Goal: Feedback & Contribution: Submit feedback/report problem

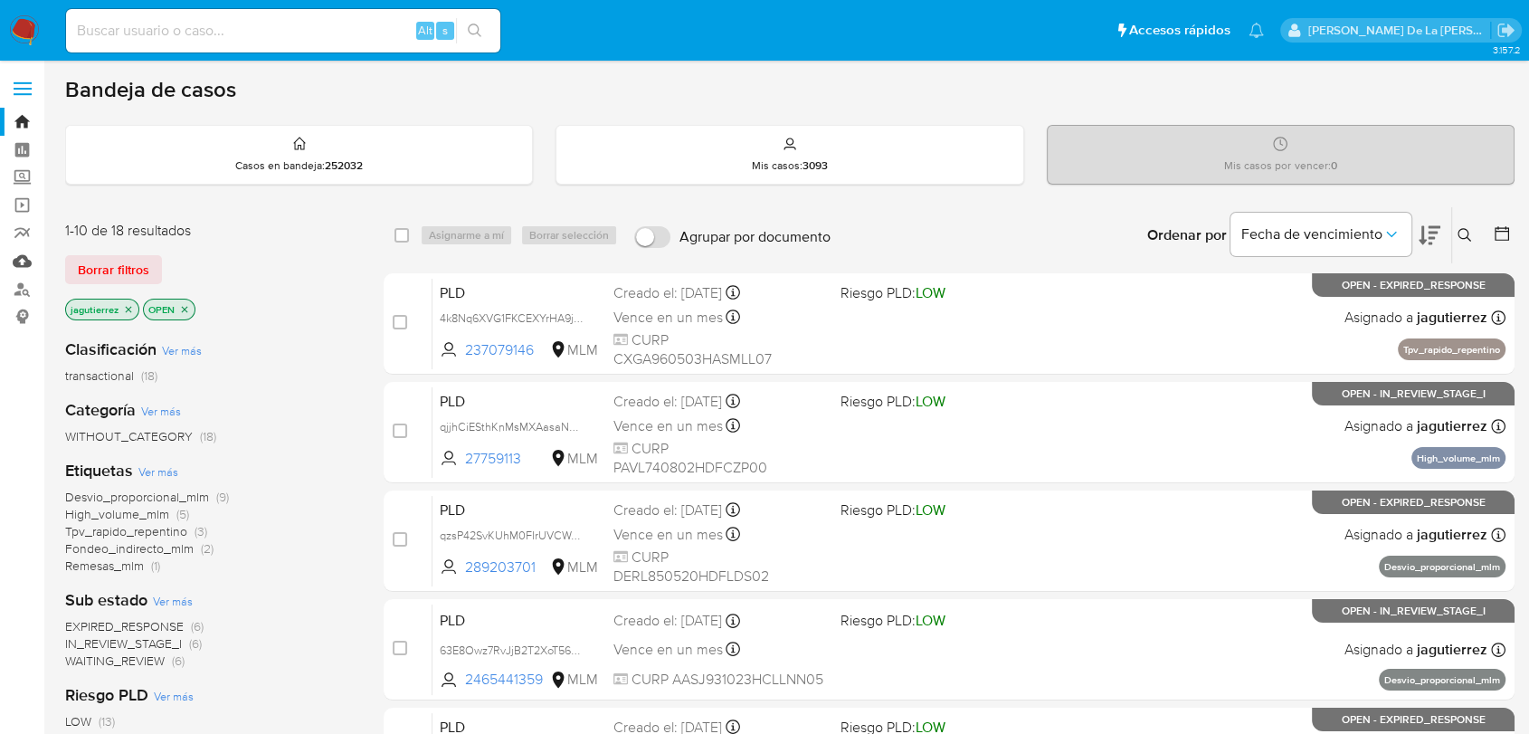
click at [14, 260] on link "Mulan" at bounding box center [107, 261] width 215 height 28
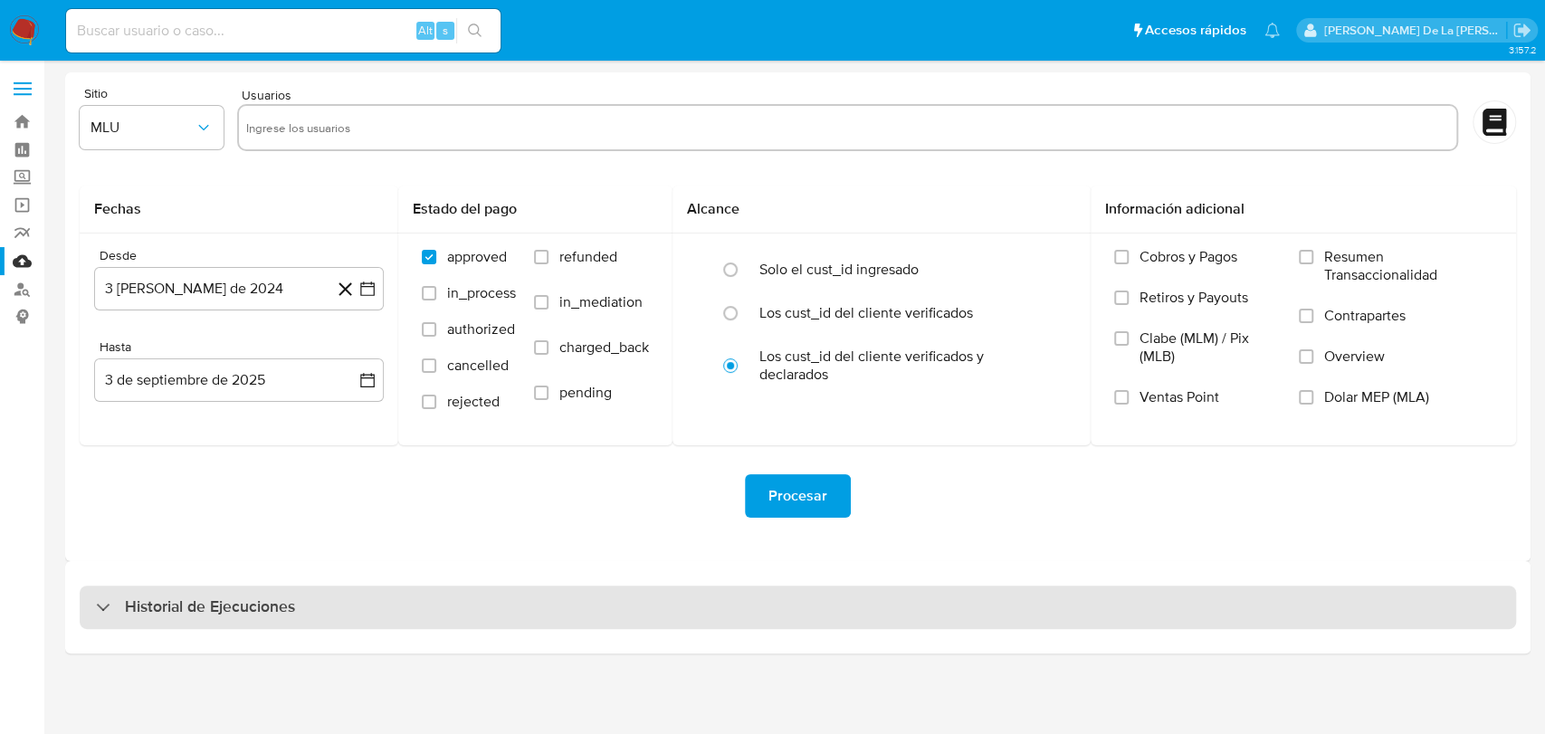
click at [154, 624] on div "Historial de Ejecuciones" at bounding box center [798, 606] width 1436 height 43
select select "10"
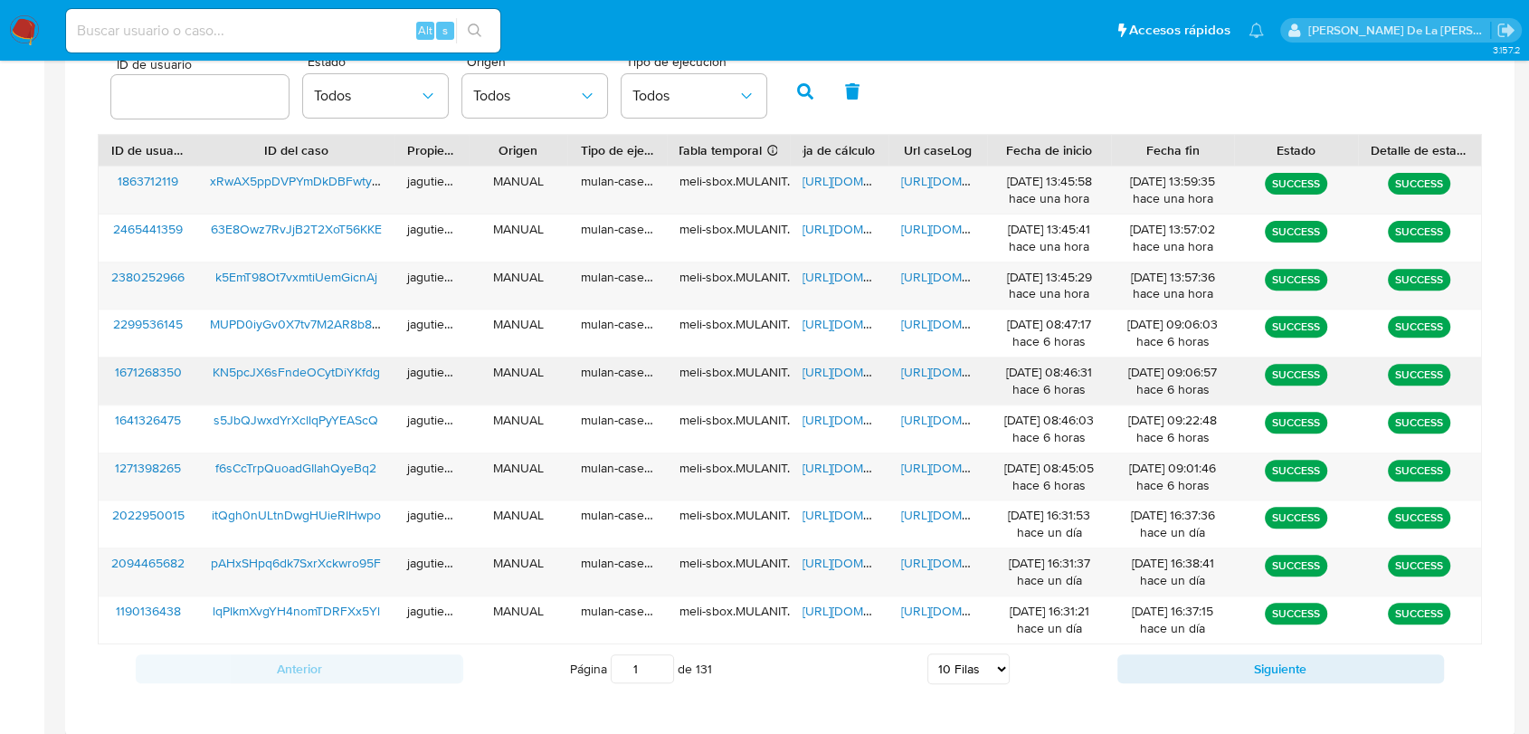
scroll to position [614, 0]
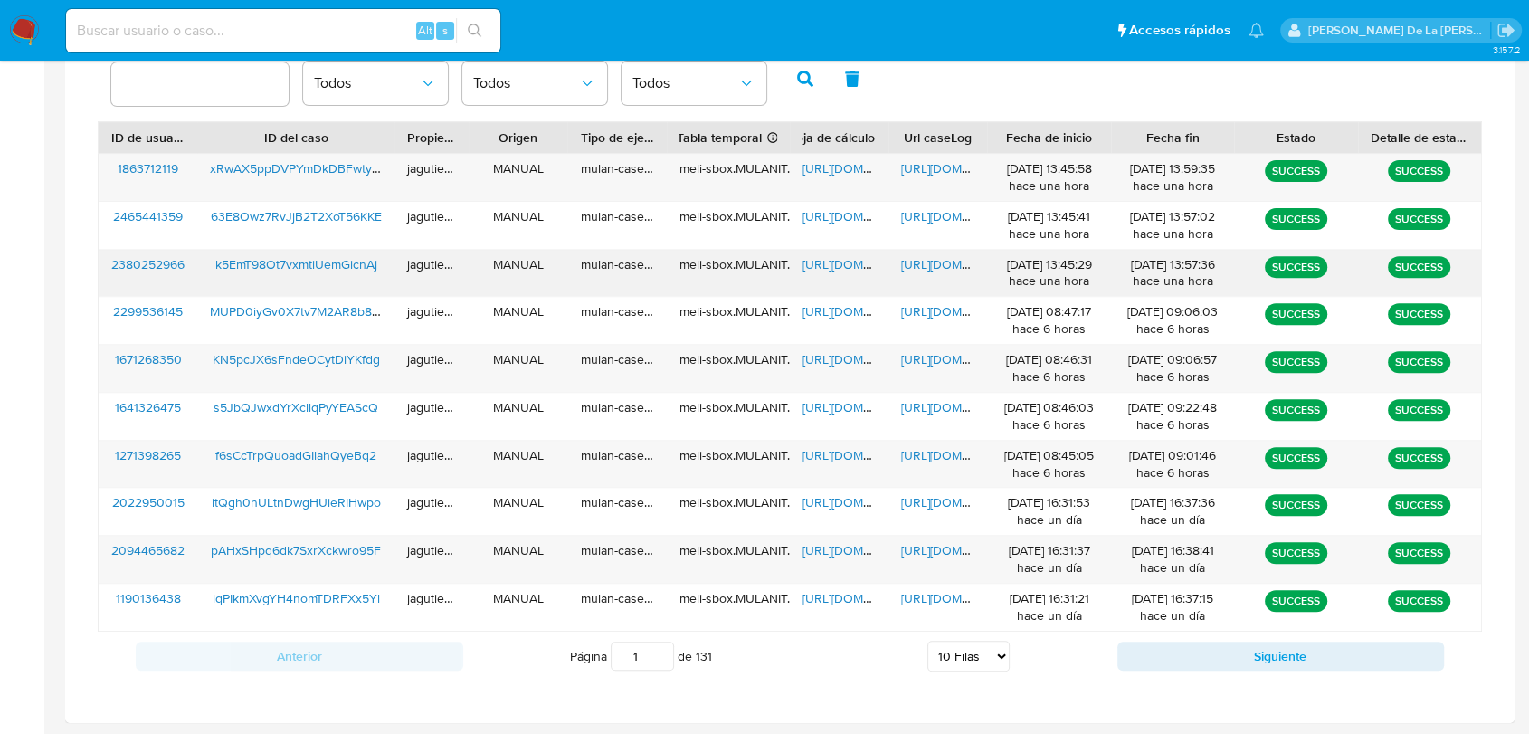
click at [277, 260] on span "k5EmT98Ot7vxmtiUemGicnAj" at bounding box center [296, 264] width 162 height 18
click at [839, 260] on span "https://docs.google.com/spreadsheets/d/1g3JvxMKwFZ0F4WTTrjUTRwr580f9rtfhJa6Wgqp…" at bounding box center [865, 264] width 125 height 18
click at [955, 261] on span "https://docs.google.com/document/d/1u3Y4w6DqoN2MQSAvbbupc0XBZwd8pMBgOJHK91cpgEU…" at bounding box center [963, 264] width 125 height 18
click at [160, 35] on input at bounding box center [283, 31] width 434 height 24
paste input "1908114391"
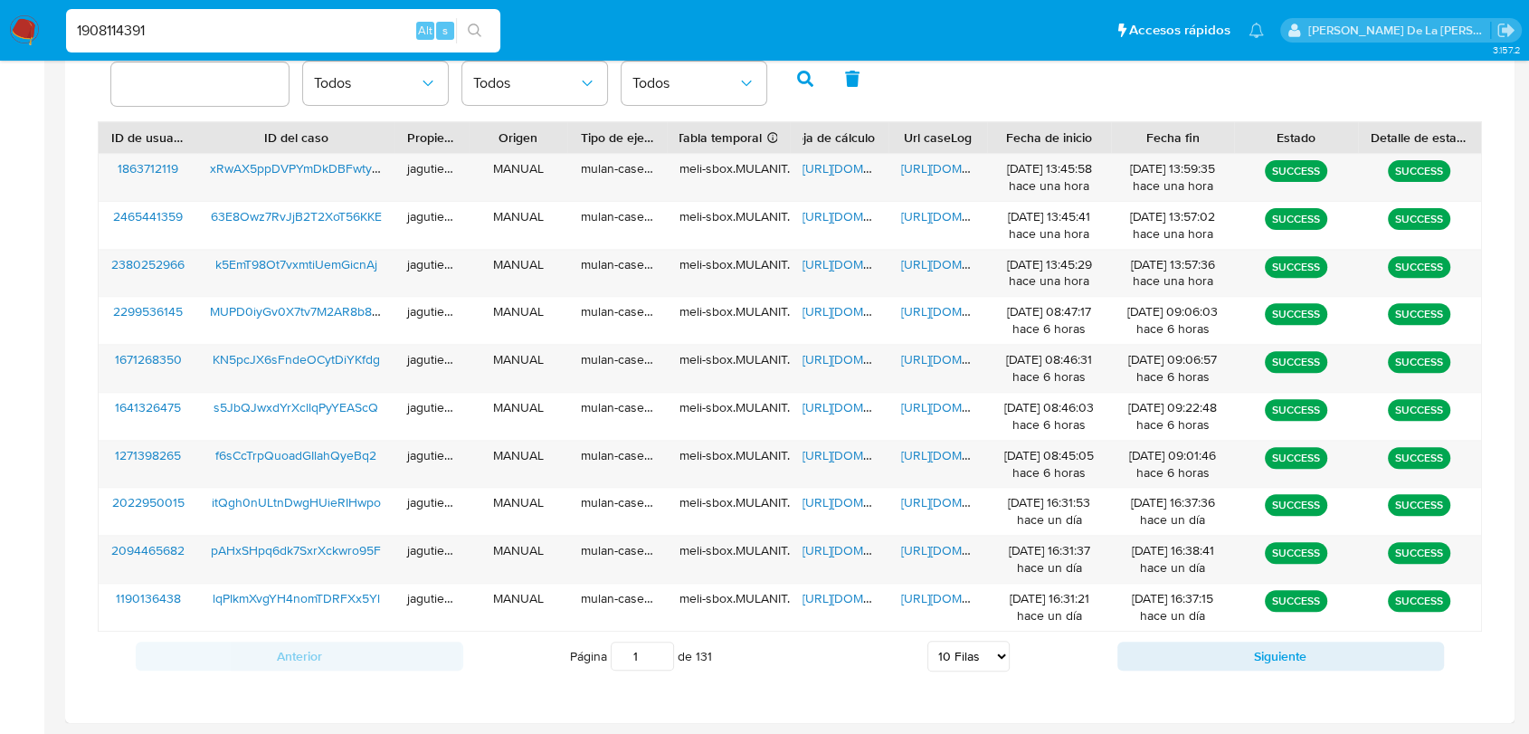
type input "1908114391"
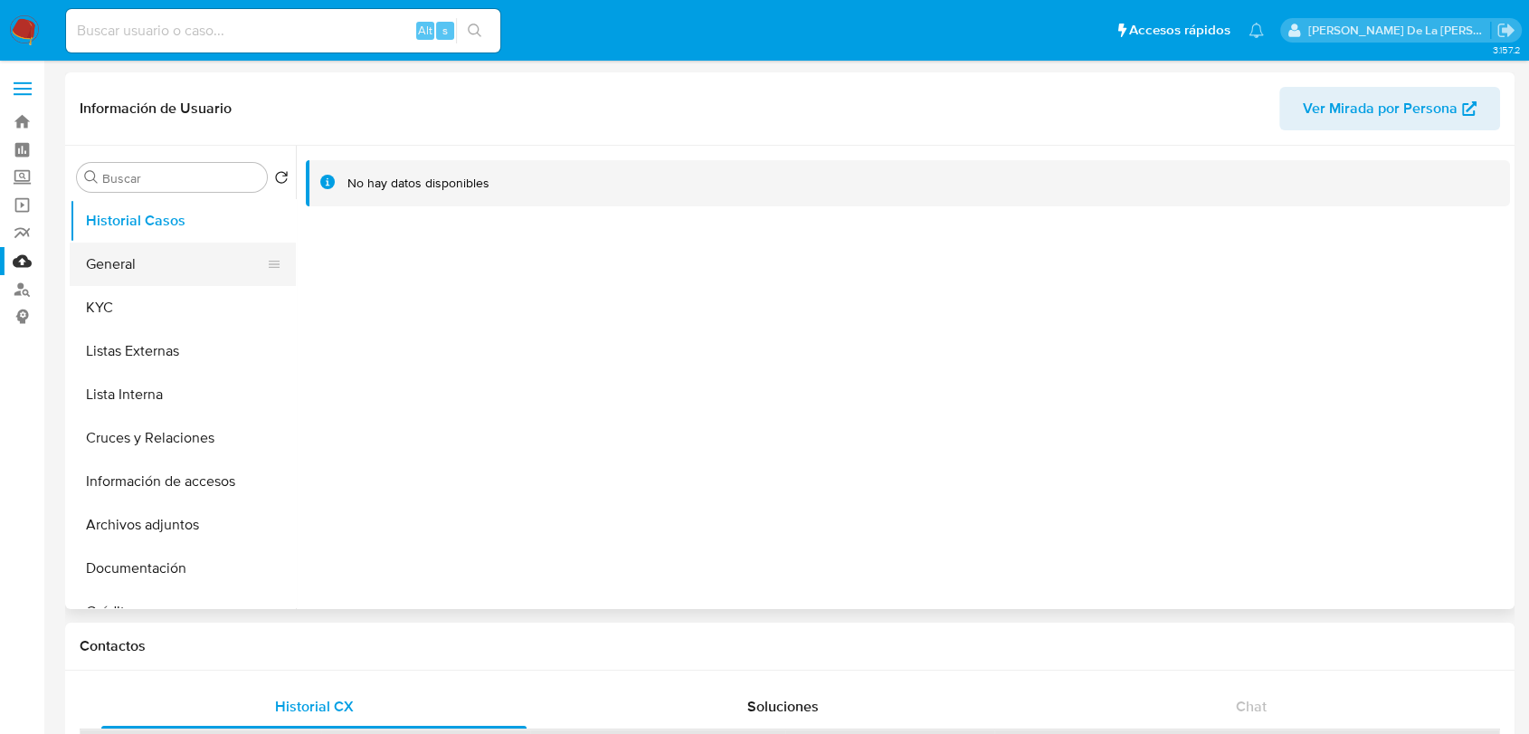
click at [174, 271] on button "General" at bounding box center [176, 263] width 212 height 43
select select "10"
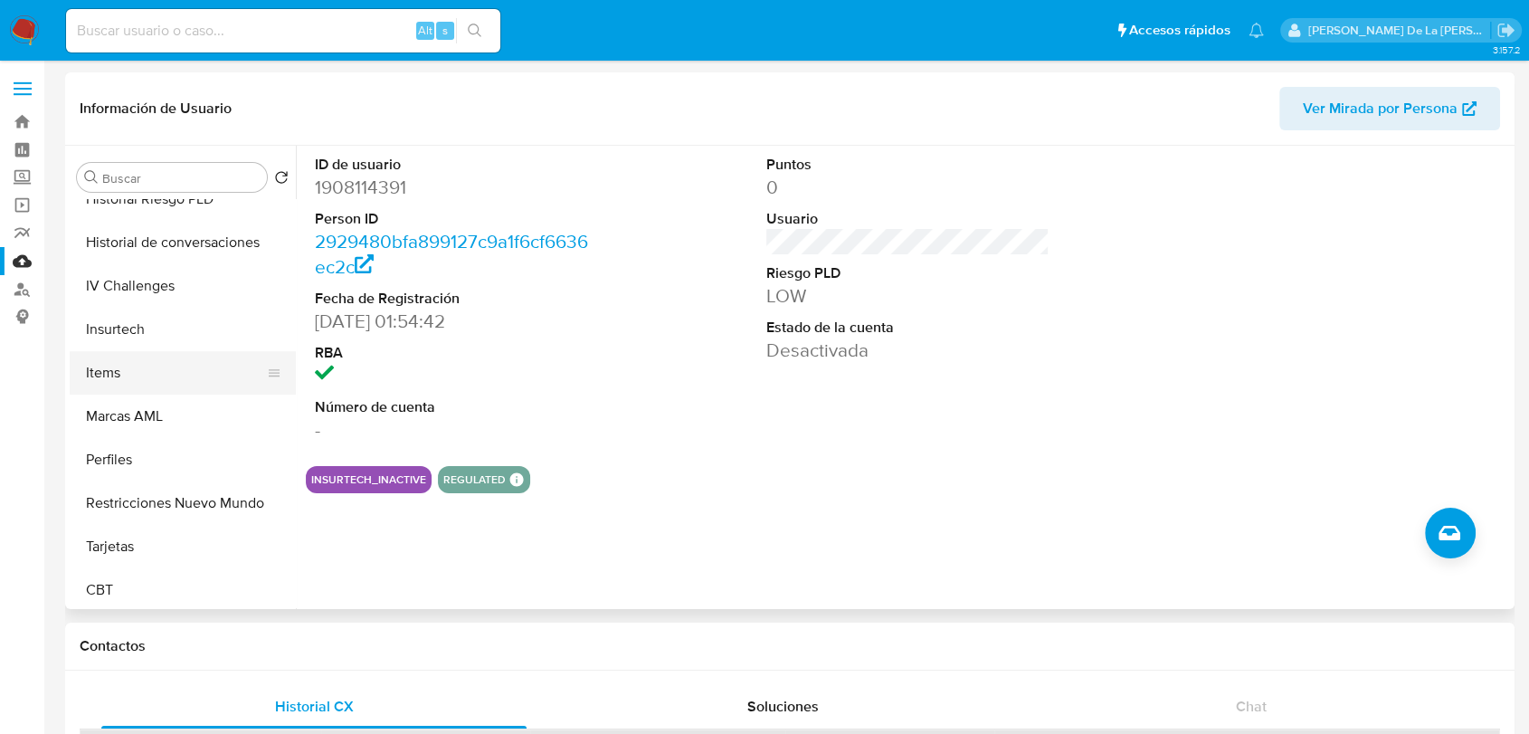
scroll to position [765, 0]
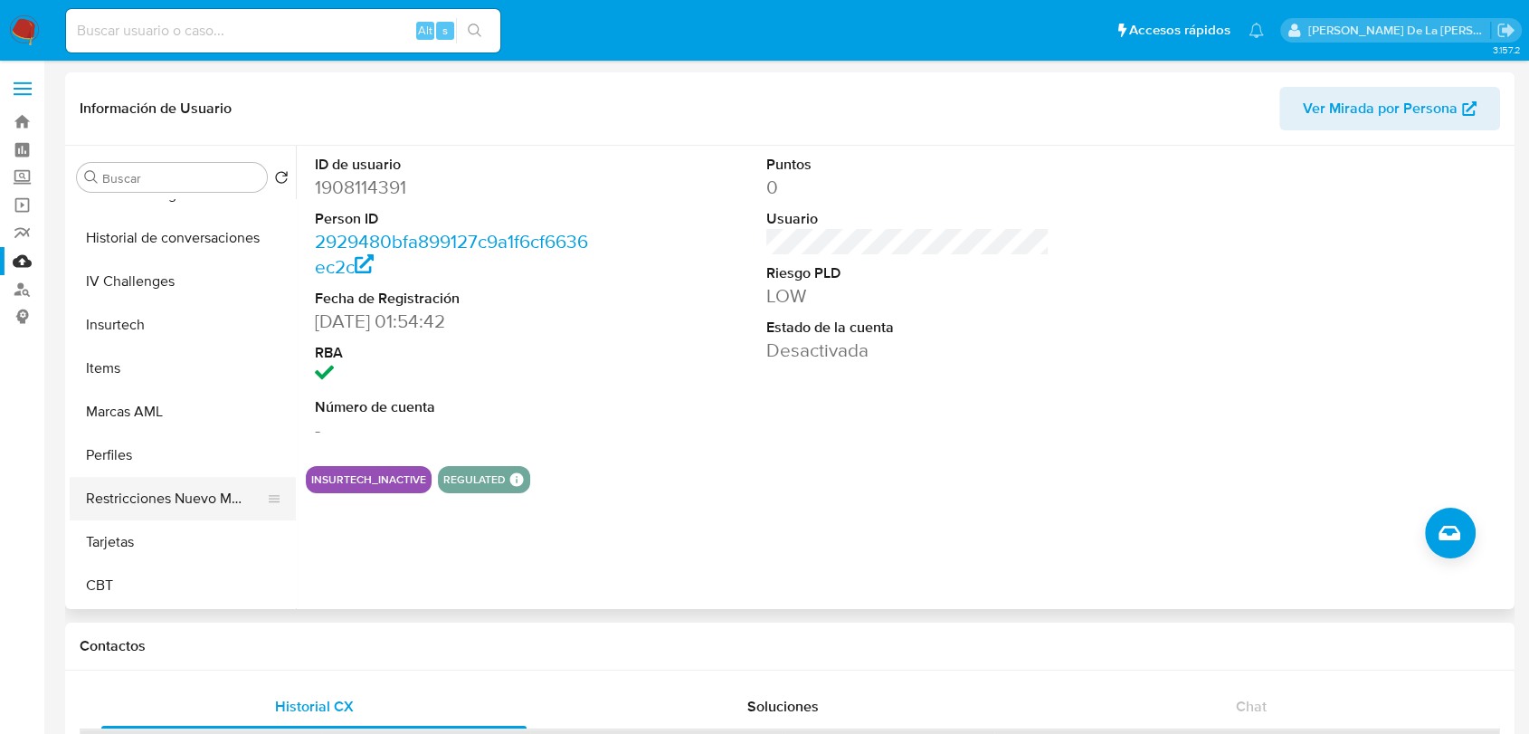
click at [174, 494] on button "Restricciones Nuevo Mundo" at bounding box center [176, 498] width 212 height 43
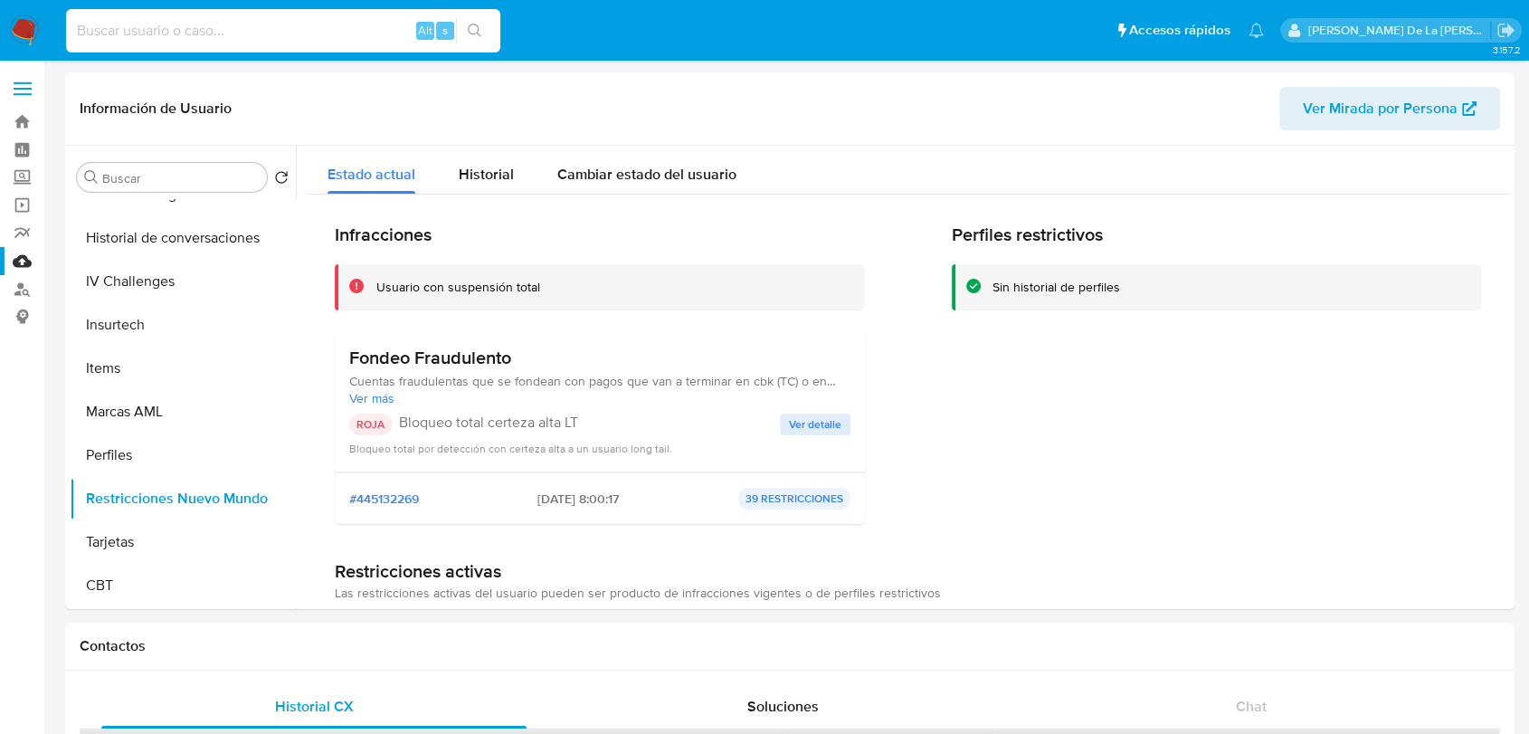
click at [229, 32] on input at bounding box center [283, 31] width 434 height 24
paste input "512734558"
type input "512734558"
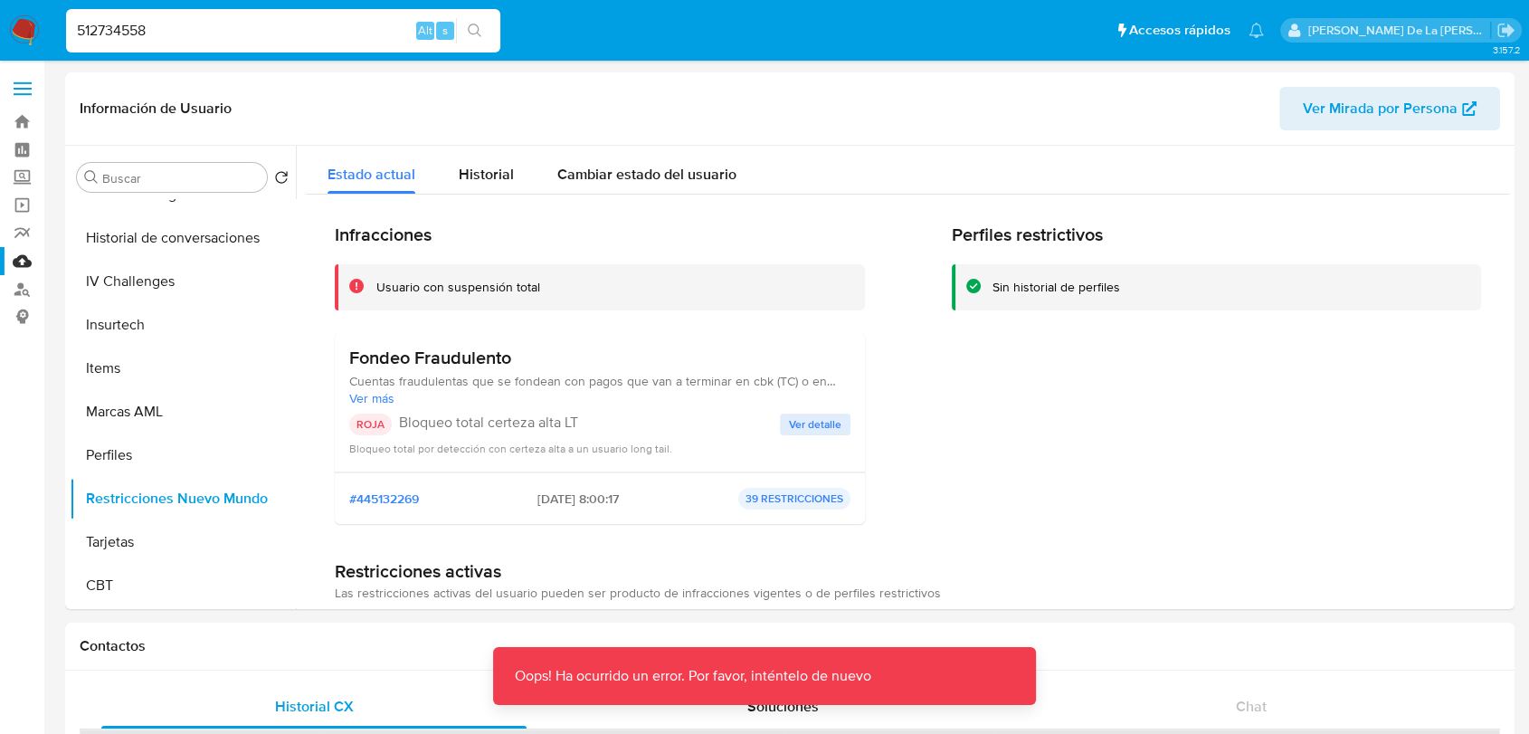
click at [203, 31] on input "512734558" at bounding box center [283, 31] width 434 height 24
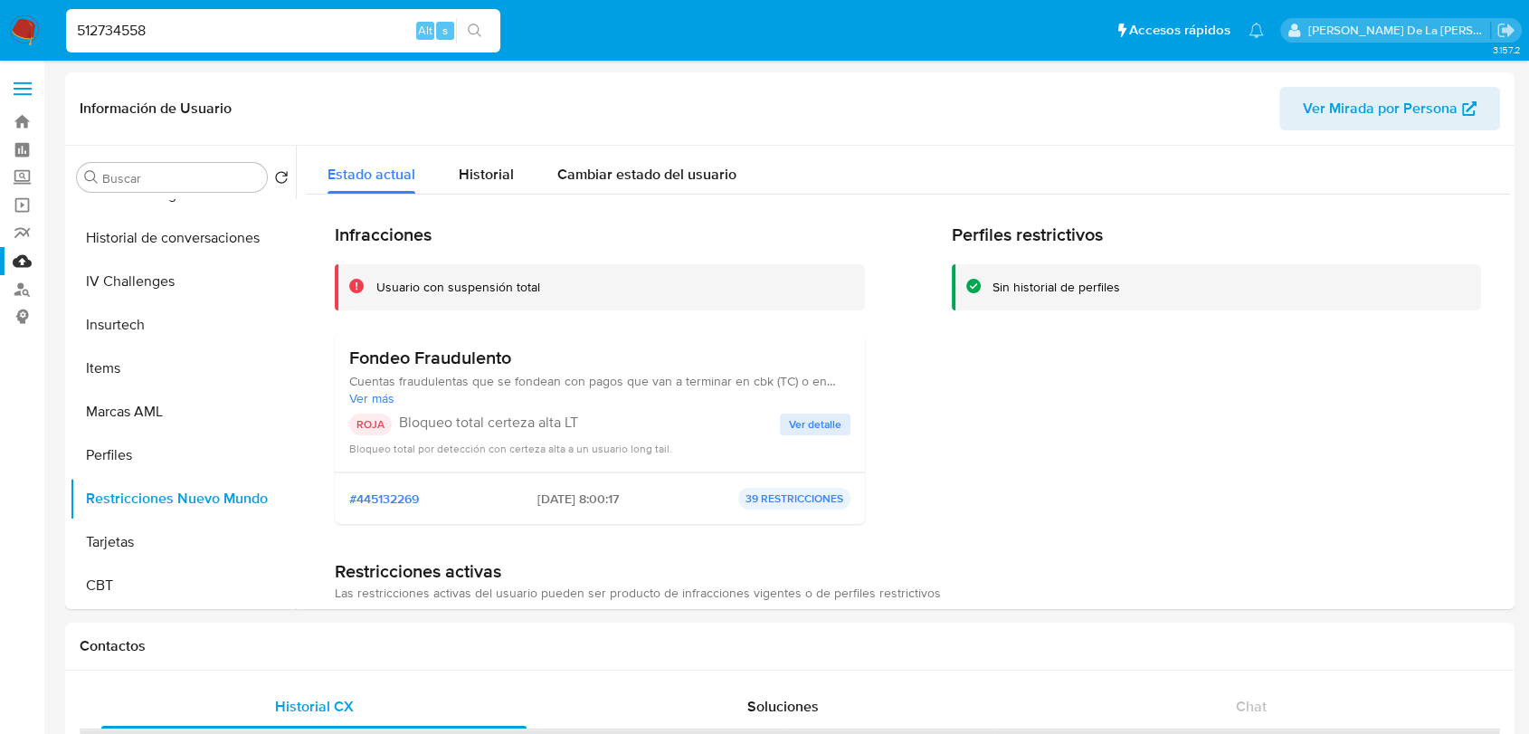
click at [127, 37] on input "512734558" at bounding box center [283, 31] width 434 height 24
paste input "512734558"
type input "512734558"
click at [27, 25] on img at bounding box center [24, 30] width 31 height 31
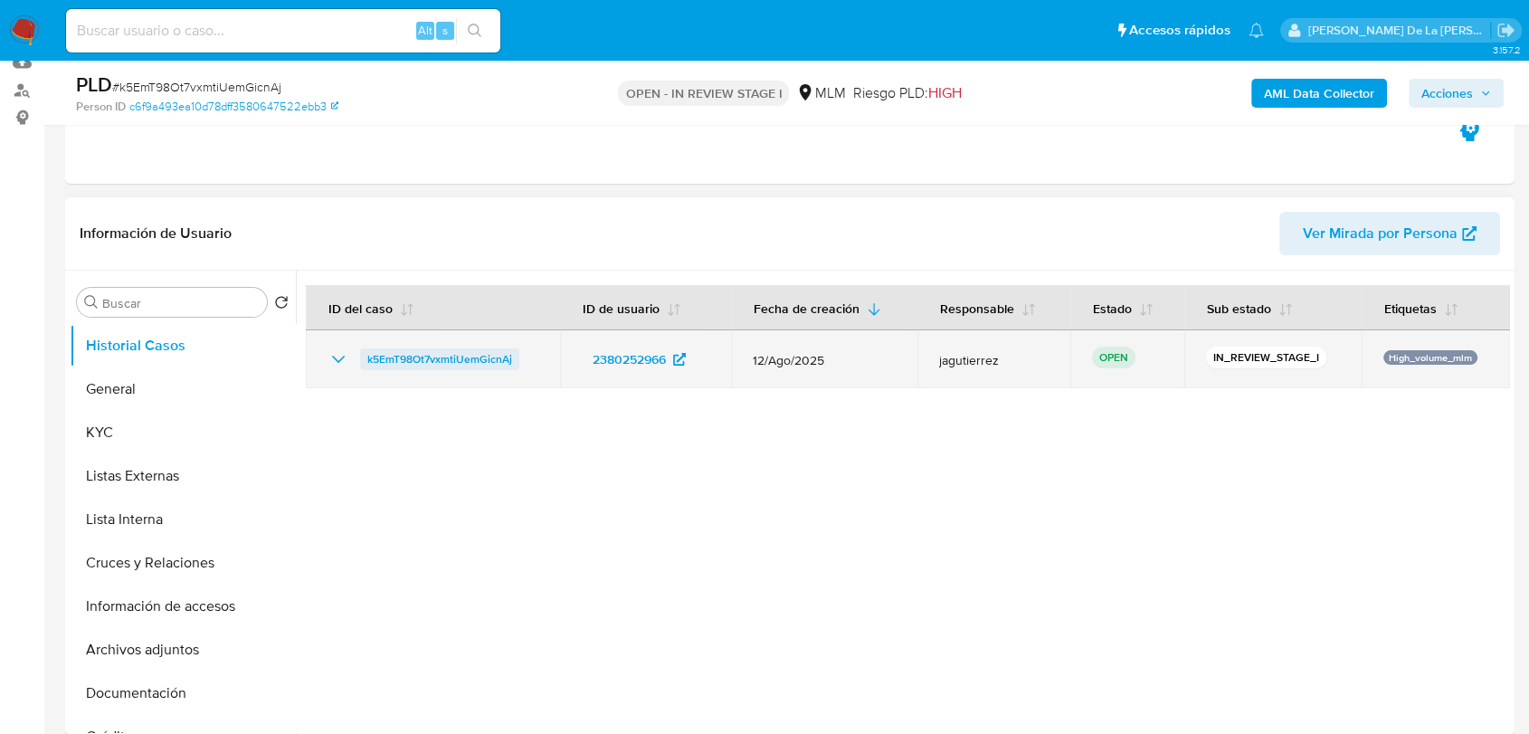
scroll to position [201, 0]
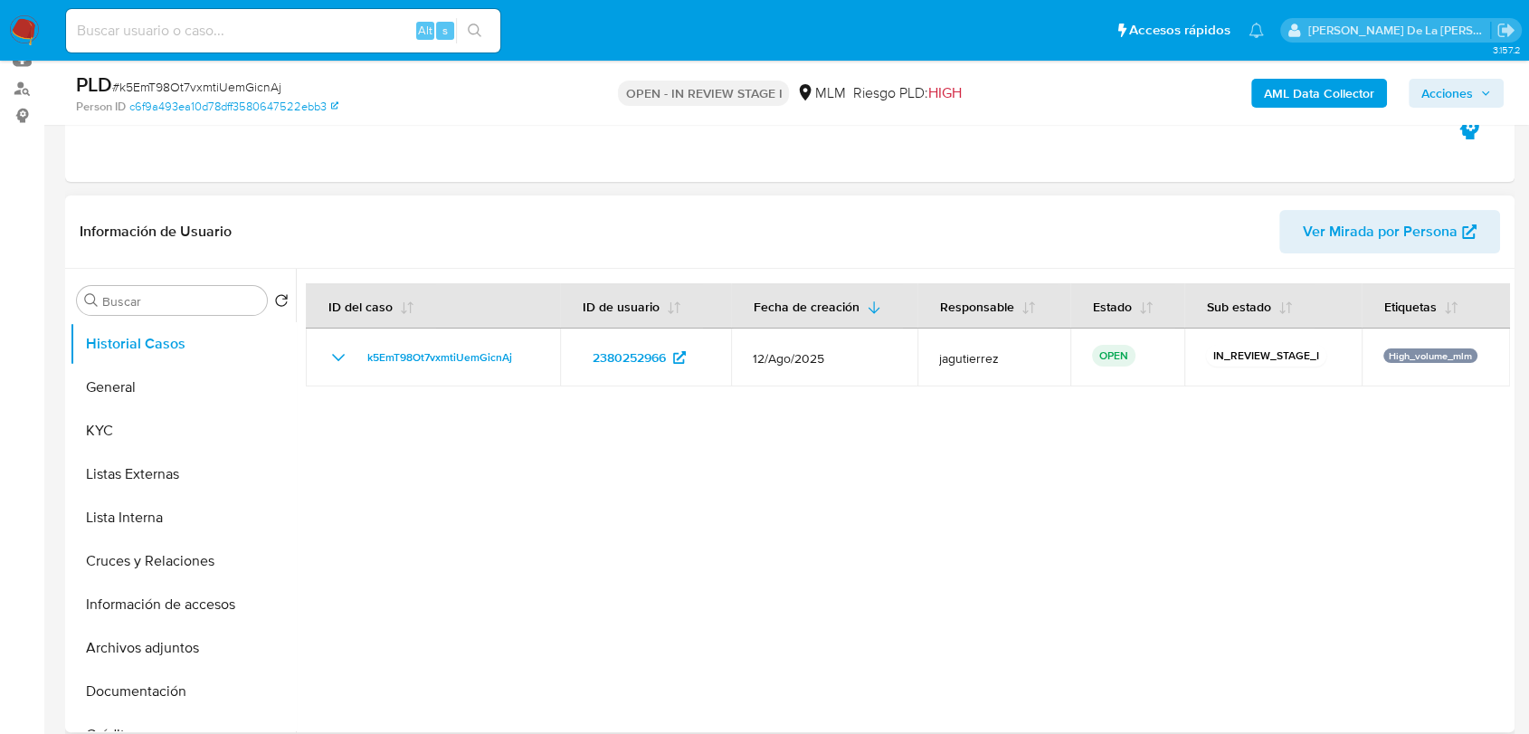
select select "10"
click at [161, 395] on button "General" at bounding box center [176, 387] width 212 height 43
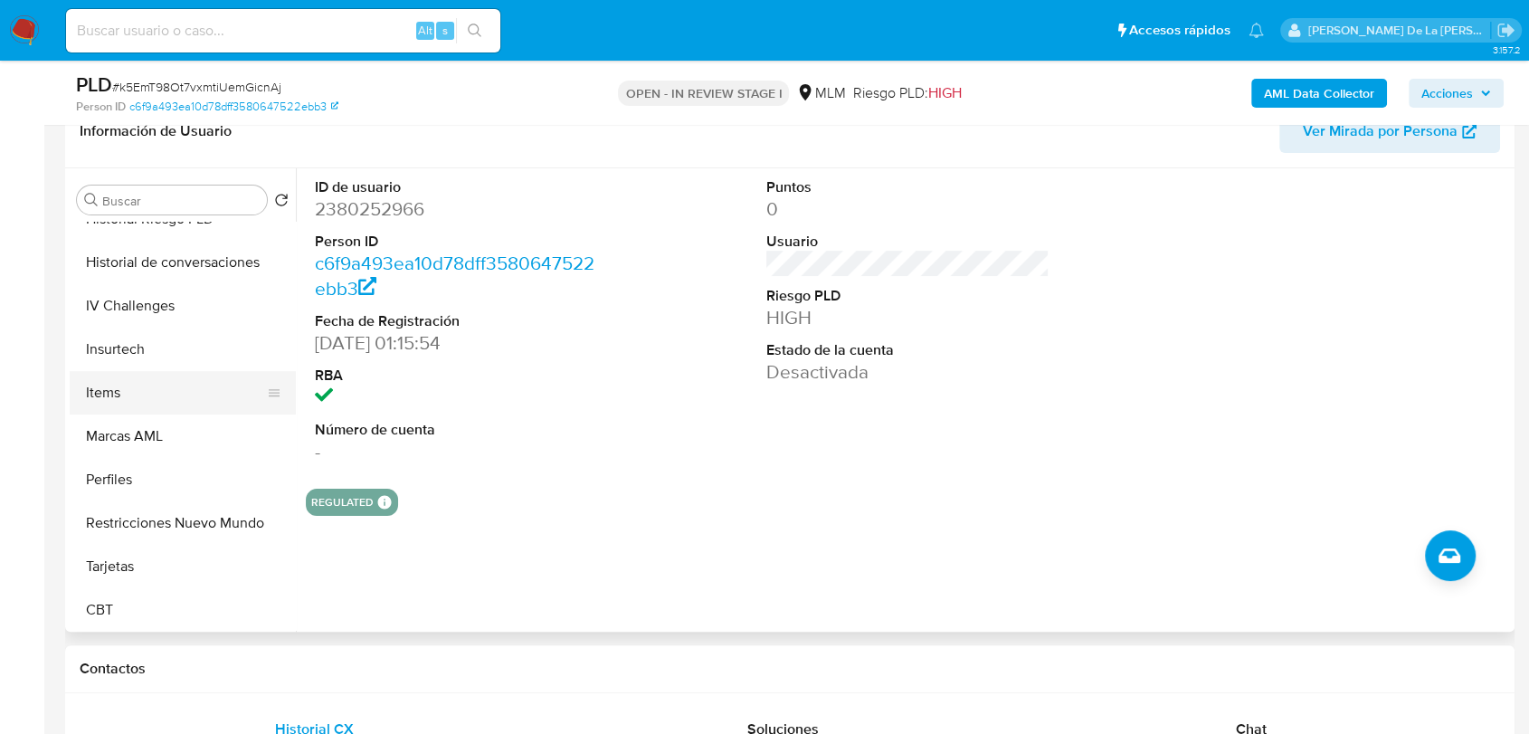
scroll to position [765, 0]
click at [190, 522] on button "Restricciones Nuevo Mundo" at bounding box center [176, 520] width 212 height 43
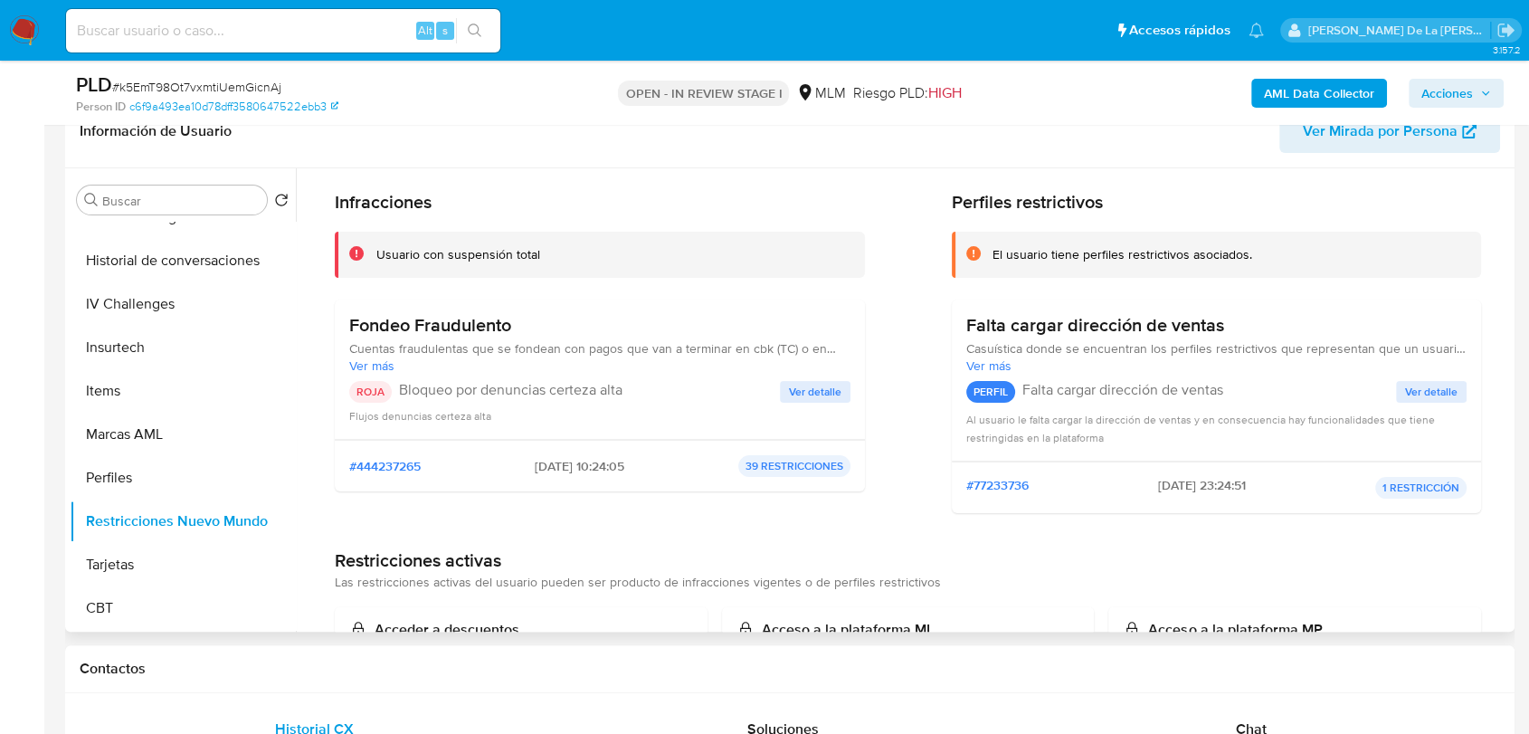
scroll to position [100, 0]
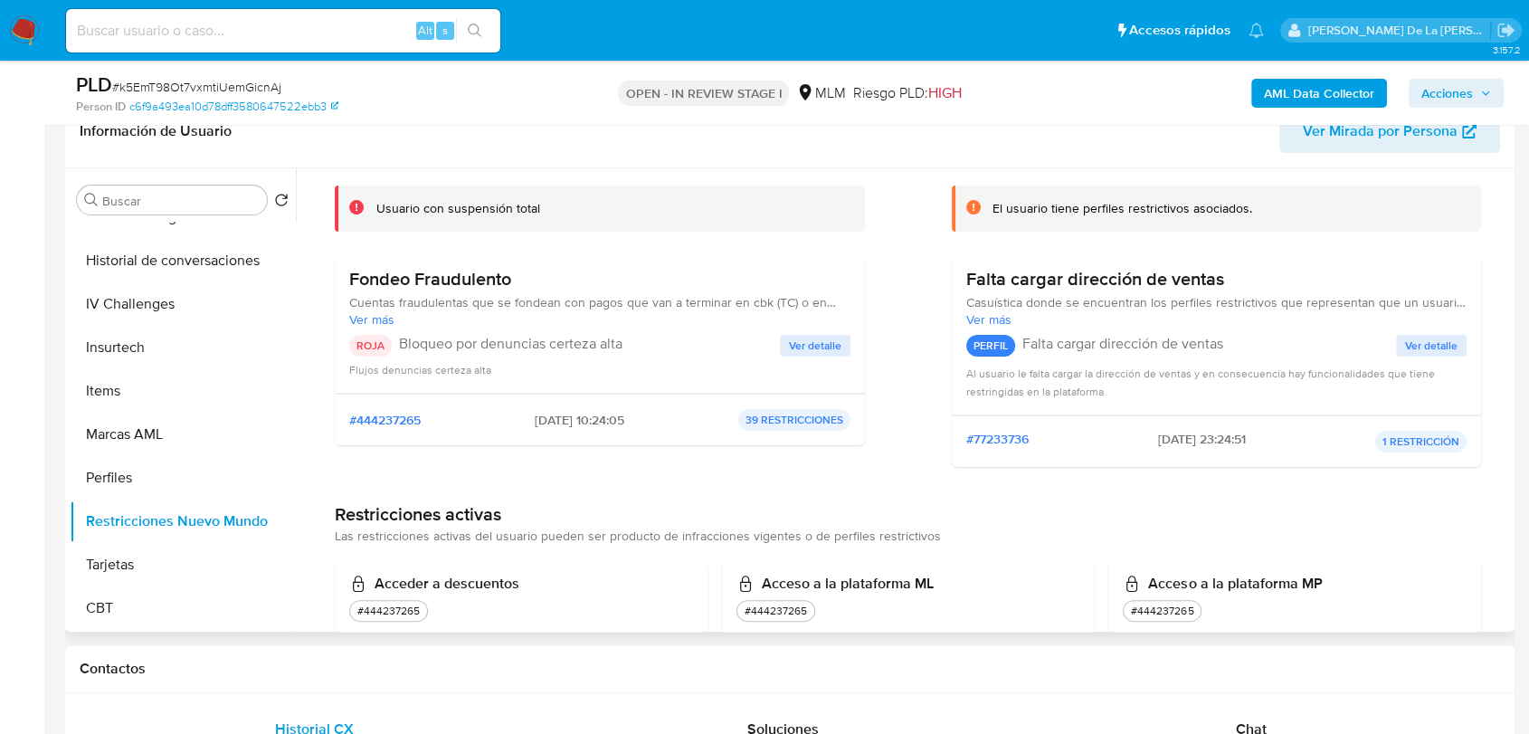
click at [804, 345] on span "Ver detalle" at bounding box center [815, 346] width 52 height 18
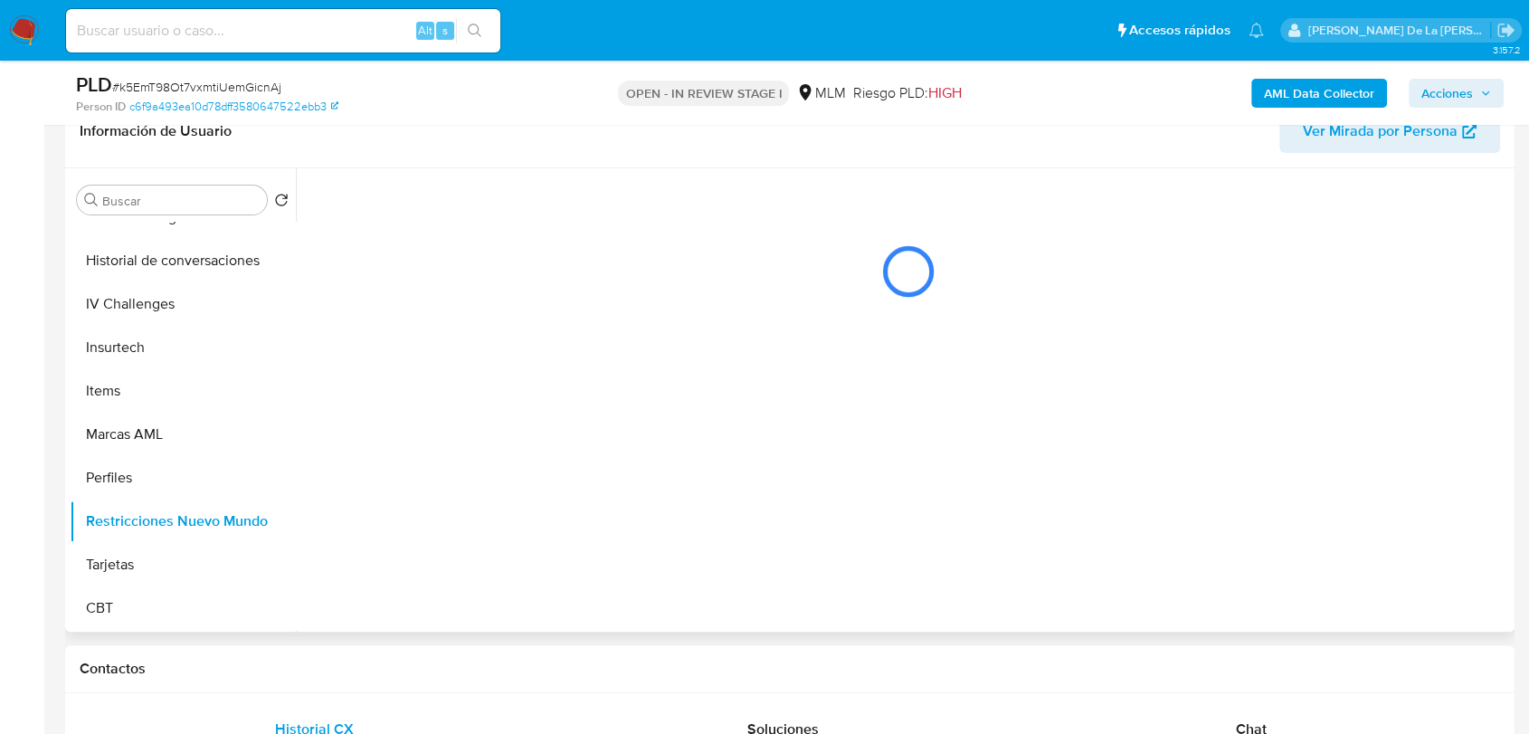
scroll to position [0, 0]
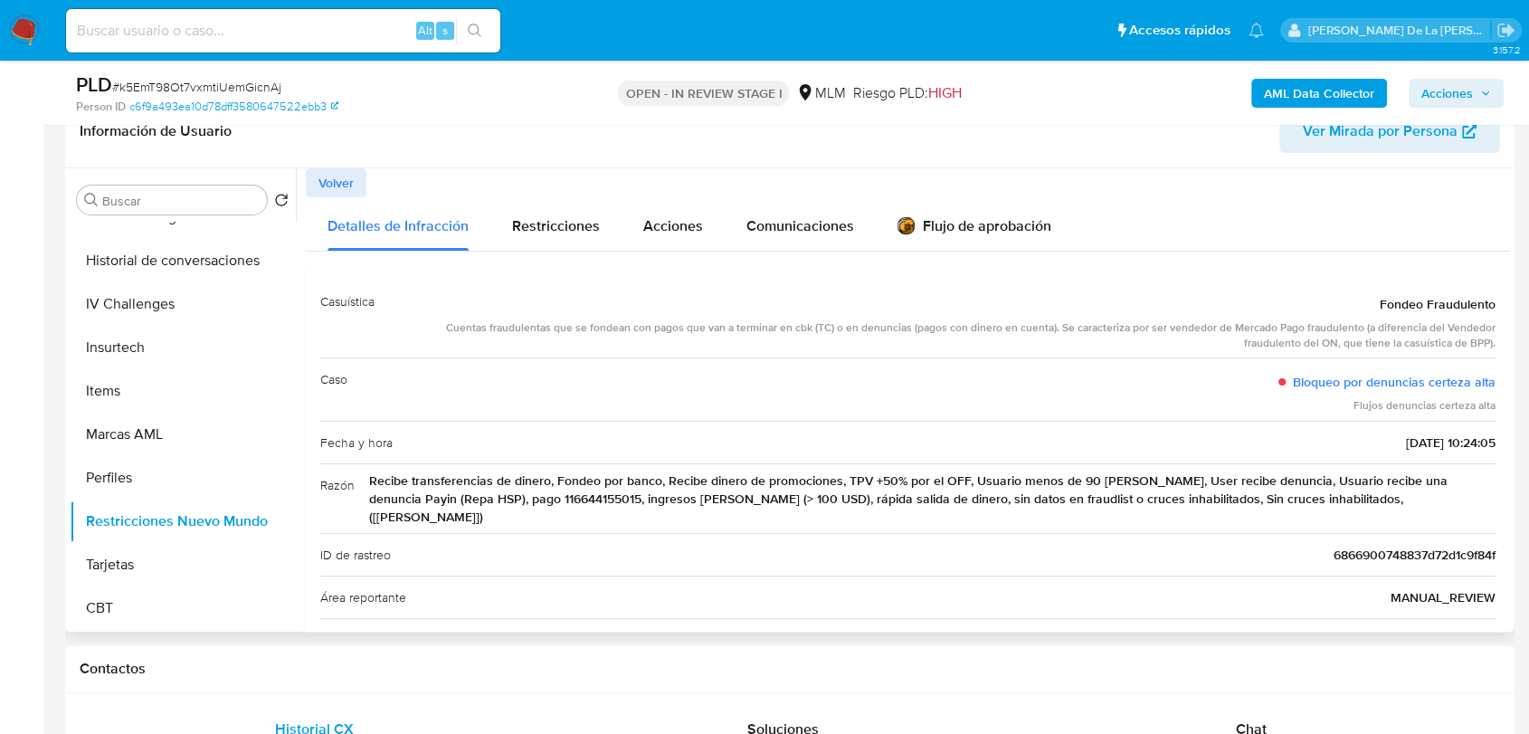
click at [347, 182] on span "Volver" at bounding box center [336, 182] width 35 height 25
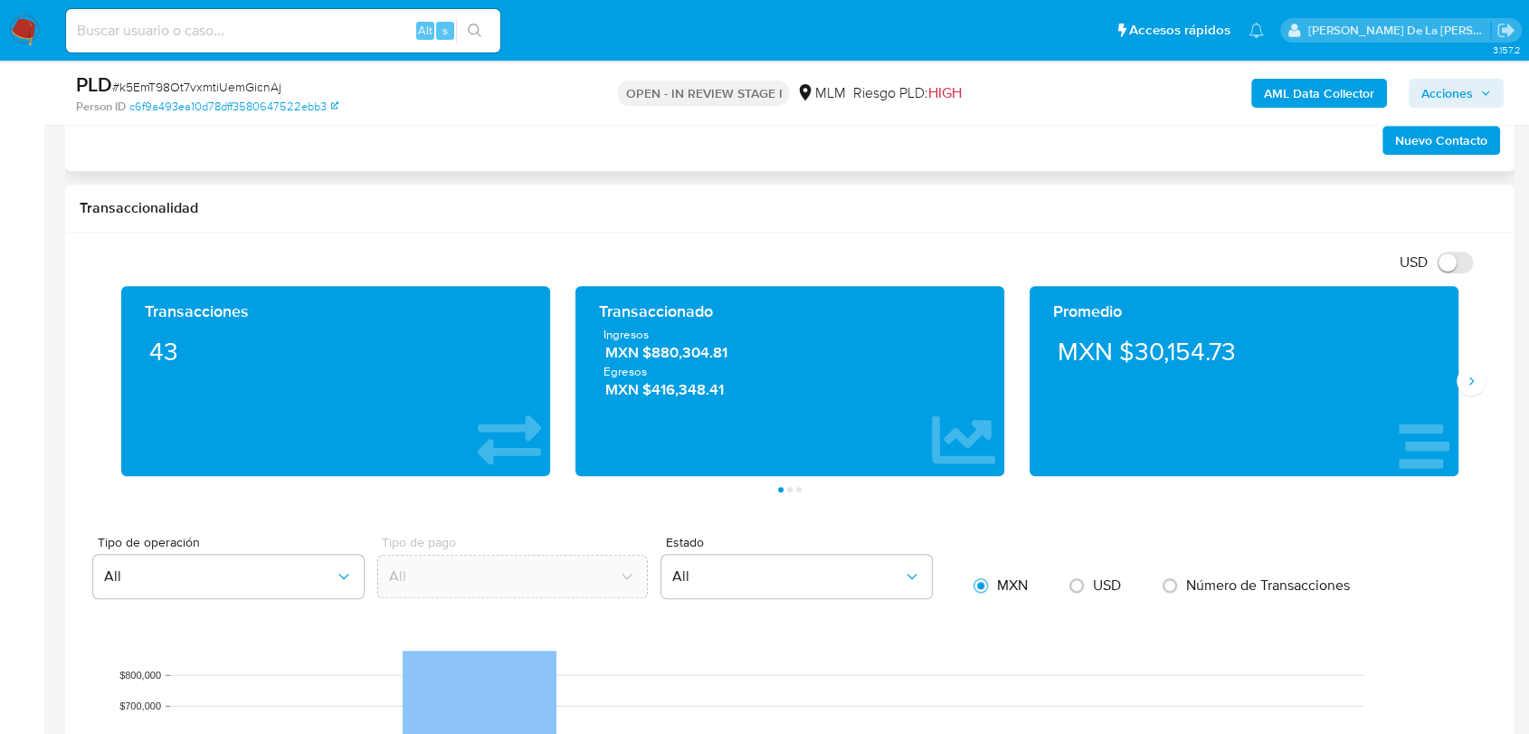
scroll to position [1206, 0]
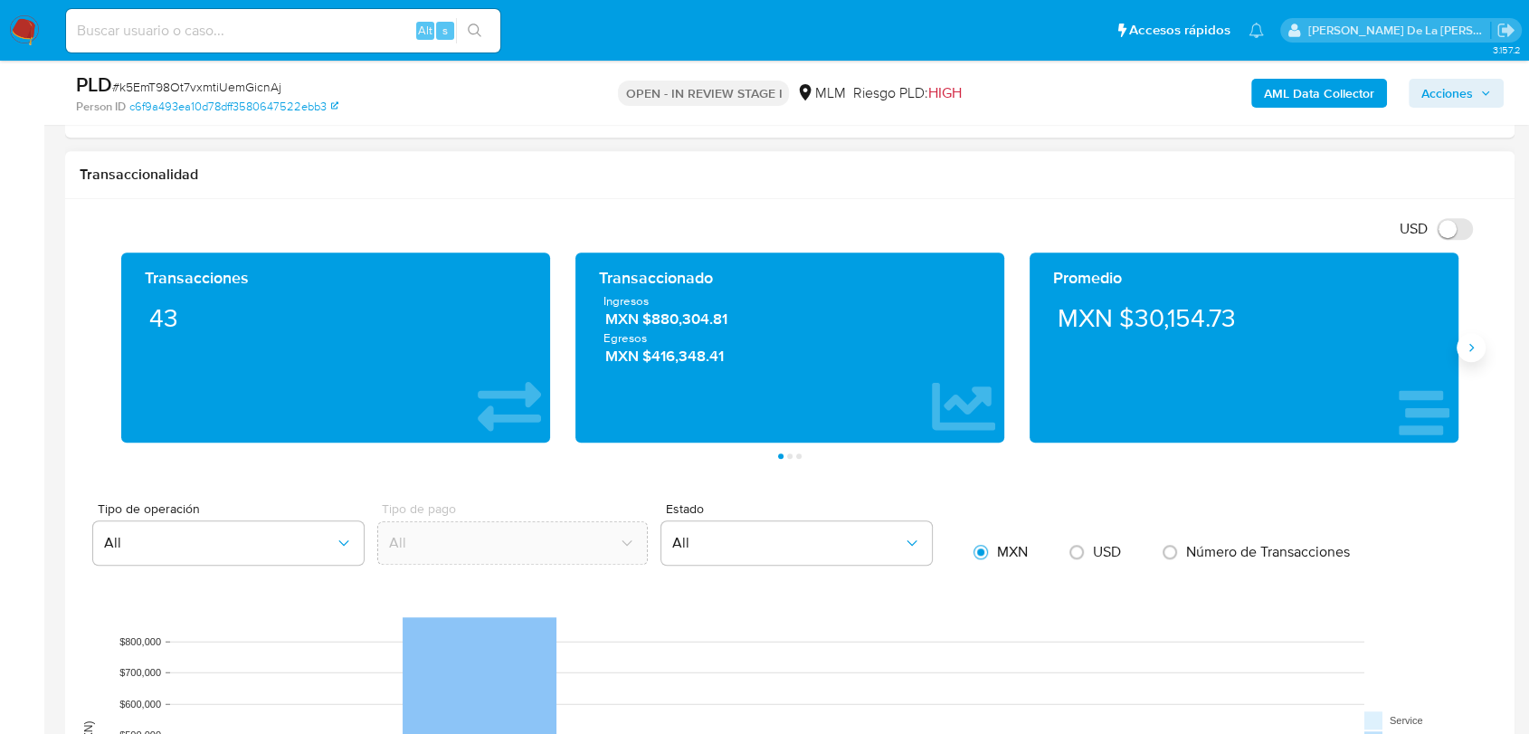
click at [1482, 347] on button "Siguiente" at bounding box center [1471, 347] width 29 height 29
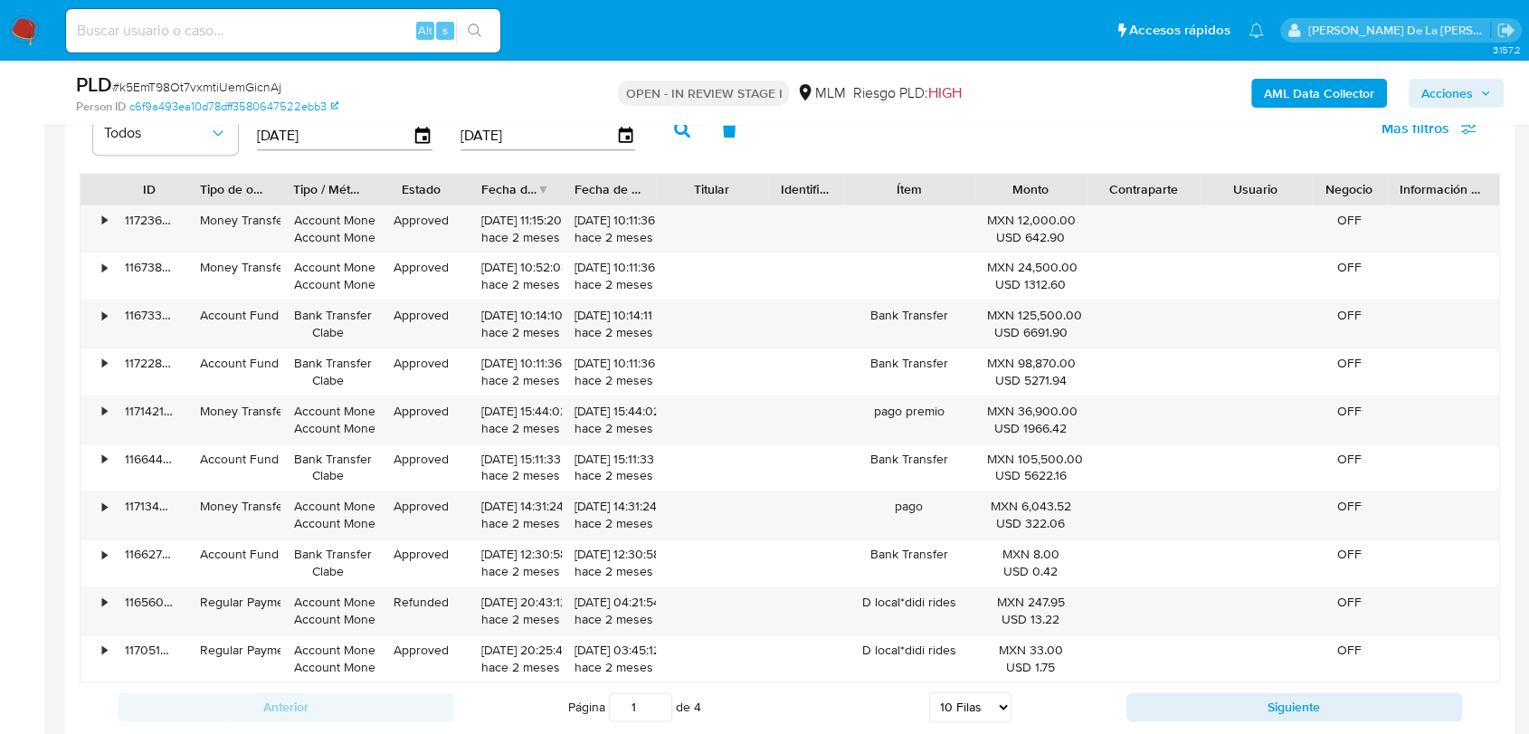
scroll to position [2011, 0]
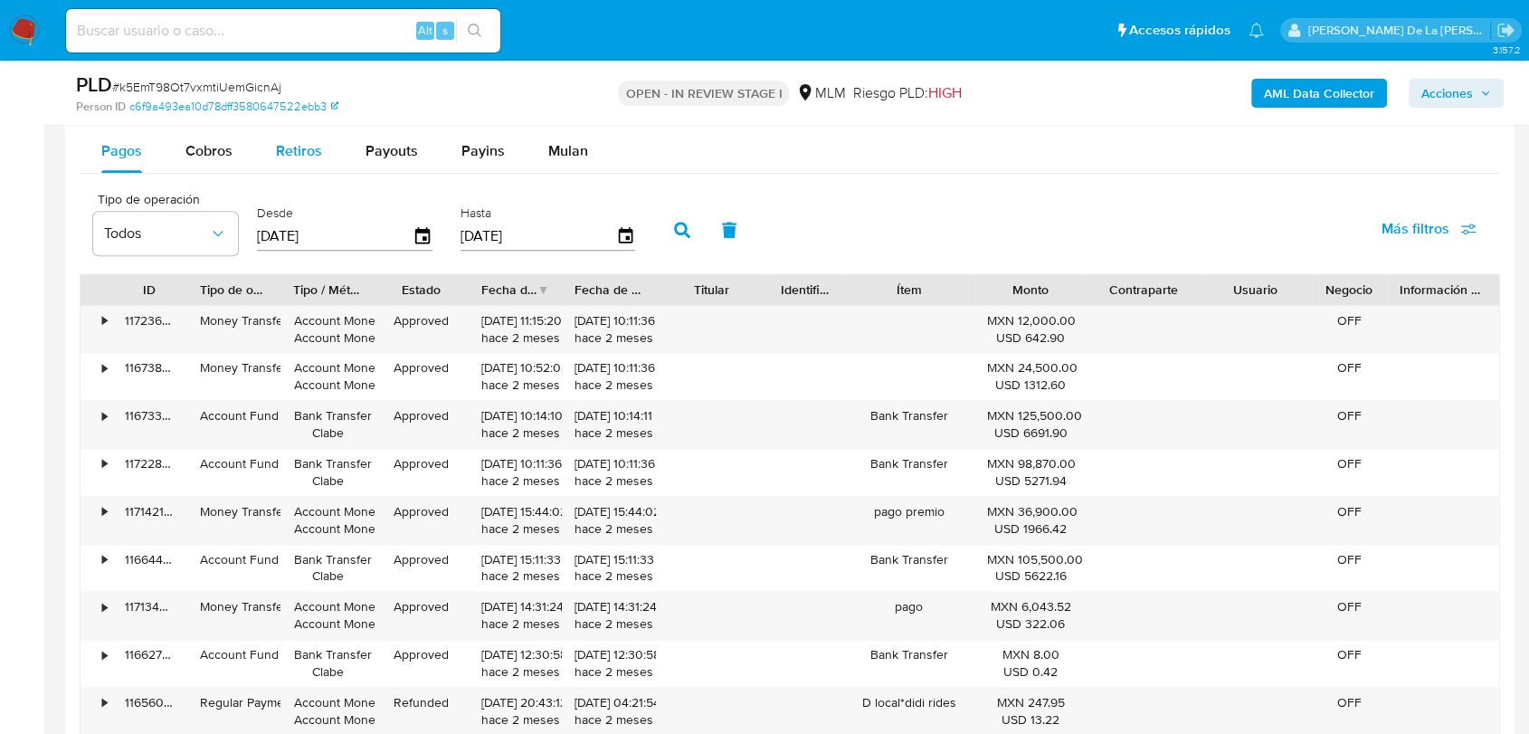
click at [320, 159] on button "Retiros" at bounding box center [299, 150] width 90 height 43
select select "10"
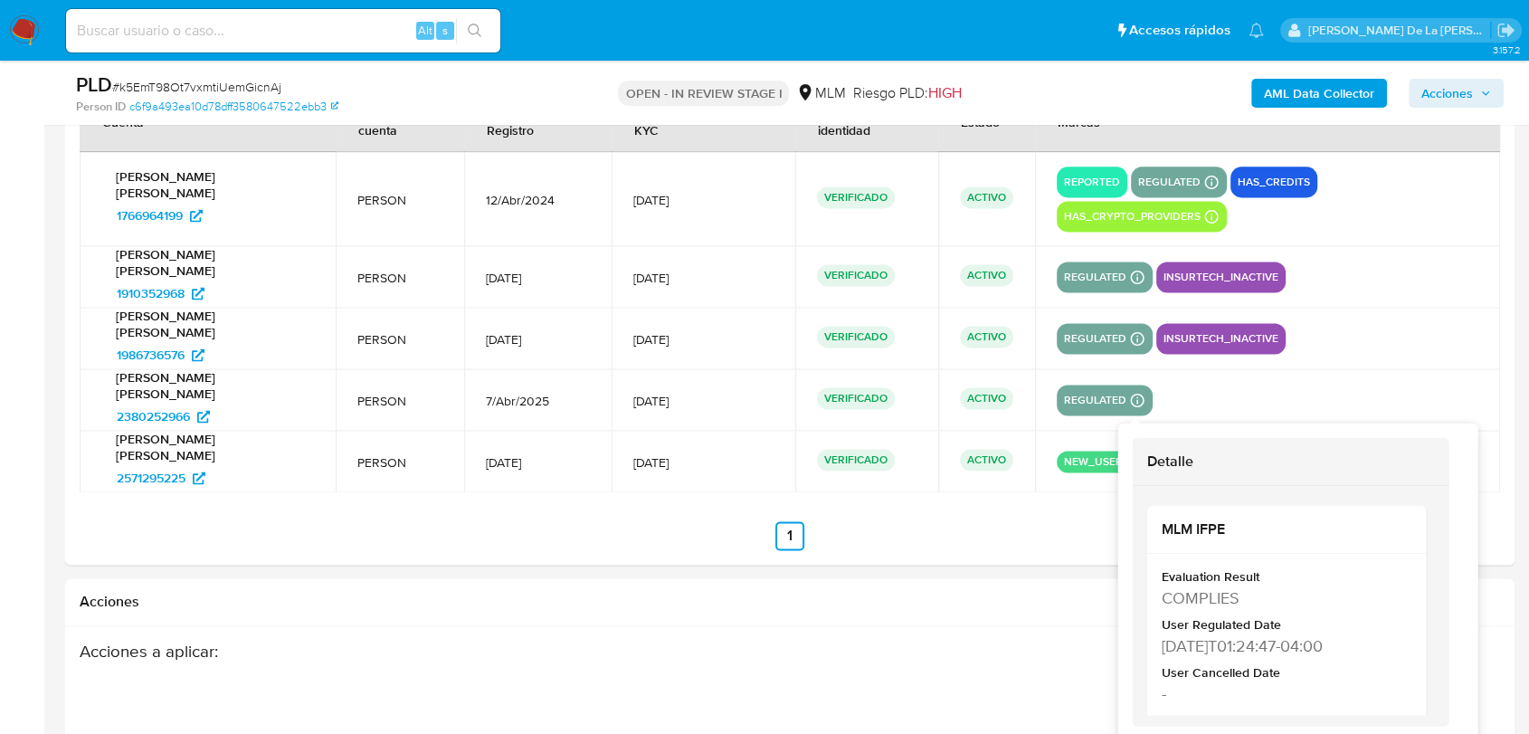
scroll to position [88, 0]
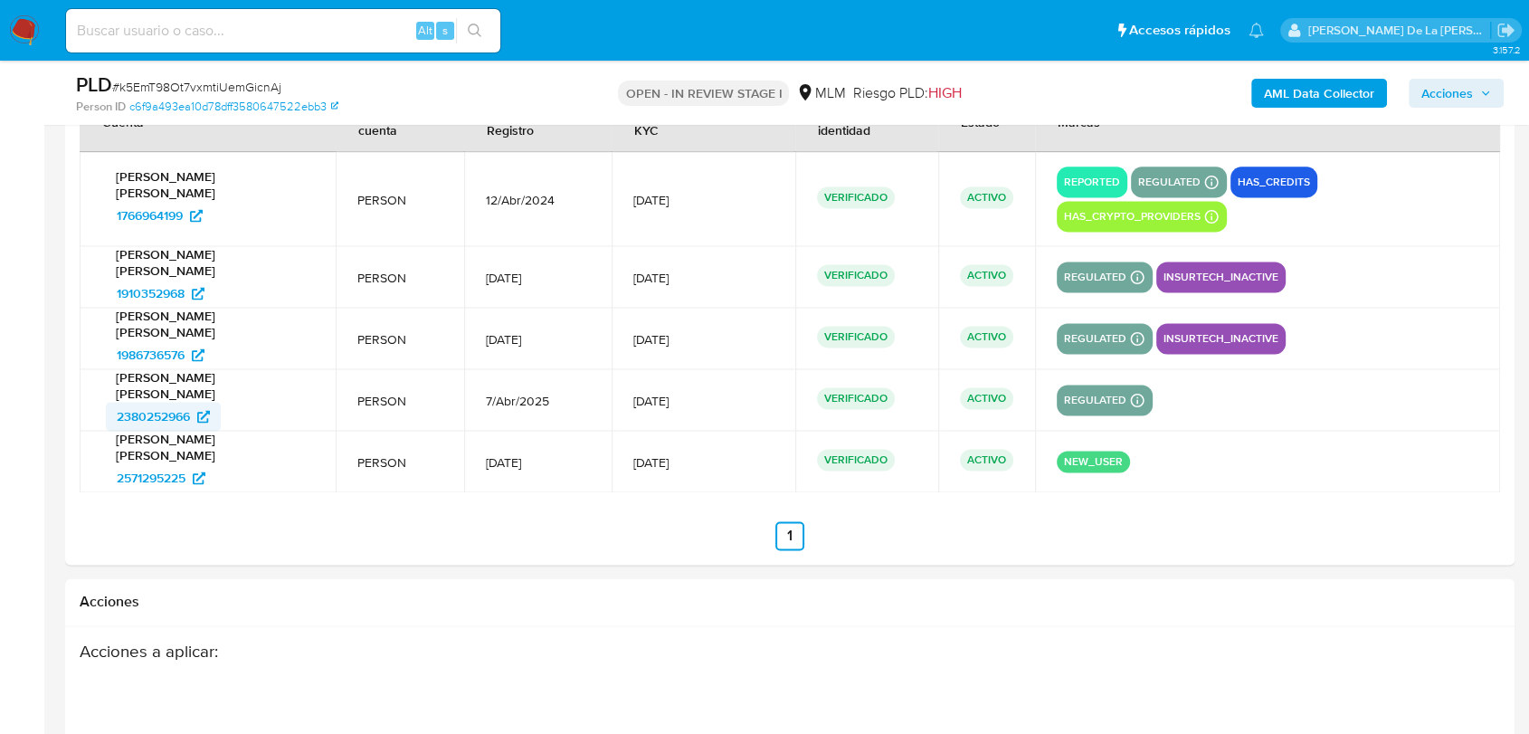
click at [170, 414] on span "2380252966" at bounding box center [153, 416] width 73 height 29
click at [171, 475] on span "2571295225" at bounding box center [151, 477] width 69 height 29
click at [162, 217] on span "1766964199" at bounding box center [150, 215] width 66 height 29
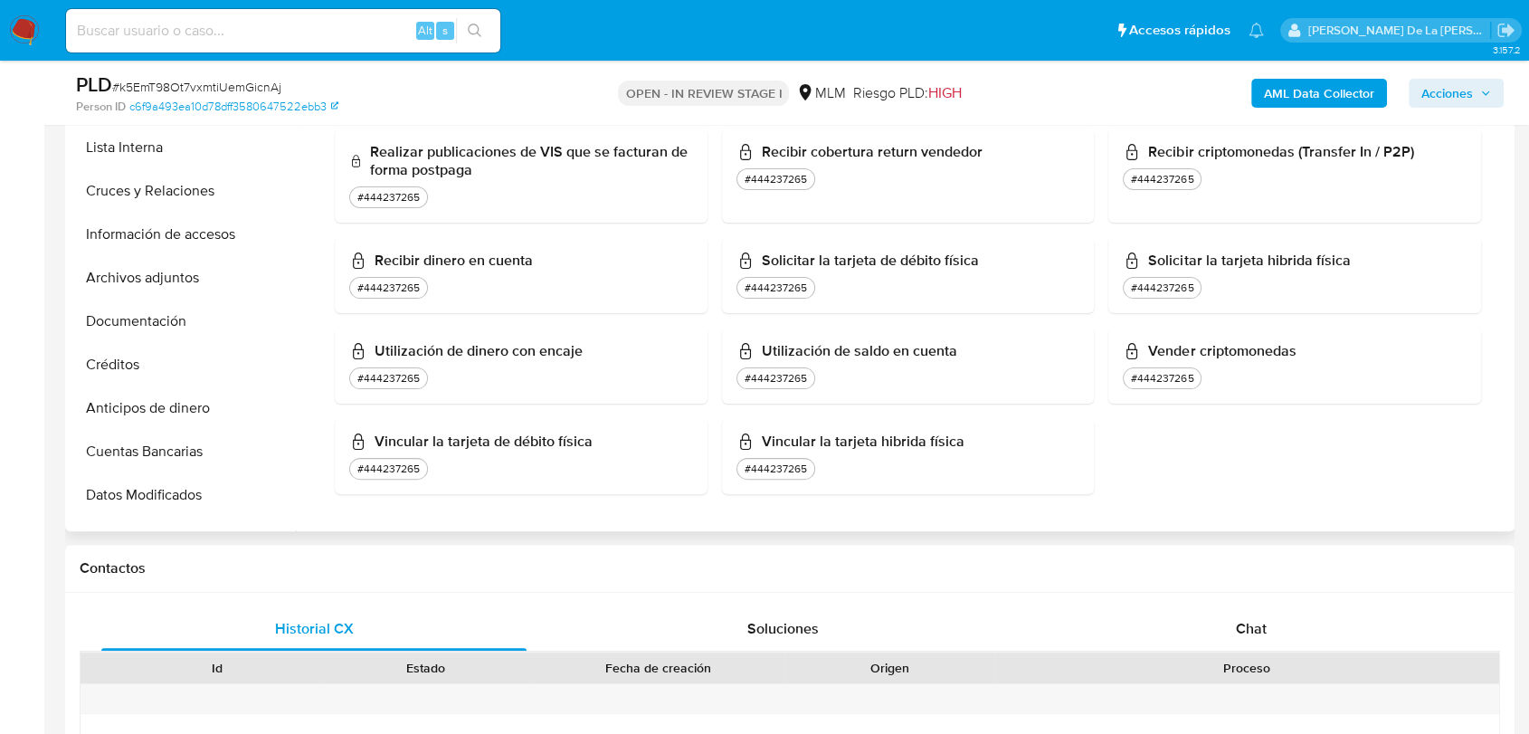
scroll to position [0, 0]
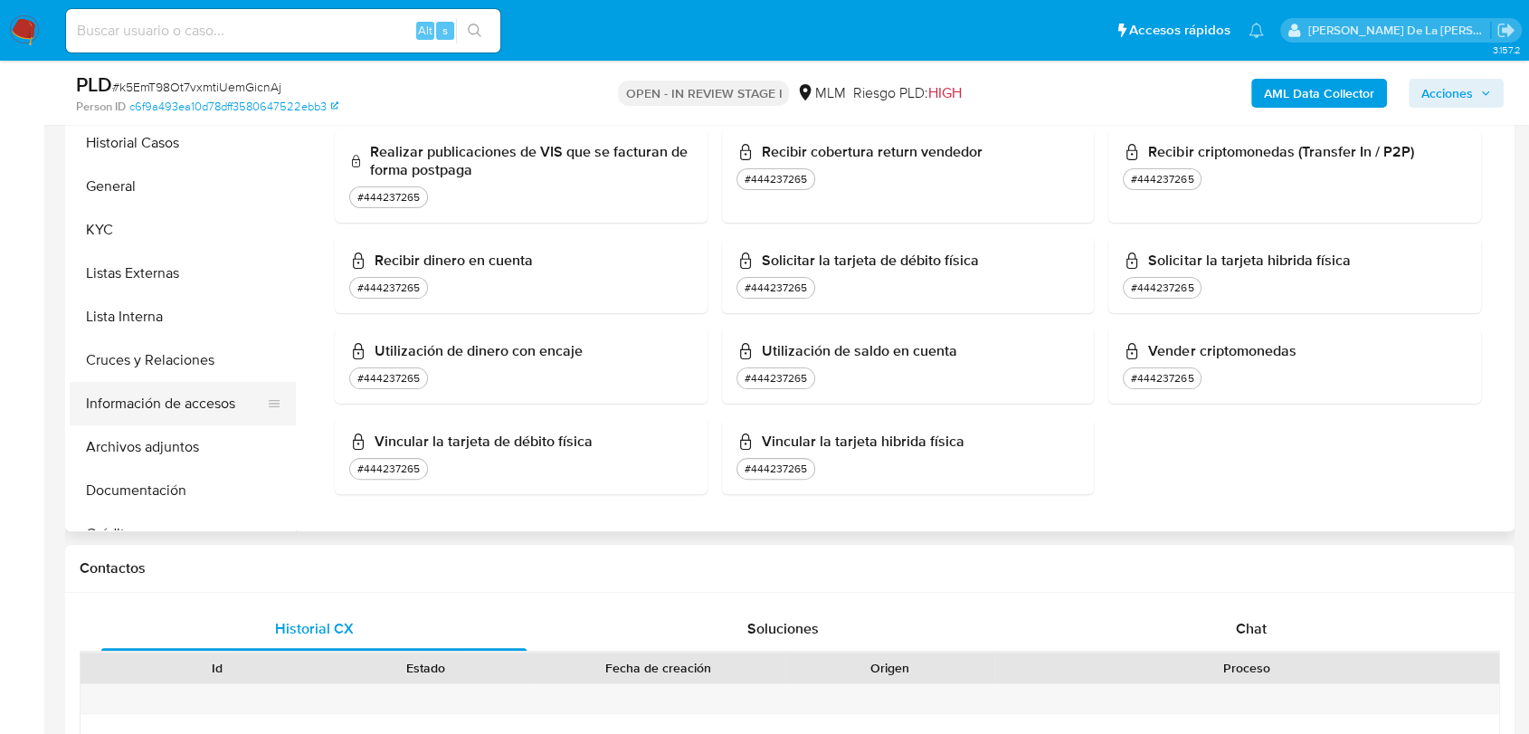
click at [167, 398] on button "Información de accesos" at bounding box center [176, 403] width 212 height 43
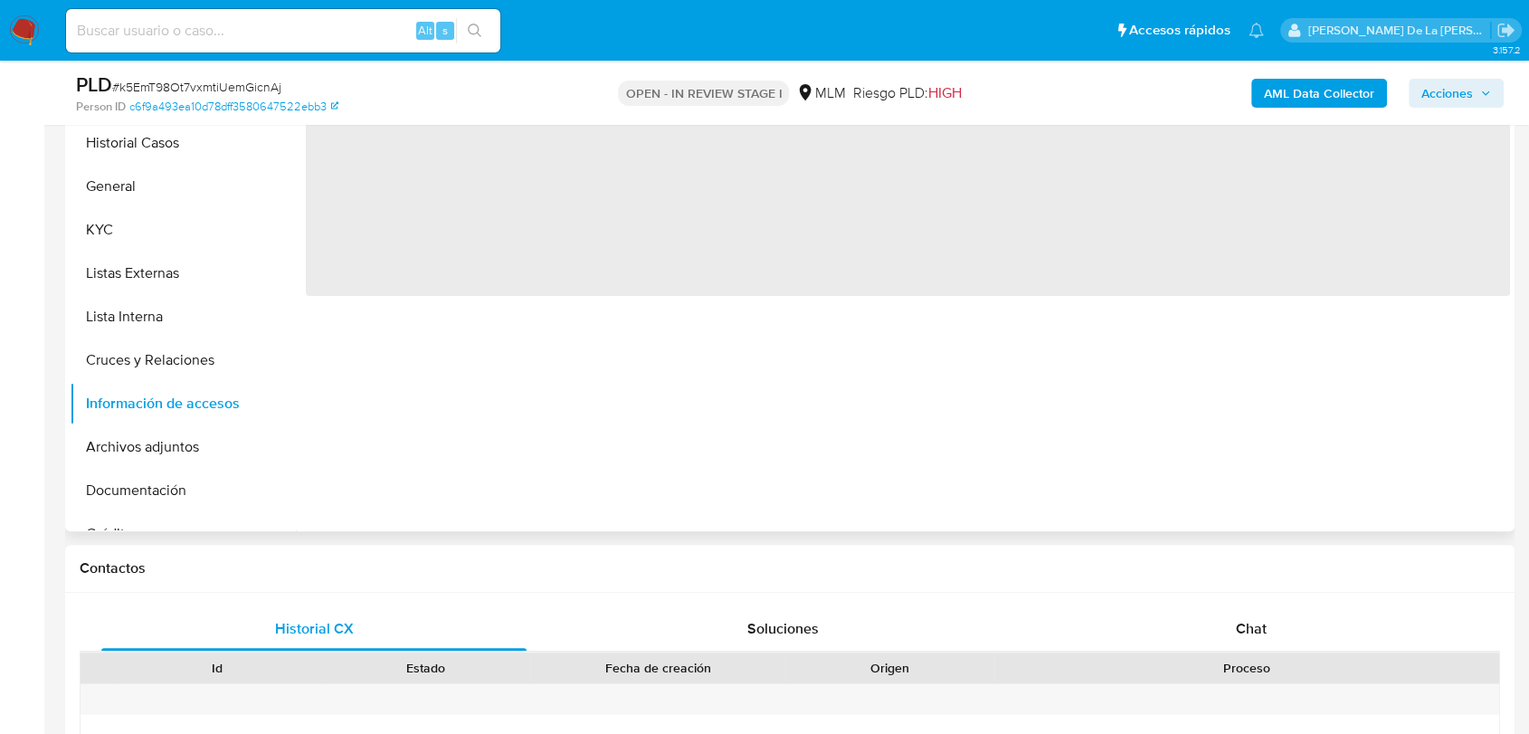
scroll to position [301, 0]
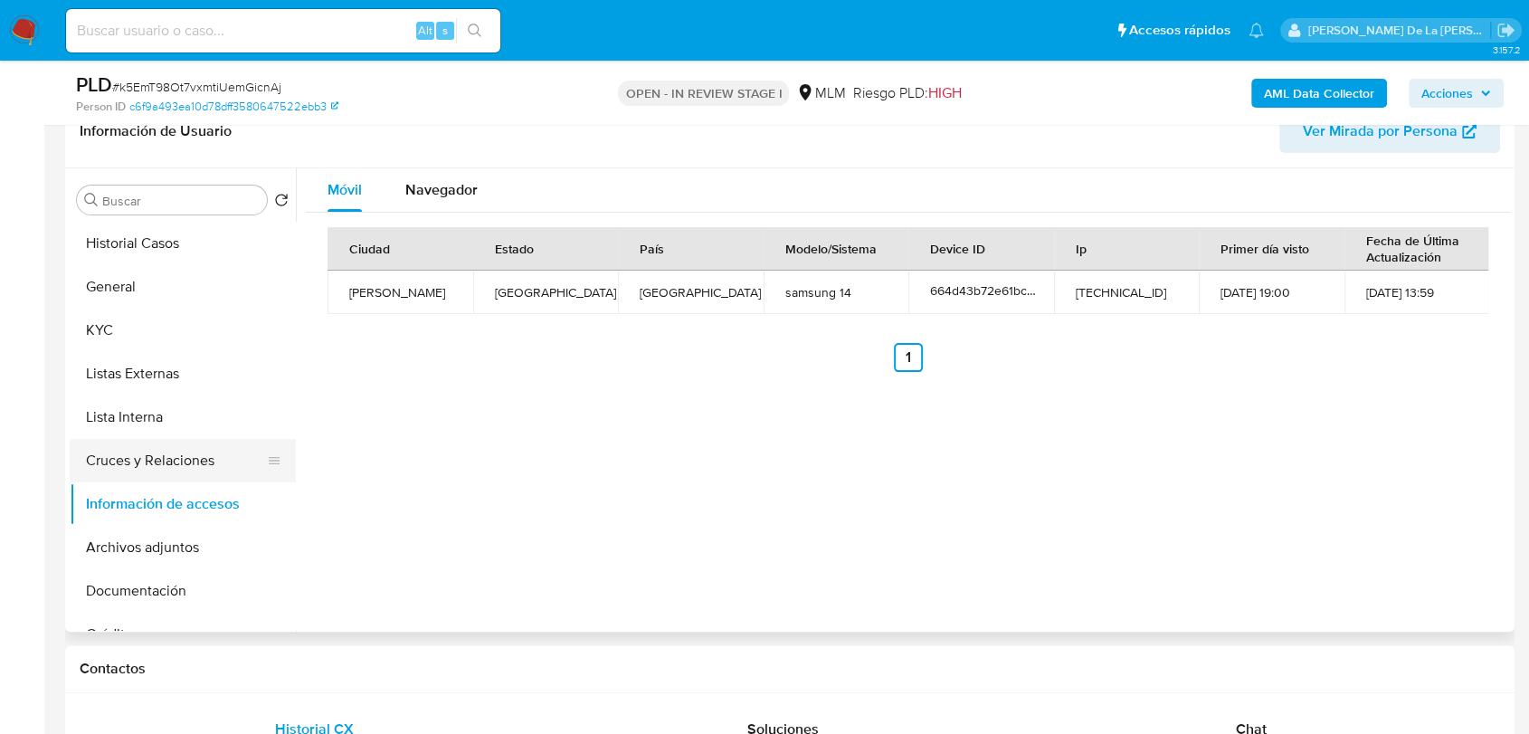
click at [173, 465] on button "Cruces y Relaciones" at bounding box center [176, 460] width 212 height 43
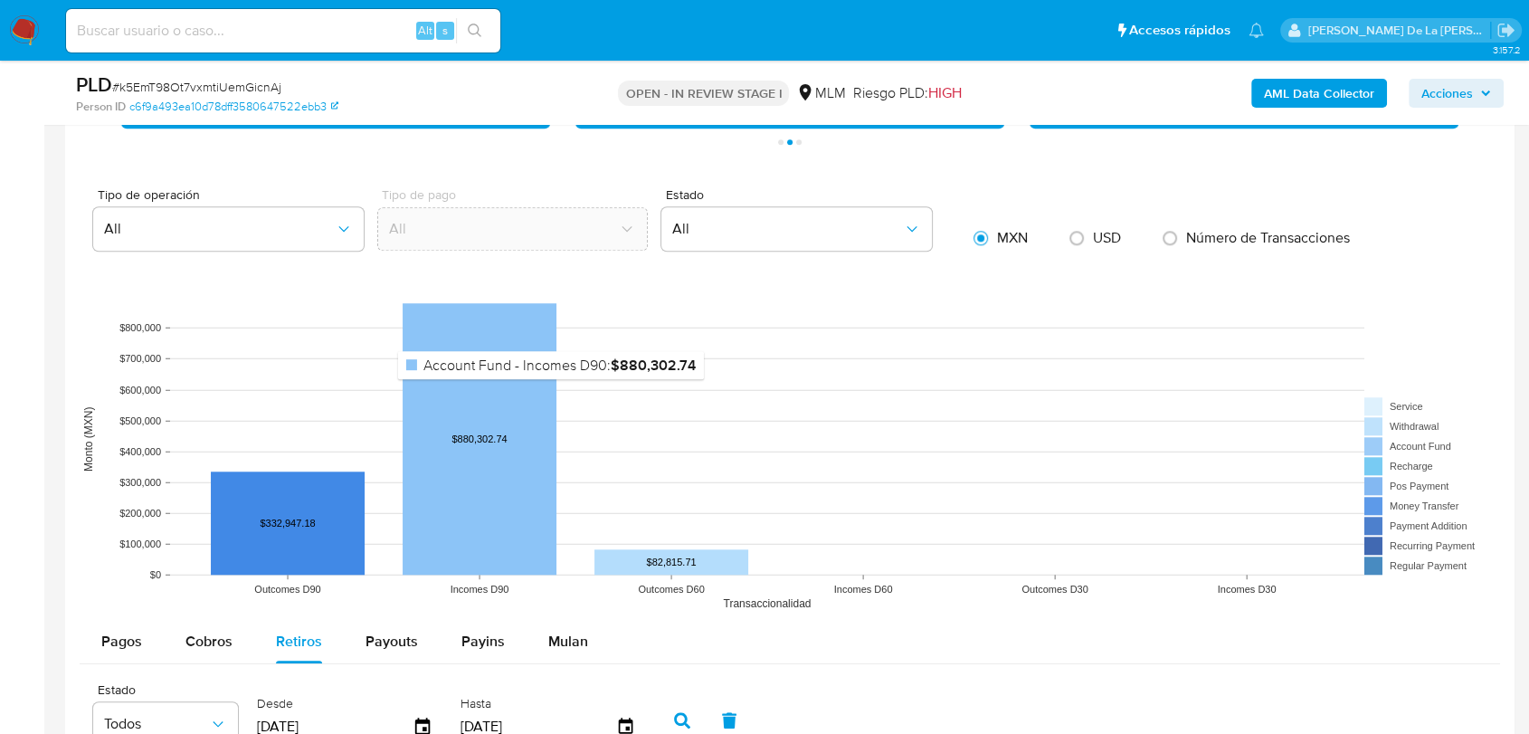
scroll to position [1708, 0]
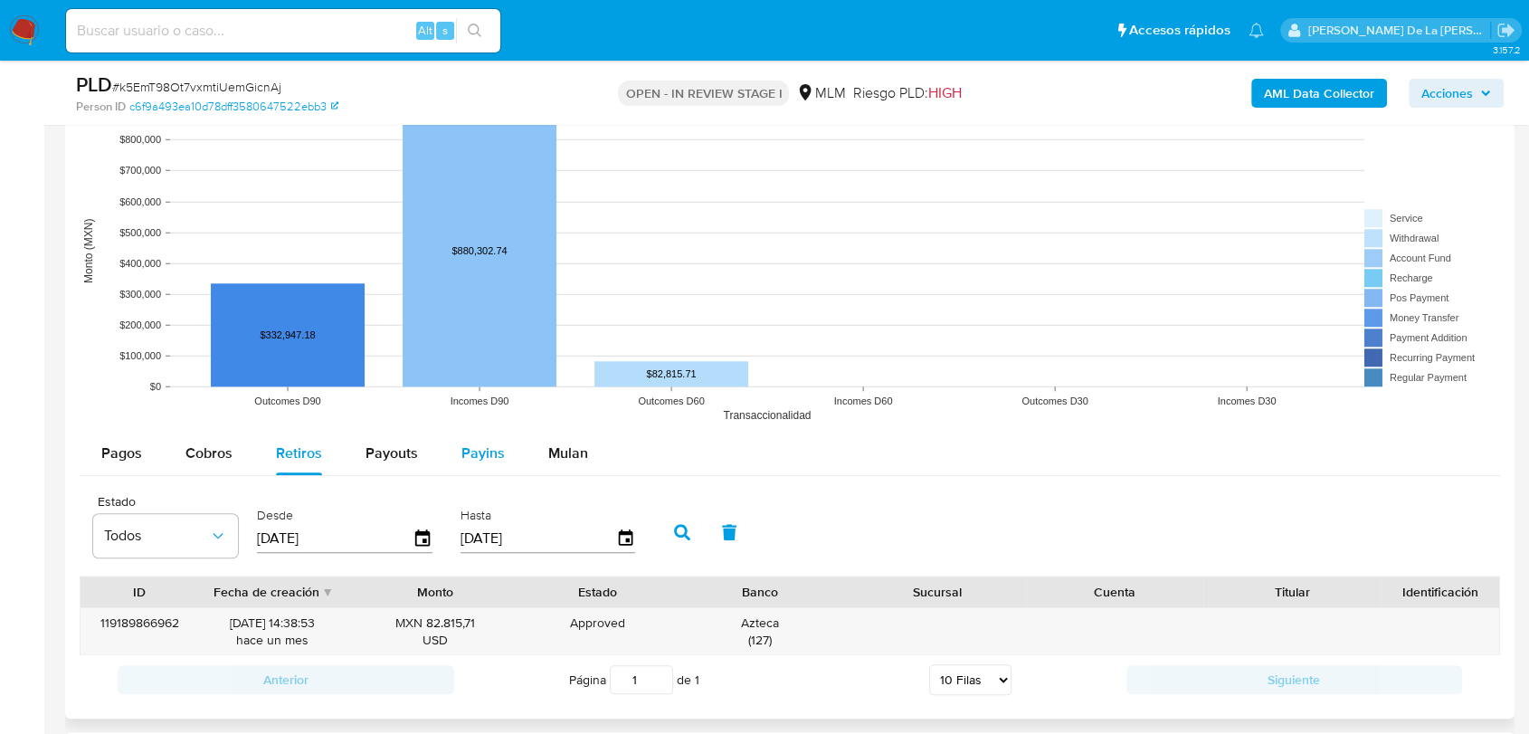
click at [468, 449] on span "Payins" at bounding box center [482, 452] width 43 height 21
select select "10"
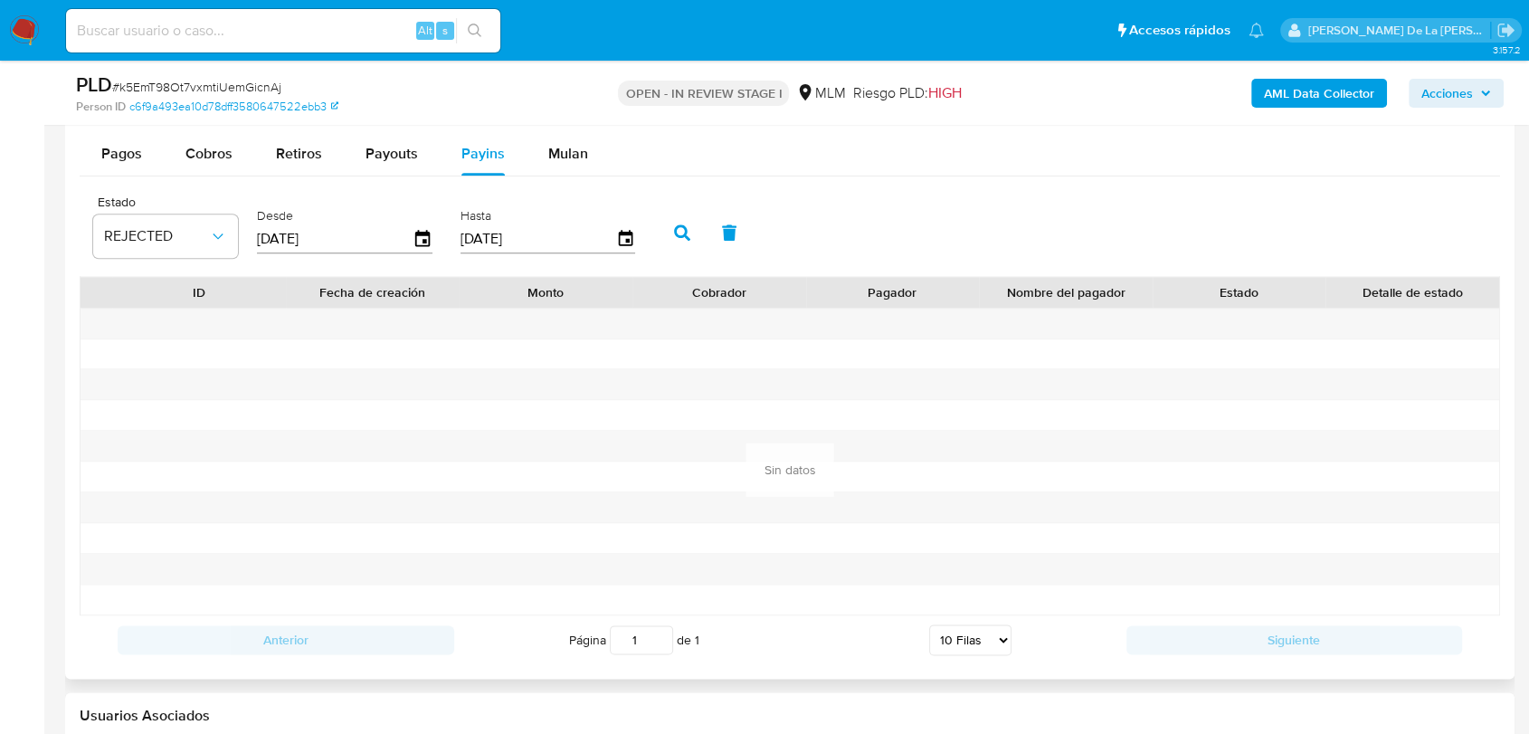
scroll to position [2011, 0]
click at [183, 226] on span "REJECTED" at bounding box center [156, 233] width 105 height 18
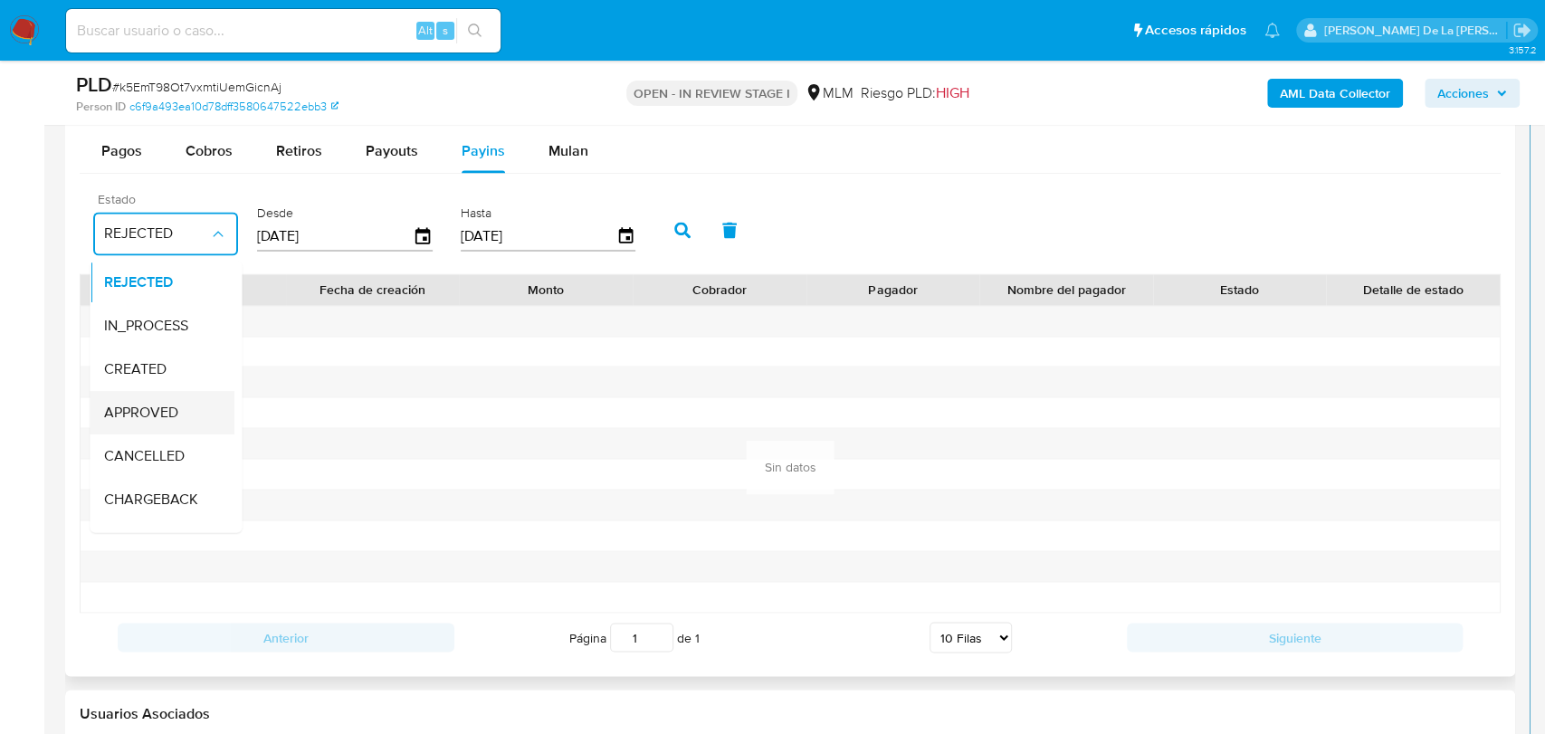
click at [152, 404] on span "APPROVED" at bounding box center [141, 413] width 74 height 18
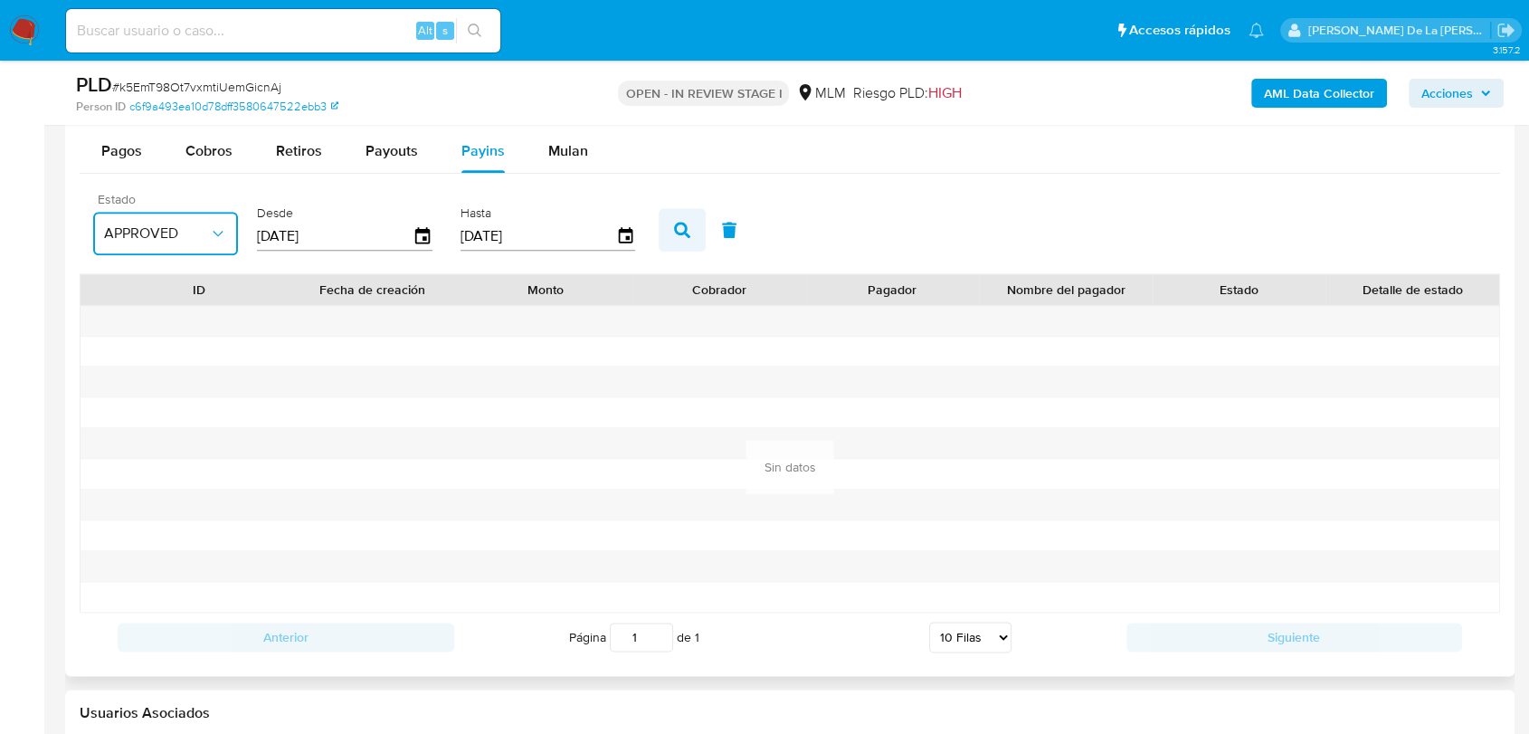
click at [686, 223] on icon "button" at bounding box center [682, 230] width 16 height 16
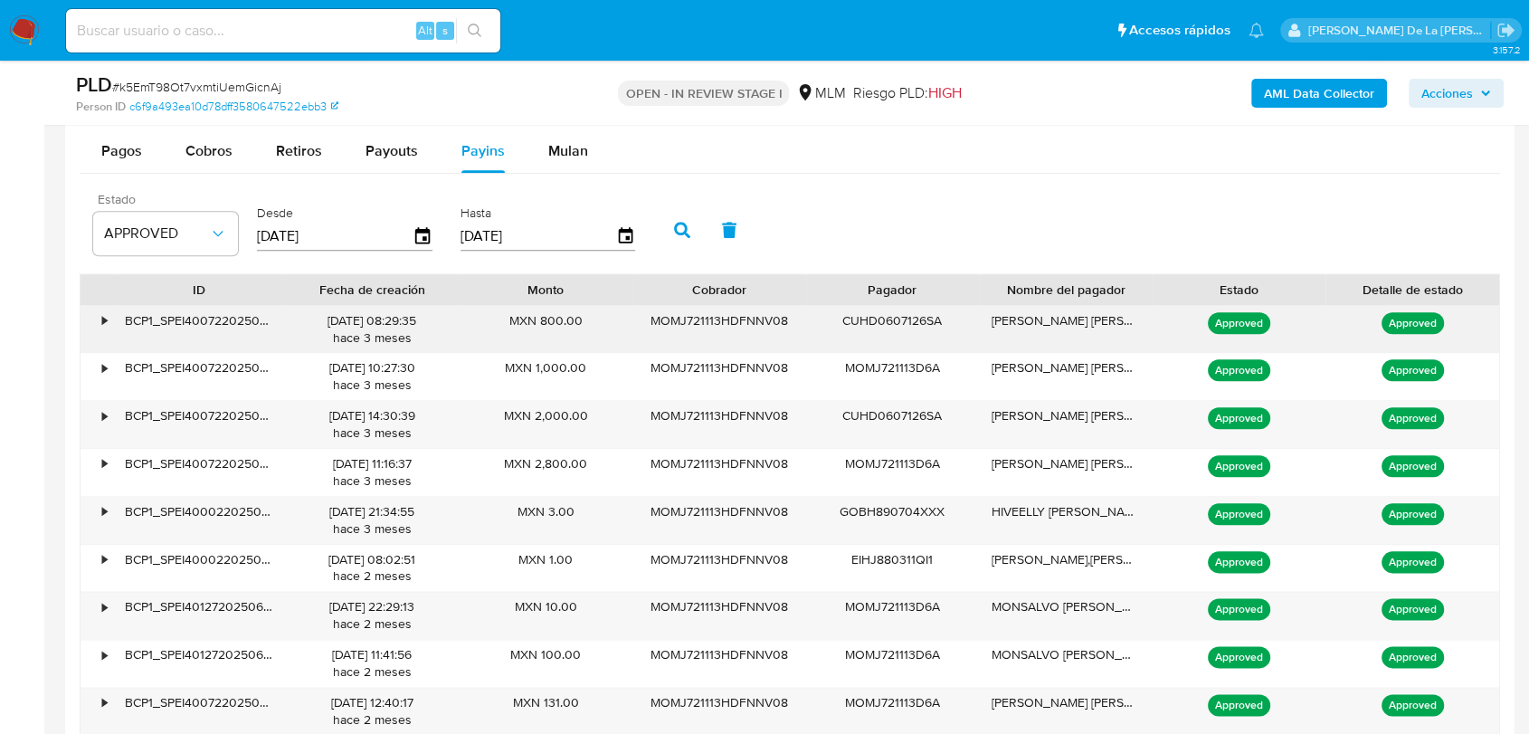
click at [101, 328] on div "•" at bounding box center [97, 329] width 32 height 47
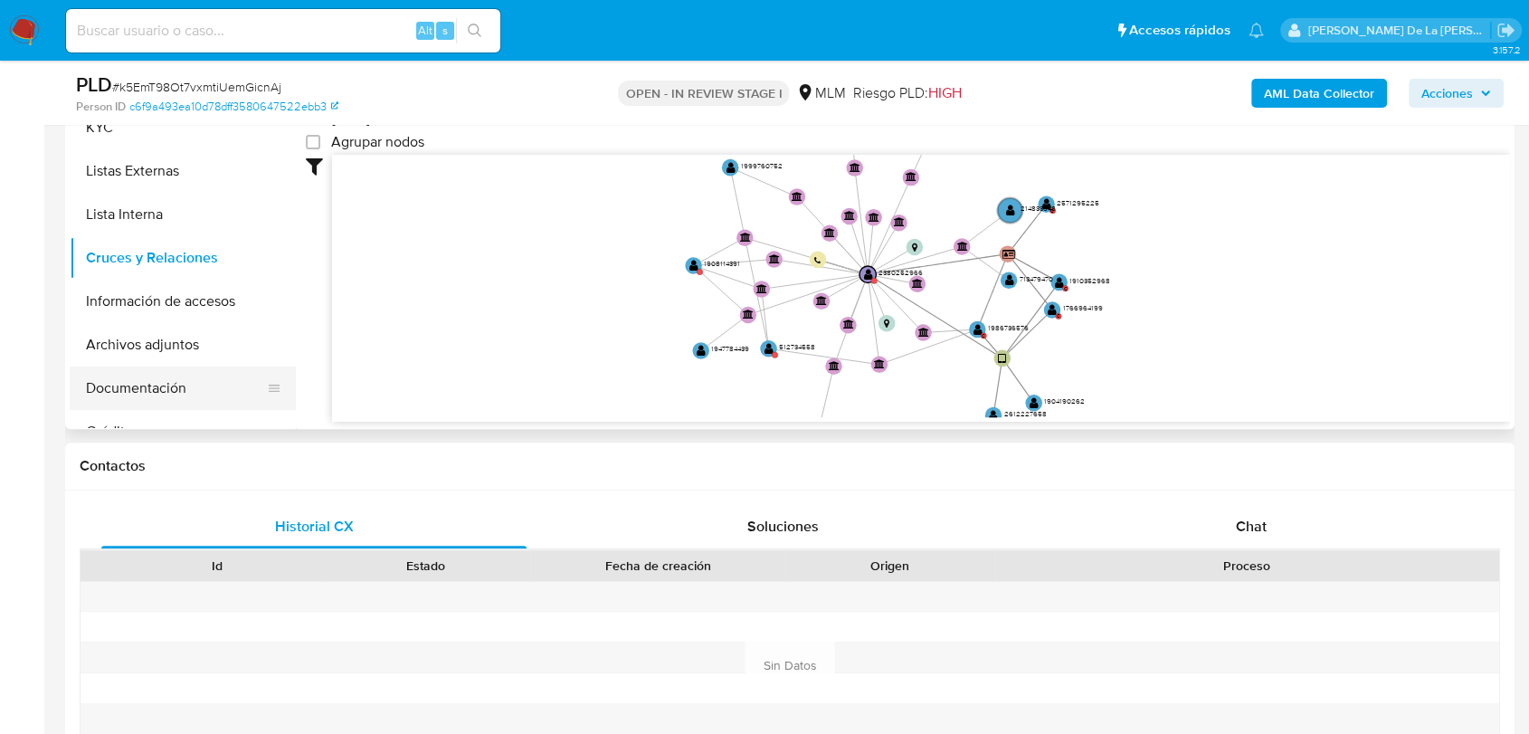
scroll to position [502, 0]
click at [166, 297] on button "Información de accesos" at bounding box center [176, 302] width 212 height 43
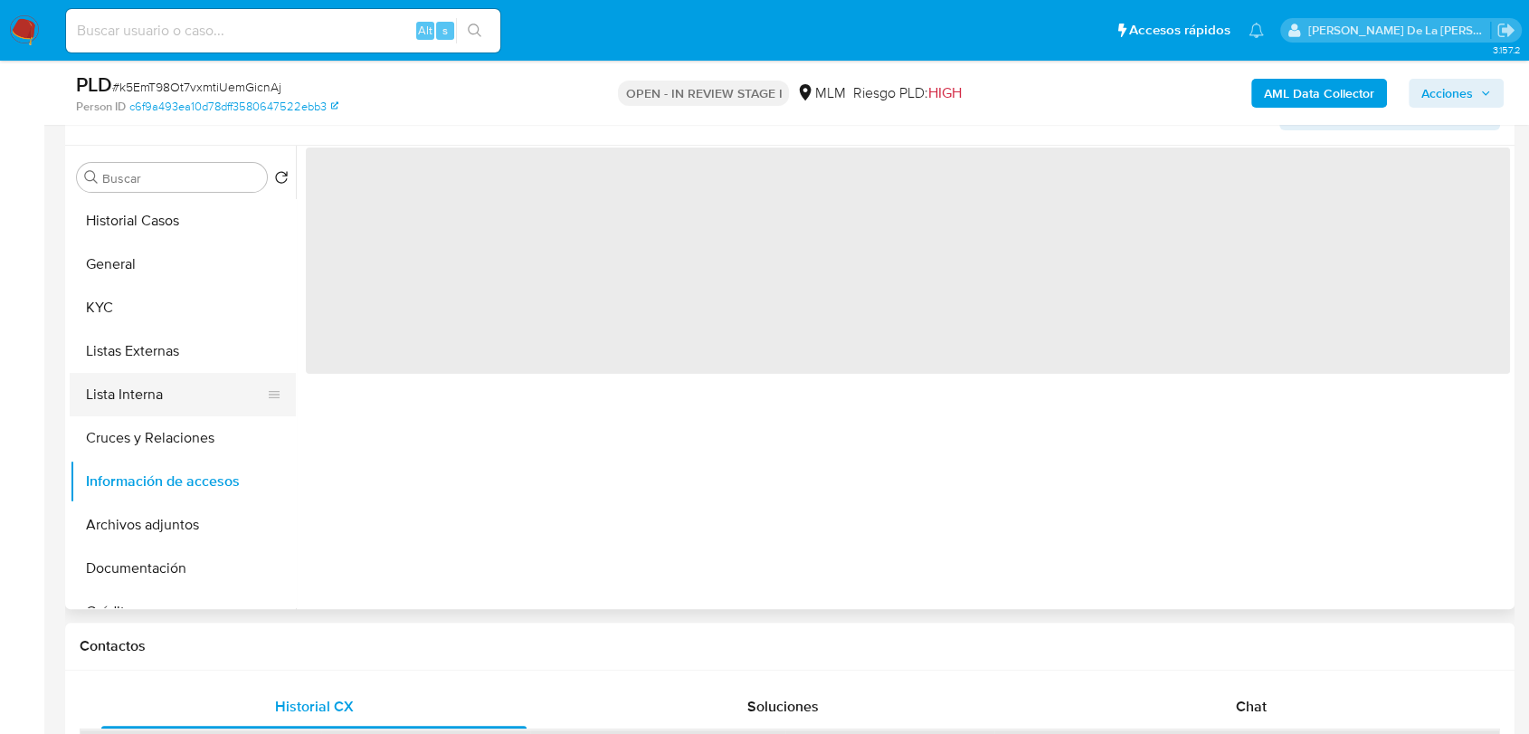
scroll to position [301, 0]
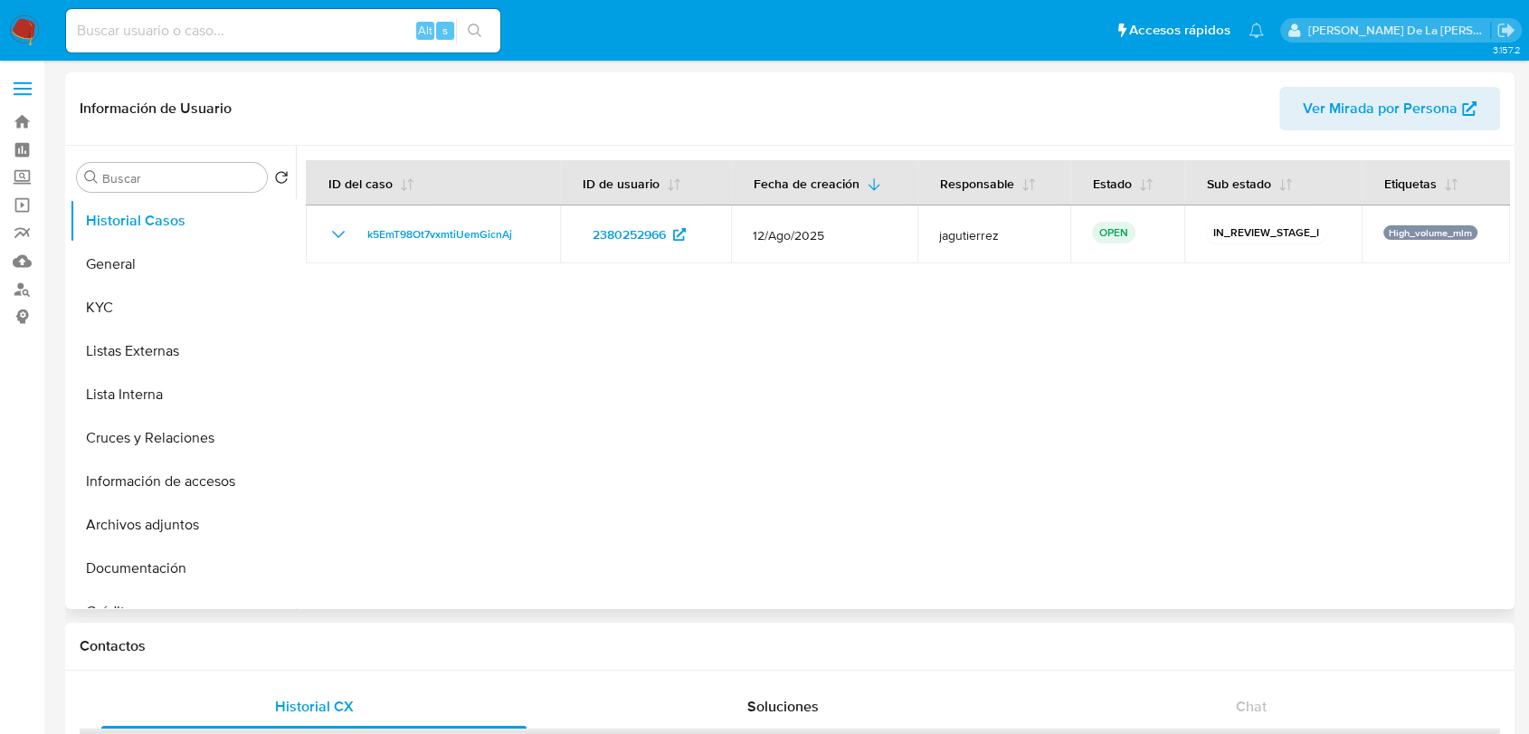
select select "10"
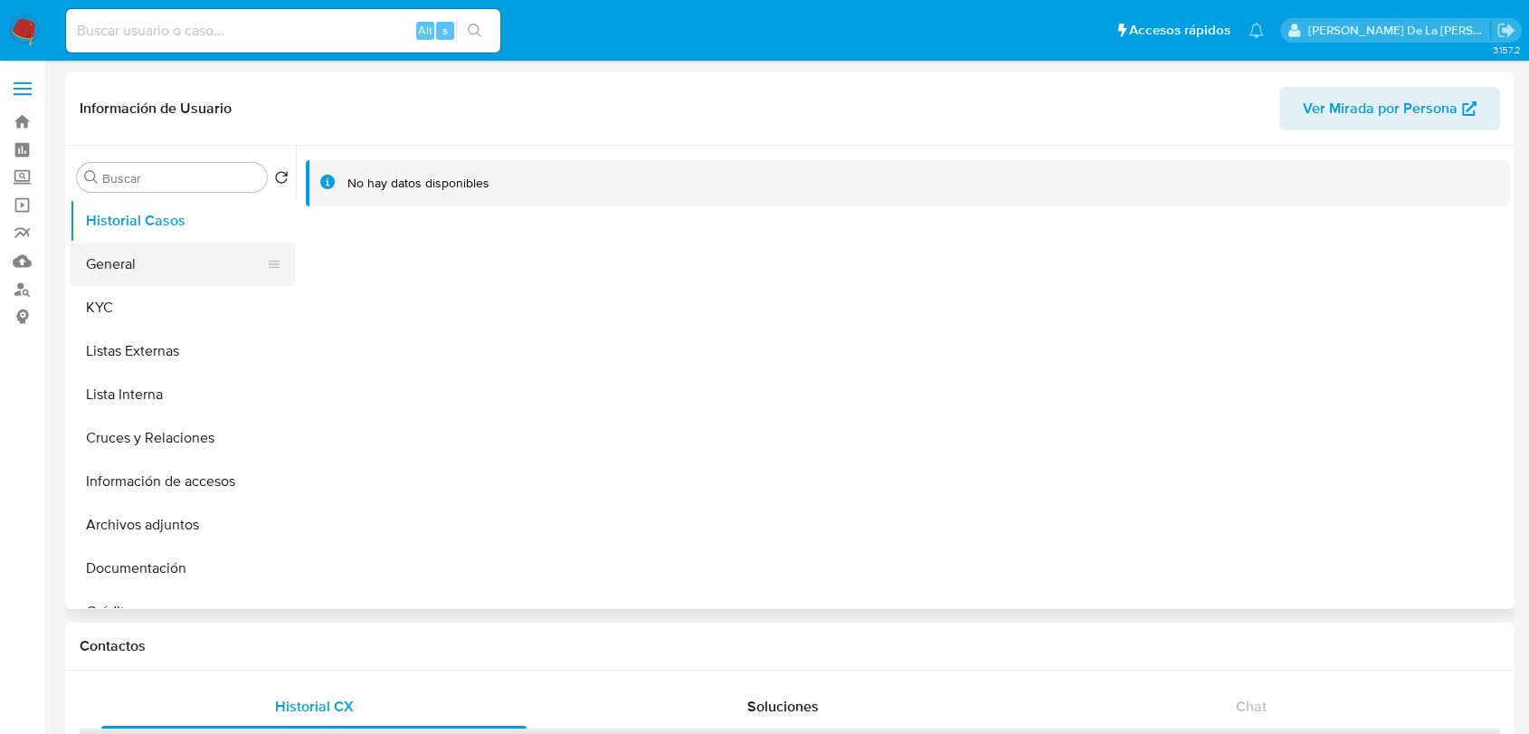
click at [169, 254] on button "General" at bounding box center [176, 263] width 212 height 43
select select "10"
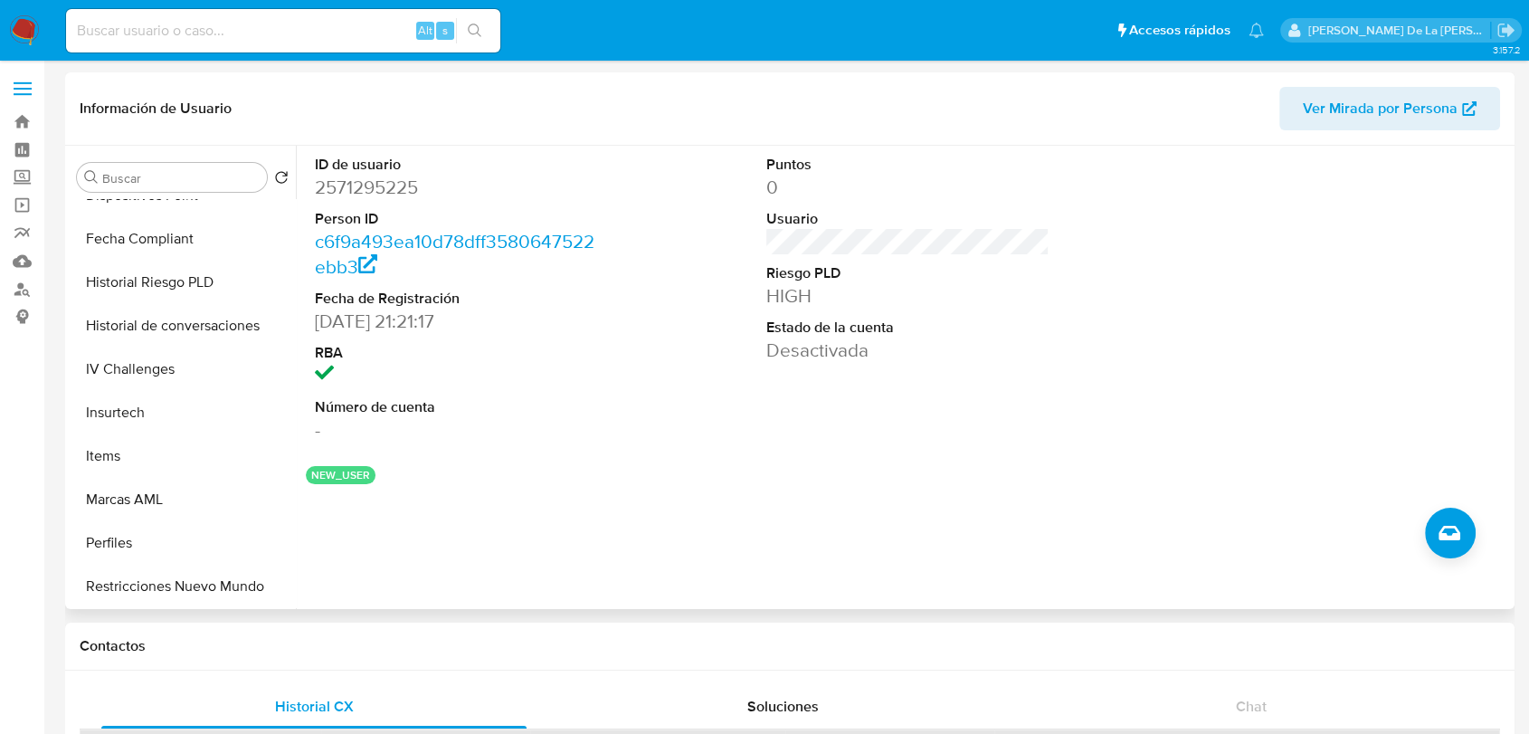
scroll to position [765, 0]
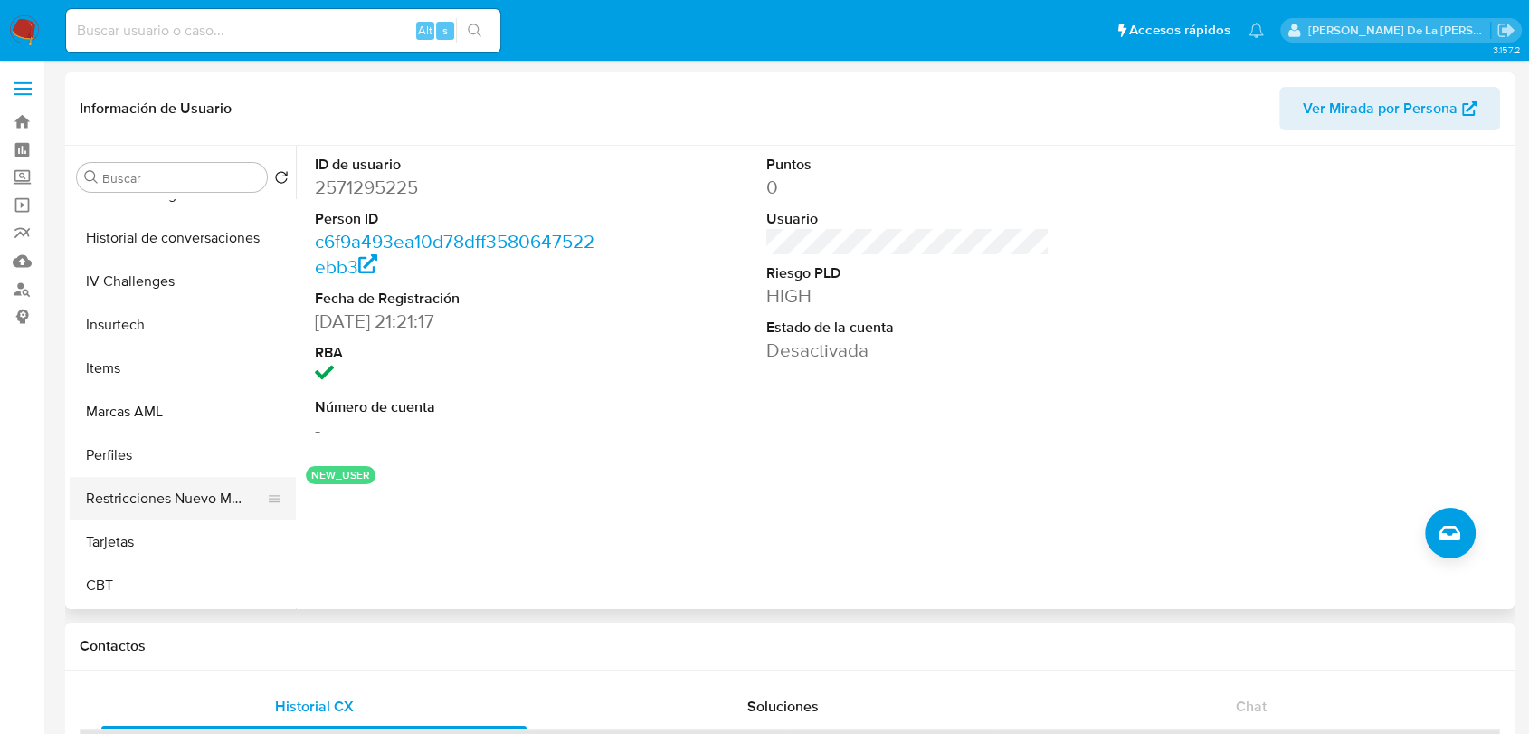
click at [189, 507] on button "Restricciones Nuevo Mundo" at bounding box center [176, 498] width 212 height 43
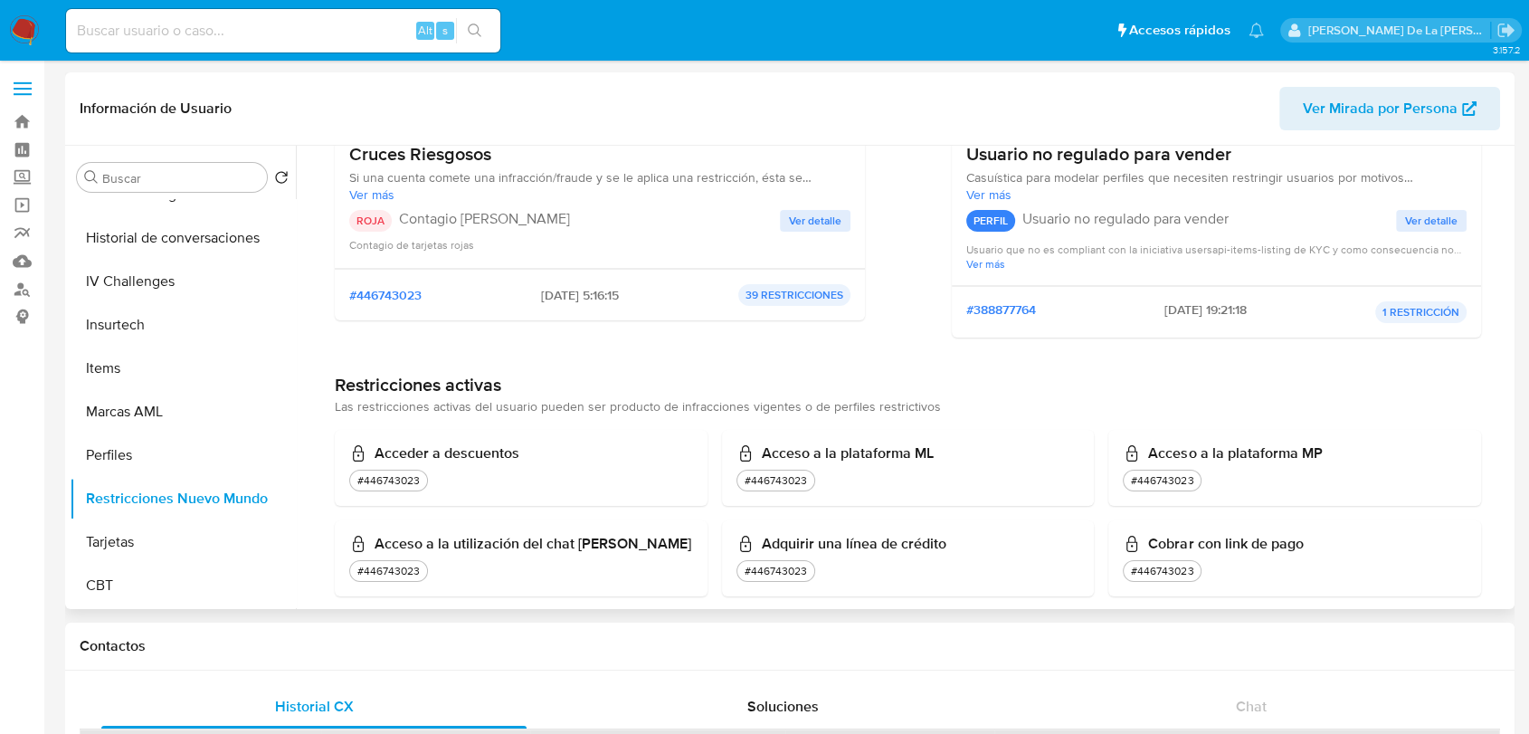
scroll to position [100, 0]
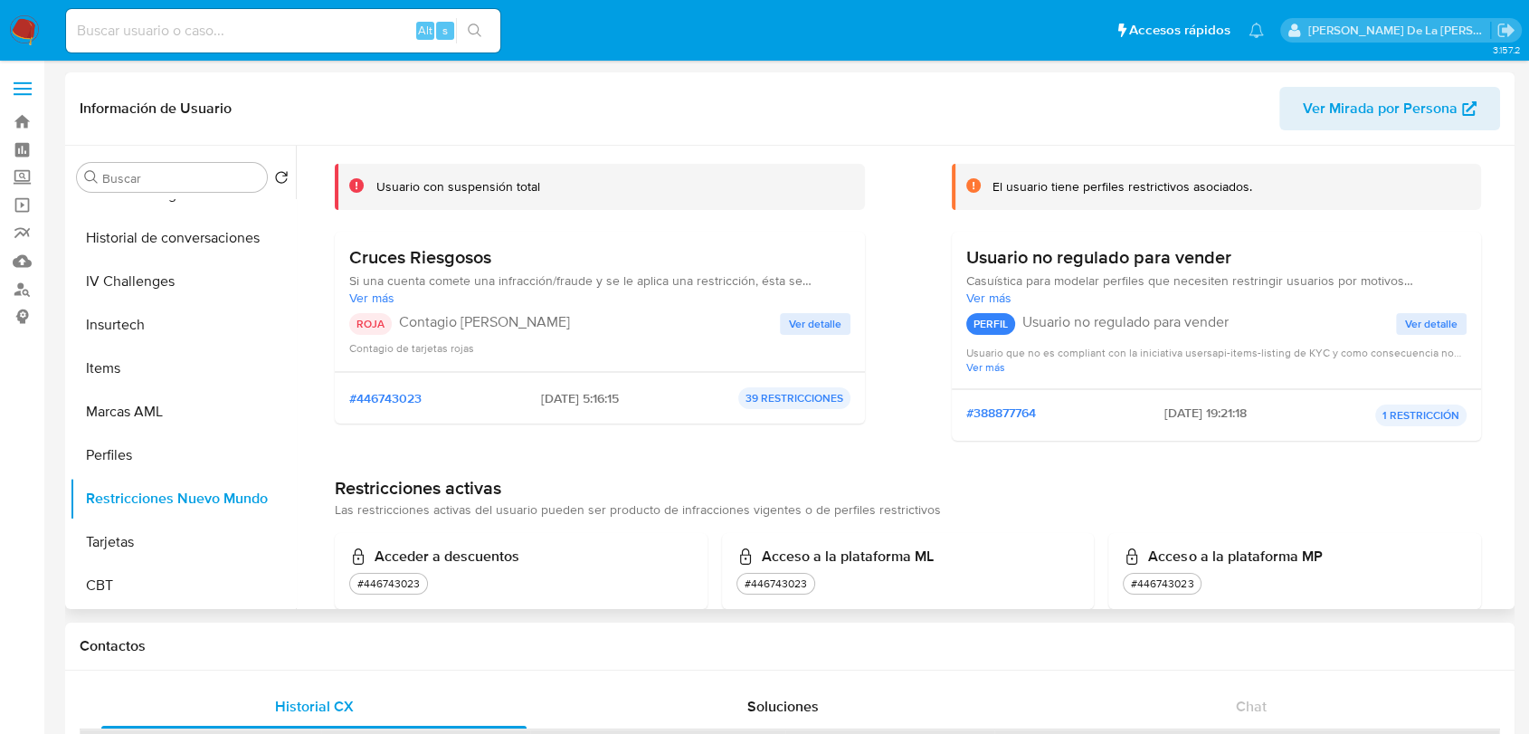
click at [801, 320] on span "Ver detalle" at bounding box center [815, 324] width 52 height 18
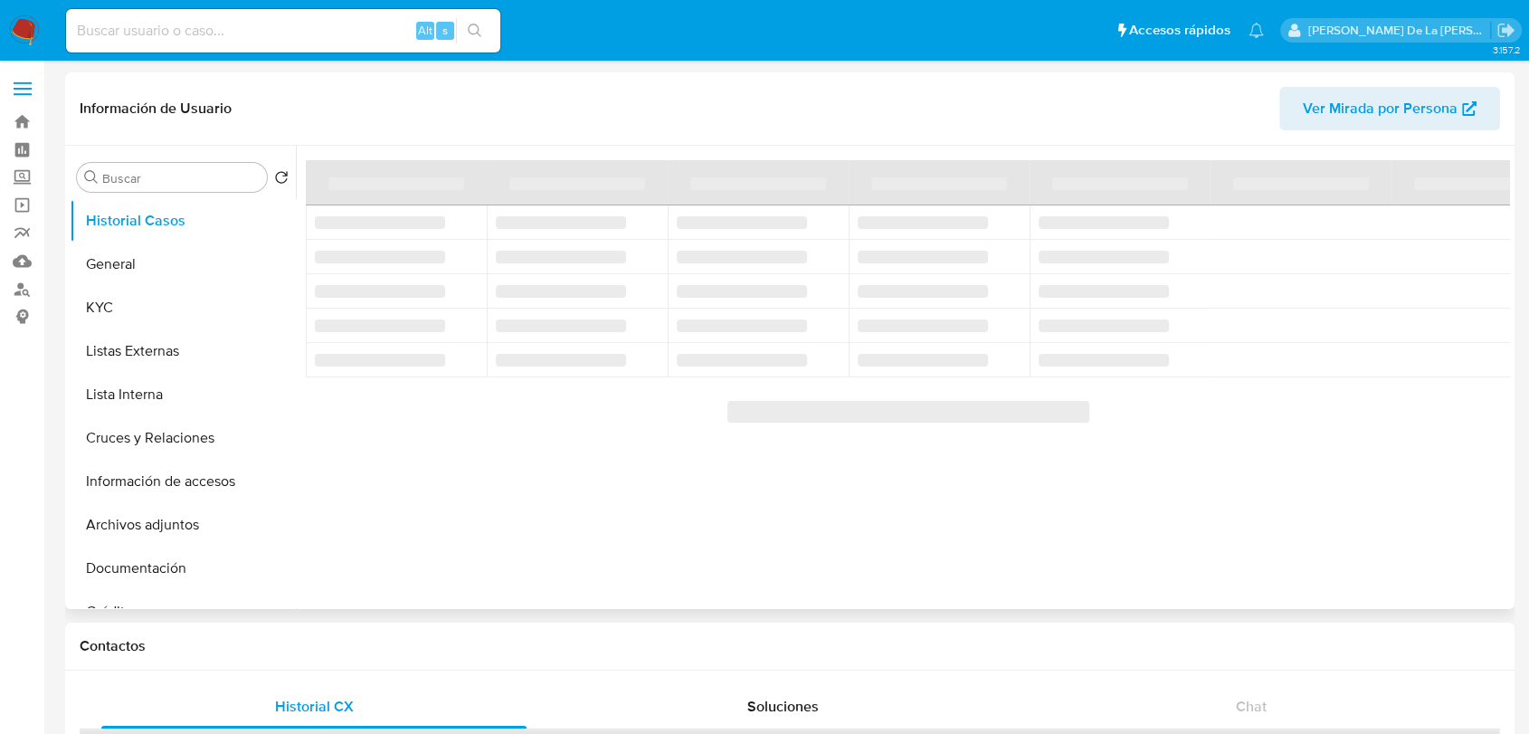
select select "10"
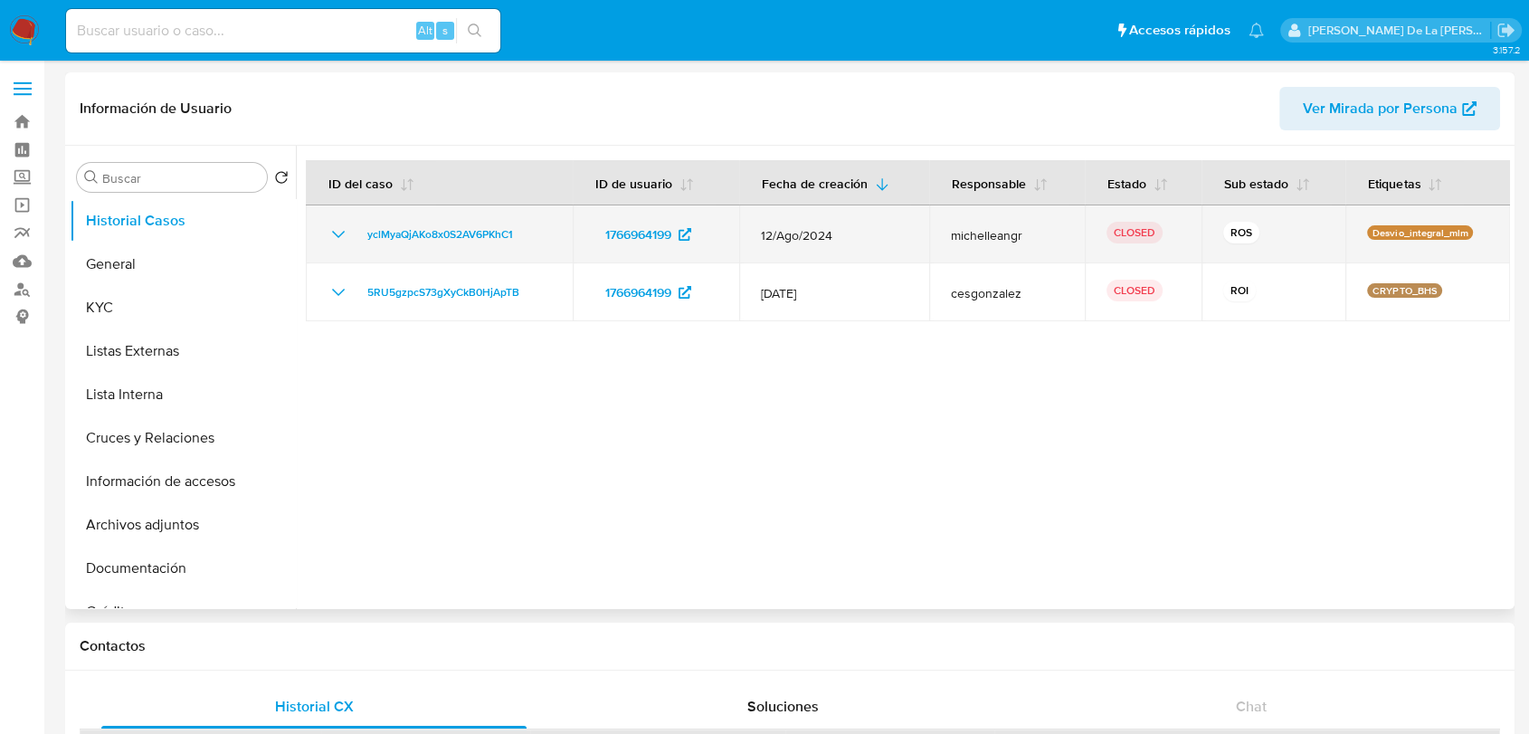
click at [332, 238] on icon "Mostrar/Ocultar" at bounding box center [339, 234] width 22 height 22
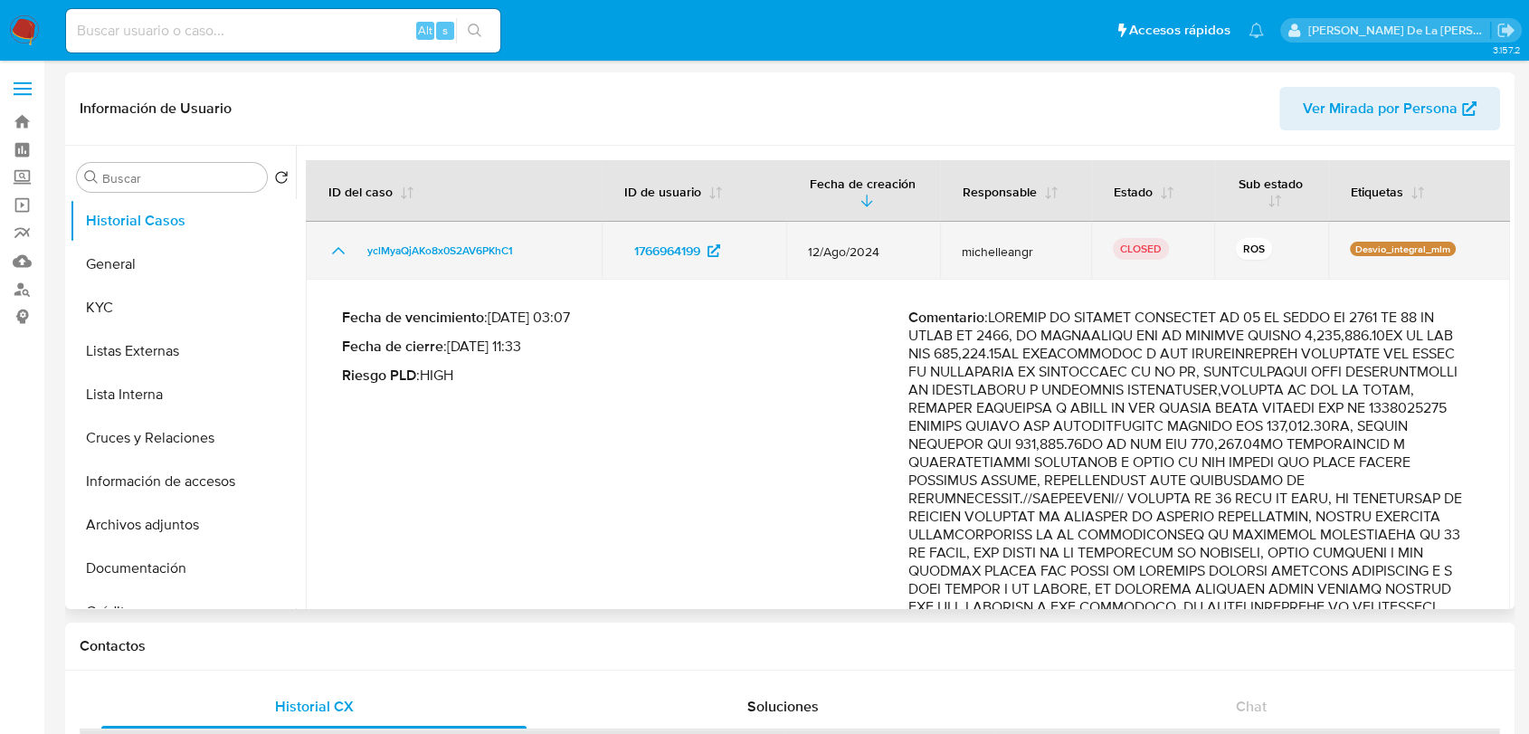
click at [332, 237] on td "yclMyaQjAKo8x0S2AV6PKhC1" at bounding box center [454, 251] width 296 height 58
click at [337, 258] on icon "Mostrar/Ocultar" at bounding box center [339, 251] width 22 height 22
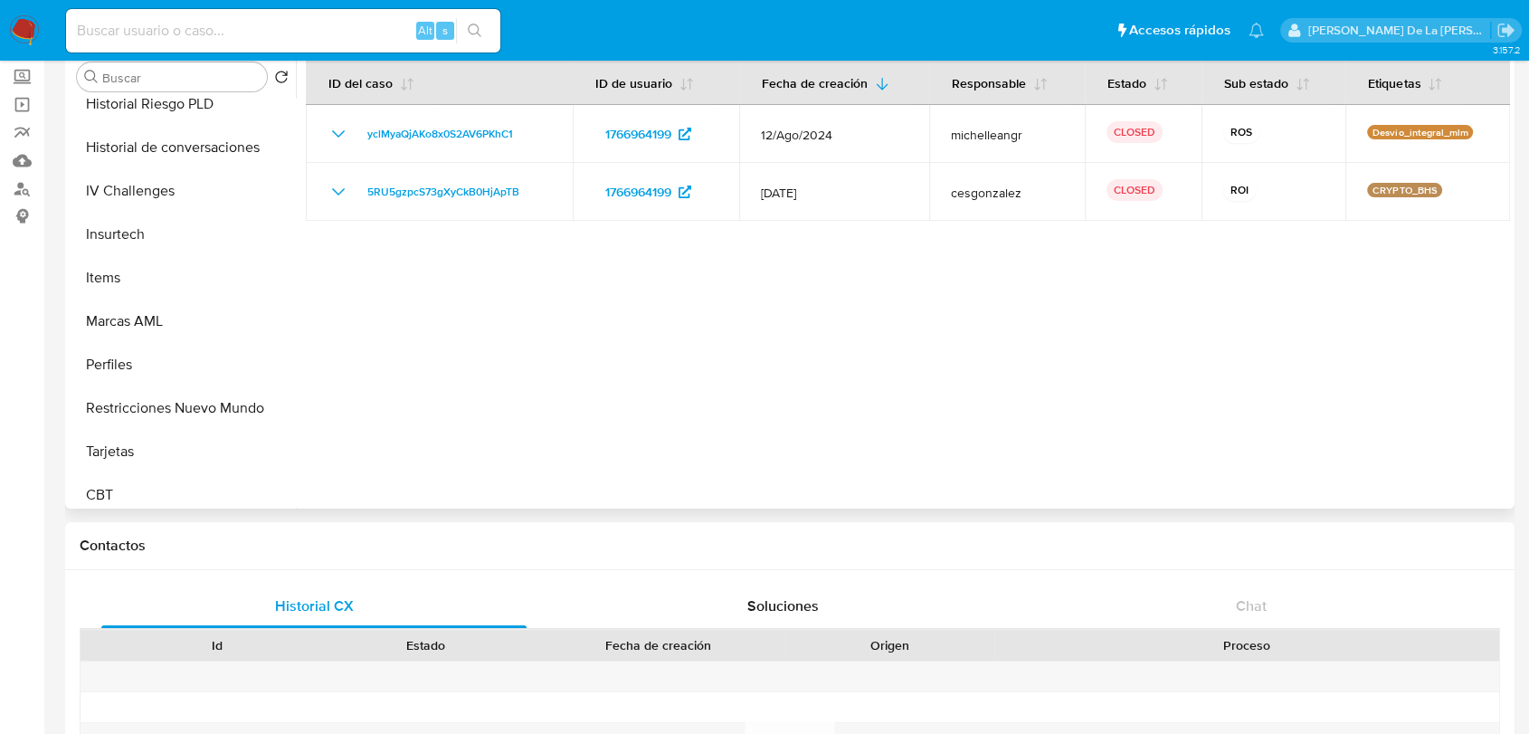
scroll to position [765, 0]
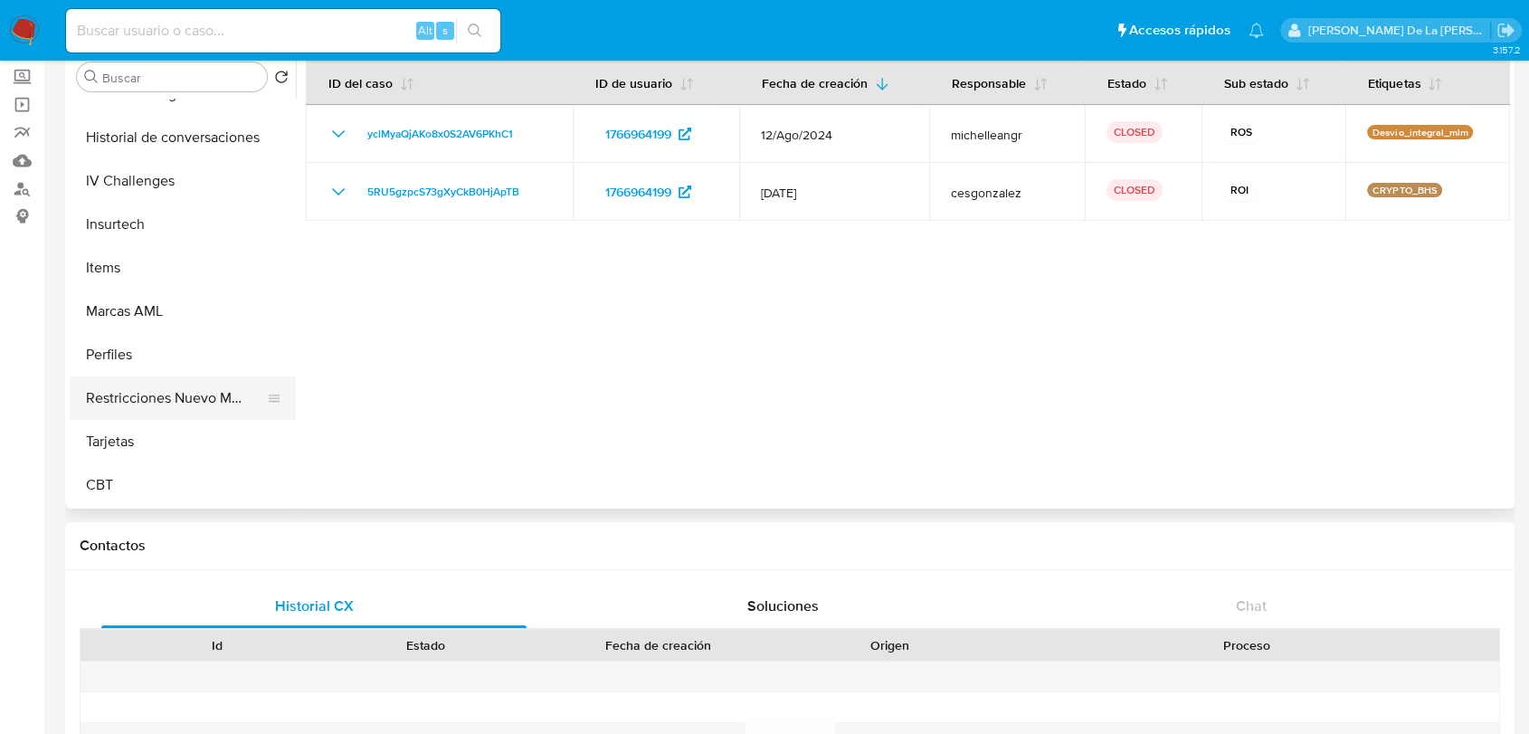
click at [190, 390] on button "Restricciones Nuevo Mundo" at bounding box center [176, 397] width 212 height 43
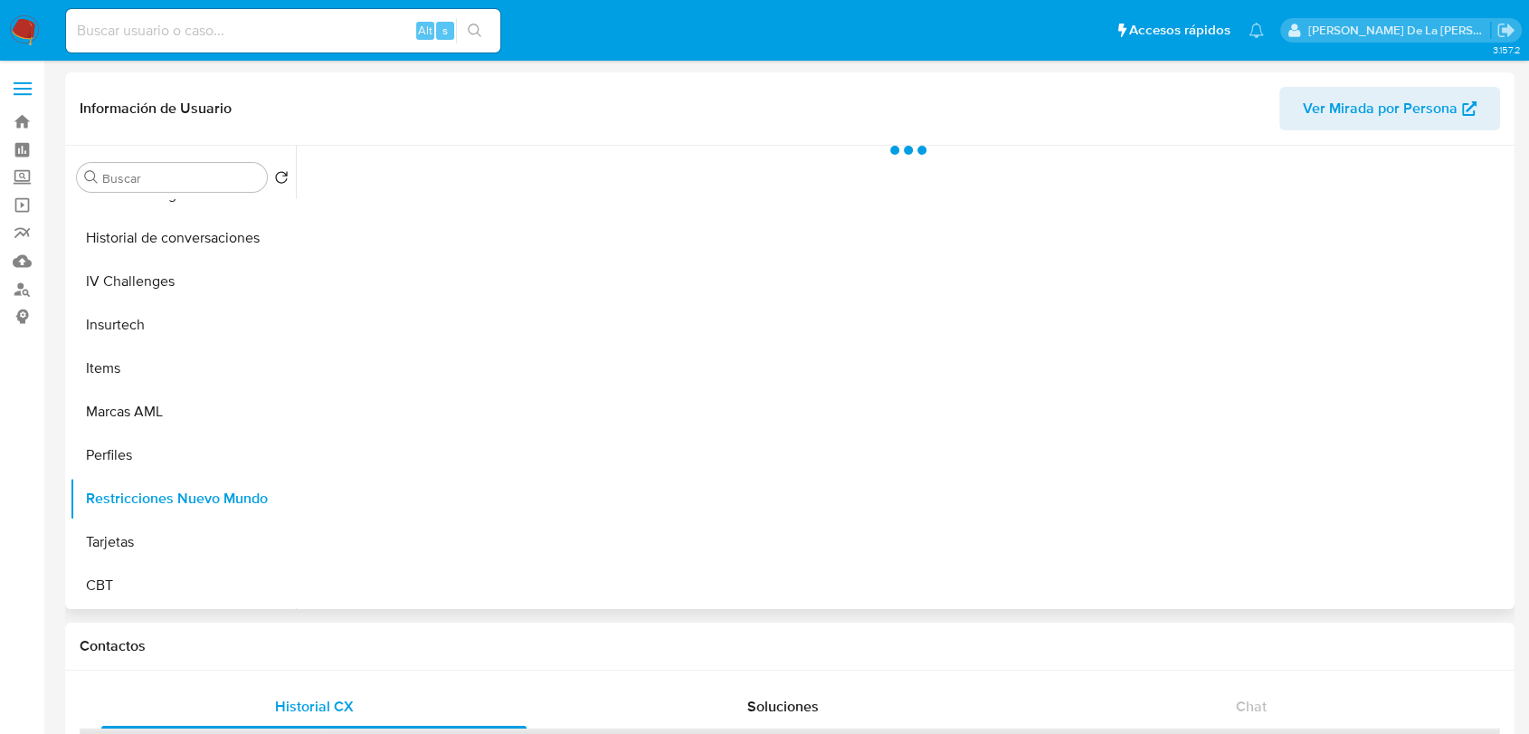
scroll to position [0, 0]
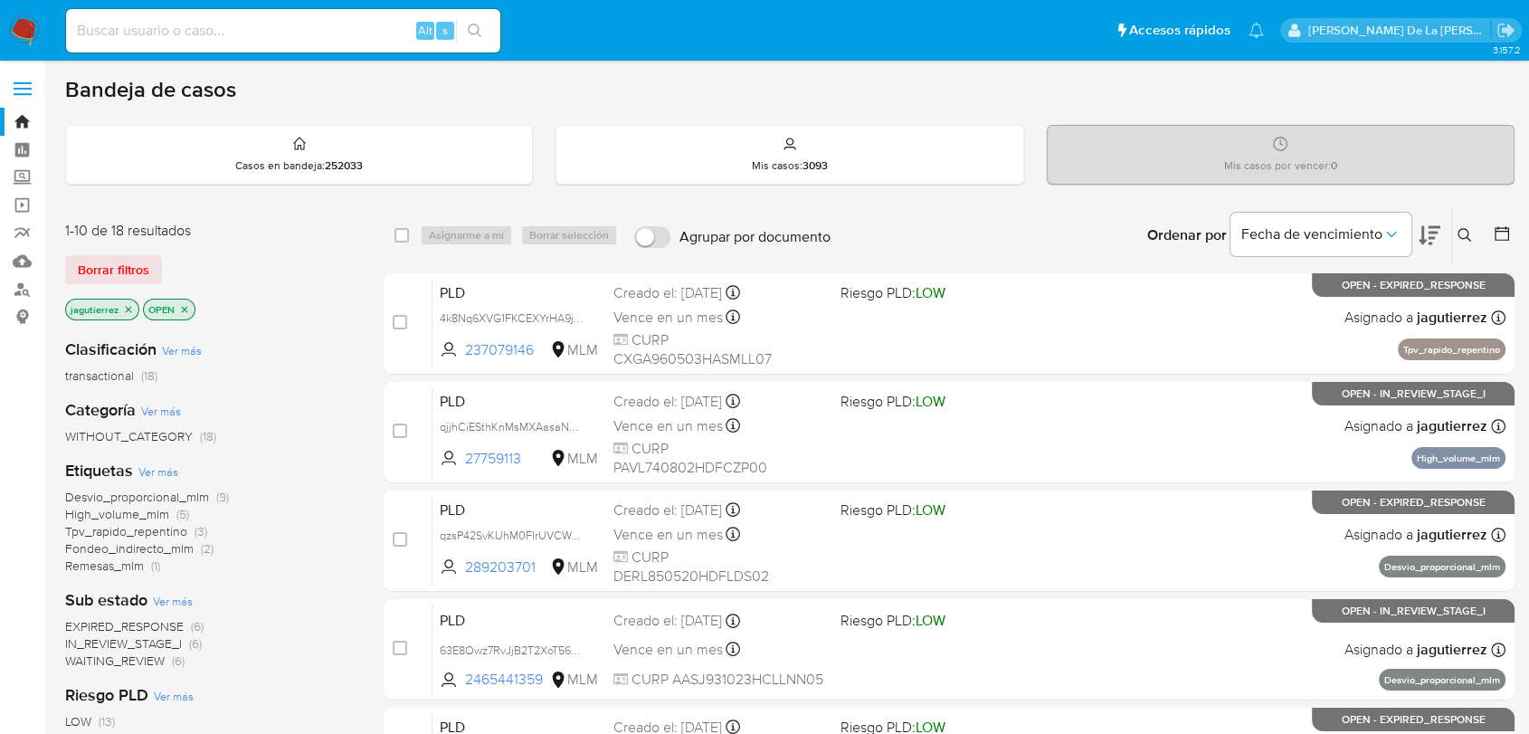
click at [224, 25] on input at bounding box center [283, 31] width 434 height 24
paste input "512734558"
type input "512734558"
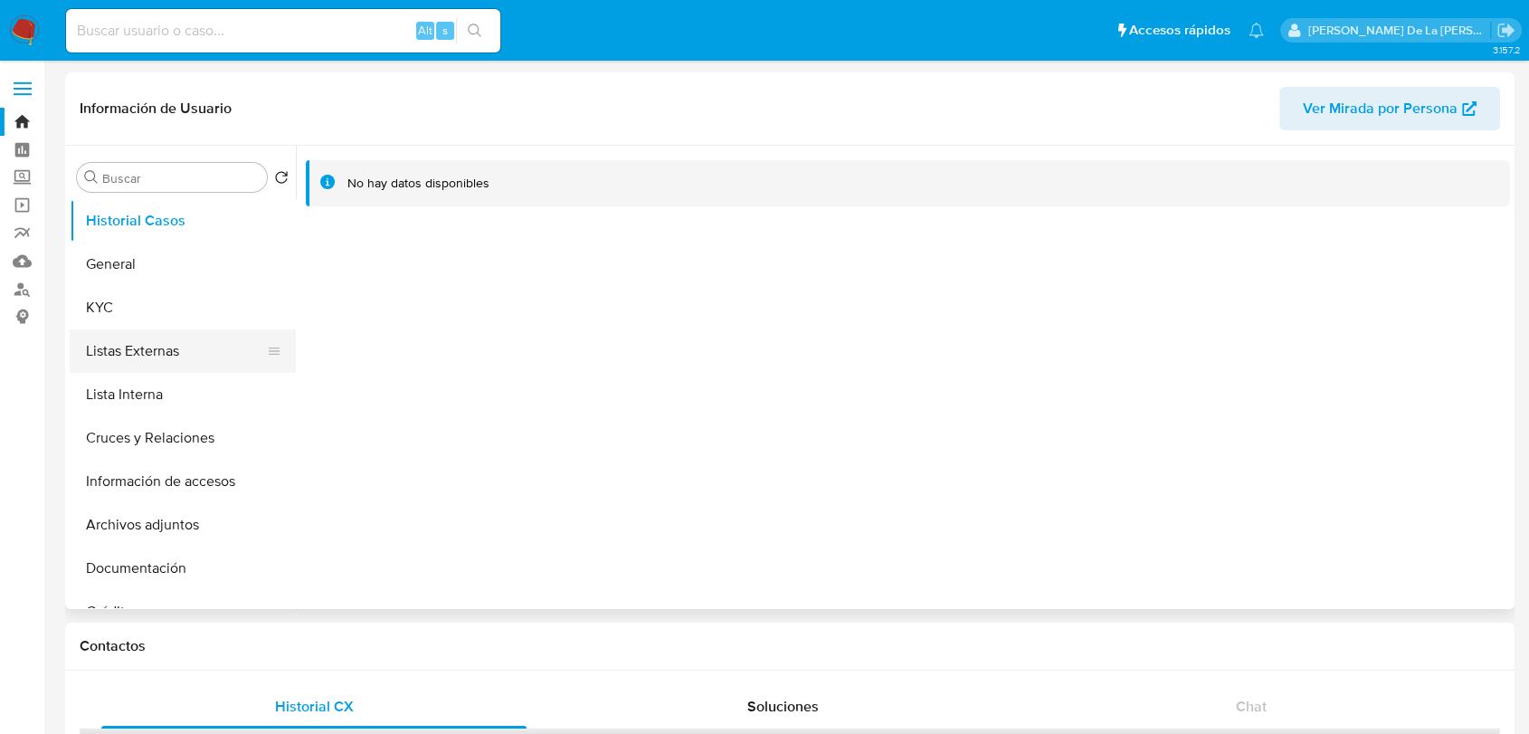
select select "10"
click at [185, 266] on button "General" at bounding box center [176, 263] width 212 height 43
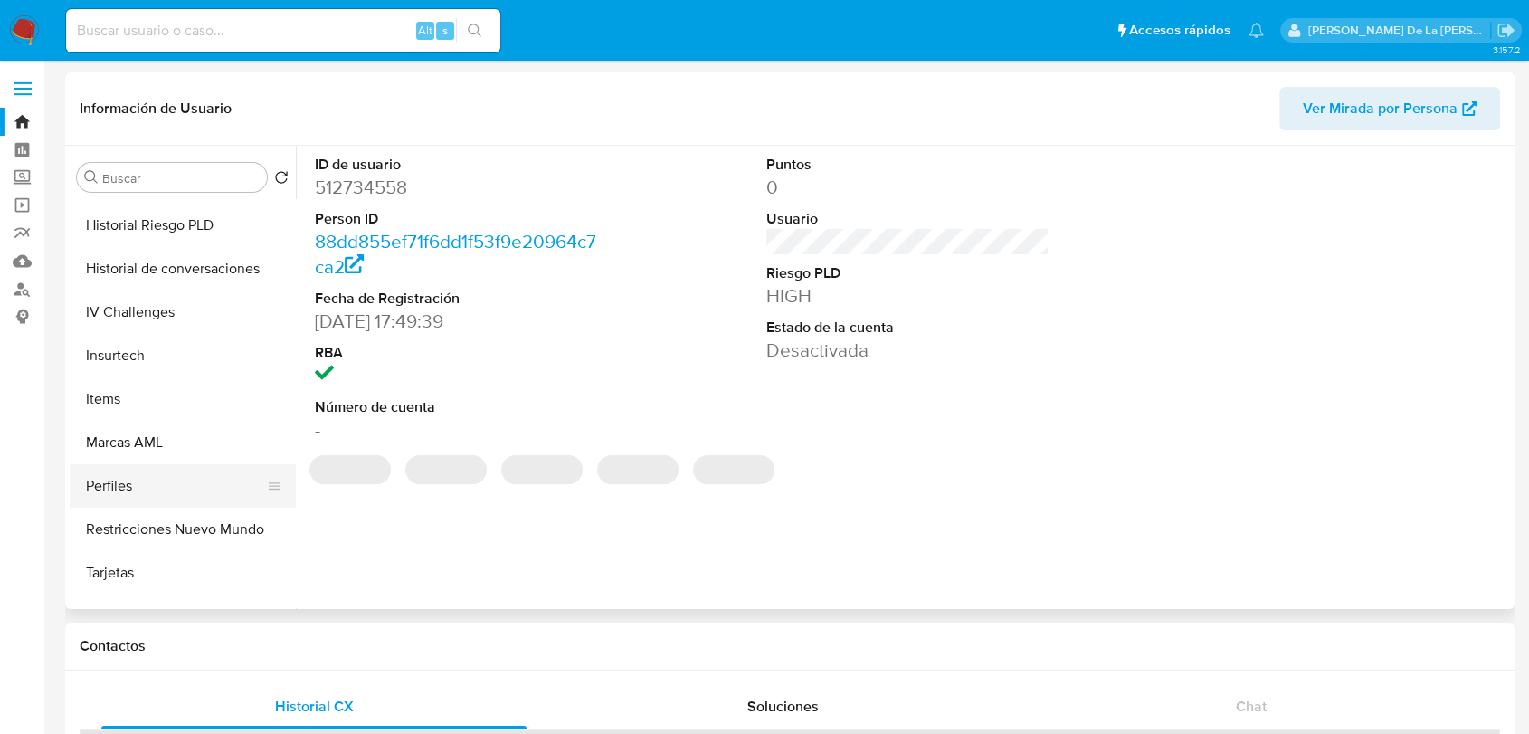
scroll to position [765, 0]
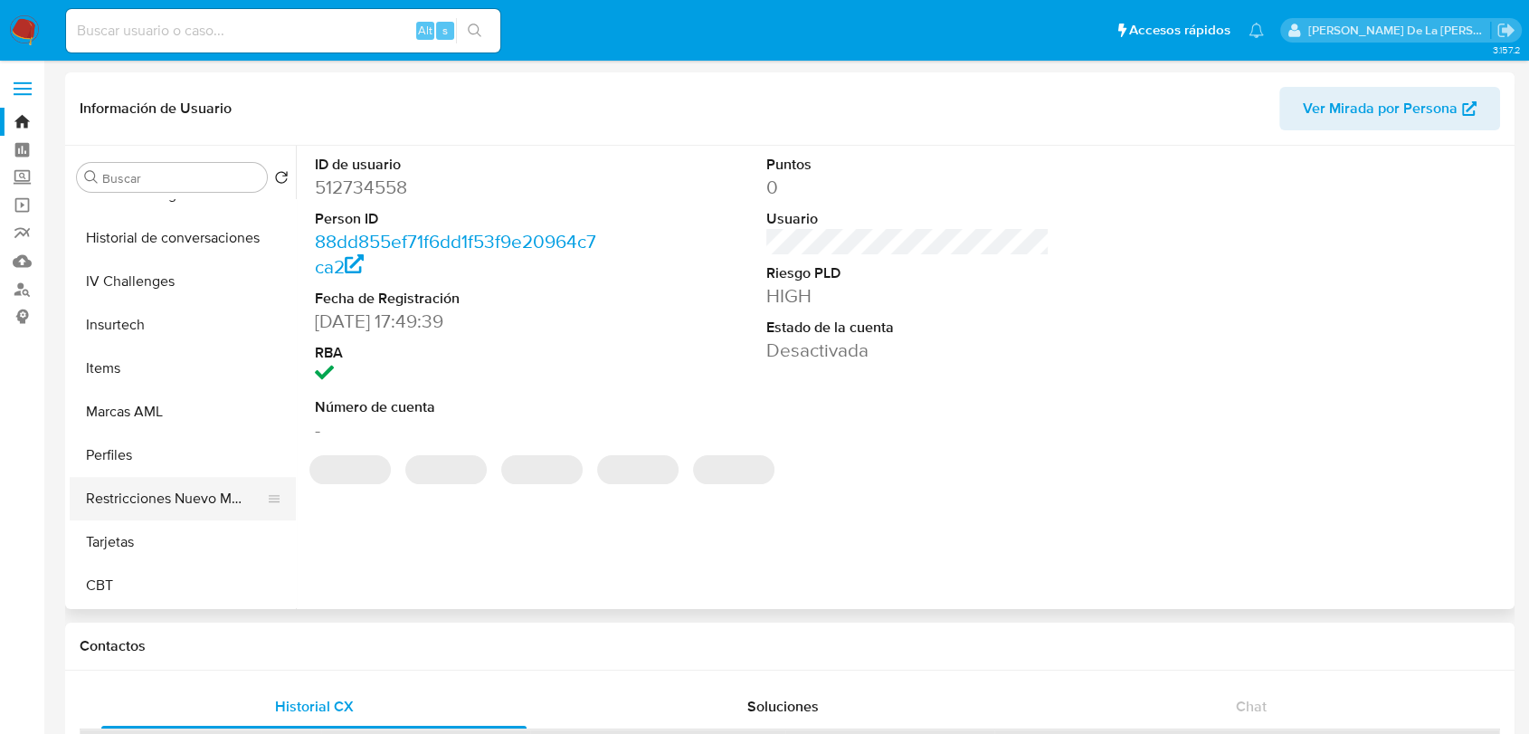
click at [178, 490] on button "Restricciones Nuevo Mundo" at bounding box center [176, 498] width 212 height 43
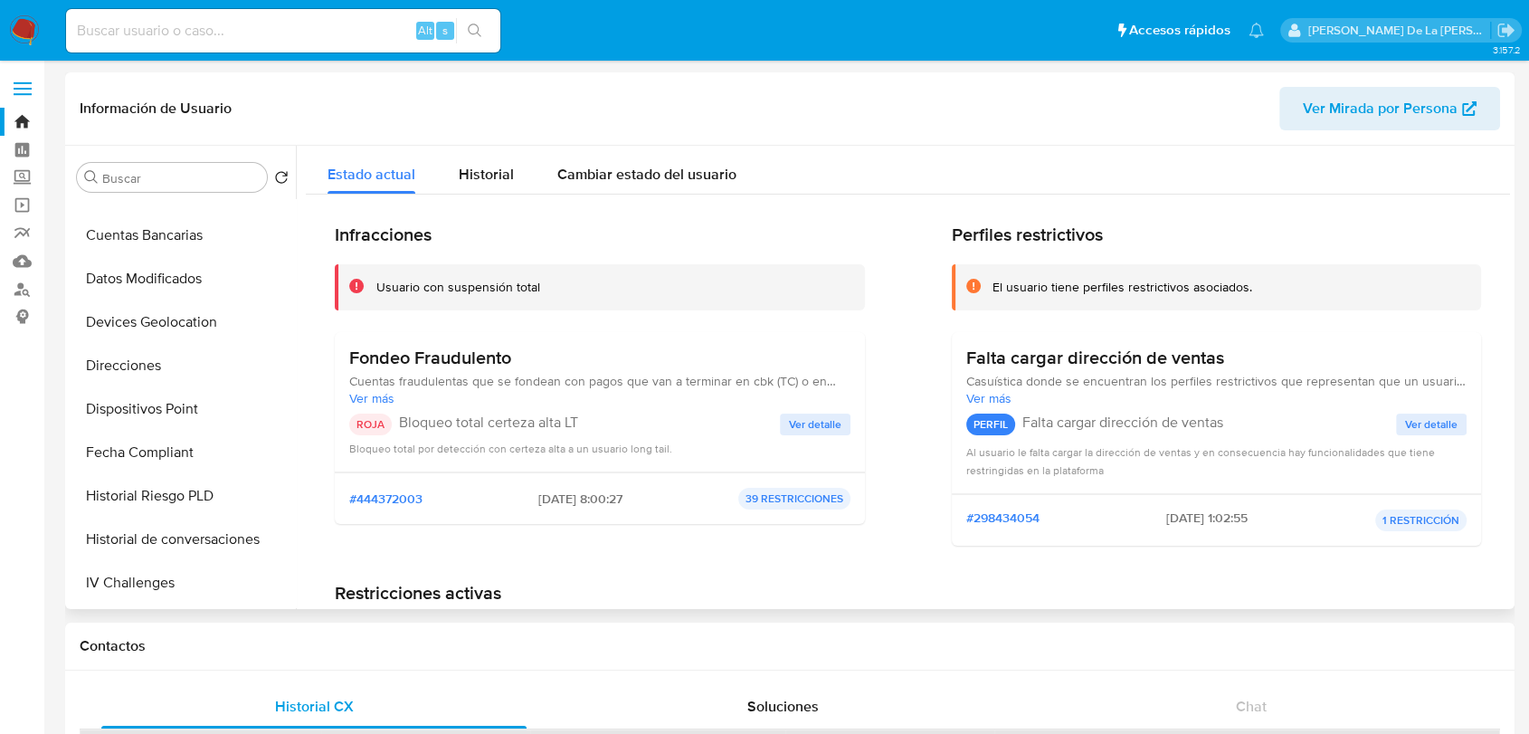
scroll to position [0, 0]
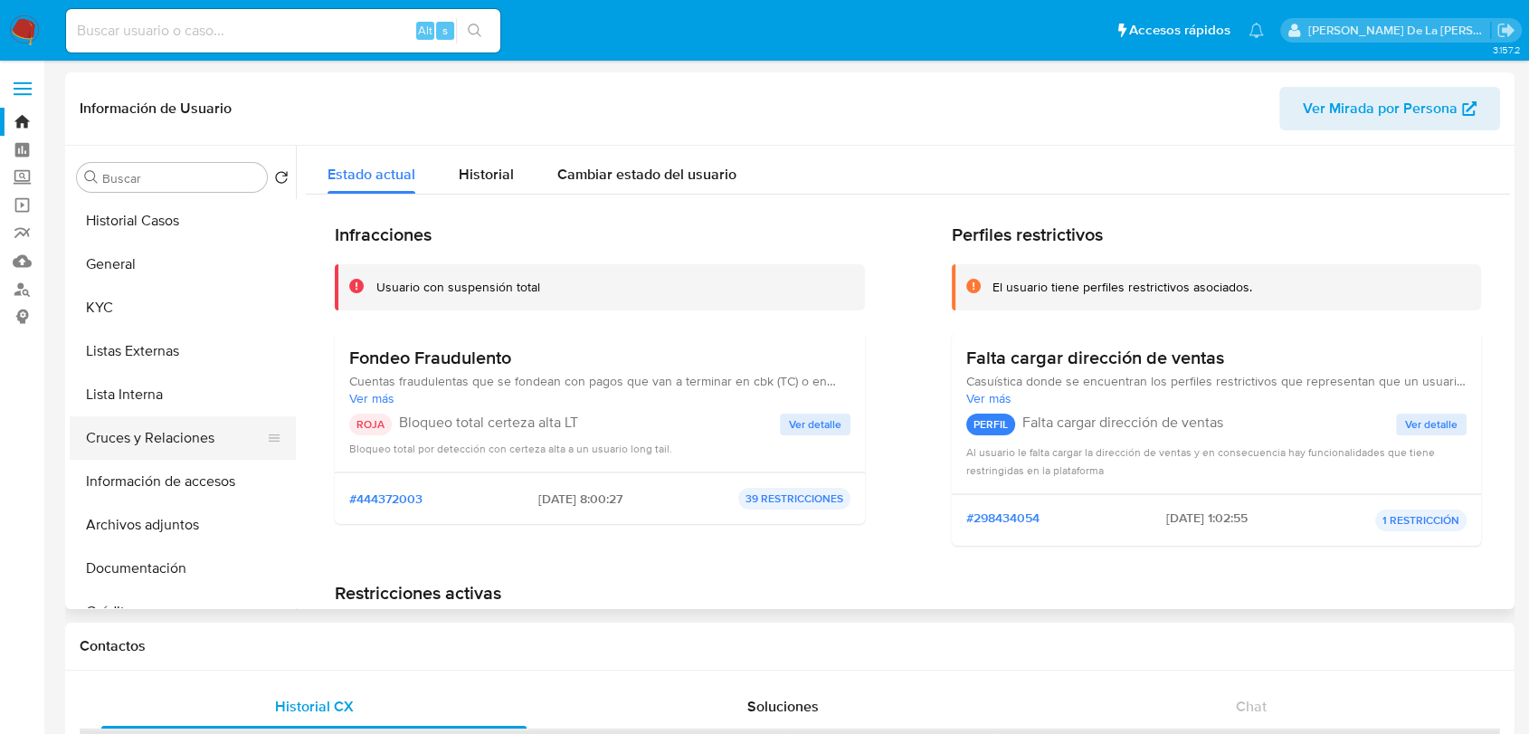
click at [176, 419] on button "Cruces y Relaciones" at bounding box center [176, 437] width 212 height 43
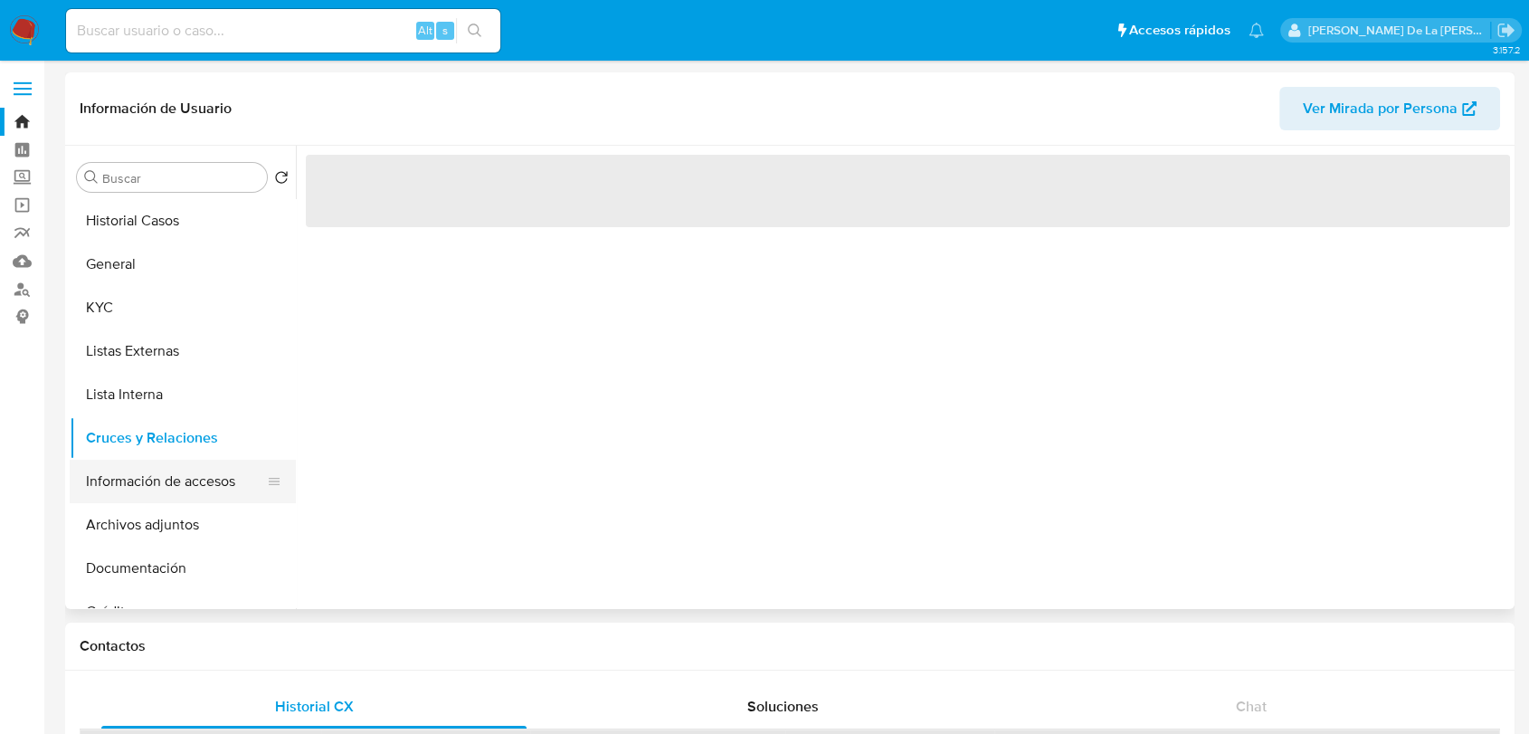
click at [172, 479] on button "Información de accesos" at bounding box center [176, 481] width 212 height 43
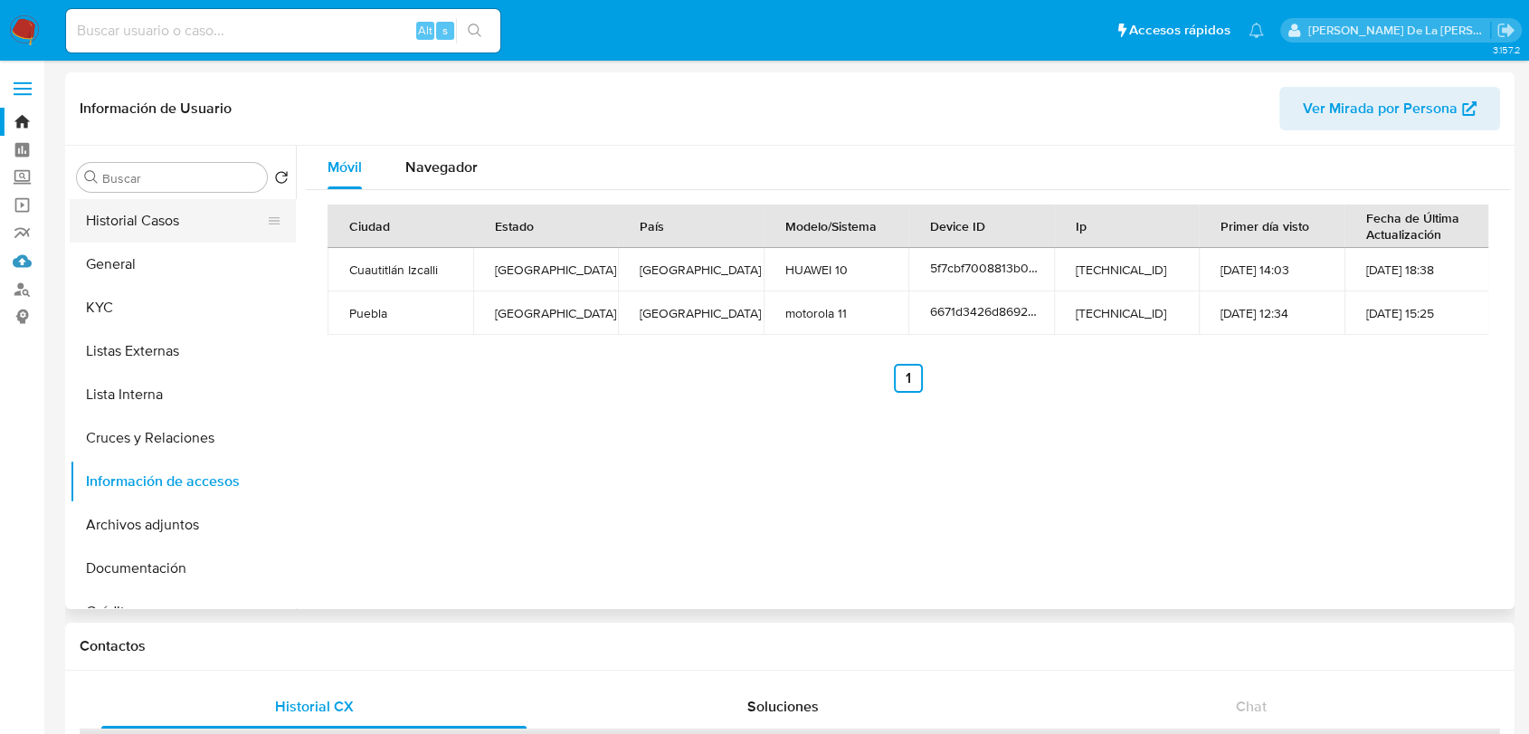
drag, startPoint x: 15, startPoint y: 264, endPoint x: 123, endPoint y: 216, distance: 117.9
click at [15, 264] on link "Mulan" at bounding box center [107, 261] width 215 height 28
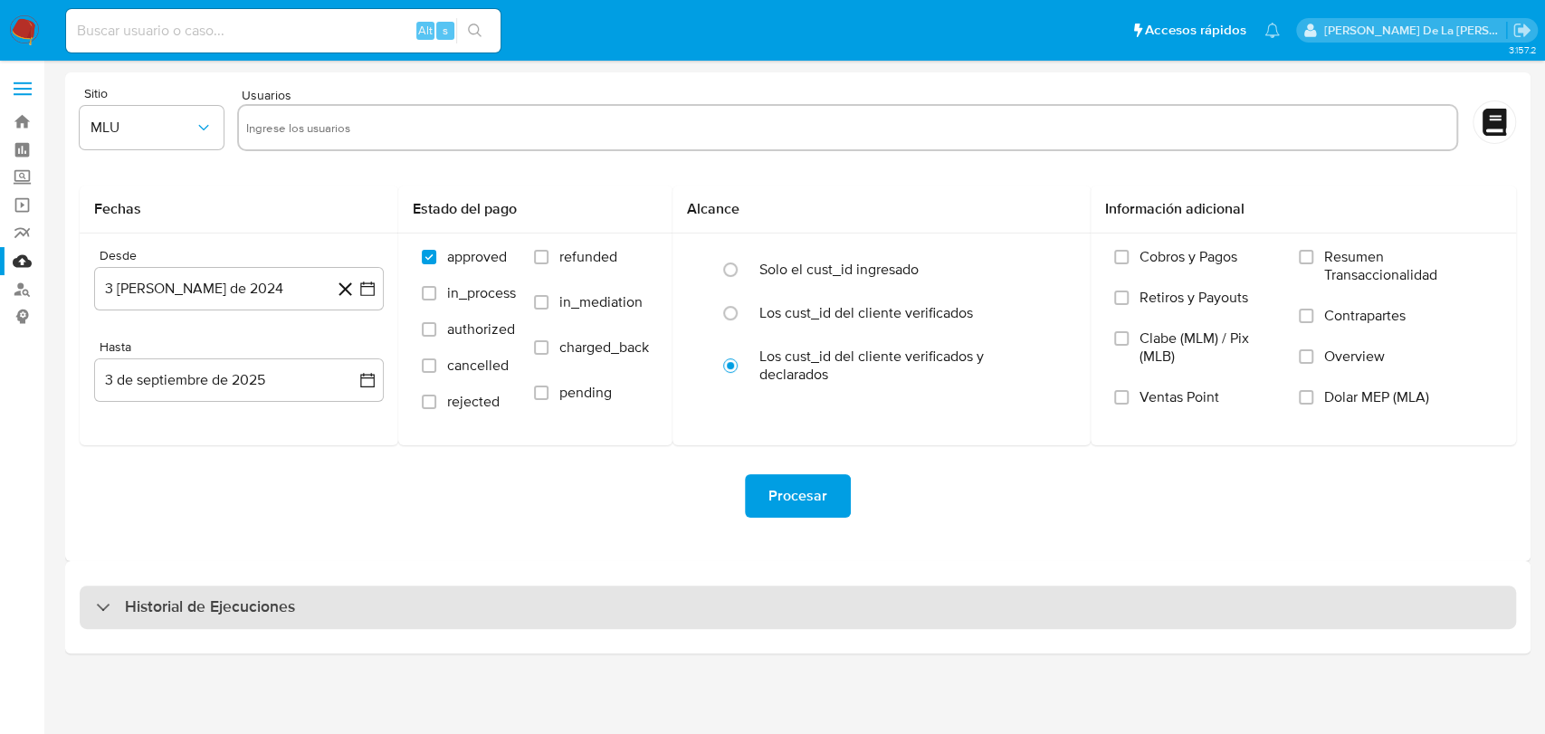
click at [101, 604] on div "Historial de Ejecuciones" at bounding box center [195, 607] width 199 height 22
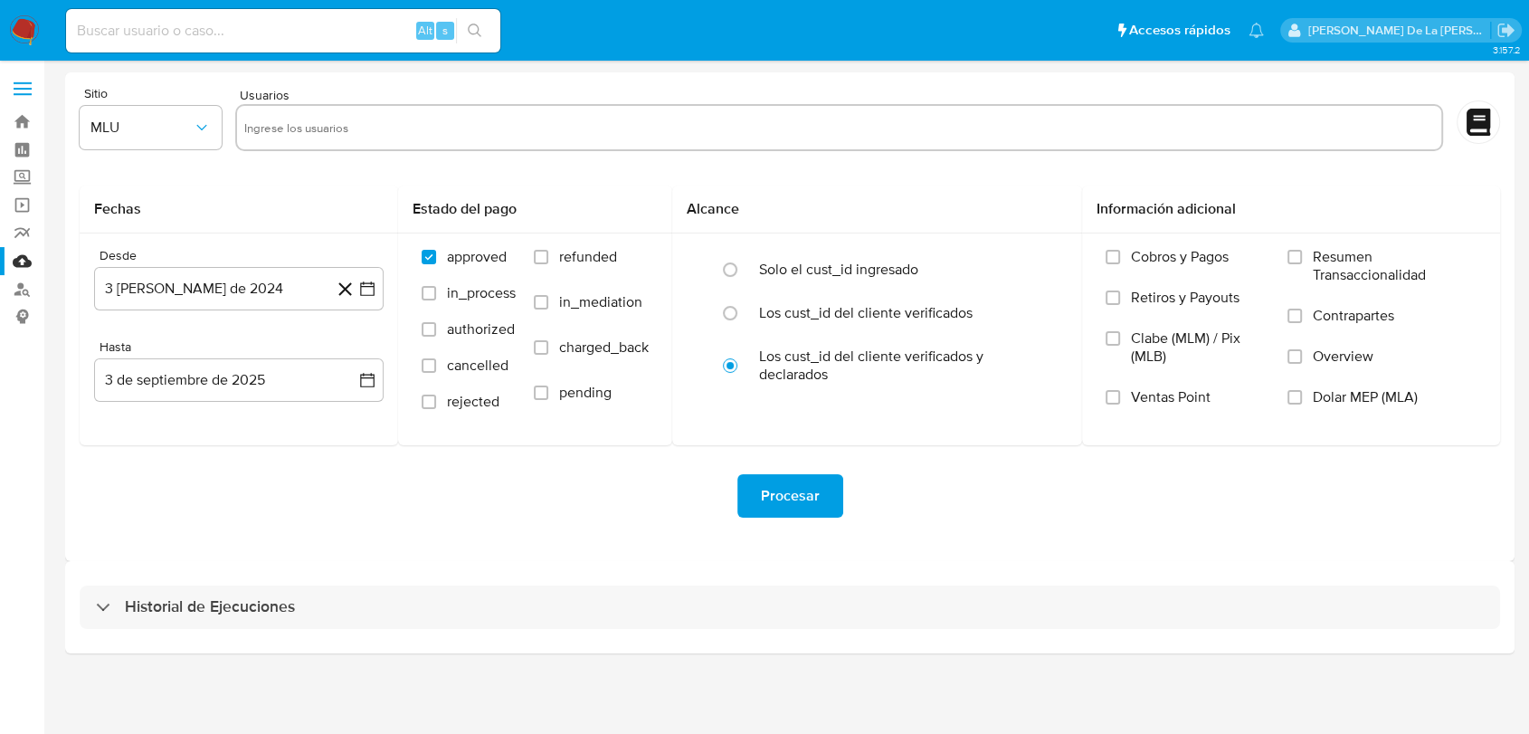
select select "10"
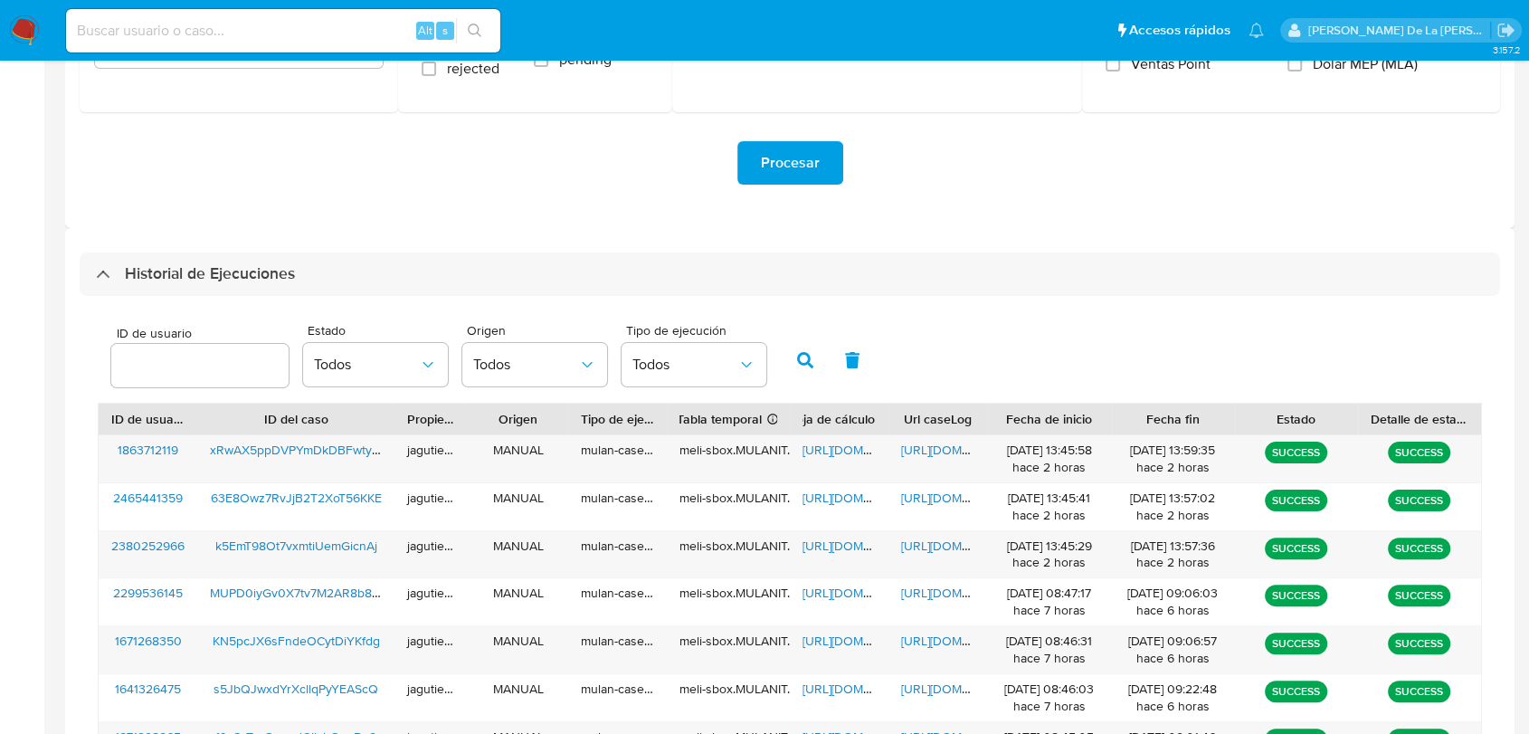
scroll to position [443, 0]
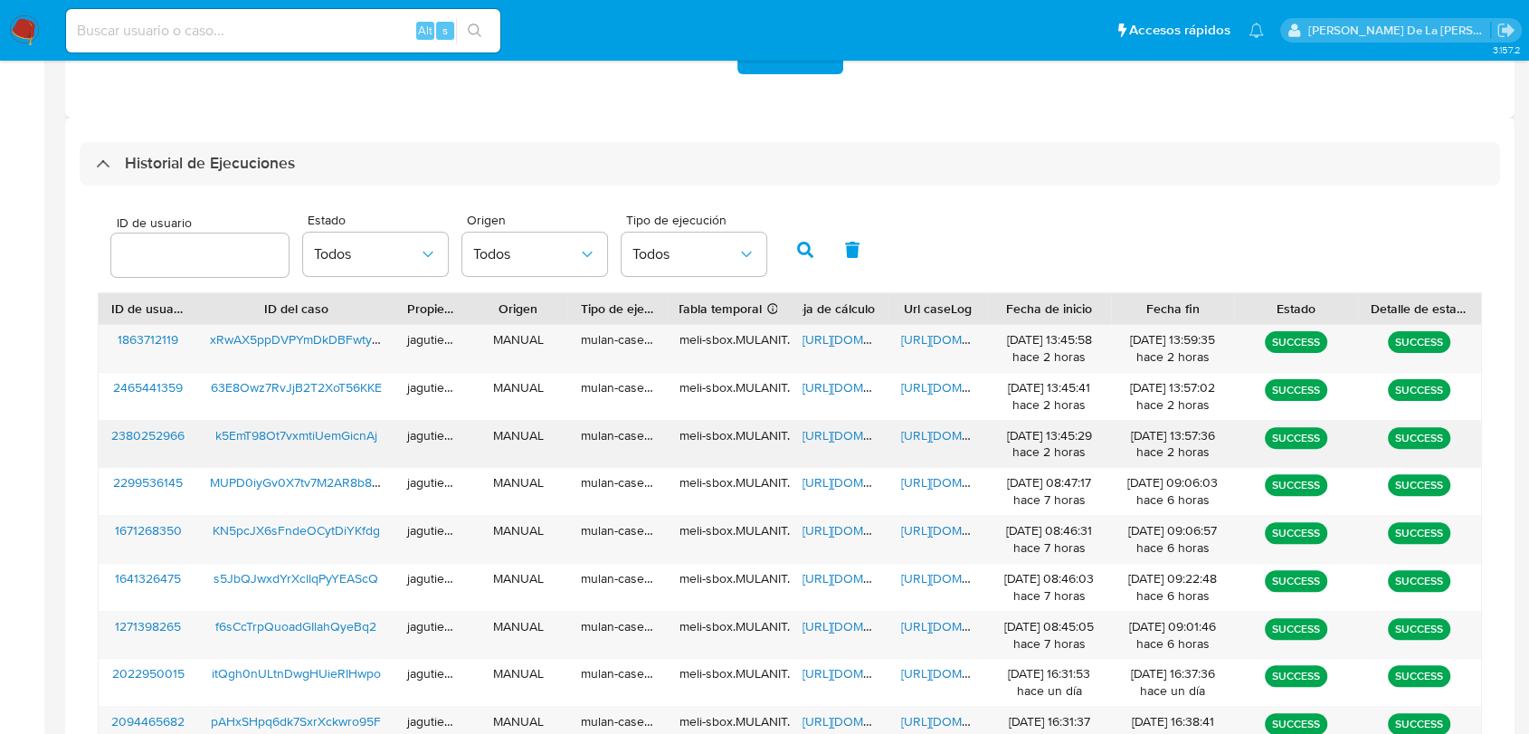
click at [251, 434] on span "k5EmT98Ot7vxmtiUemGicnAj" at bounding box center [296, 435] width 162 height 18
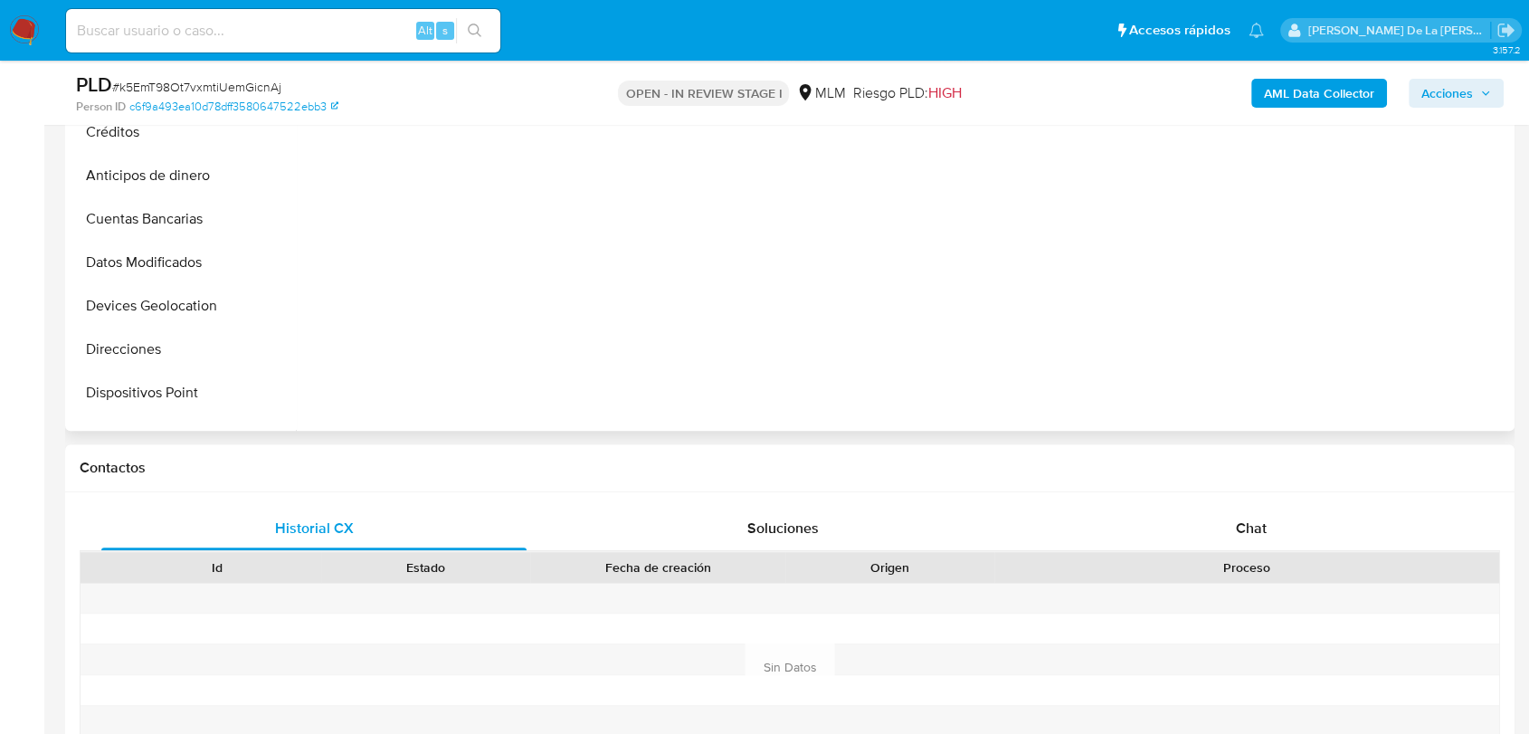
scroll to position [19, 0]
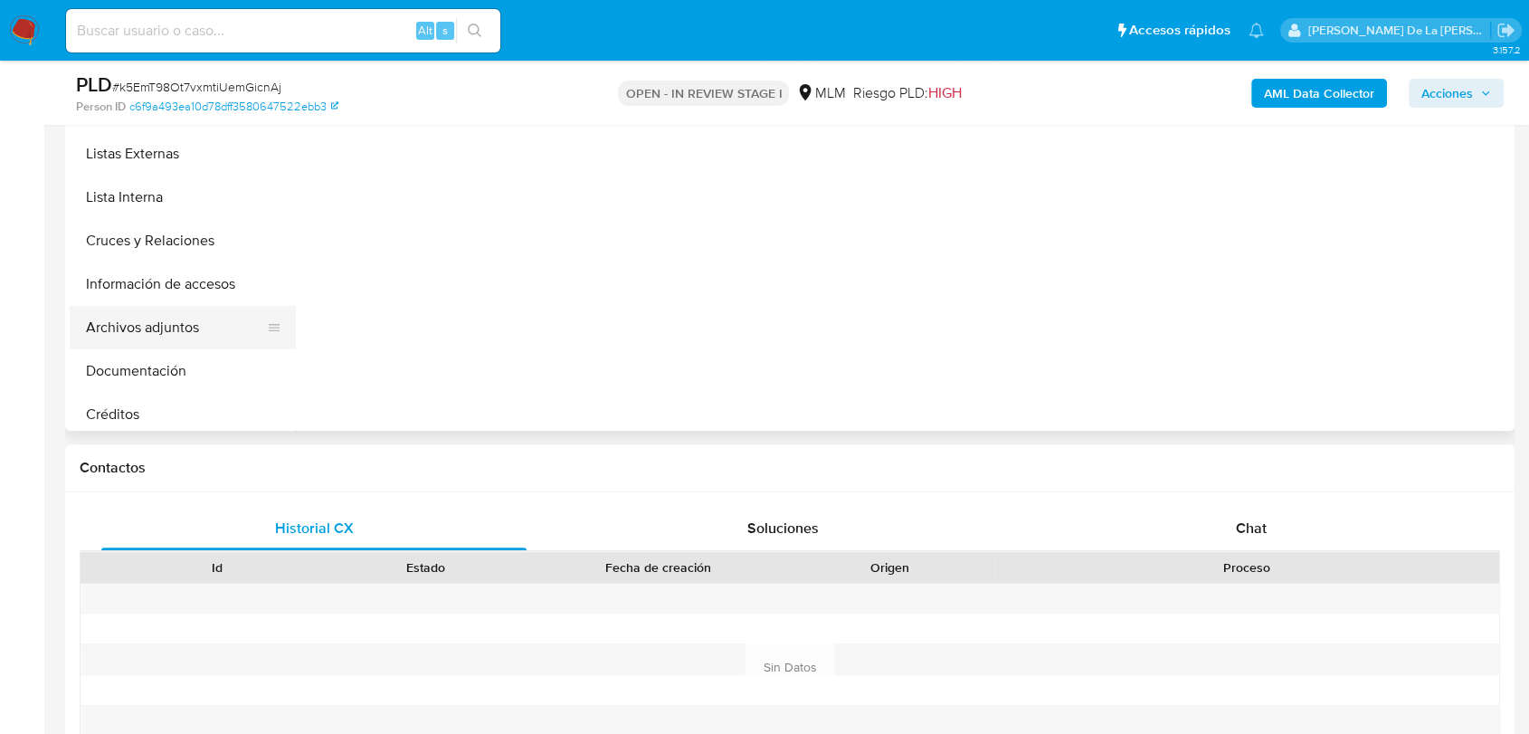
select select "10"
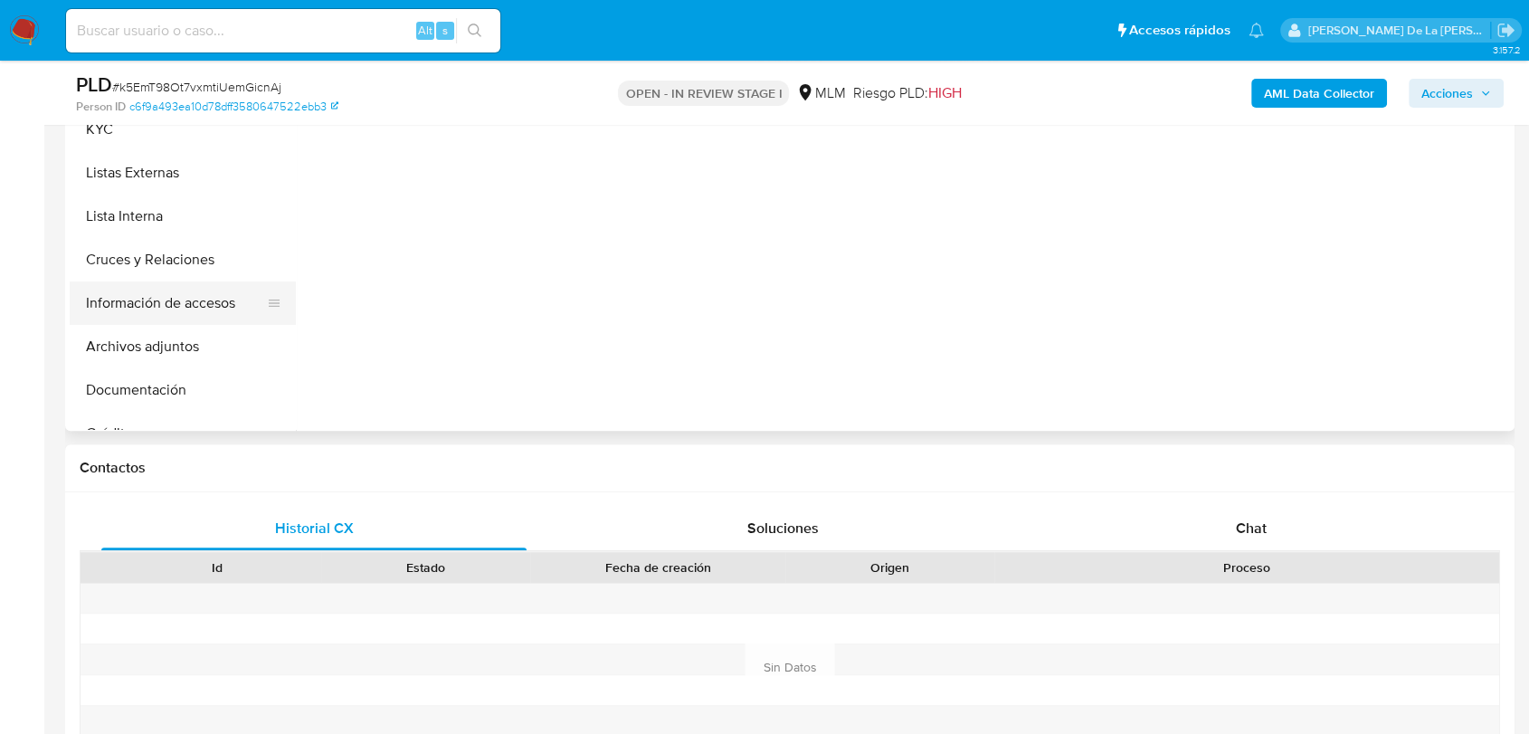
click at [191, 314] on button "Información de accesos" at bounding box center [176, 302] width 212 height 43
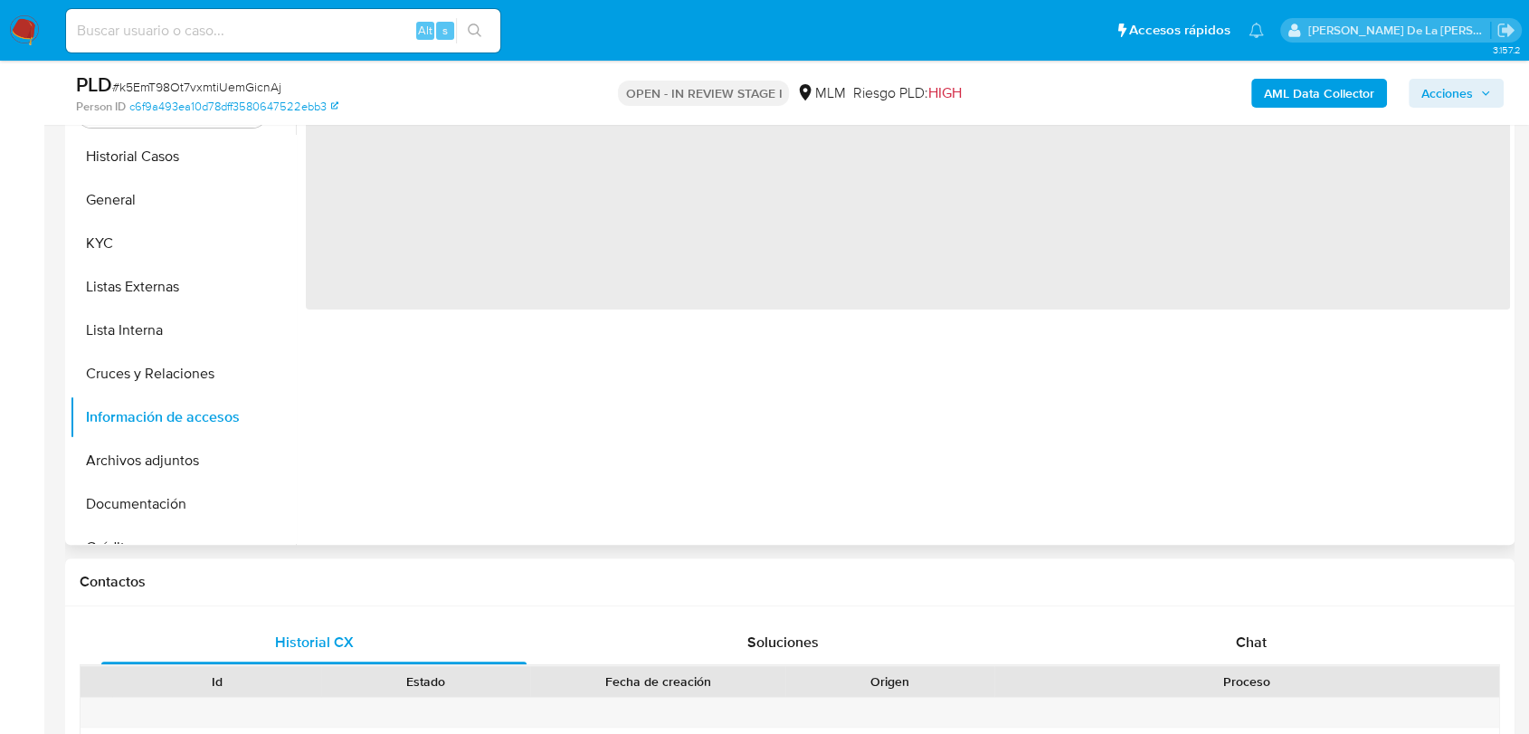
scroll to position [301, 0]
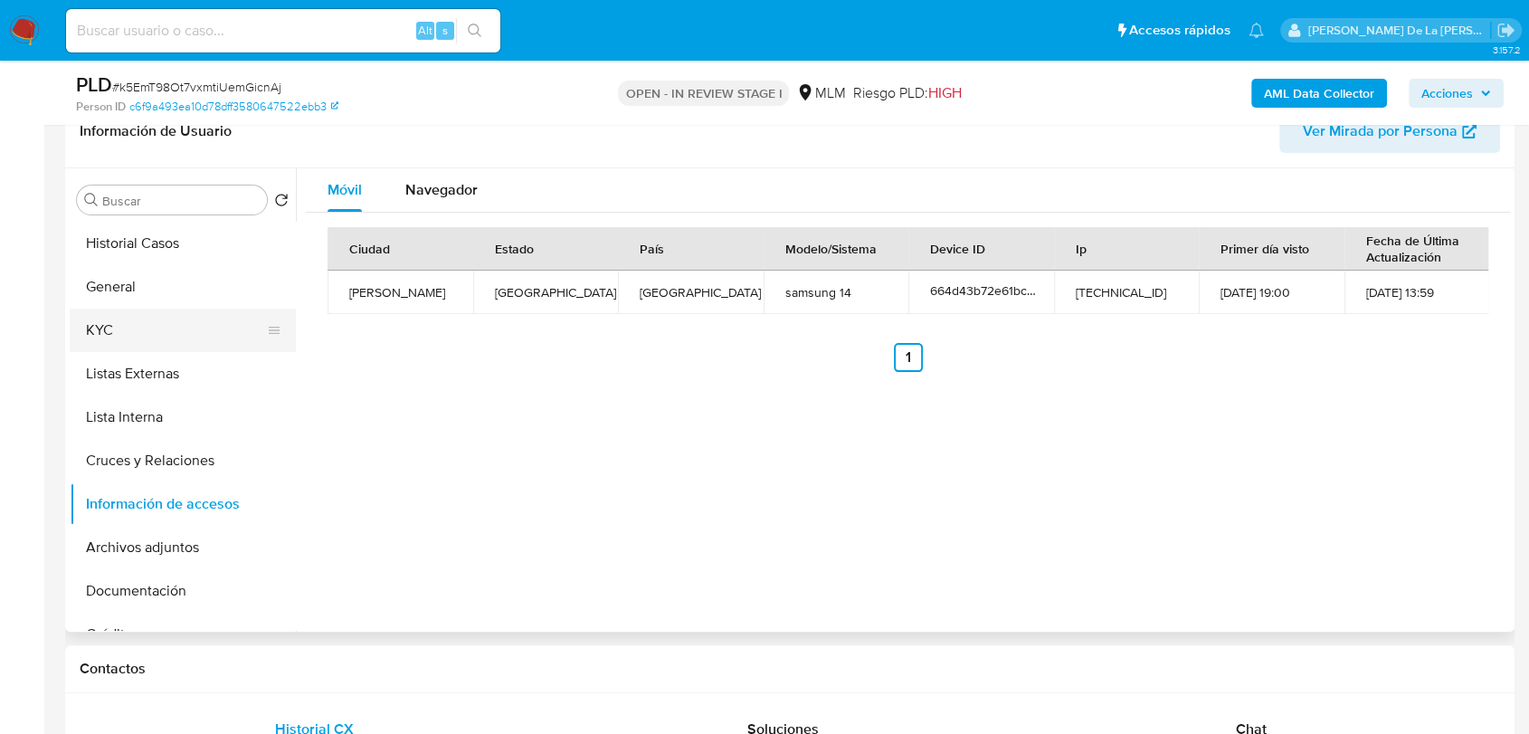
drag, startPoint x: 138, startPoint y: 311, endPoint x: 150, endPoint y: 317, distance: 13.8
click at [138, 311] on button "KYC" at bounding box center [176, 330] width 212 height 43
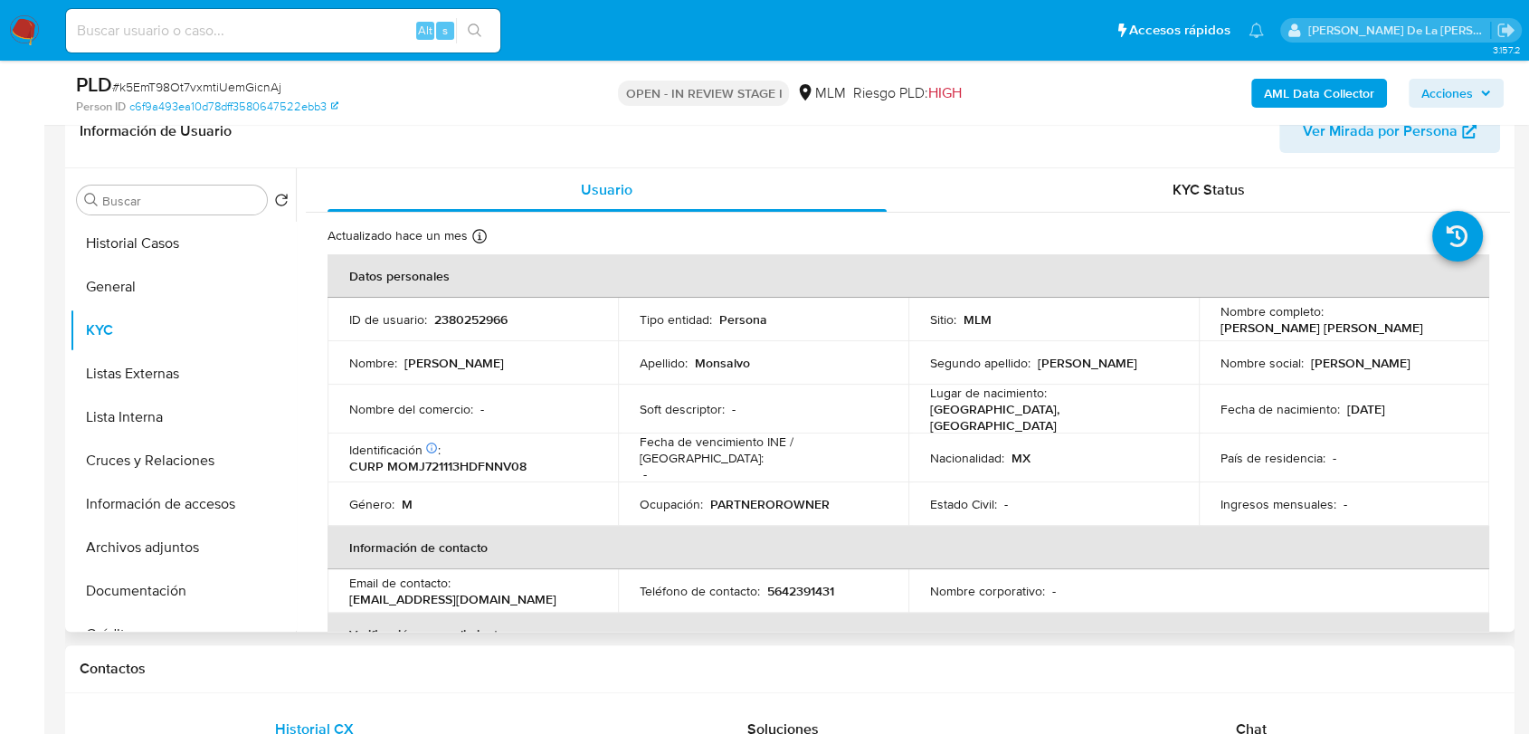
drag, startPoint x: 1213, startPoint y: 326, endPoint x: 1412, endPoint y: 334, distance: 198.3
click at [1412, 334] on td "Nombre completo : [PERSON_NAME]" at bounding box center [1344, 319] width 290 height 43
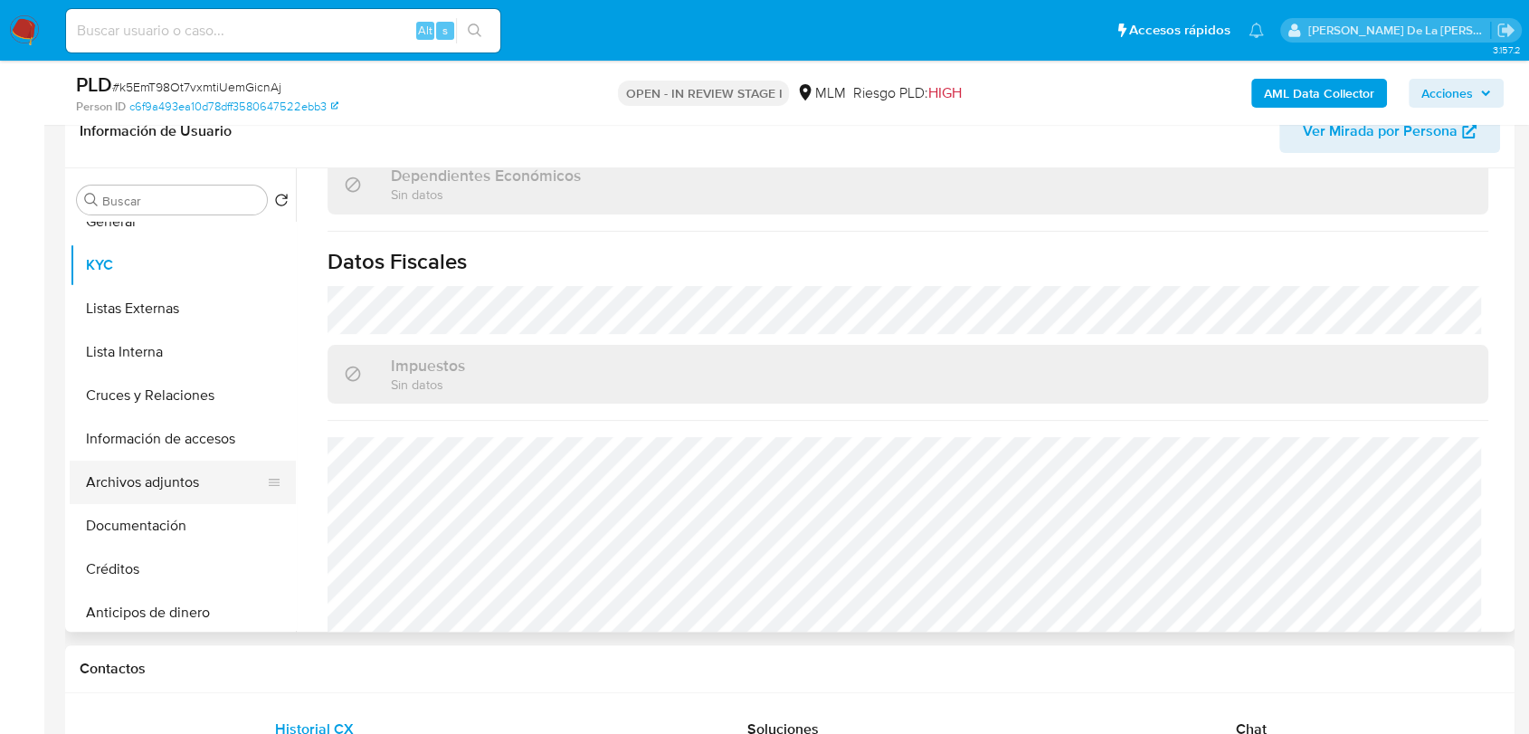
scroll to position [100, 0]
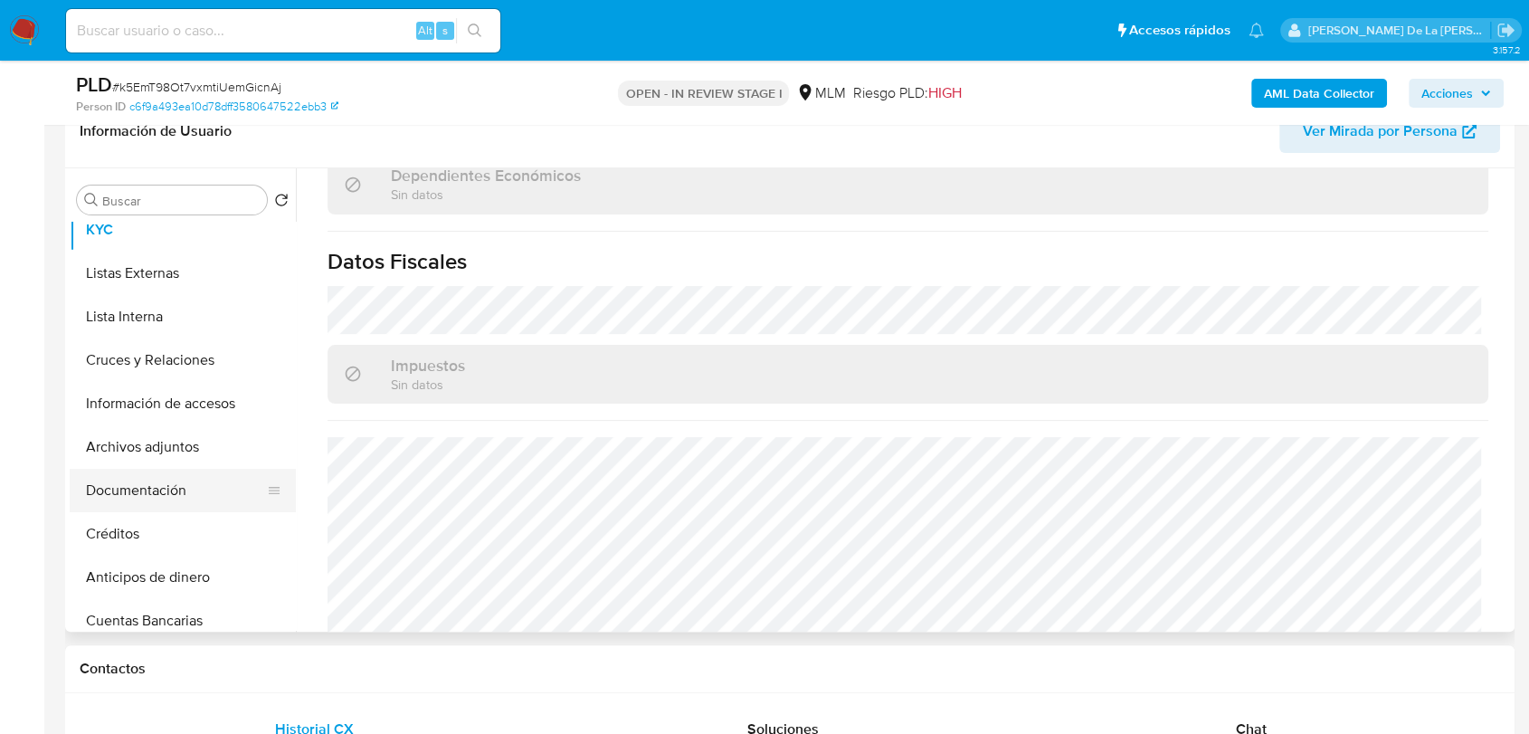
click at [173, 490] on button "Documentación" at bounding box center [176, 490] width 212 height 43
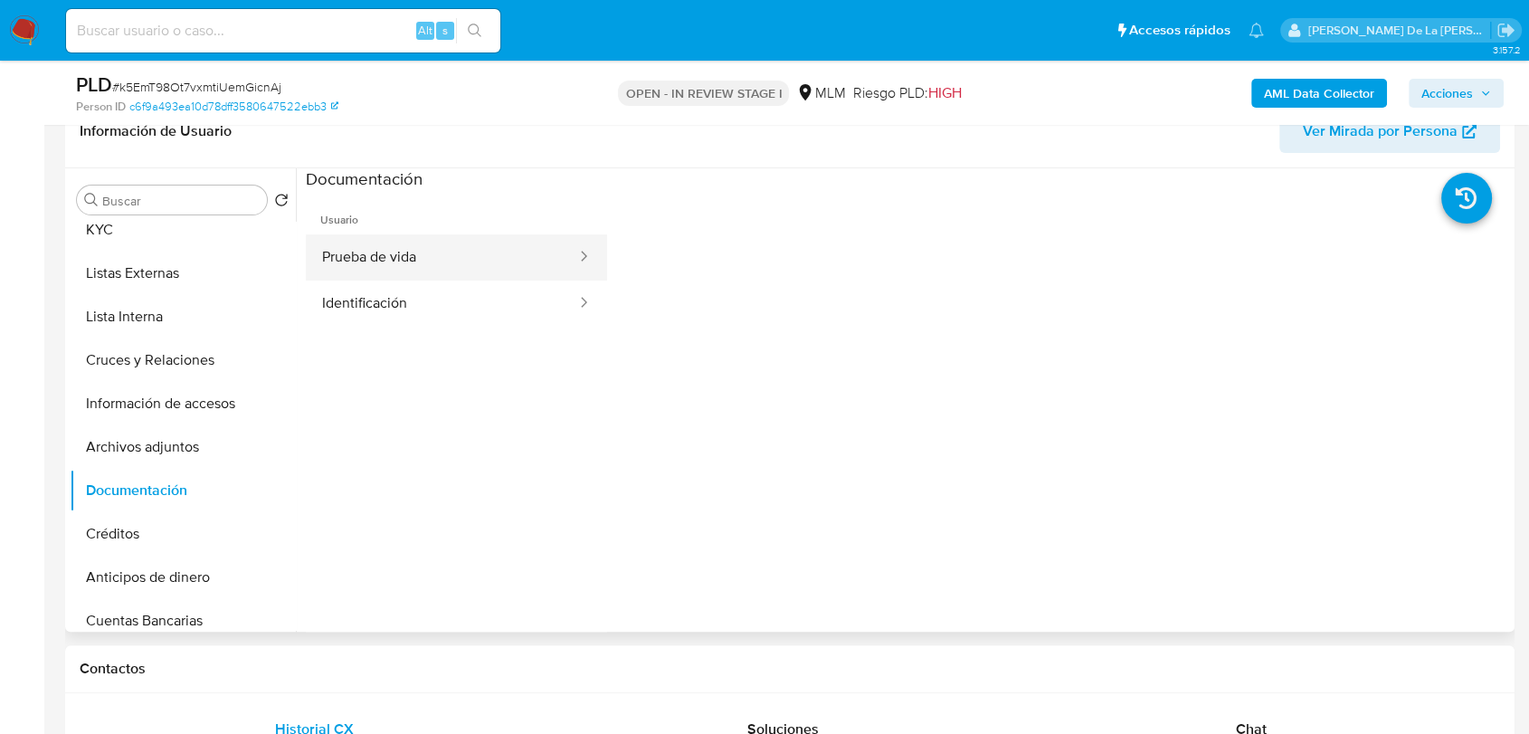
click at [423, 255] on button "Prueba de vida" at bounding box center [442, 257] width 272 height 46
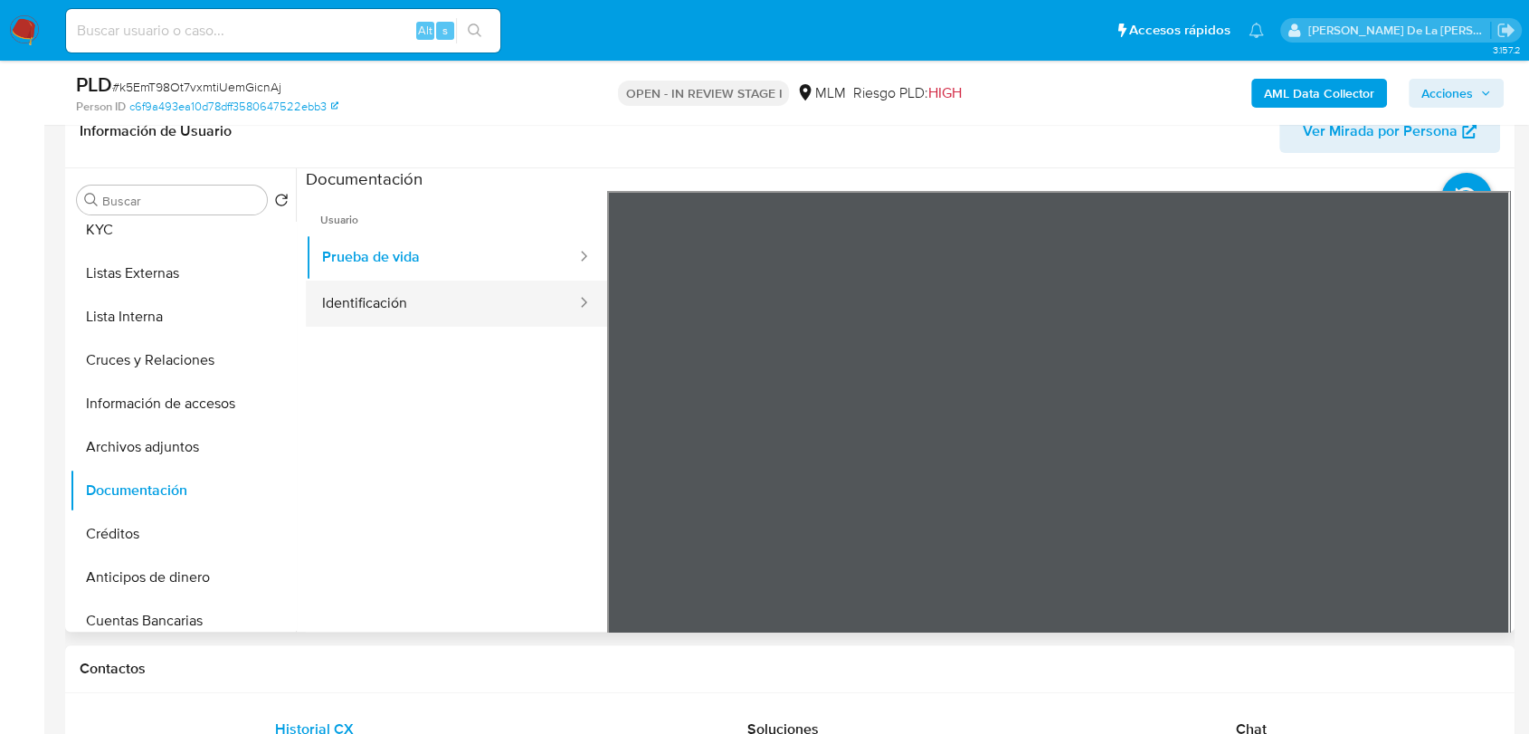
click at [571, 324] on div at bounding box center [578, 304] width 29 height 46
click at [513, 341] on ul "Usuario Prueba de vida Identificación" at bounding box center [456, 451] width 301 height 521
click at [492, 313] on button "Identificación" at bounding box center [442, 304] width 272 height 46
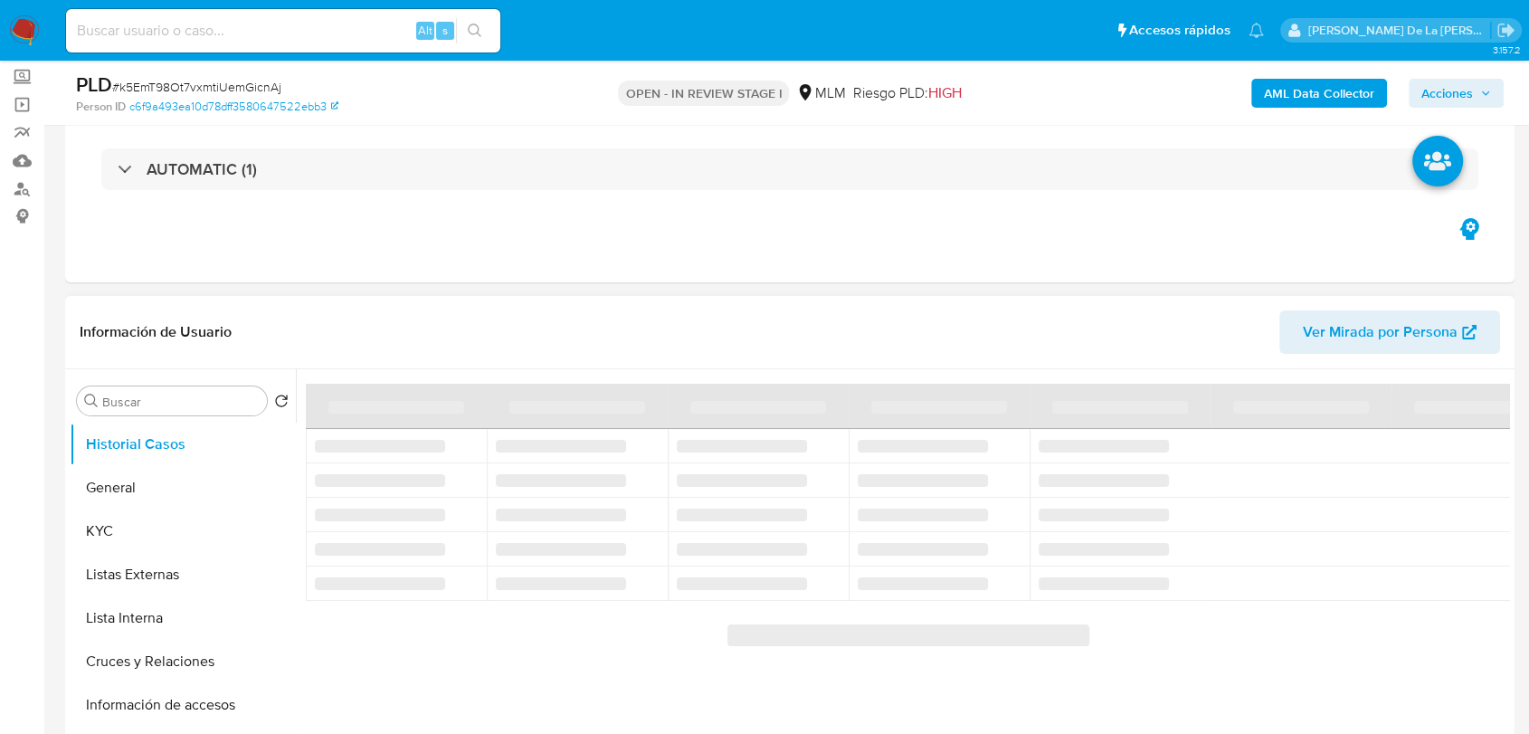
scroll to position [201, 0]
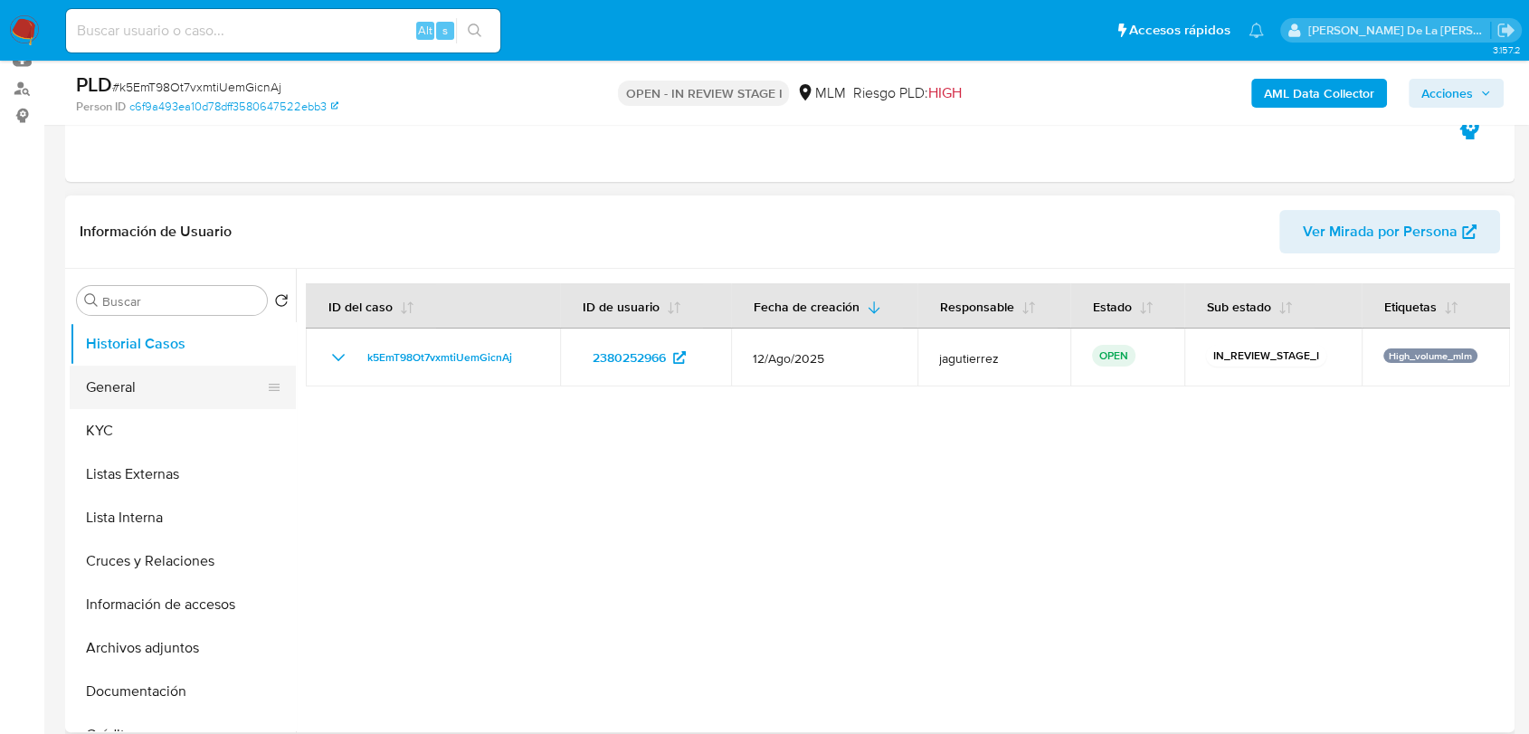
select select "10"
click at [108, 373] on button "General" at bounding box center [176, 387] width 212 height 43
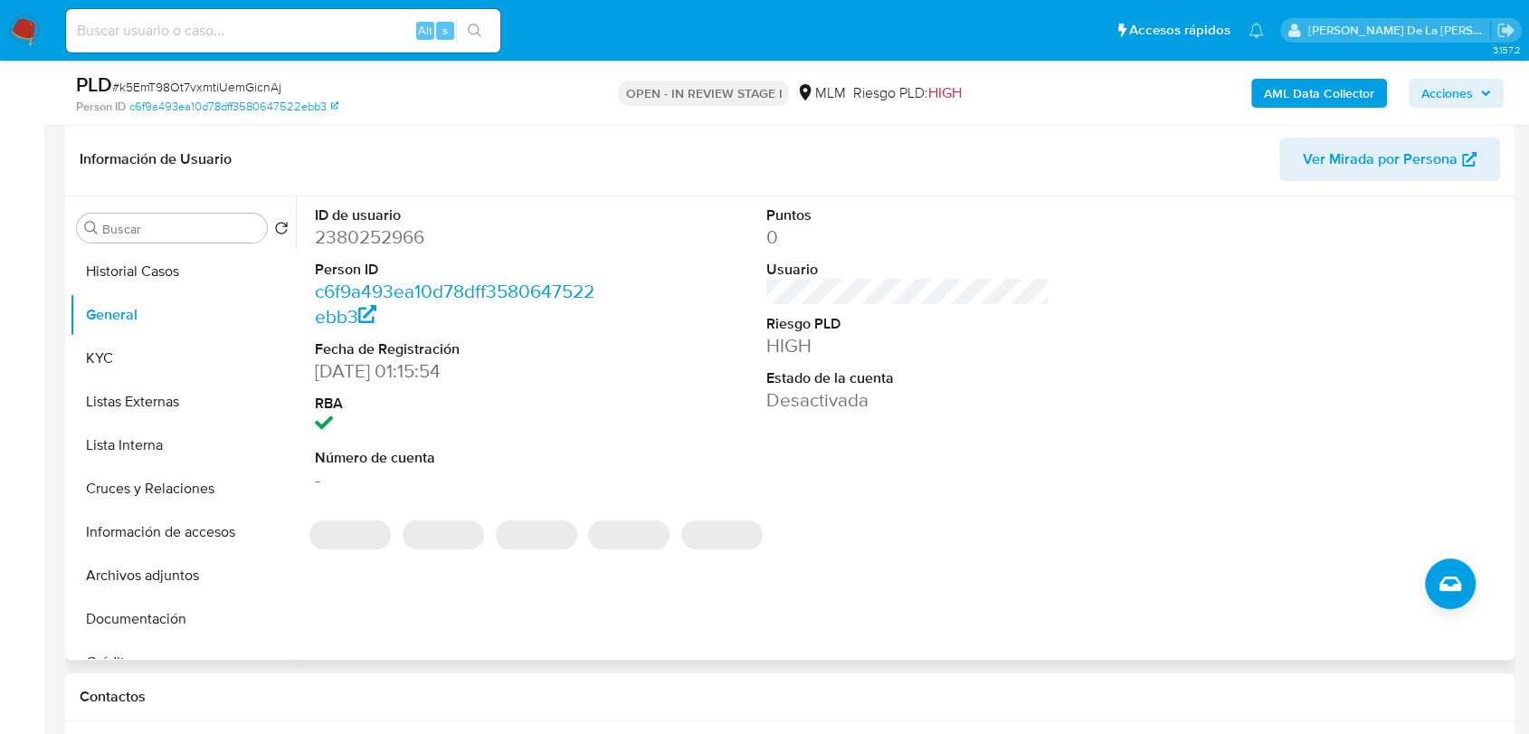
scroll to position [269, 0]
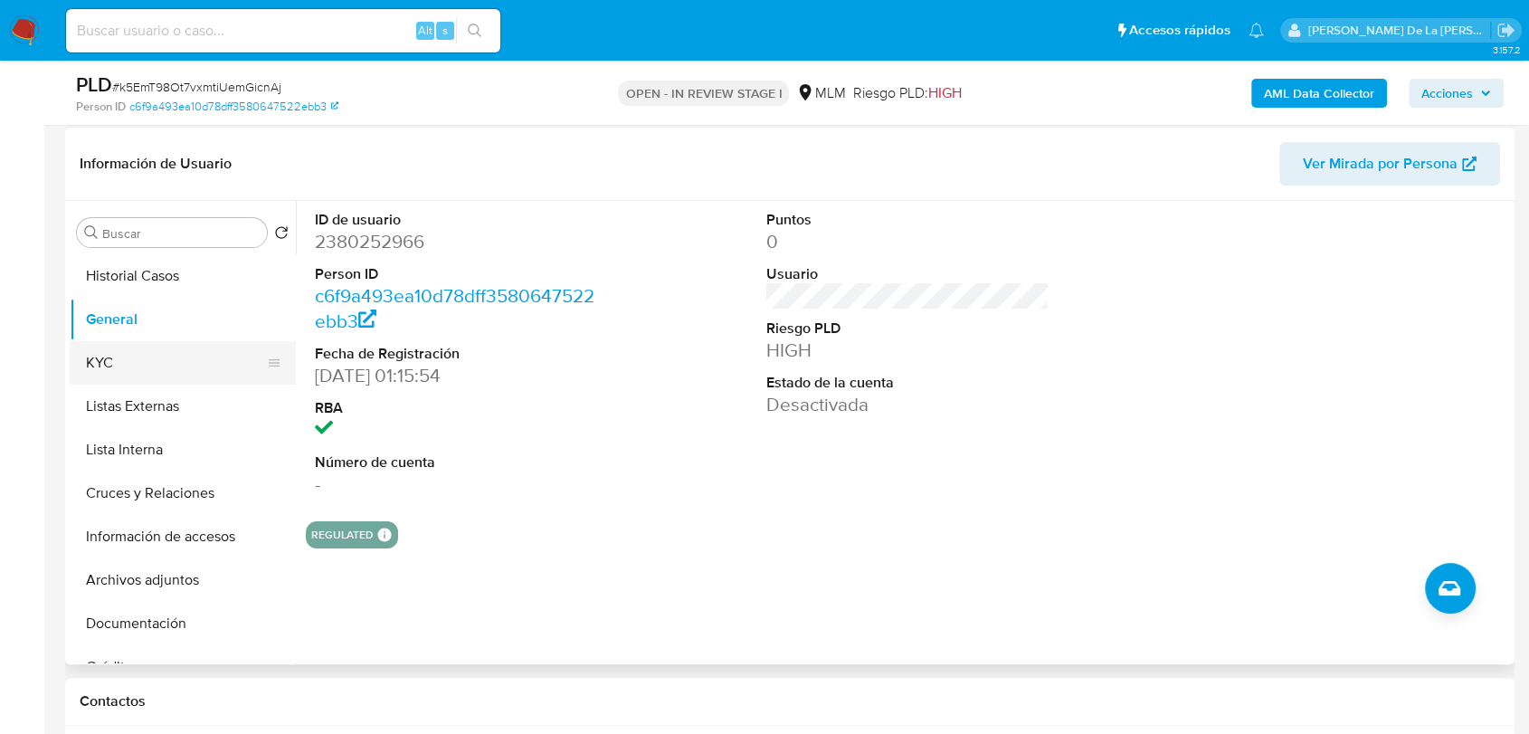
click at [177, 376] on button "KYC" at bounding box center [176, 362] width 212 height 43
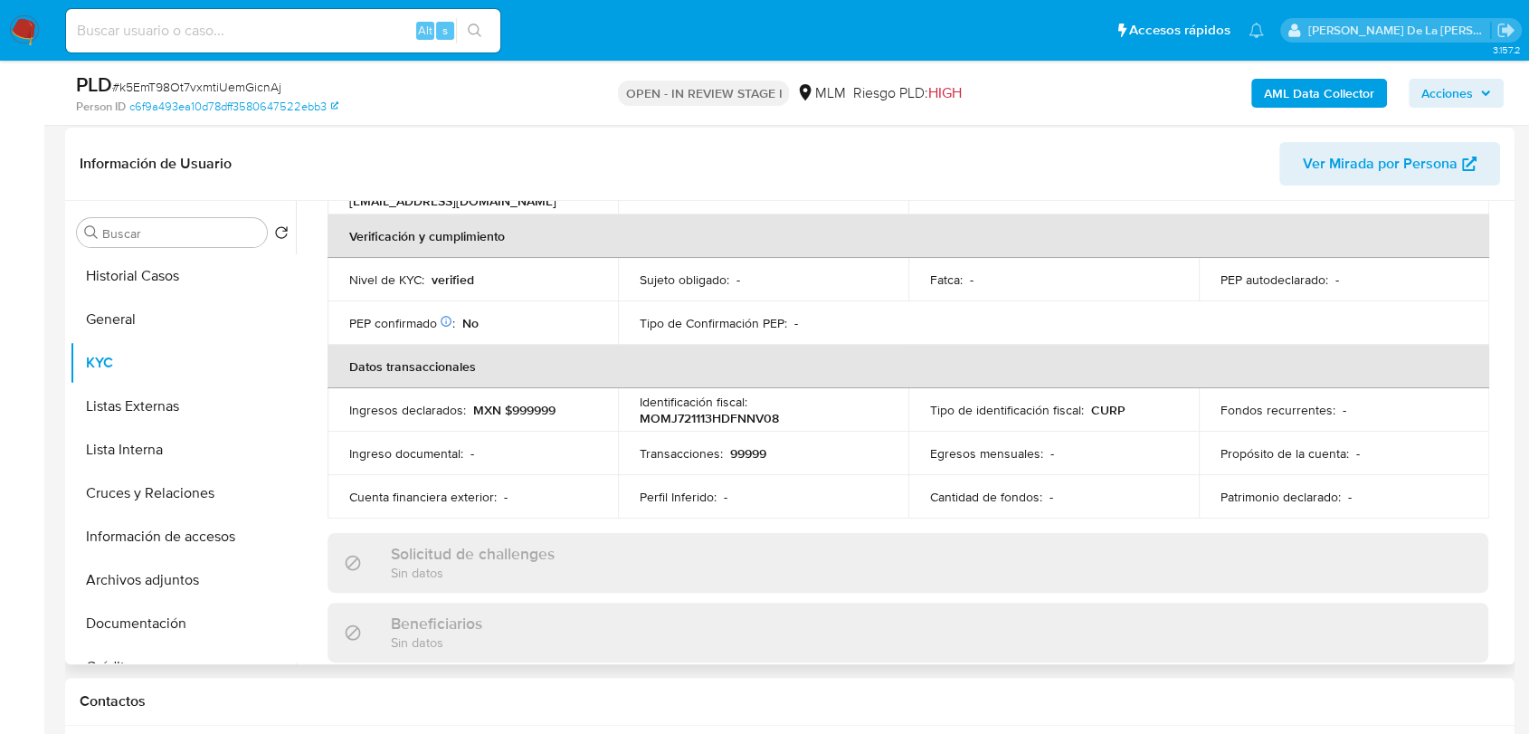
scroll to position [422, 0]
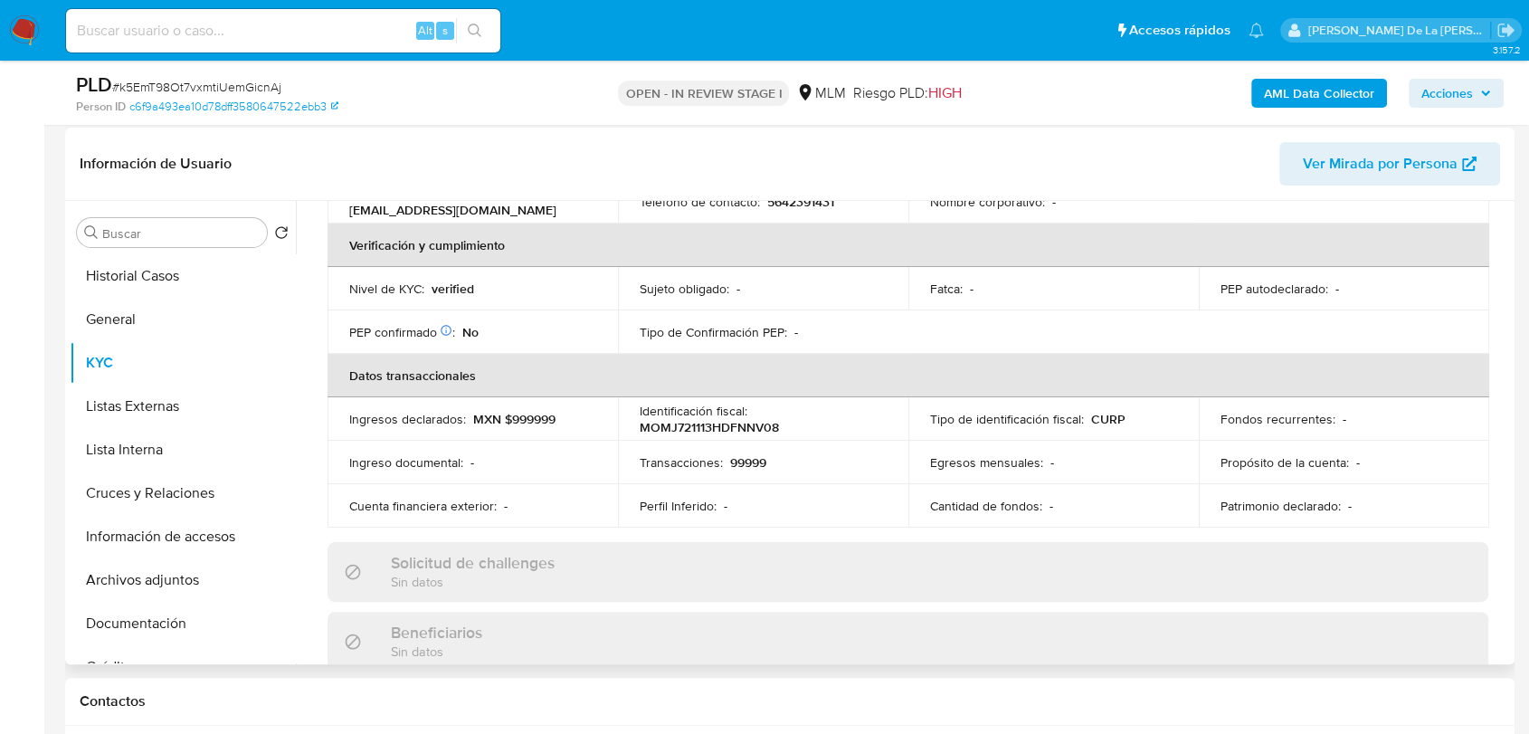
click at [1499, 371] on div "Actualizado hace un mes Creado: 08/04/2025 00:15:55 Actualizado: 19/07/2025 12:…" at bounding box center [908, 607] width 1204 height 1567
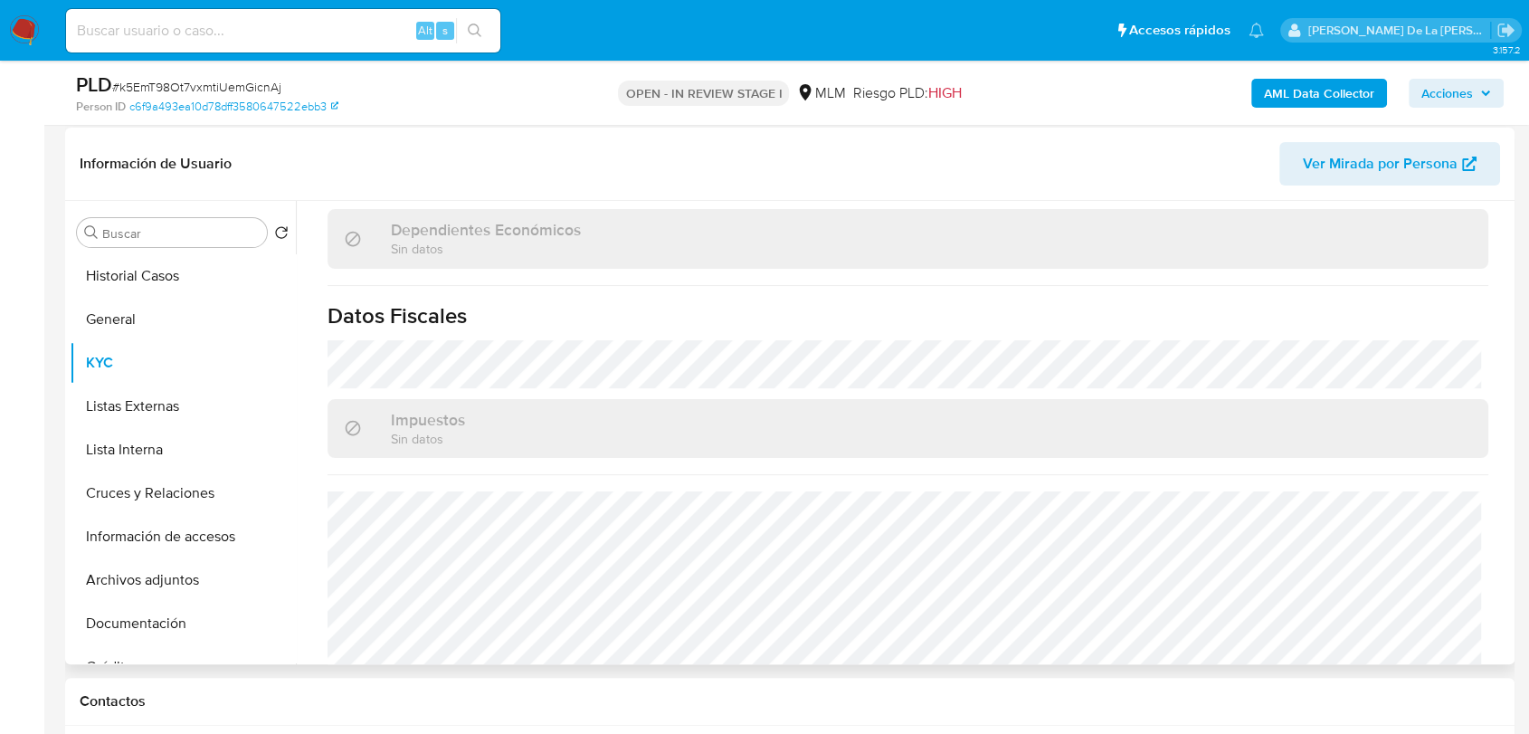
scroll to position [1136, 0]
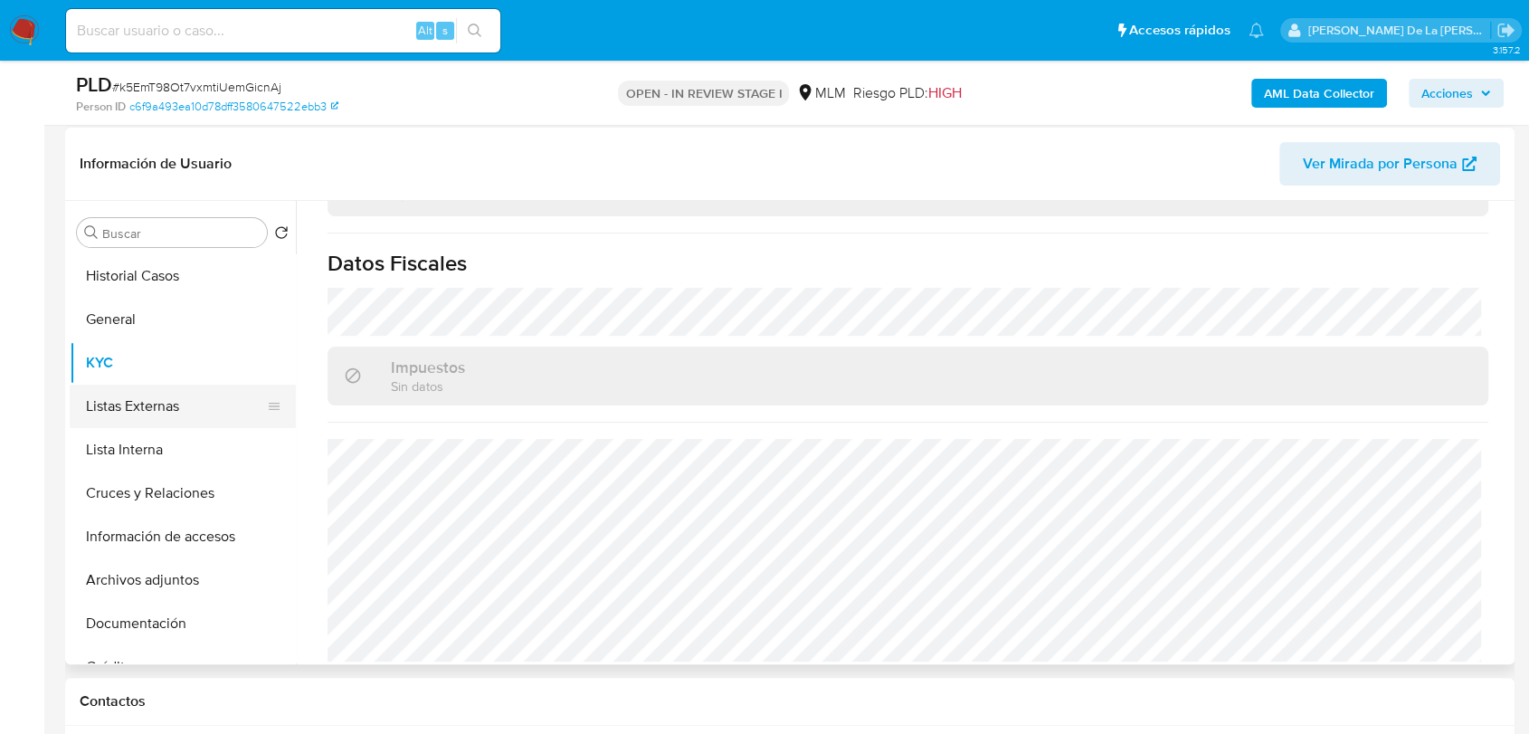
click at [165, 420] on button "Listas Externas" at bounding box center [176, 406] width 212 height 43
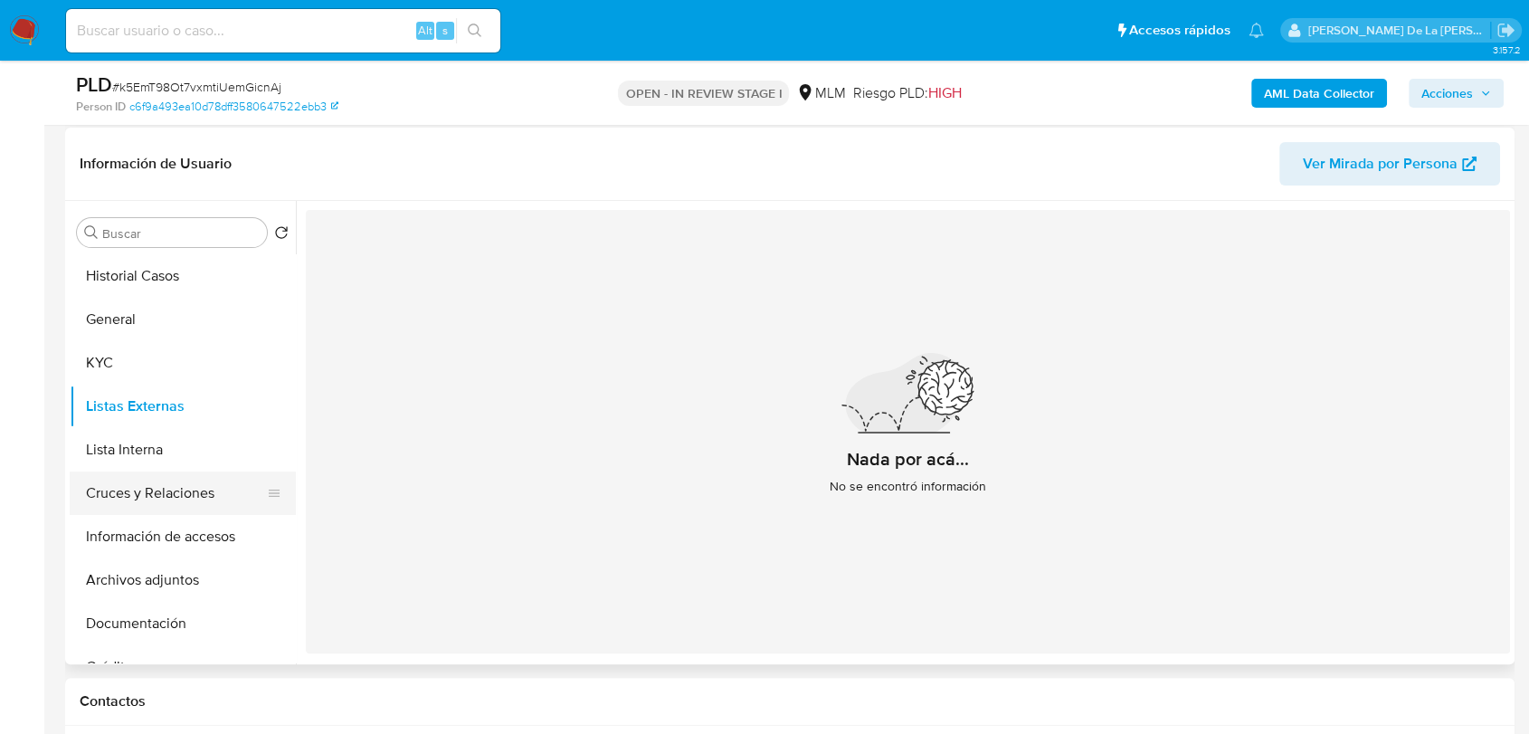
click at [184, 480] on button "Cruces y Relaciones" at bounding box center [176, 492] width 212 height 43
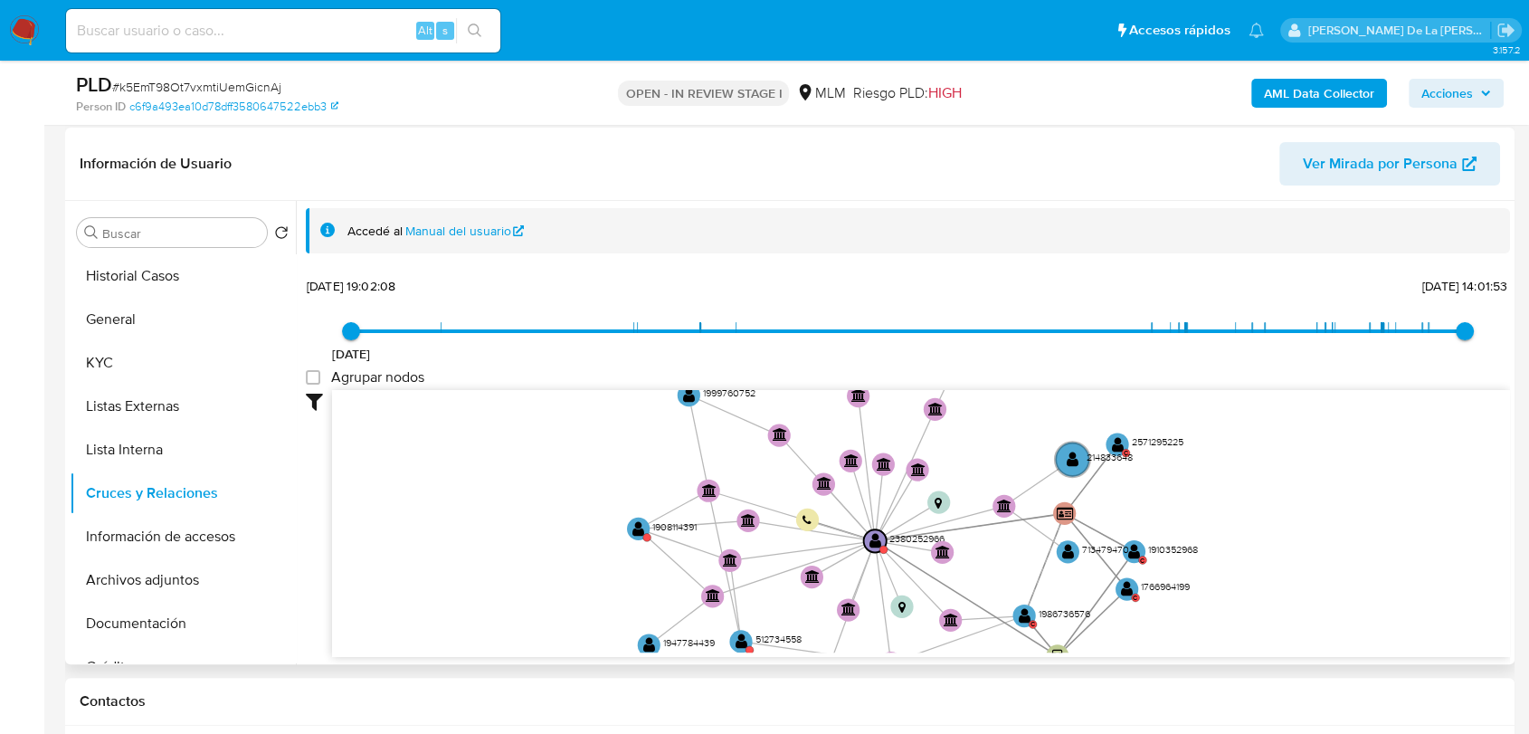
drag, startPoint x: 940, startPoint y: 540, endPoint x: 898, endPoint y: 574, distance: 54.1
click at [898, 574] on icon "user-1910352968  1910352968 C user-1766964199  1766964199 C user-1904190262 …" at bounding box center [921, 521] width 1178 height 262
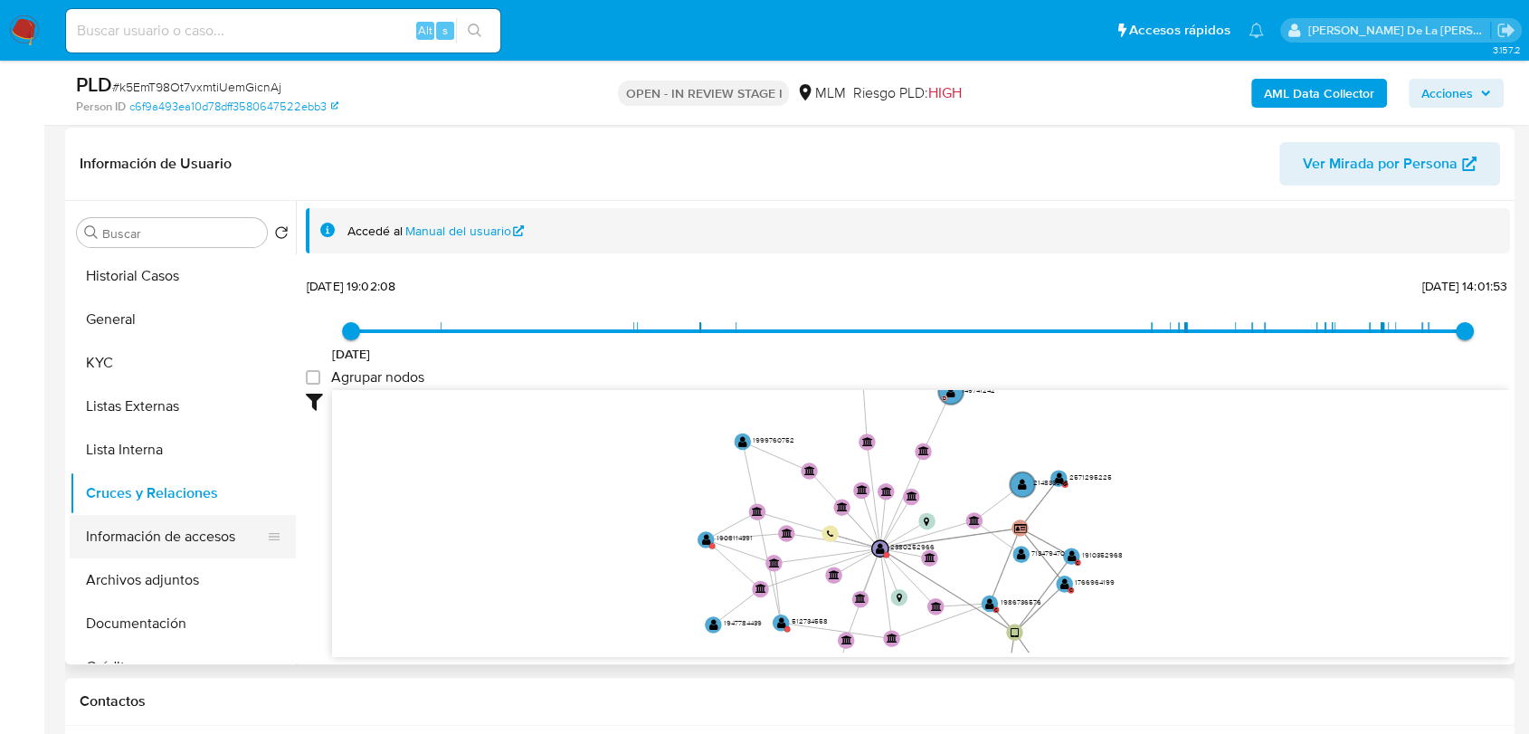
click at [186, 544] on button "Información de accesos" at bounding box center [176, 536] width 212 height 43
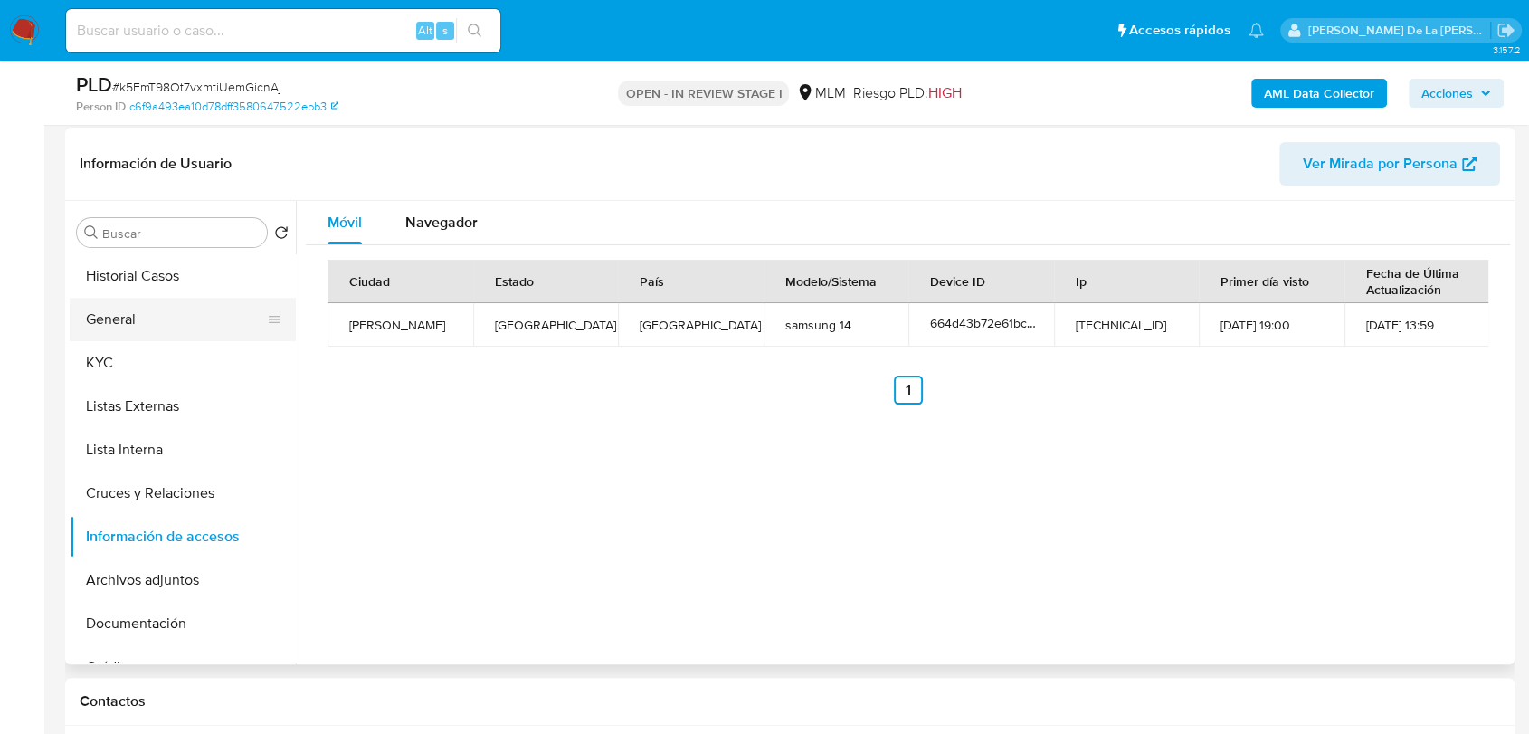
click at [167, 338] on ul "Historial Casos General KYC Listas Externas Lista Interna Cruces y Relaciones I…" at bounding box center [183, 458] width 226 height 408
click at [162, 338] on button "General" at bounding box center [176, 319] width 212 height 43
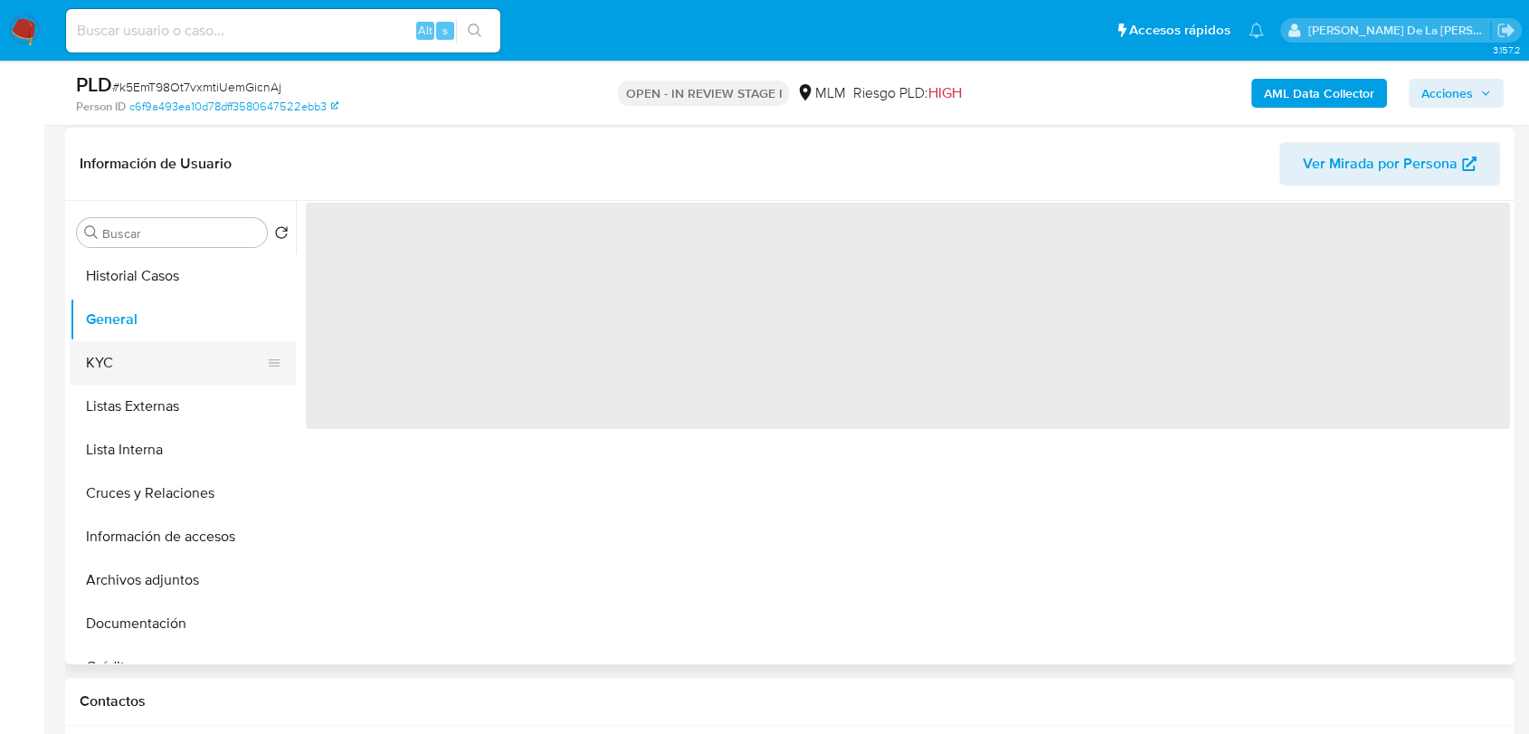
click at [147, 361] on button "KYC" at bounding box center [176, 362] width 212 height 43
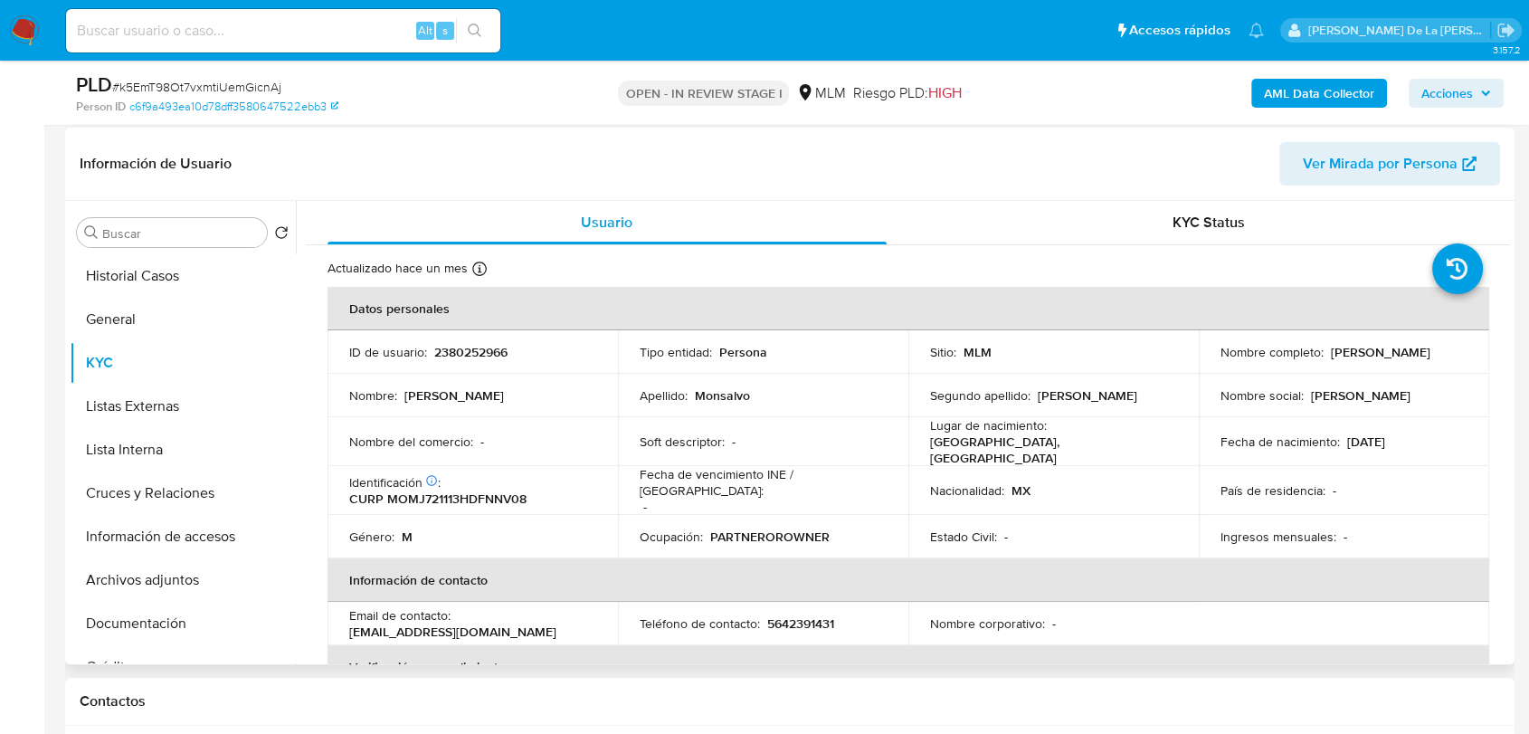
drag, startPoint x: 1212, startPoint y: 360, endPoint x: 1422, endPoint y: 361, distance: 210.8
click at [1422, 361] on td "Nombre completo : Javier Mauricio Monsalvo Manzano" at bounding box center [1344, 351] width 290 height 43
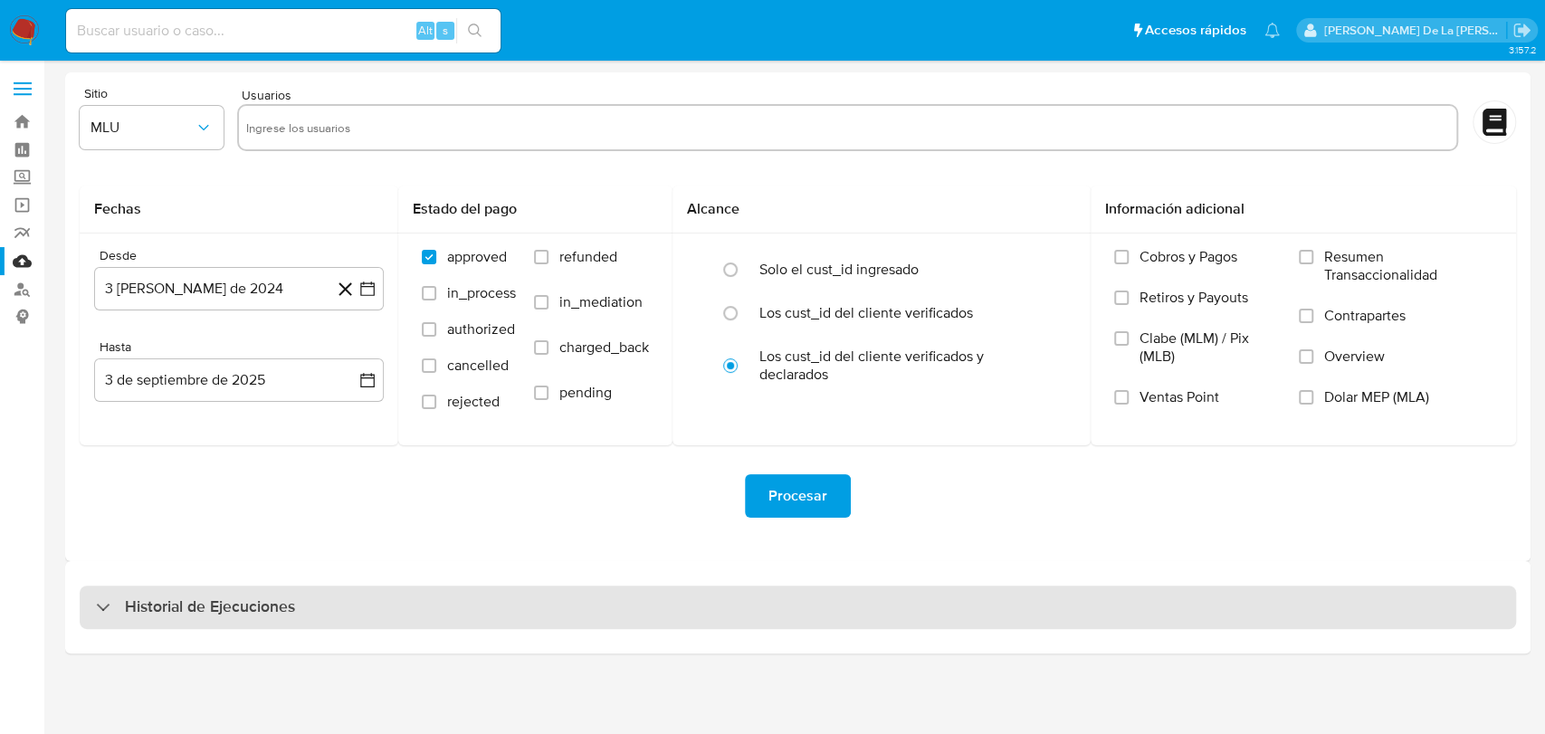
click at [119, 589] on div "Historial de Ejecuciones" at bounding box center [798, 606] width 1436 height 43
select select "10"
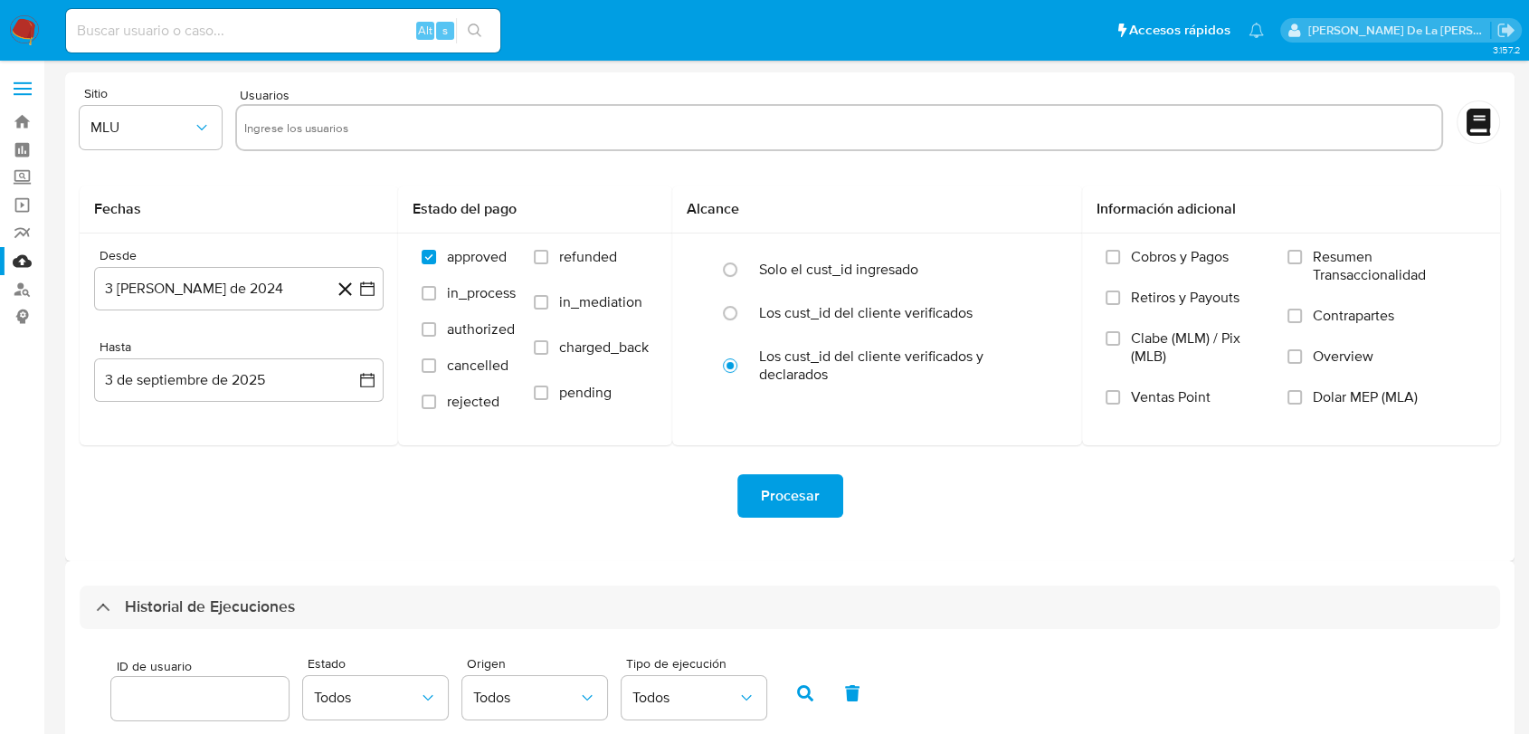
scroll to position [443, 0]
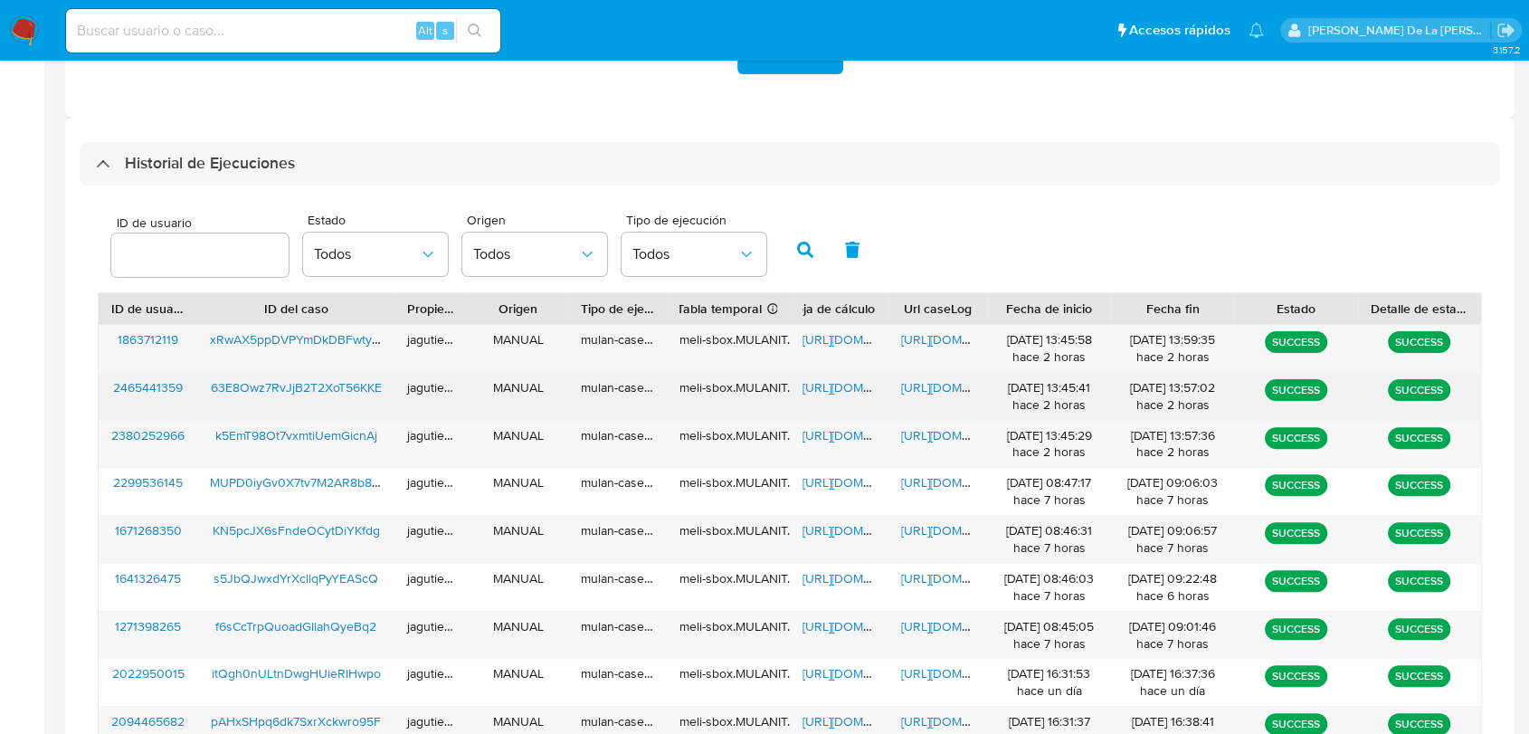
click at [836, 389] on span "[URL][DOMAIN_NAME]" at bounding box center [865, 387] width 125 height 18
click at [936, 399] on div "[URL][DOMAIN_NAME]" at bounding box center [938, 396] width 99 height 47
click at [941, 386] on span "[URL][DOMAIN_NAME]" at bounding box center [963, 387] width 125 height 18
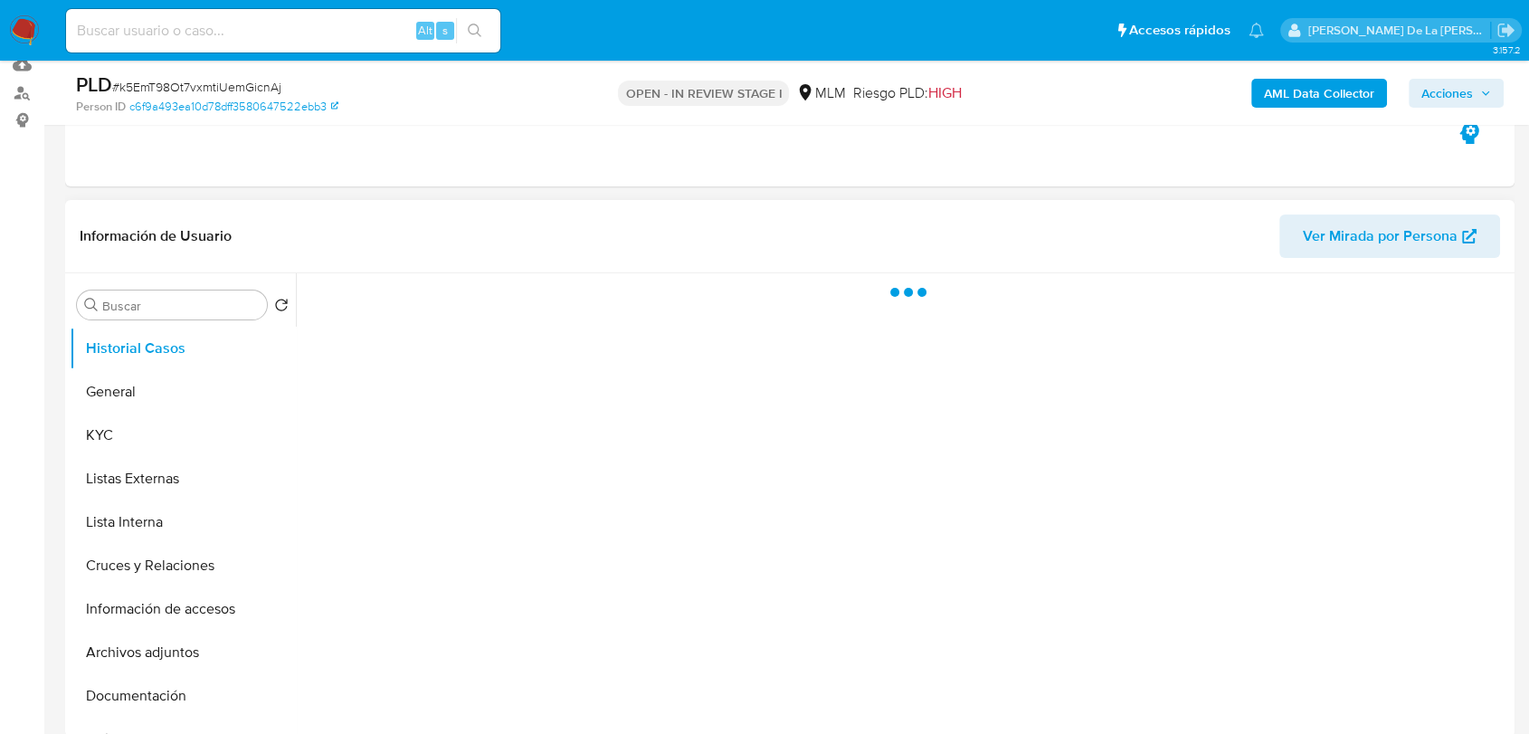
scroll to position [201, 0]
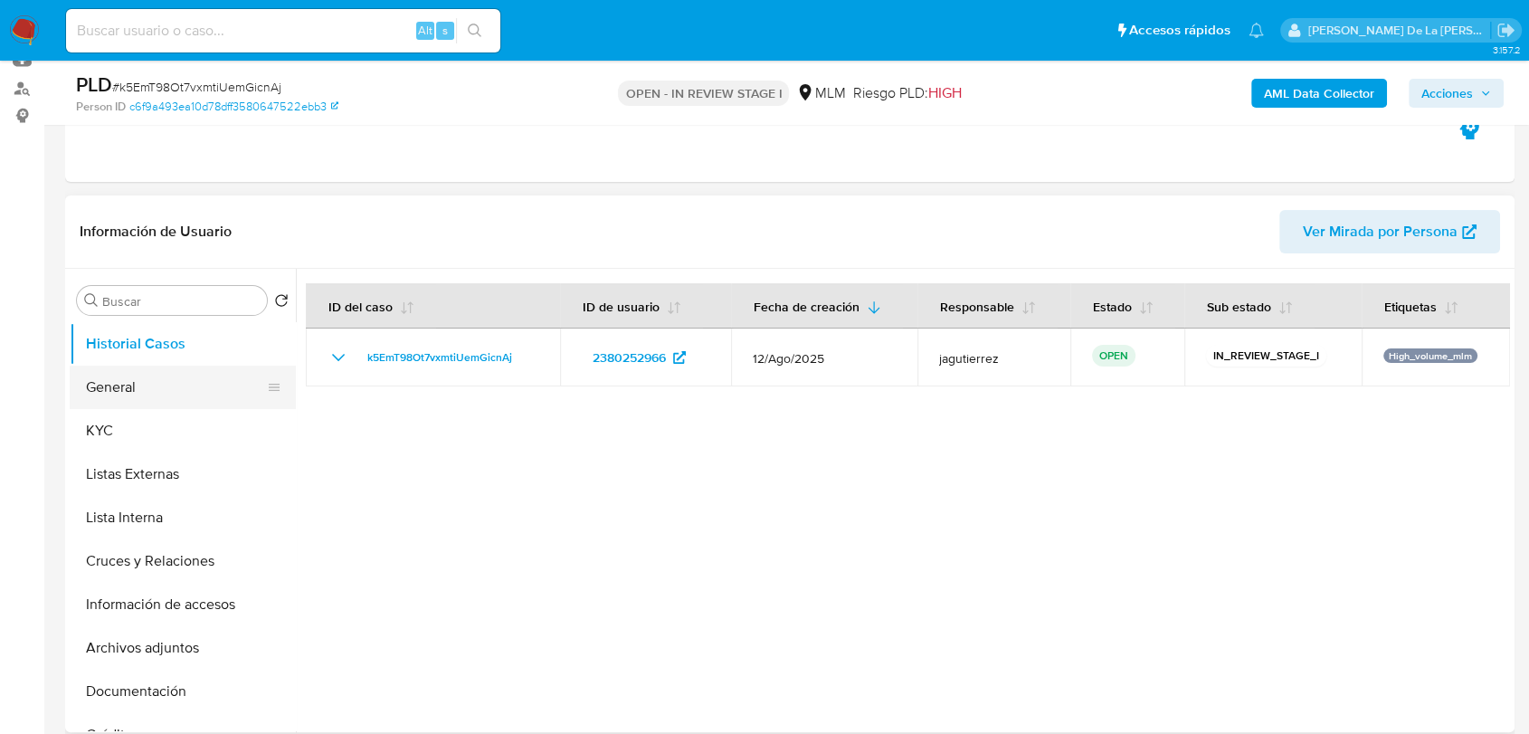
select select "10"
click at [167, 389] on button "General" at bounding box center [176, 387] width 212 height 43
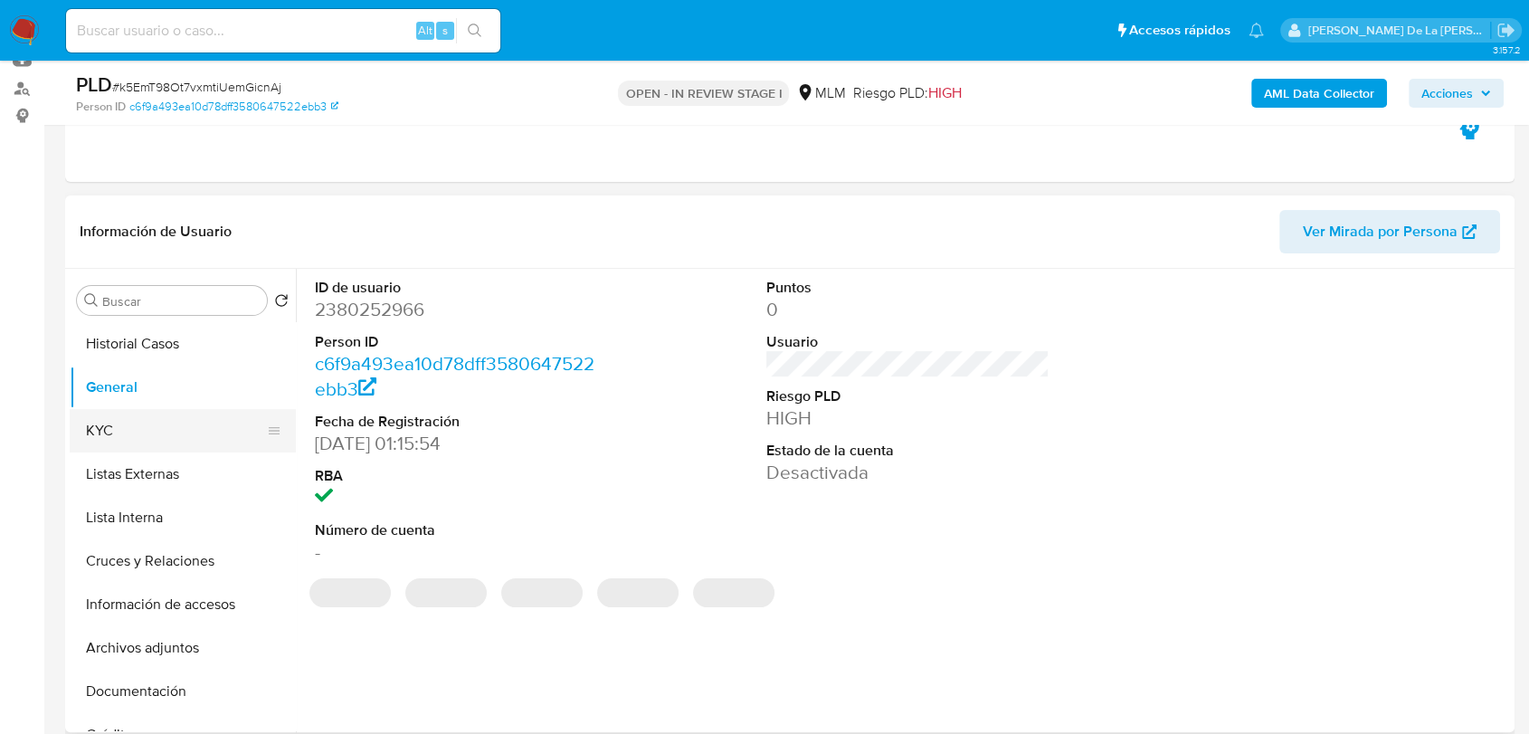
click at [151, 423] on button "KYC" at bounding box center [176, 430] width 212 height 43
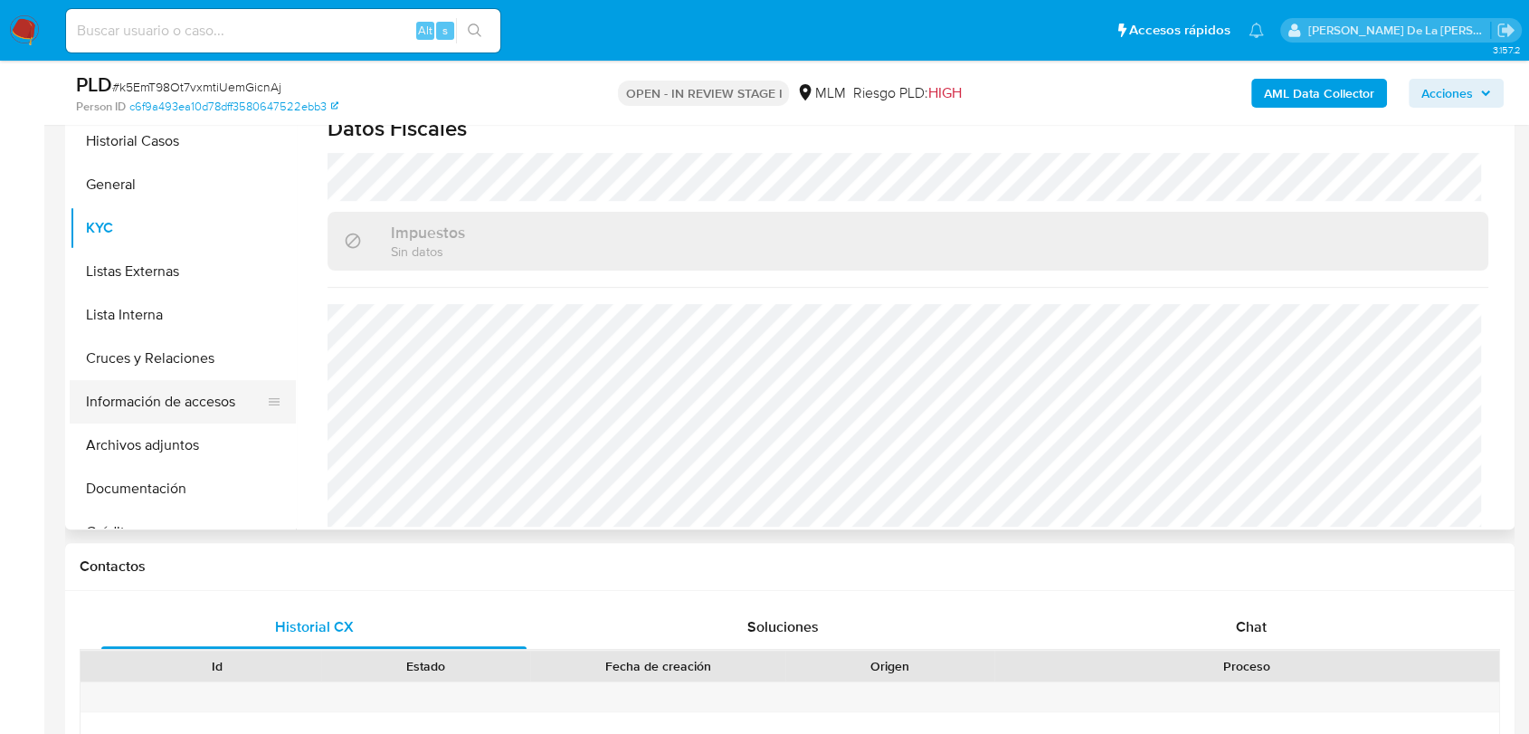
scroll to position [402, 0]
click at [130, 469] on button "Documentación" at bounding box center [176, 490] width 212 height 43
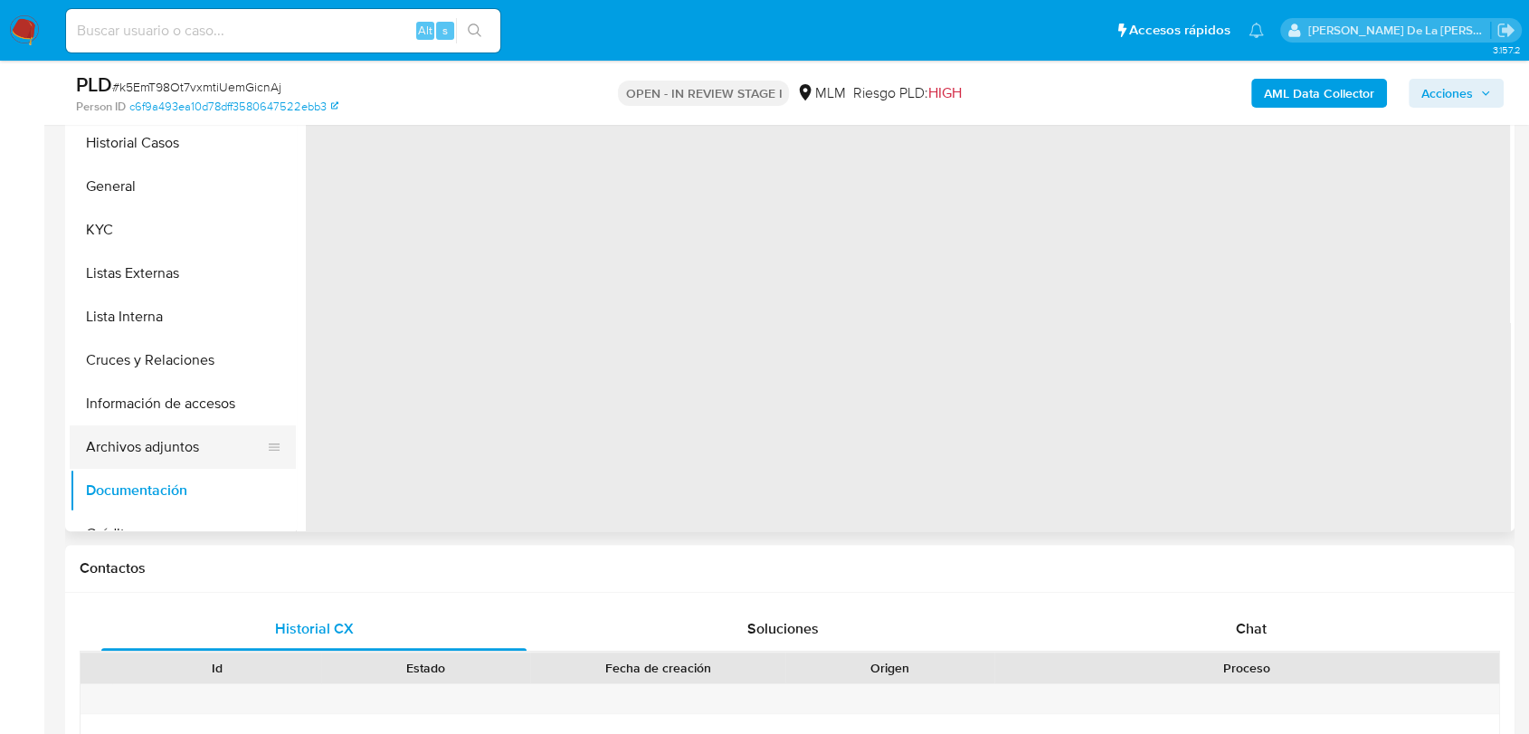
click at [149, 437] on button "Archivos adjuntos" at bounding box center [176, 446] width 212 height 43
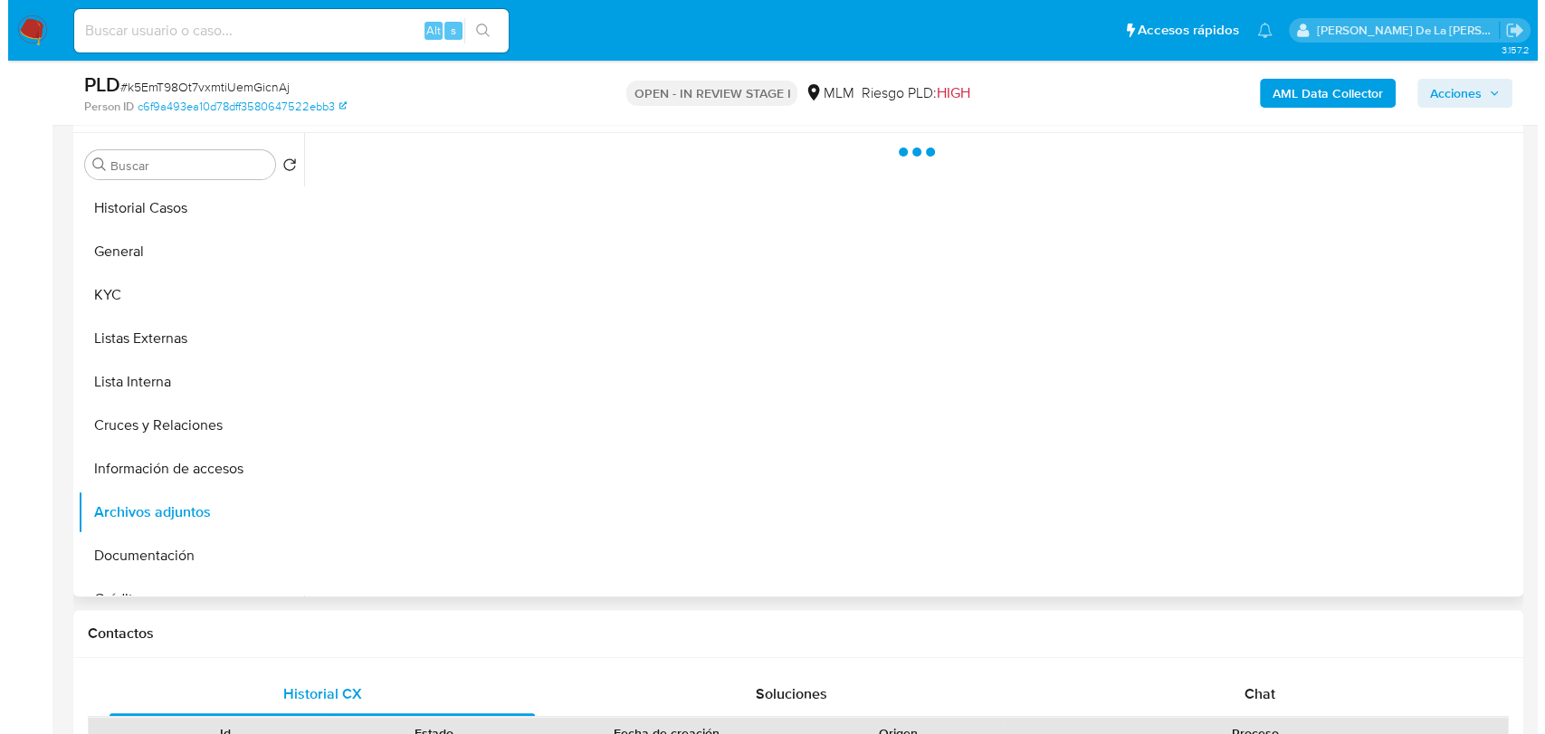
scroll to position [301, 0]
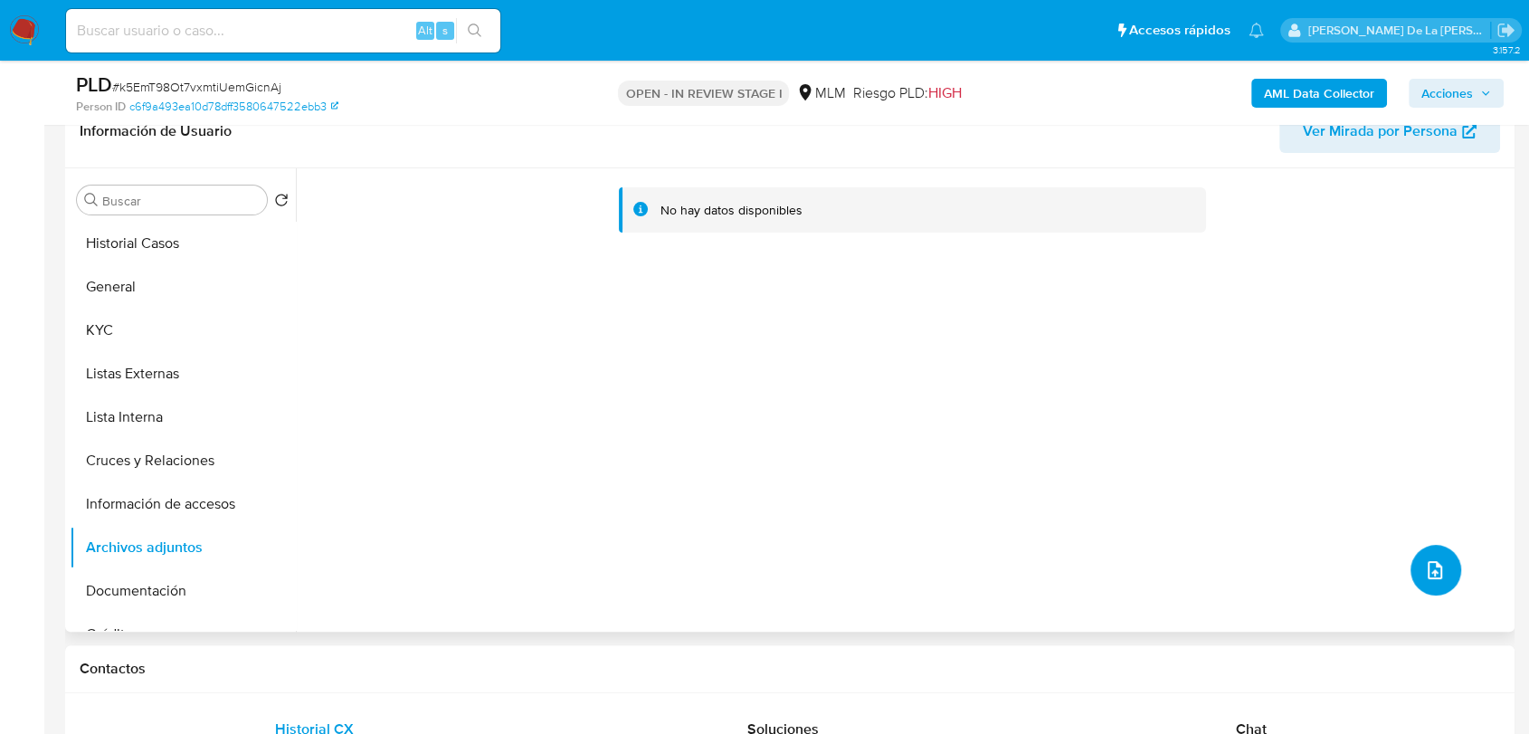
click at [1424, 564] on icon "upload-file" at bounding box center [1435, 570] width 22 height 22
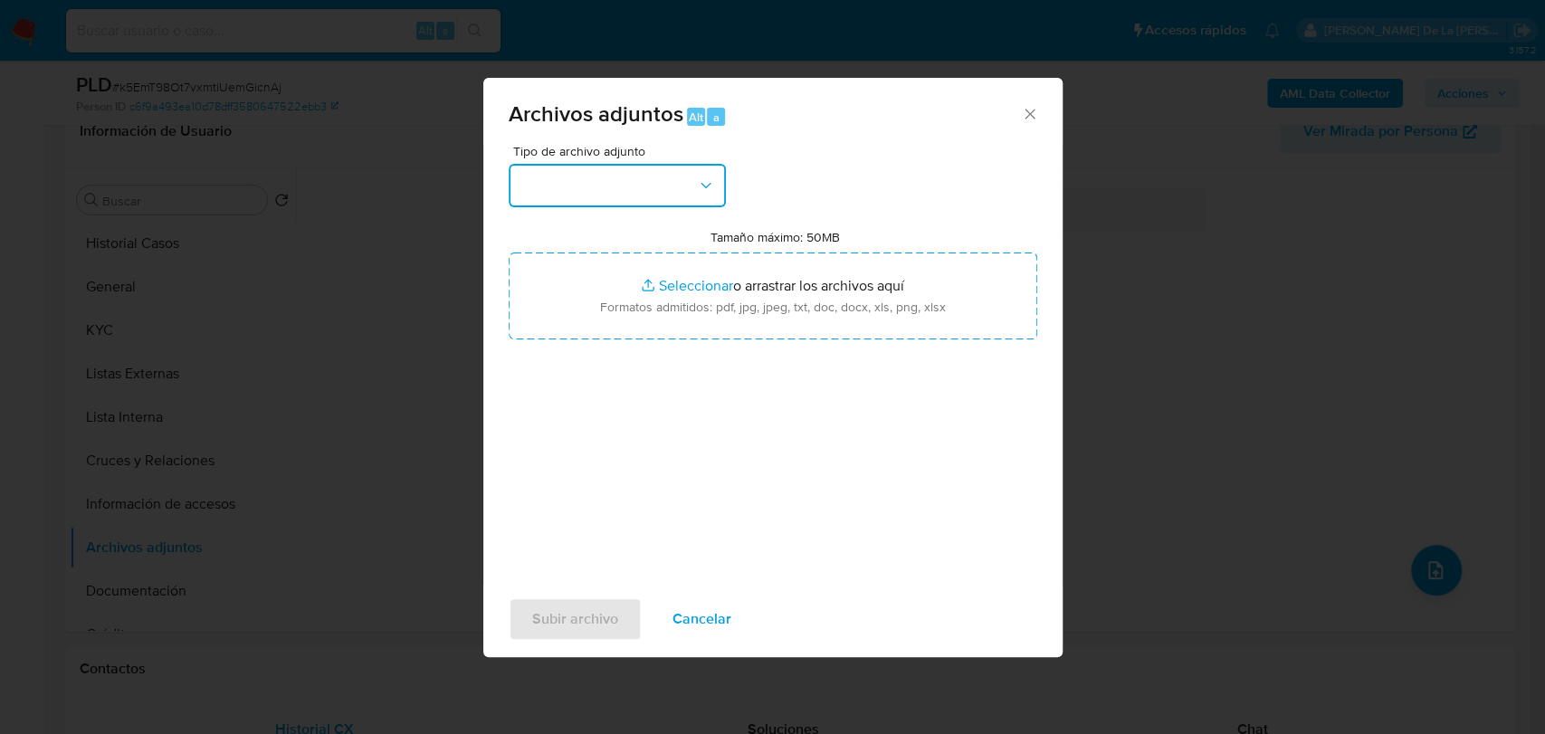
click at [547, 176] on button "button" at bounding box center [617, 185] width 217 height 43
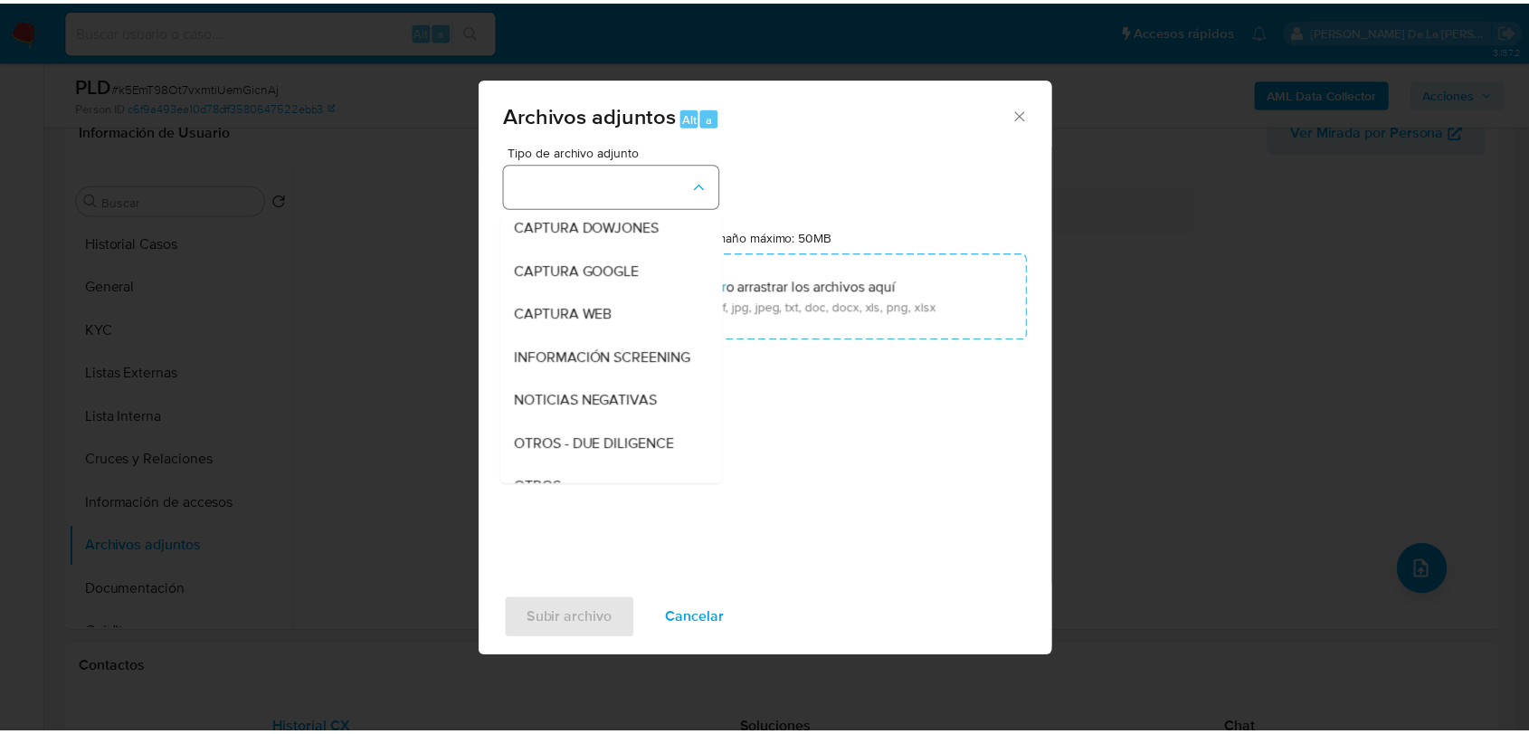
scroll to position [94, 0]
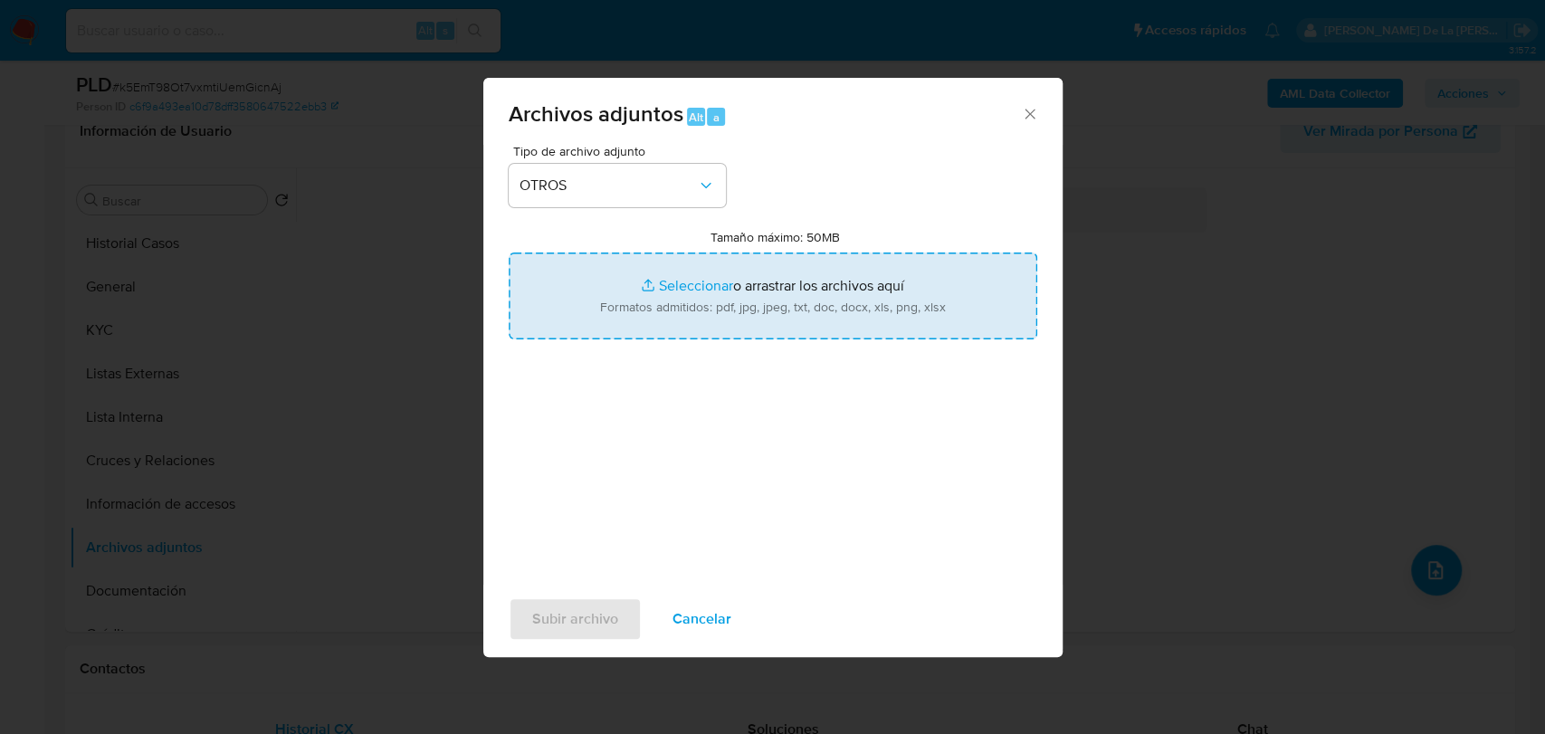
type input "C:\fakepath\2380252966_JAVIER MAURICIO MONSALVO MANZANO_AGO2025.pdf"
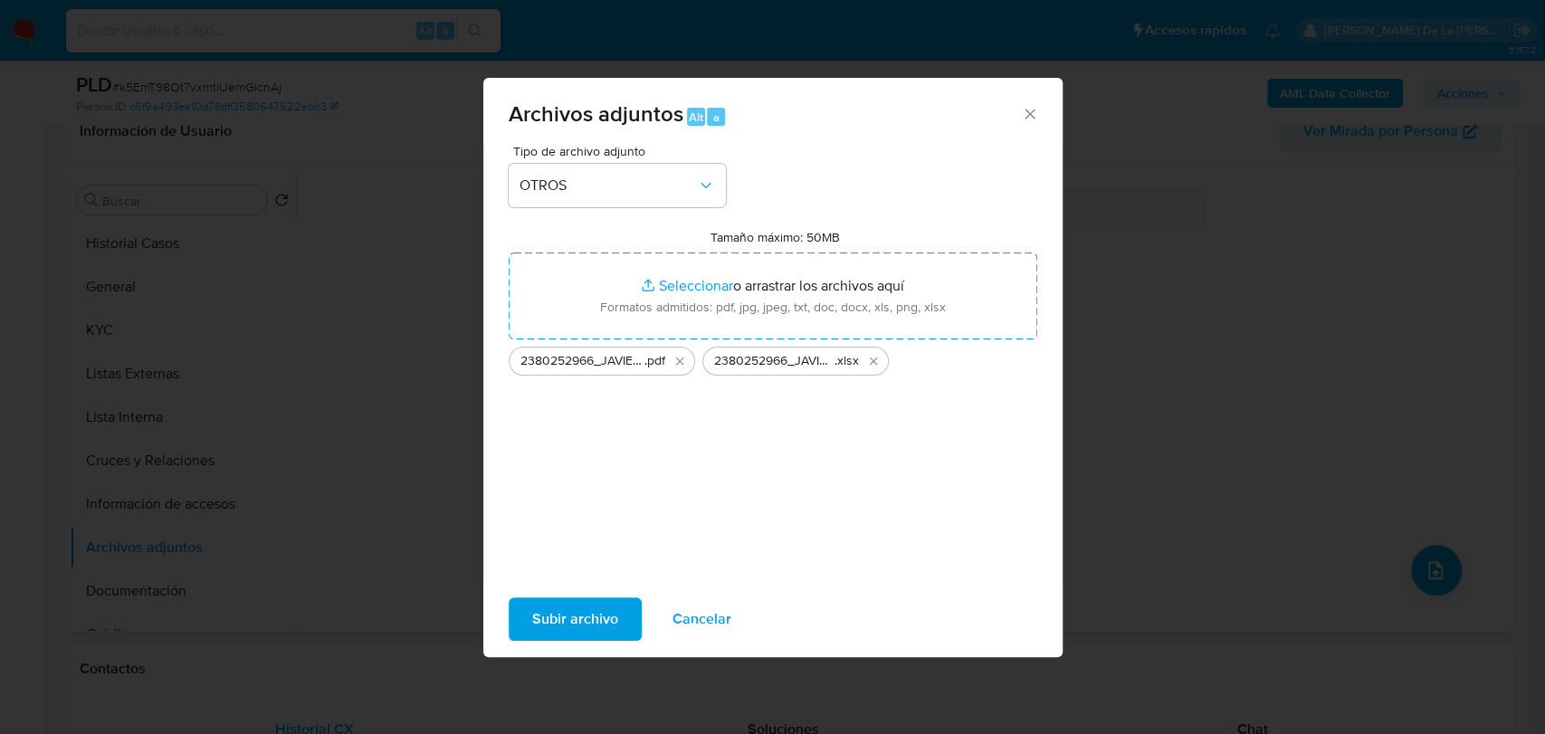
click at [607, 459] on div "Tipo de archivo adjunto OTROS Tamaño máximo: 50MB Seleccionar archivos Seleccio…" at bounding box center [773, 358] width 528 height 427
click at [585, 599] on span "Subir archivo" at bounding box center [575, 619] width 86 height 40
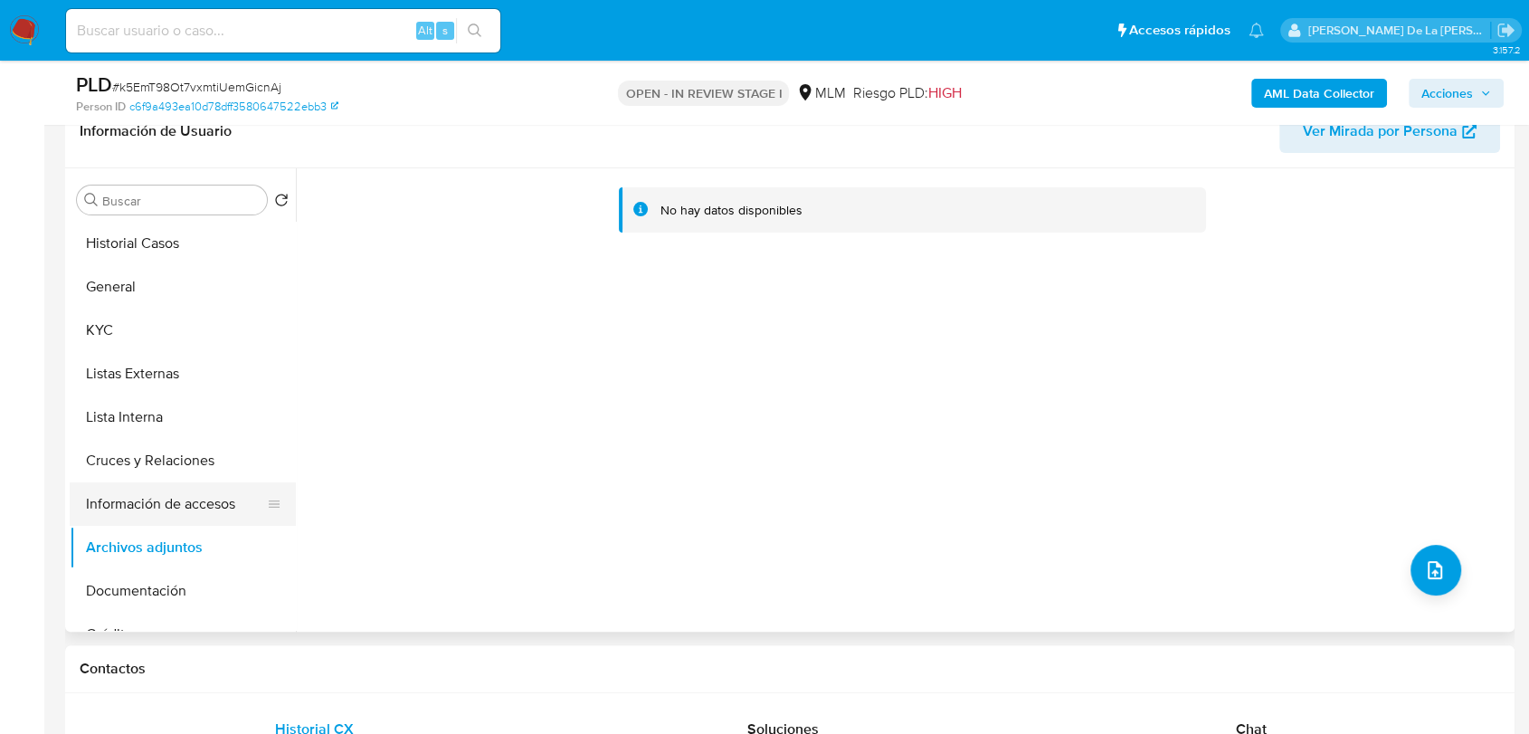
click at [138, 493] on button "Información de accesos" at bounding box center [176, 503] width 212 height 43
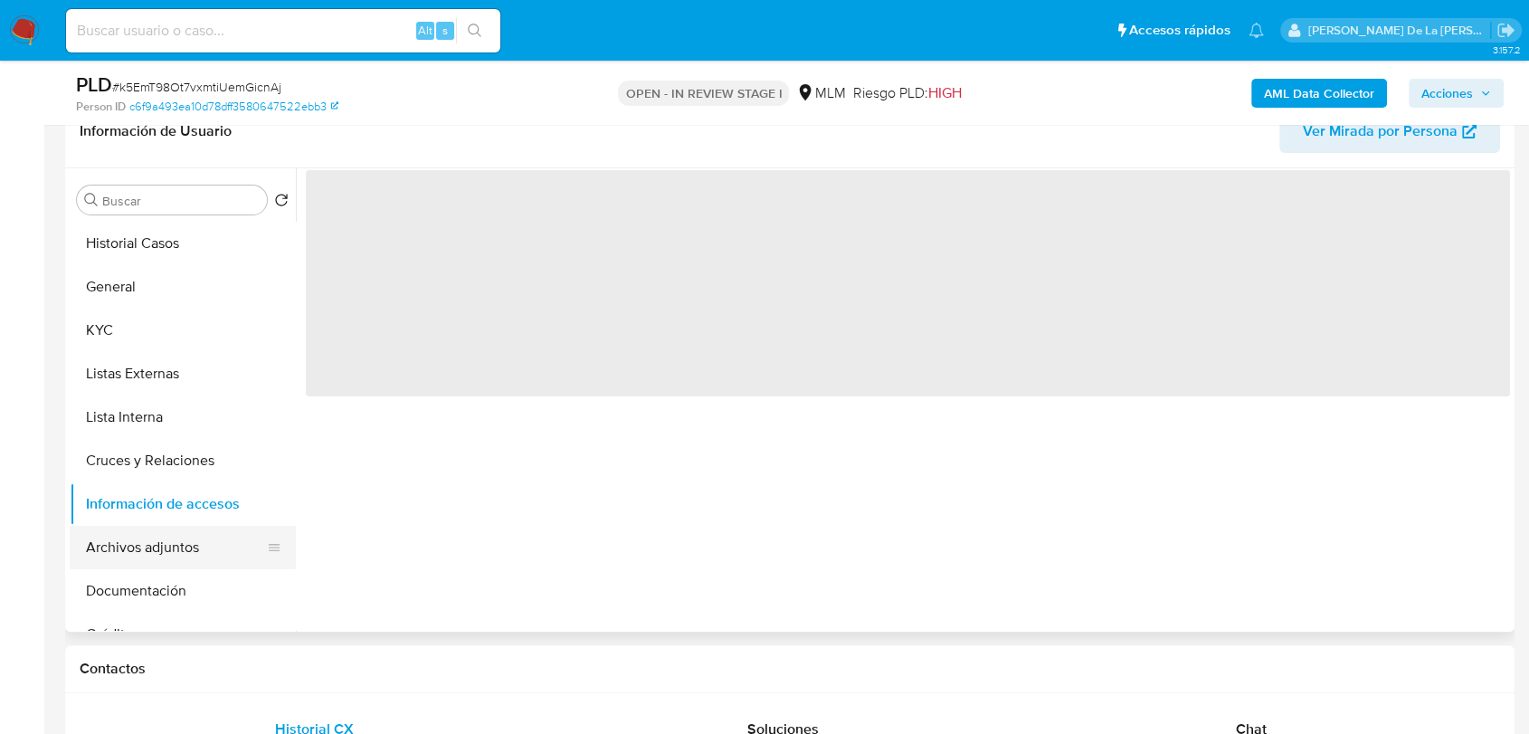
click at [139, 531] on button "Archivos adjuntos" at bounding box center [176, 547] width 212 height 43
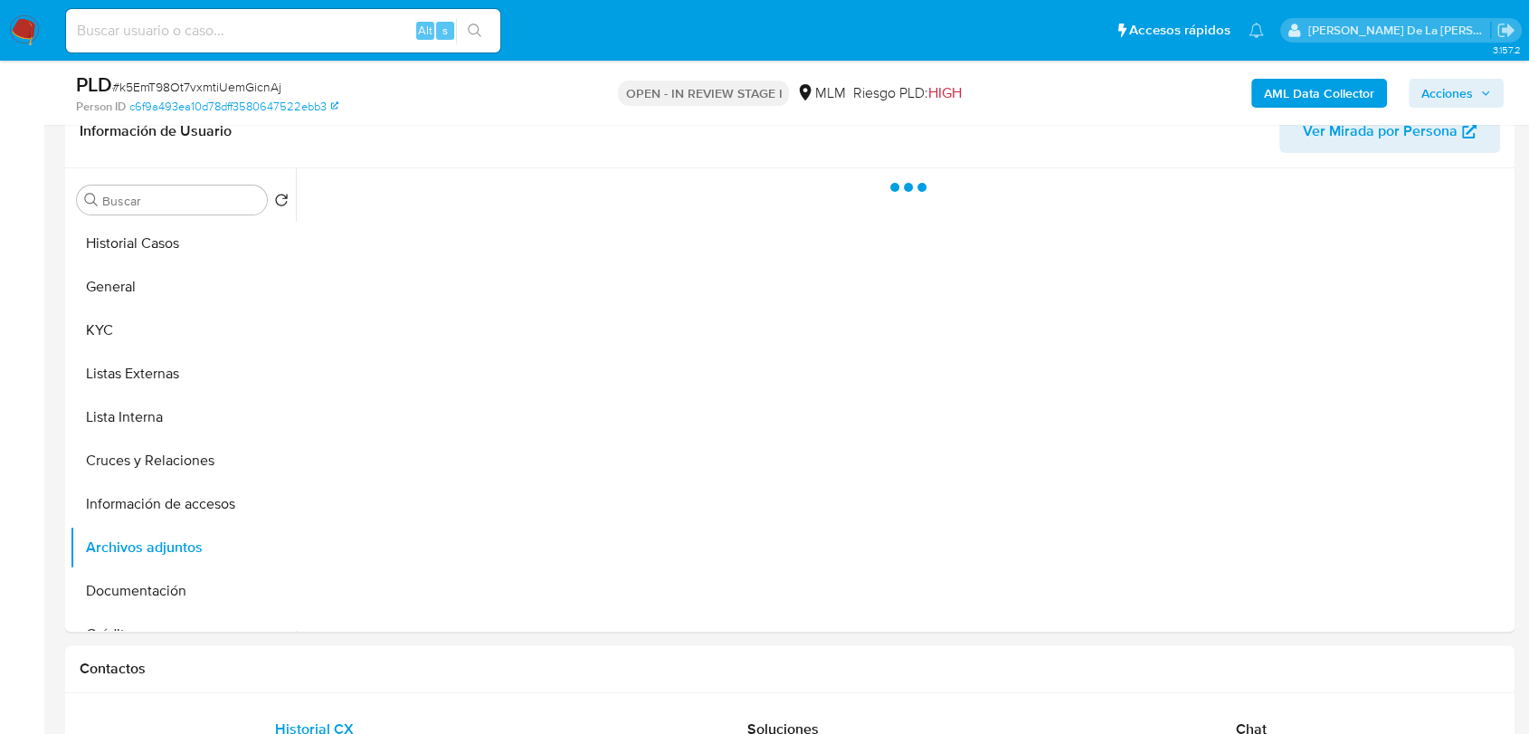
click at [1441, 79] on span "Acciones" at bounding box center [1448, 93] width 52 height 29
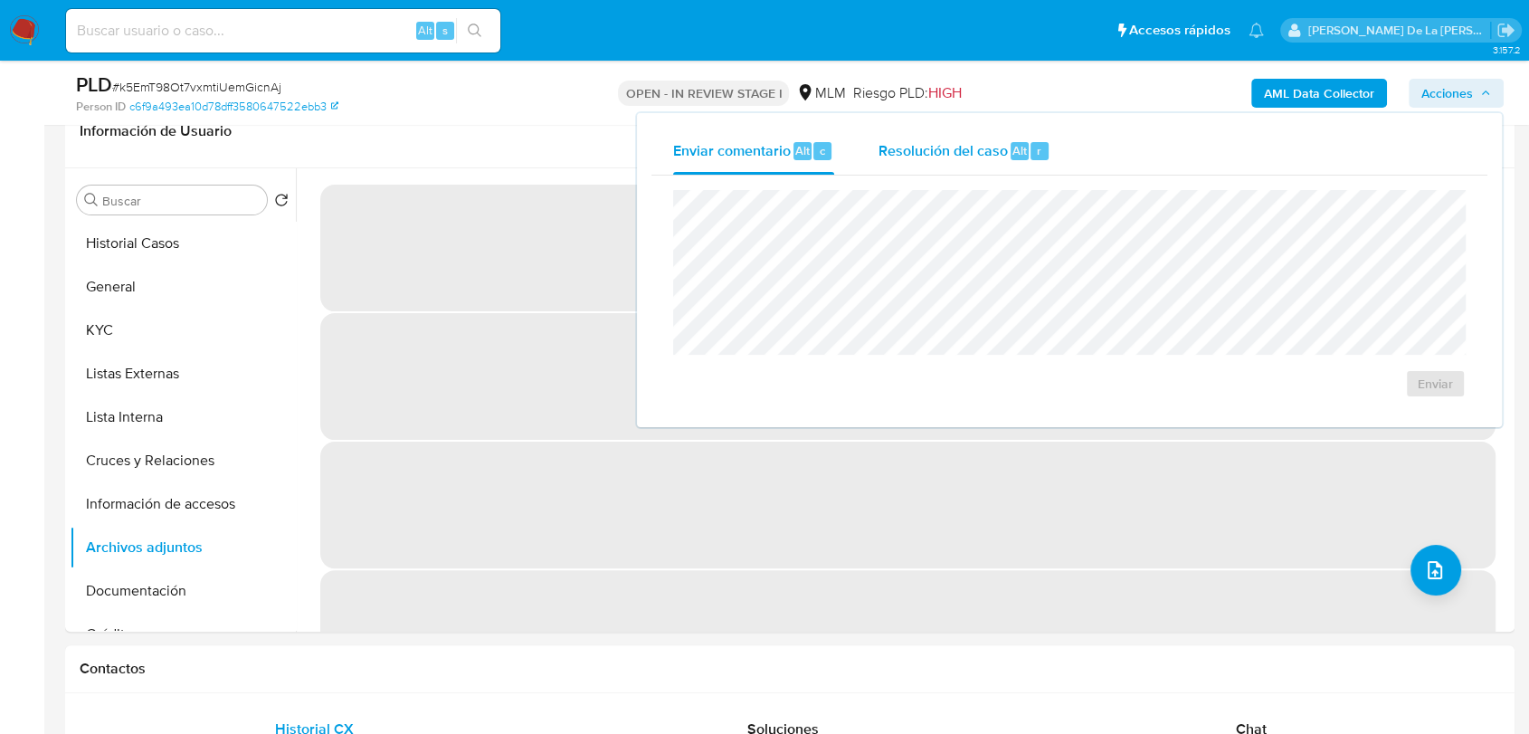
click at [942, 147] on span "Resolución del caso" at bounding box center [942, 149] width 129 height 21
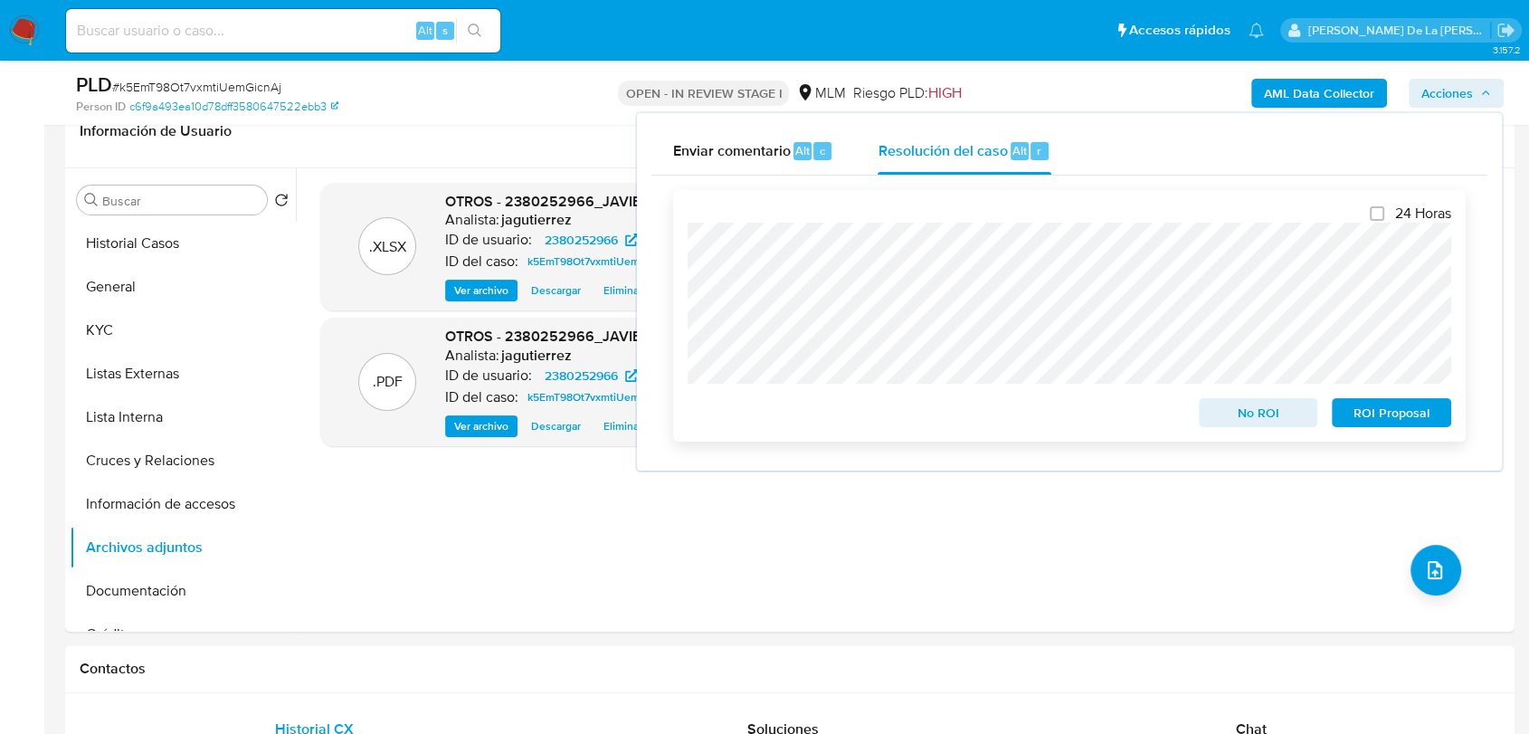
click at [1368, 415] on span "ROI Proposal" at bounding box center [1392, 412] width 94 height 25
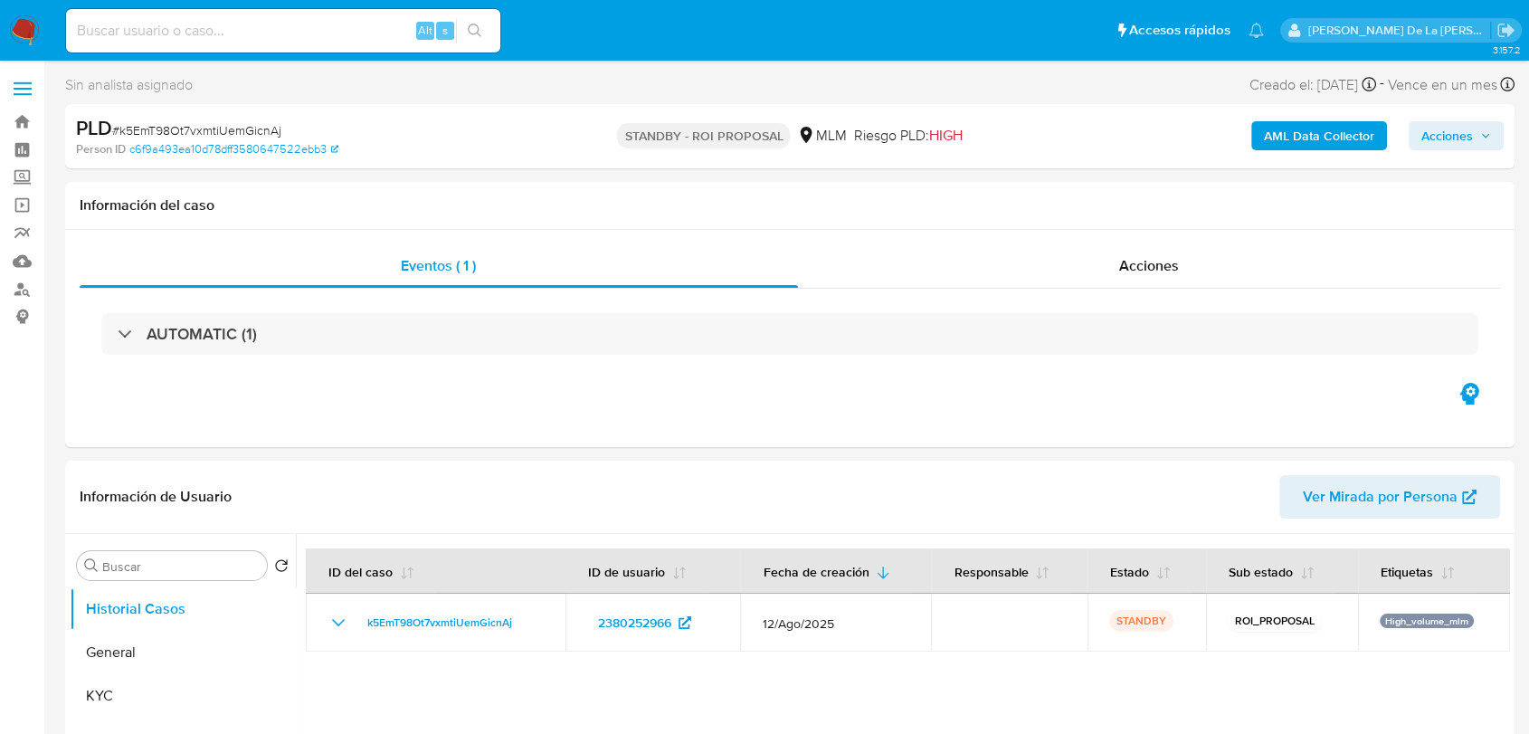
select select "10"
click at [22, 258] on link "Mulan" at bounding box center [107, 261] width 215 height 28
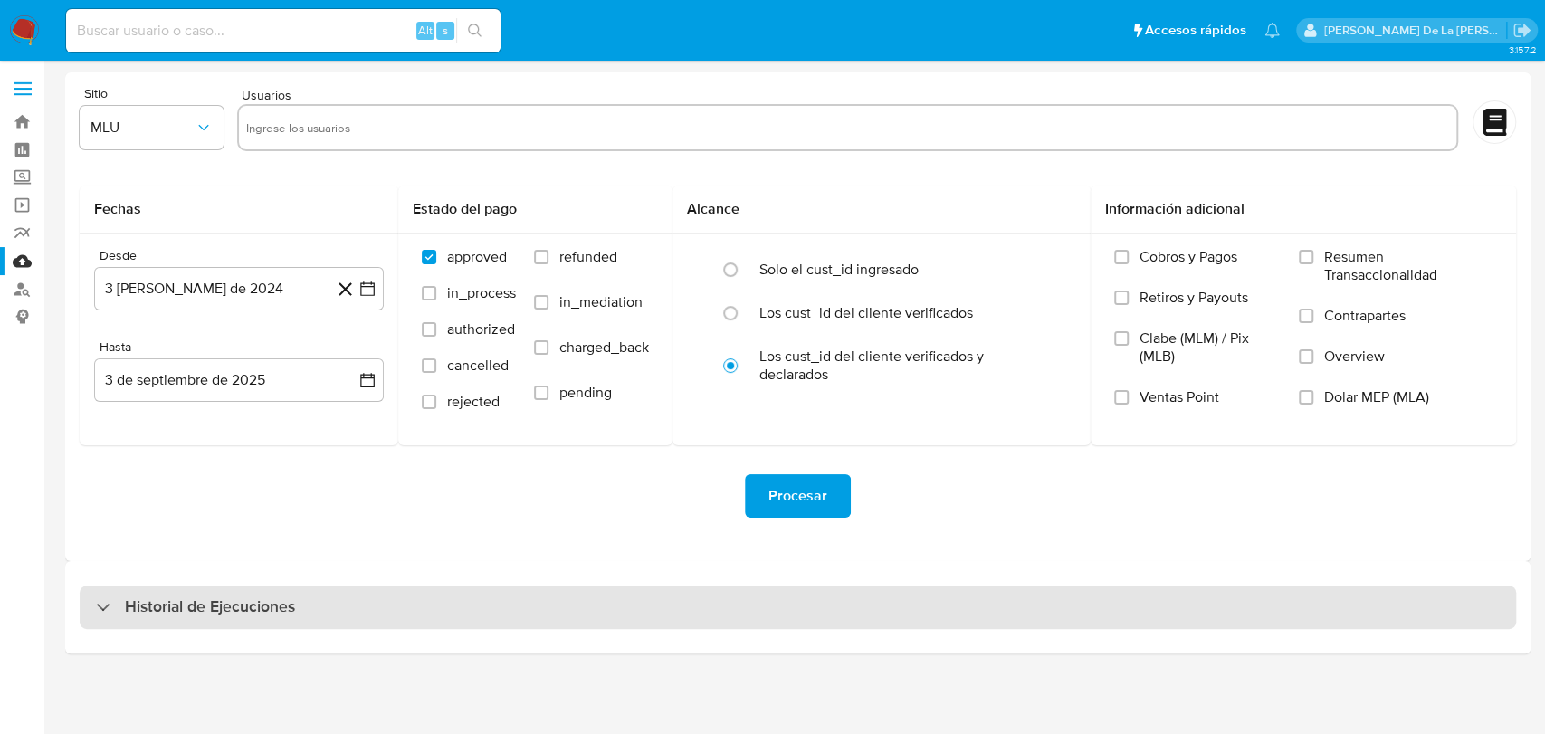
click at [107, 599] on div "Historial de Ejecuciones" at bounding box center [195, 607] width 199 height 22
select select "10"
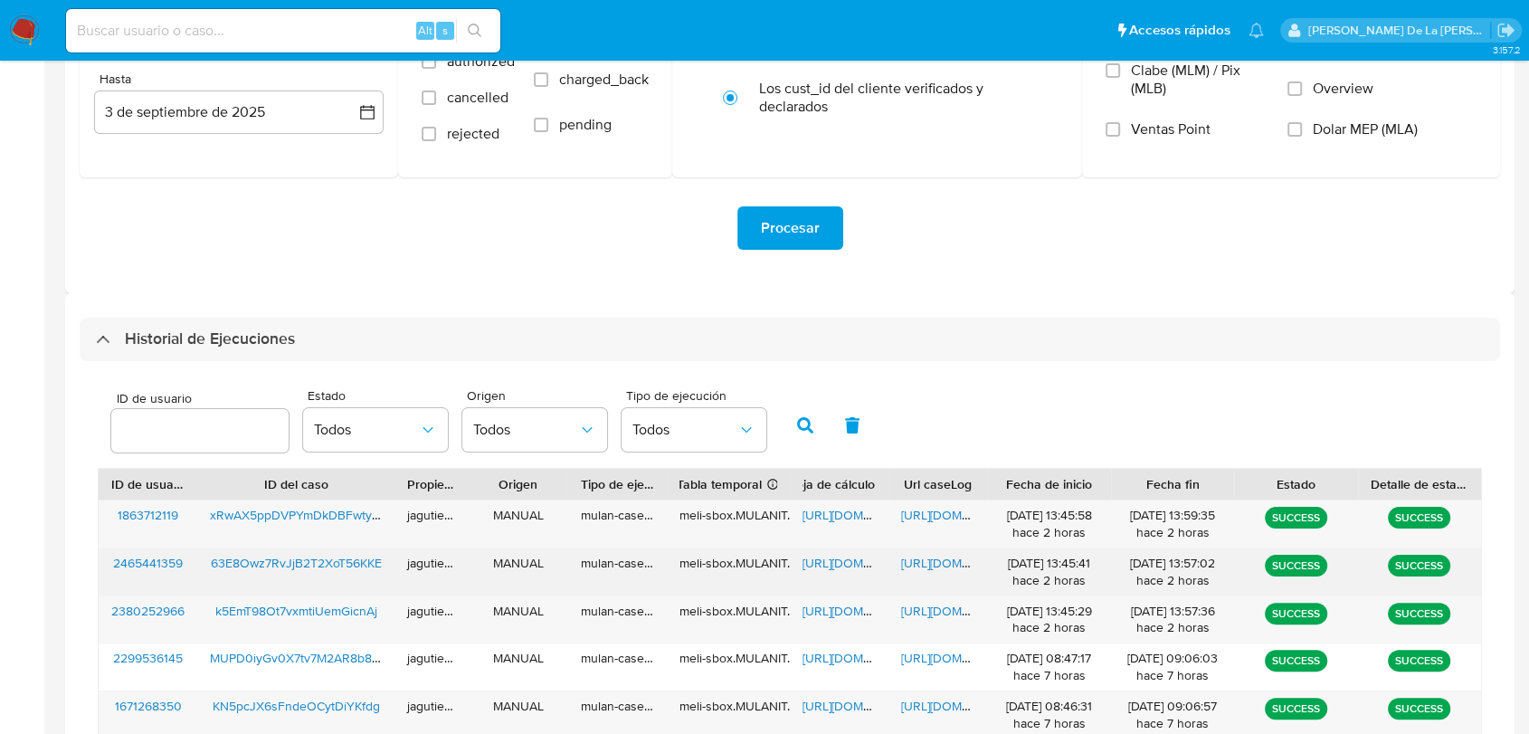
scroll to position [443, 0]
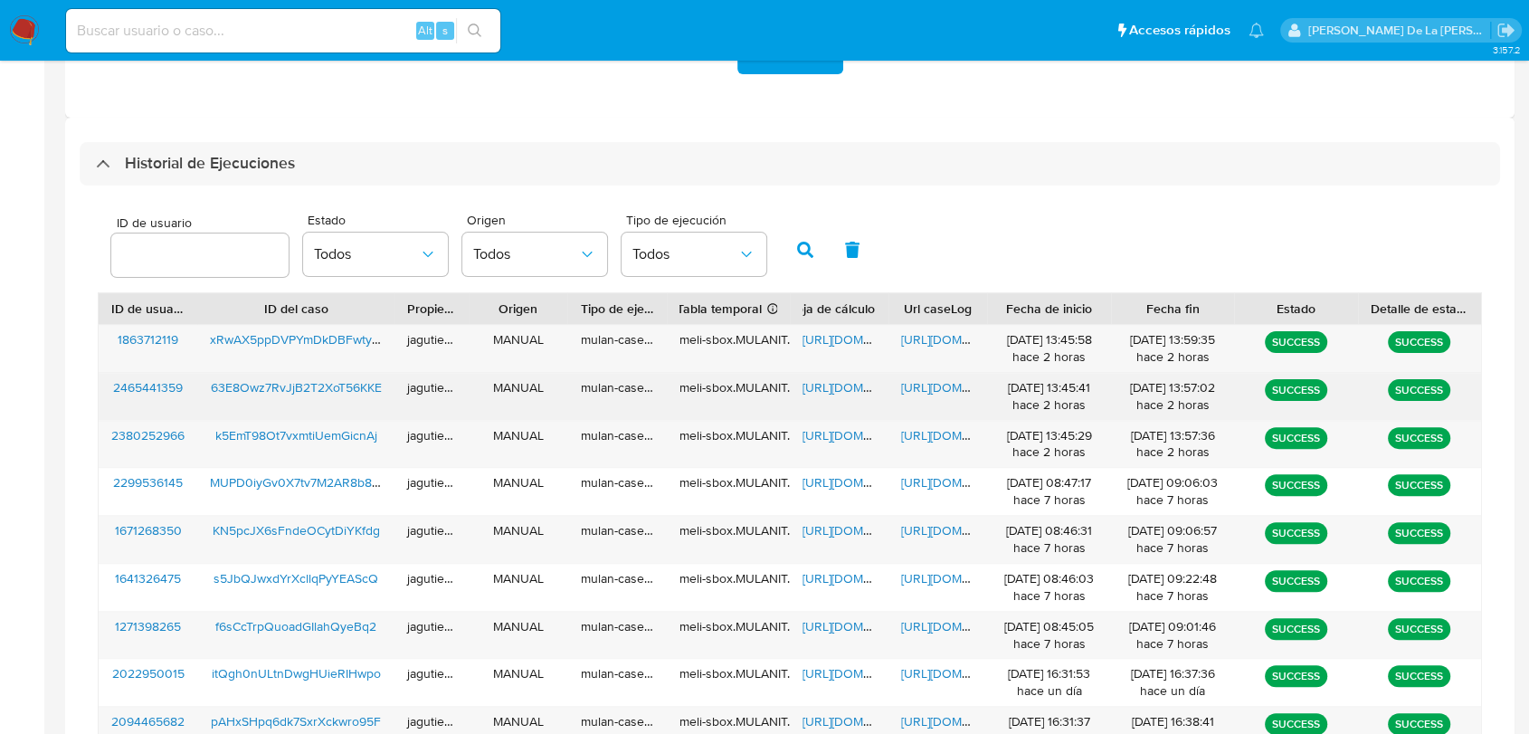
click at [272, 381] on span "63E8Owz7RvJjB2T2XoT56KKE" at bounding box center [296, 387] width 171 height 18
click at [854, 395] on span "[URL][DOMAIN_NAME]" at bounding box center [865, 387] width 125 height 18
click at [932, 386] on span "[URL][DOMAIN_NAME]" at bounding box center [963, 387] width 125 height 18
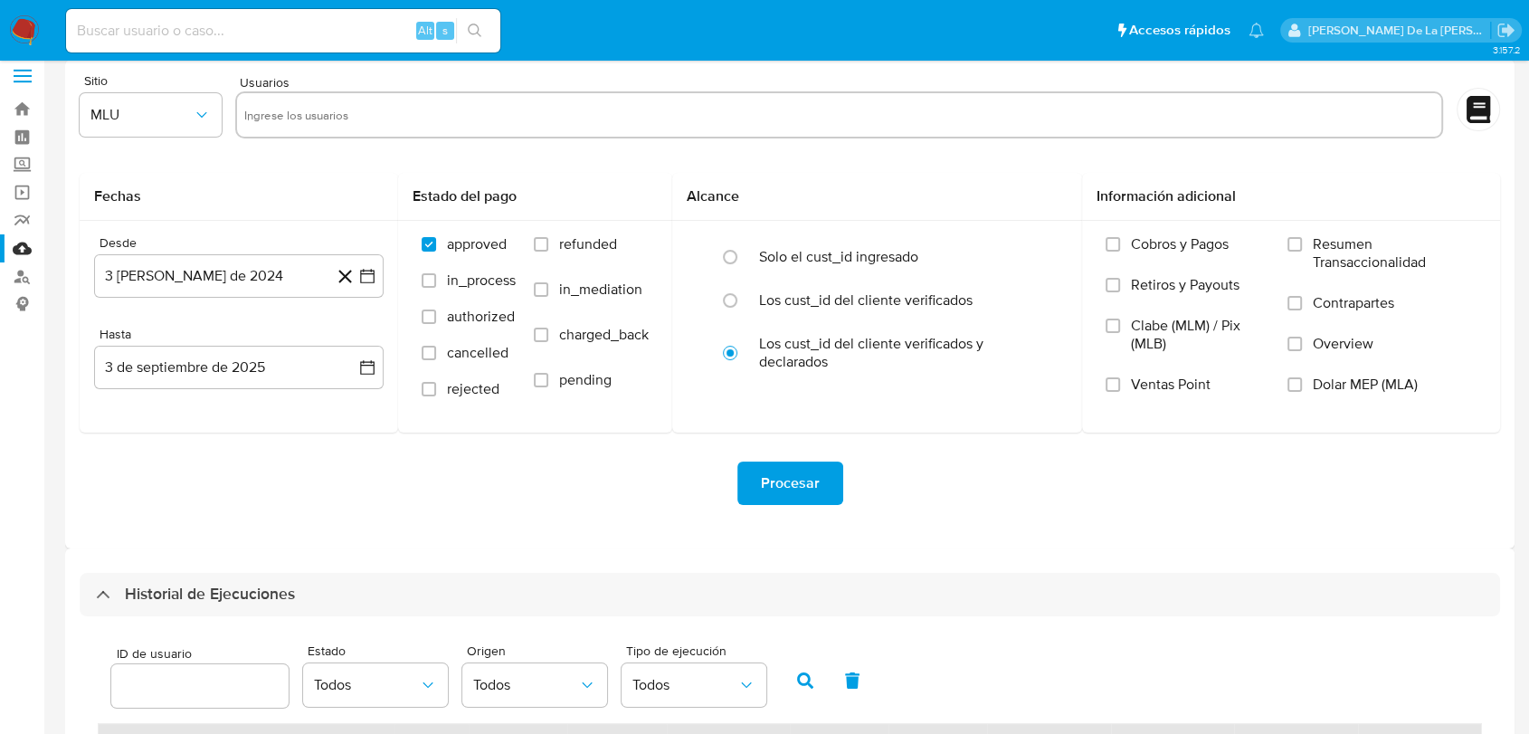
scroll to position [0, 0]
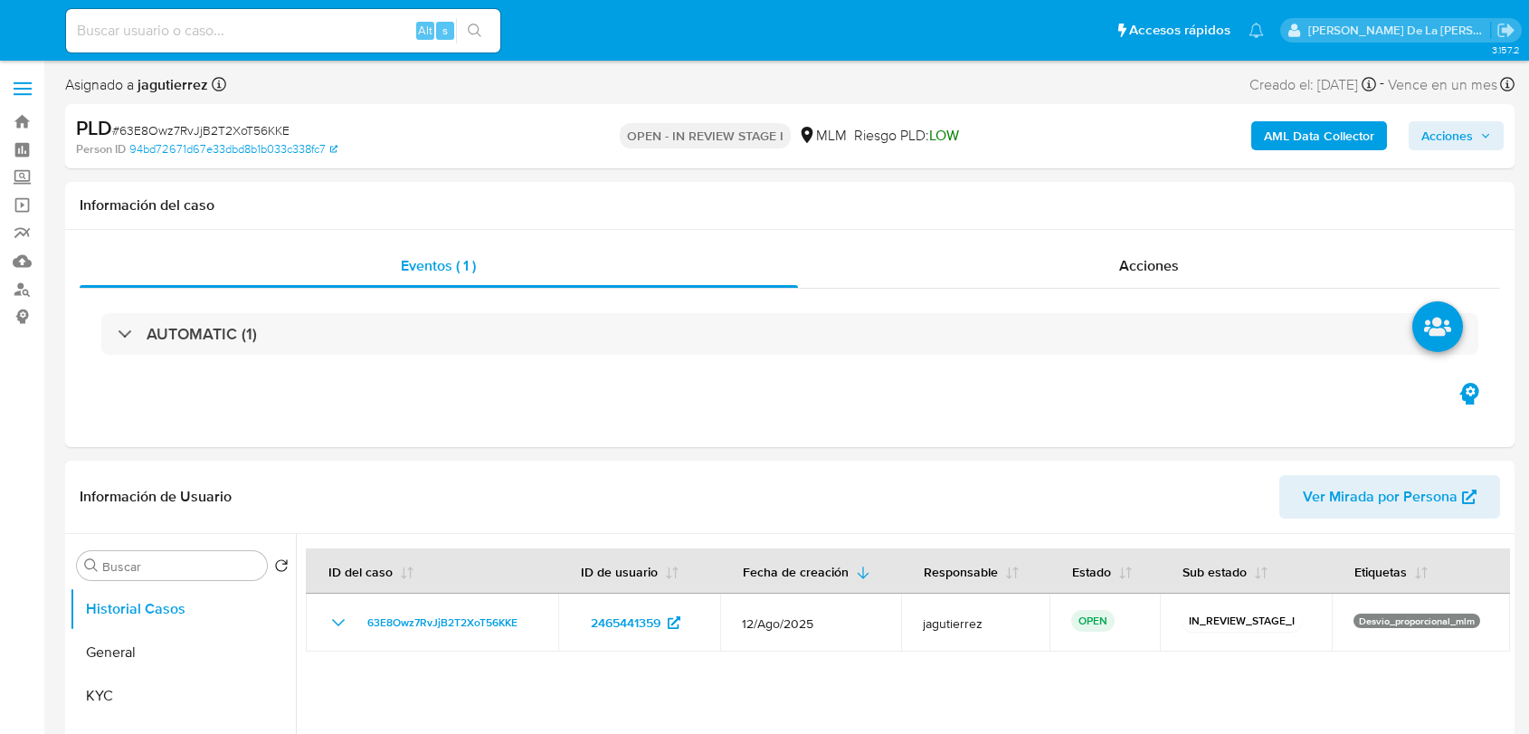
select select "10"
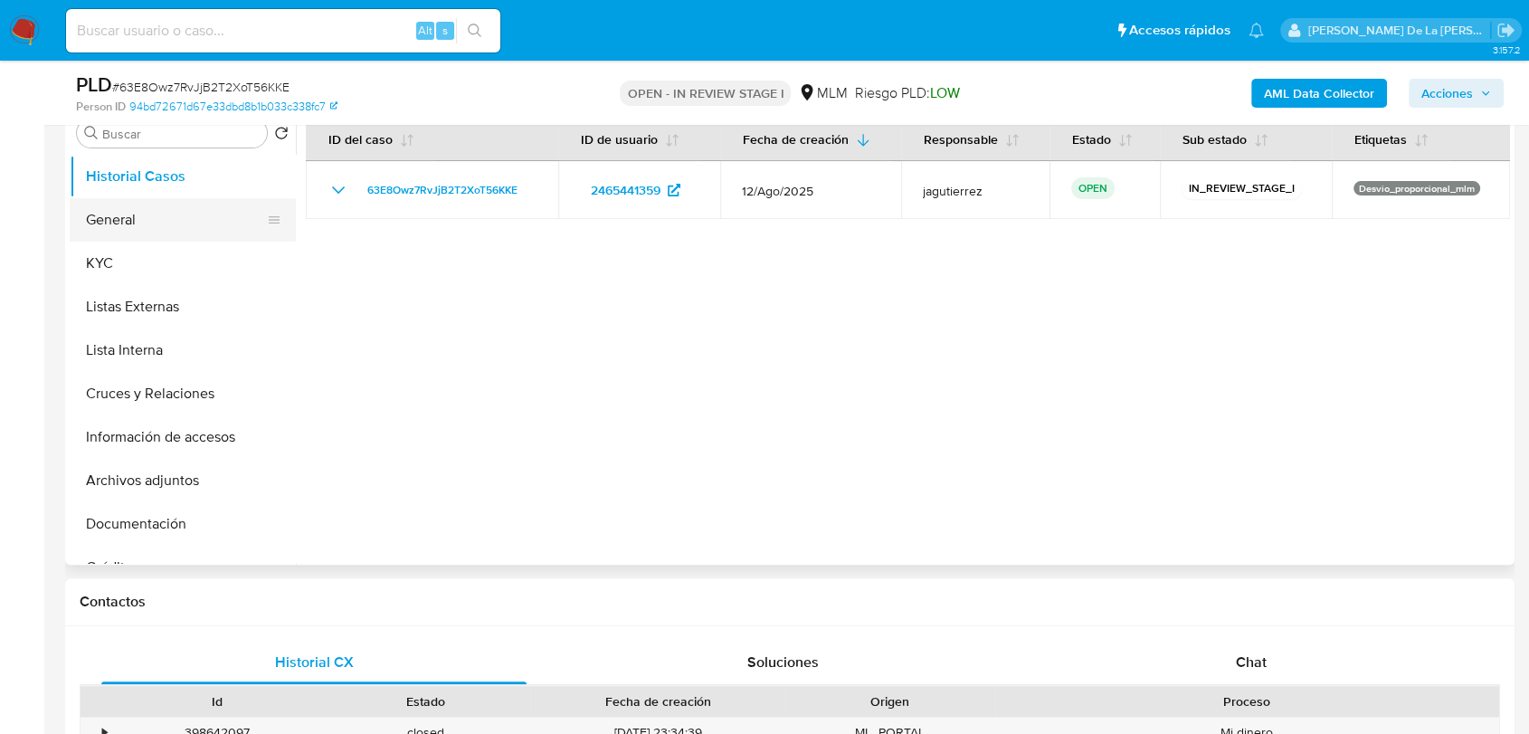
scroll to position [201, 0]
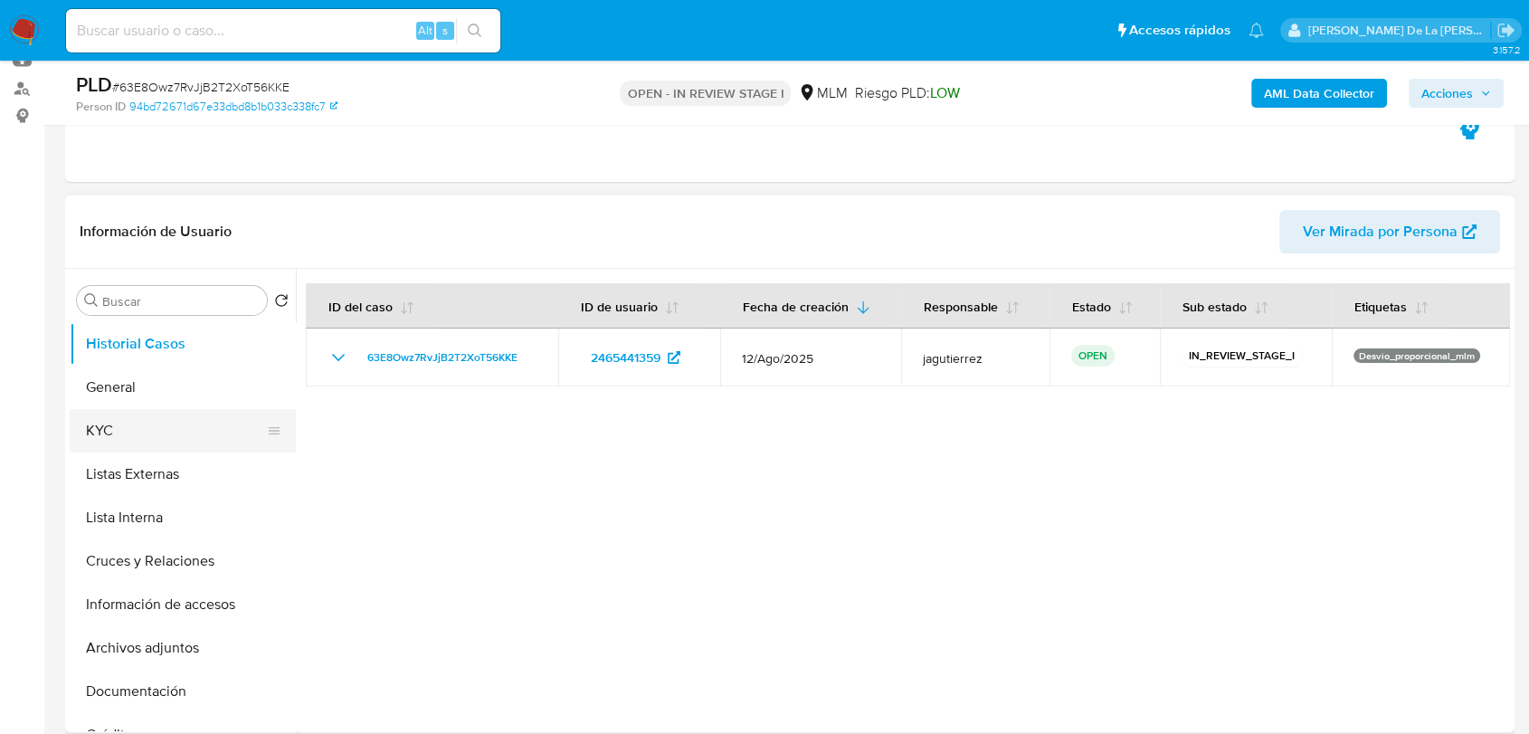
click at [168, 418] on button "KYC" at bounding box center [176, 430] width 212 height 43
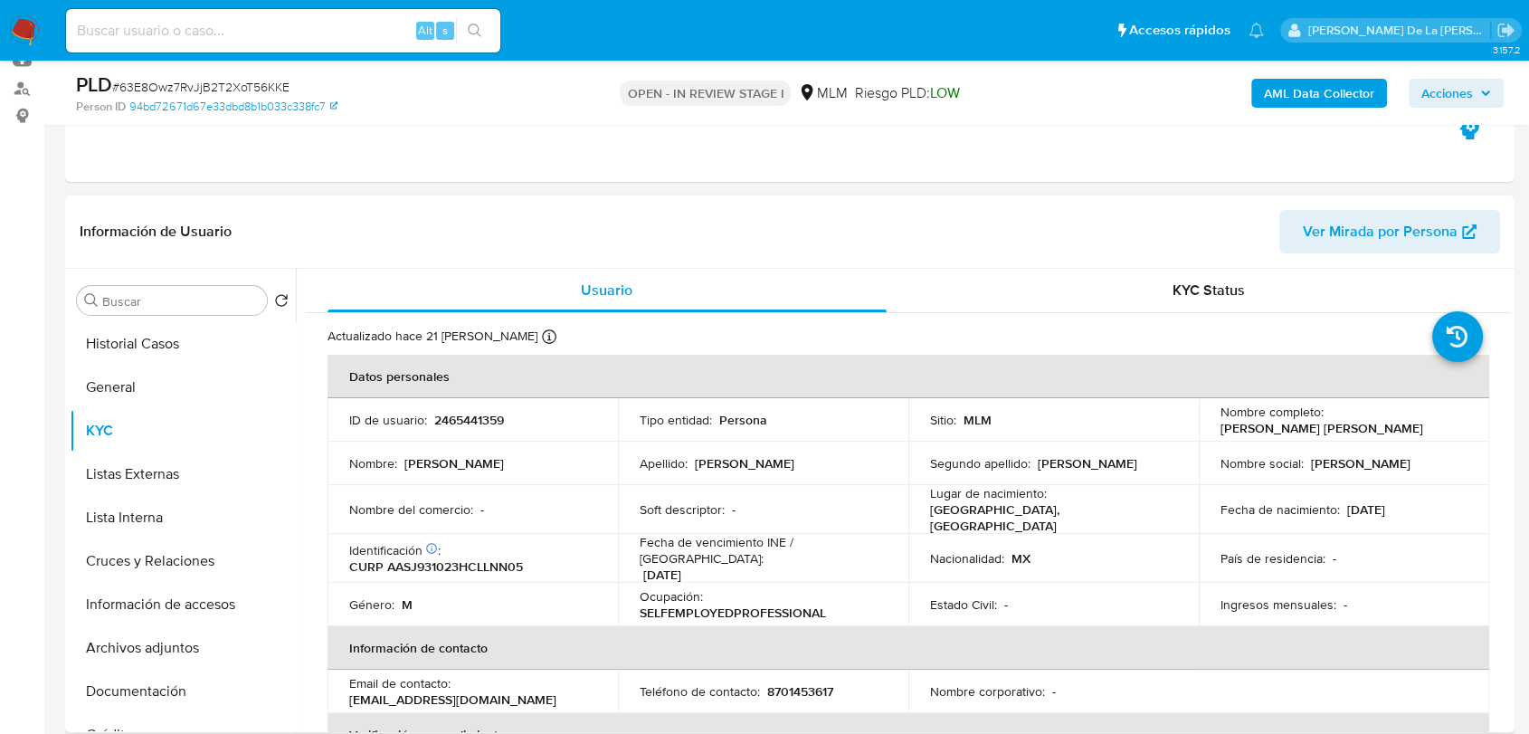
drag, startPoint x: 1211, startPoint y: 427, endPoint x: 1406, endPoint y: 440, distance: 195.9
click at [1406, 440] on td "Nombre completo : [PERSON_NAME] [PERSON_NAME]" at bounding box center [1344, 419] width 290 height 43
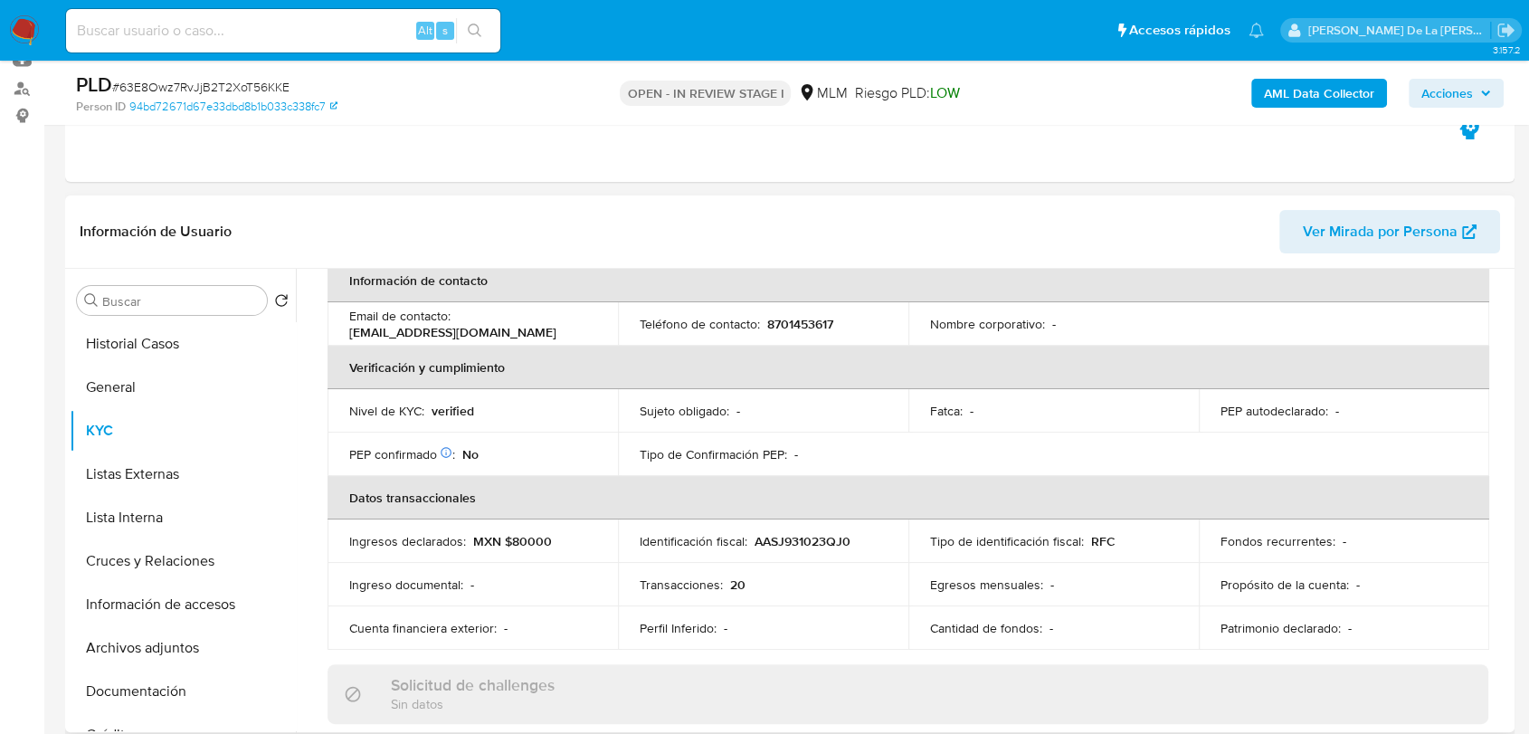
scroll to position [402, 0]
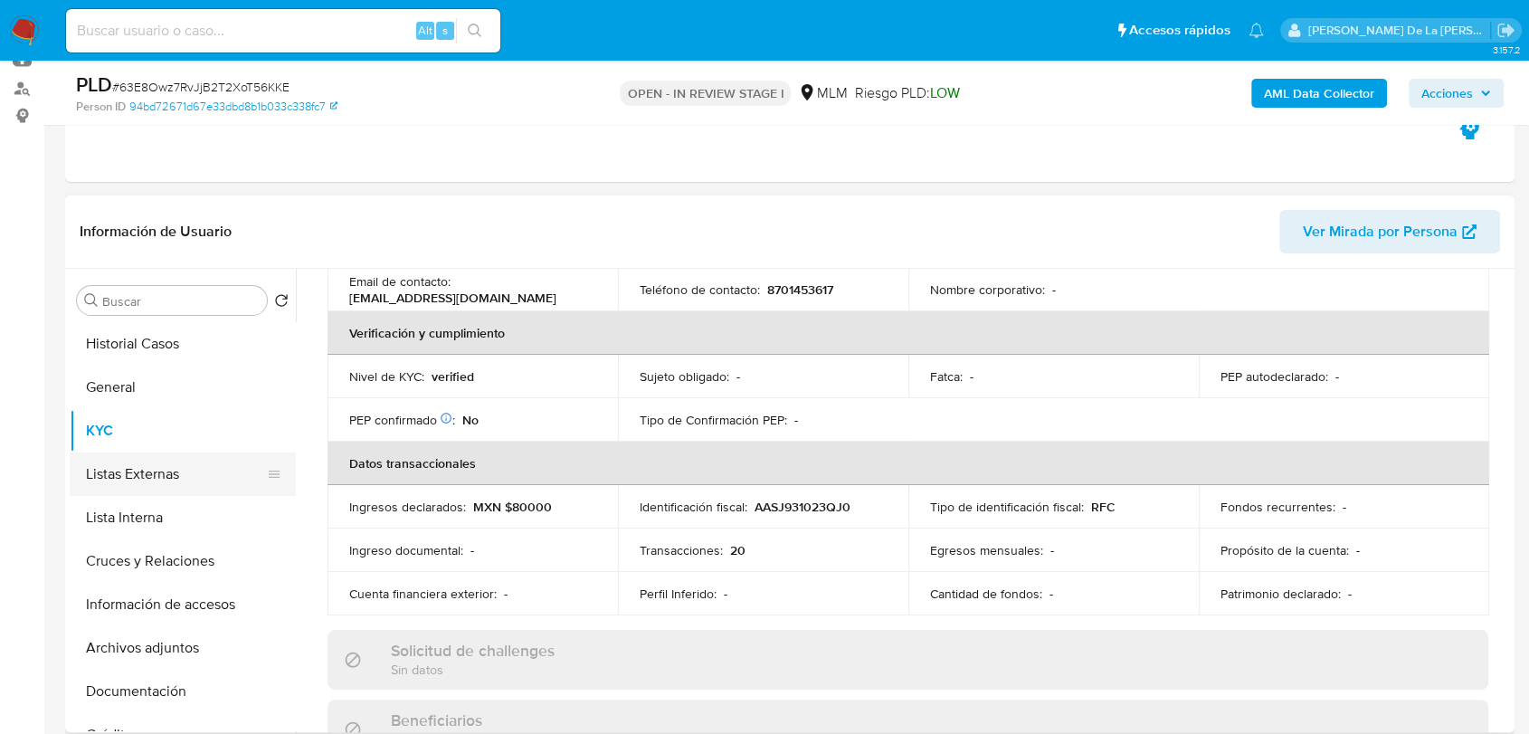
click at [136, 458] on button "Listas Externas" at bounding box center [176, 473] width 212 height 43
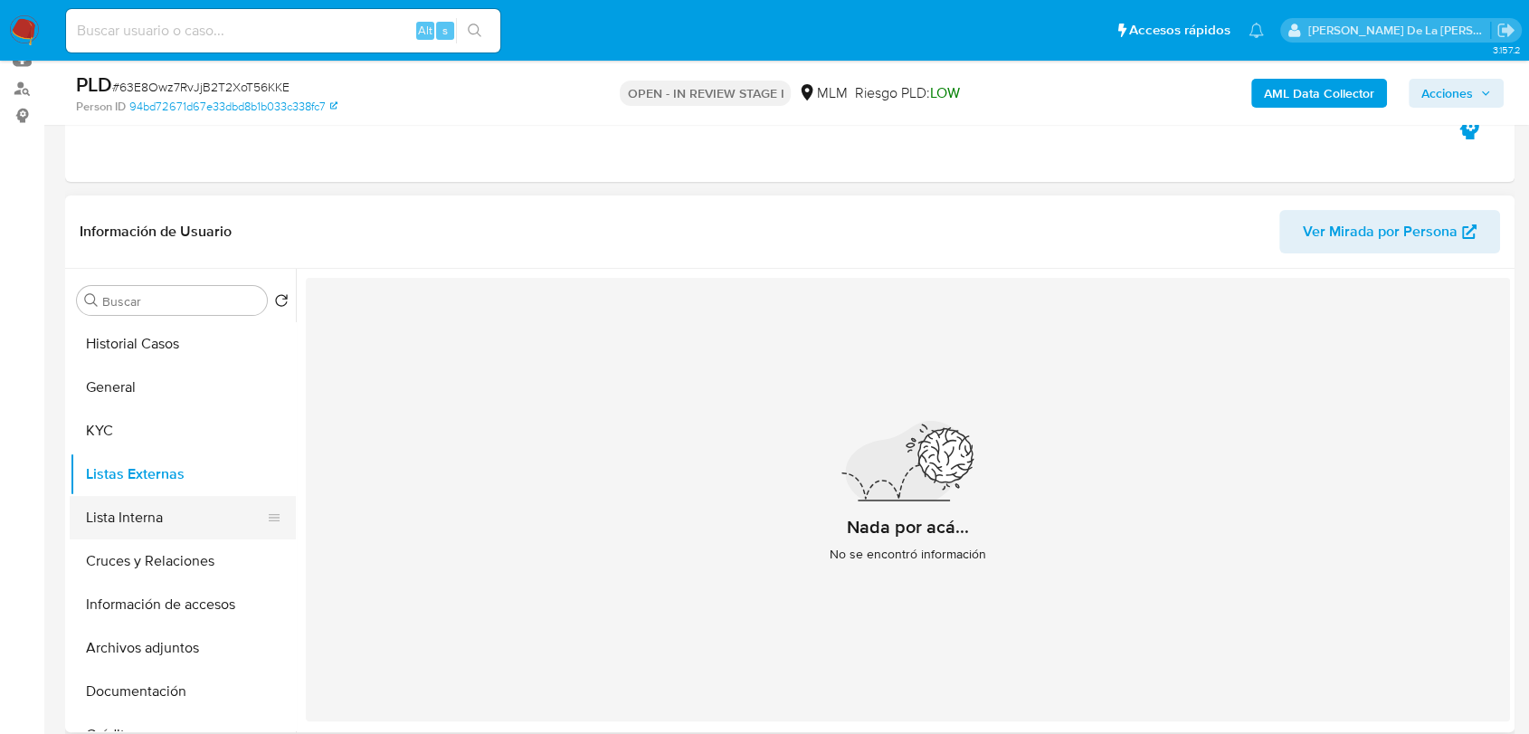
click at [168, 520] on button "Lista Interna" at bounding box center [176, 517] width 212 height 43
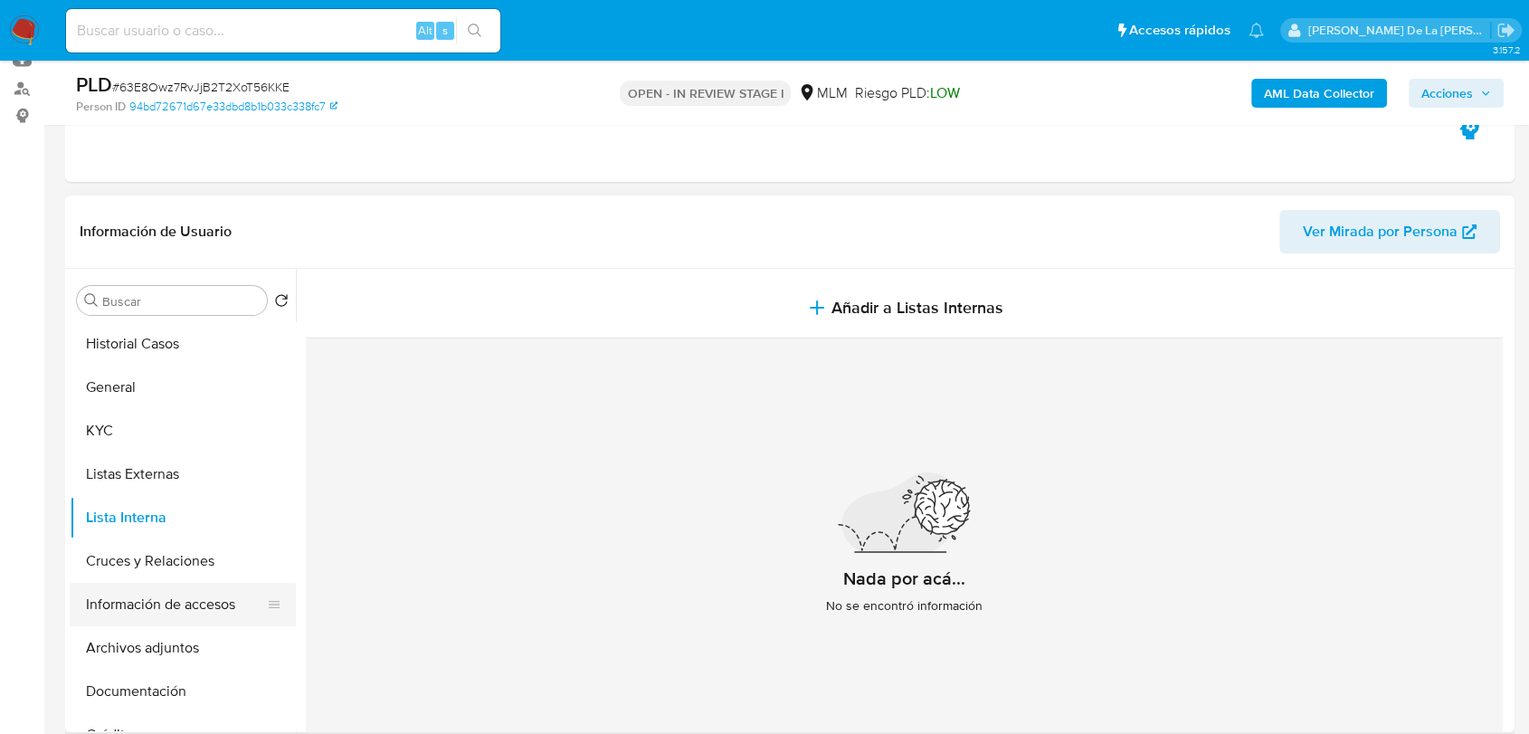
click at [109, 587] on button "Información de accesos" at bounding box center [176, 604] width 212 height 43
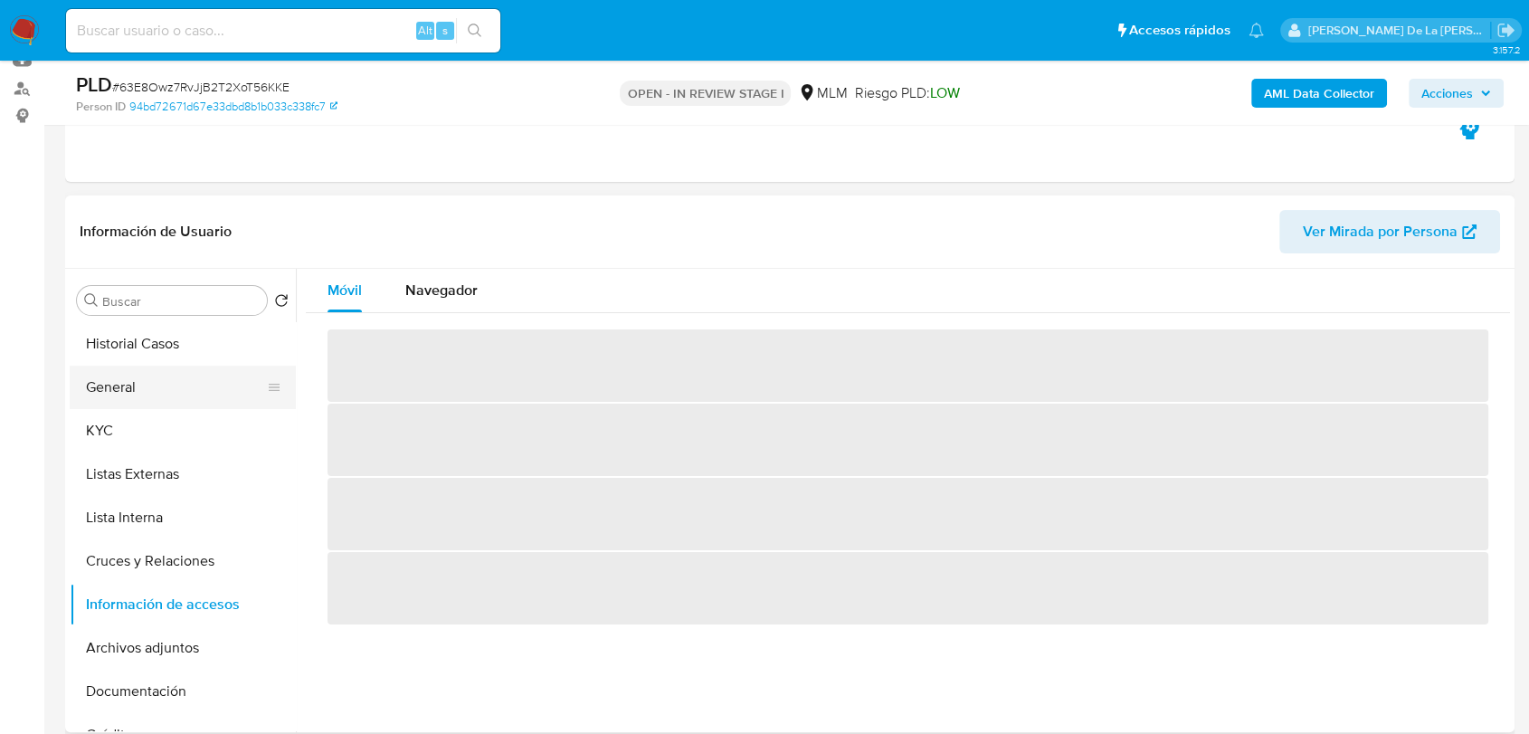
click at [170, 377] on button "General" at bounding box center [176, 387] width 212 height 43
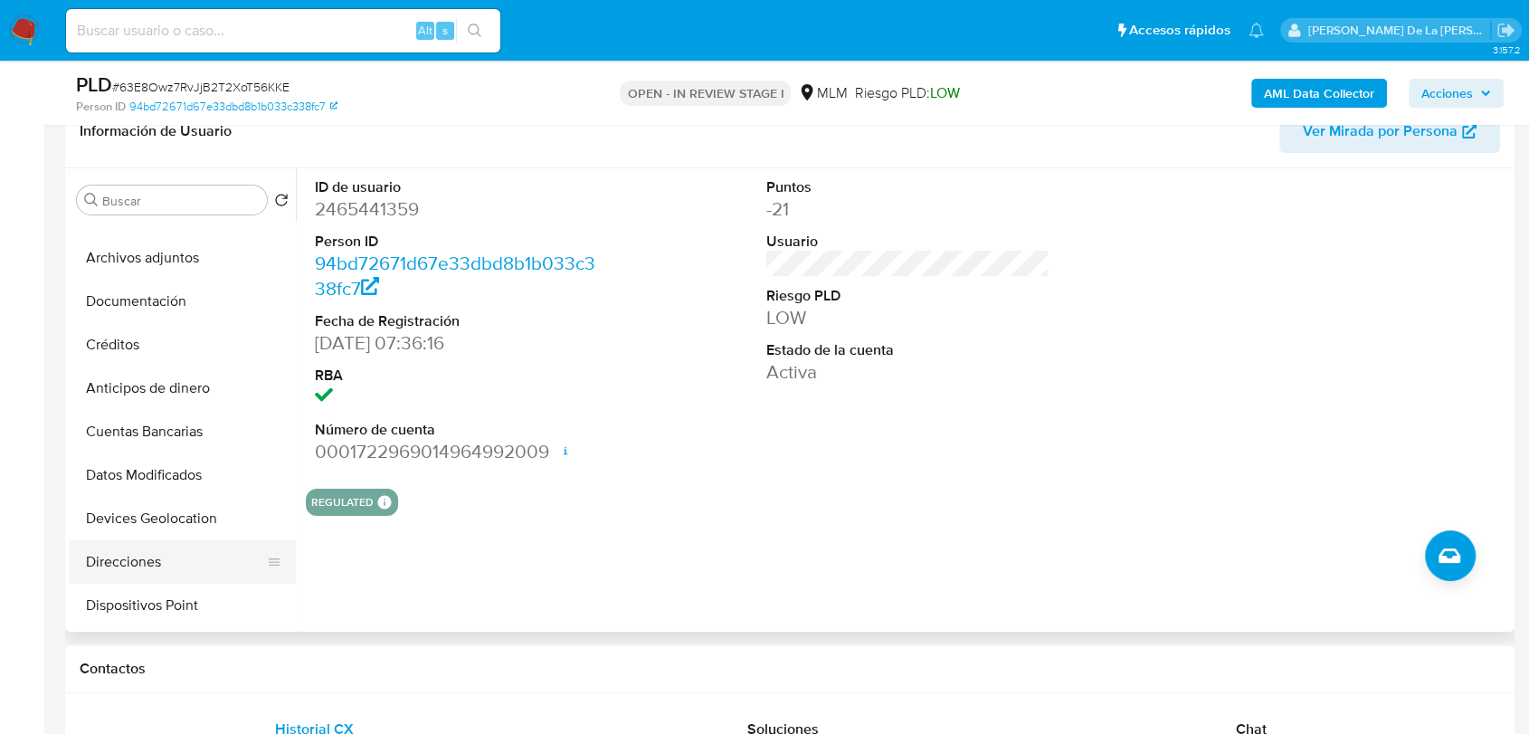
scroll to position [100, 0]
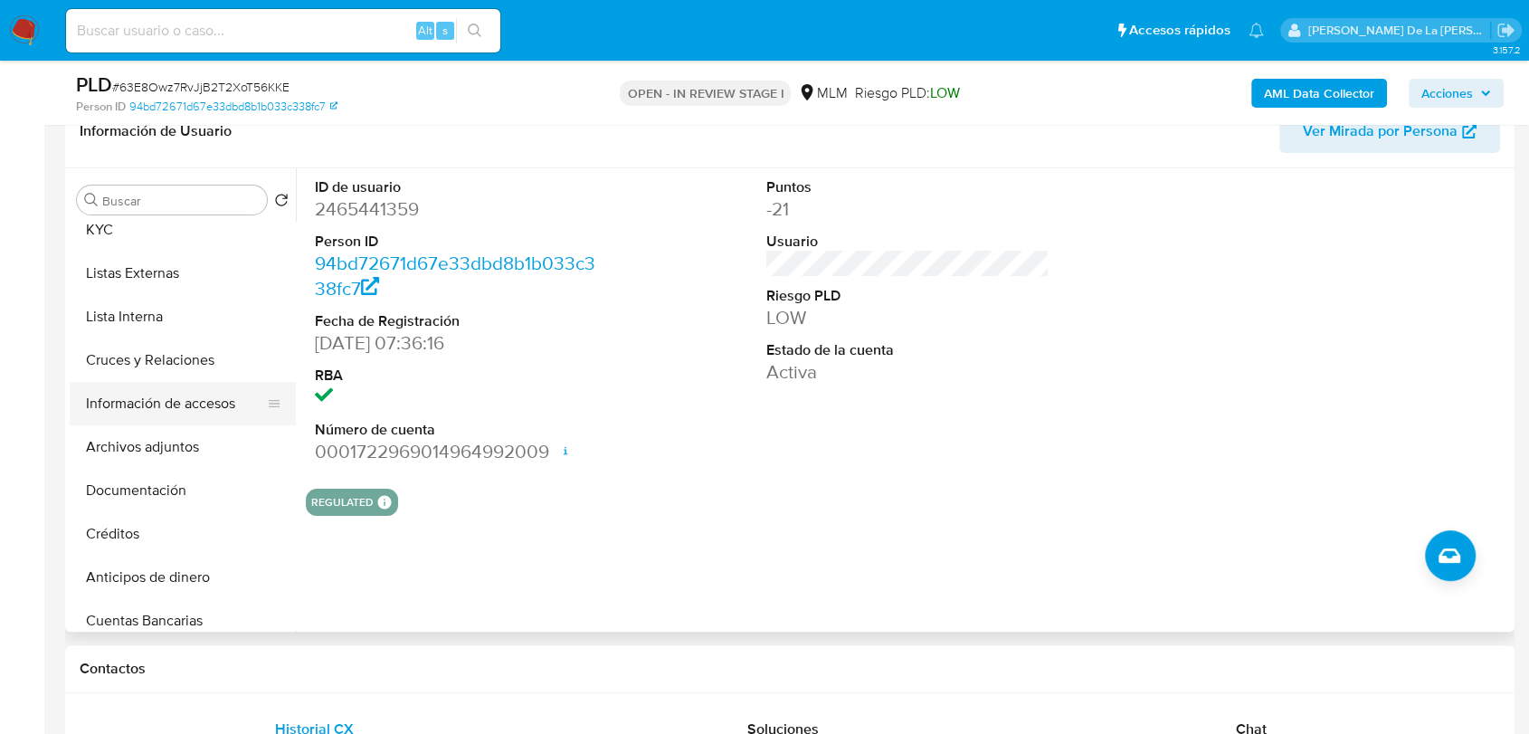
click at [201, 400] on button "Información de accesos" at bounding box center [176, 403] width 212 height 43
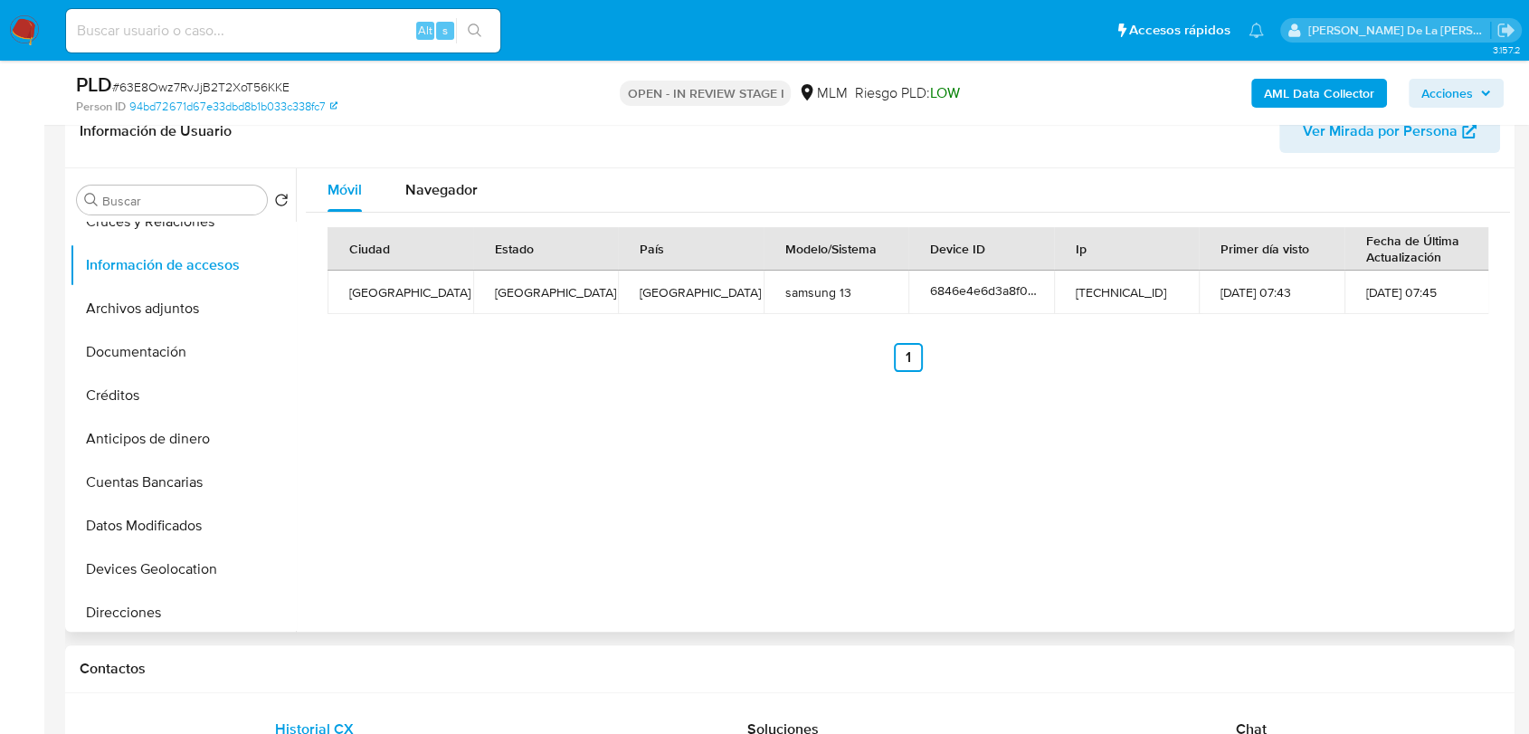
scroll to position [301, 0]
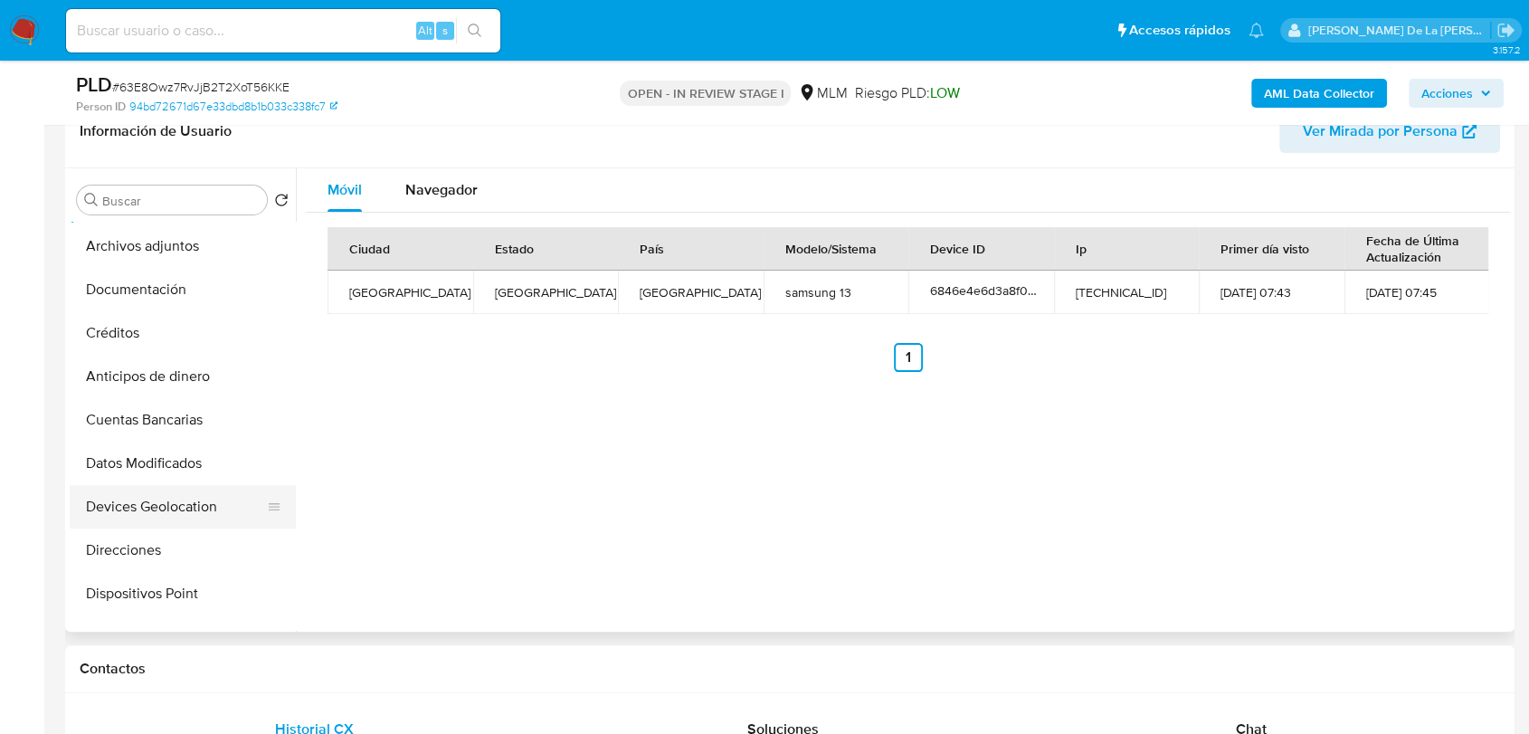
click at [183, 503] on button "Devices Geolocation" at bounding box center [176, 506] width 212 height 43
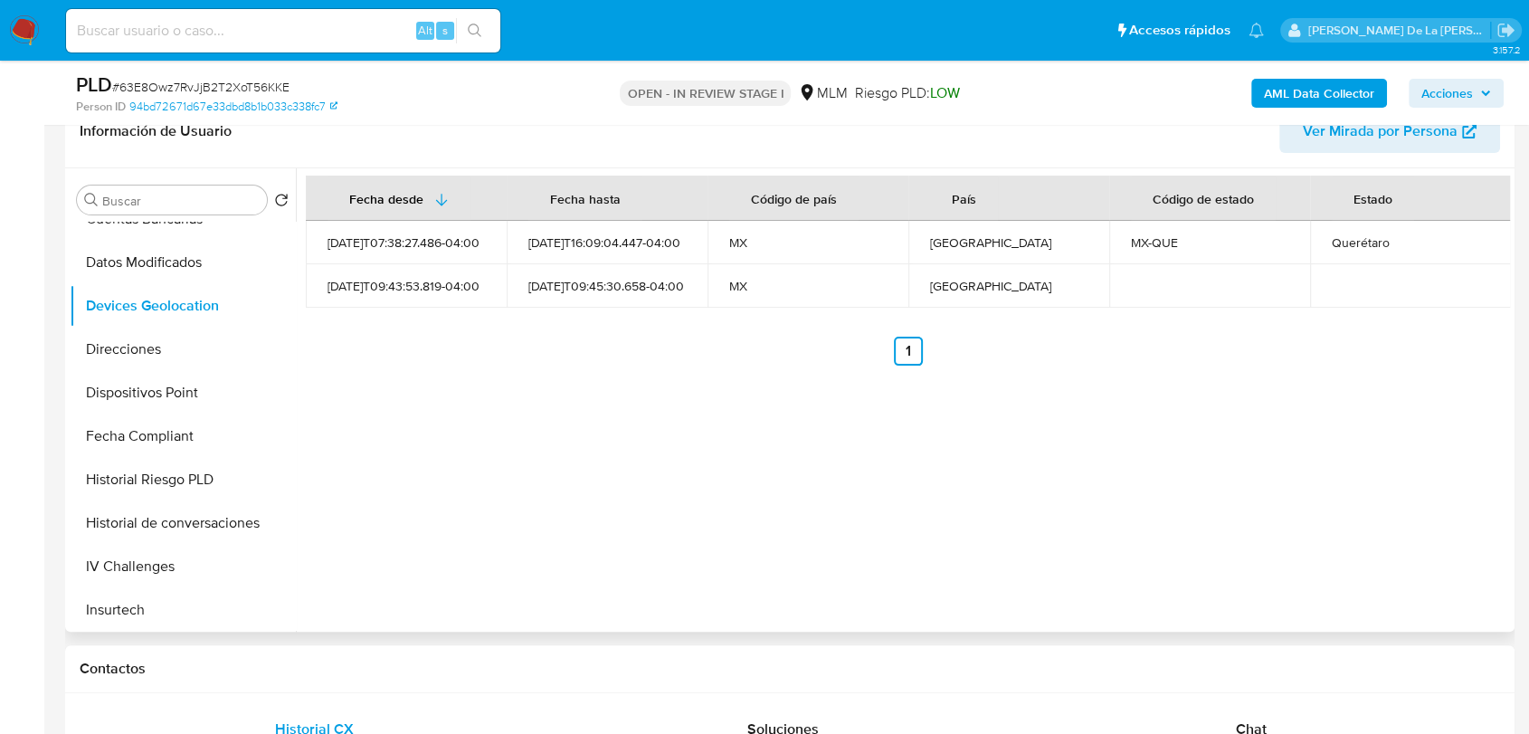
scroll to position [765, 0]
click at [159, 516] on button "Restricciones Nuevo Mundo" at bounding box center [176, 520] width 212 height 43
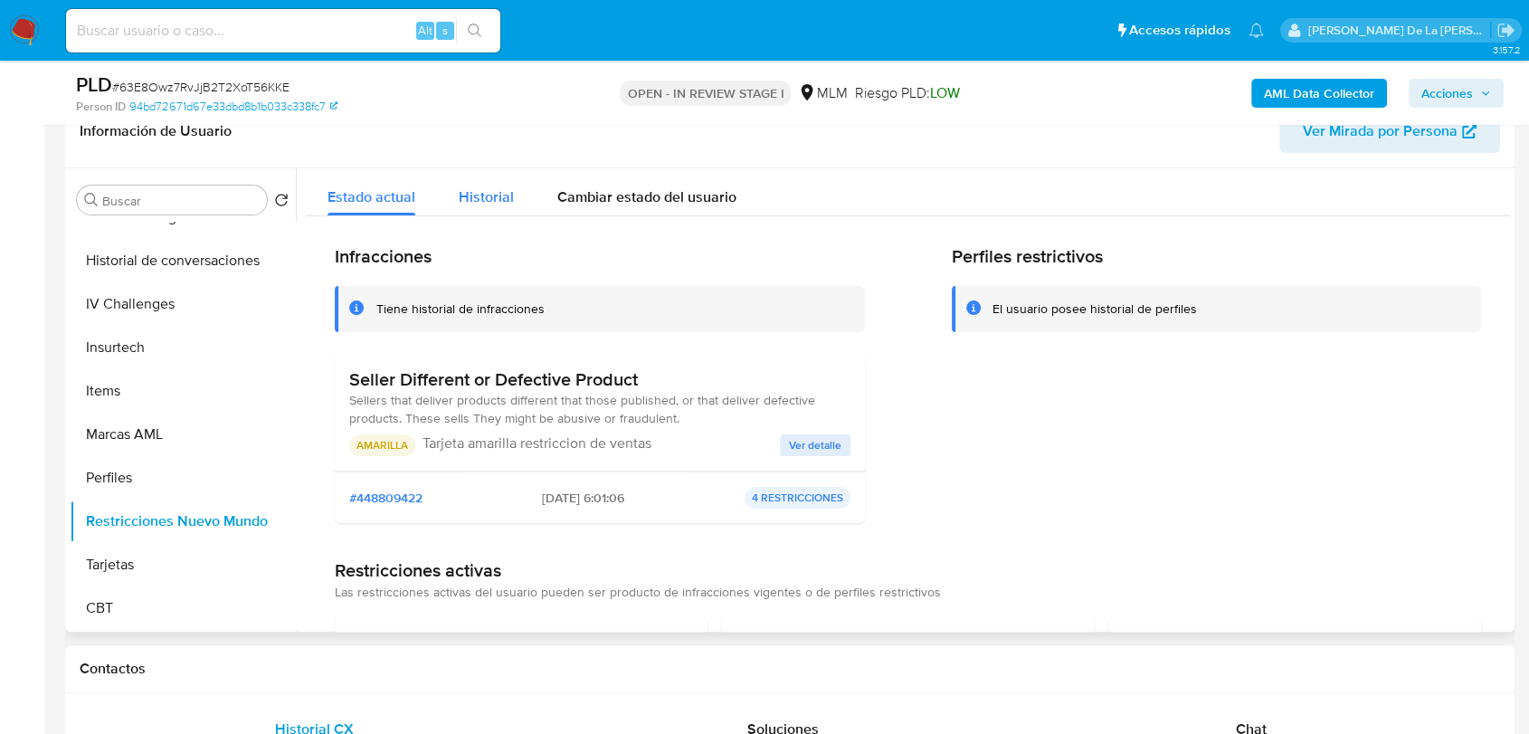
click at [469, 197] on span "Historial" at bounding box center [486, 196] width 55 height 21
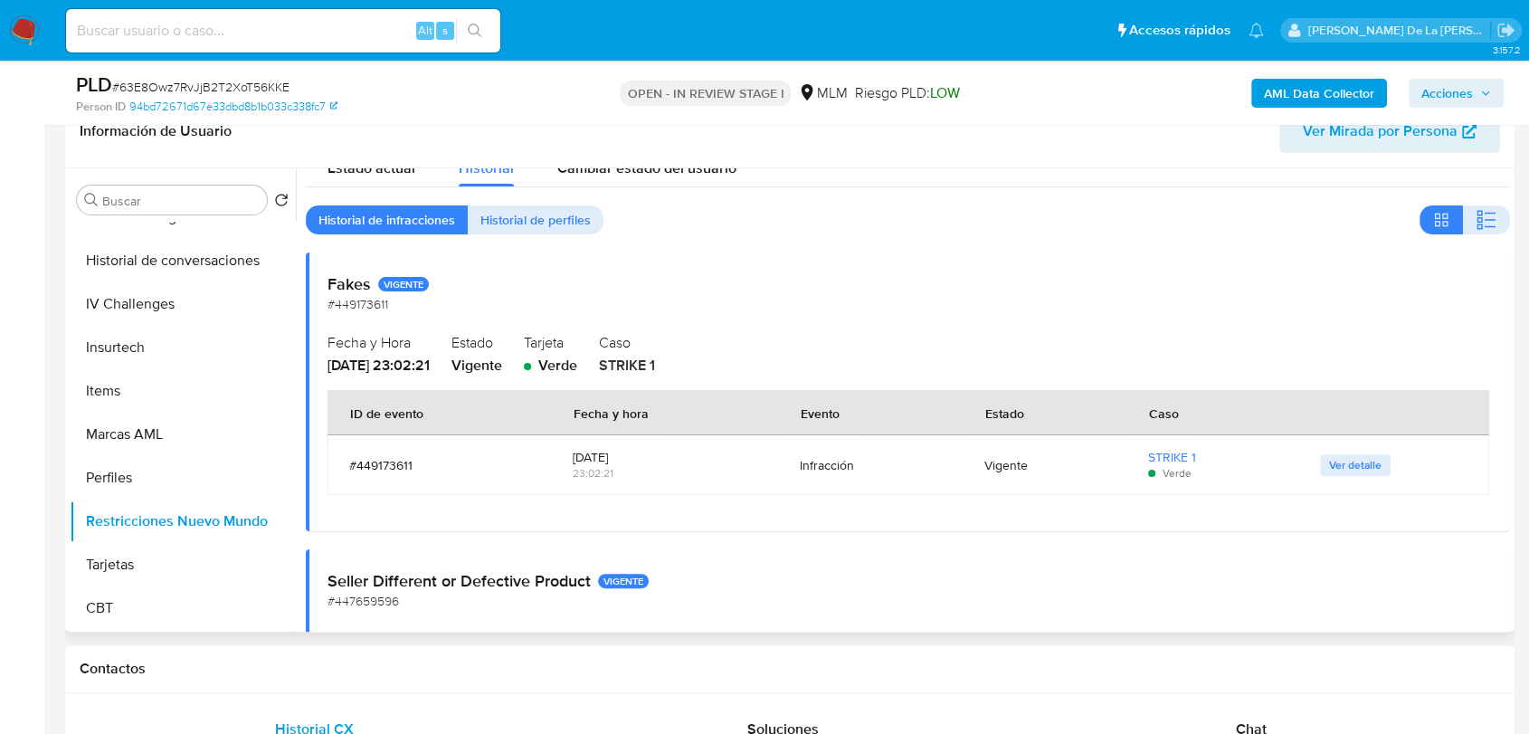
scroll to position [0, 0]
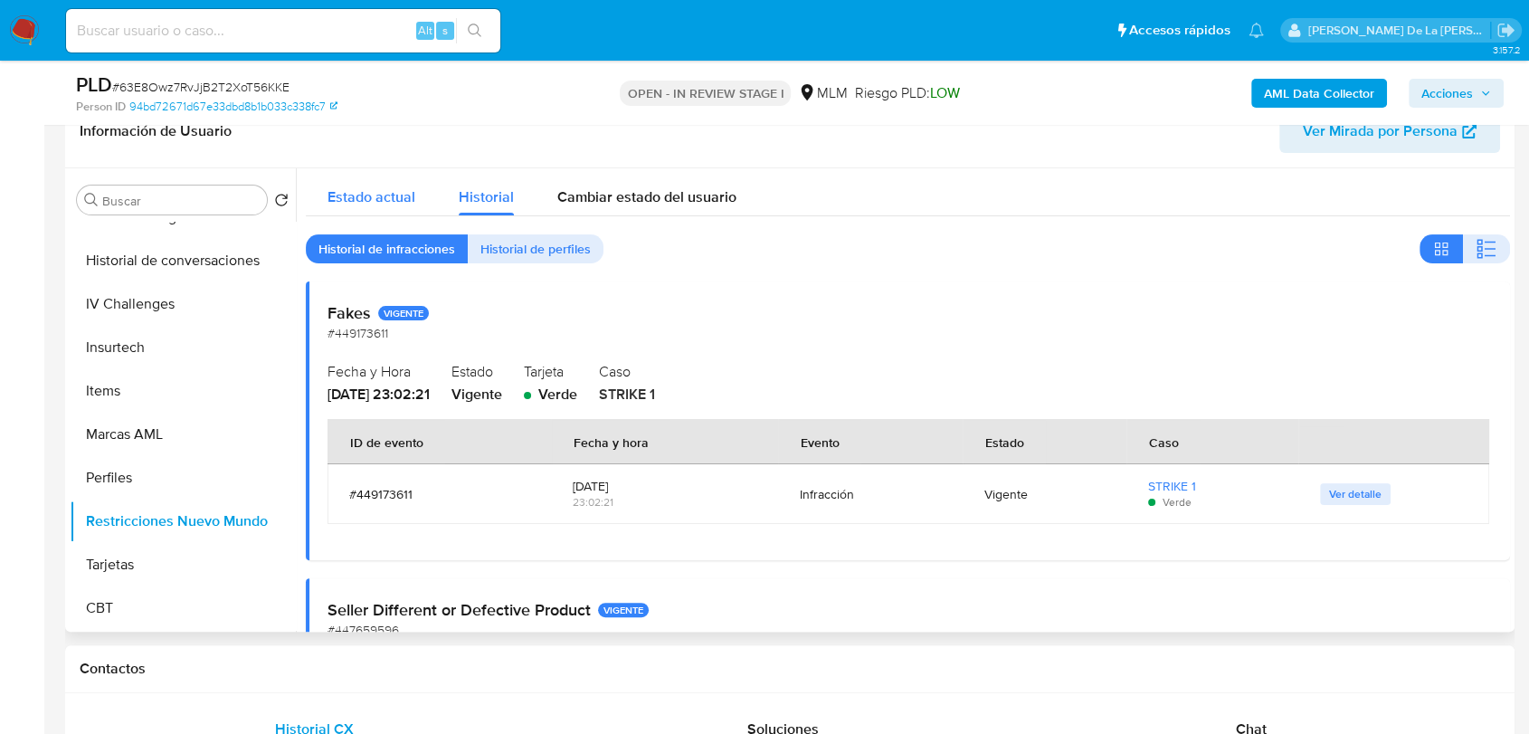
click at [382, 204] on span "Estado actual" at bounding box center [372, 196] width 88 height 21
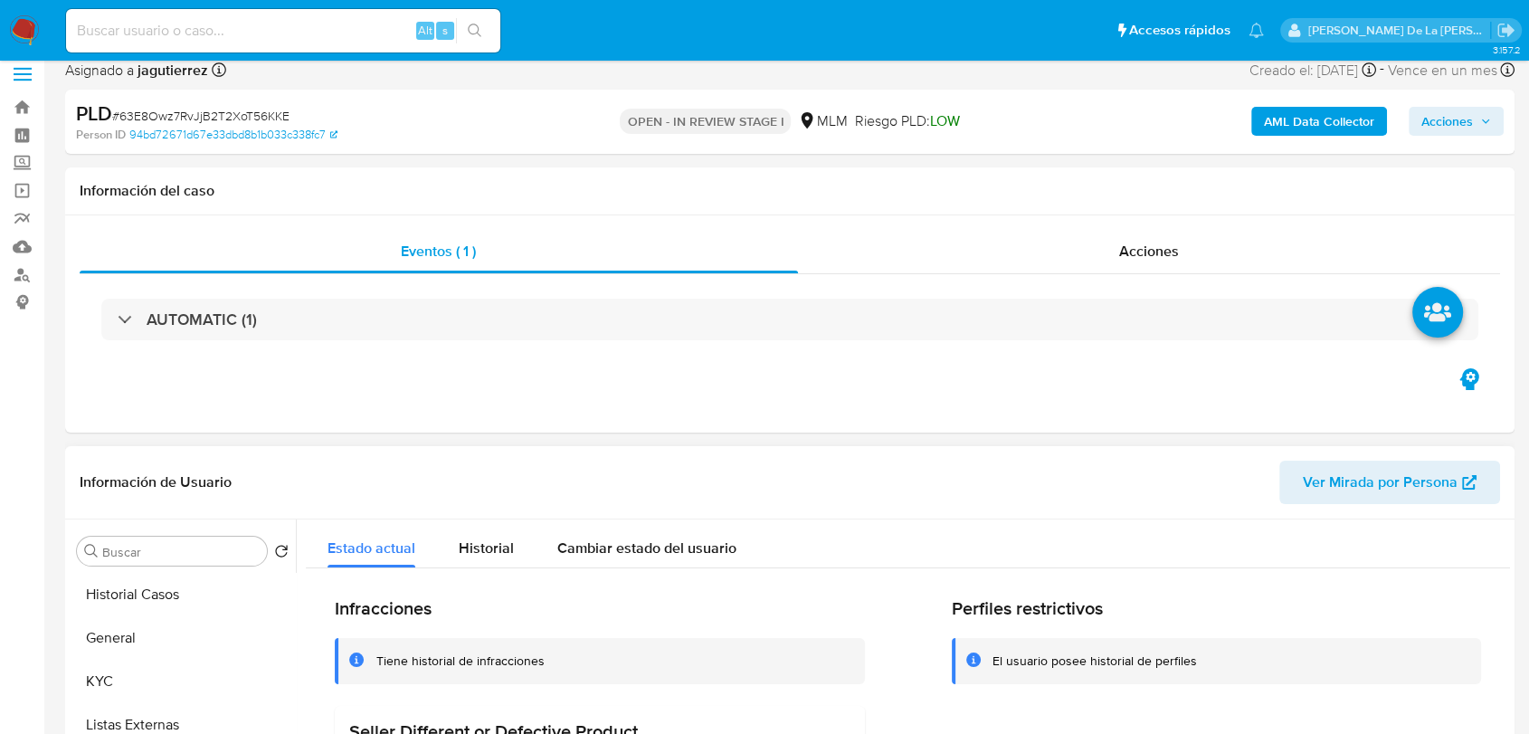
scroll to position [301, 0]
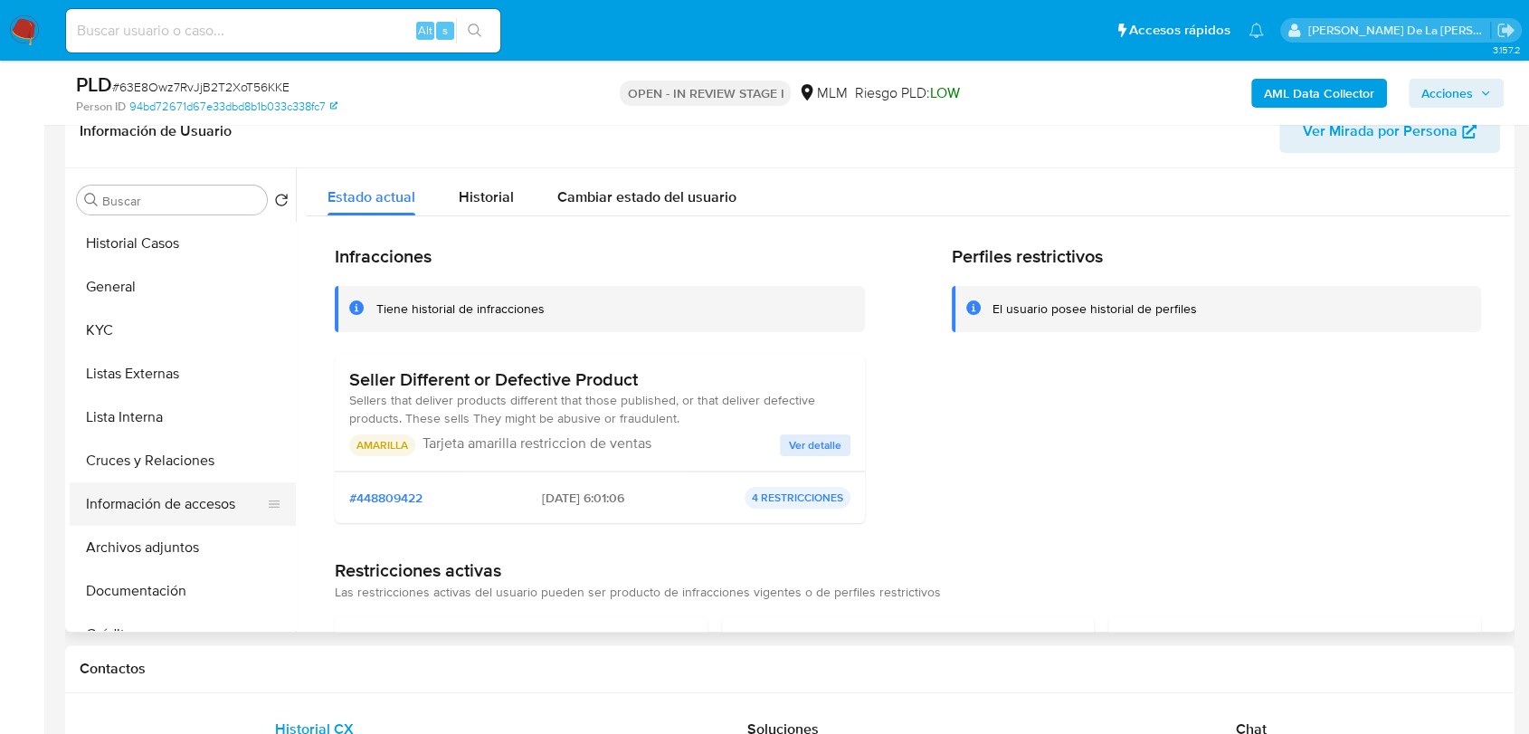
click at [187, 508] on button "Información de accesos" at bounding box center [176, 503] width 212 height 43
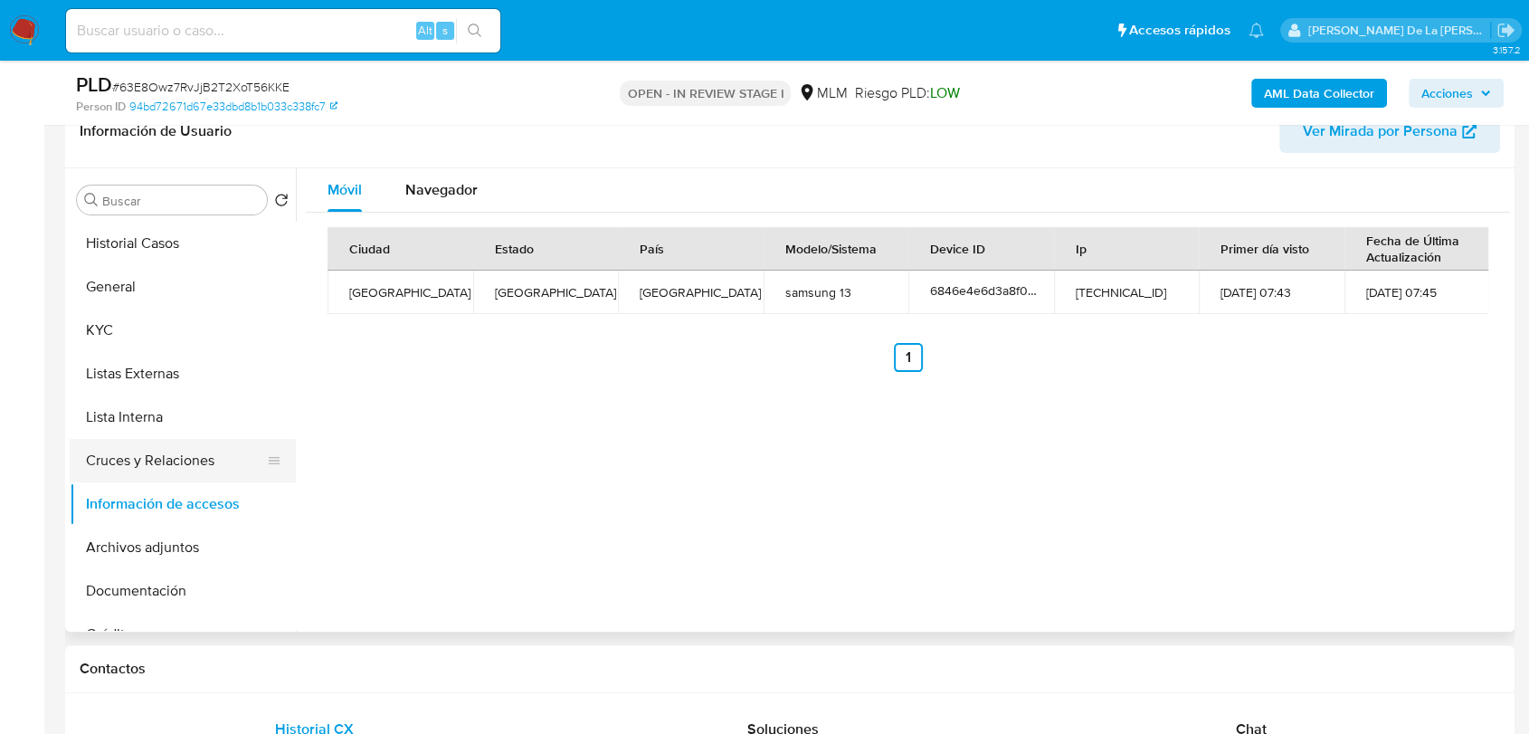
click at [174, 465] on button "Cruces y Relaciones" at bounding box center [176, 460] width 212 height 43
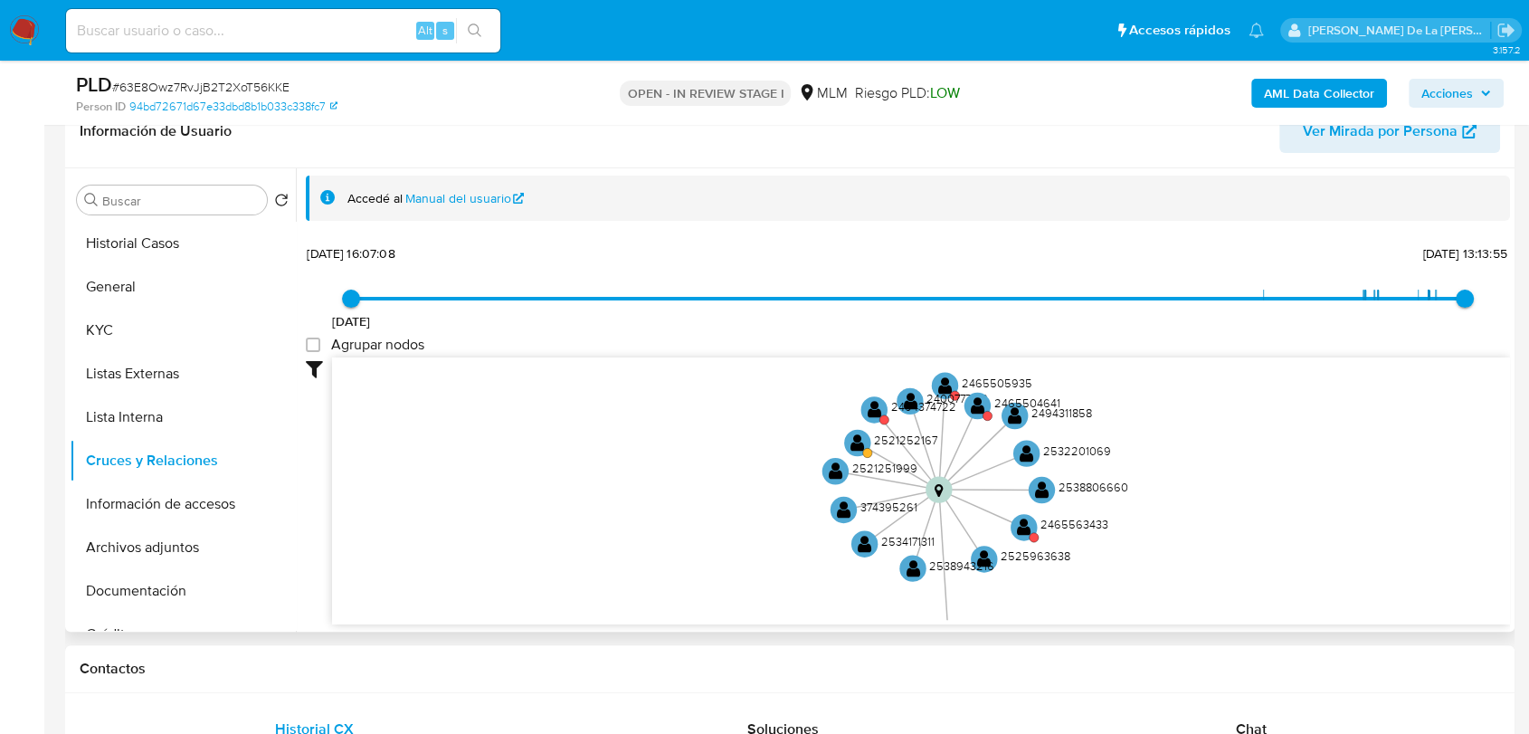
drag, startPoint x: 1168, startPoint y: 490, endPoint x: 1134, endPoint y: 549, distance: 68.9
click at [1134, 549] on icon "device-683998b6b9774bcb48d9f0a9  user-2465441359  2465441359 device-6846e4e6d…" at bounding box center [921, 488] width 1178 height 262
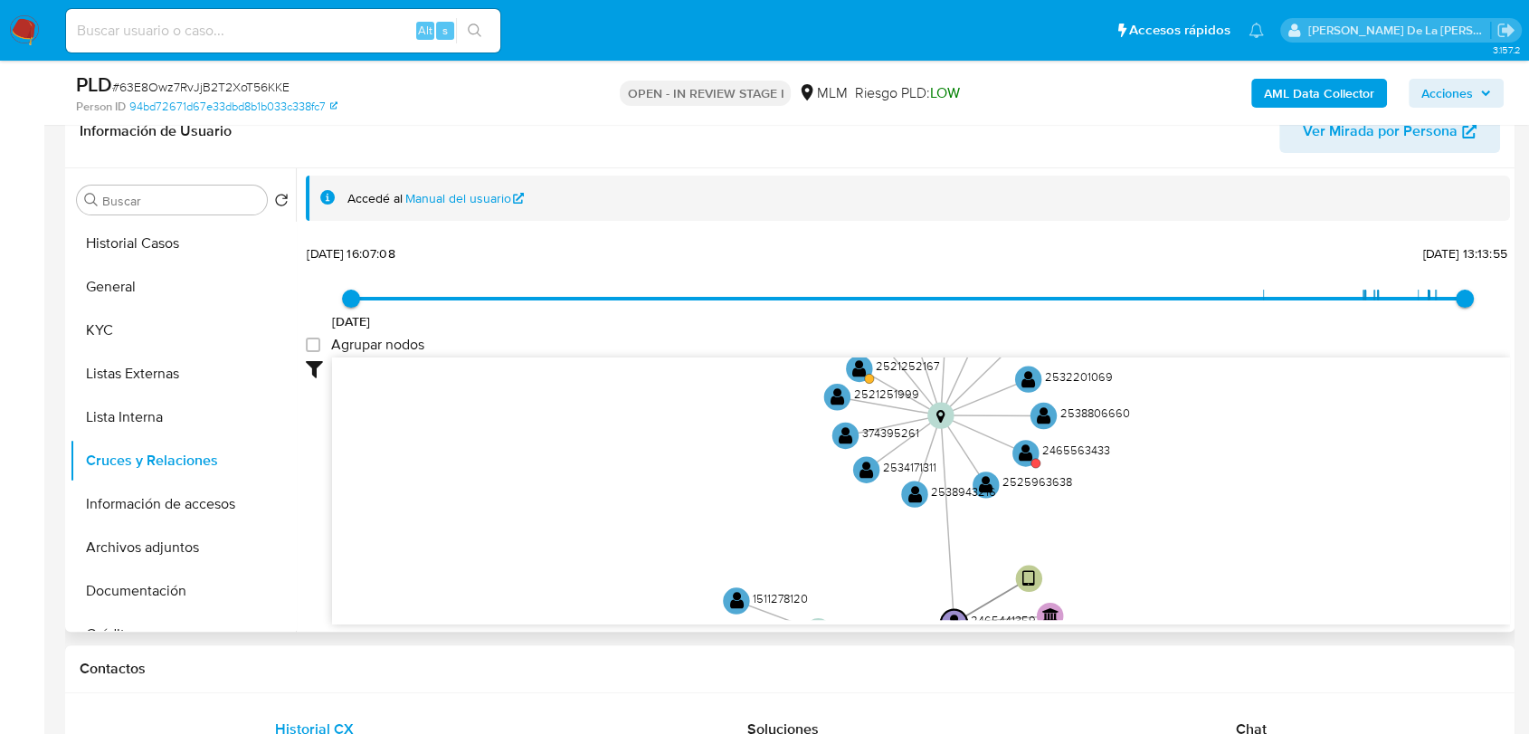
drag, startPoint x: 1134, startPoint y: 549, endPoint x: 1136, endPoint y: 465, distance: 84.2
click at [1136, 465] on icon "device-683998b6b9774bcb48d9f0a9  user-2465441359  2465441359 device-6846e4e6d…" at bounding box center [921, 488] width 1178 height 262
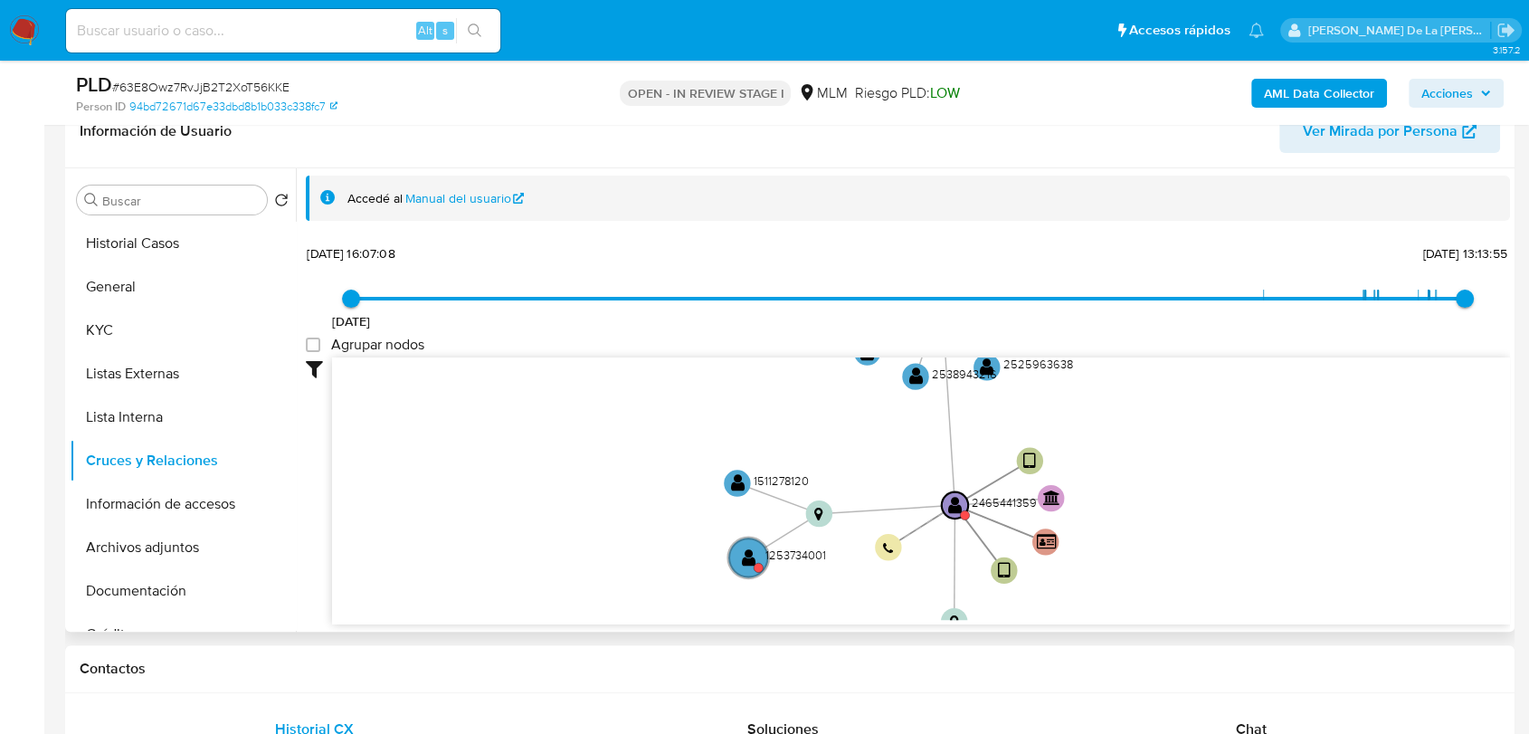
drag, startPoint x: 1146, startPoint y: 470, endPoint x: 1146, endPoint y: 411, distance: 58.8
click at [1146, 411] on icon "device-683998b6b9774bcb48d9f0a9  user-2465441359  2465441359 device-6846e4e6d…" at bounding box center [921, 488] width 1178 height 262
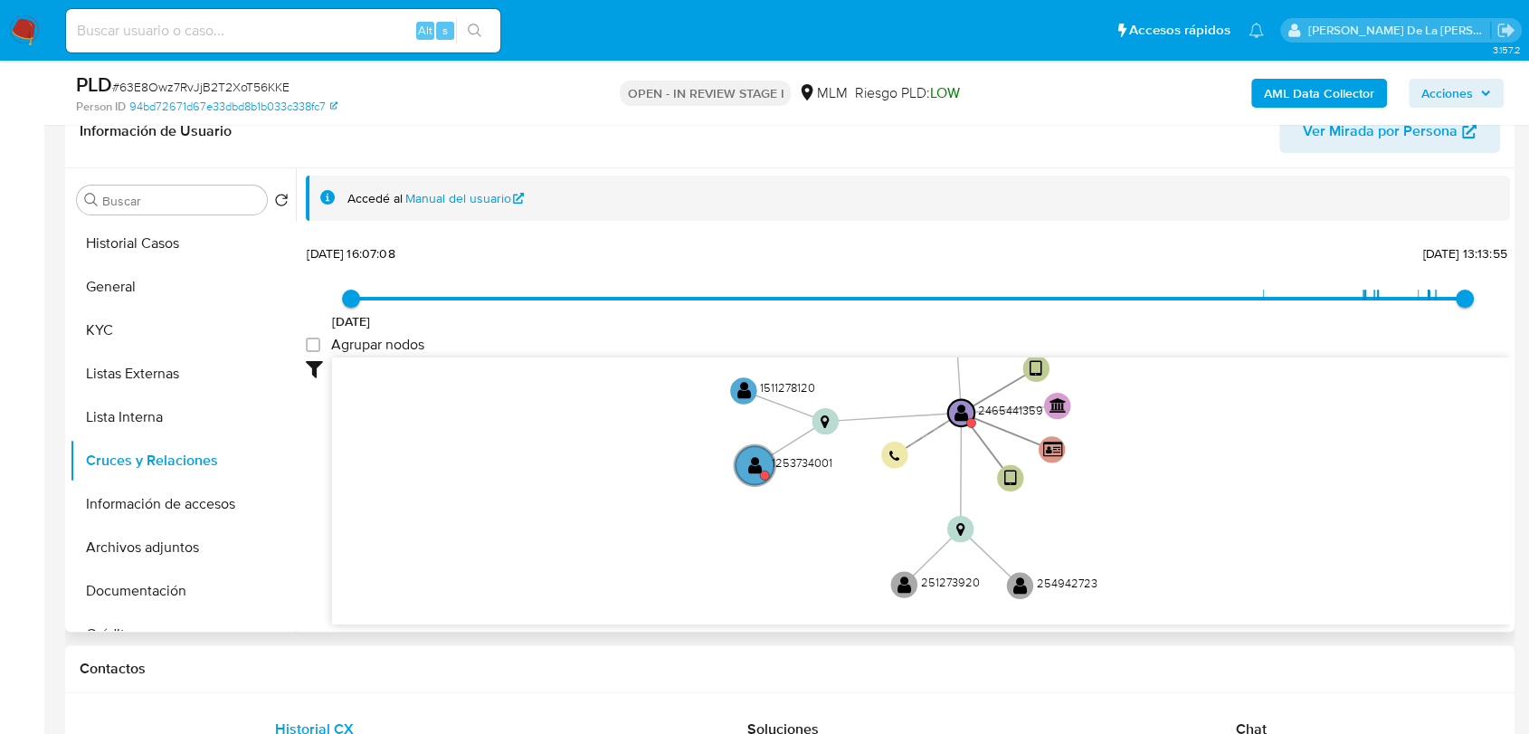
drag, startPoint x: 1136, startPoint y: 502, endPoint x: 1138, endPoint y: 450, distance: 52.5
click at [1143, 415] on icon "device-683998b6b9774bcb48d9f0a9  user-2465441359  2465441359 device-6846e4e6d…" at bounding box center [921, 488] width 1178 height 262
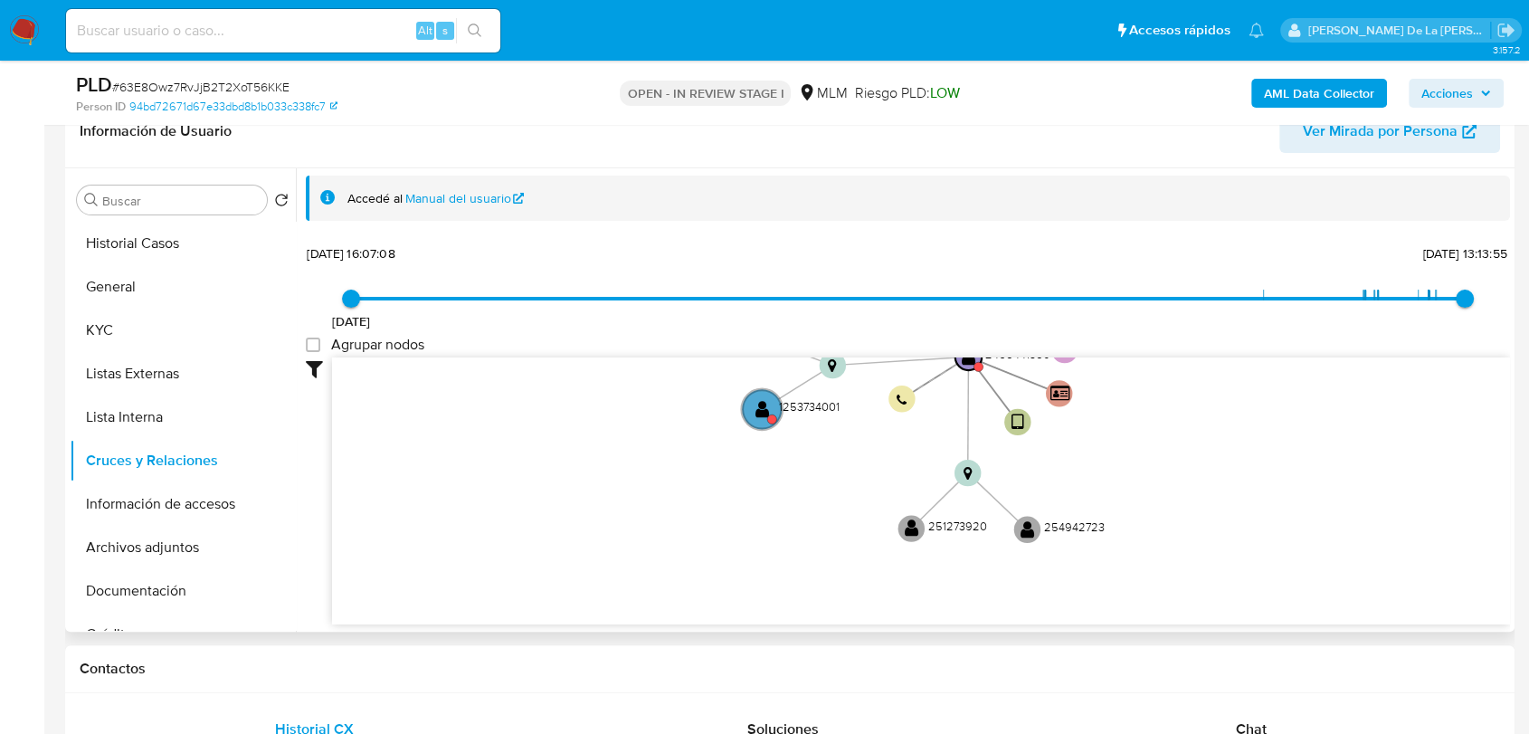
drag, startPoint x: 1135, startPoint y: 507, endPoint x: 1142, endPoint y: 452, distance: 55.7
click at [1142, 452] on icon "device-683998b6b9774bcb48d9f0a9  user-2465441359  2465441359 device-6846e4e6d…" at bounding box center [921, 488] width 1178 height 262
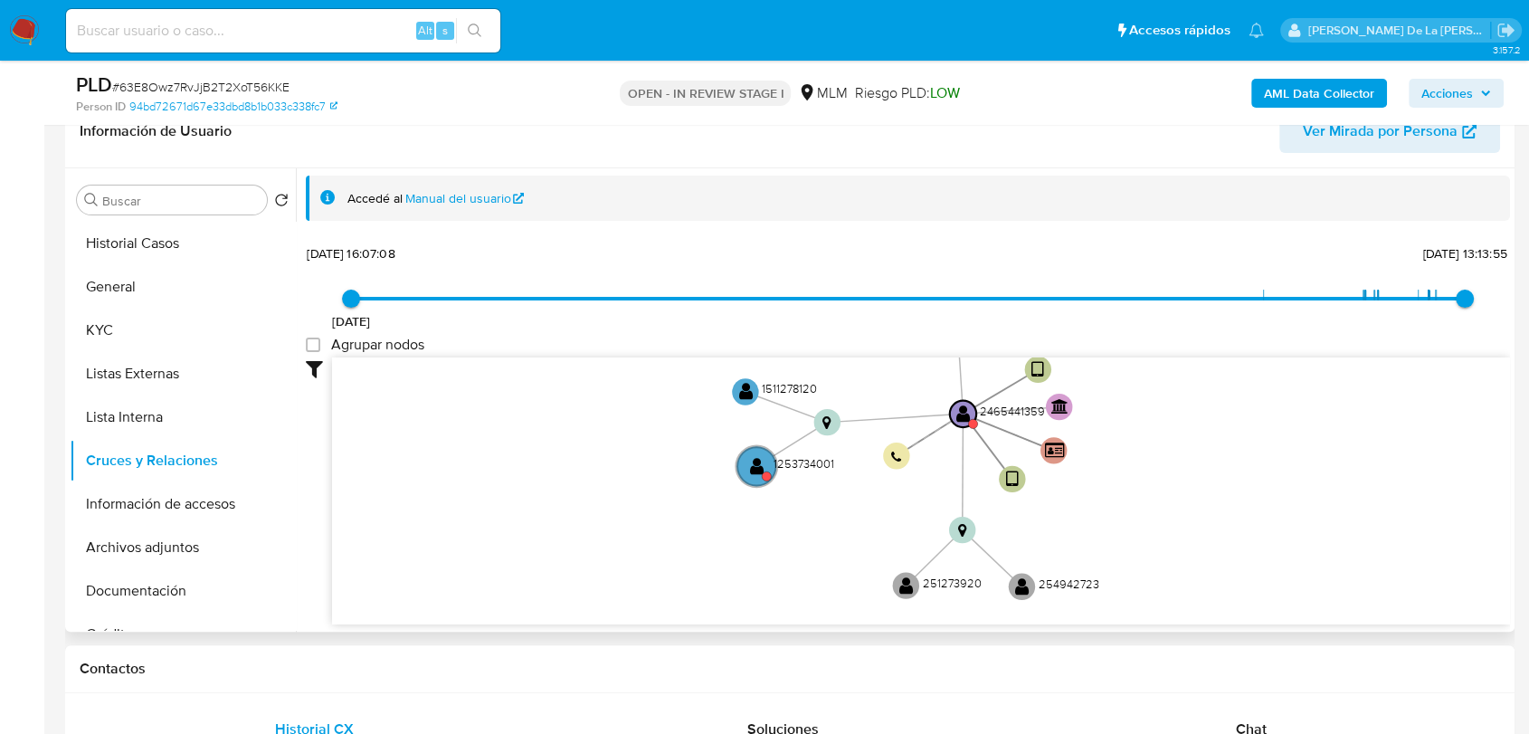
drag, startPoint x: 1144, startPoint y: 446, endPoint x: 1136, endPoint y: 557, distance: 111.6
click at [1136, 559] on icon "device-683998b6b9774bcb48d9f0a9  user-2465441359  2465441359 device-6846e4e6d…" at bounding box center [921, 488] width 1178 height 262
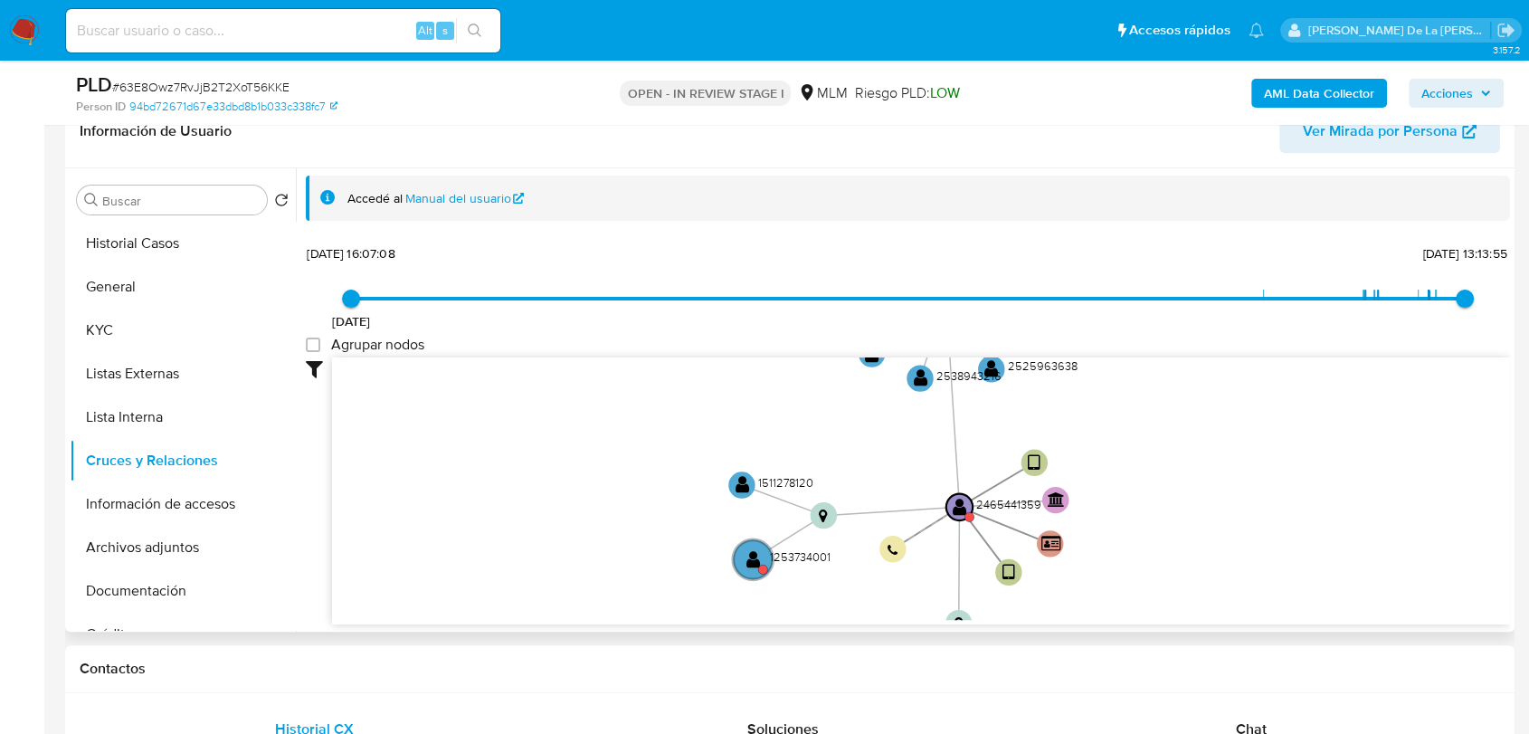
click at [1140, 487] on icon "device-683998b6b9774bcb48d9f0a9  user-2465441359  2465441359 device-6846e4e6d…" at bounding box center [921, 488] width 1178 height 262
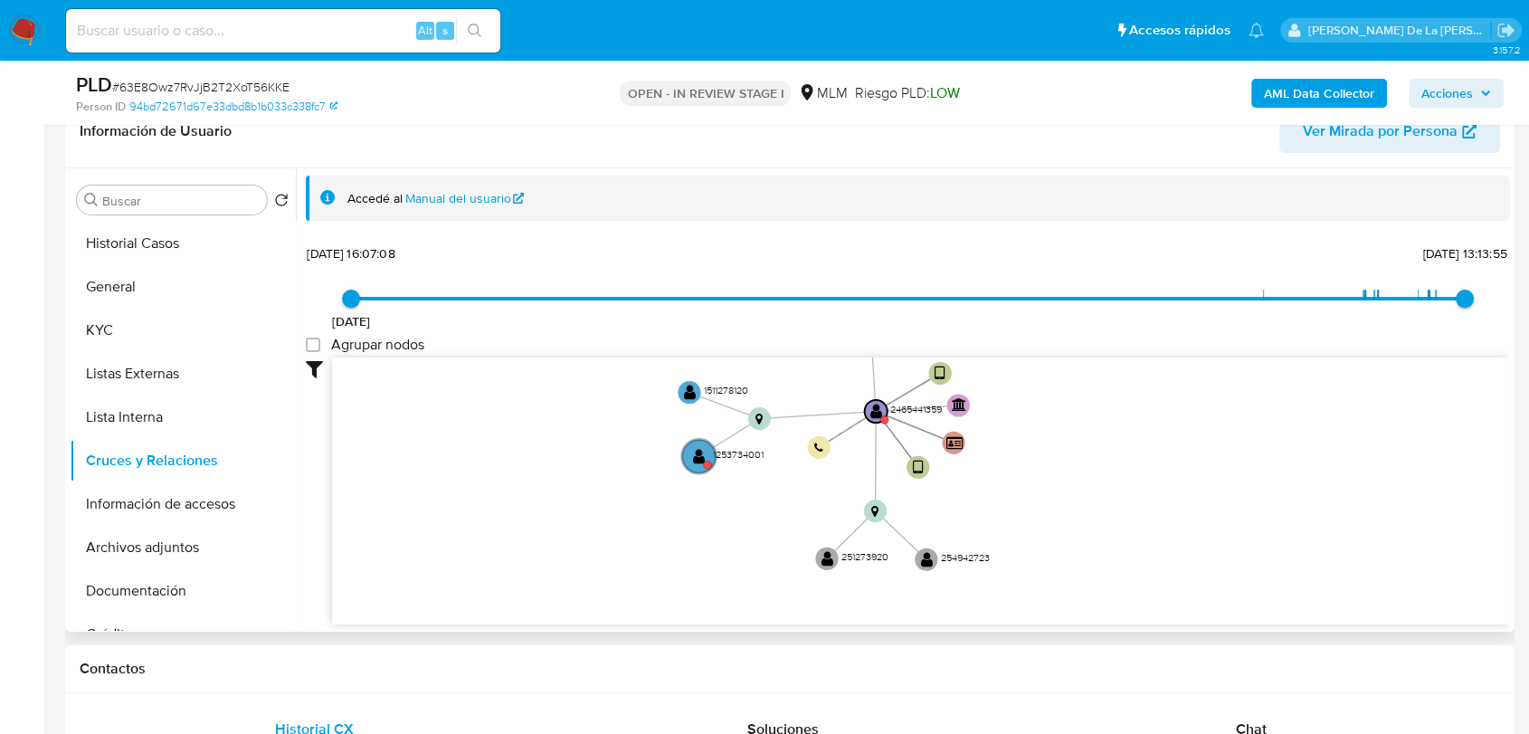
drag, startPoint x: 683, startPoint y: 447, endPoint x: 639, endPoint y: 357, distance: 100.8
click at [639, 357] on icon "device-683998b6b9774bcb48d9f0a9  user-2465441359  2465441359 device-6846e4e6d…" at bounding box center [921, 488] width 1178 height 262
click at [172, 502] on button "Información de accesos" at bounding box center [176, 503] width 212 height 43
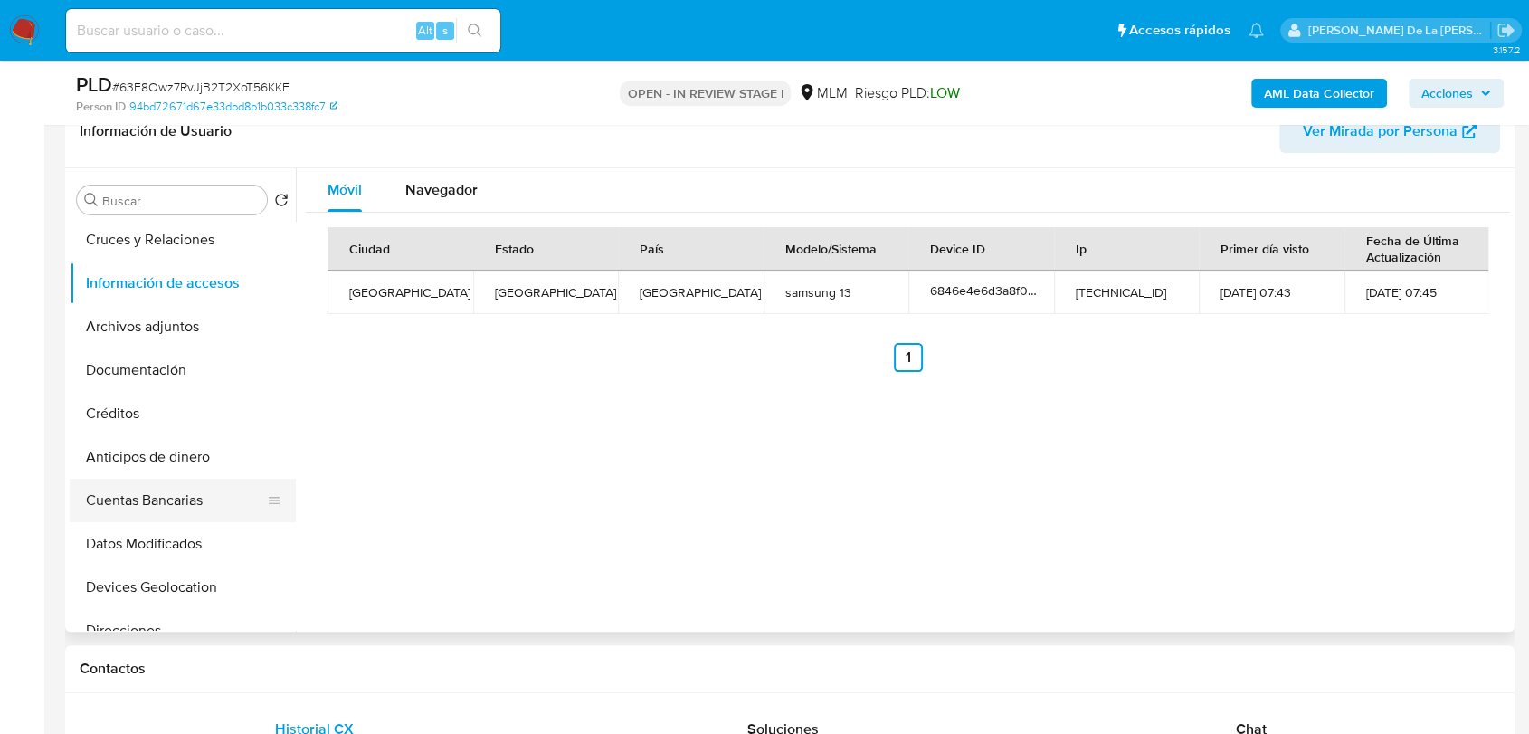
scroll to position [100, 0]
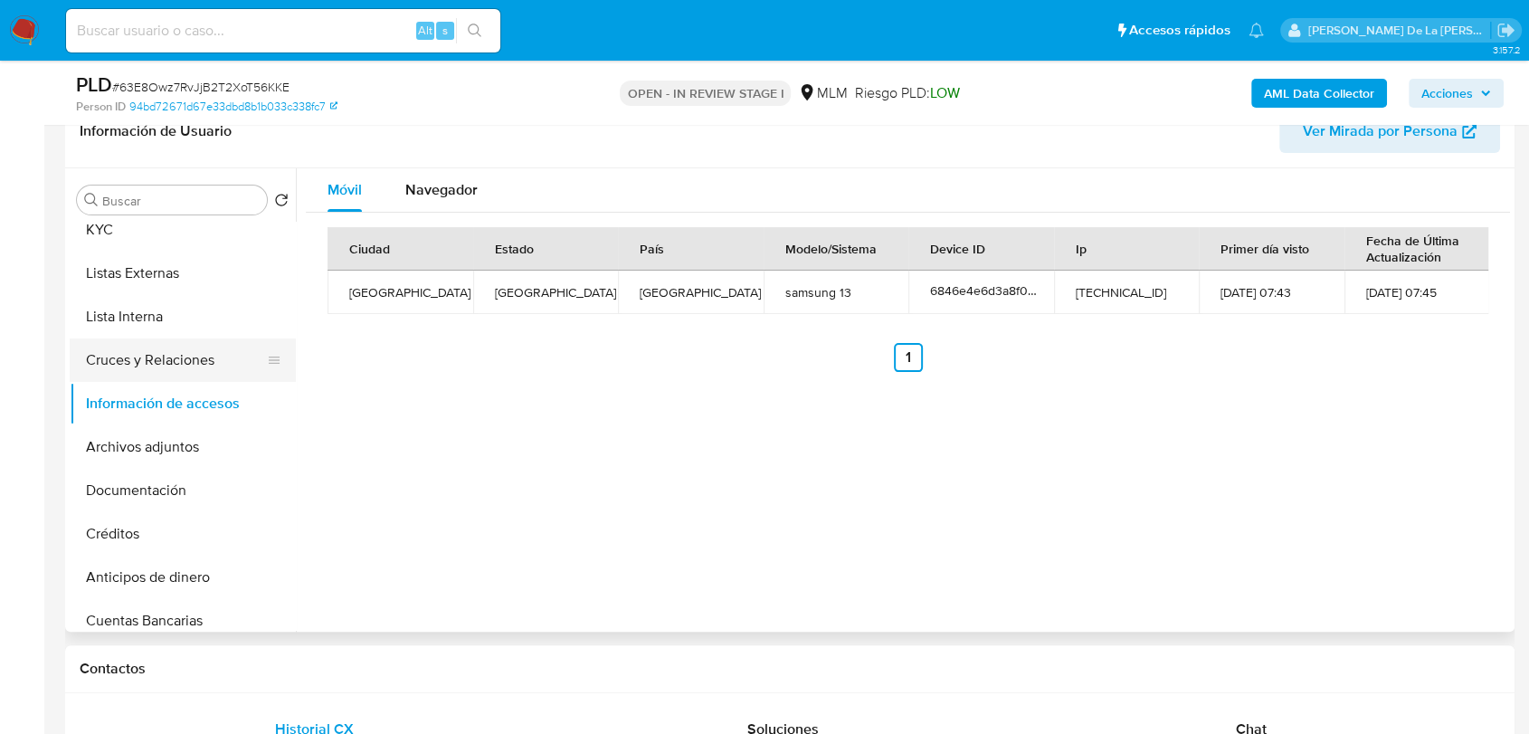
click at [186, 364] on button "Cruces y Relaciones" at bounding box center [176, 359] width 212 height 43
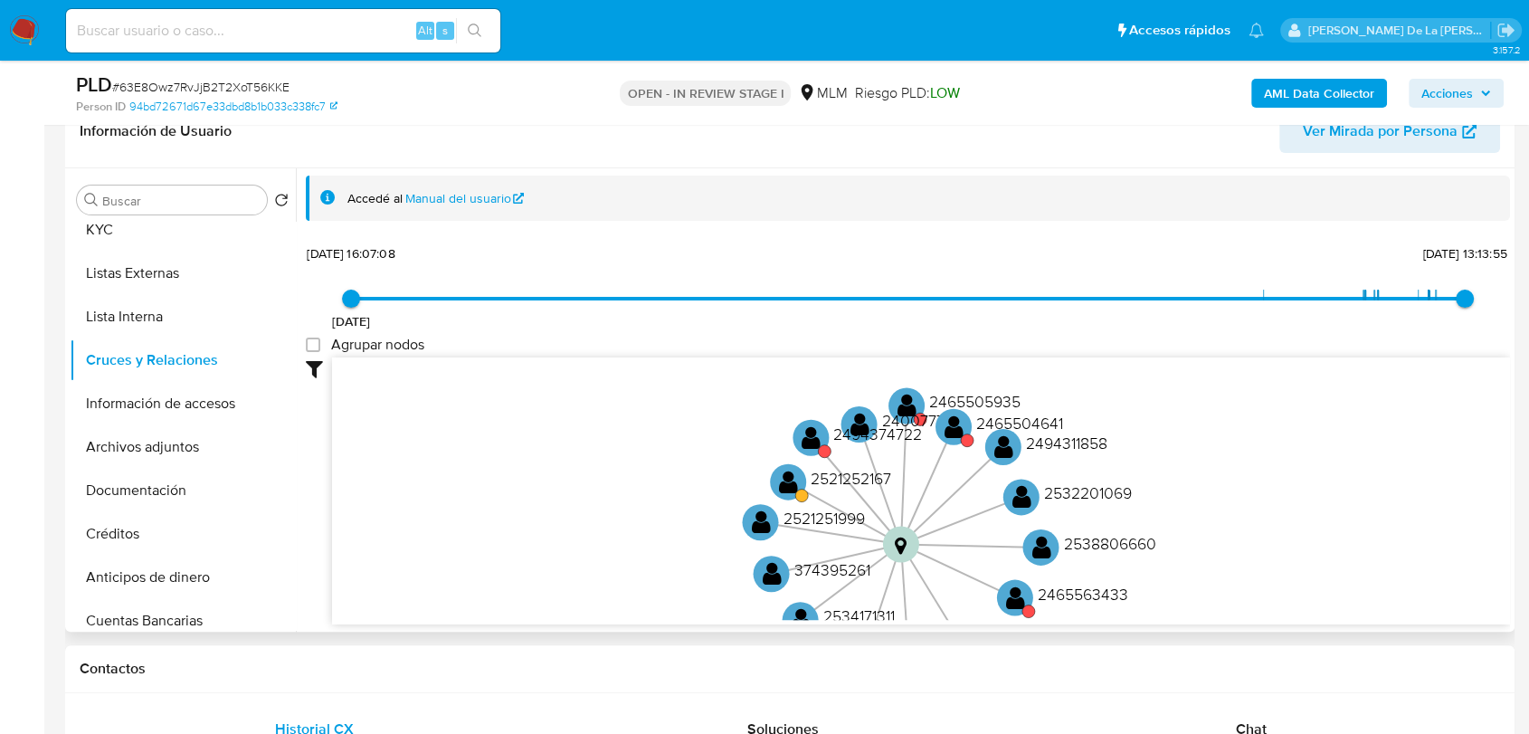
drag, startPoint x: 636, startPoint y: 480, endPoint x: 628, endPoint y: 566, distance: 86.3
click at [628, 566] on icon "device-683998b6b9774bcb48d9f0a9  user-2465441359  2465441359 device-6846e4e6d…" at bounding box center [921, 488] width 1178 height 262
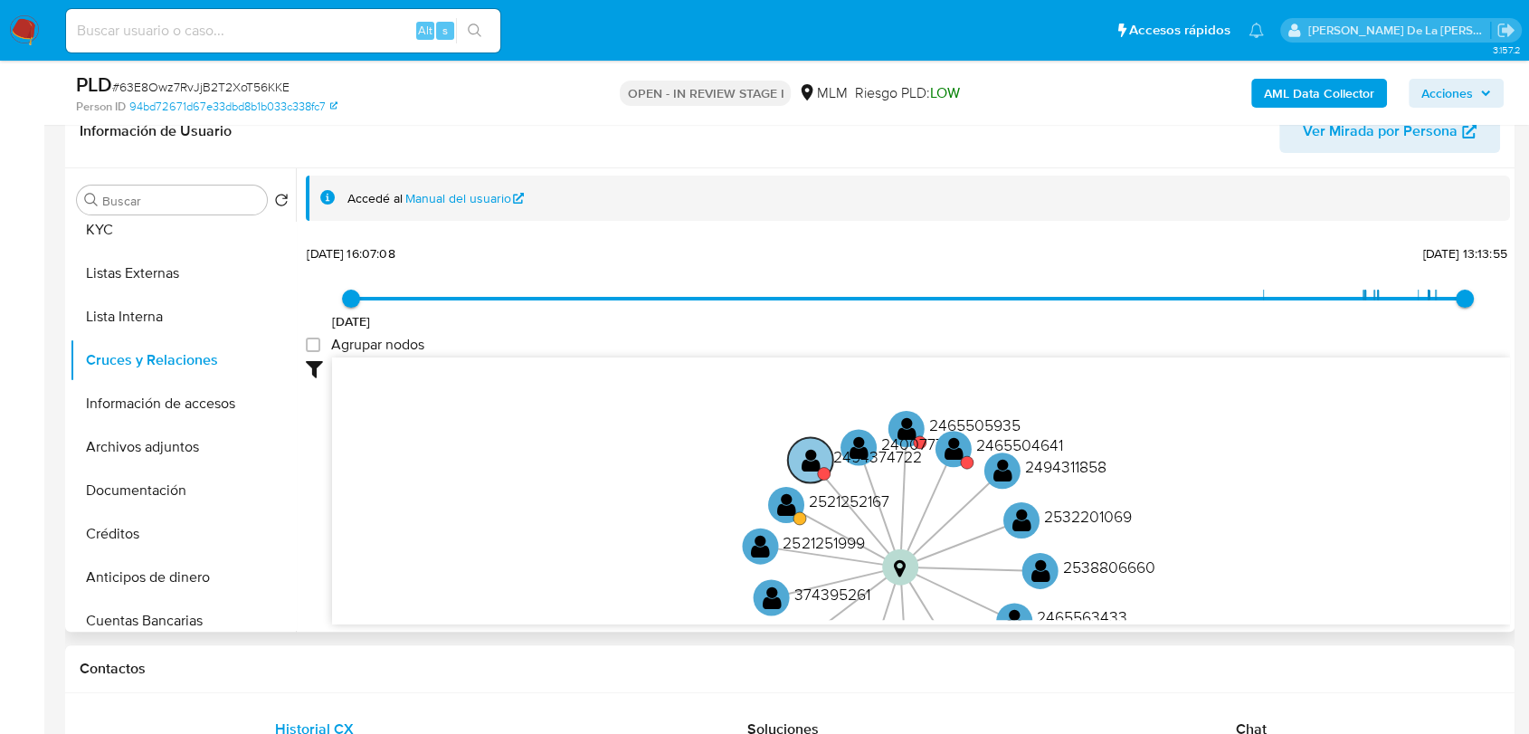
click at [806, 452] on text "" at bounding box center [811, 459] width 19 height 26
click at [806, 451] on text "" at bounding box center [812, 458] width 19 height 26
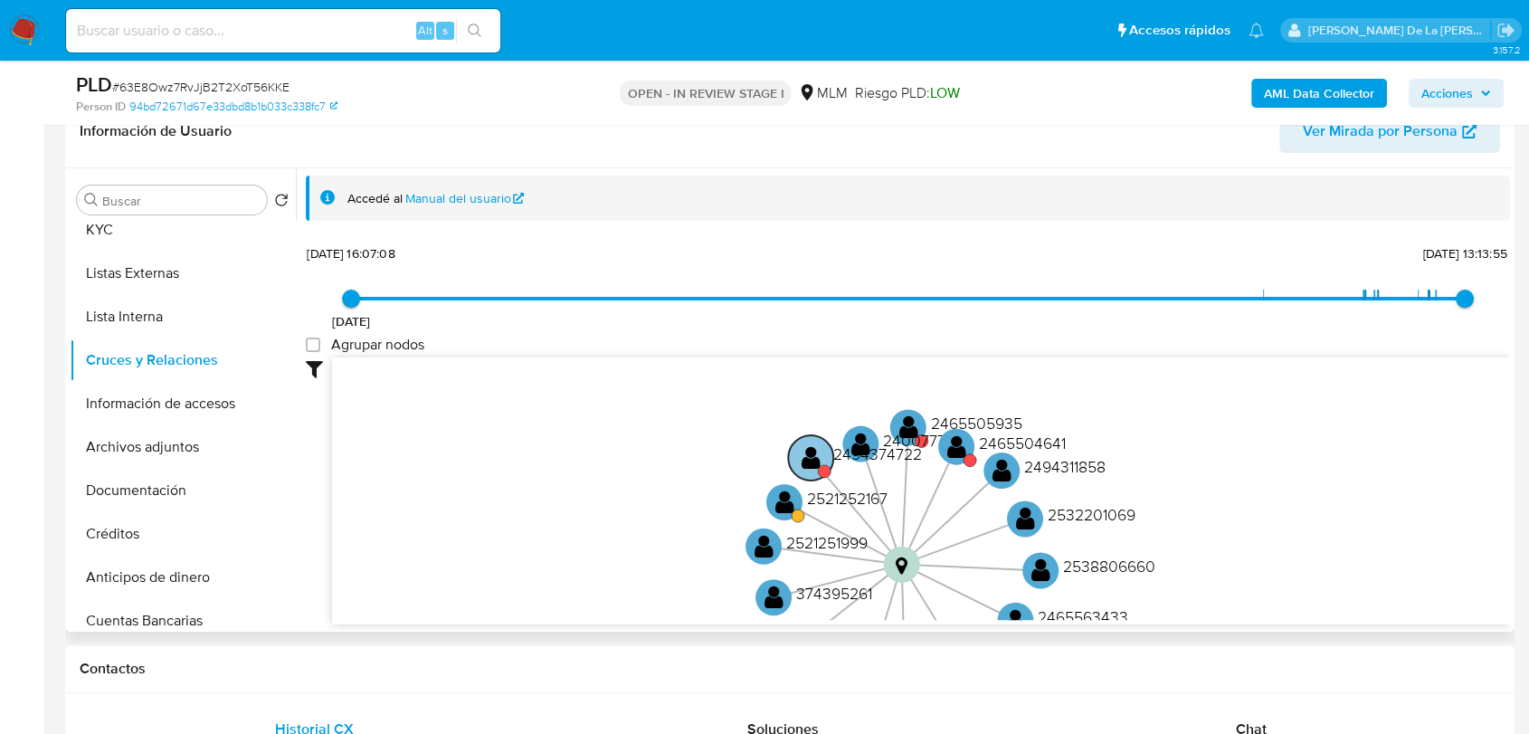
click at [804, 452] on text "" at bounding box center [811, 456] width 19 height 26
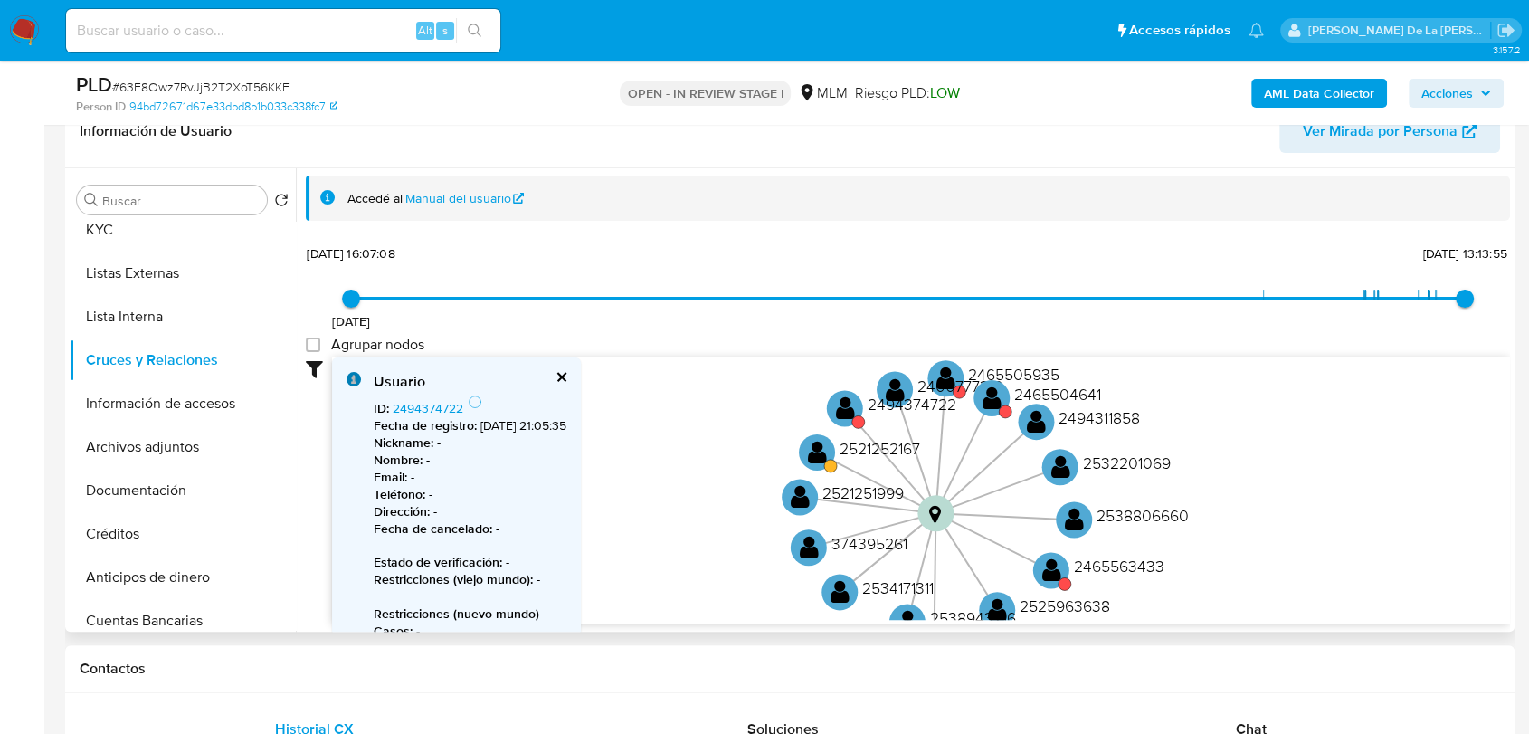
drag, startPoint x: 641, startPoint y: 454, endPoint x: 673, endPoint y: 405, distance: 58.7
click at [673, 405] on icon "device-683998b6b9774bcb48d9f0a9  user-2465441359  2465441359 device-6846e4e6d…" at bounding box center [921, 488] width 1178 height 262
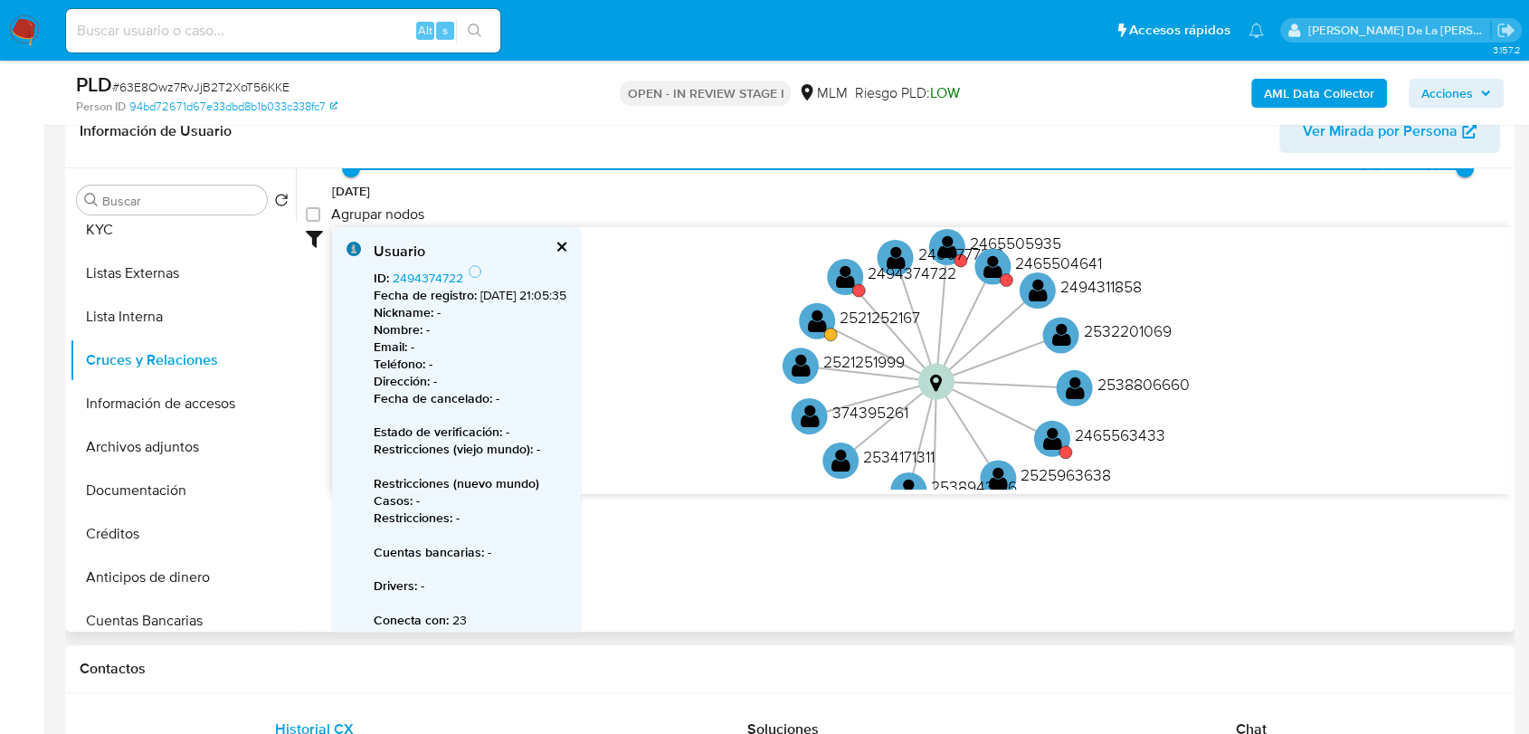
scroll to position [142, 0]
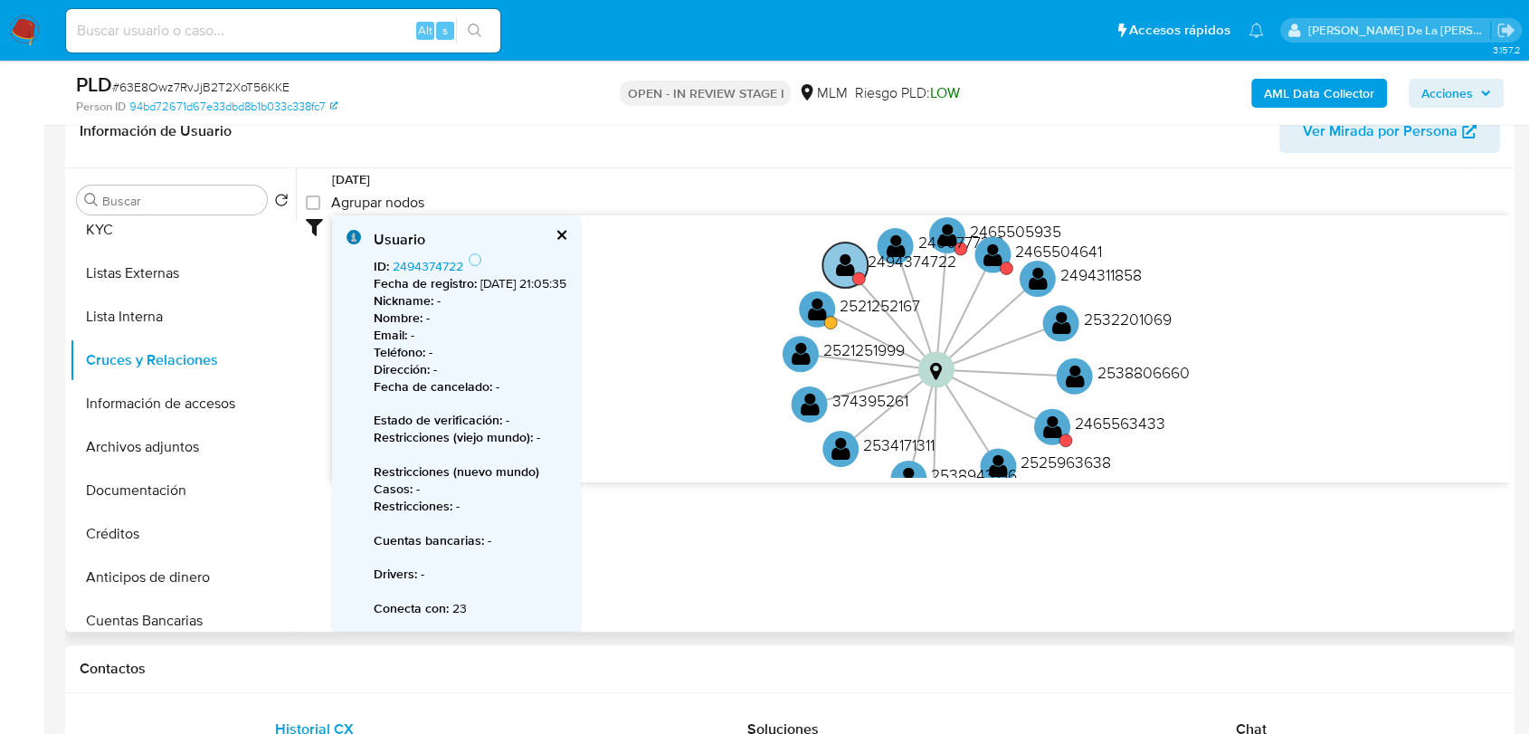
click at [844, 266] on text "" at bounding box center [845, 265] width 19 height 26
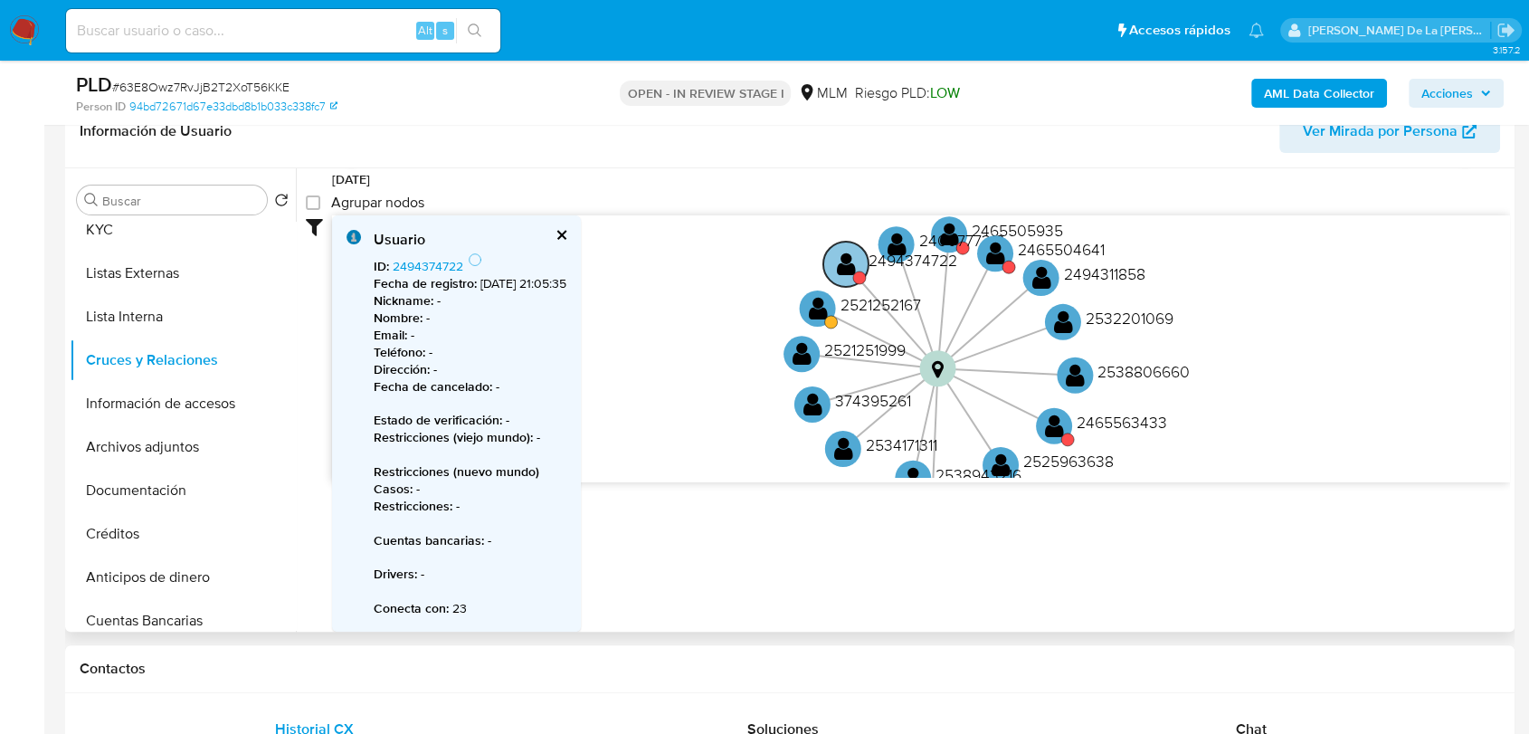
click at [849, 262] on text "" at bounding box center [846, 264] width 19 height 26
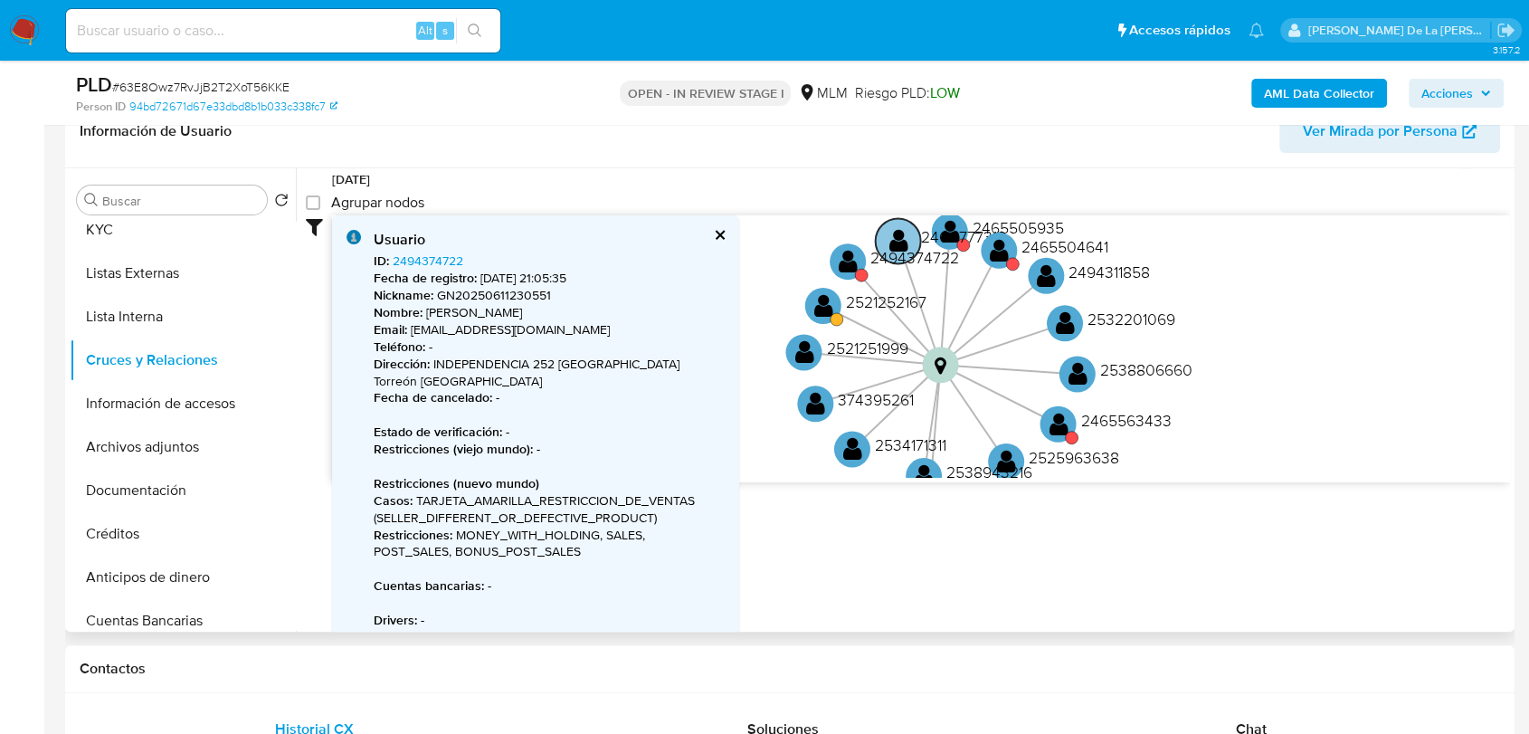
click at [954, 229] on text "2400777318" at bounding box center [963, 236] width 85 height 23
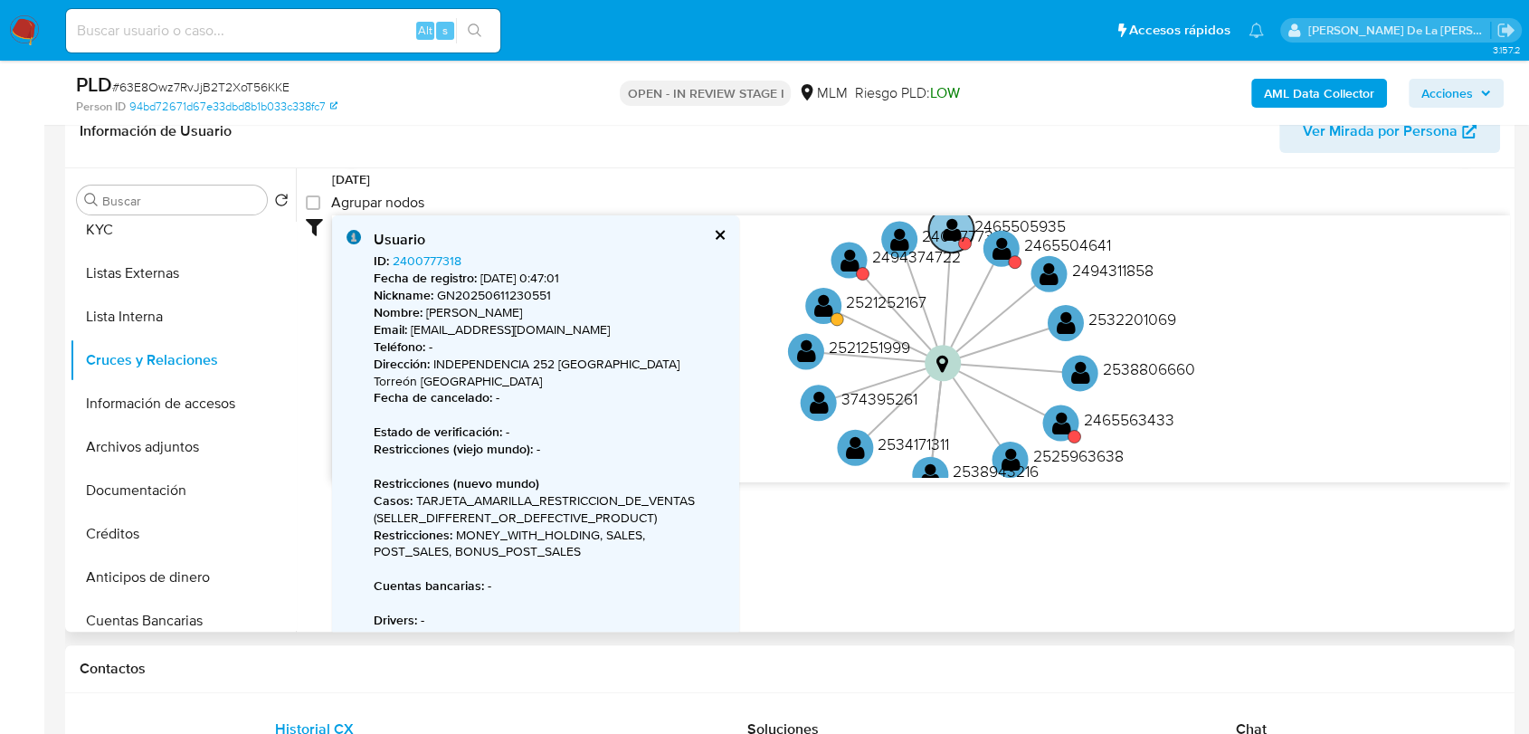
click at [956, 216] on text "" at bounding box center [951, 229] width 19 height 26
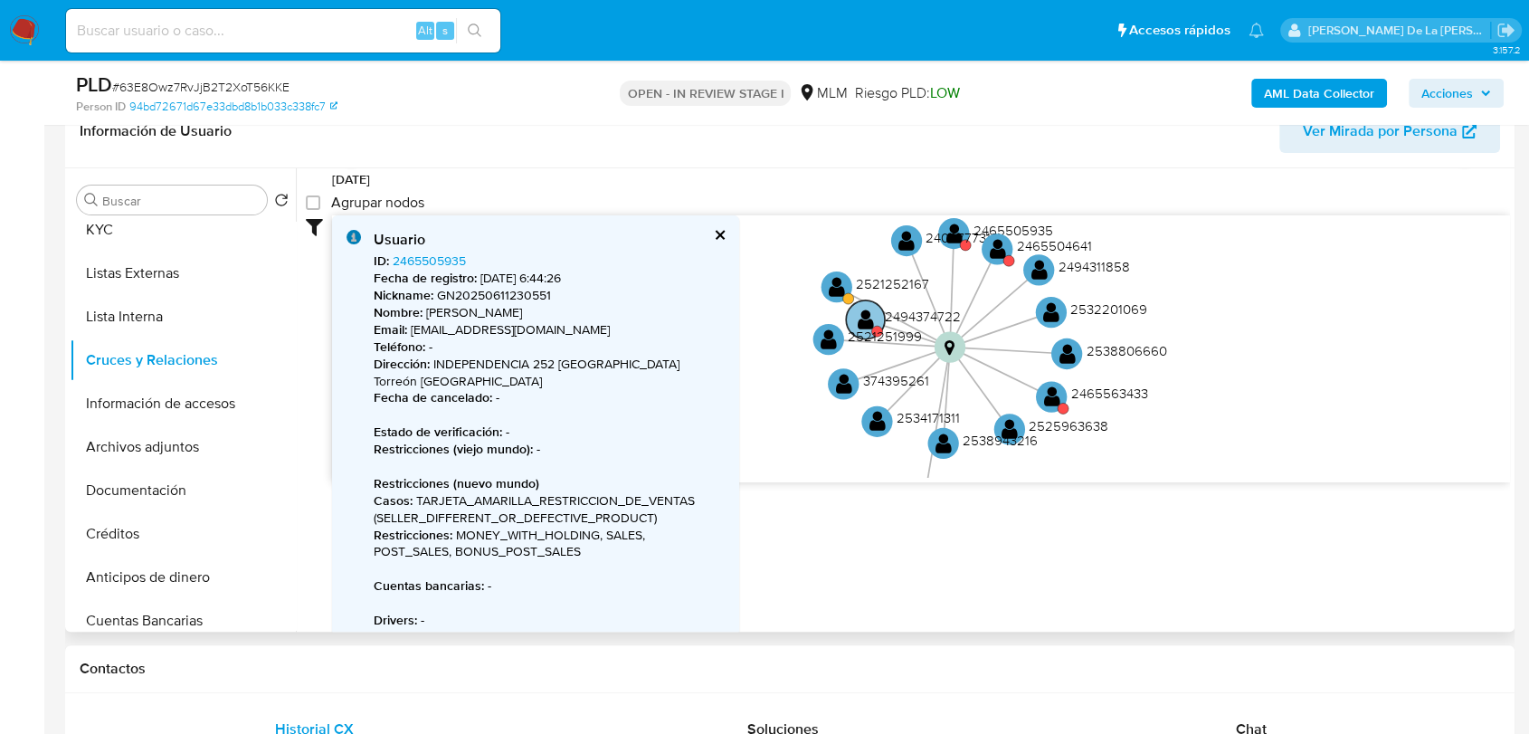
drag, startPoint x: 956, startPoint y: 260, endPoint x: 954, endPoint y: 320, distance: 60.7
click at [954, 320] on text "2494374722" at bounding box center [923, 316] width 76 height 19
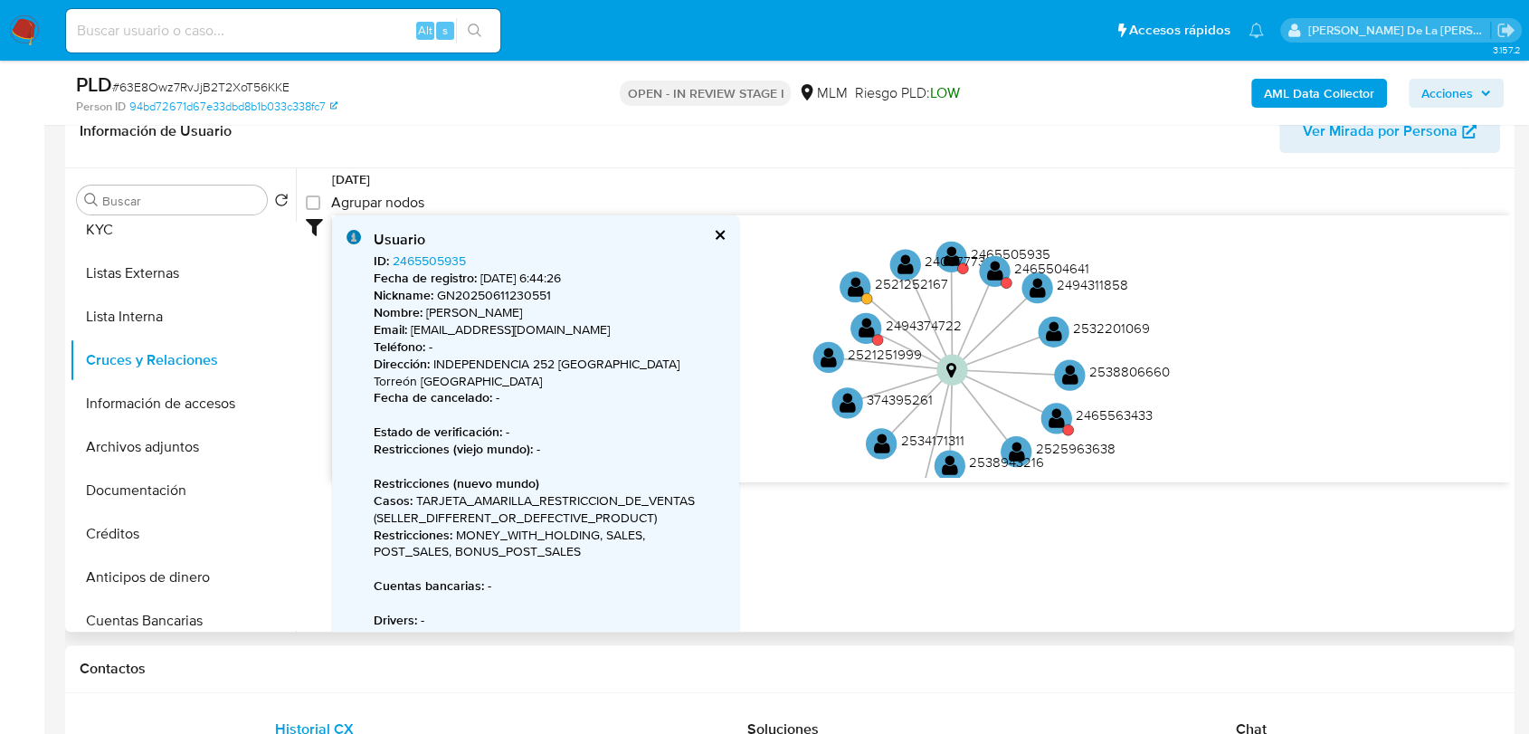
drag, startPoint x: 977, startPoint y: 268, endPoint x: 972, endPoint y: 315, distance: 47.4
click at [972, 315] on icon "device-683998b6b9774bcb48d9f0a9  user-2465441359  2465441359 device-6846e4e6d…" at bounding box center [921, 346] width 1178 height 262
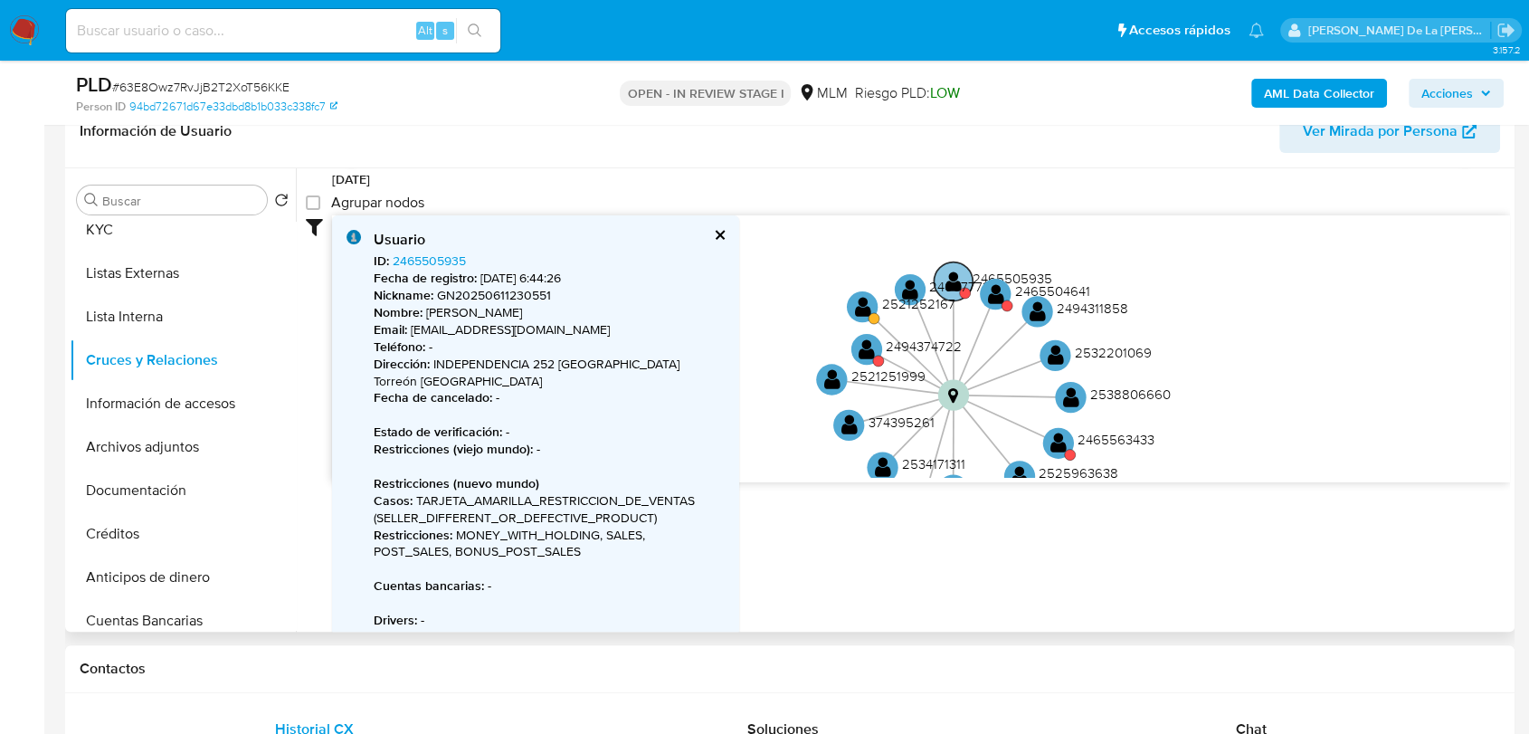
click at [955, 262] on circle at bounding box center [953, 281] width 39 height 39
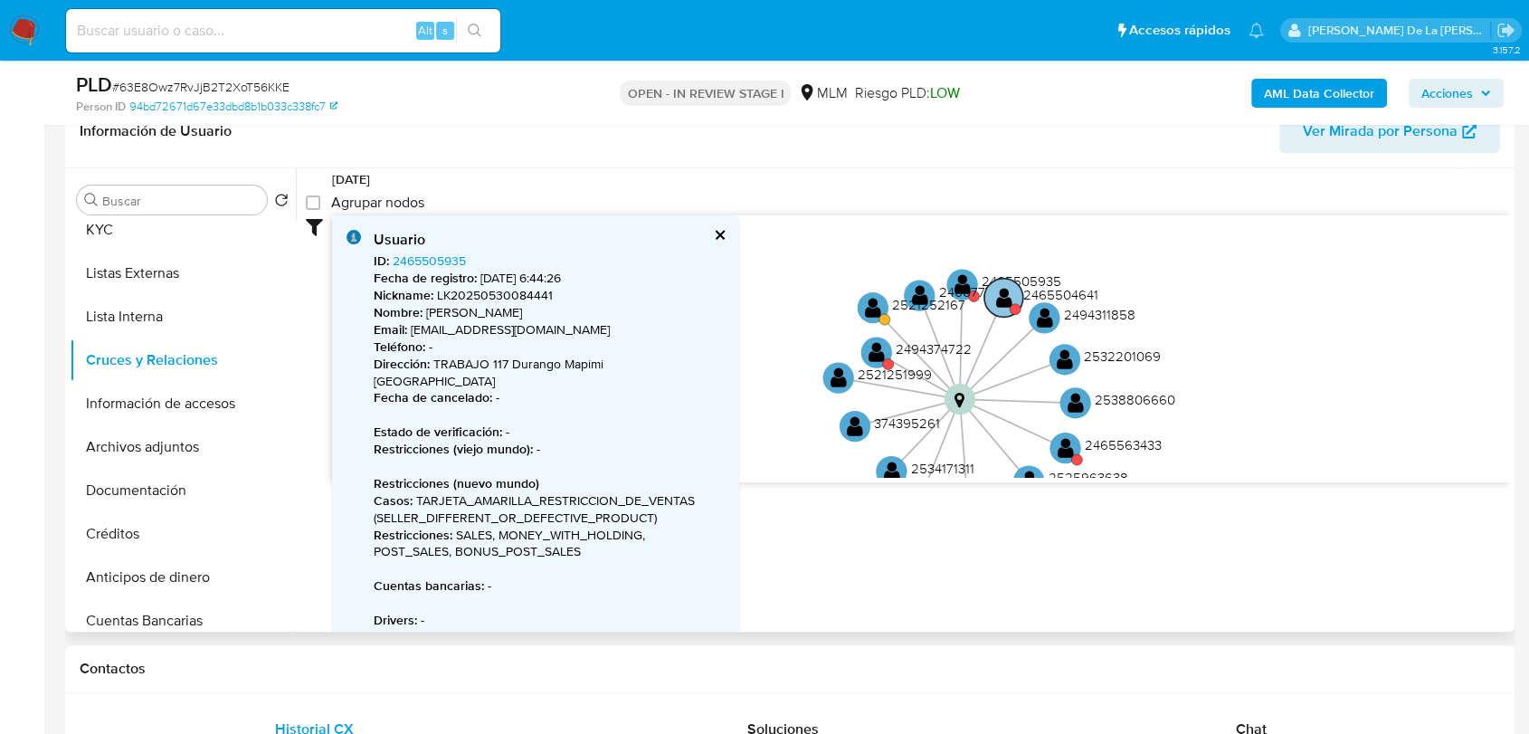
click at [1016, 287] on circle at bounding box center [1003, 297] width 39 height 39
click at [1013, 288] on circle at bounding box center [1004, 298] width 39 height 39
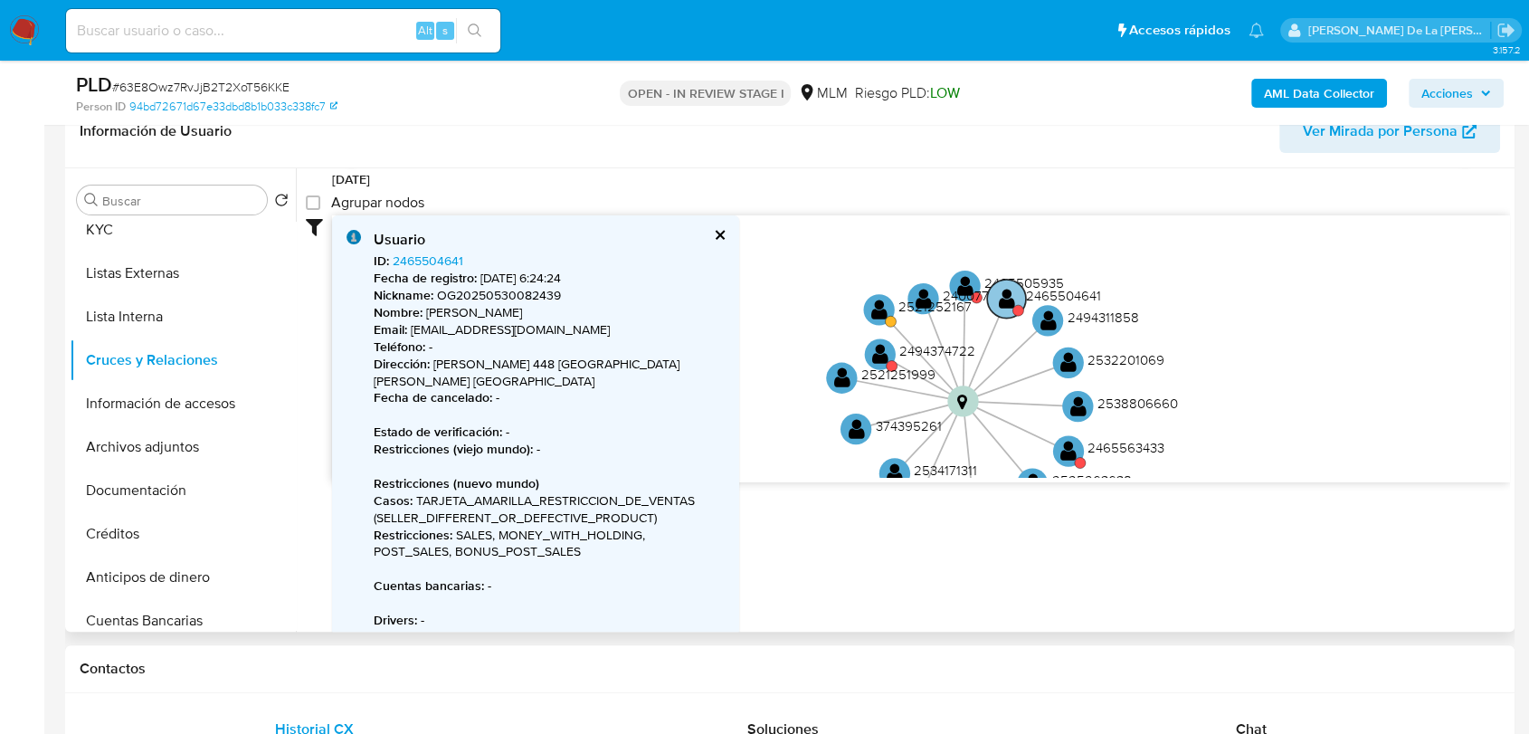
click at [1002, 295] on text "" at bounding box center [1007, 298] width 16 height 23
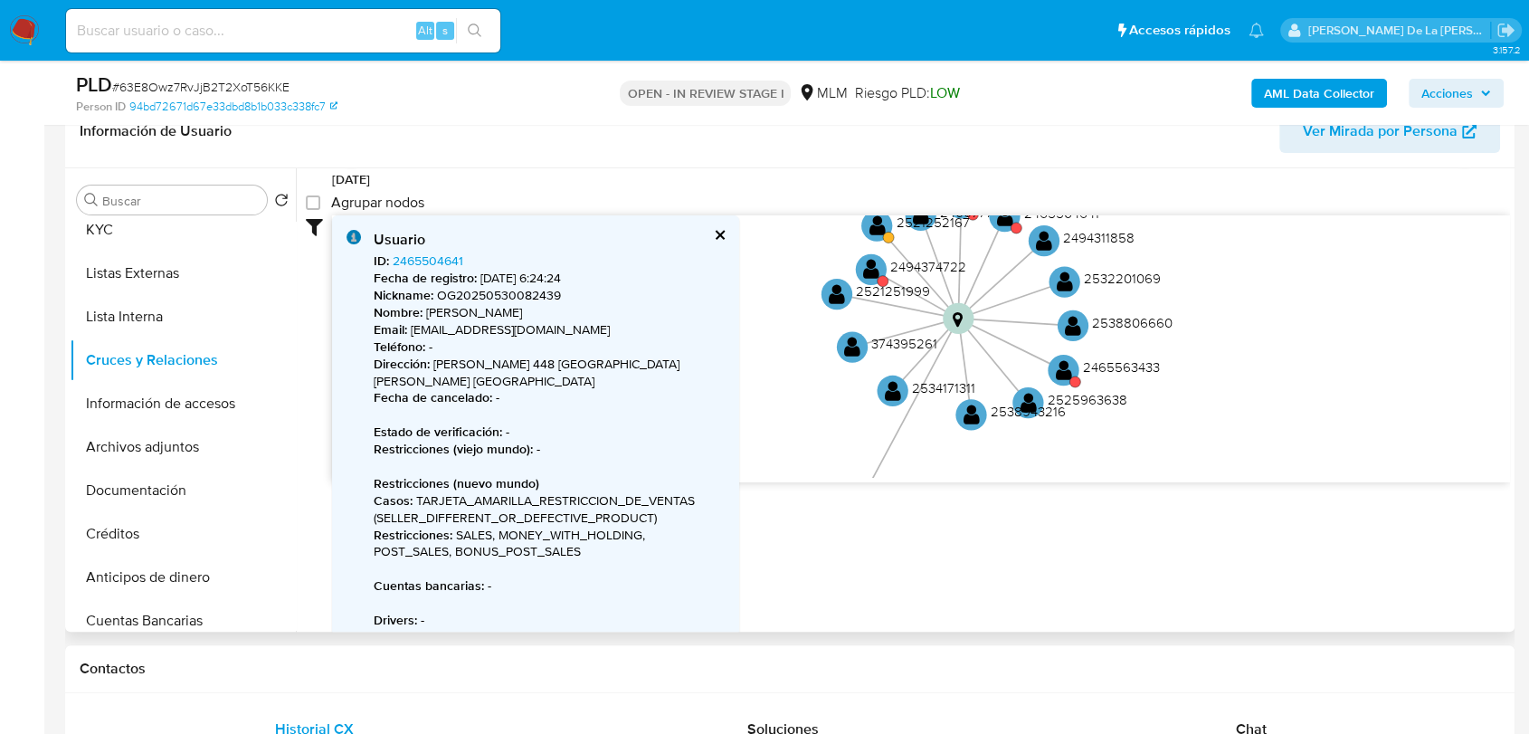
drag, startPoint x: 1170, startPoint y: 298, endPoint x: 1171, endPoint y: 262, distance: 36.2
click at [1171, 262] on icon "device-683998b6b9774bcb48d9f0a9  user-2465441359  2465441359 device-6846e4e6d…" at bounding box center [921, 346] width 1178 height 262
click at [1068, 366] on text "" at bounding box center [1064, 370] width 16 height 23
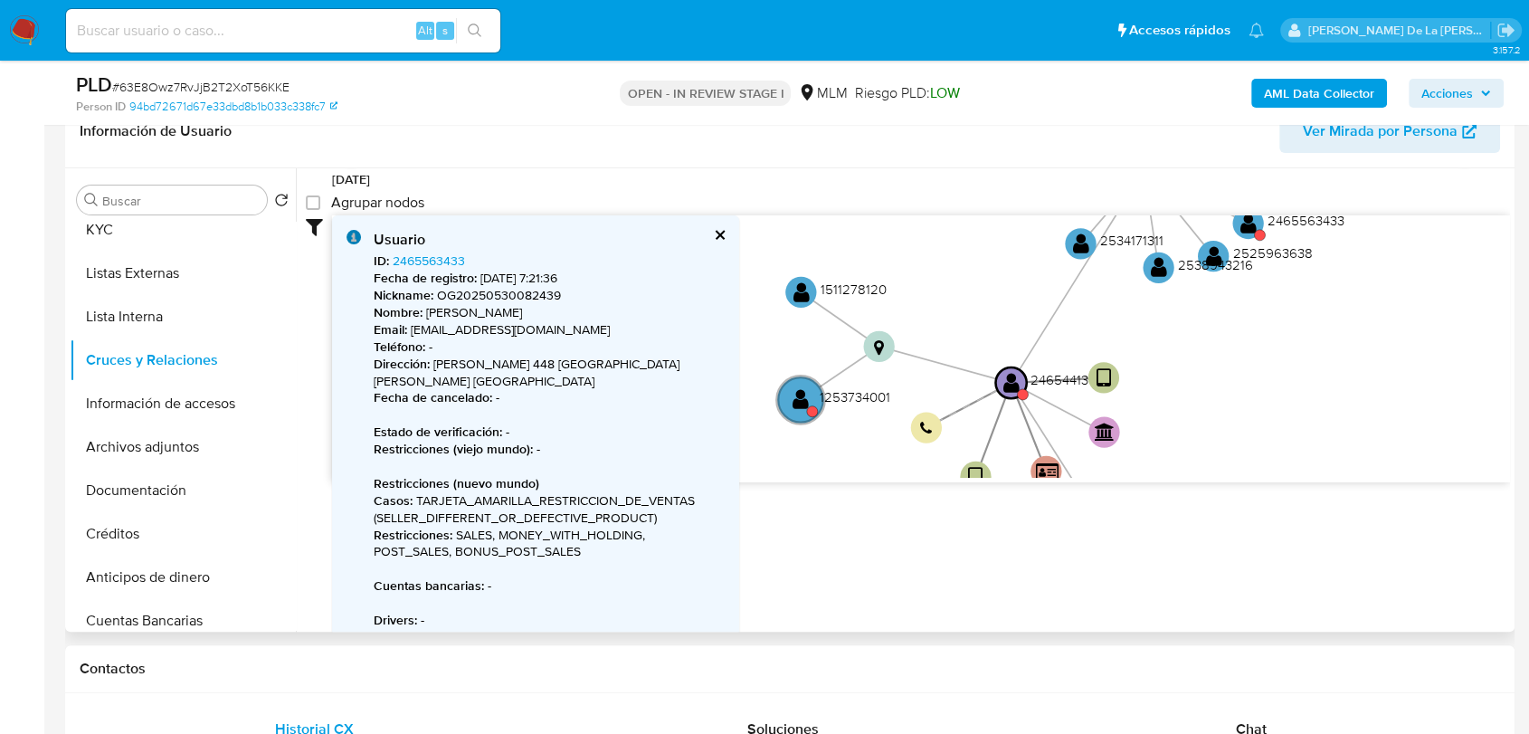
drag, startPoint x: 1108, startPoint y: 454, endPoint x: 1306, endPoint y: 290, distance: 257.1
click at [1306, 290] on icon "device-683998b6b9774bcb48d9f0a9  user-2465441359  2465441359 device-6846e4e6d…" at bounding box center [921, 346] width 1178 height 262
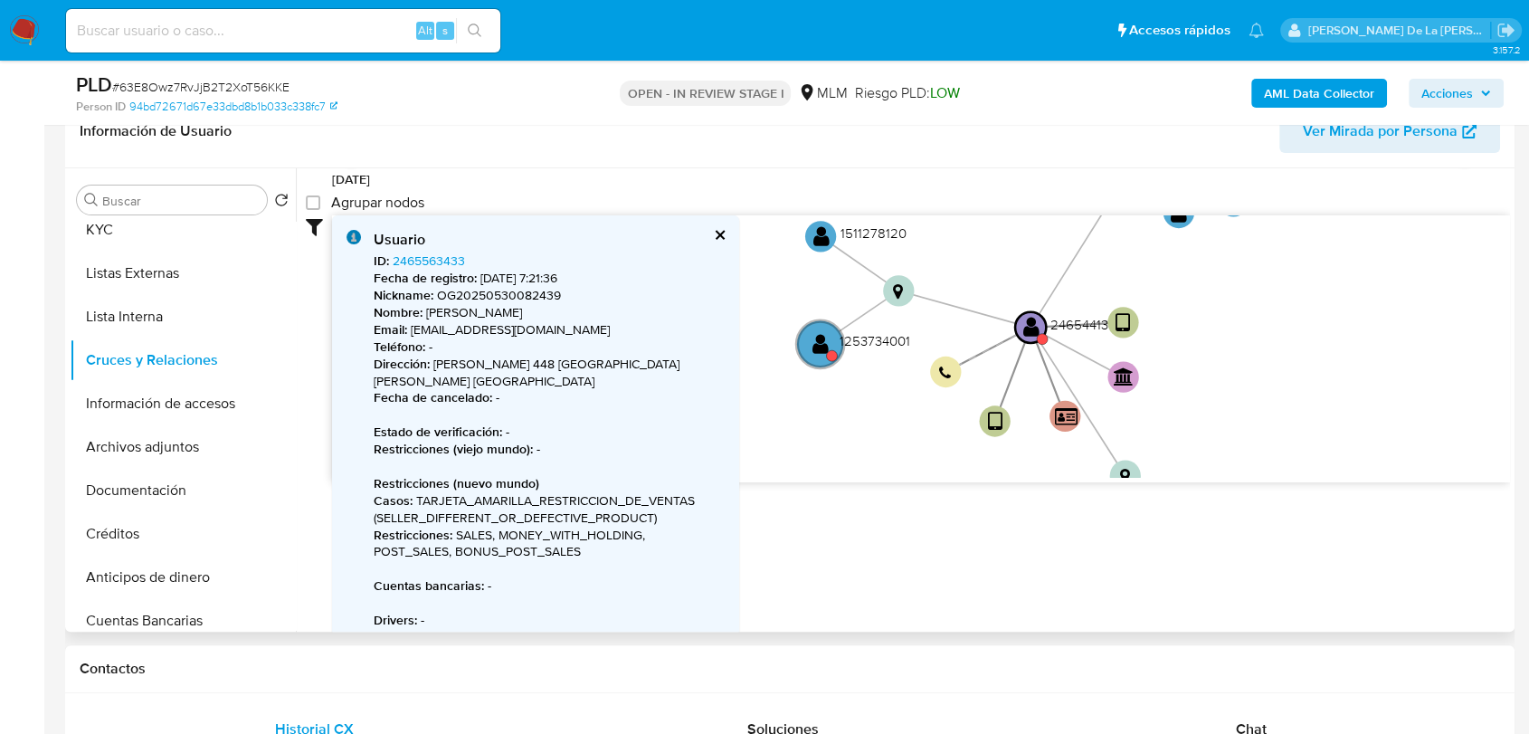
drag, startPoint x: 1224, startPoint y: 352, endPoint x: 1101, endPoint y: 347, distance: 123.1
click at [1227, 306] on icon "device-683998b6b9774bcb48d9f0a9  user-2465441359  2465441359 device-6846e4e6d…" at bounding box center [921, 346] width 1178 height 262
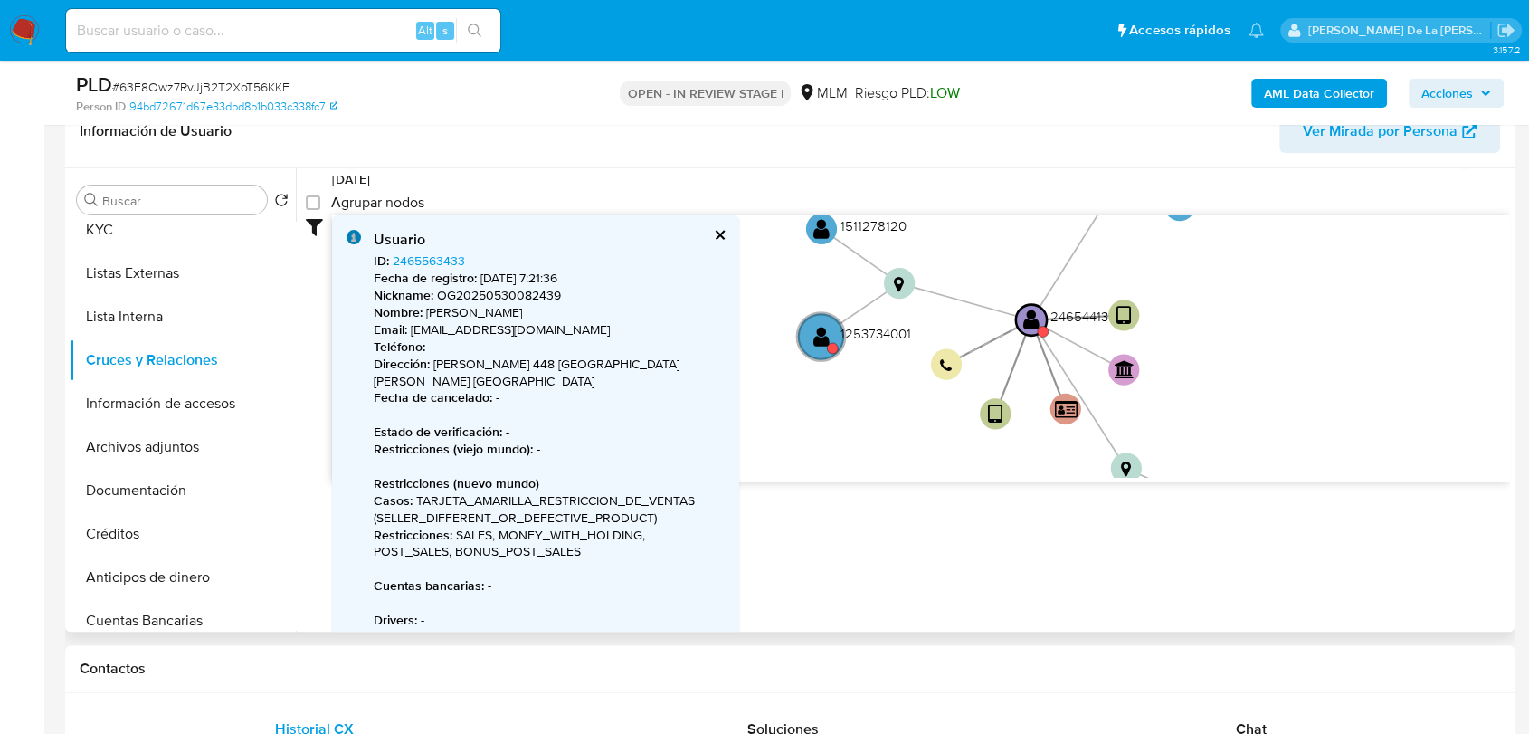
drag, startPoint x: 910, startPoint y: 376, endPoint x: 931, endPoint y: 355, distance: 30.1
click at [931, 355] on icon "device-683998b6b9774bcb48d9f0a9  user-2465441359  2465441359 device-6846e4e6d…" at bounding box center [921, 346] width 1178 height 262
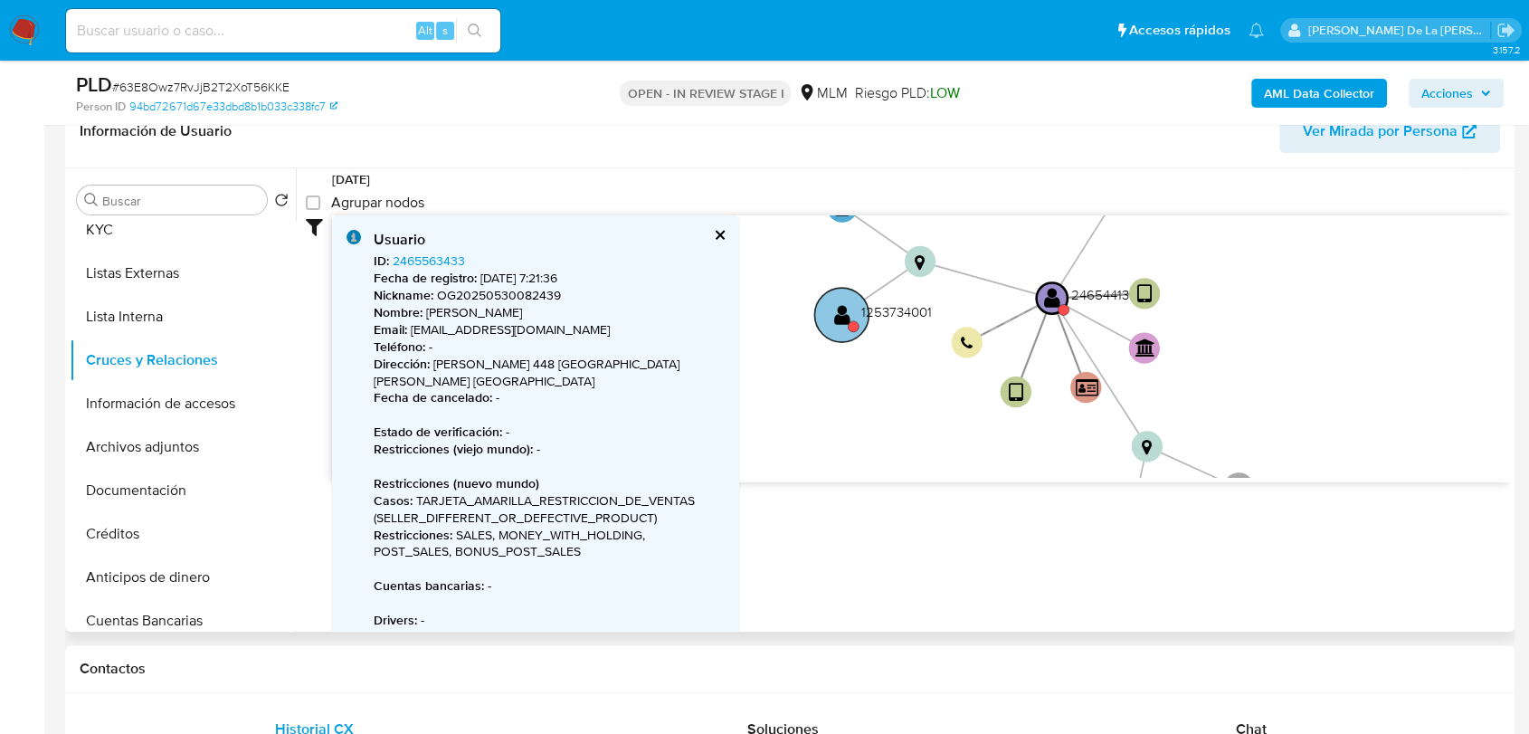
click at [842, 319] on text "" at bounding box center [842, 314] width 16 height 23
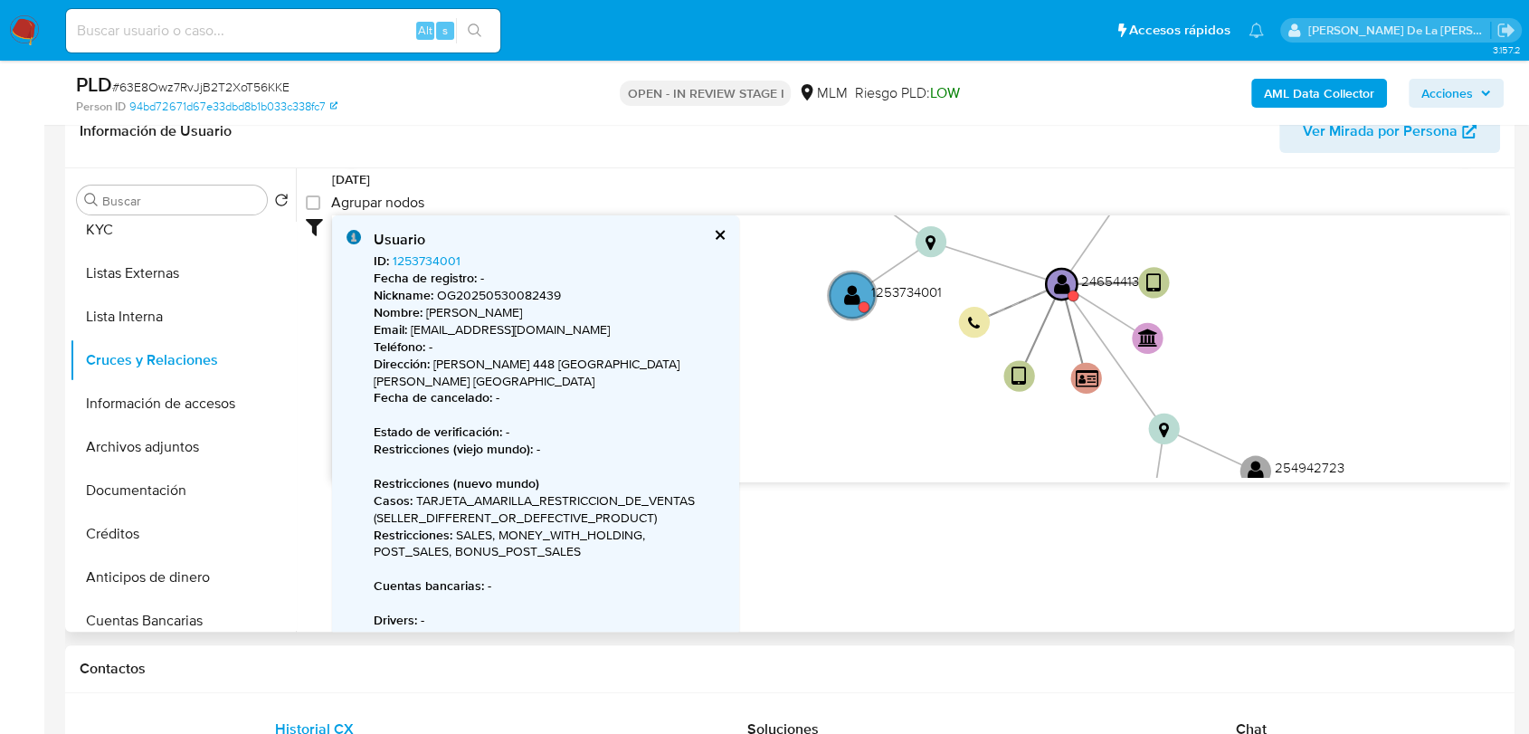
click at [851, 377] on icon "device-683998b6b9774bcb48d9f0a9  user-2465441359  2465441359 device-6846e4e6d…" at bounding box center [921, 346] width 1178 height 262
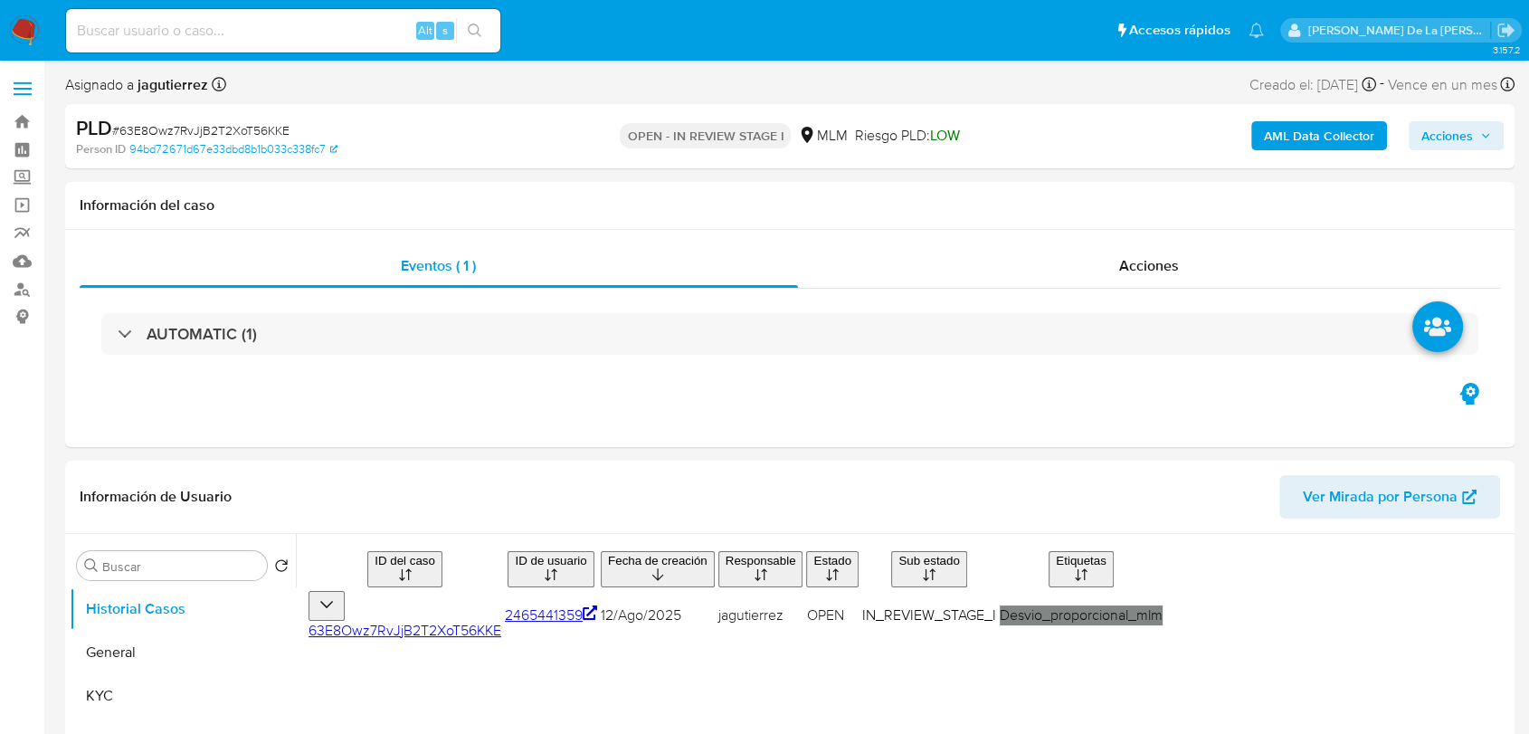
select select "10"
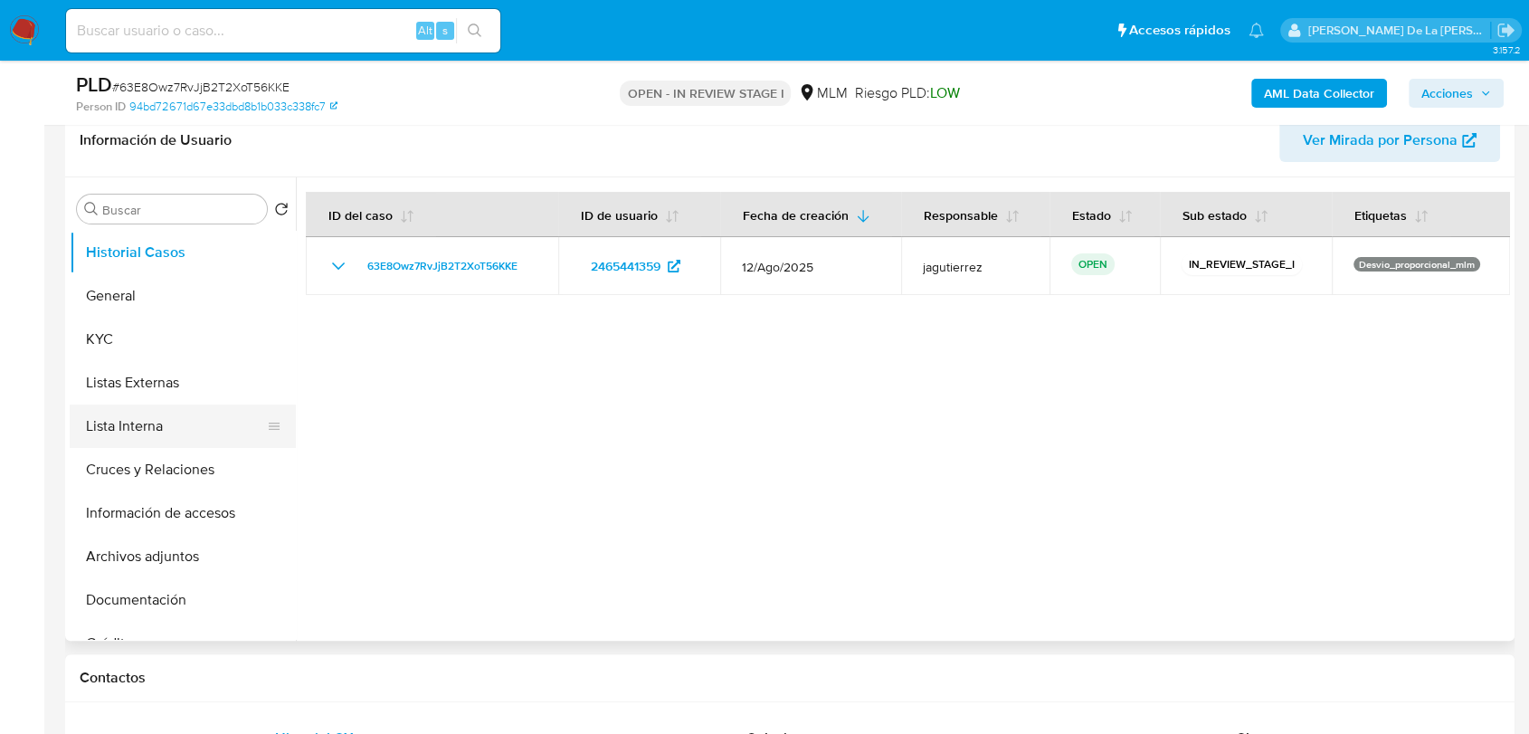
scroll to position [301, 0]
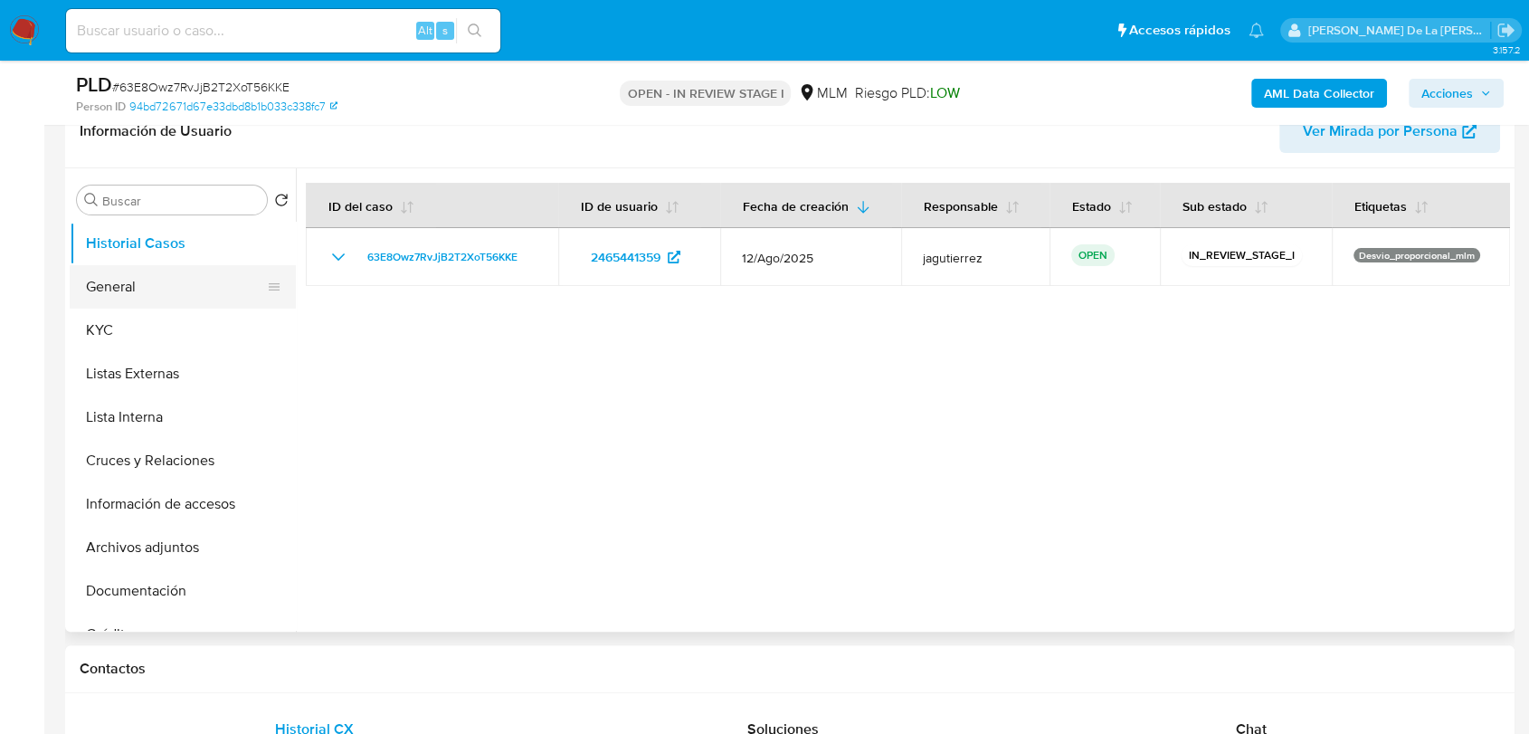
drag, startPoint x: 198, startPoint y: 286, endPoint x: 214, endPoint y: 276, distance: 18.3
click at [198, 286] on button "General" at bounding box center [176, 286] width 212 height 43
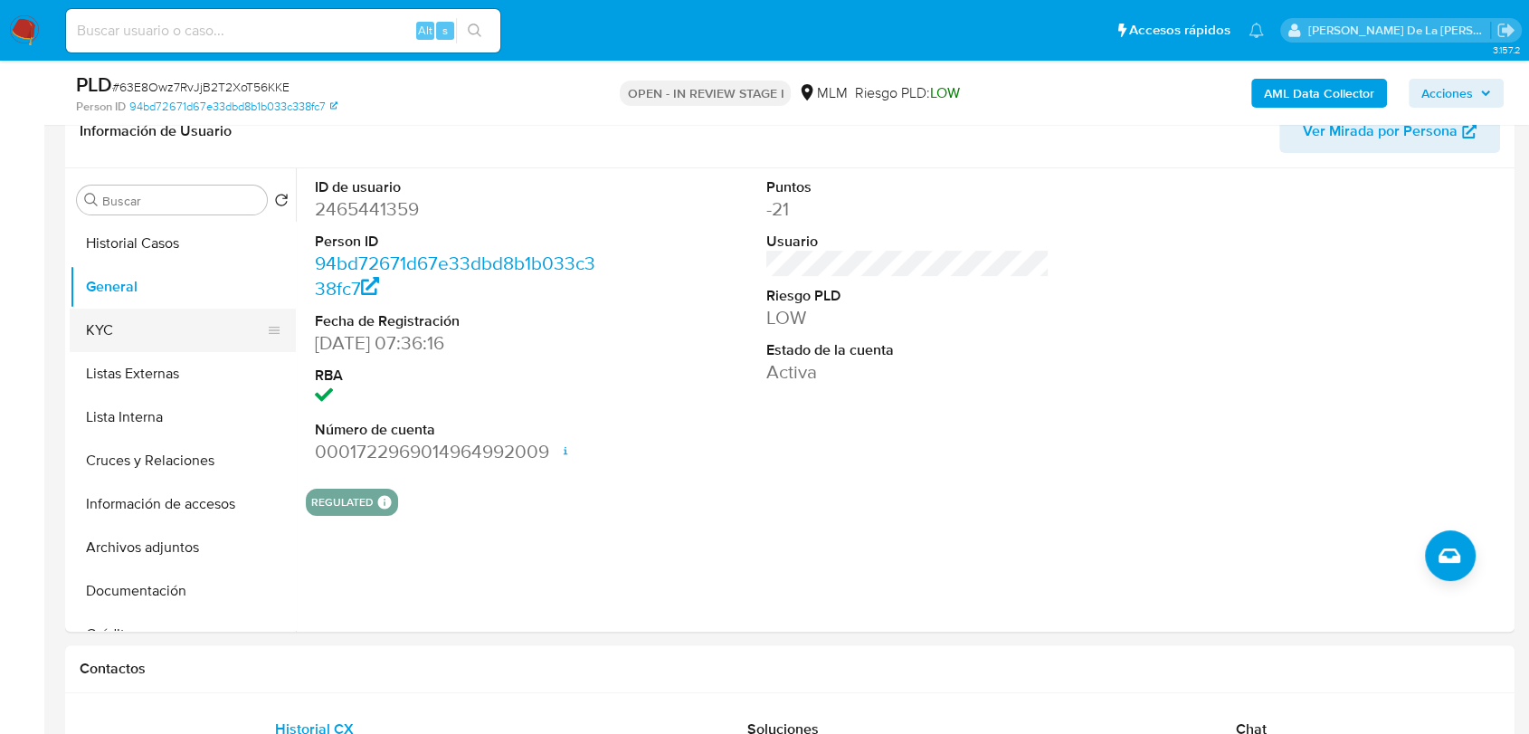
click at [162, 321] on button "KYC" at bounding box center [176, 330] width 212 height 43
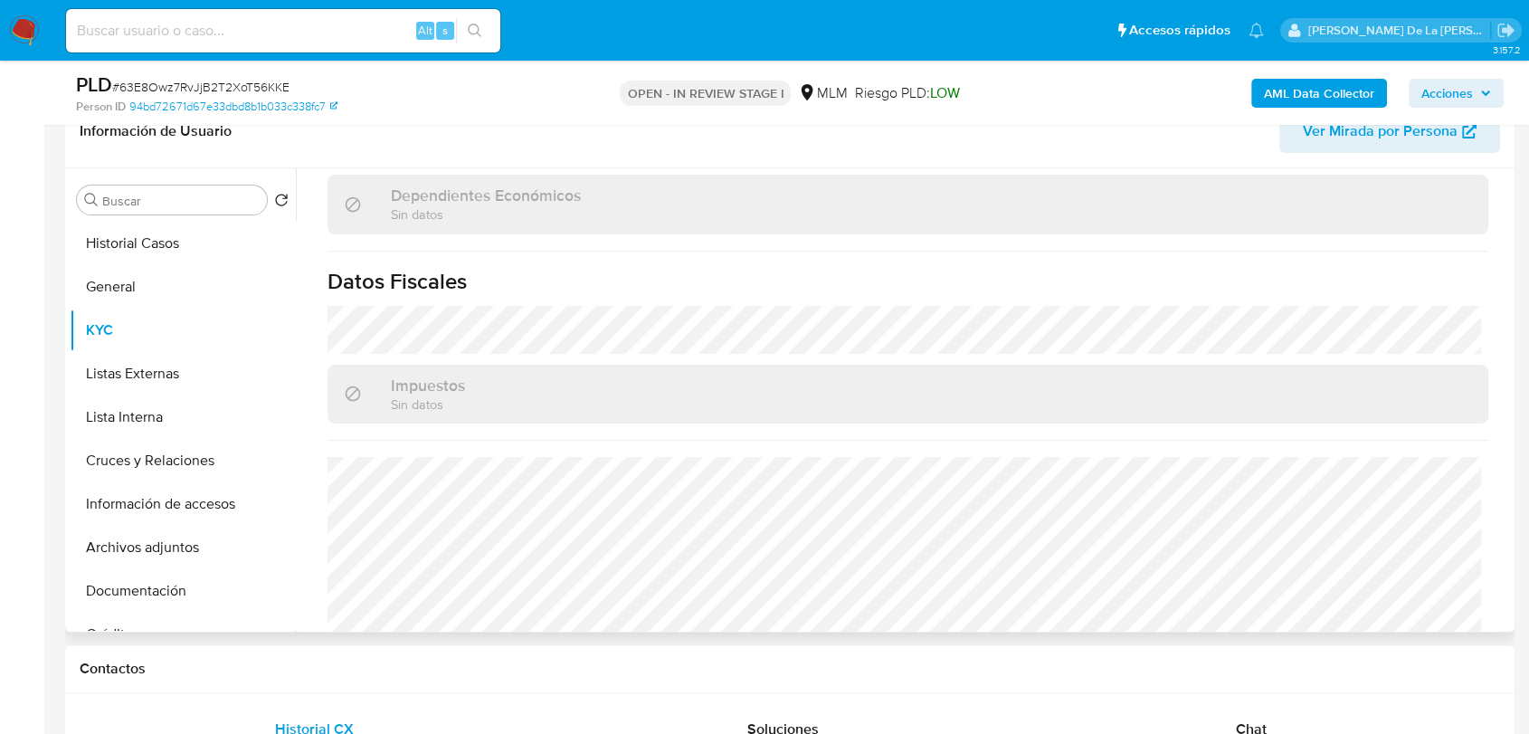
scroll to position [1106, 0]
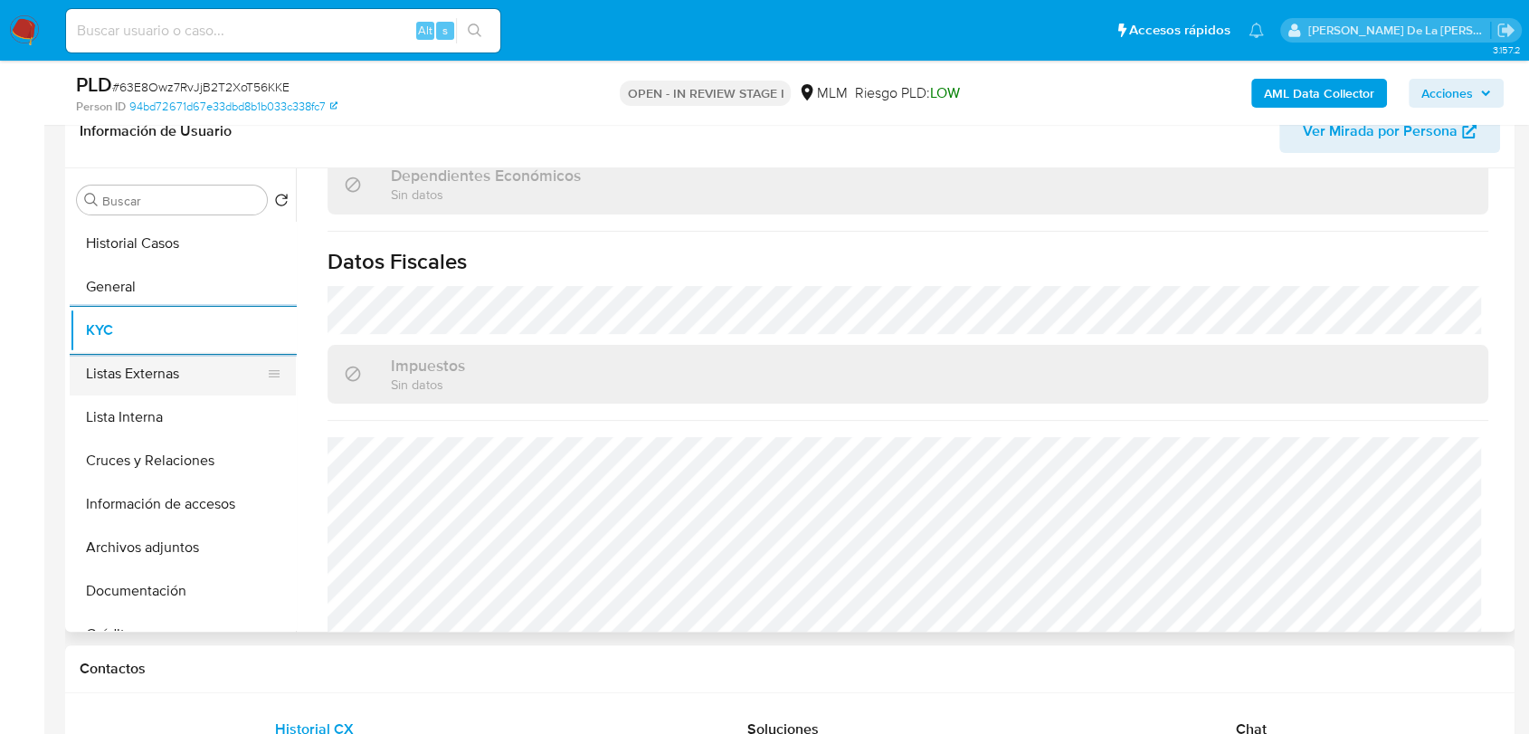
click at [188, 393] on button "Listas Externas" at bounding box center [176, 373] width 212 height 43
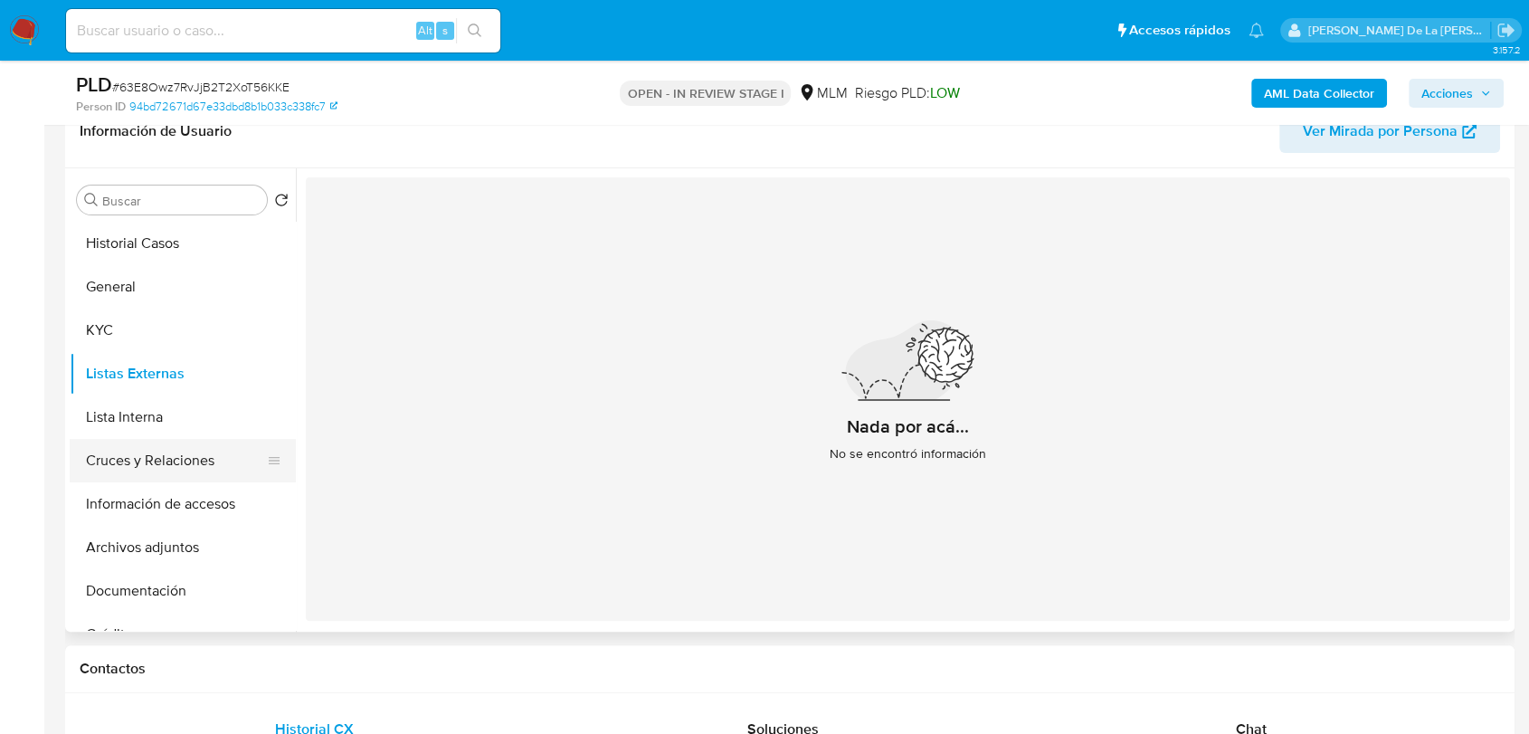
click at [134, 447] on button "Cruces y Relaciones" at bounding box center [176, 460] width 212 height 43
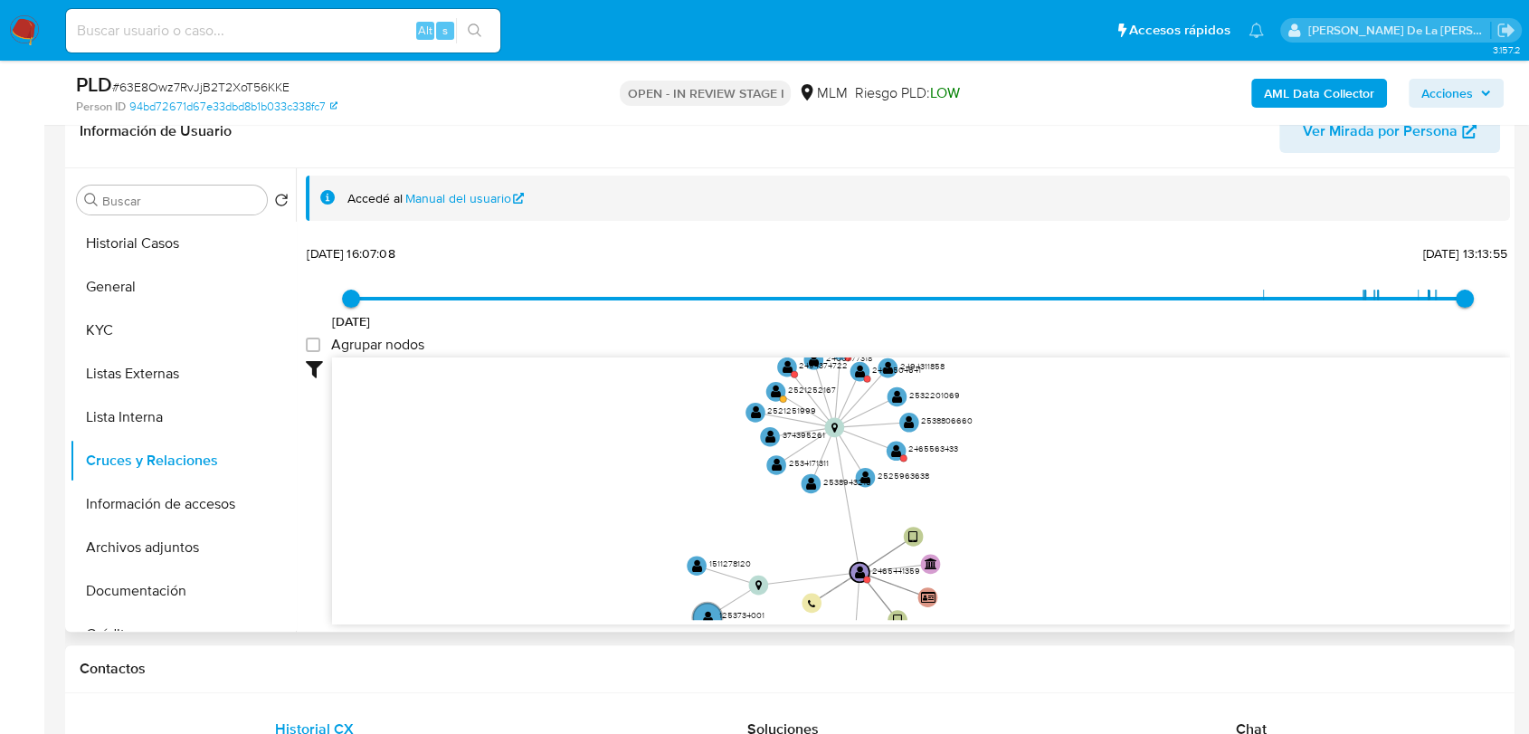
drag, startPoint x: 737, startPoint y: 468, endPoint x: 675, endPoint y: 511, distance: 76.1
click at [675, 511] on icon "device-683998b6b9774bcb48d9f0a9  user-2465441359  2465441359 device-6846e4e6d…" at bounding box center [921, 488] width 1178 height 262
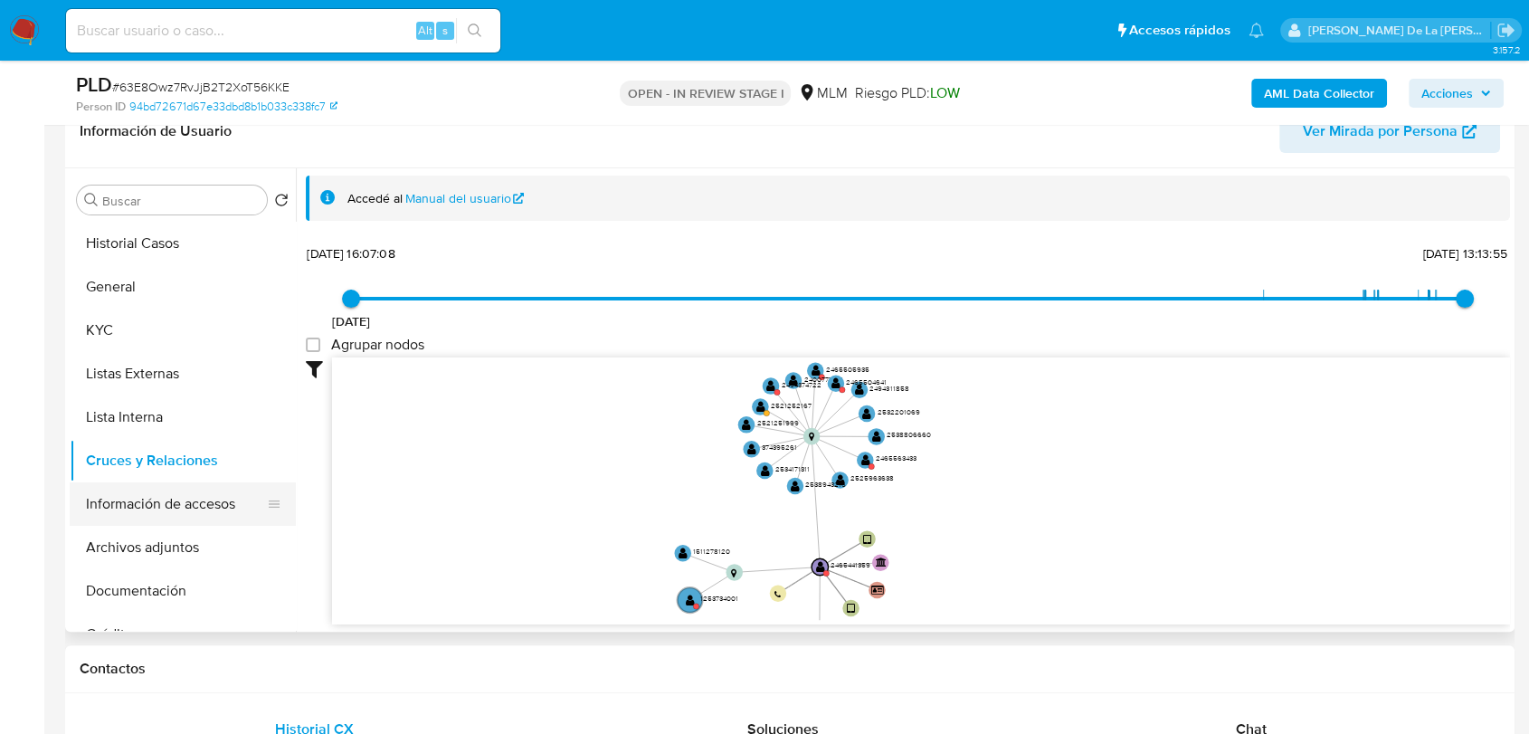
click at [217, 497] on button "Información de accesos" at bounding box center [176, 503] width 212 height 43
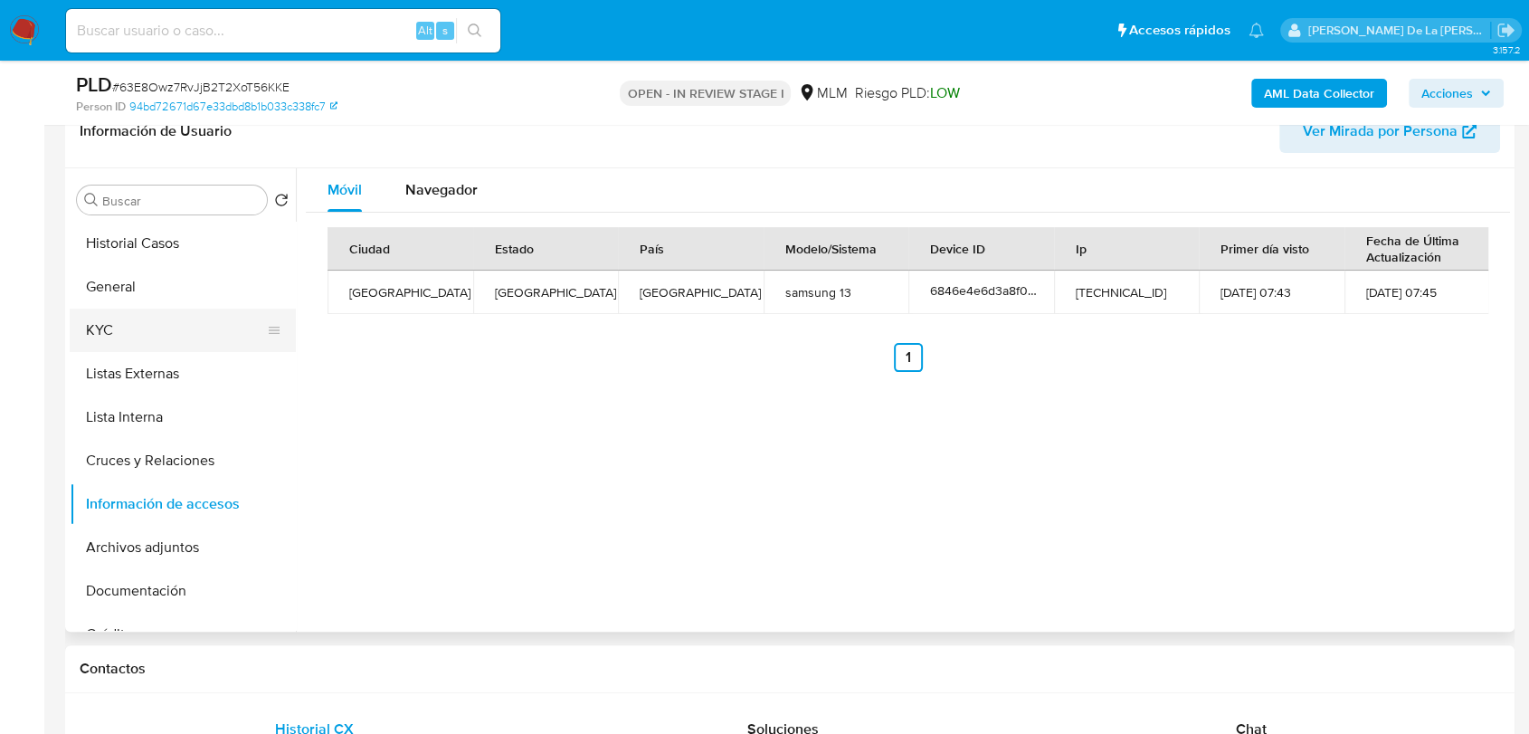
click at [104, 312] on button "KYC" at bounding box center [176, 330] width 212 height 43
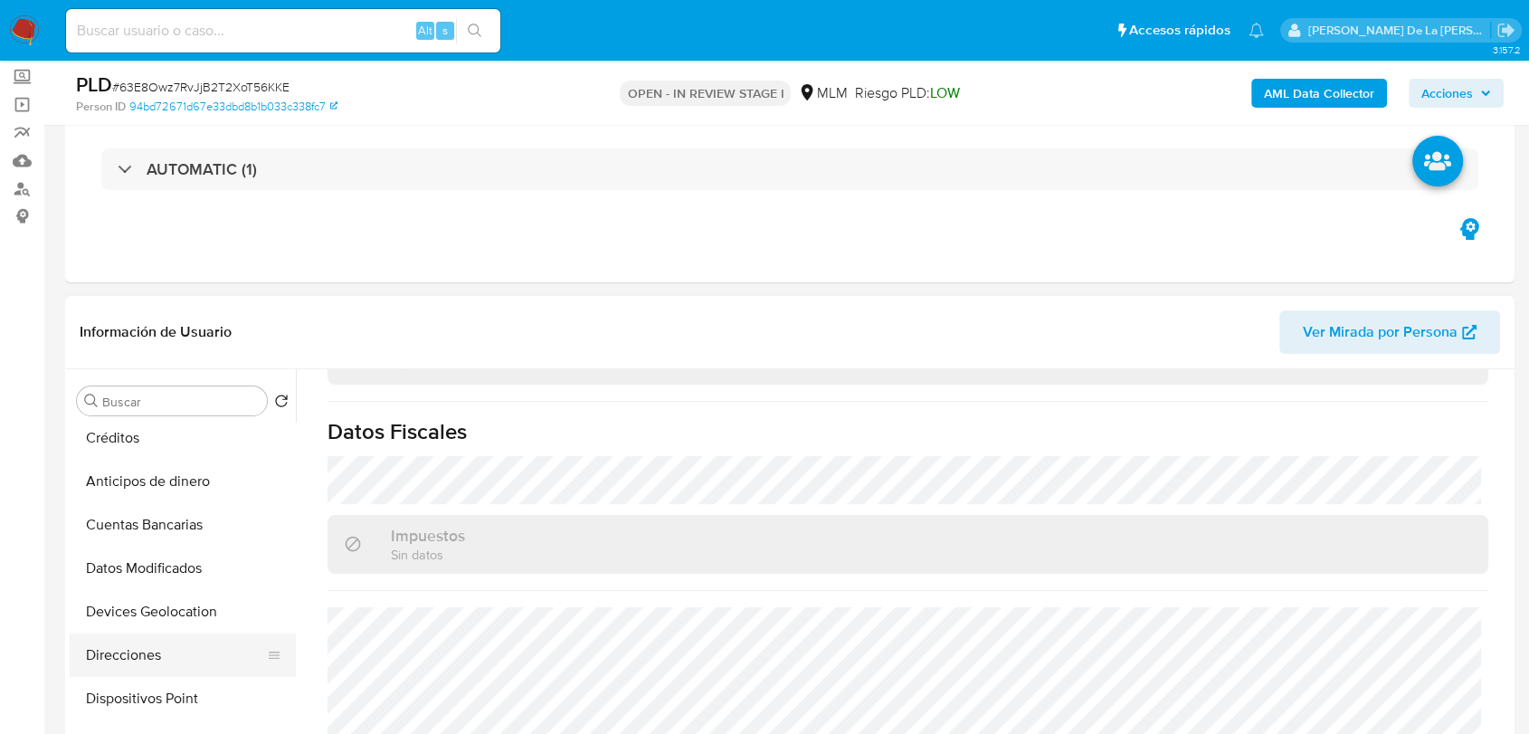
scroll to position [402, 0]
click at [149, 653] on button "Direcciones" at bounding box center [176, 650] width 212 height 43
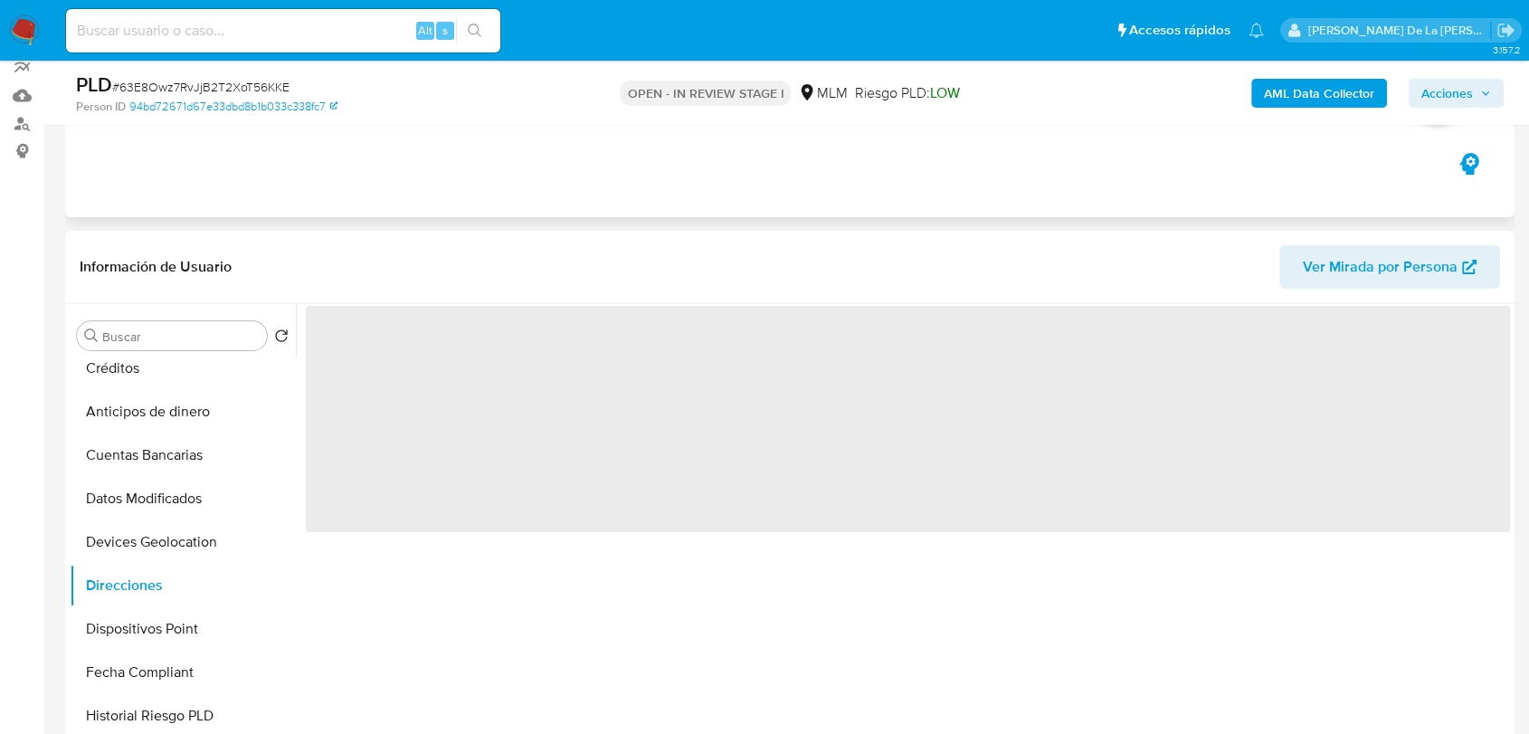
scroll to position [201, 0]
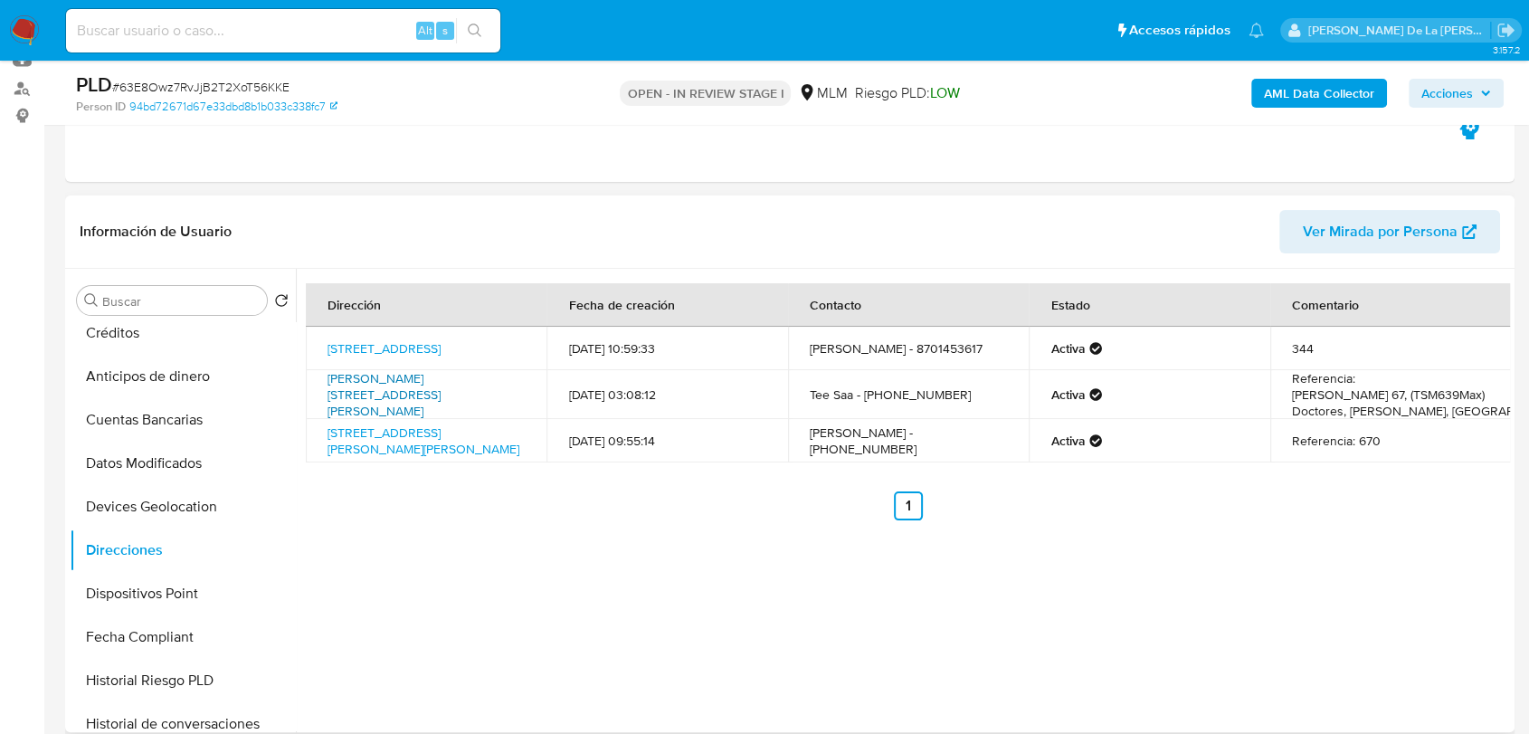
click at [432, 391] on link "Valenzuela 67, Cuauhtémoc, Distrito Federal, 06720, Mexico 67" at bounding box center [384, 394] width 113 height 51
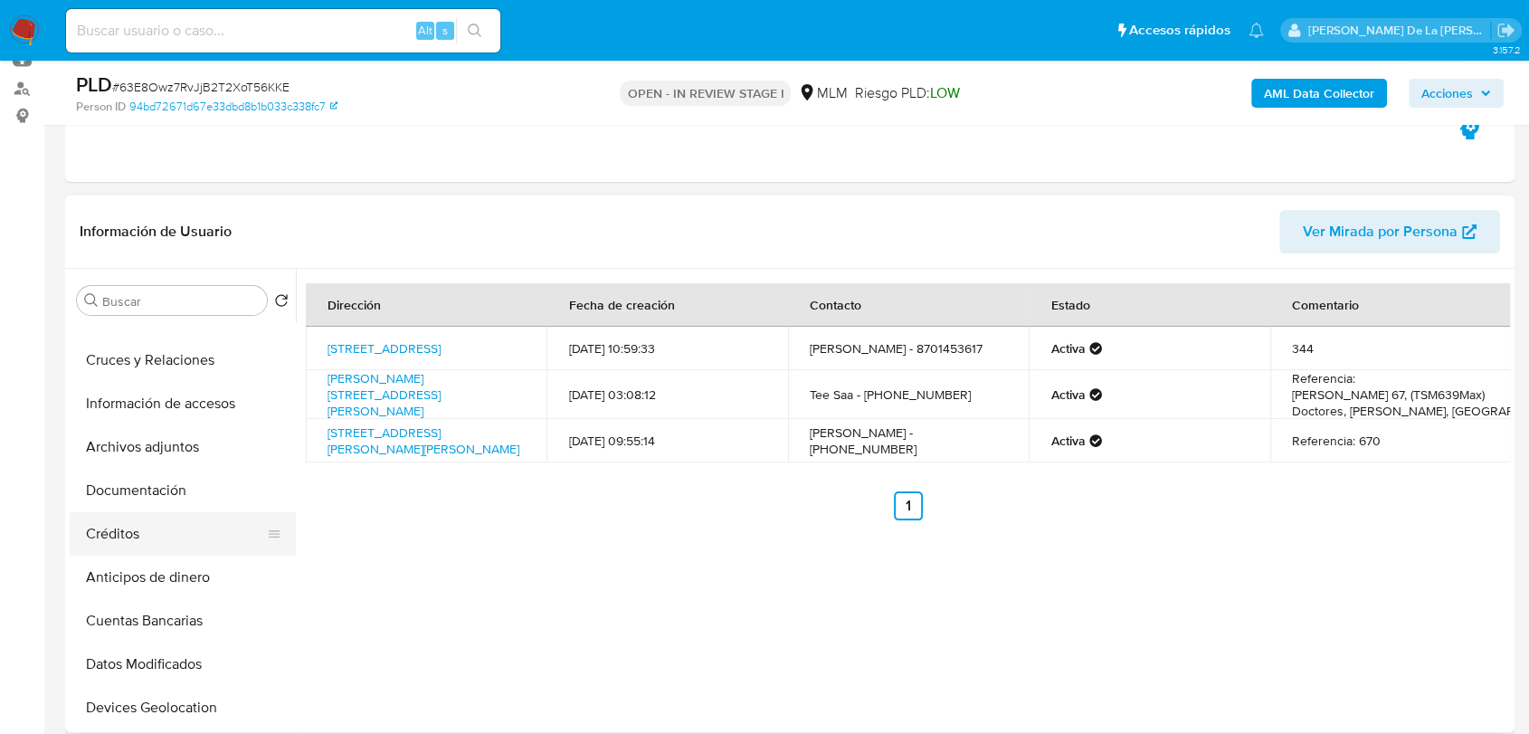
click at [121, 537] on button "Créditos" at bounding box center [176, 533] width 212 height 43
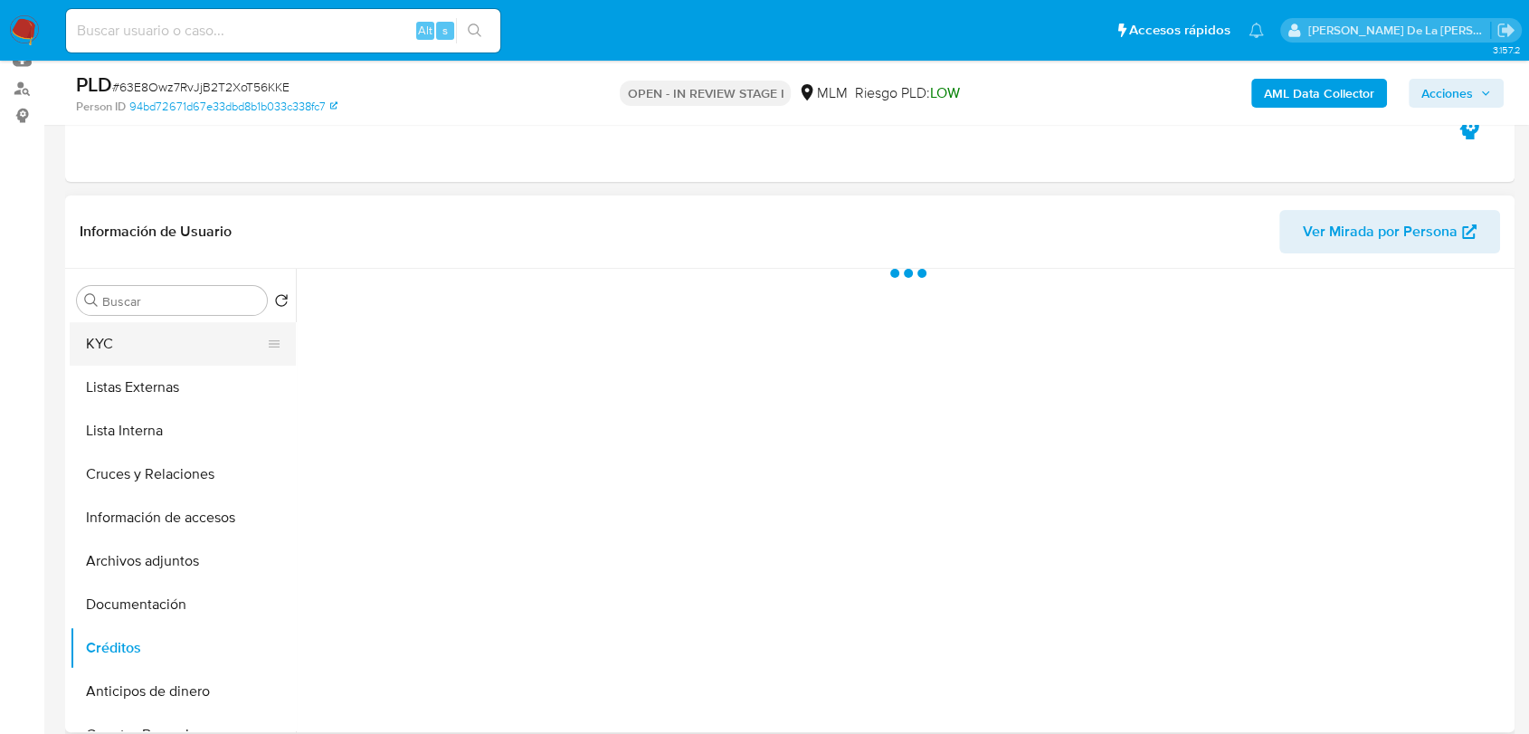
scroll to position [0, 0]
click at [131, 433] on button "KYC" at bounding box center [176, 430] width 212 height 43
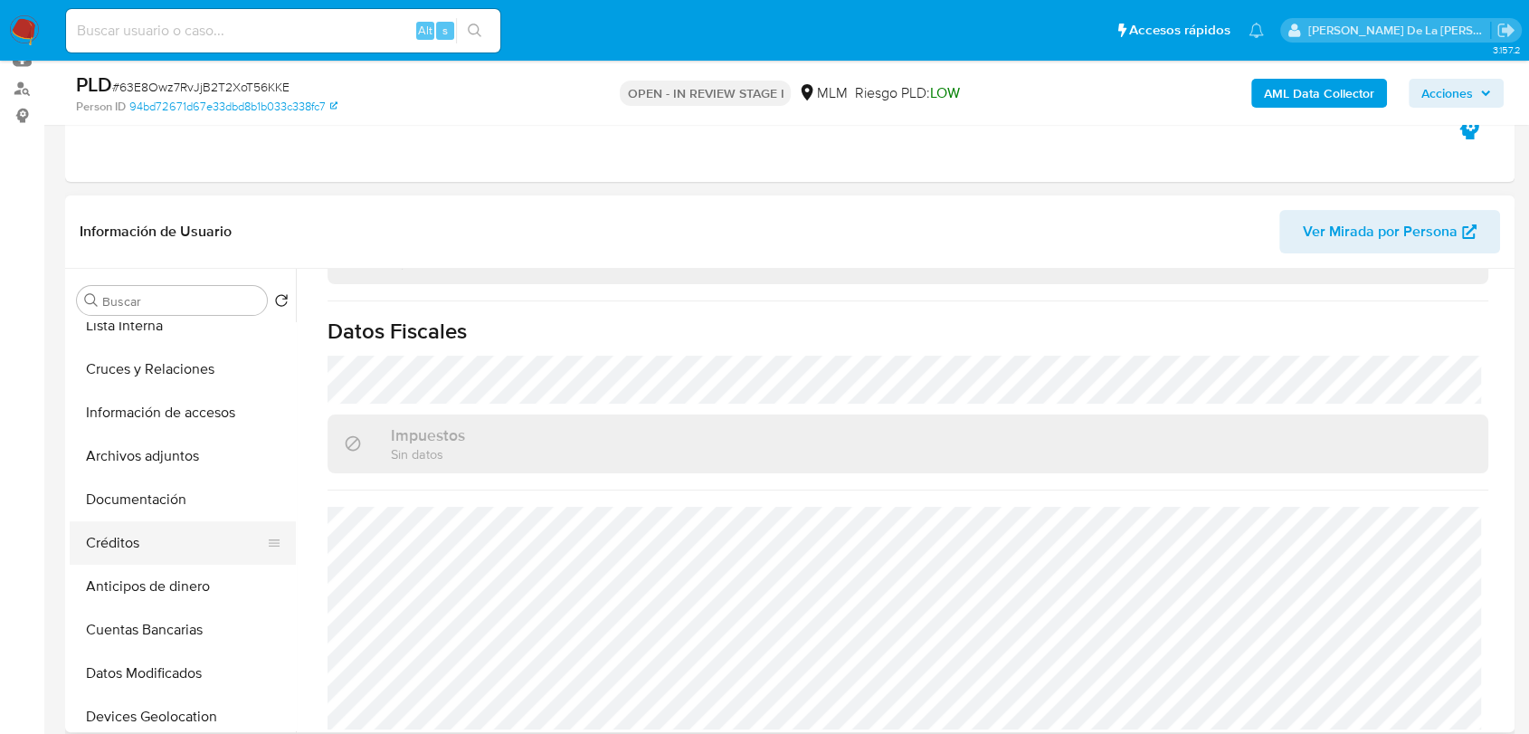
scroll to position [201, 0]
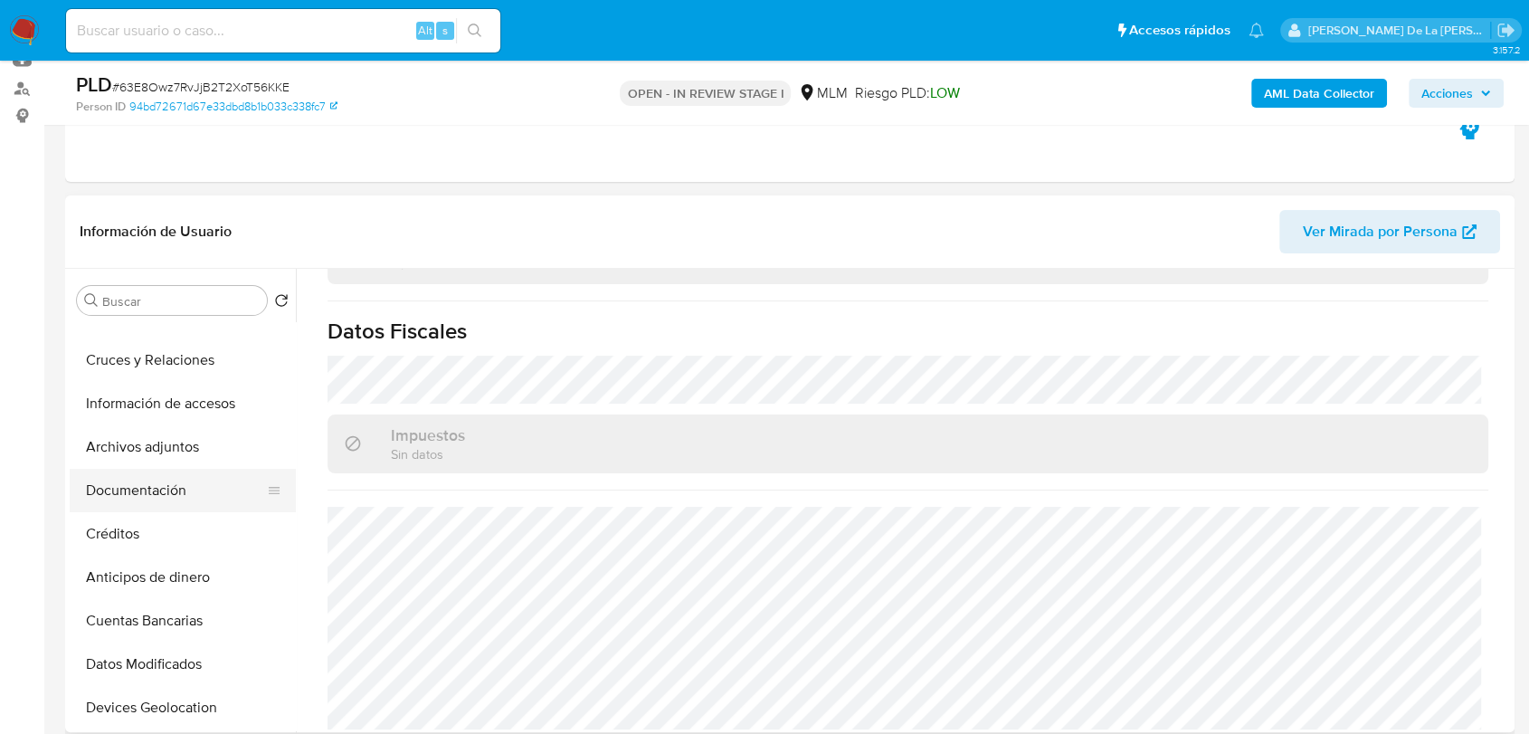
click at [166, 490] on button "Documentación" at bounding box center [176, 490] width 212 height 43
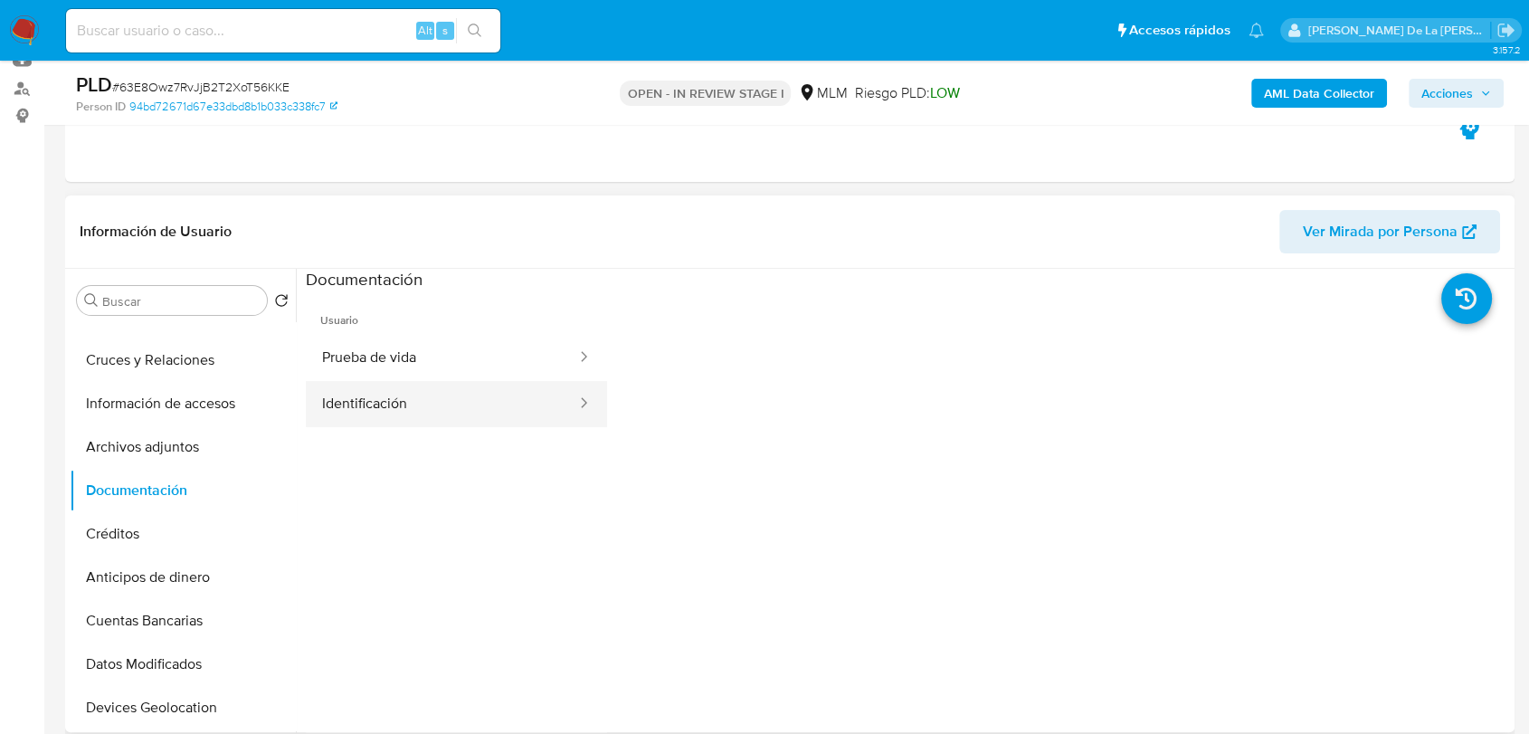
click at [347, 390] on button "Identificación" at bounding box center [442, 404] width 272 height 46
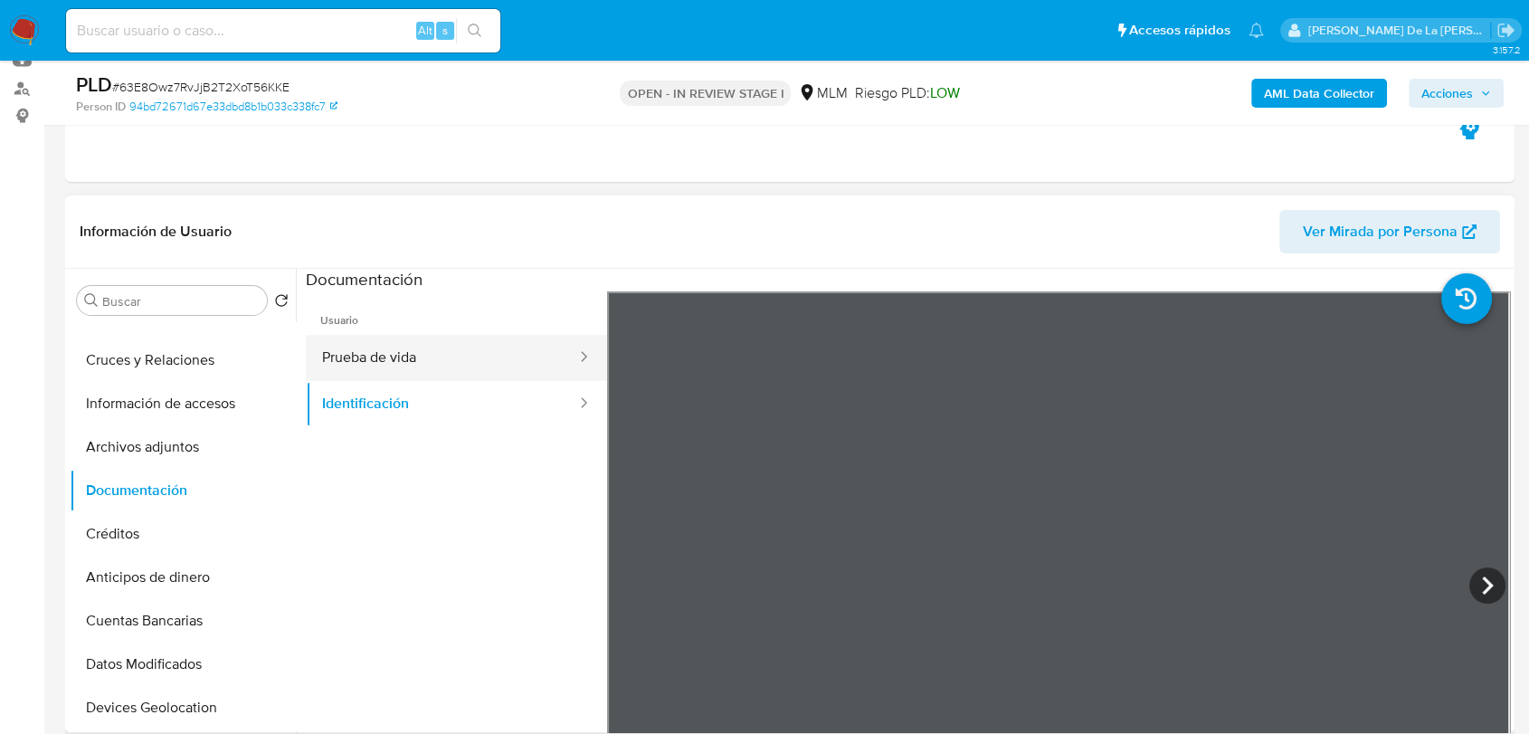
click at [424, 366] on button "Prueba de vida" at bounding box center [442, 358] width 272 height 46
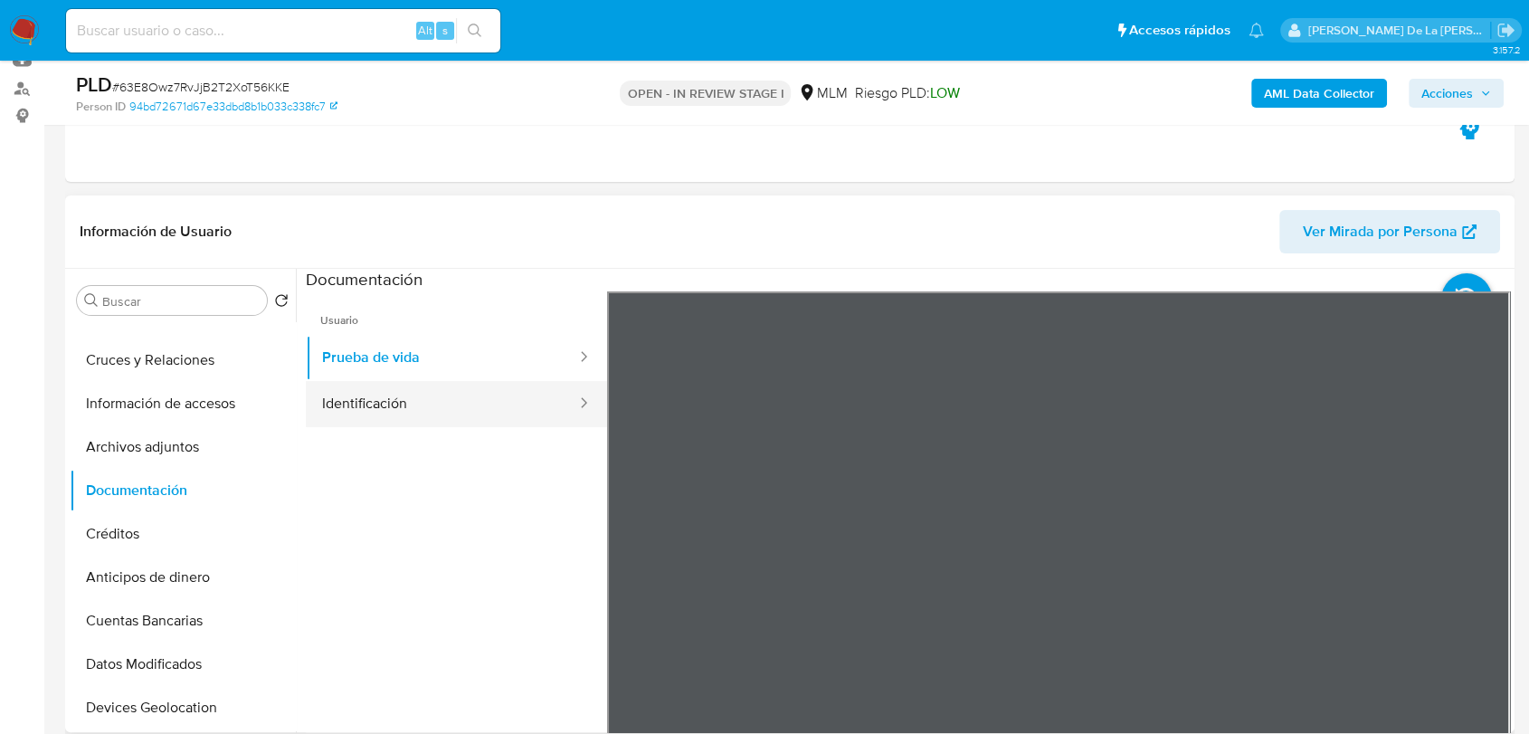
click at [404, 400] on button "Identificación" at bounding box center [442, 404] width 272 height 46
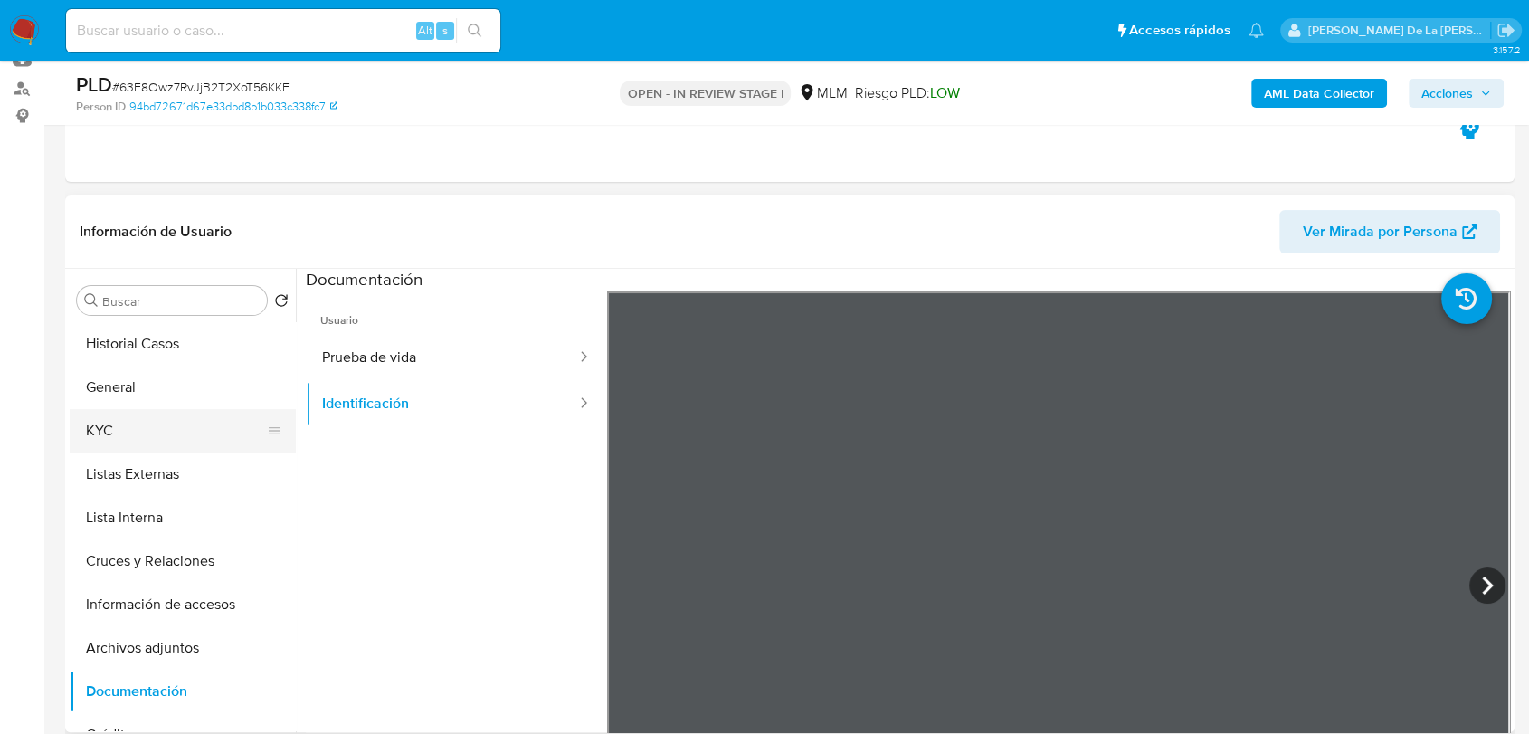
click at [145, 429] on button "KYC" at bounding box center [176, 430] width 212 height 43
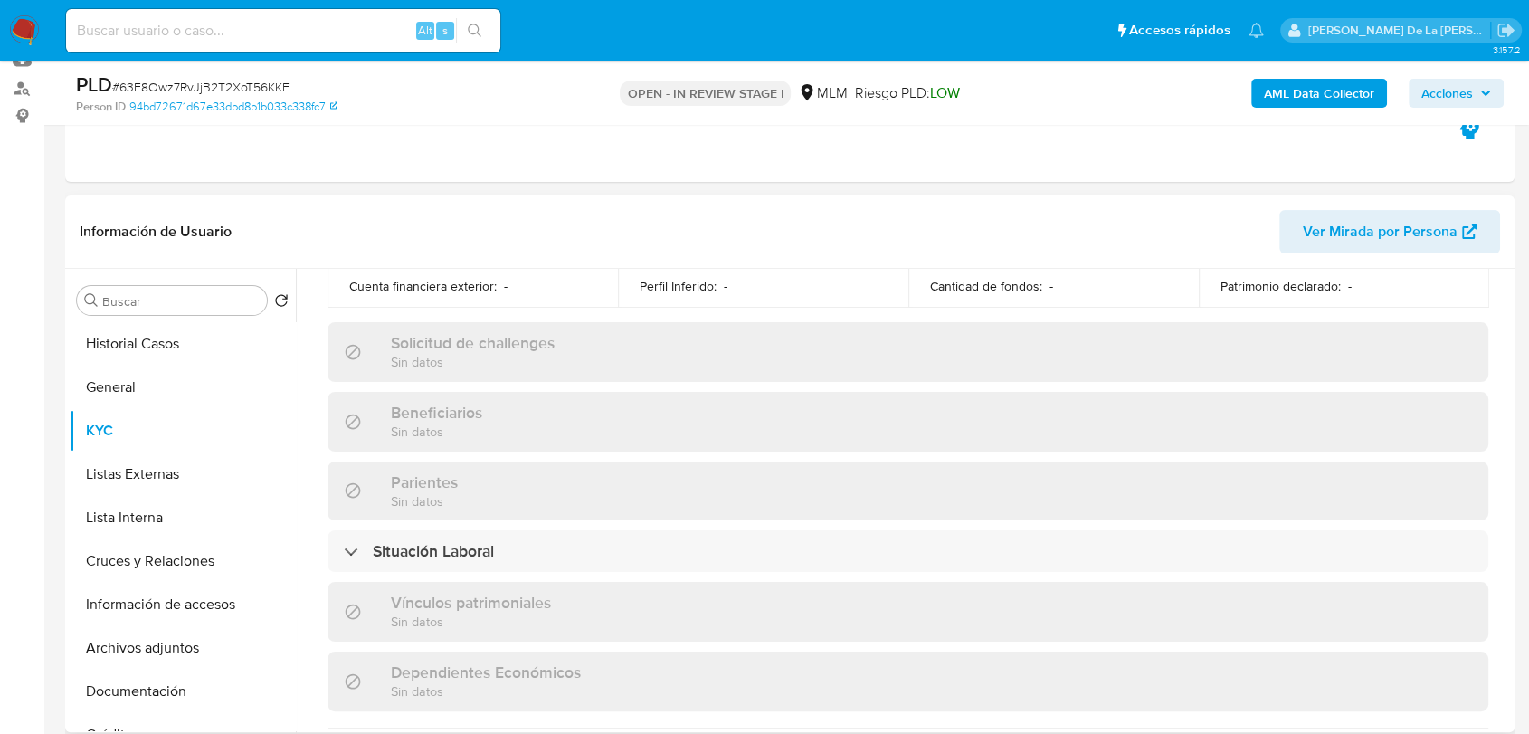
scroll to position [1136, 0]
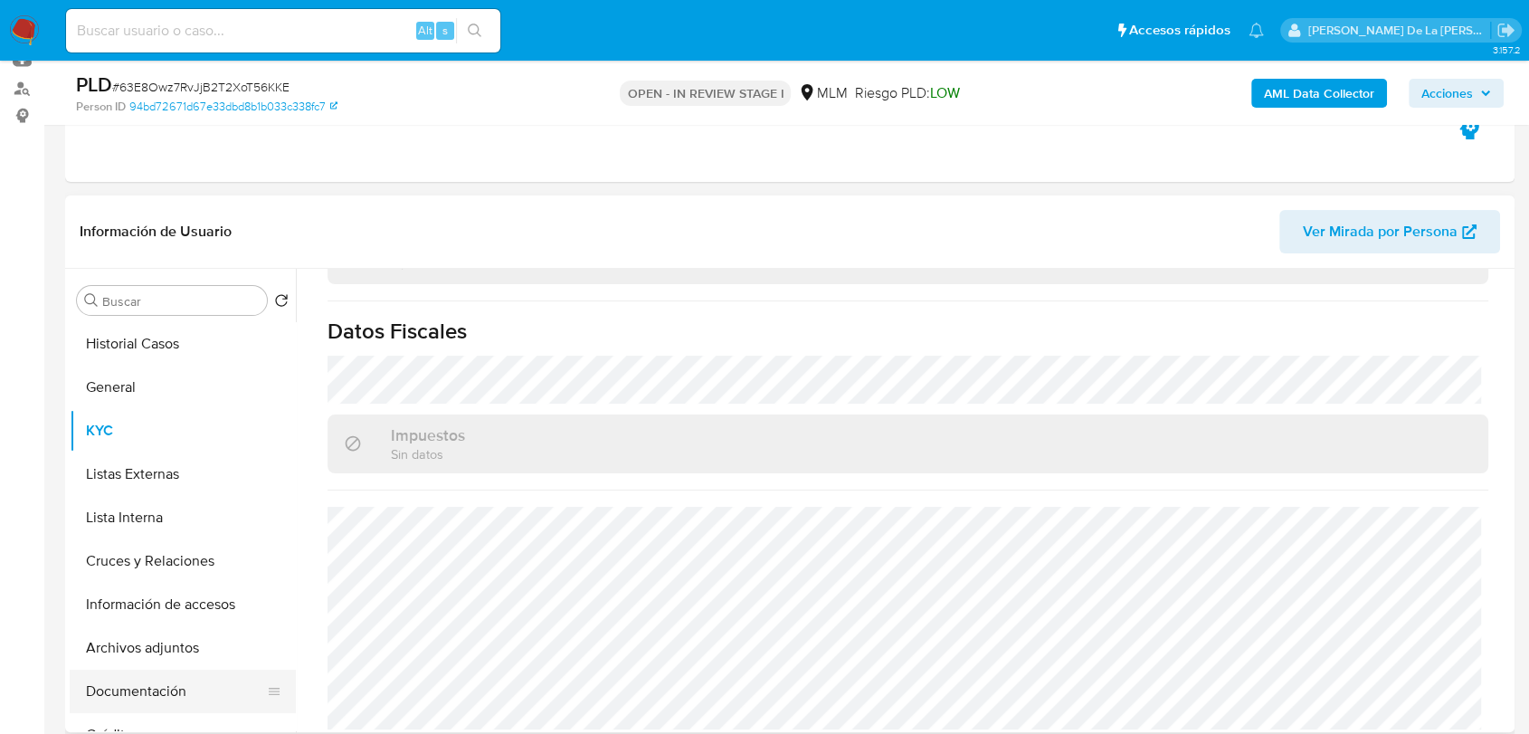
click at [126, 677] on button "Documentación" at bounding box center [176, 691] width 212 height 43
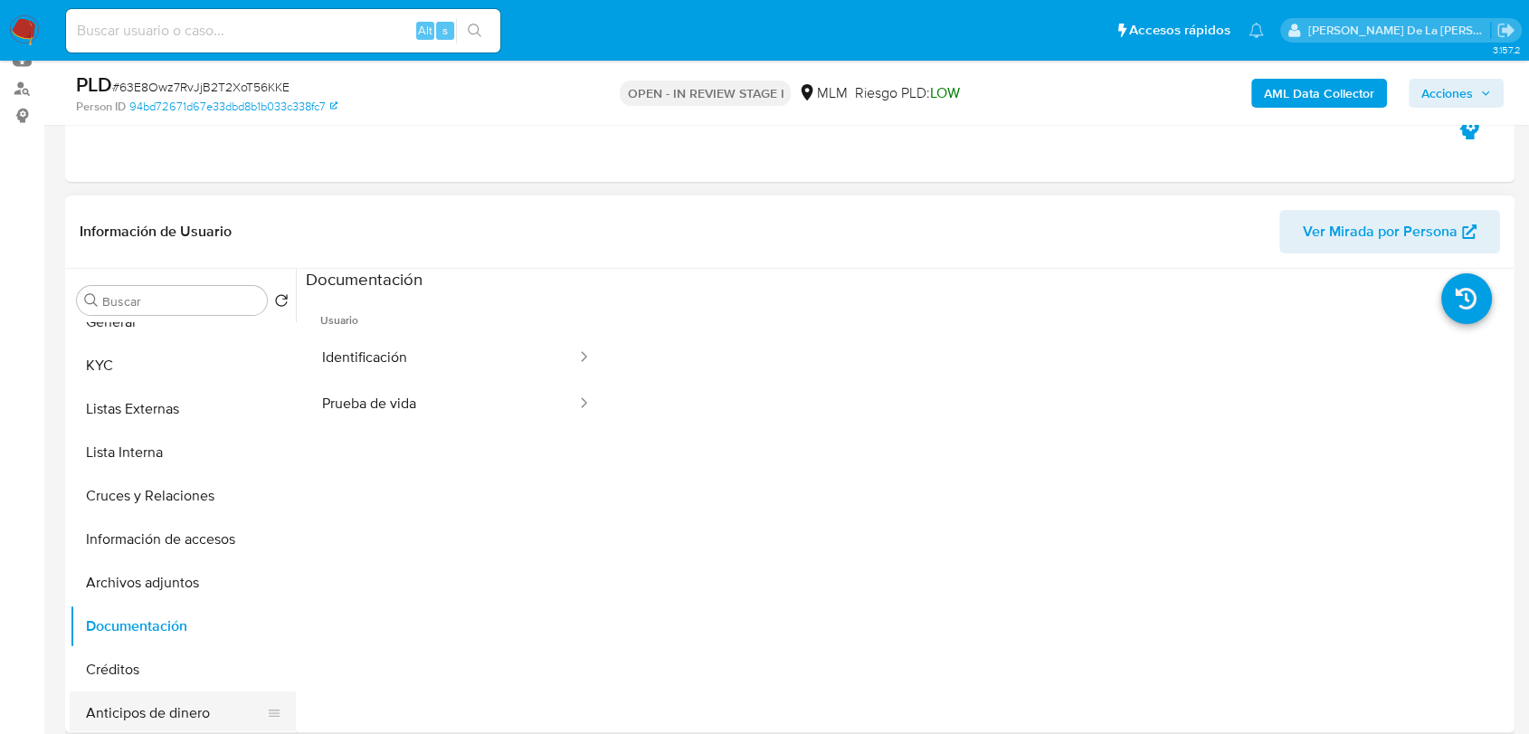
scroll to position [100, 0]
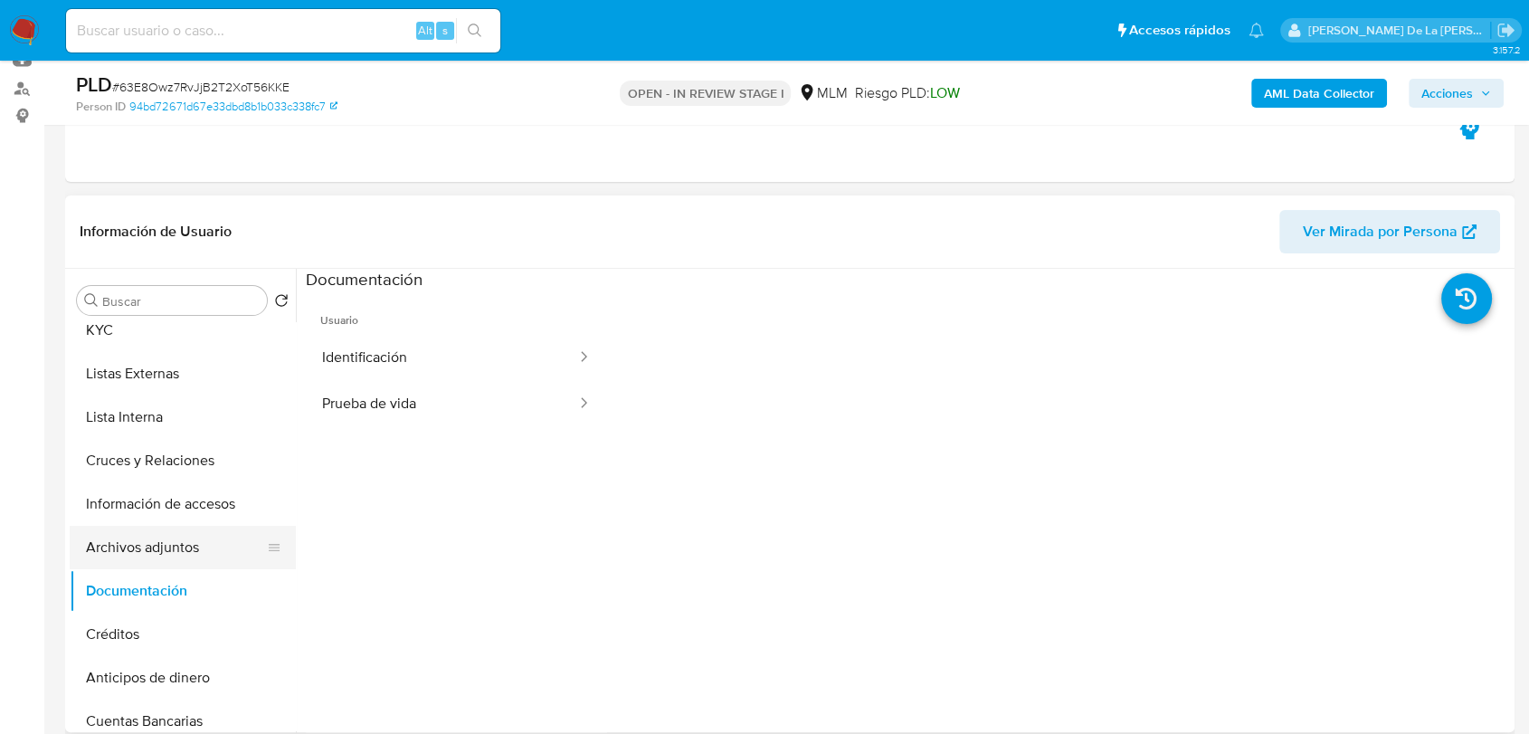
click at [174, 545] on button "Archivos adjuntos" at bounding box center [176, 547] width 212 height 43
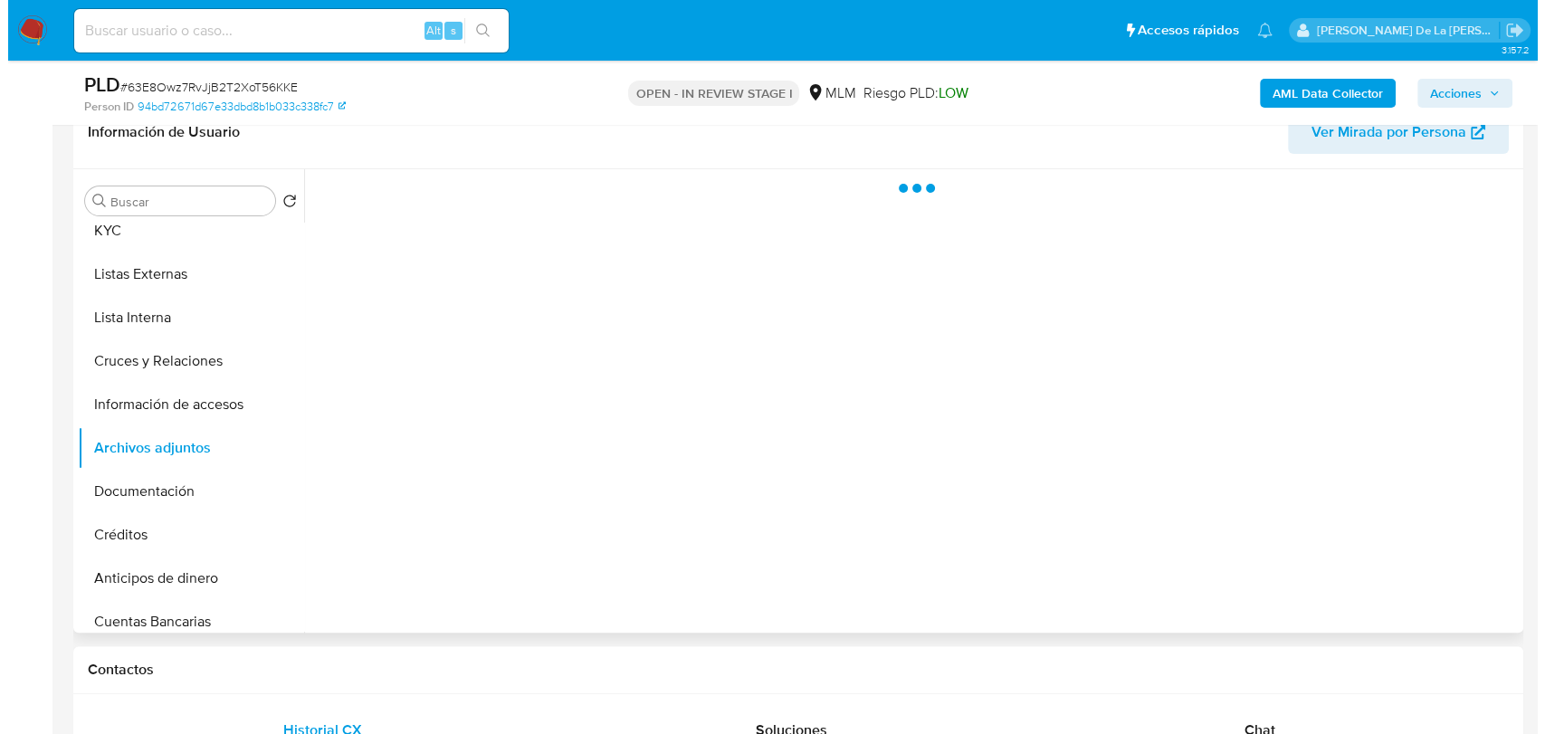
scroll to position [301, 0]
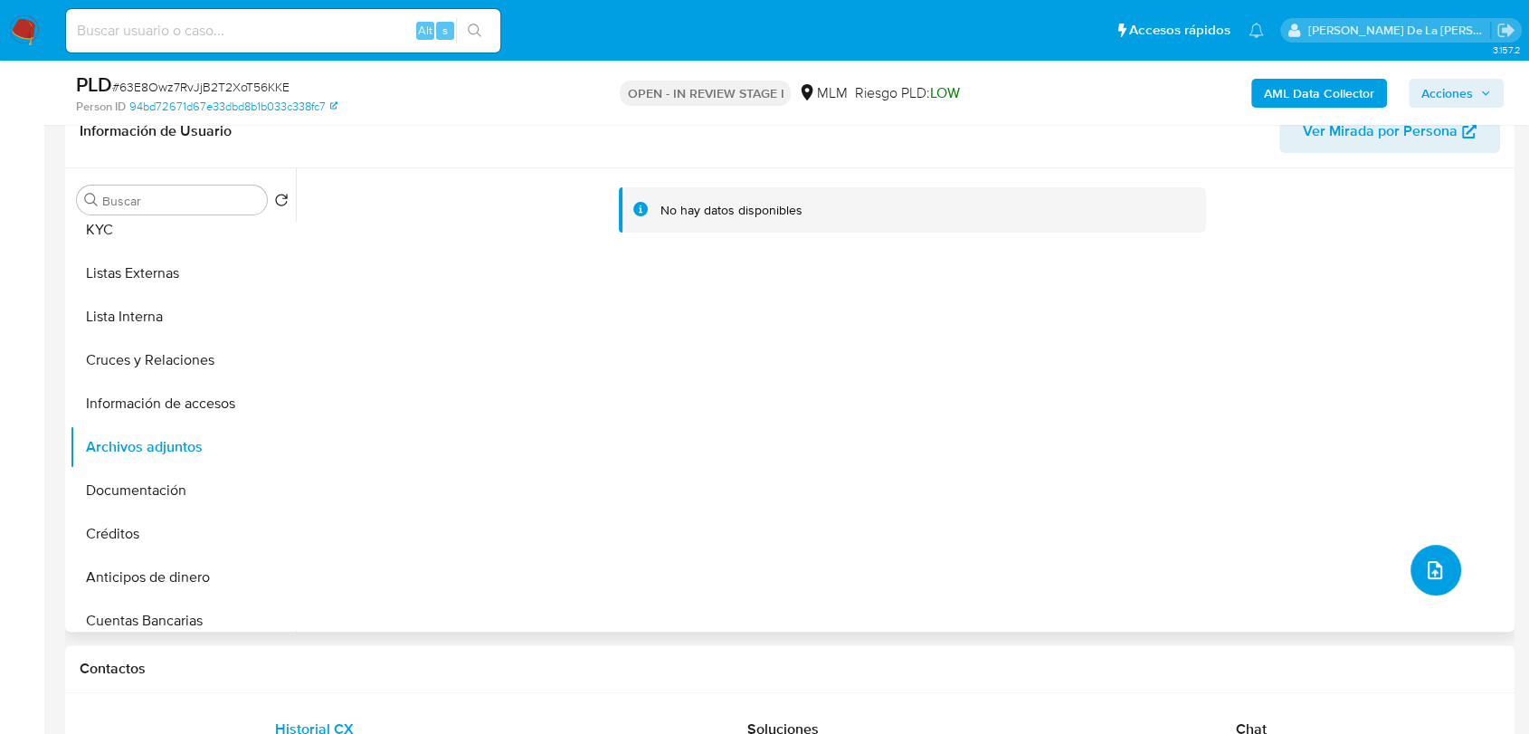
click at [1412, 574] on button "upload-file" at bounding box center [1436, 570] width 51 height 51
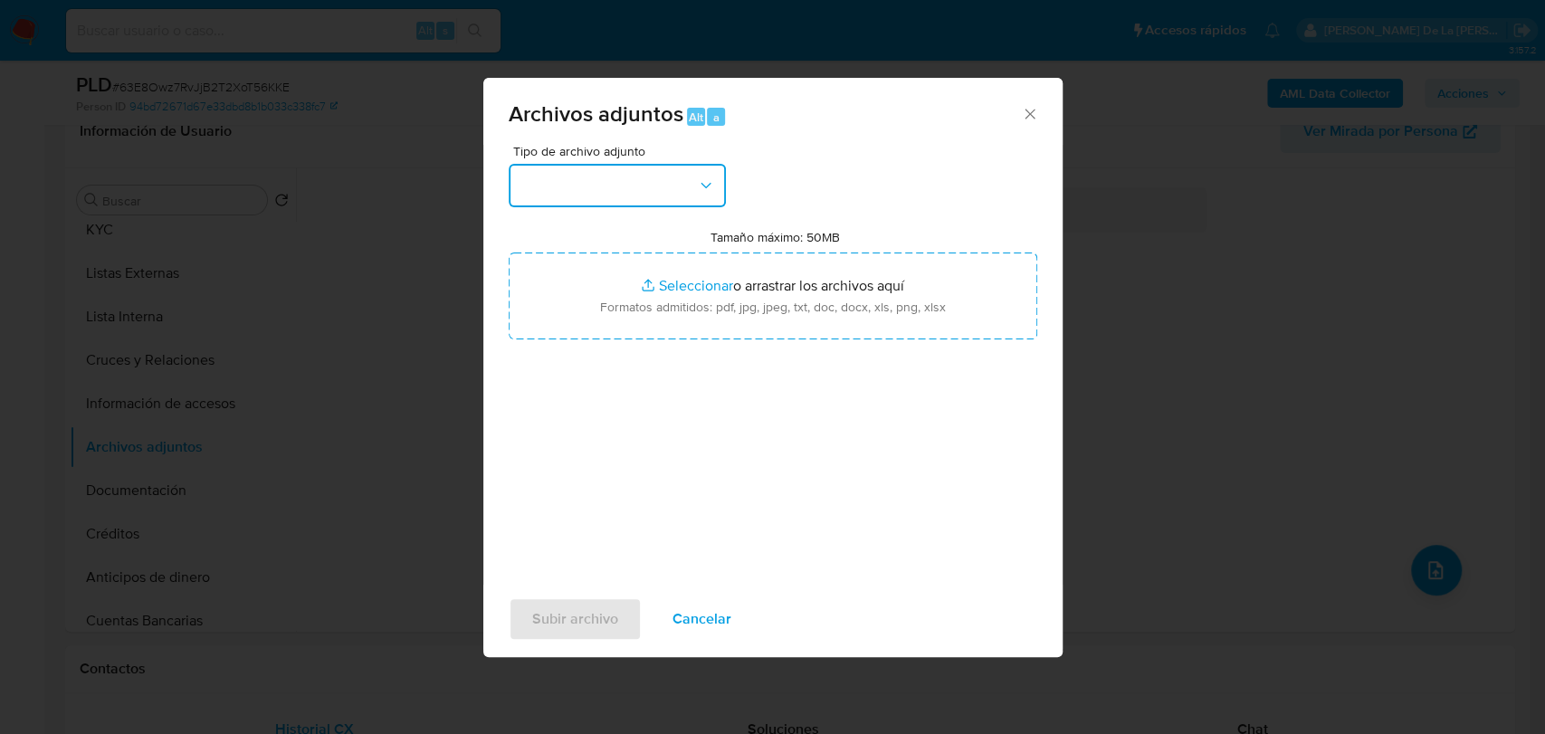
click at [589, 184] on button "button" at bounding box center [617, 185] width 217 height 43
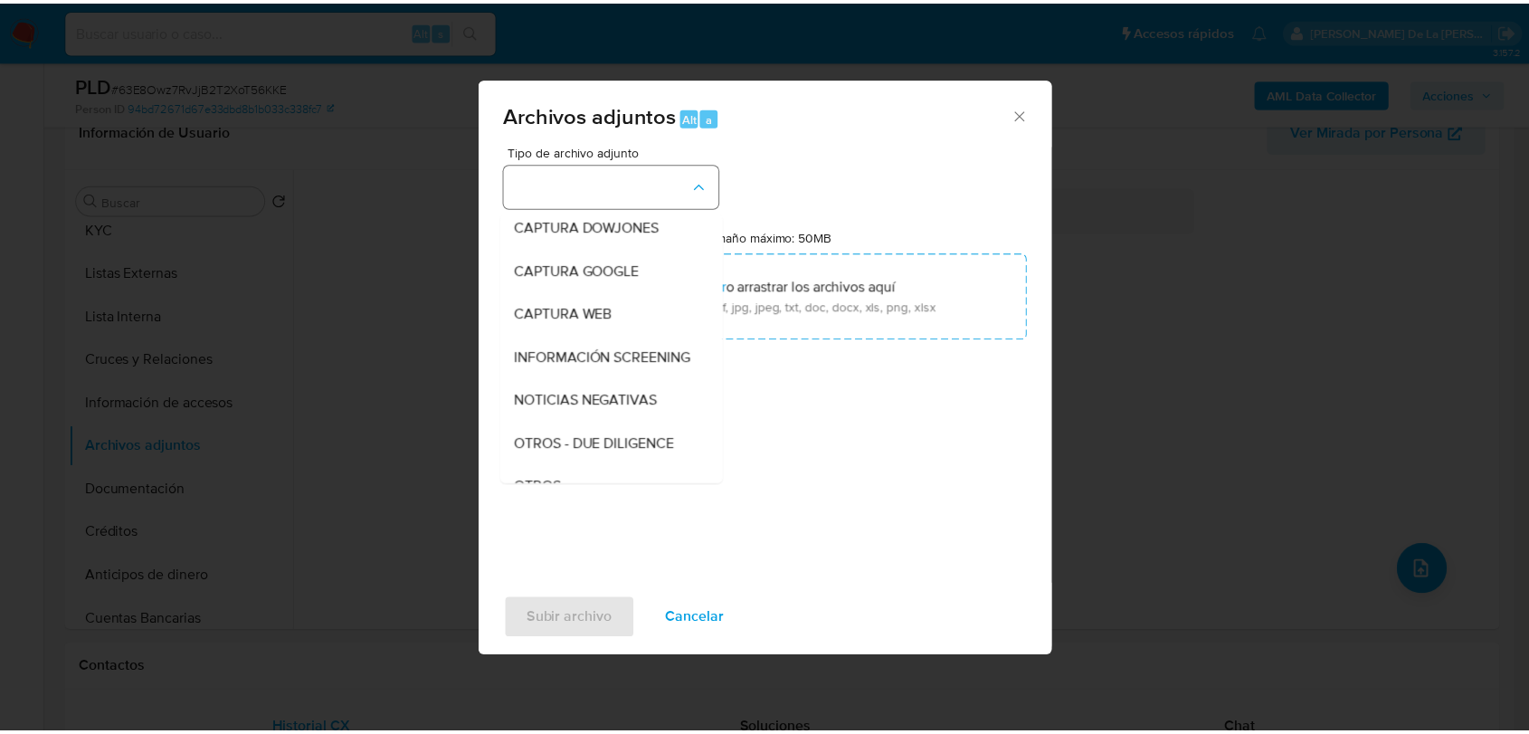
scroll to position [94, 0]
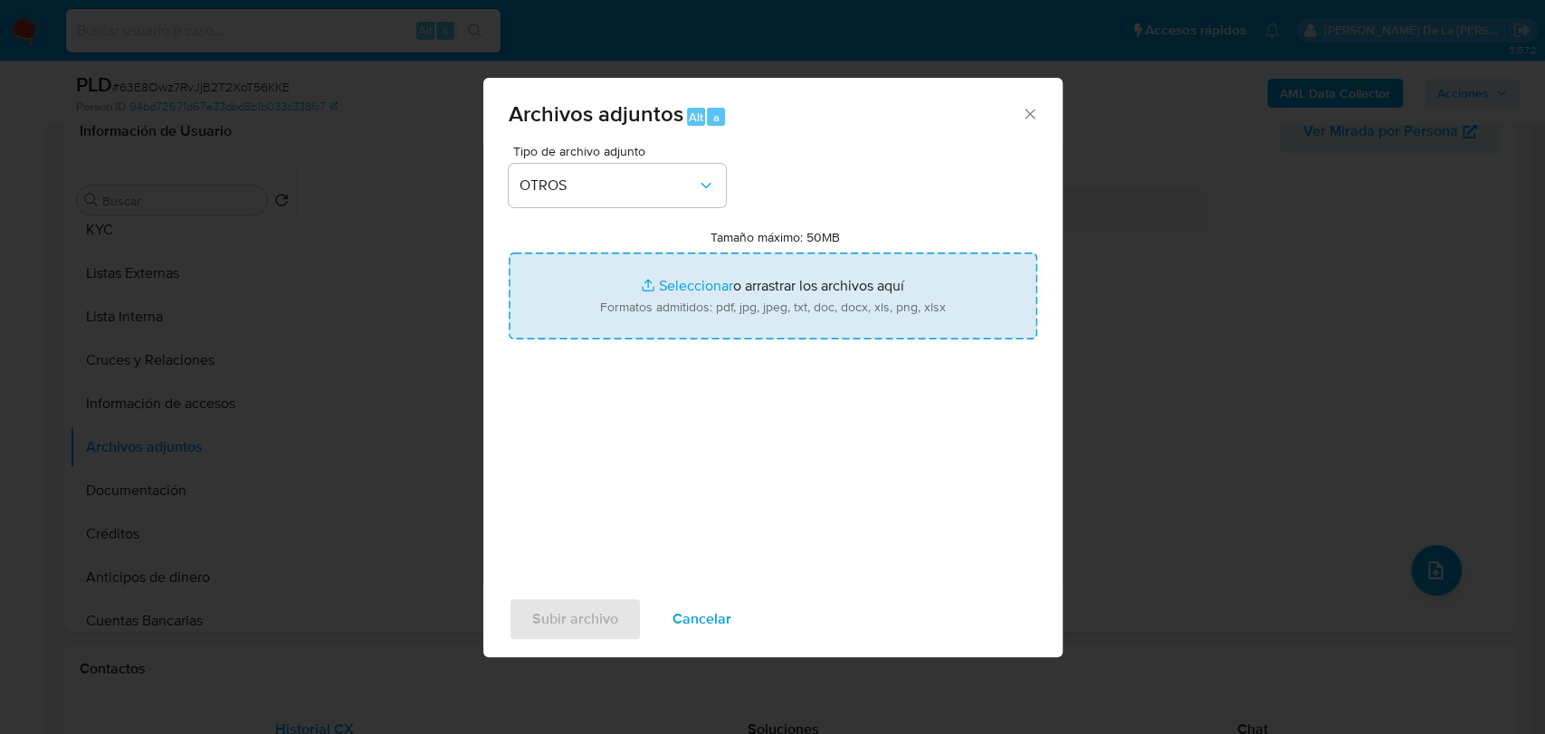
type input "C:\fakepath\2465441359_JUAN ALBERTO ALMARAZ SANDOVAL_AGO2025.pdf"
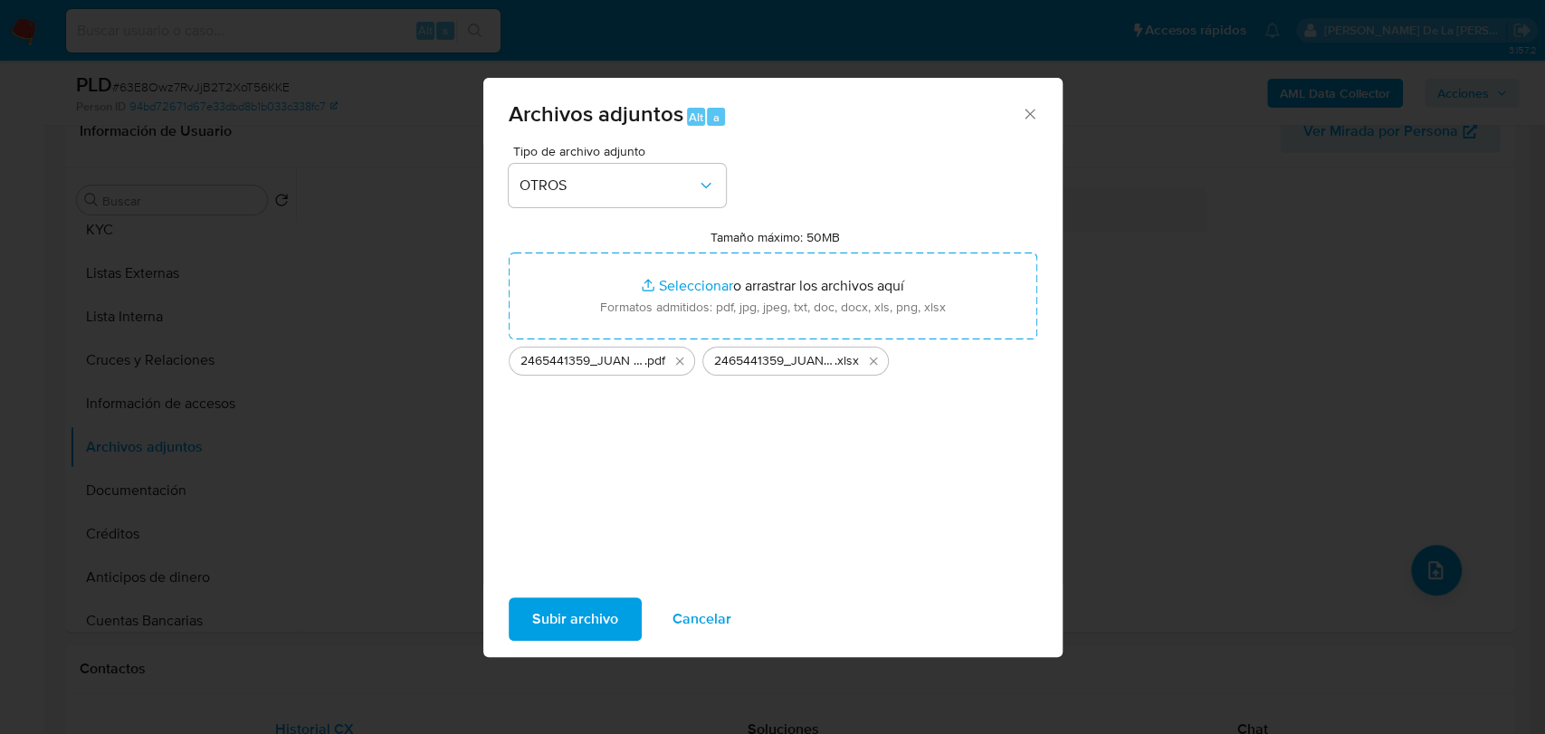
click at [560, 617] on span "Subir archivo" at bounding box center [575, 619] width 86 height 40
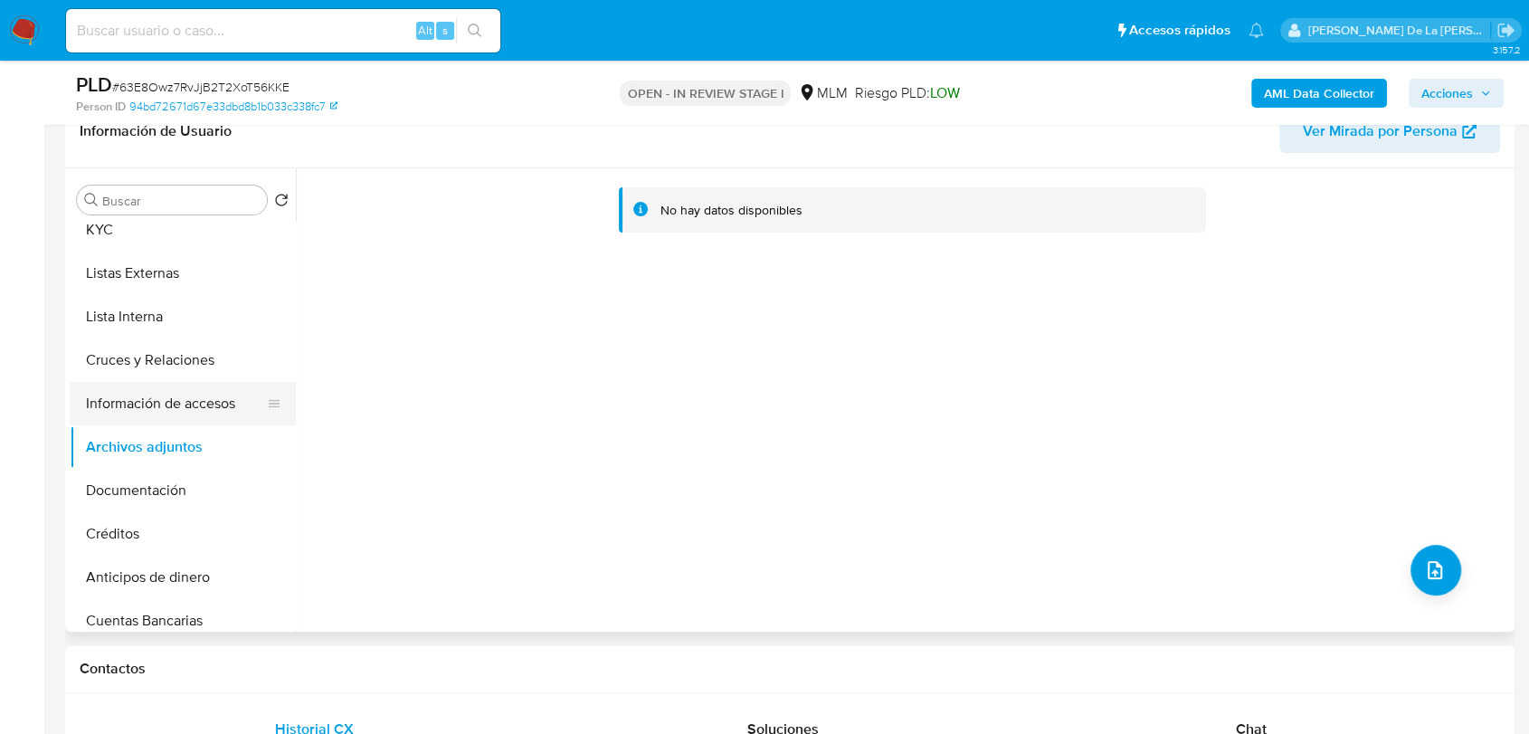
click at [185, 411] on button "Información de accesos" at bounding box center [176, 403] width 212 height 43
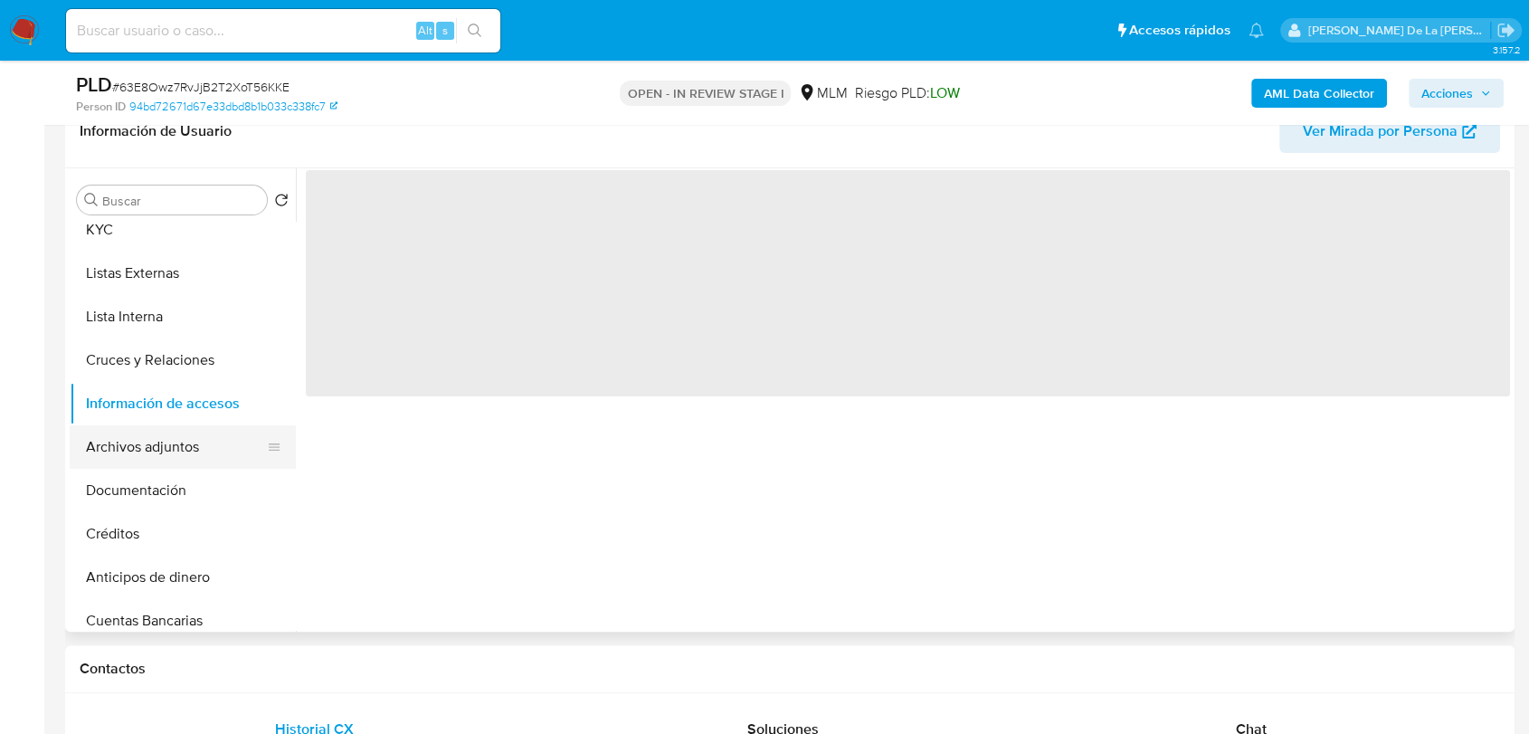
click at [174, 454] on button "Archivos adjuntos" at bounding box center [176, 446] width 212 height 43
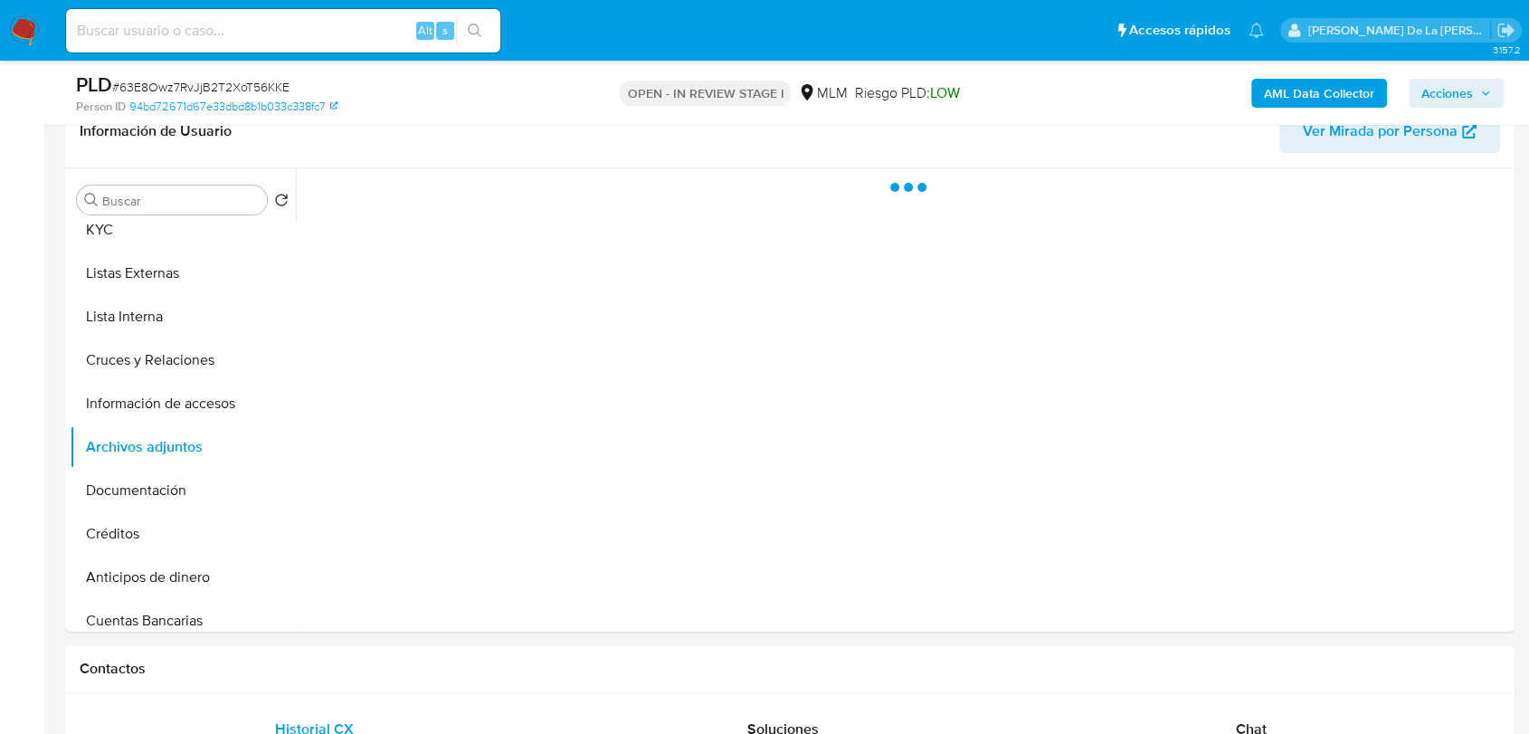
click at [1426, 94] on span "Acciones" at bounding box center [1448, 93] width 52 height 29
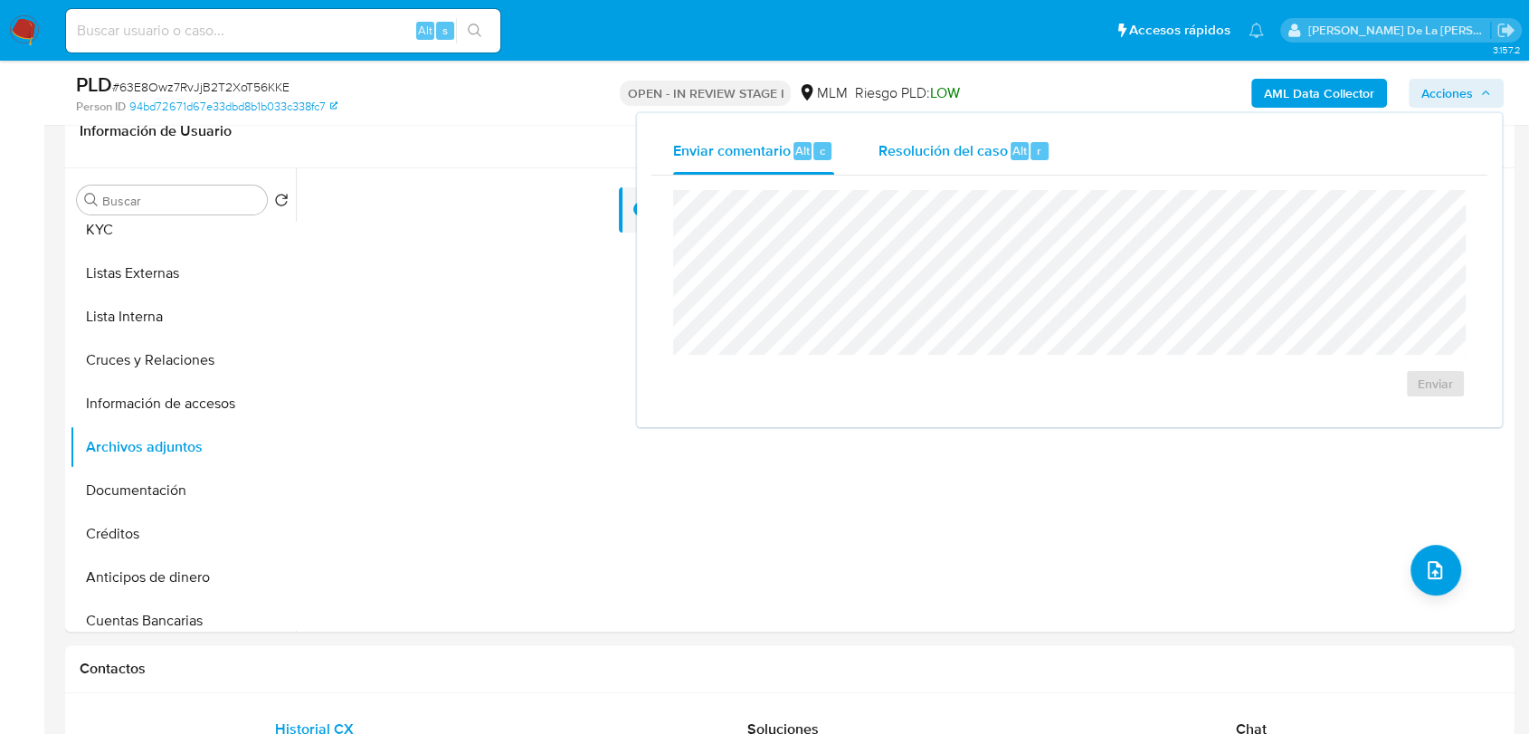
click at [968, 156] on span "Resolución del caso" at bounding box center [942, 149] width 129 height 21
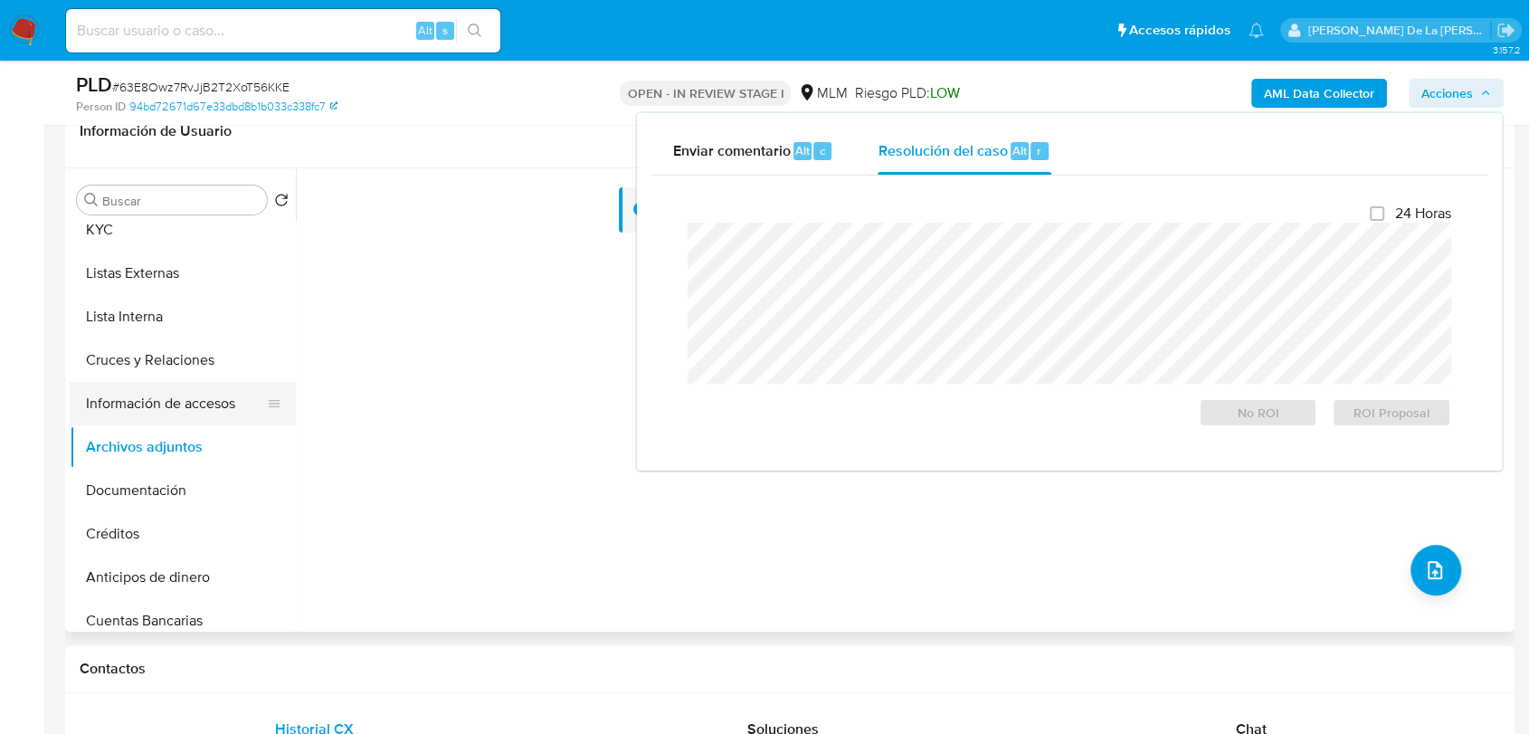
drag, startPoint x: 128, startPoint y: 414, endPoint x: 121, endPoint y: 422, distance: 10.9
click at [128, 413] on button "Información de accesos" at bounding box center [176, 403] width 212 height 43
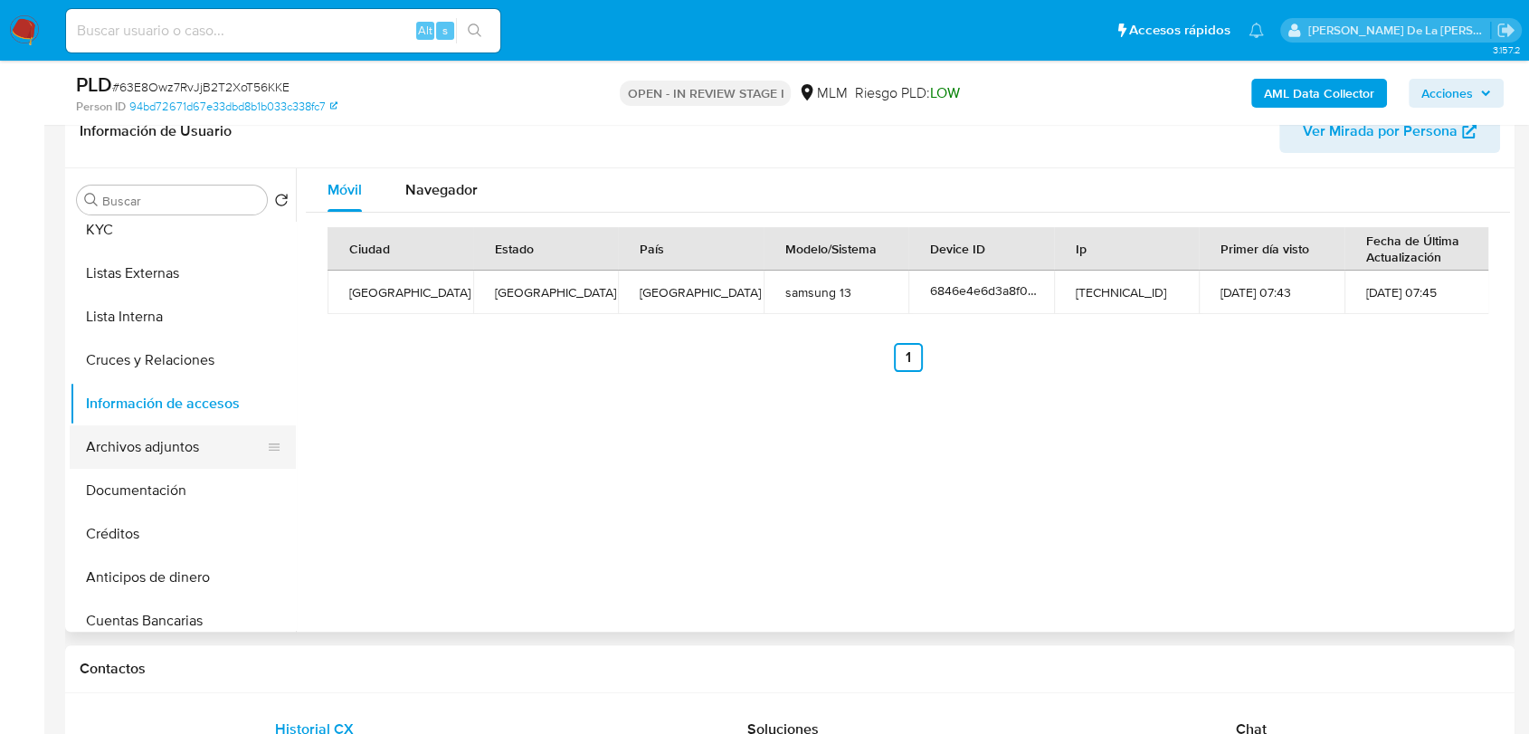
click at [124, 443] on button "Archivos adjuntos" at bounding box center [176, 446] width 212 height 43
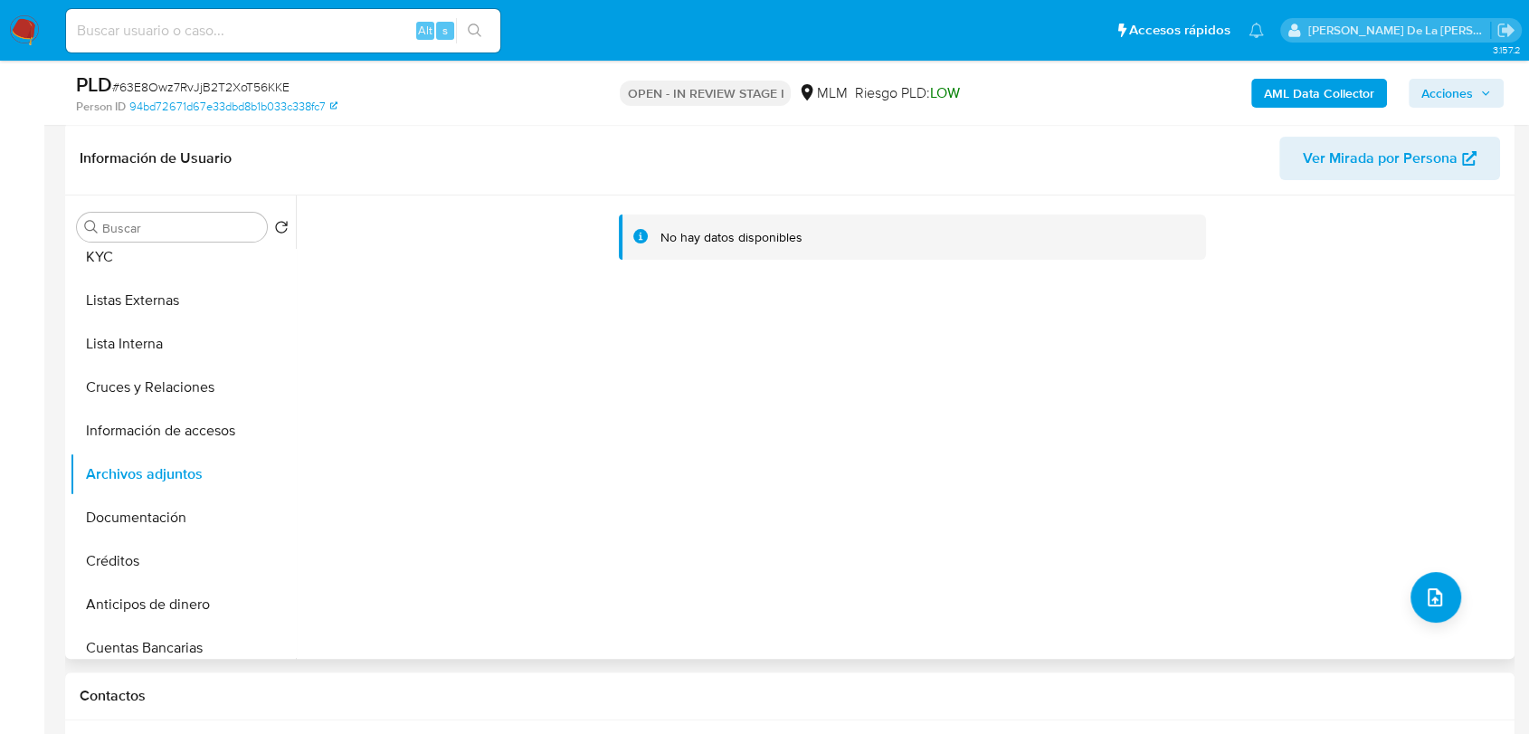
scroll to position [0, 0]
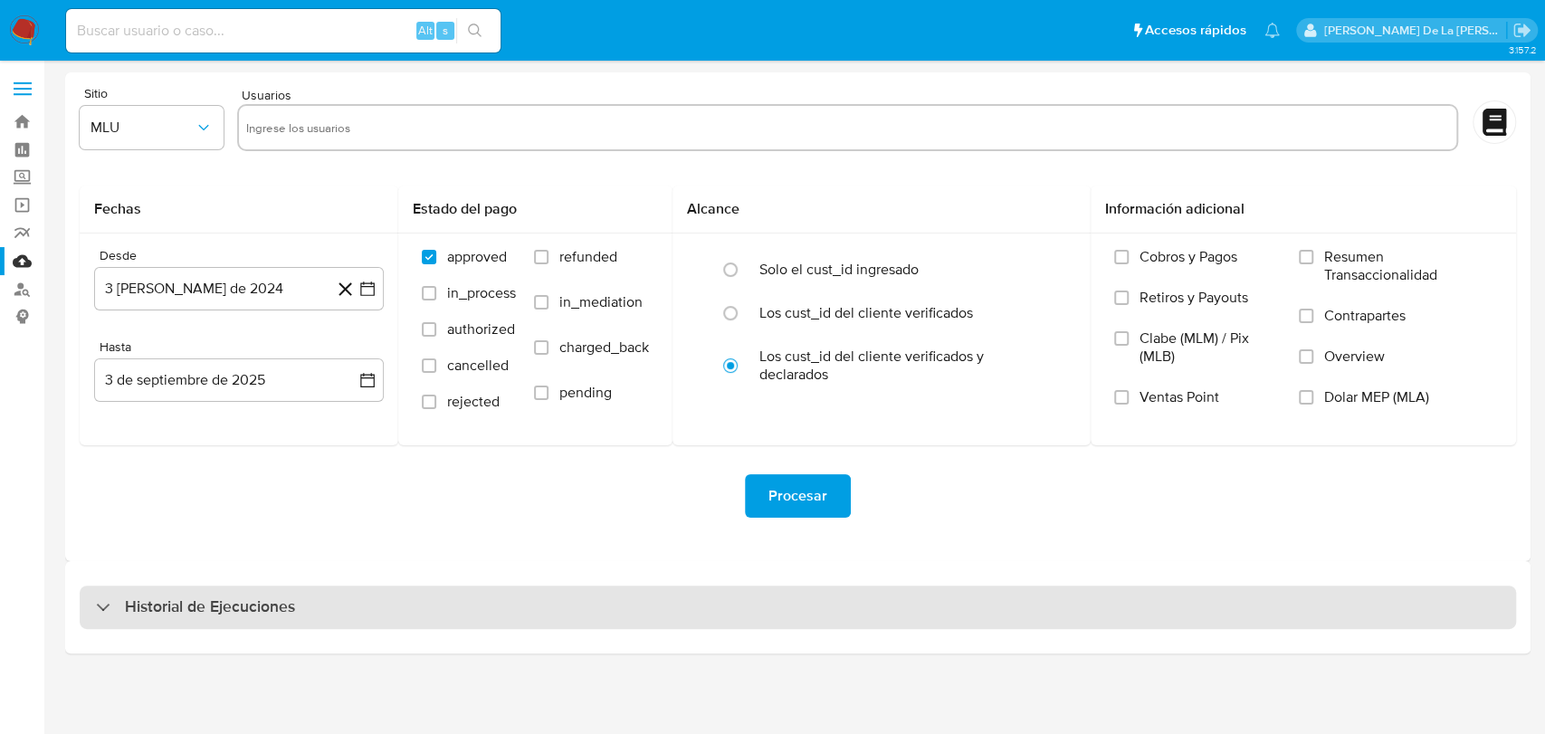
click at [84, 613] on div "Historial de Ejecuciones" at bounding box center [798, 606] width 1436 height 43
select select "10"
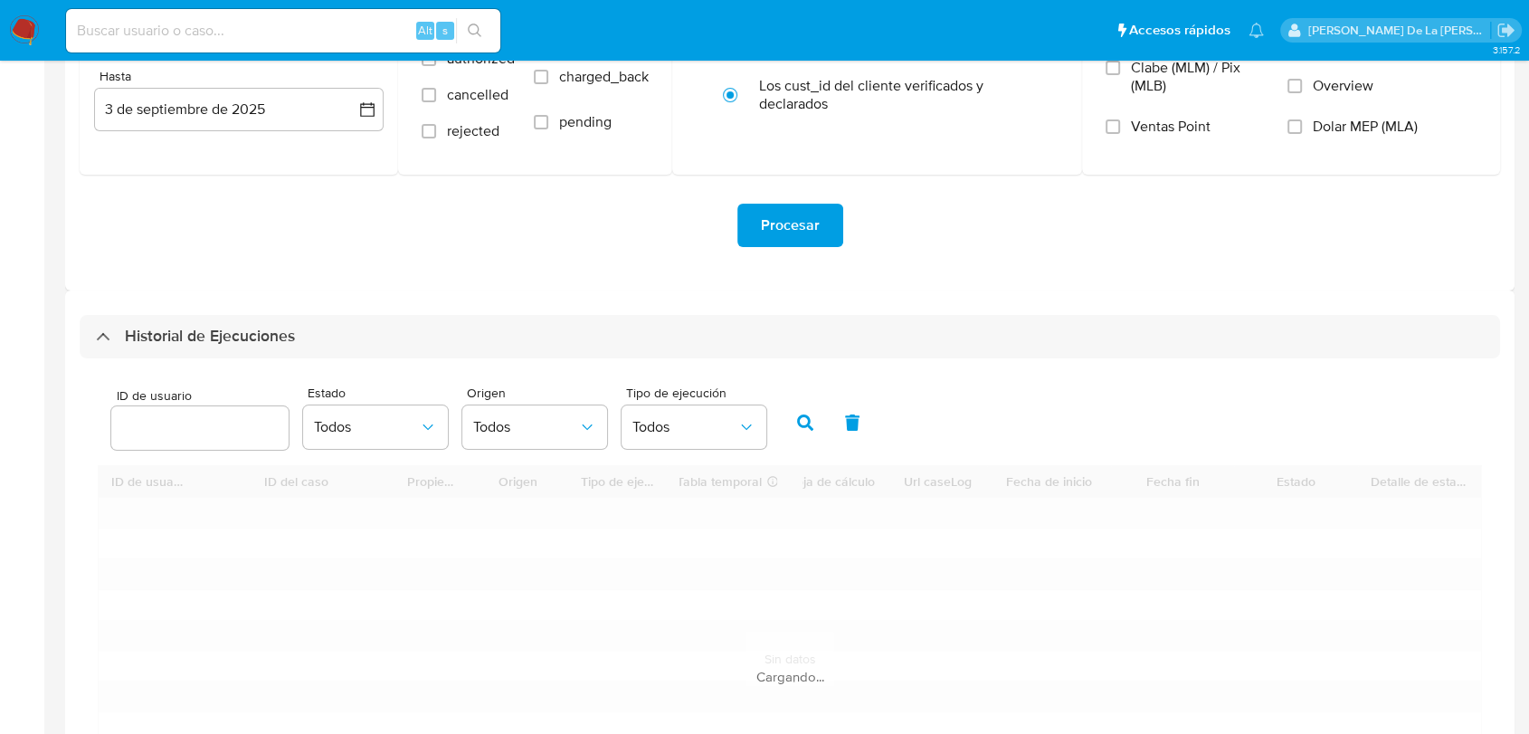
scroll to position [402, 0]
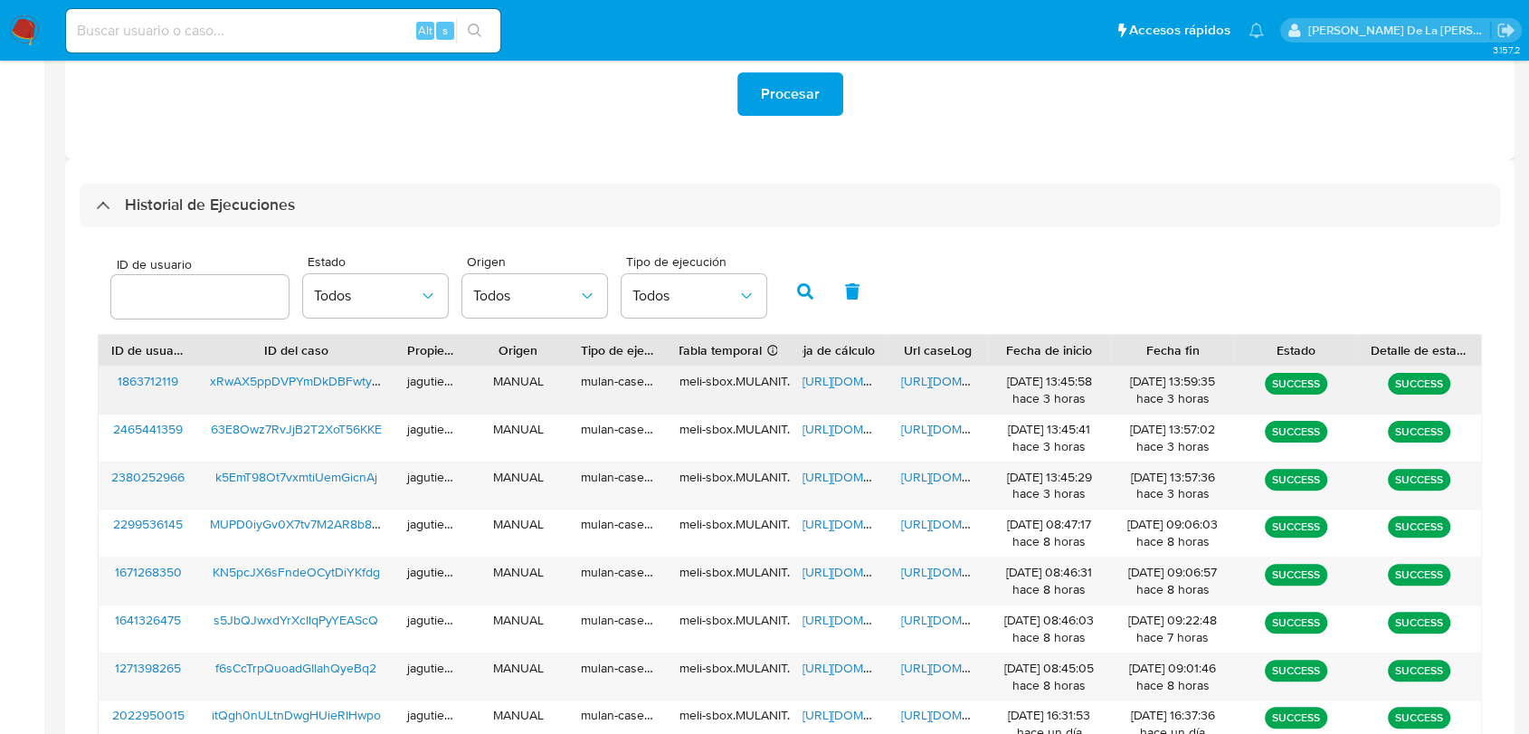
click at [262, 388] on span "xRwAX5ppDVPYmDkDBFwtyfh8" at bounding box center [300, 381] width 180 height 18
click at [832, 390] on span "https://docs.google.com/spreadsheets/d/1-fRfk5MsKSbNHekqGCAdjoyH3tx1Lc0aXfRcFK6…" at bounding box center [865, 381] width 125 height 18
click at [940, 380] on span "https://docs.google.com/document/d/10sPyLlbXunJbFoqSEfknJzktcyA_yOa30HusxIiFKvQ…" at bounding box center [963, 381] width 125 height 18
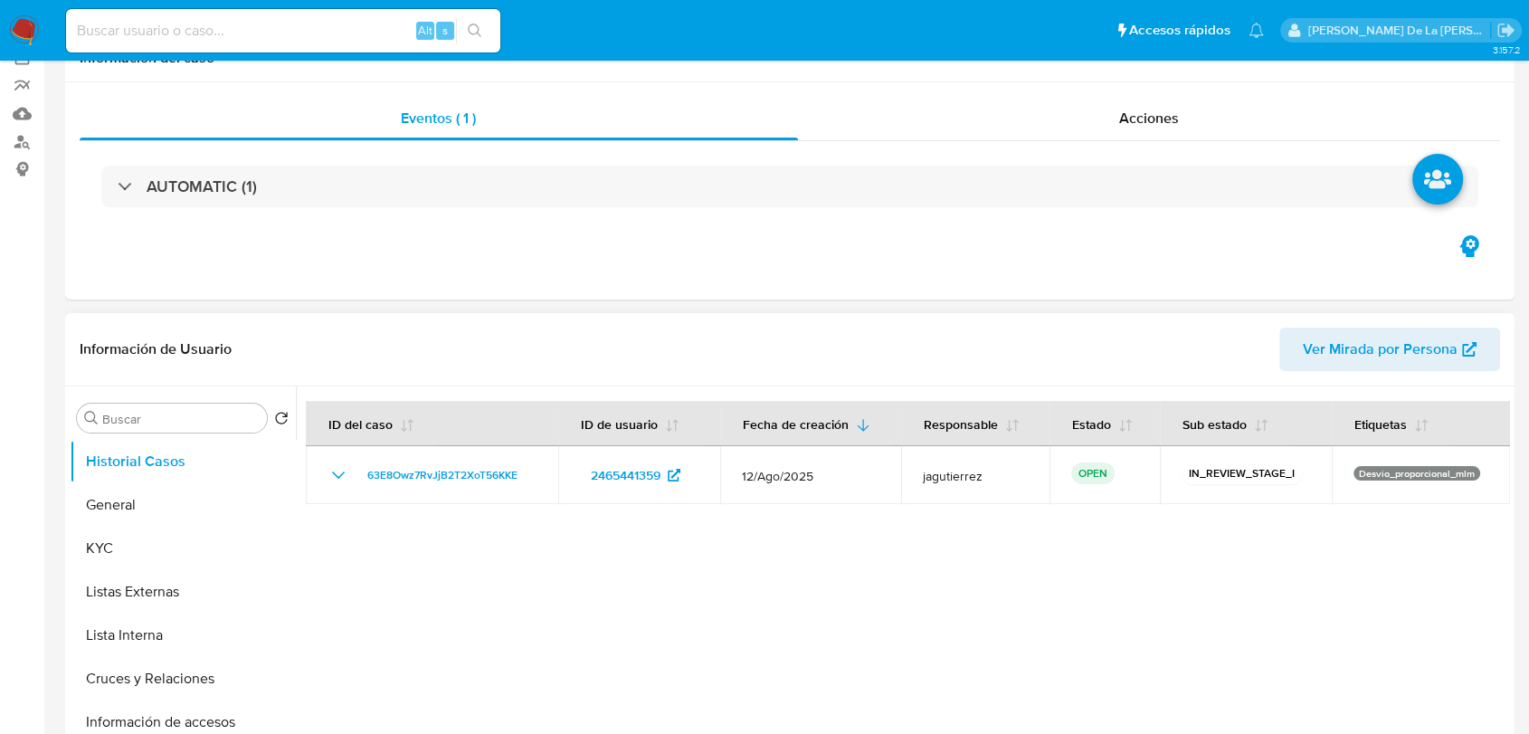
select select "10"
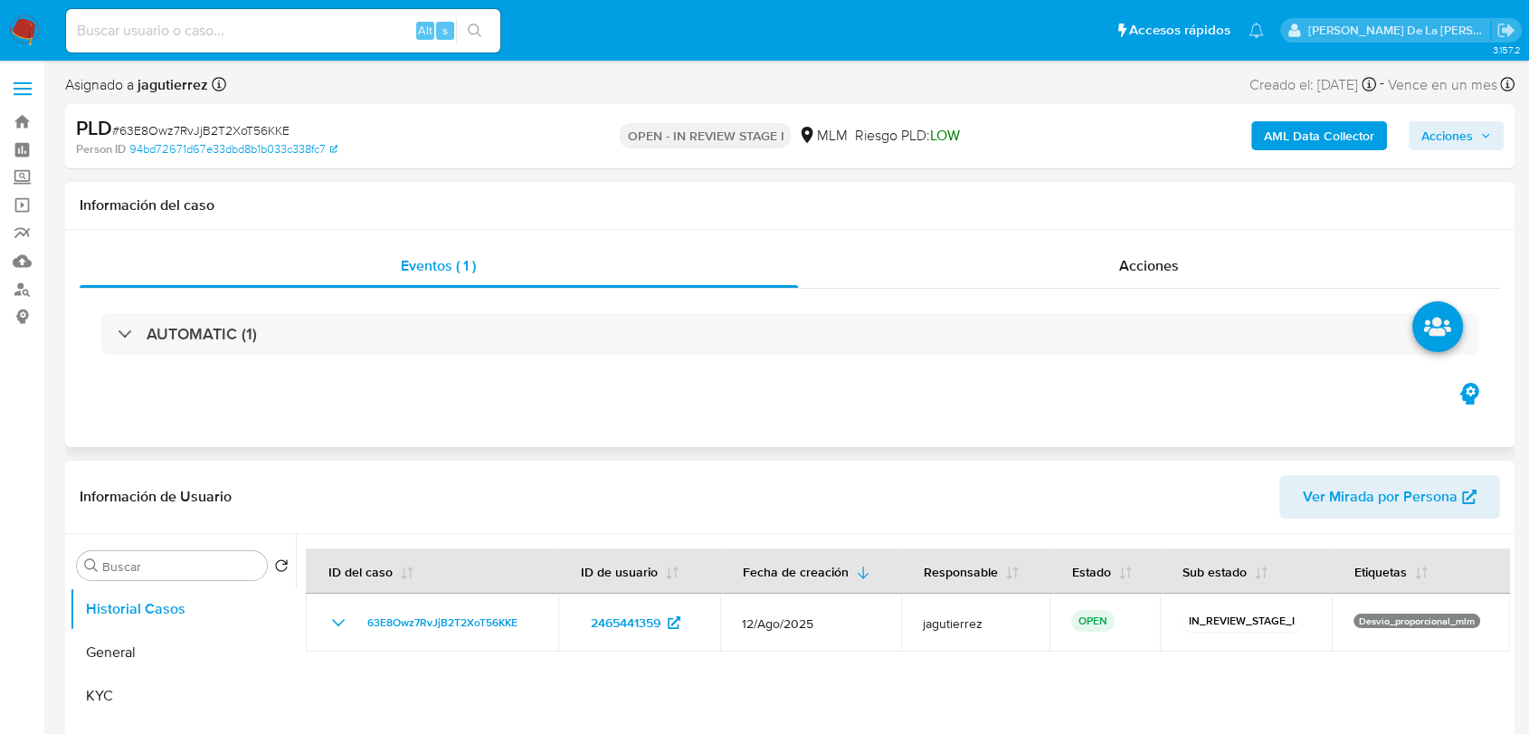
click at [1293, 202] on h1 "Información del caso" at bounding box center [790, 205] width 1421 height 18
click at [1197, 262] on div "Acciones" at bounding box center [1149, 265] width 703 height 43
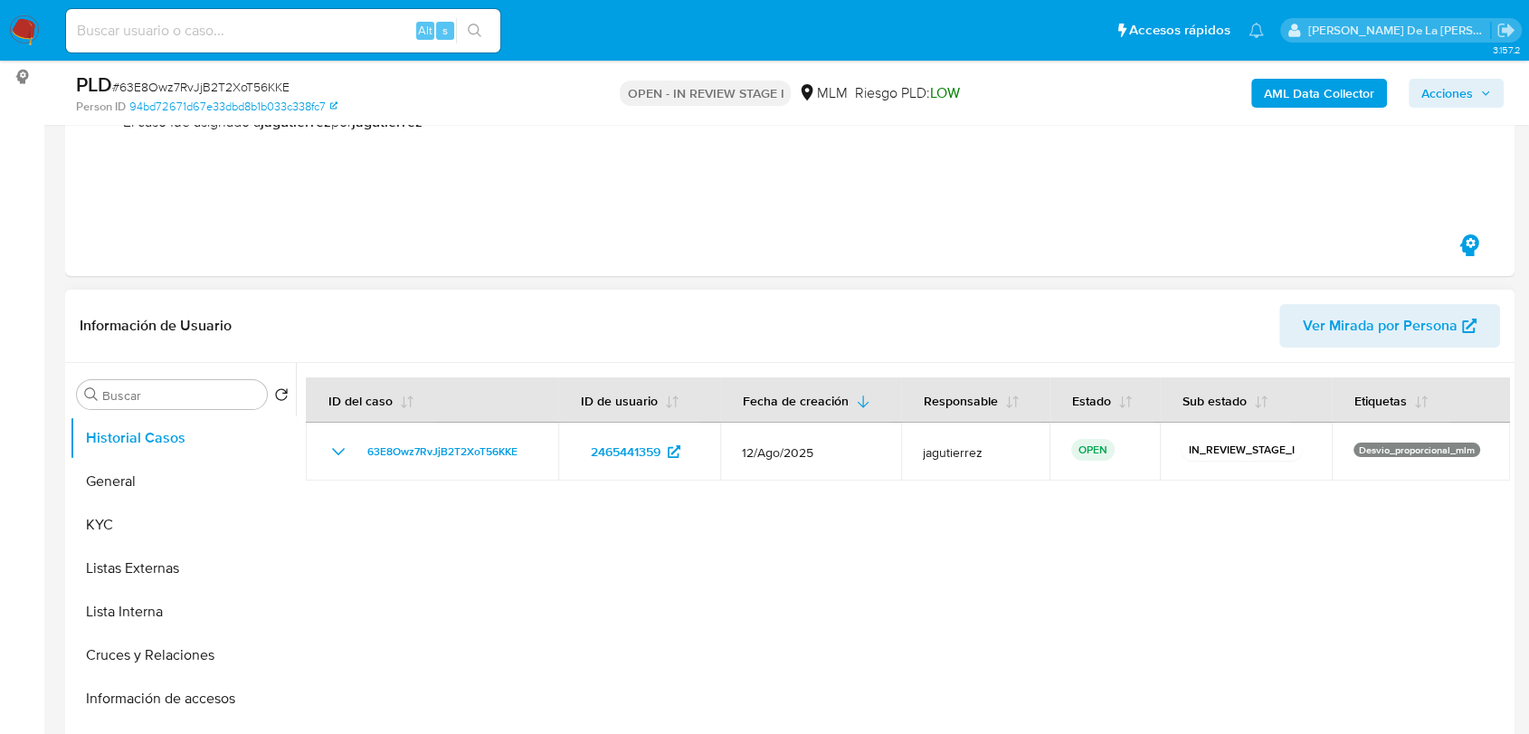
scroll to position [402, 0]
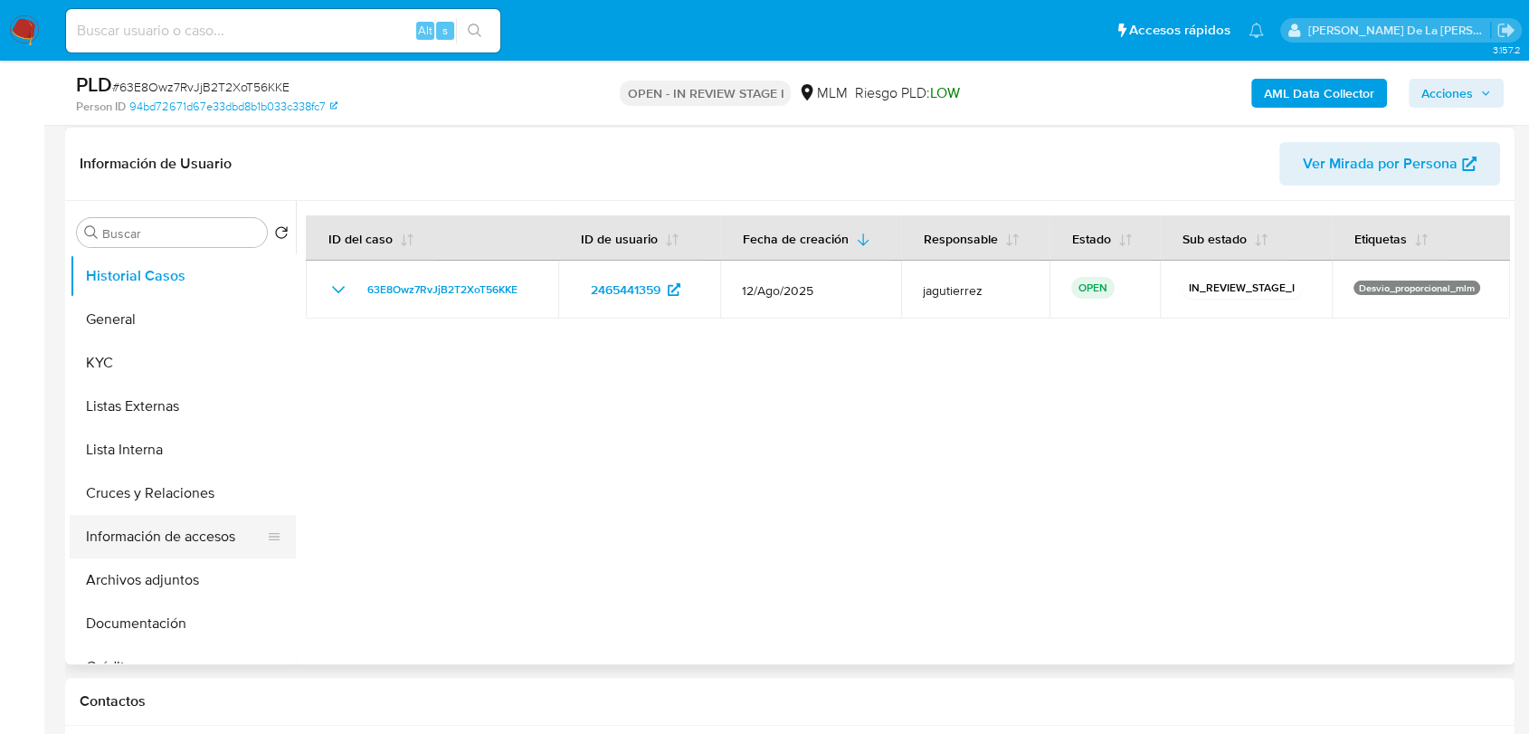
click at [166, 540] on button "Información de accesos" at bounding box center [176, 536] width 212 height 43
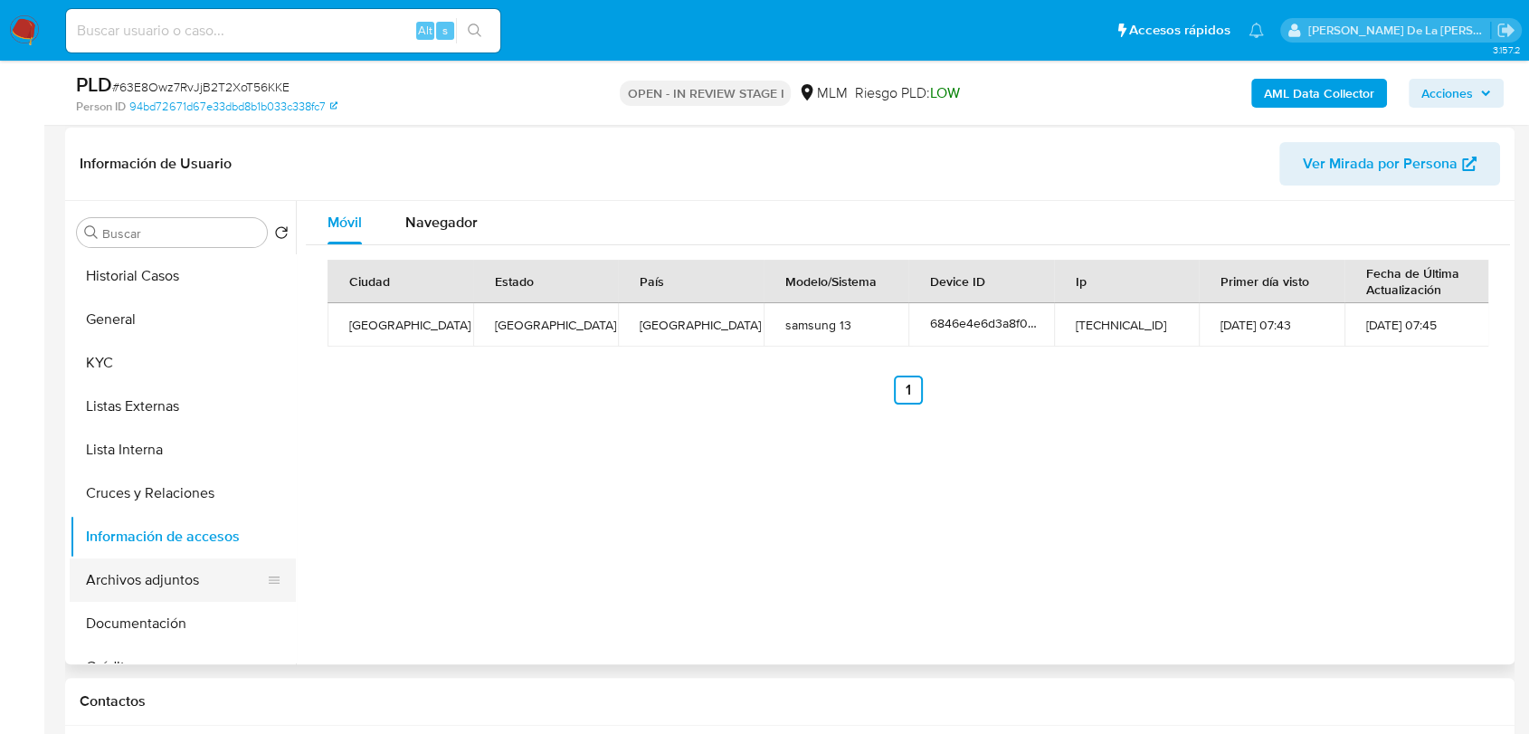
click at [167, 584] on button "Archivos adjuntos" at bounding box center [176, 579] width 212 height 43
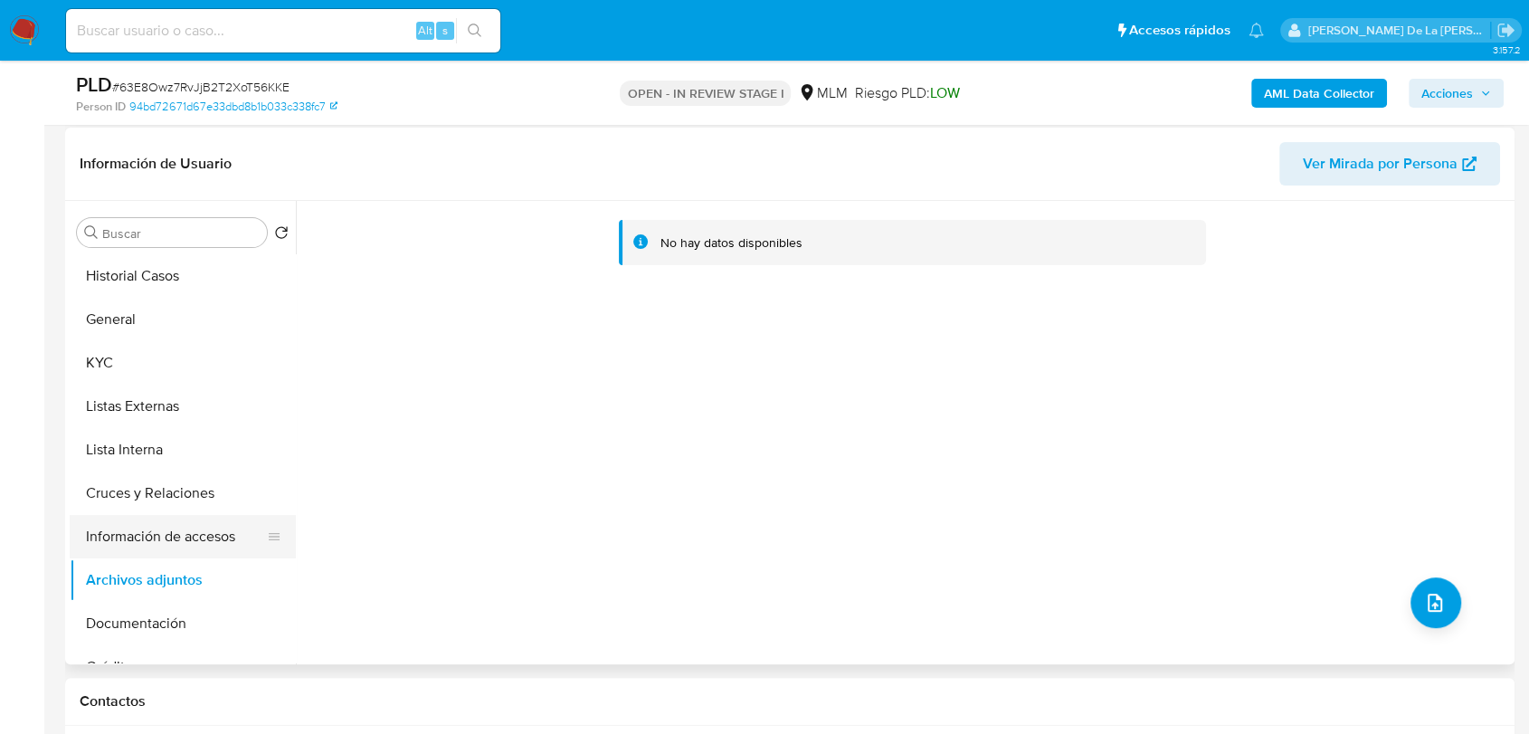
click at [177, 516] on button "Información de accesos" at bounding box center [176, 536] width 212 height 43
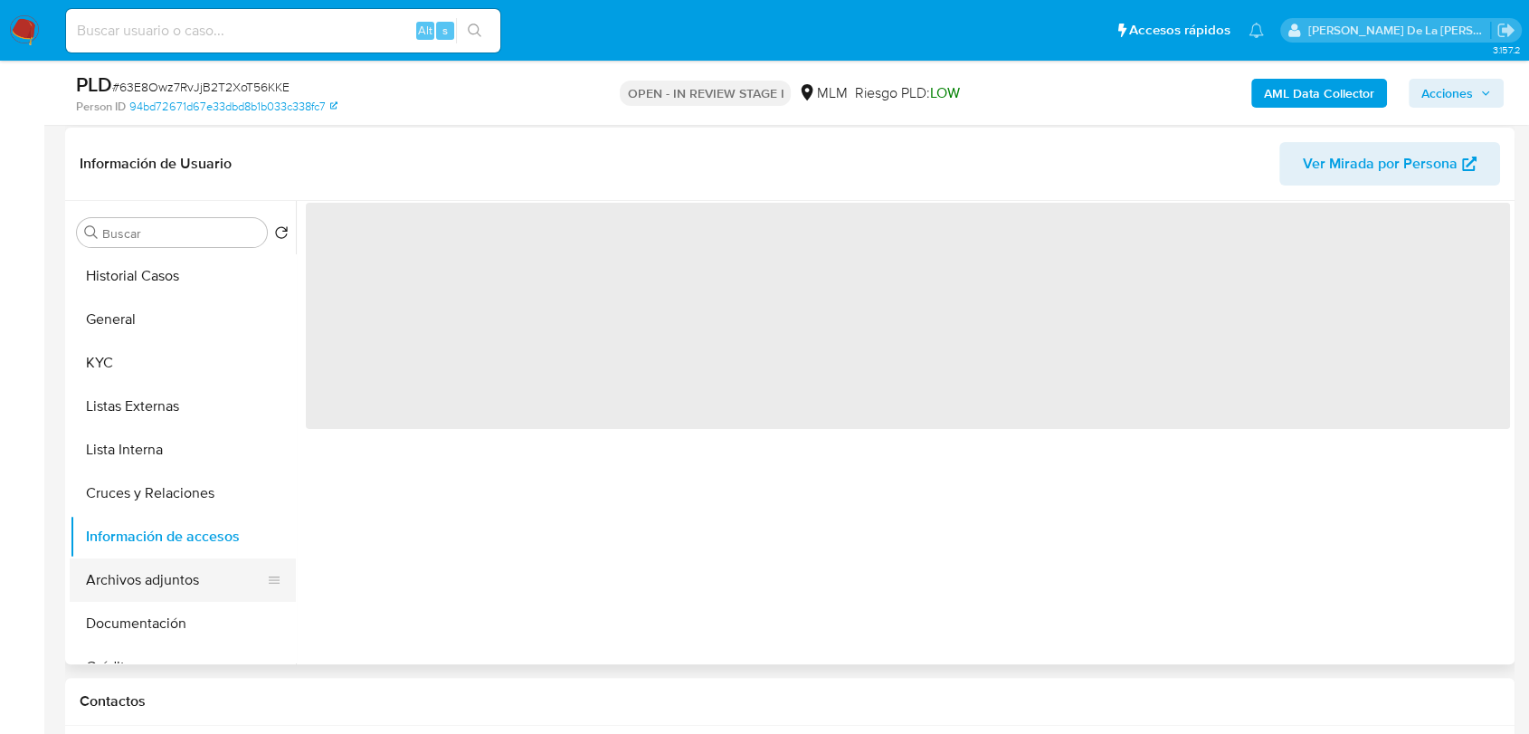
click at [152, 565] on button "Archivos adjuntos" at bounding box center [176, 579] width 212 height 43
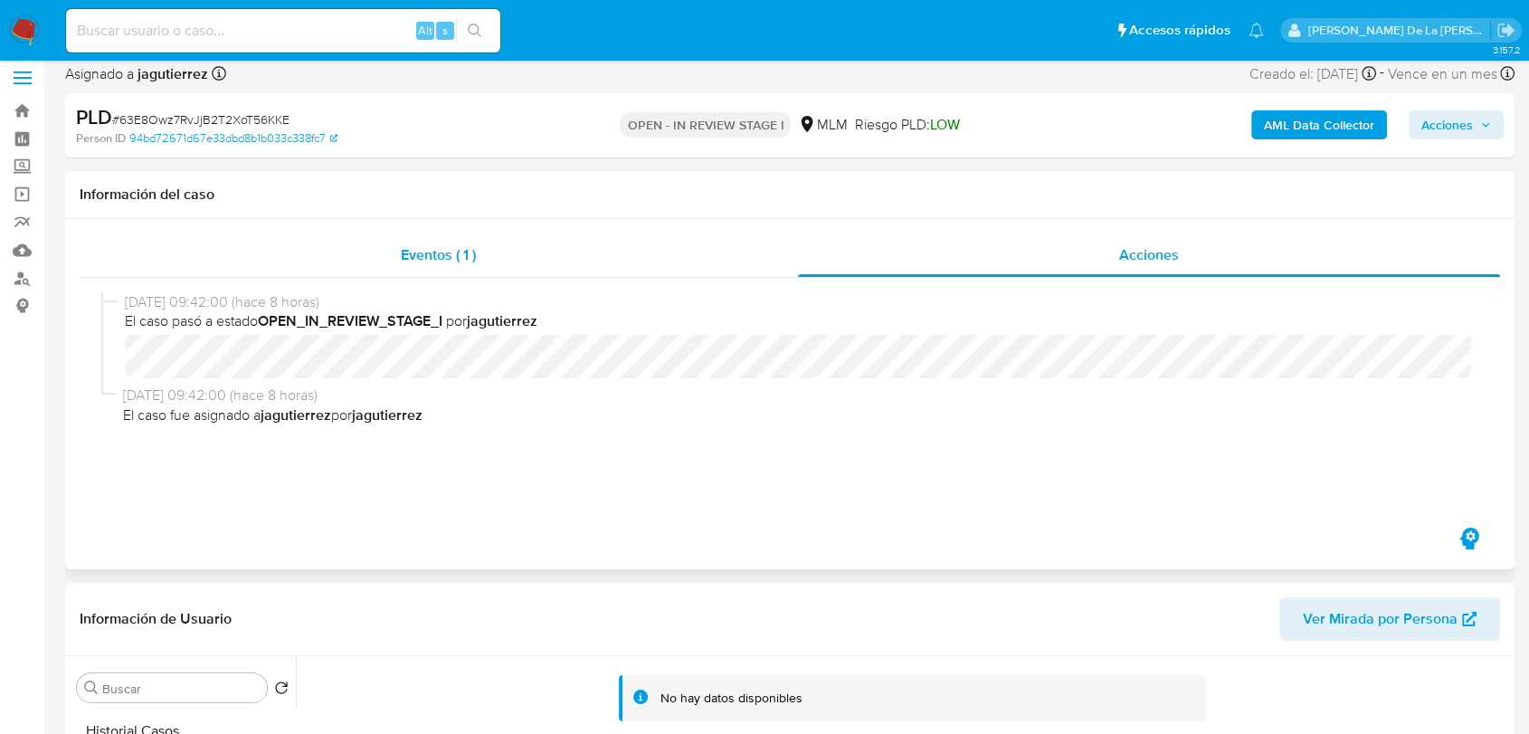
scroll to position [0, 0]
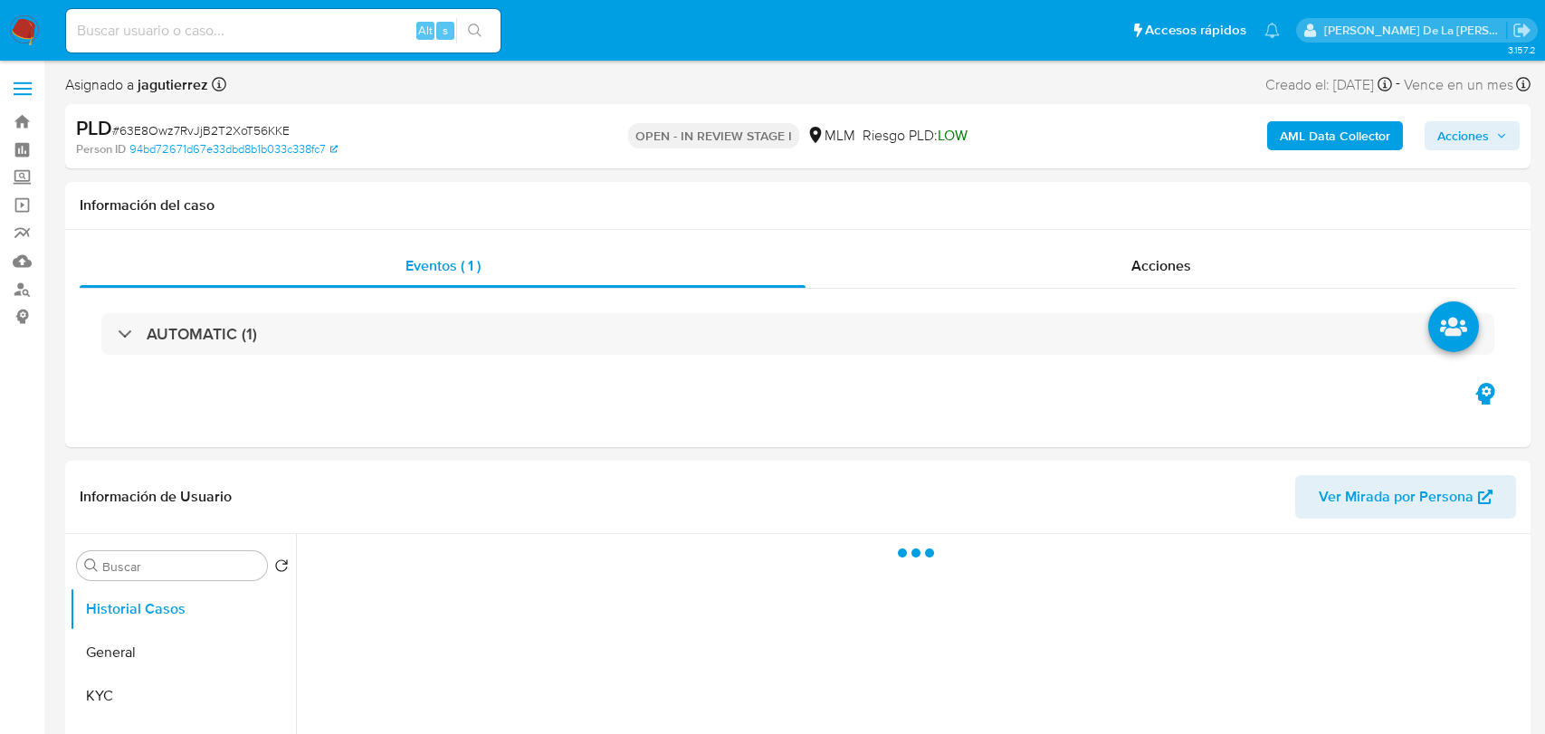
select select "10"
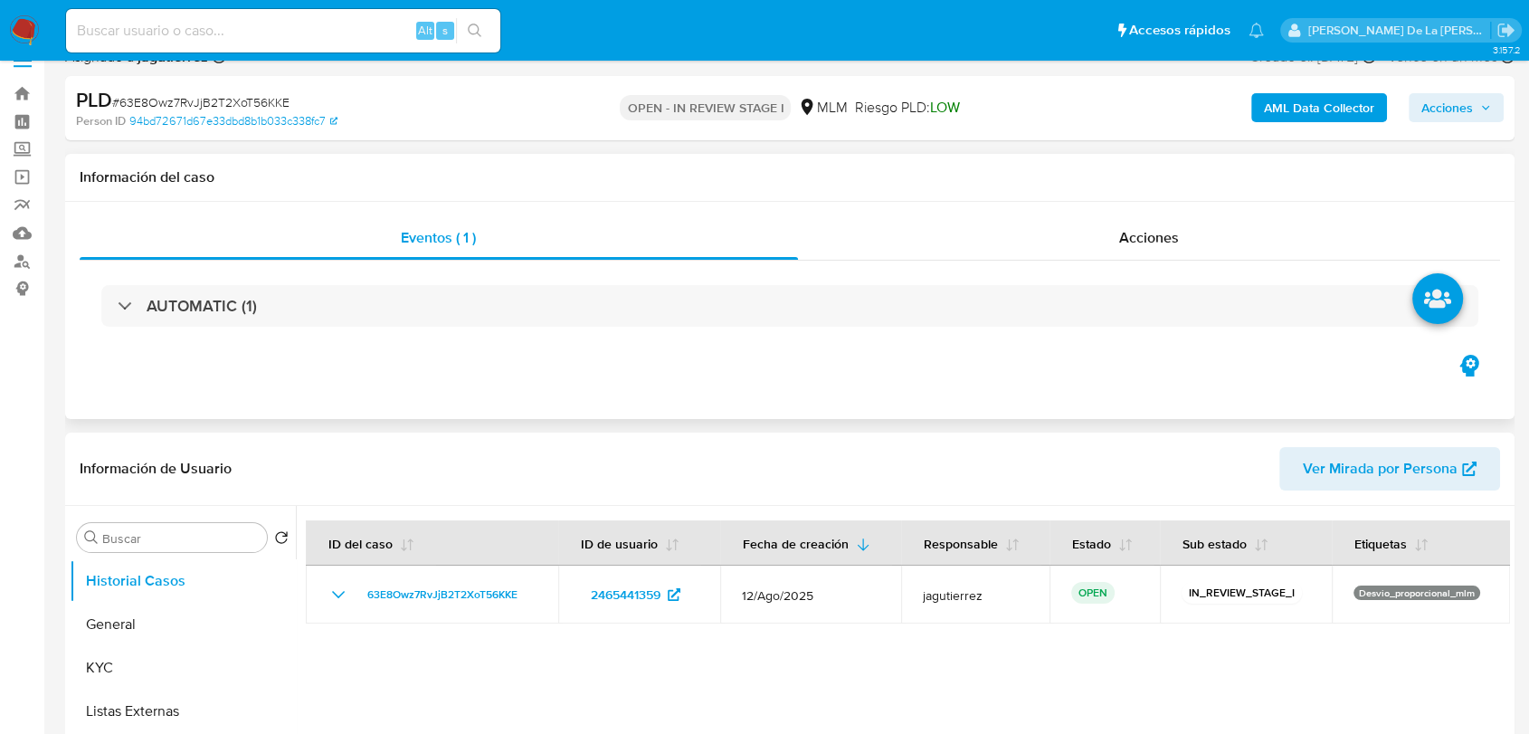
scroll to position [301, 0]
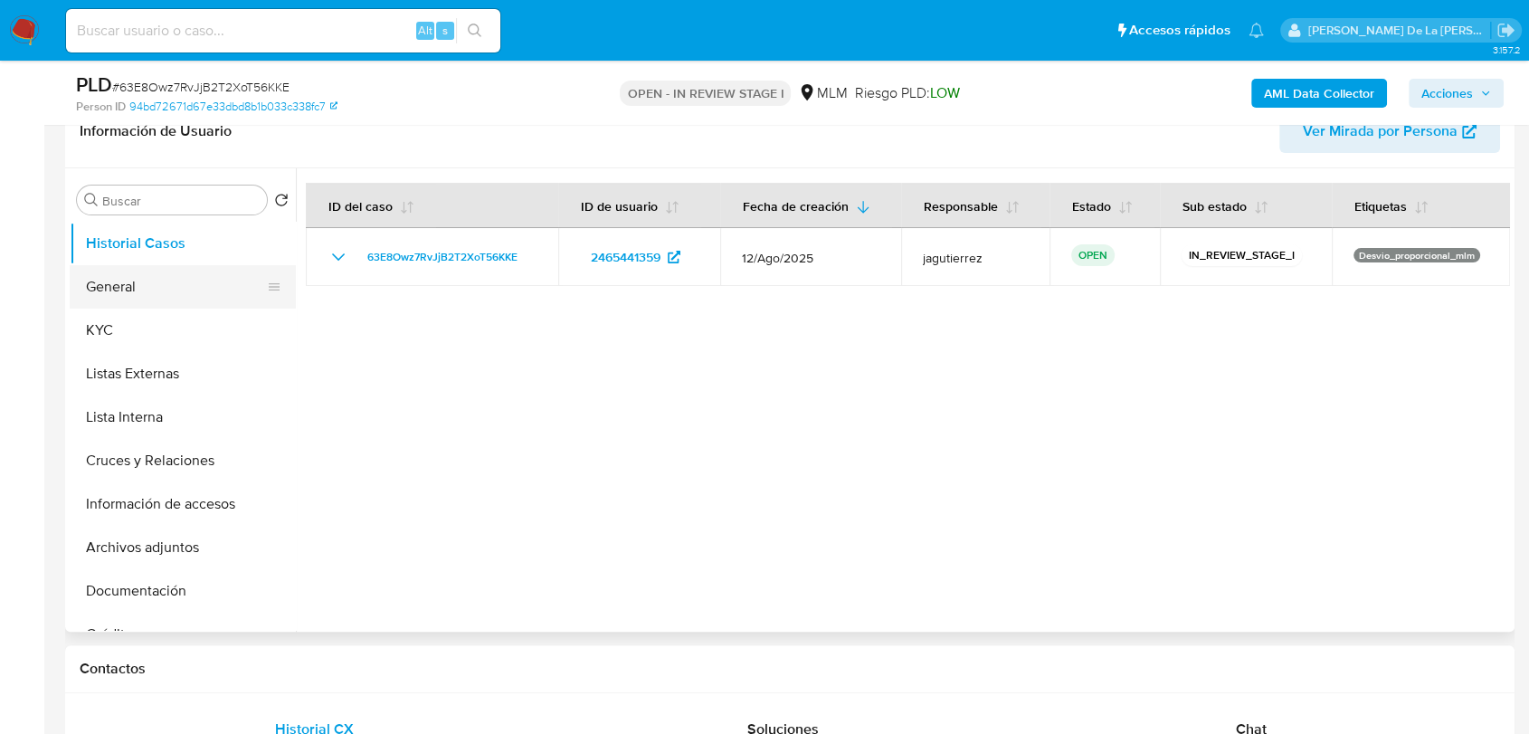
click at [167, 274] on button "General" at bounding box center [176, 286] width 212 height 43
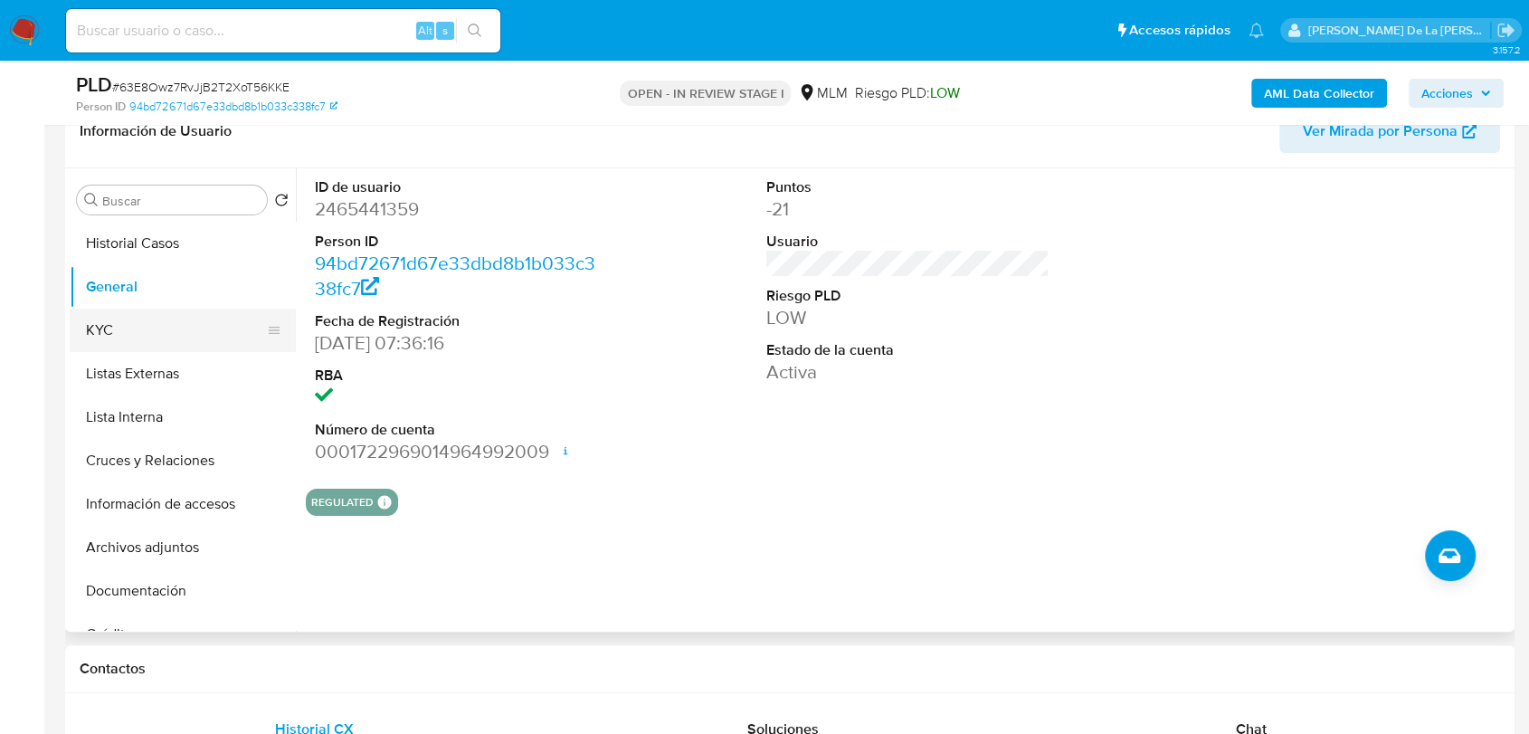
click at [142, 321] on button "KYC" at bounding box center [176, 330] width 212 height 43
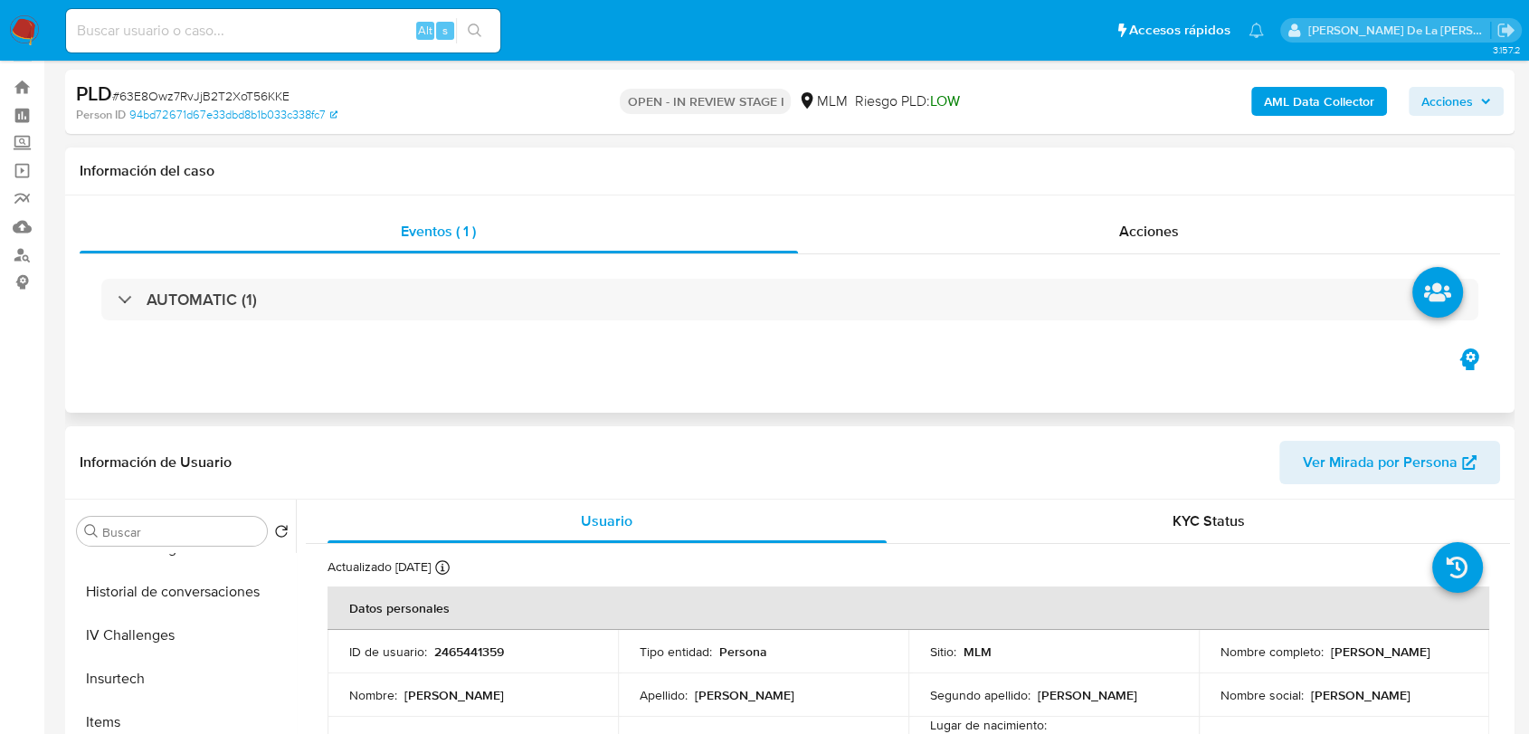
scroll to position [0, 0]
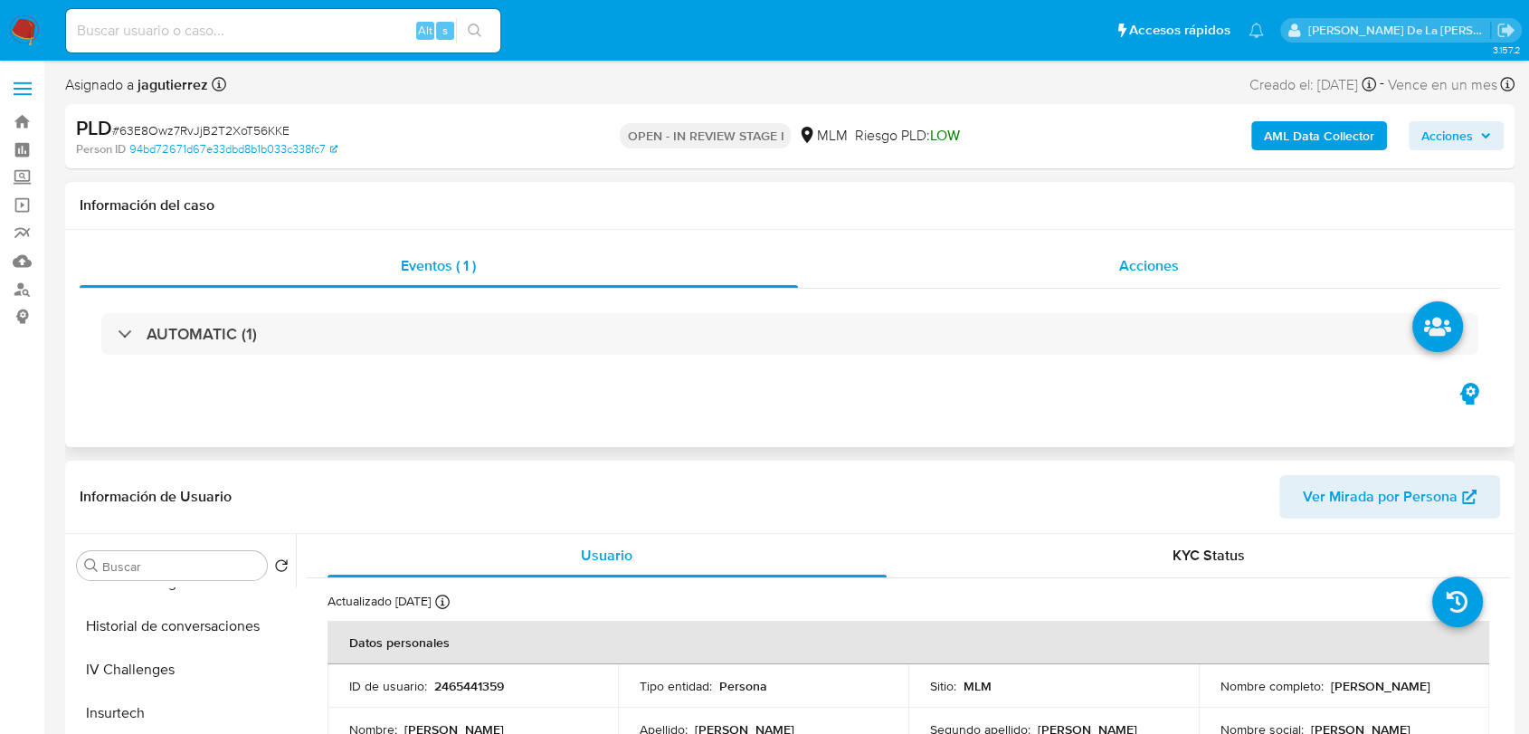
click at [1136, 279] on div "Acciones" at bounding box center [1149, 265] width 703 height 43
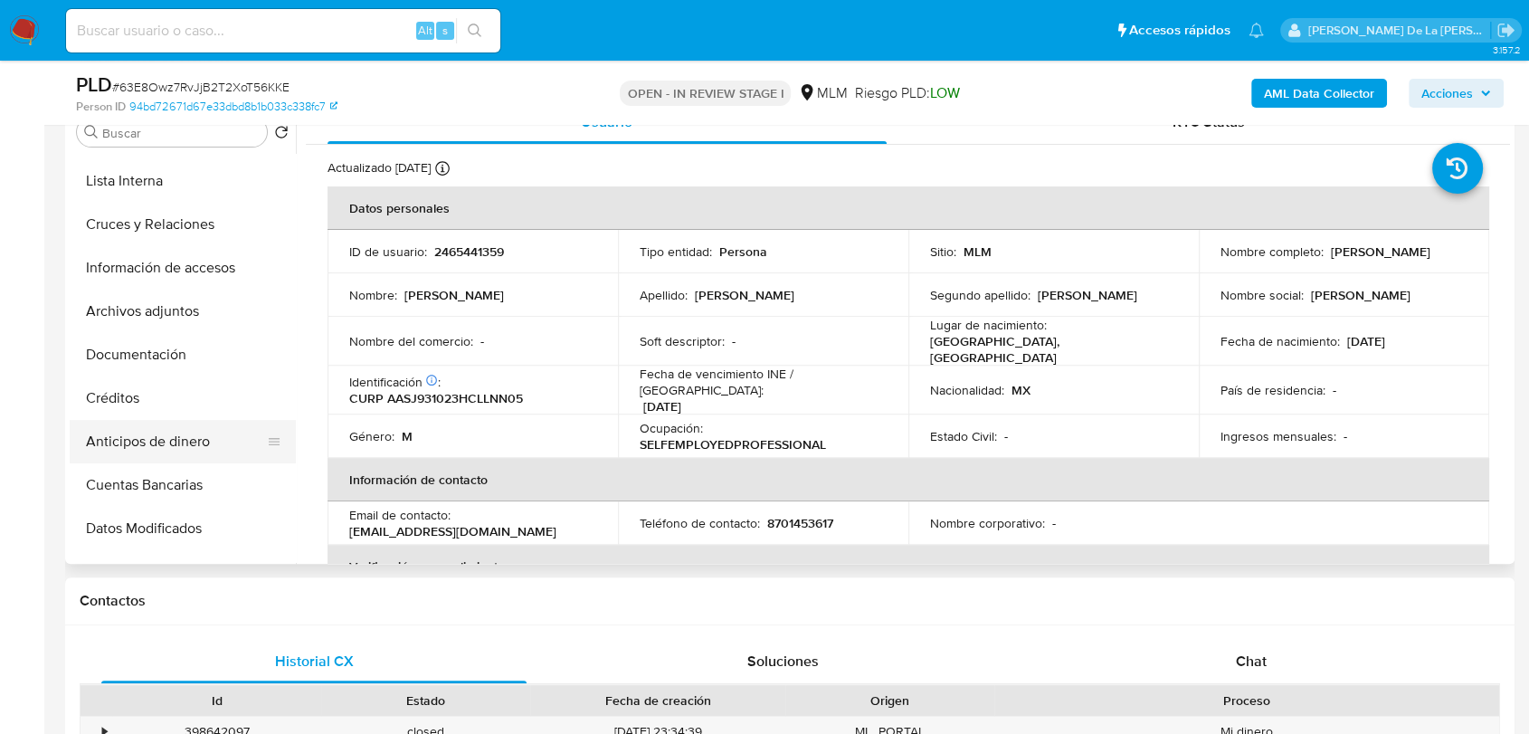
scroll to position [61, 0]
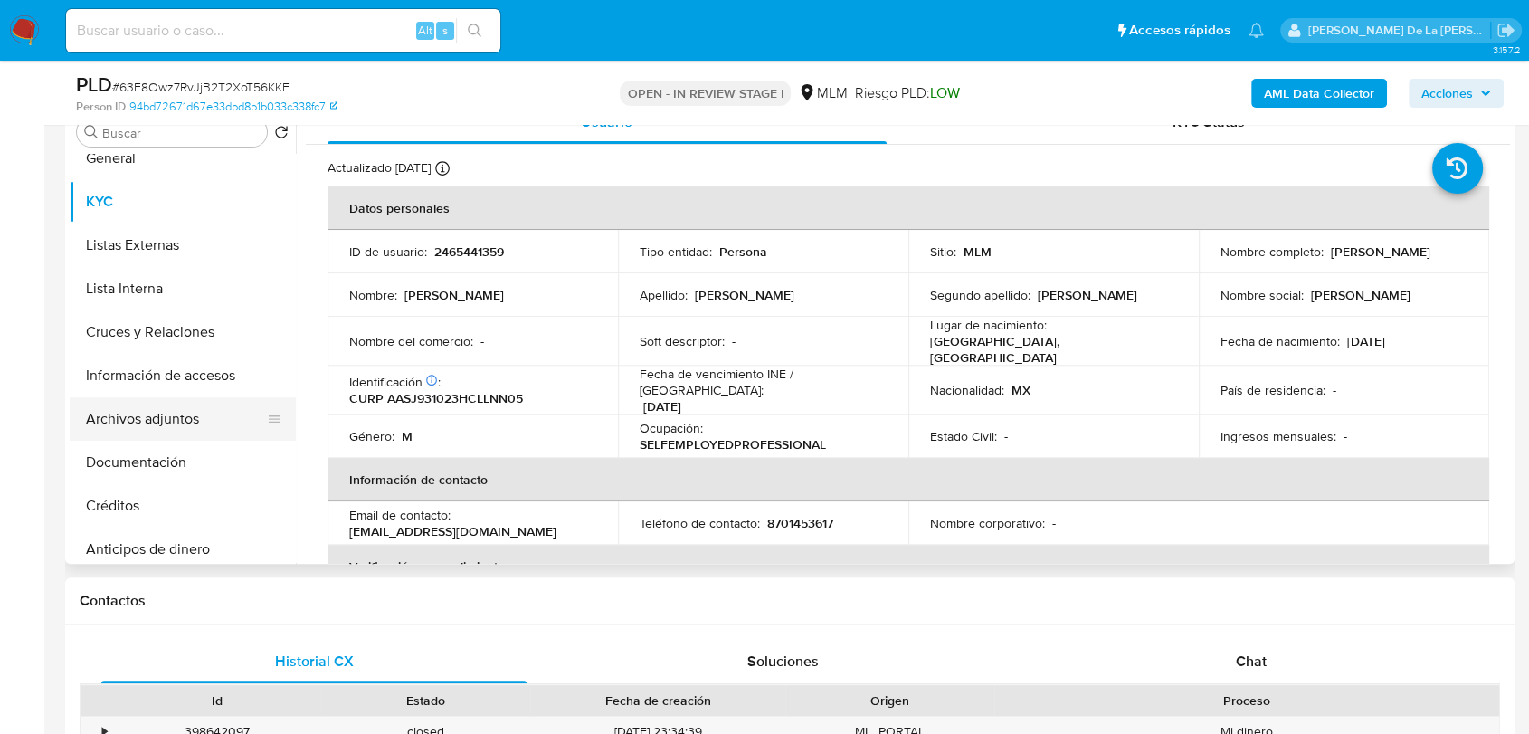
click at [172, 429] on button "Archivos adjuntos" at bounding box center [176, 418] width 212 height 43
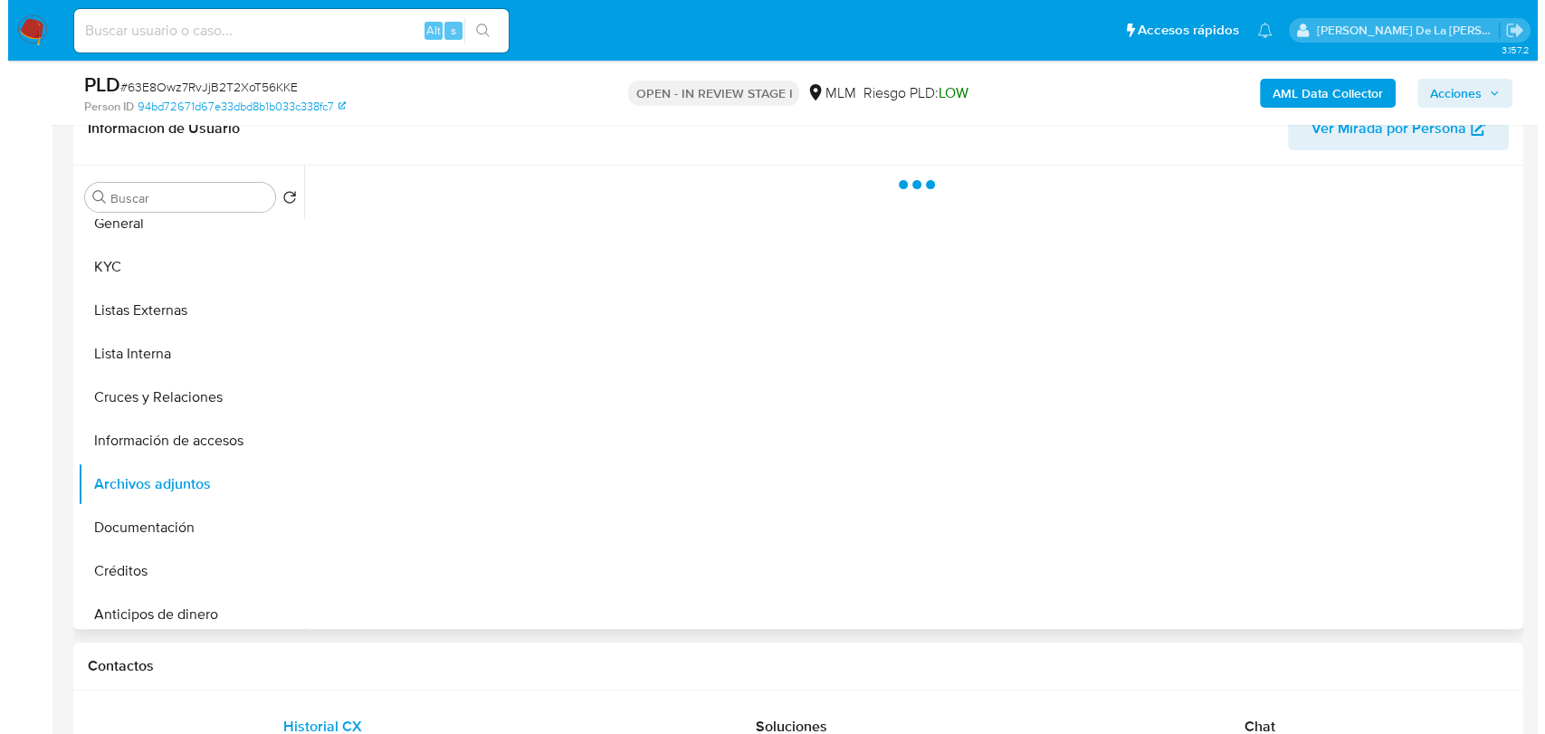
scroll to position [402, 0]
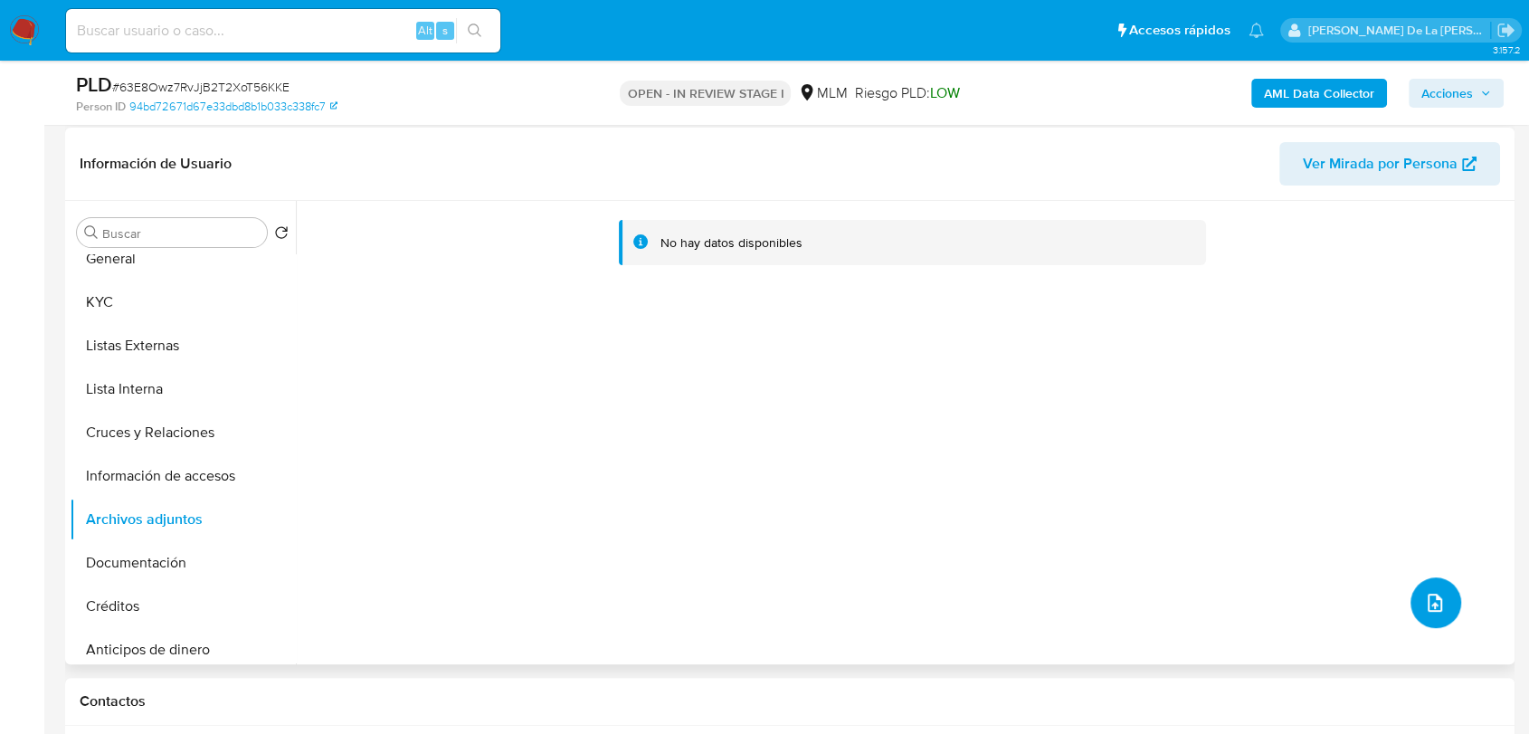
click at [1413, 593] on button "upload-file" at bounding box center [1436, 602] width 51 height 51
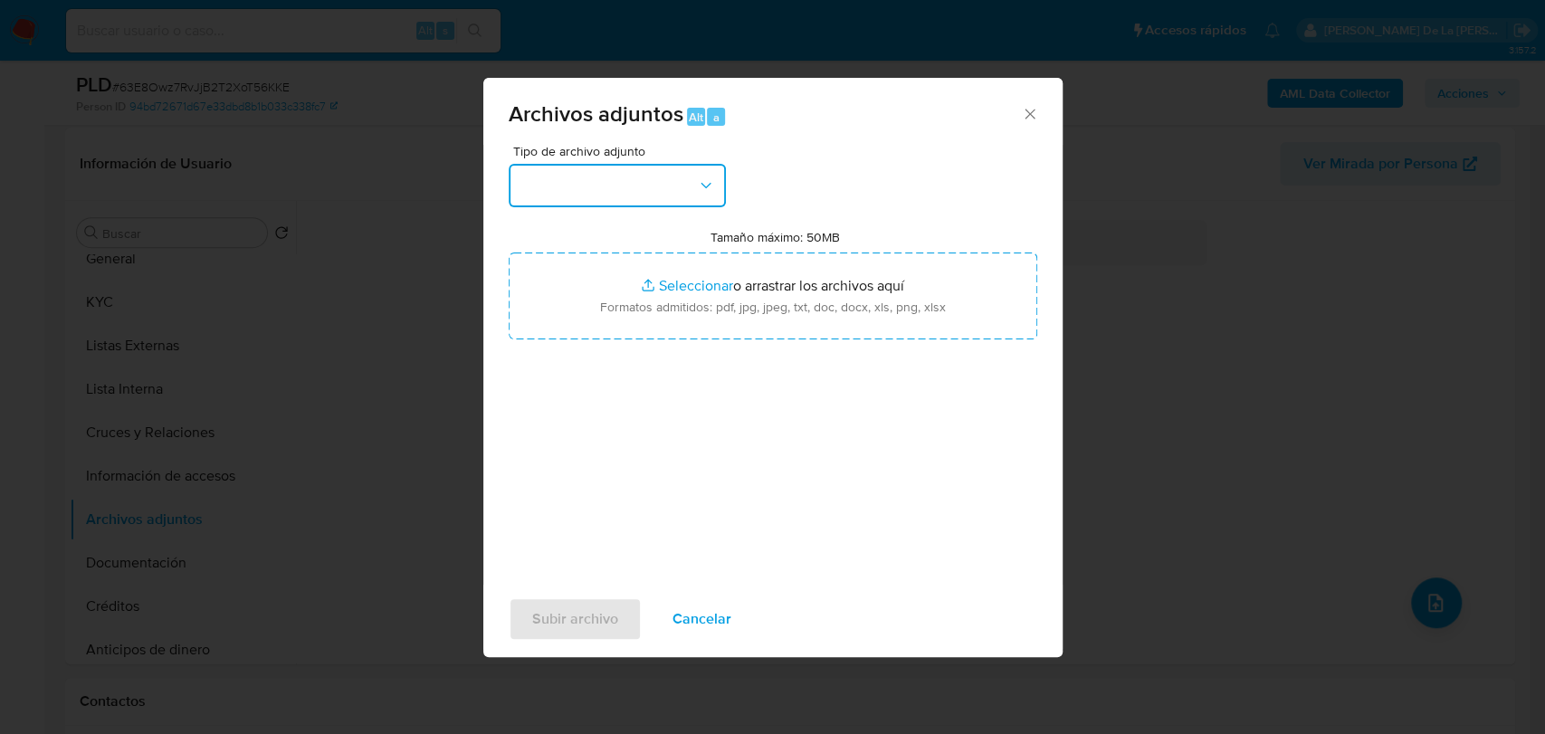
click at [666, 187] on button "button" at bounding box center [617, 185] width 217 height 43
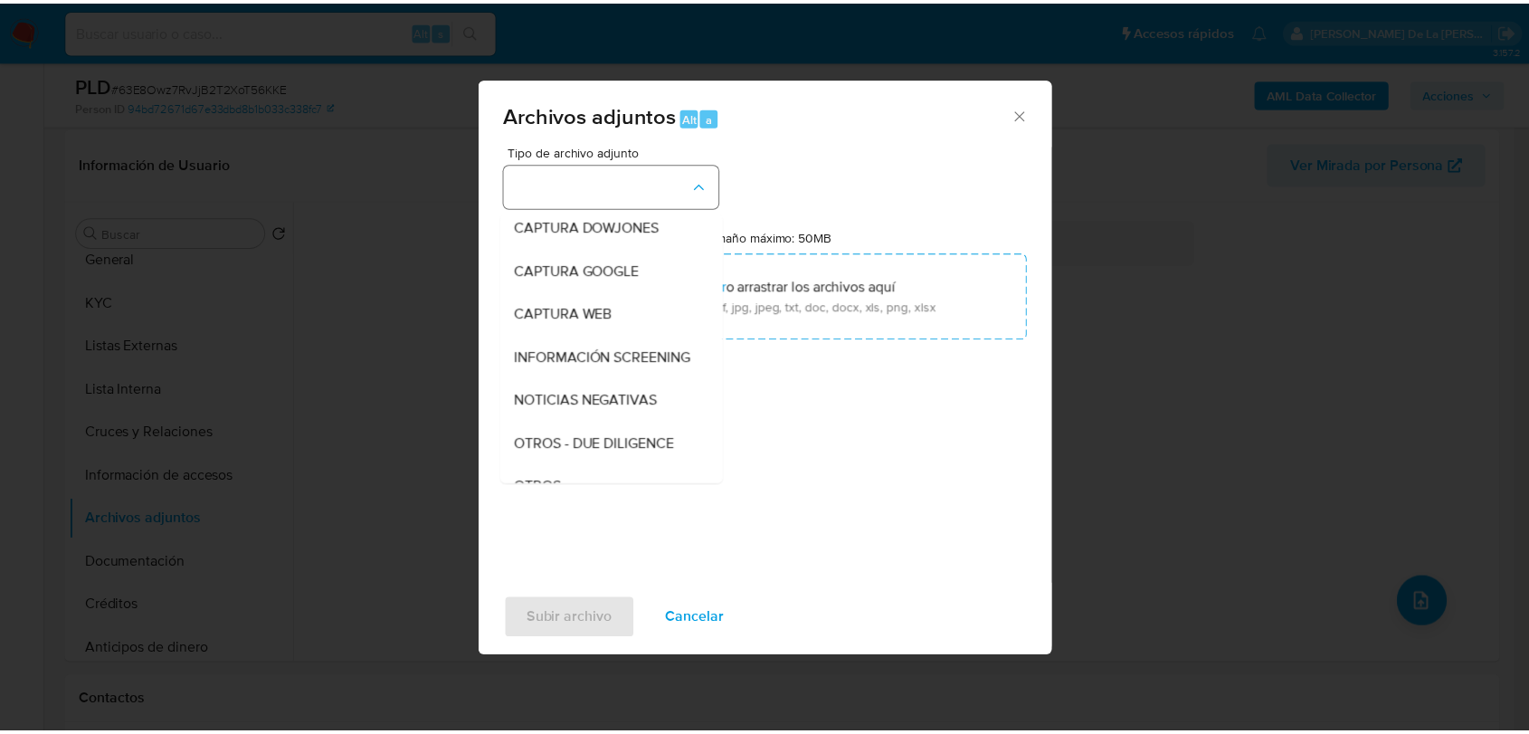
scroll to position [94, 0]
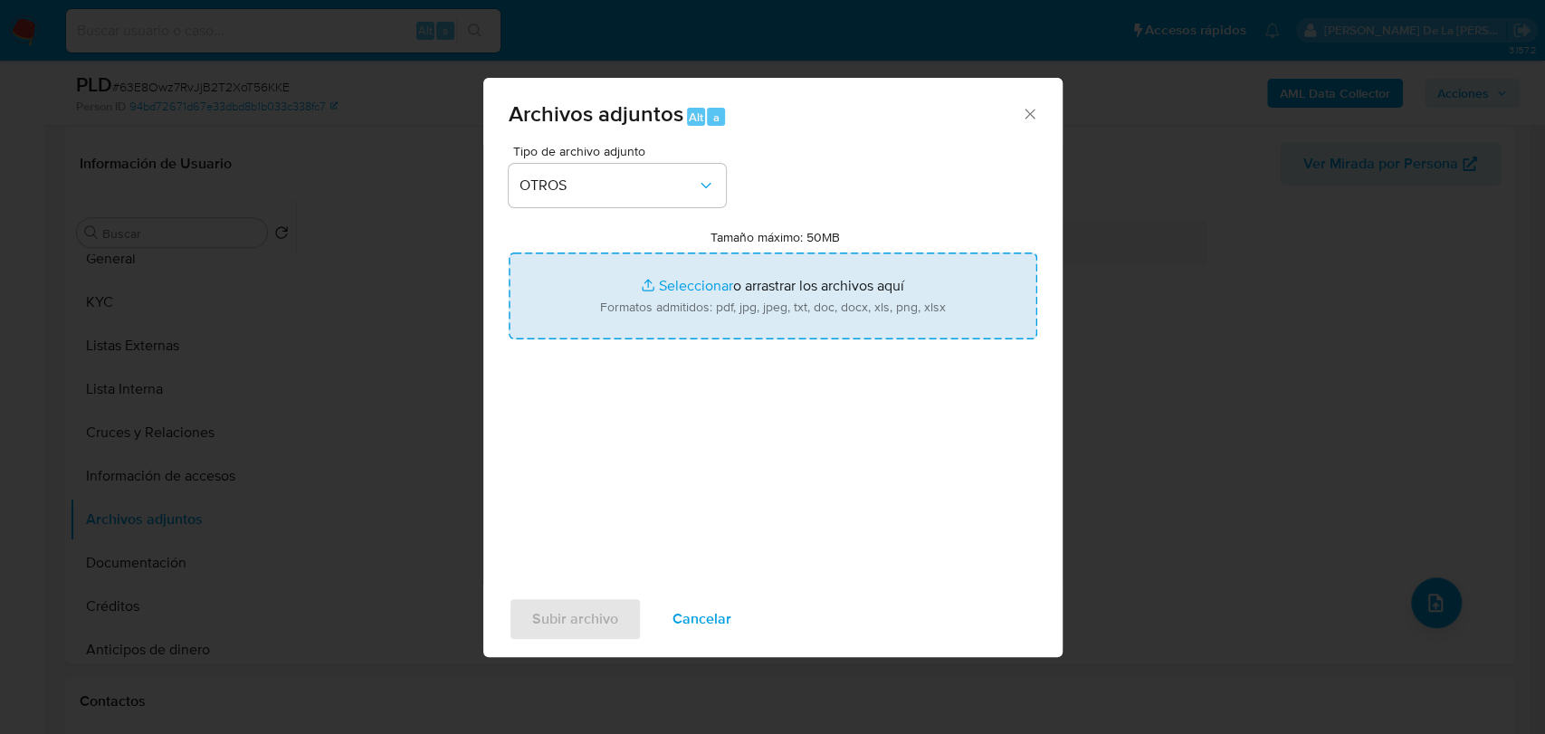
type input "C:\fakepath\2465441359_JUAN ALBERTO ALMARAZ SANDOVAL_AGO2025.pdf"
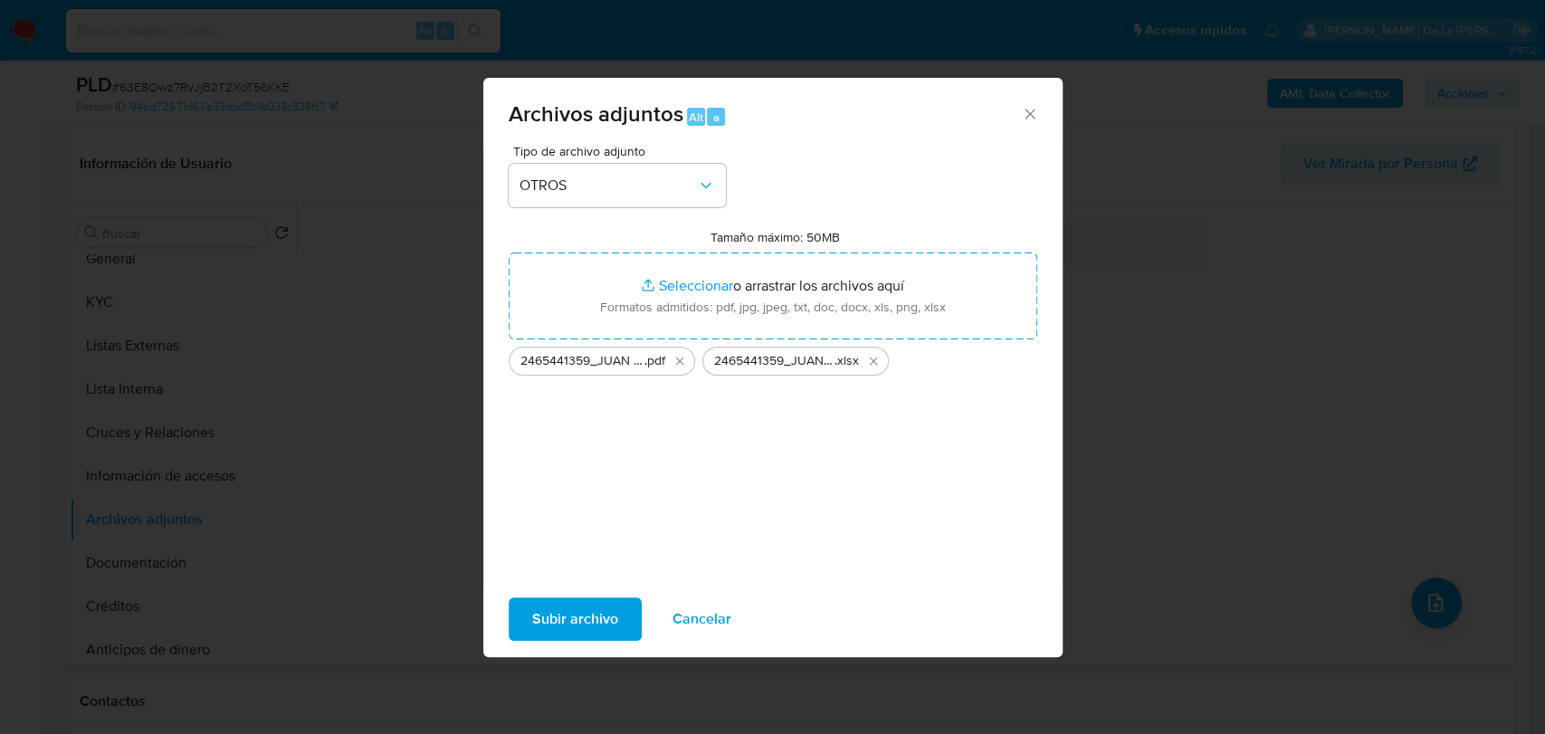
click at [579, 619] on span "Subir archivo" at bounding box center [575, 619] width 86 height 40
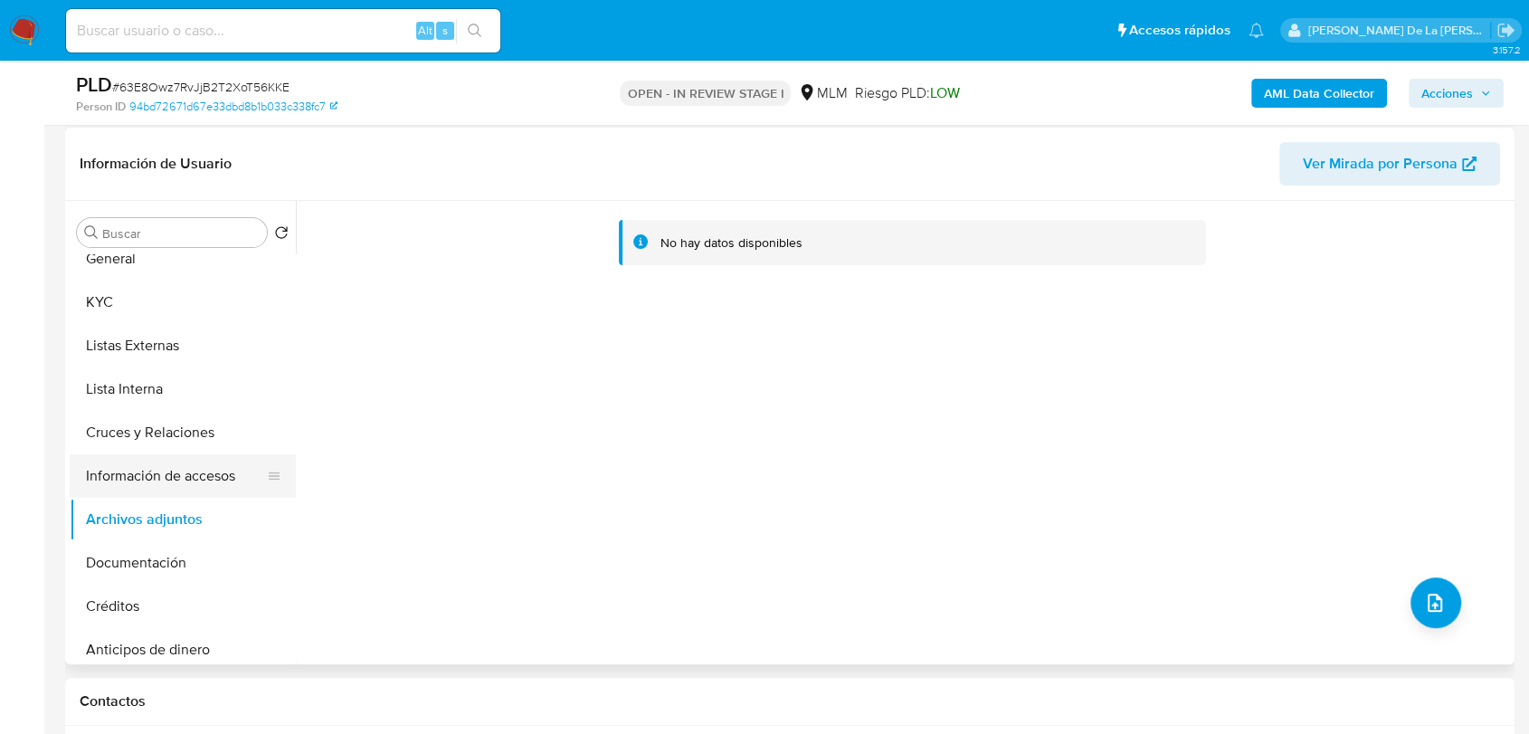
click at [152, 476] on button "Información de accesos" at bounding box center [176, 475] width 212 height 43
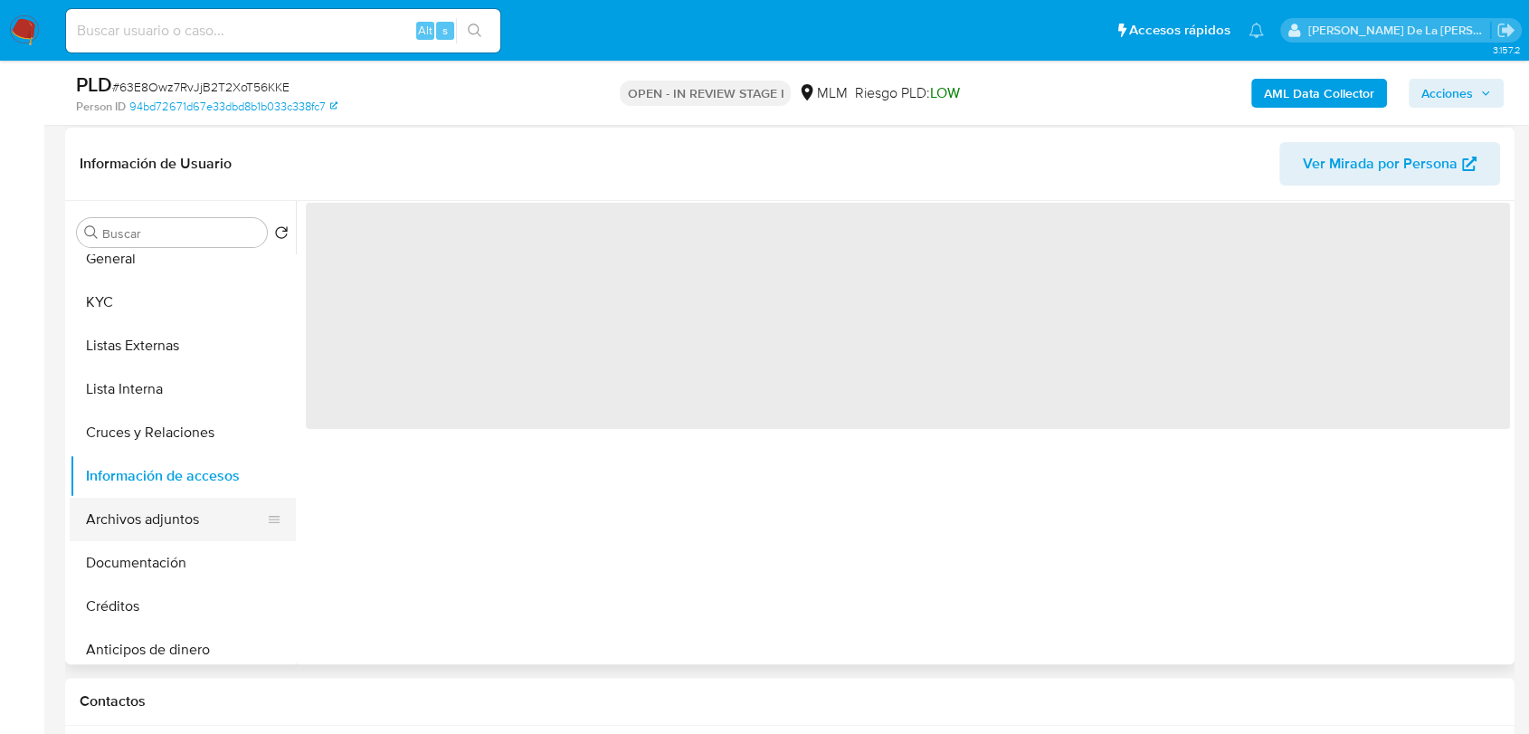
click at [174, 518] on button "Archivos adjuntos" at bounding box center [176, 519] width 212 height 43
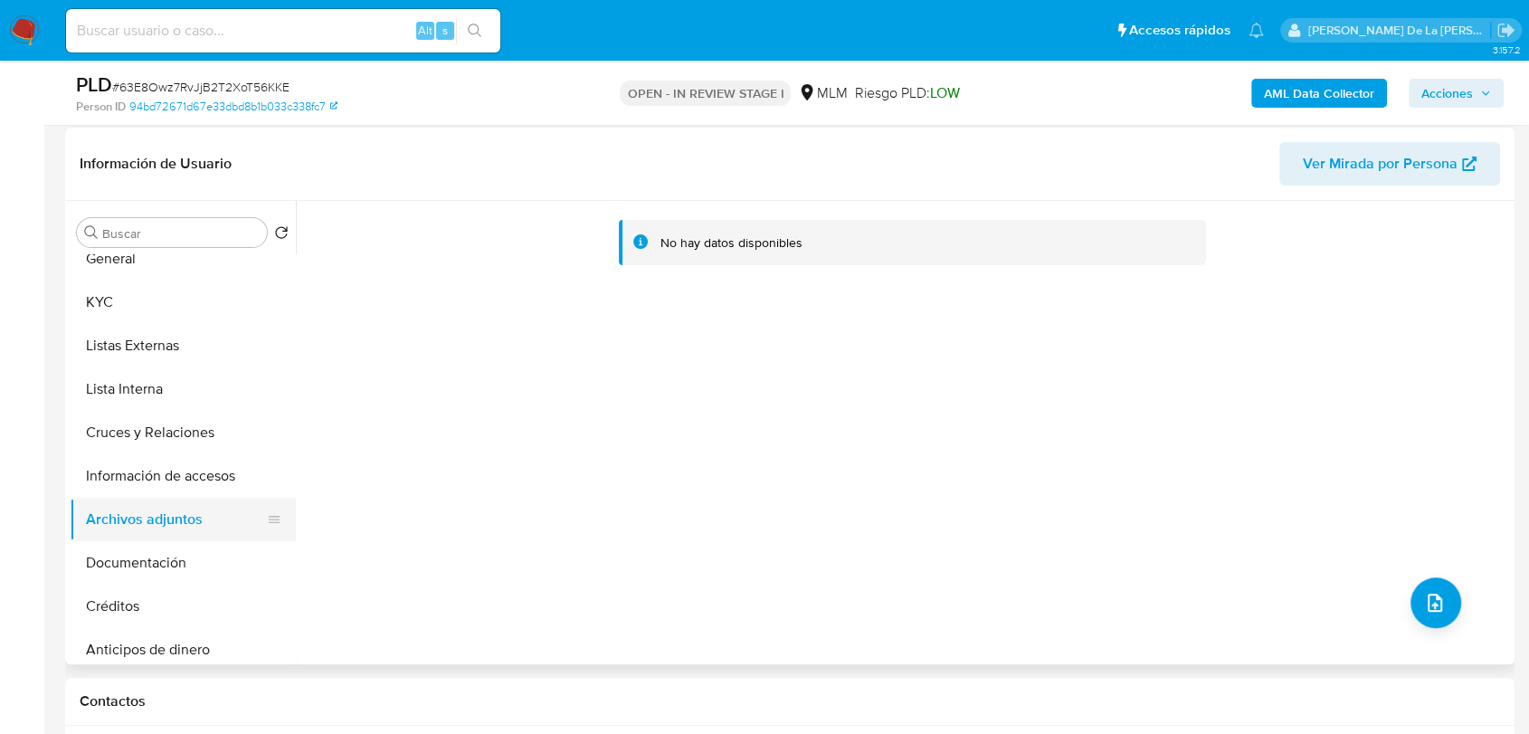
click at [134, 535] on button "Archivos adjuntos" at bounding box center [176, 519] width 212 height 43
click at [125, 552] on button "Documentación" at bounding box center [176, 562] width 212 height 43
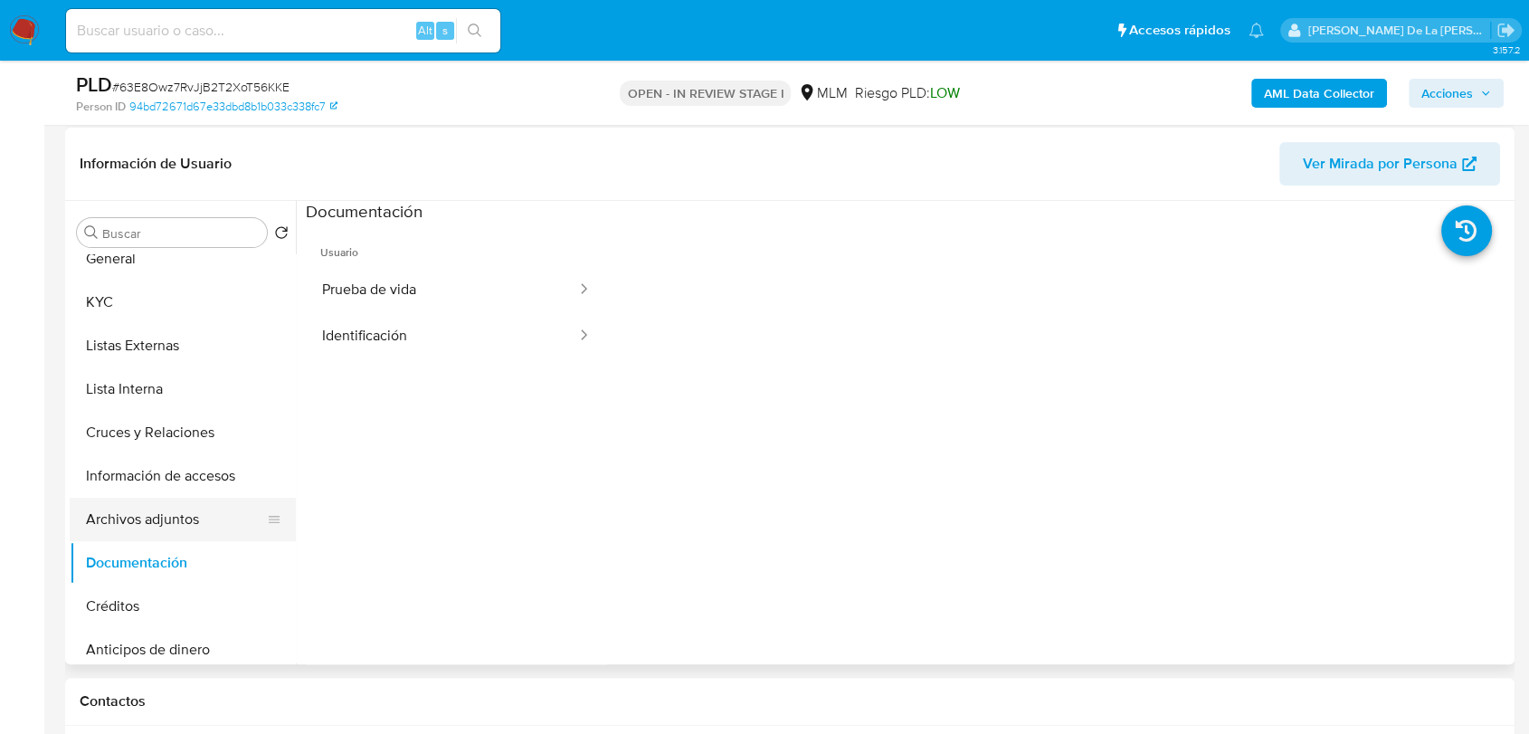
click at [171, 509] on button "Archivos adjuntos" at bounding box center [176, 519] width 212 height 43
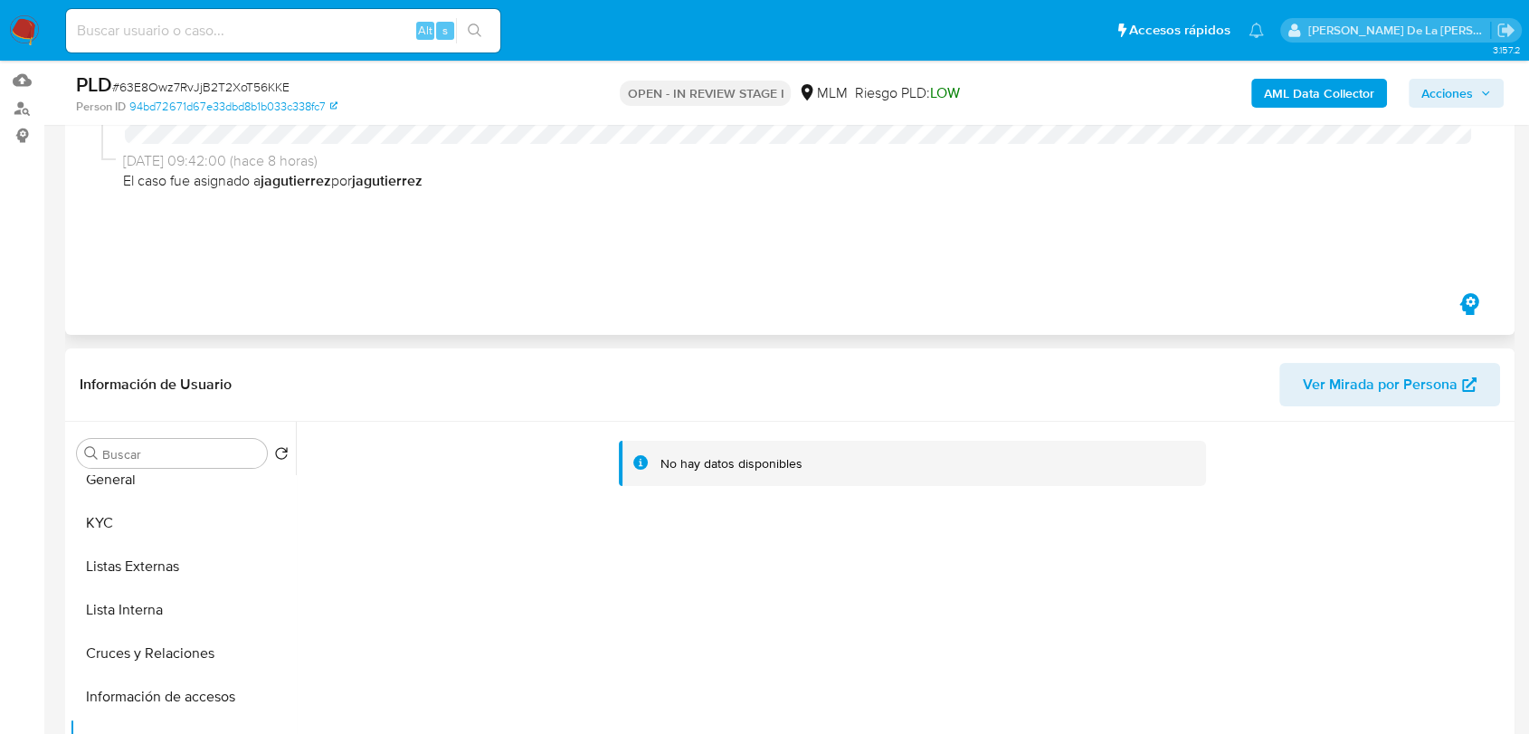
scroll to position [0, 0]
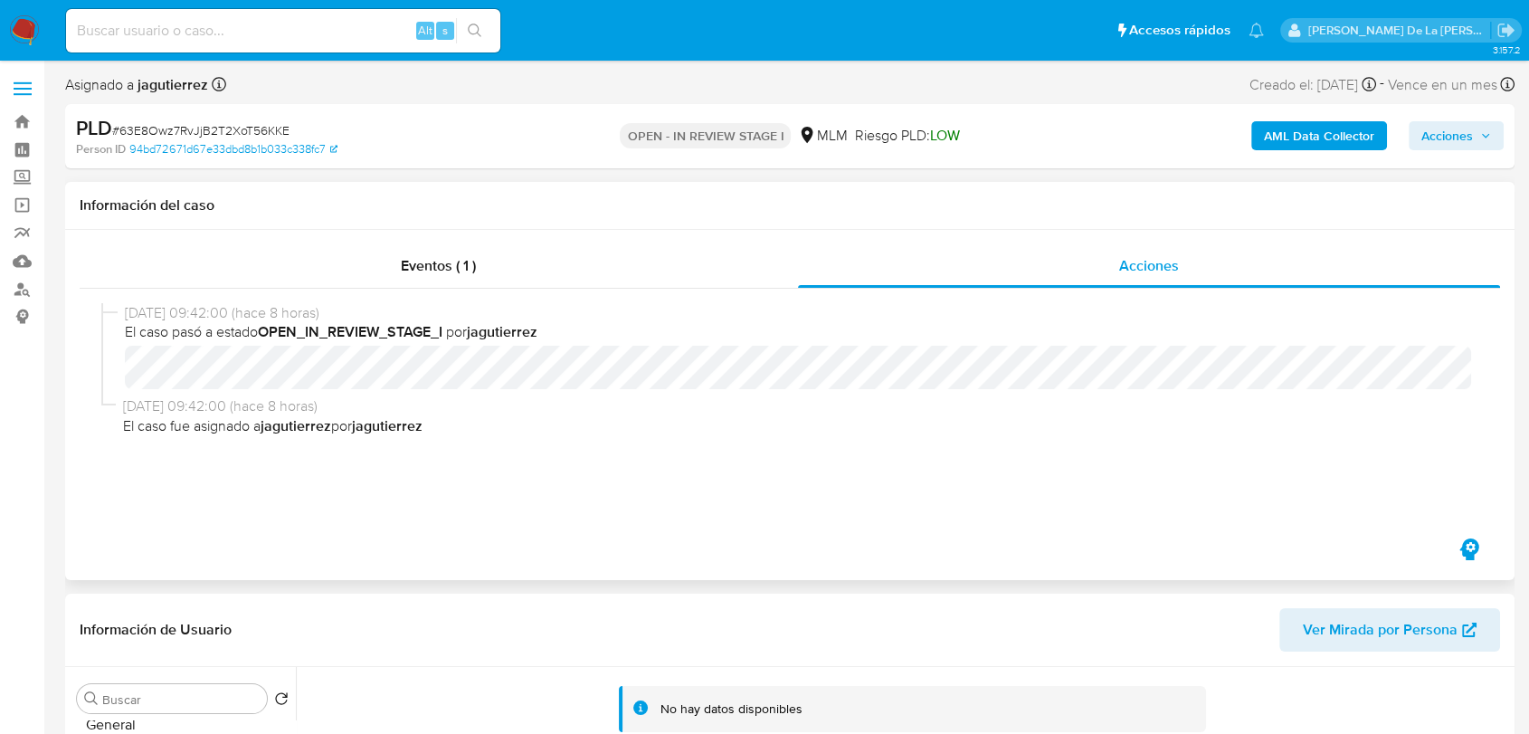
click at [506, 242] on div "Eventos ( 1 ) Acciones 03/09/2025 09:42:00 (hace 8 horas) El caso pasó a estado…" at bounding box center [790, 405] width 1450 height 350
click at [401, 276] on span "Eventos ( 1 )" at bounding box center [438, 265] width 75 height 21
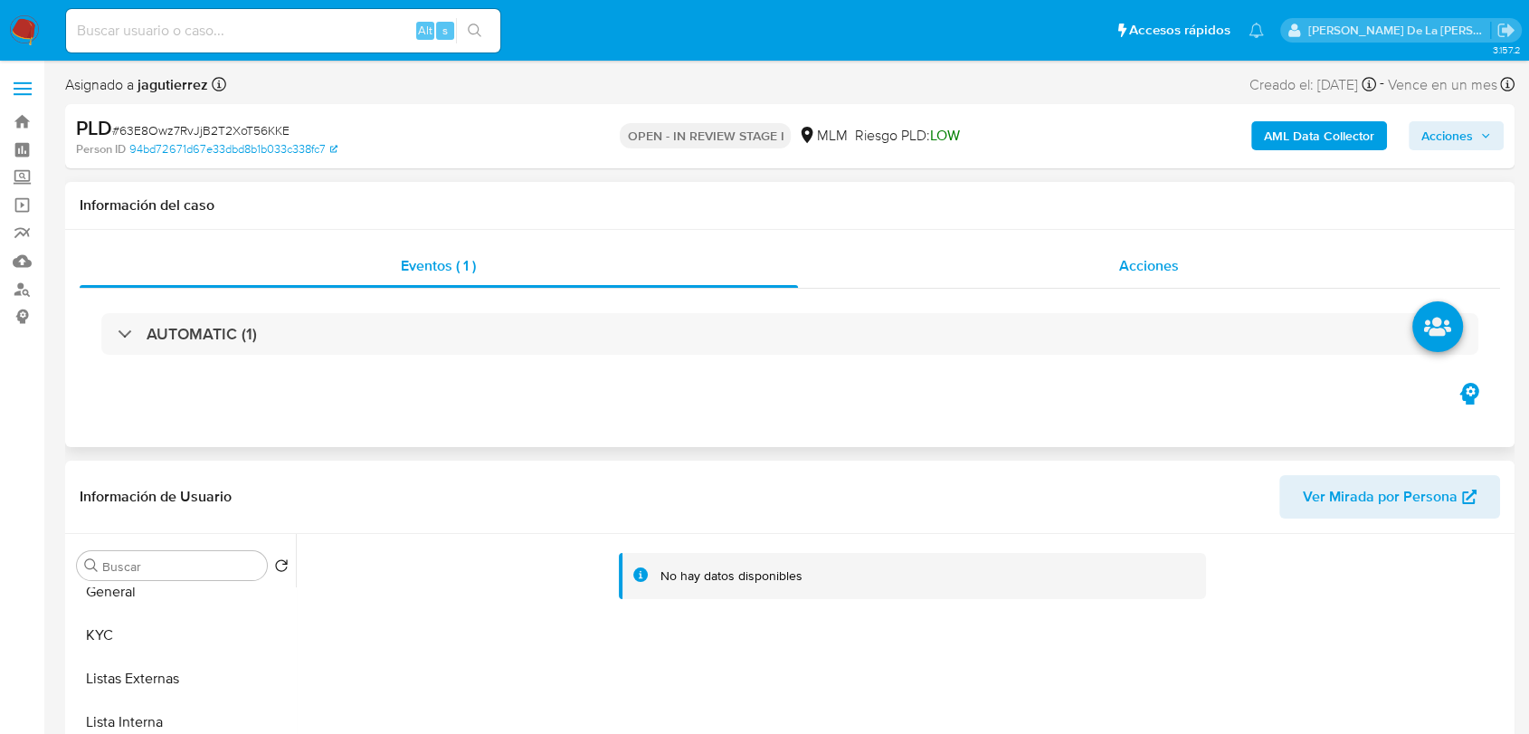
click at [1096, 259] on div "Acciones" at bounding box center [1149, 265] width 703 height 43
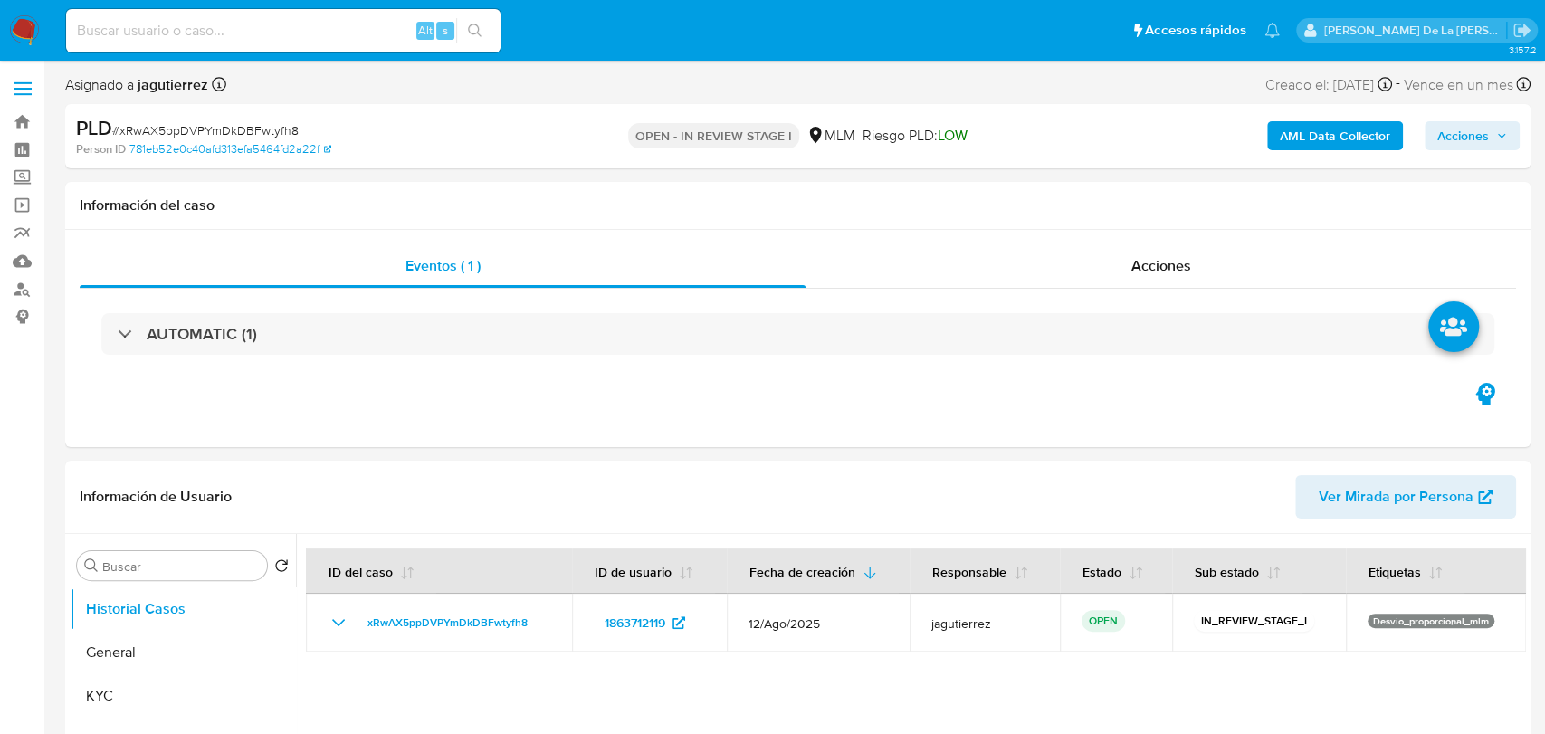
select select "10"
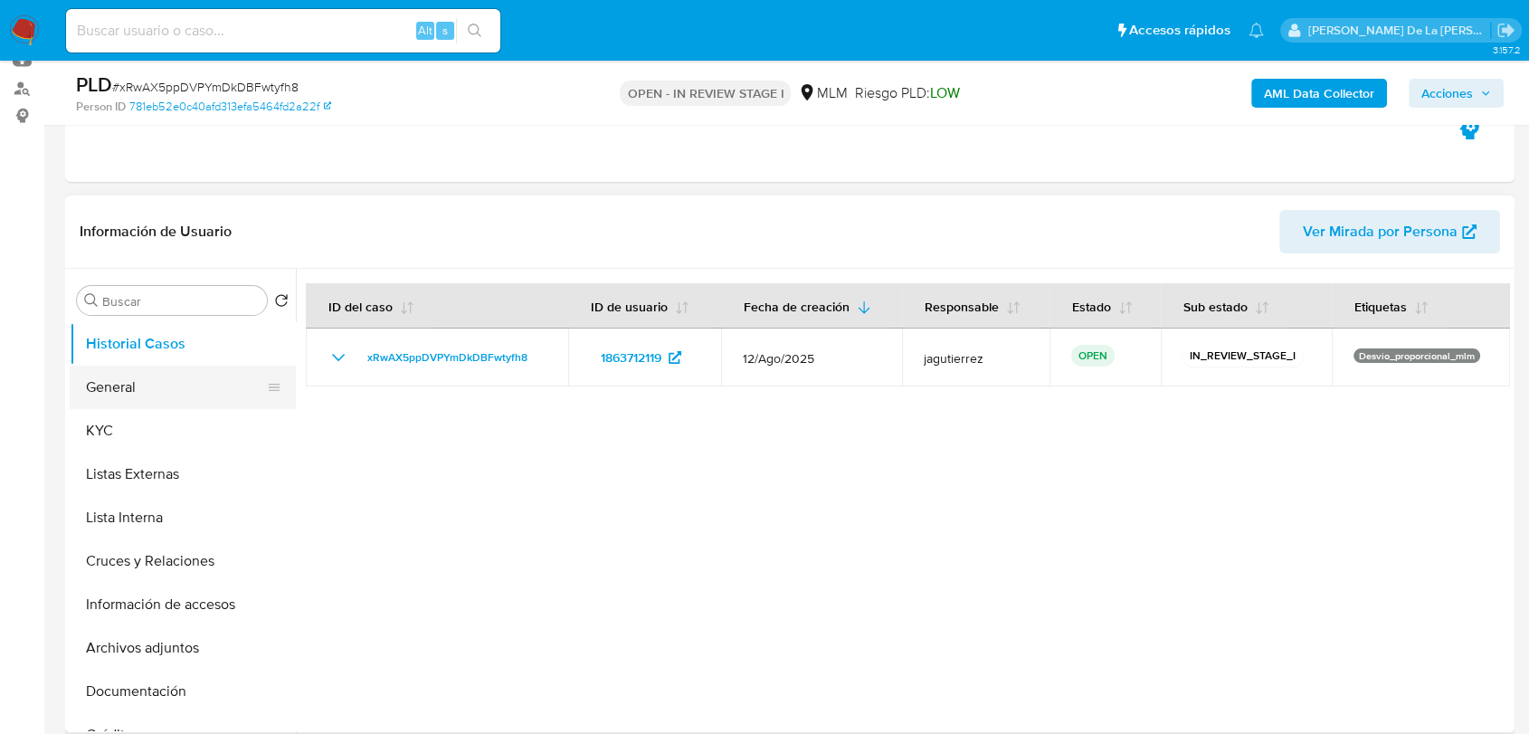
click at [168, 394] on button "General" at bounding box center [176, 387] width 212 height 43
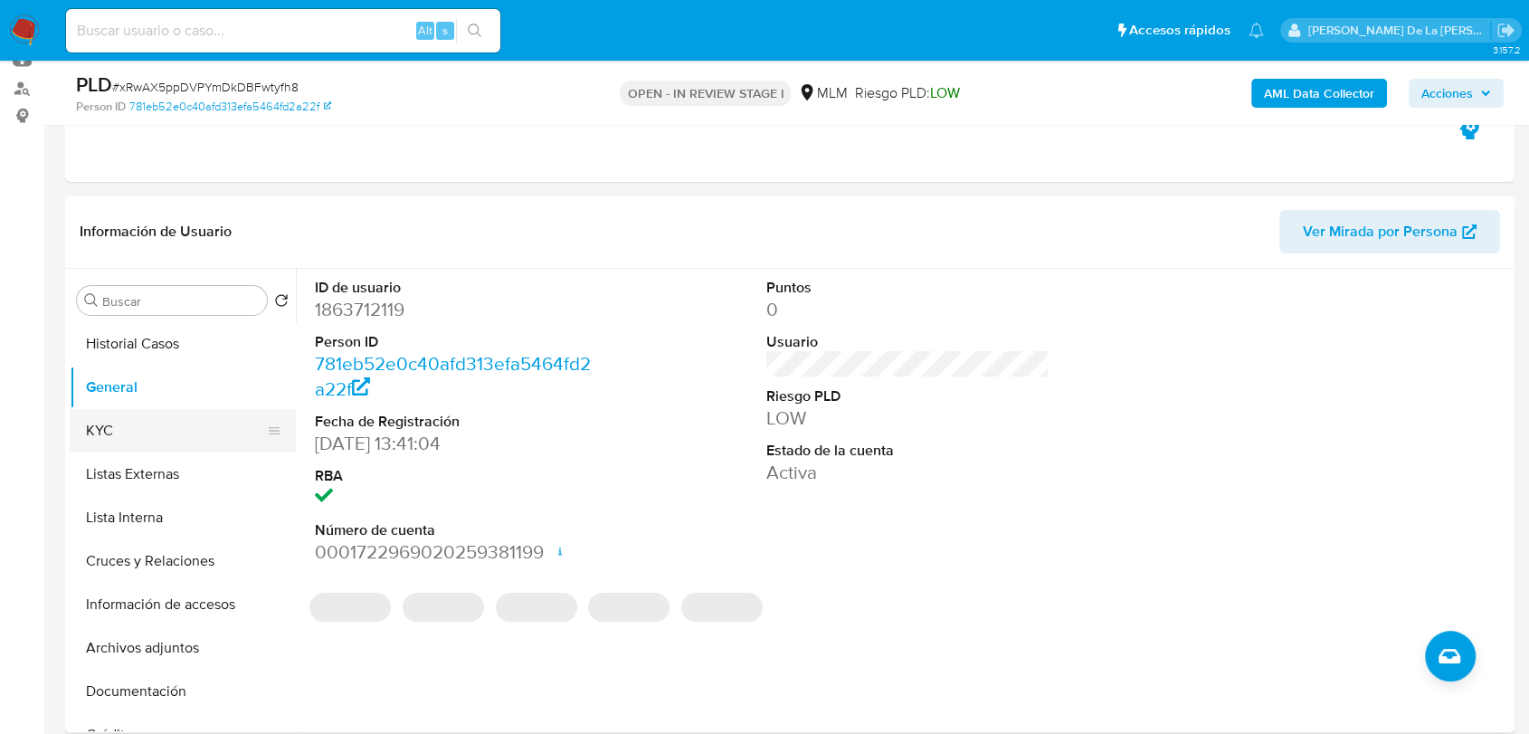
click at [135, 423] on button "KYC" at bounding box center [176, 430] width 212 height 43
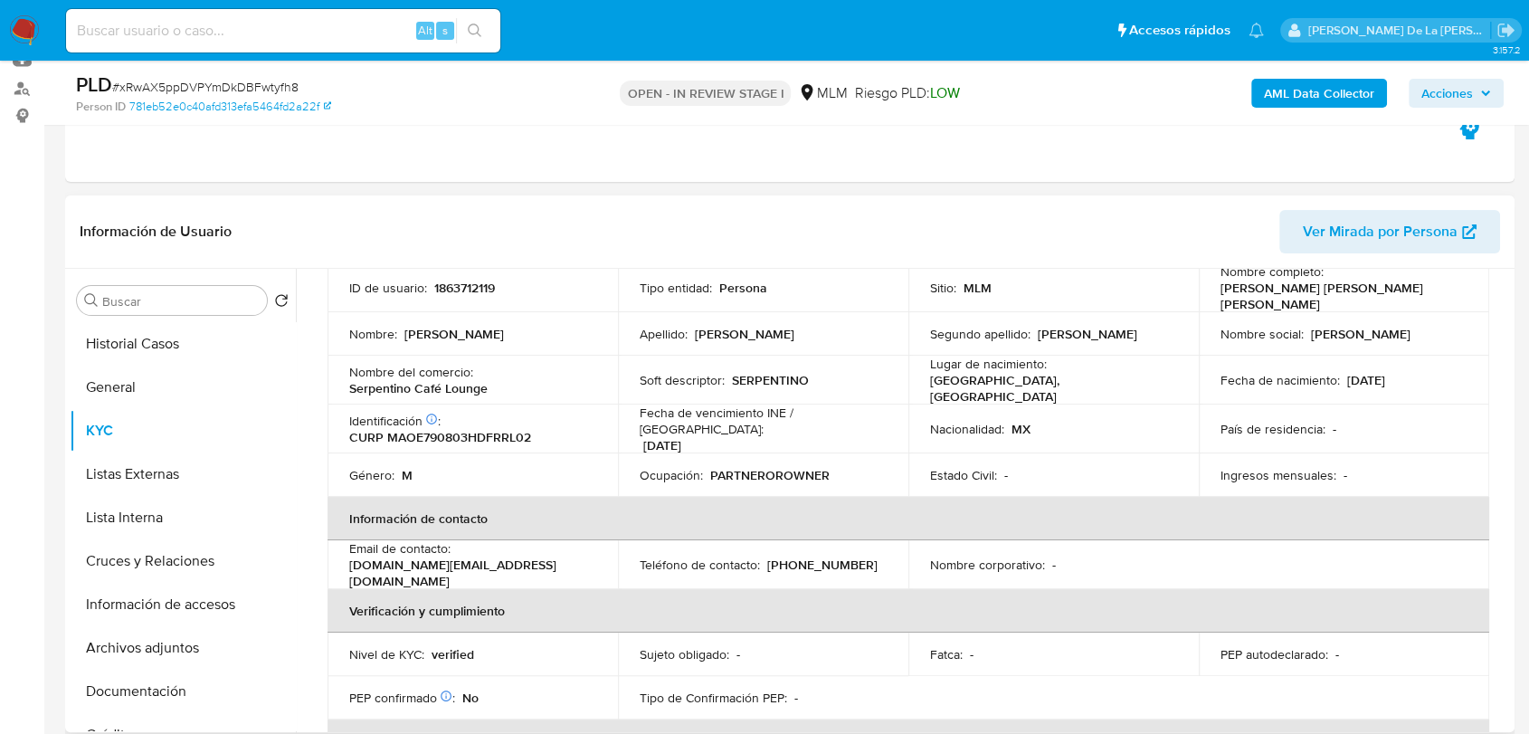
scroll to position [100, 0]
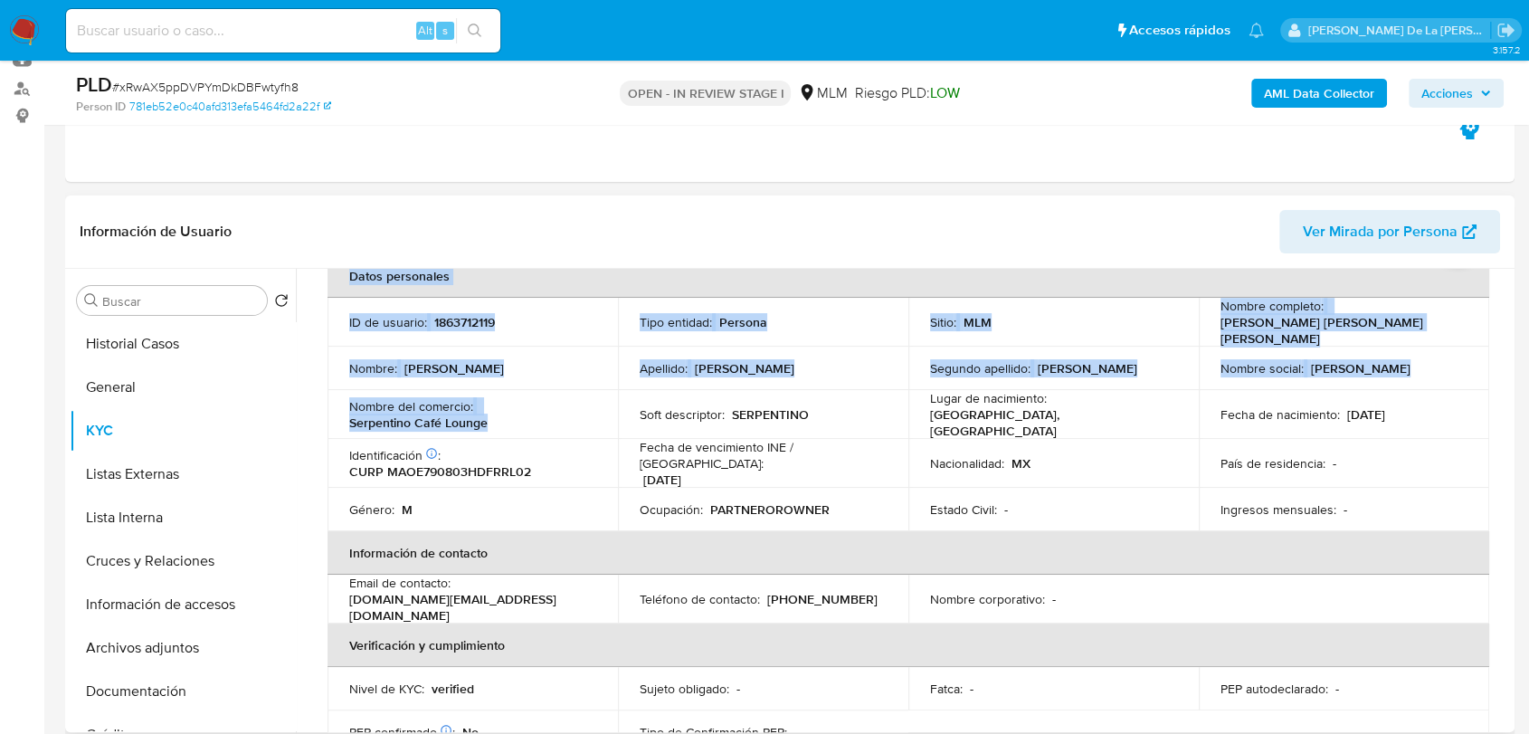
drag, startPoint x: 455, startPoint y: 422, endPoint x: 309, endPoint y: 415, distance: 146.7
click at [372, 418] on p "Serpentino Café Lounge" at bounding box center [418, 422] width 138 height 16
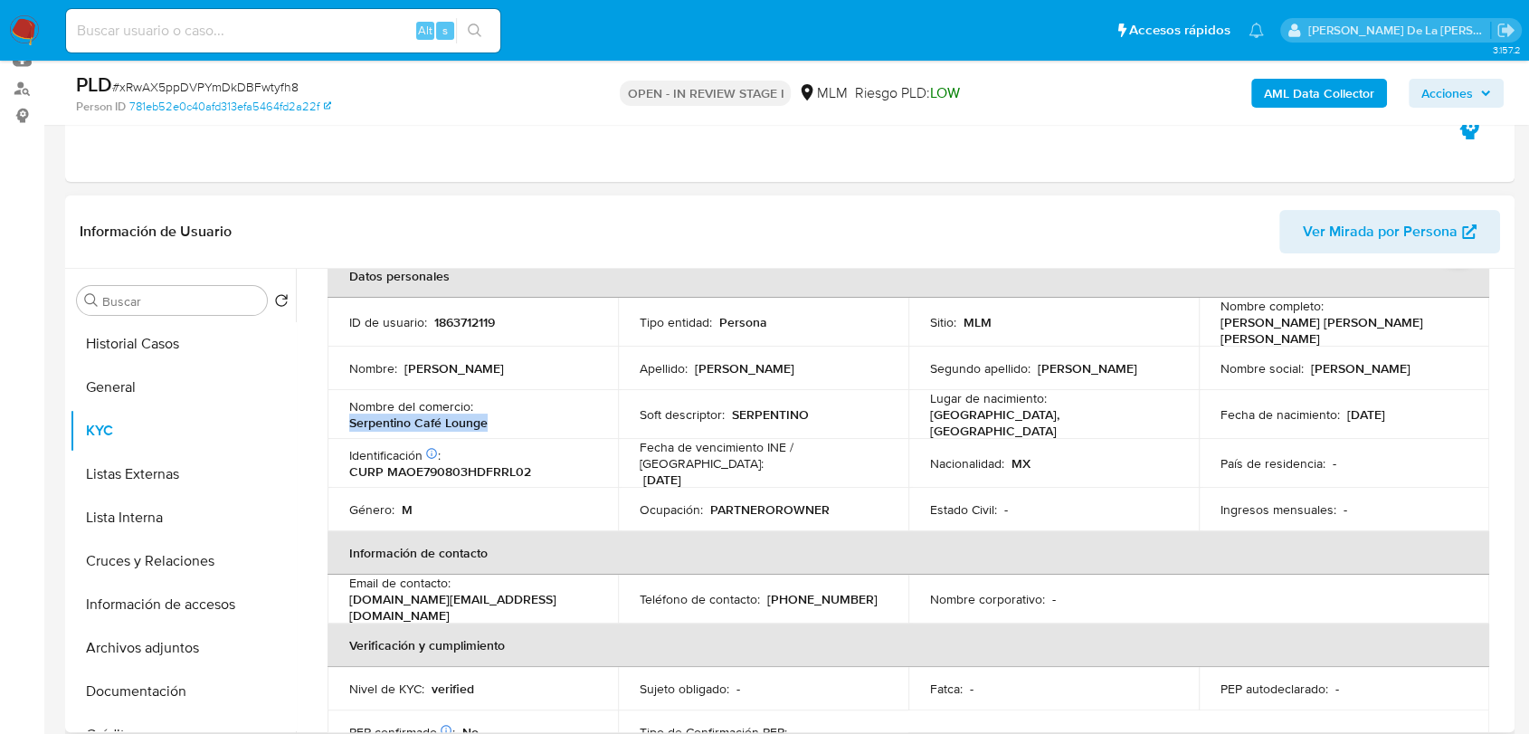
drag, startPoint x: 345, startPoint y: 414, endPoint x: 492, endPoint y: 418, distance: 147.5
click at [492, 418] on td "Nombre del comercio : Serpentino Café Lounge" at bounding box center [473, 414] width 290 height 49
drag, startPoint x: 1208, startPoint y: 327, endPoint x: 1418, endPoint y: 332, distance: 210.0
click at [1418, 332] on td "Nombre completo : [PERSON_NAME] [PERSON_NAME] [PERSON_NAME]" at bounding box center [1344, 322] width 290 height 49
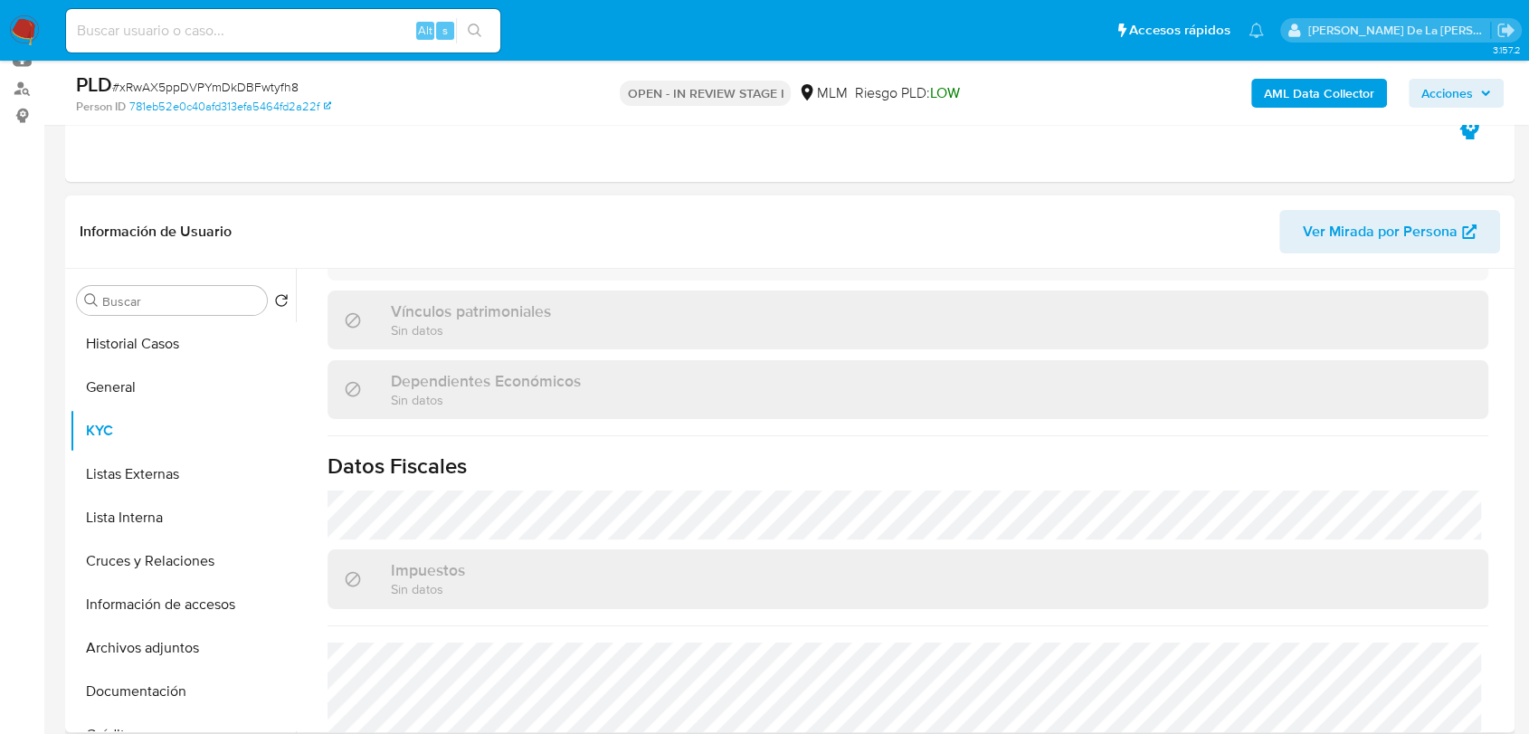
scroll to position [1119, 0]
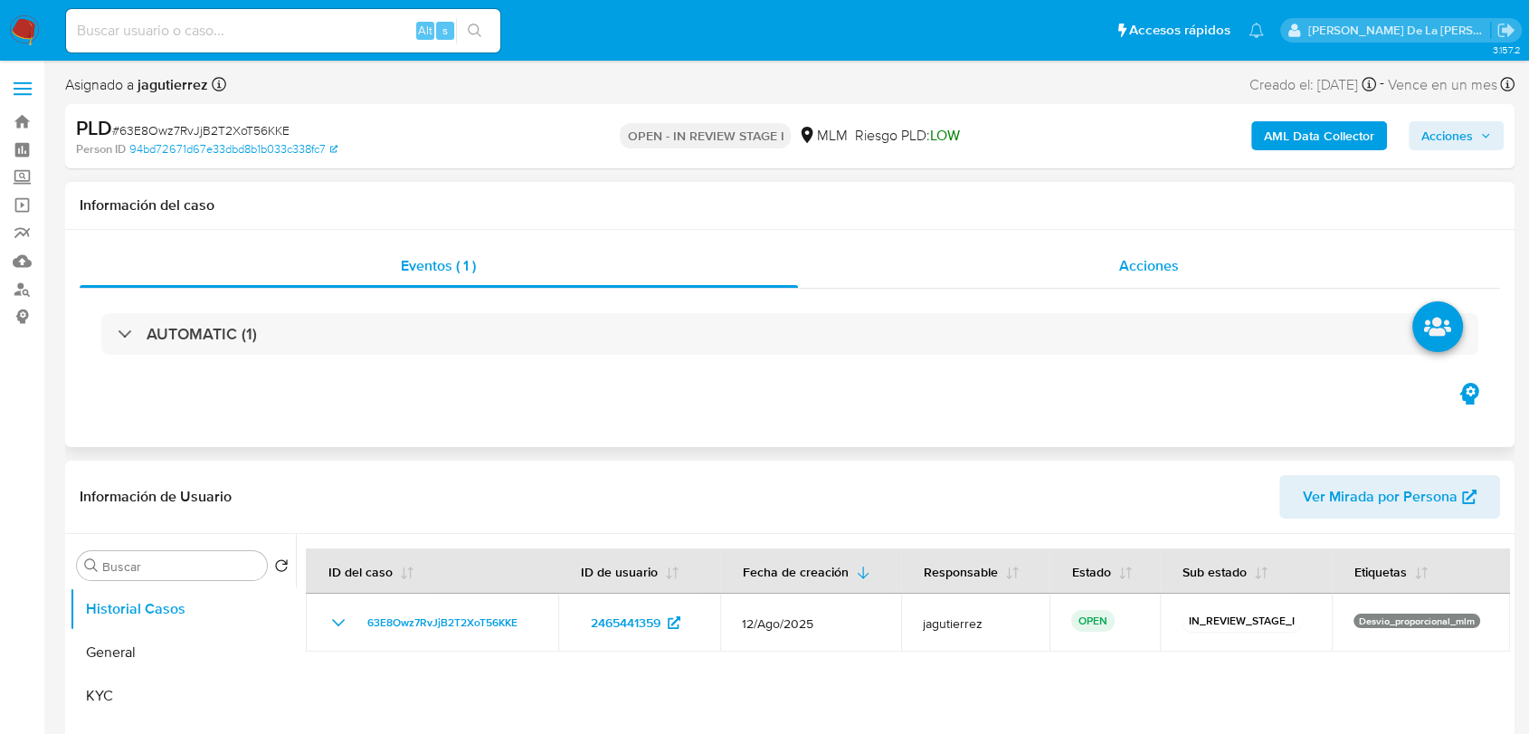
click at [1137, 258] on span "Acciones" at bounding box center [1149, 265] width 60 height 21
select select "10"
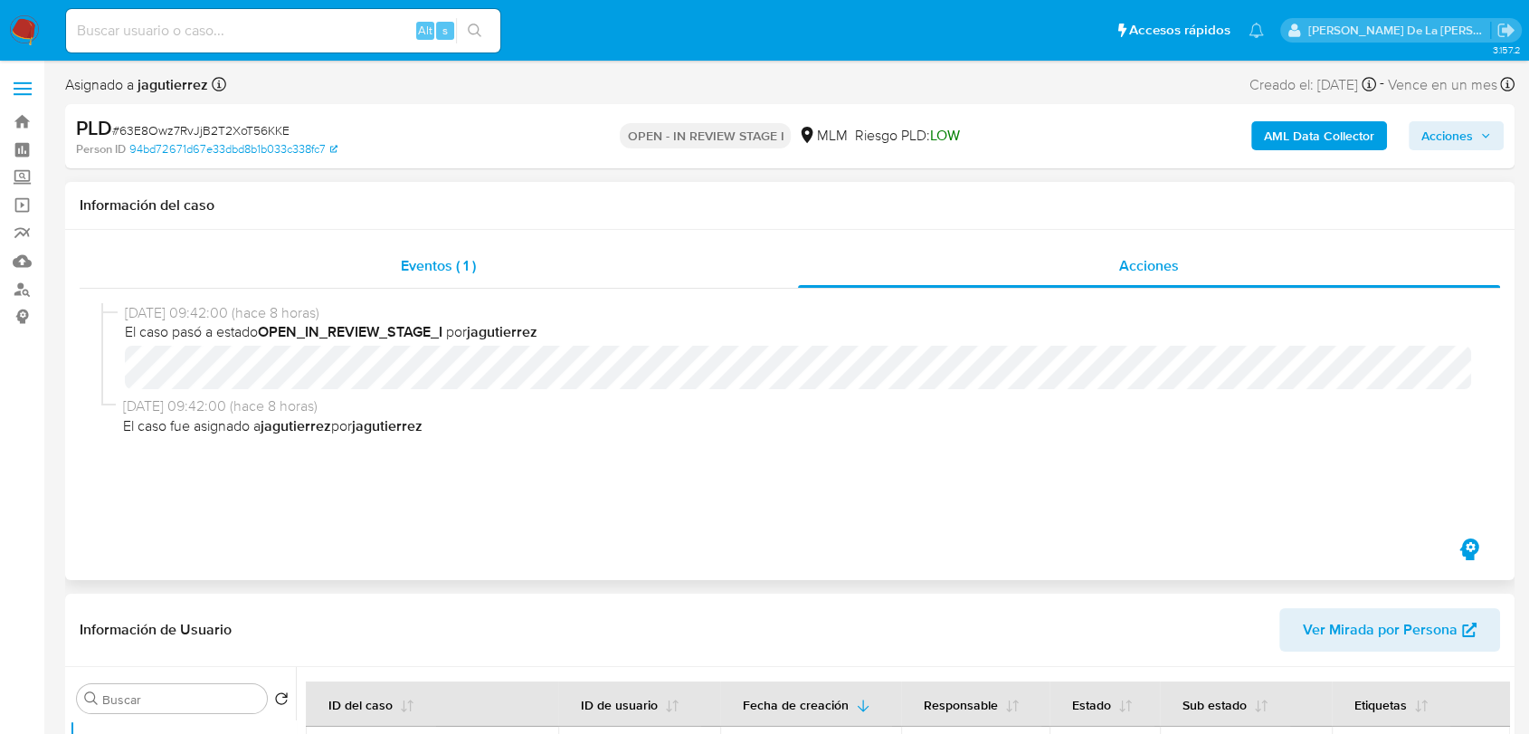
click at [381, 248] on div "Eventos ( 1 )" at bounding box center [439, 265] width 718 height 43
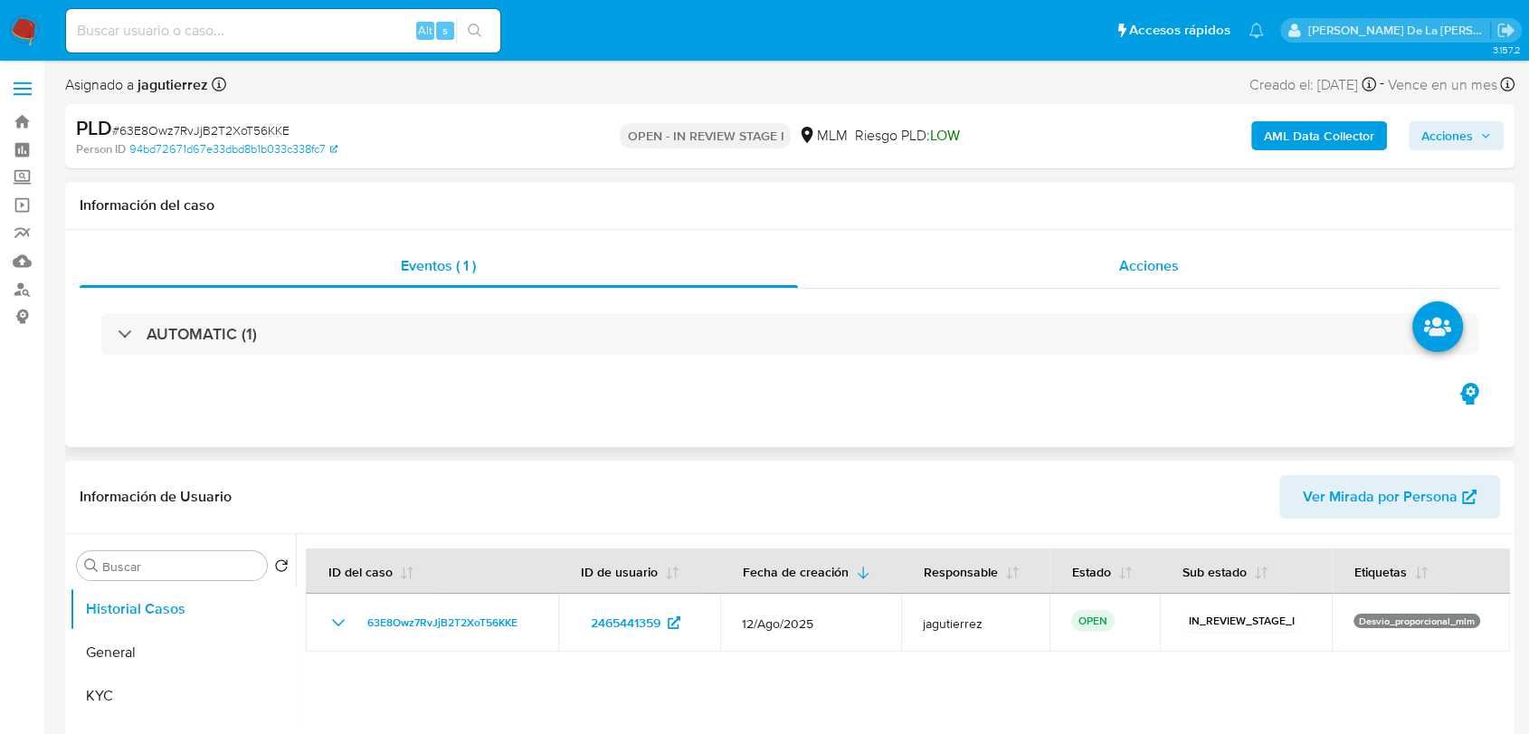
click at [1107, 248] on div "Acciones" at bounding box center [1149, 265] width 703 height 43
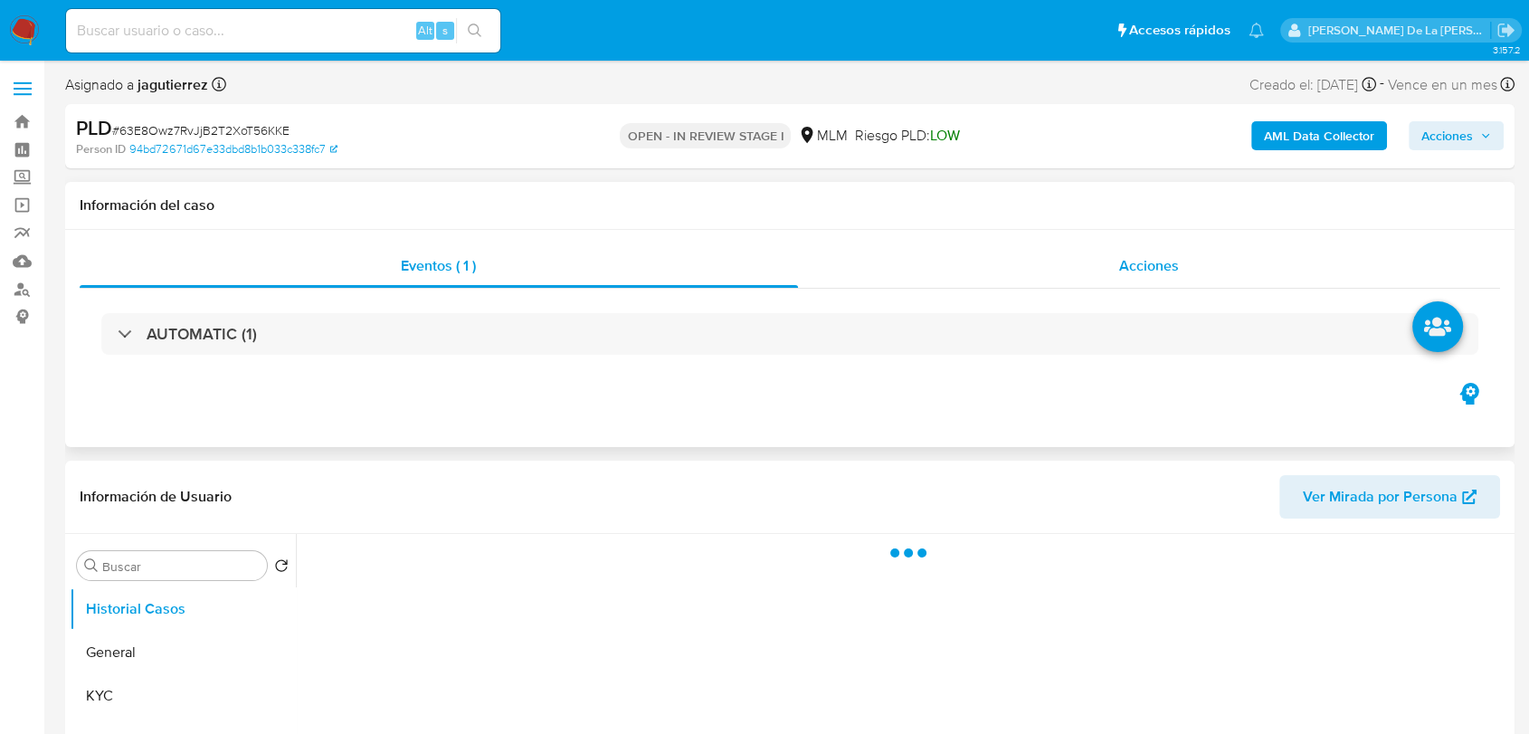
click at [1174, 259] on span "Acciones" at bounding box center [1149, 265] width 60 height 21
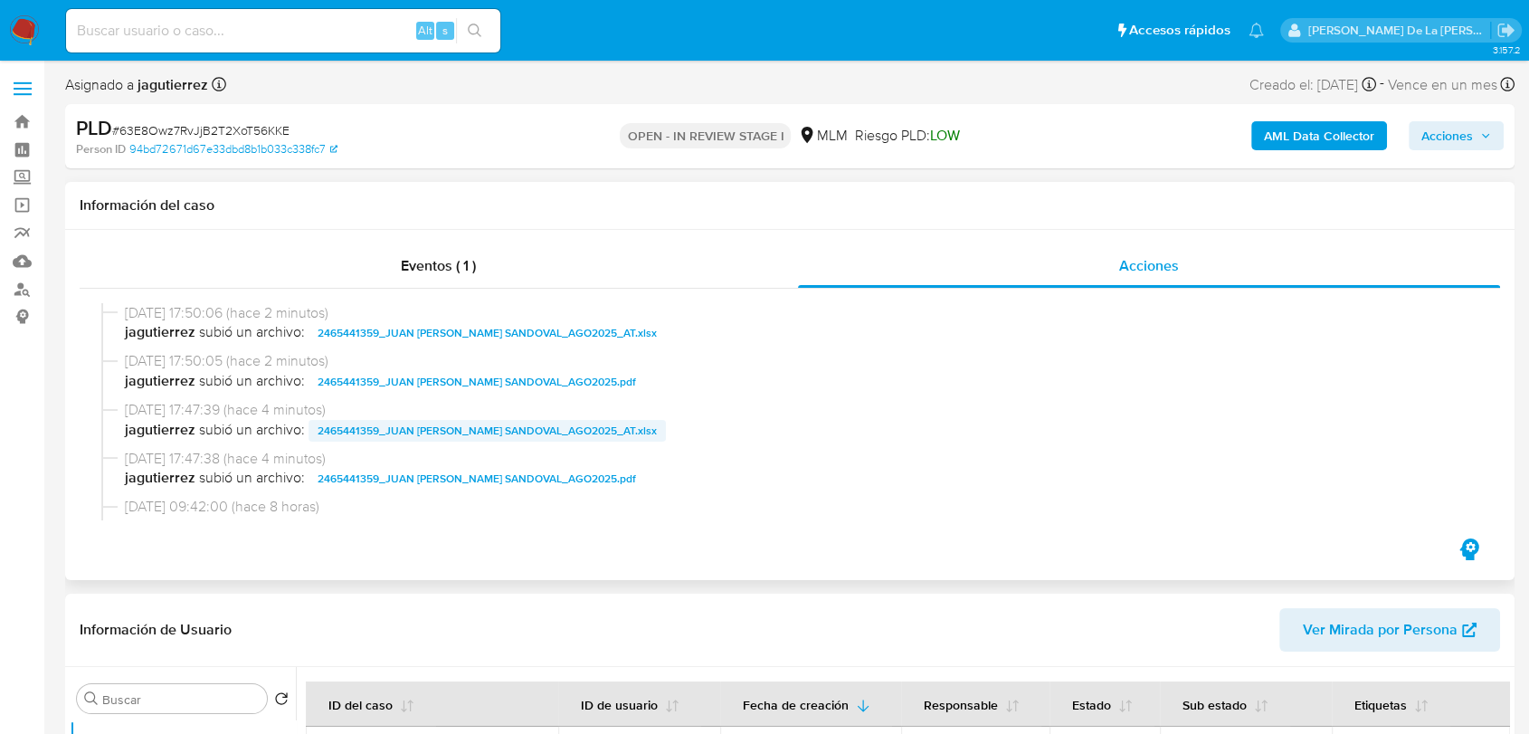
select select "10"
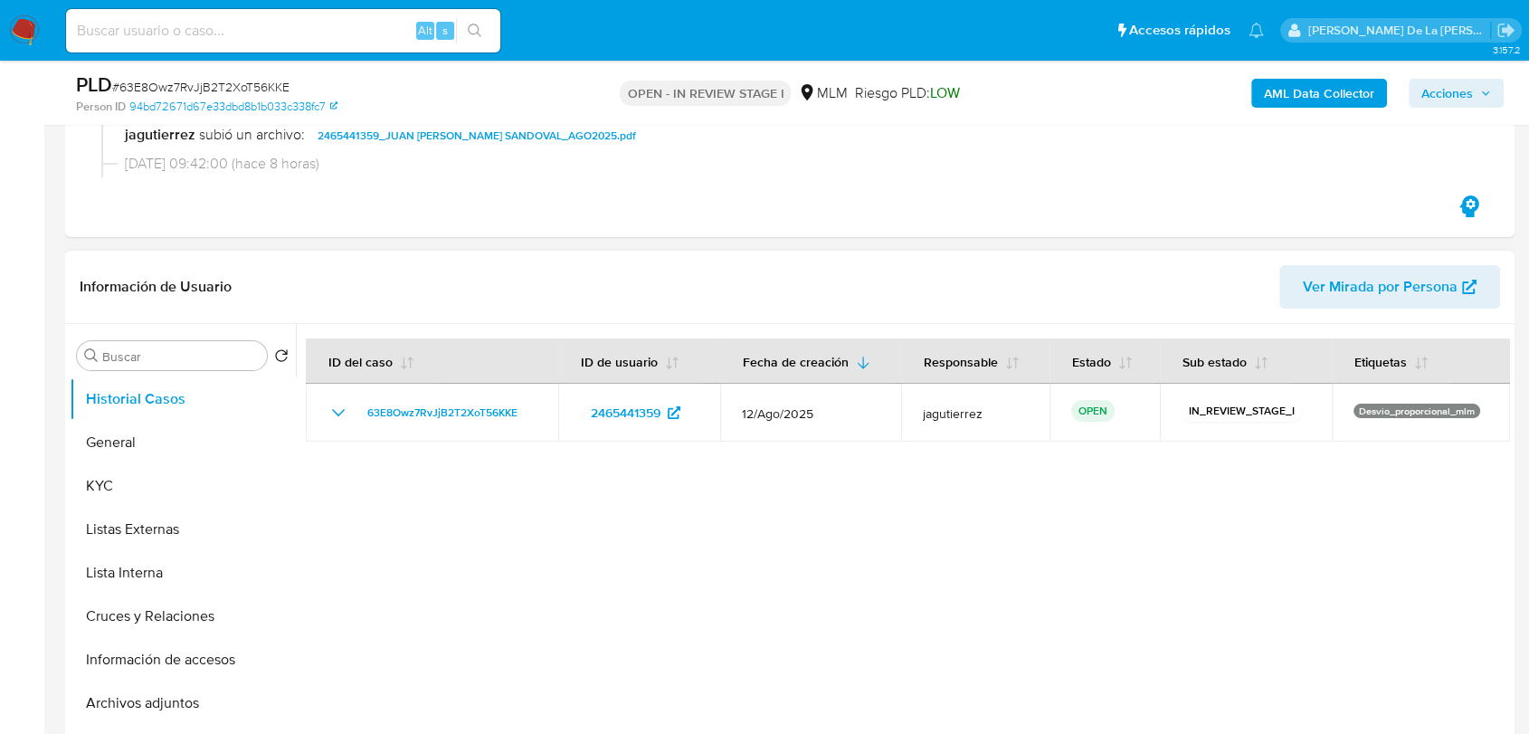
scroll to position [402, 0]
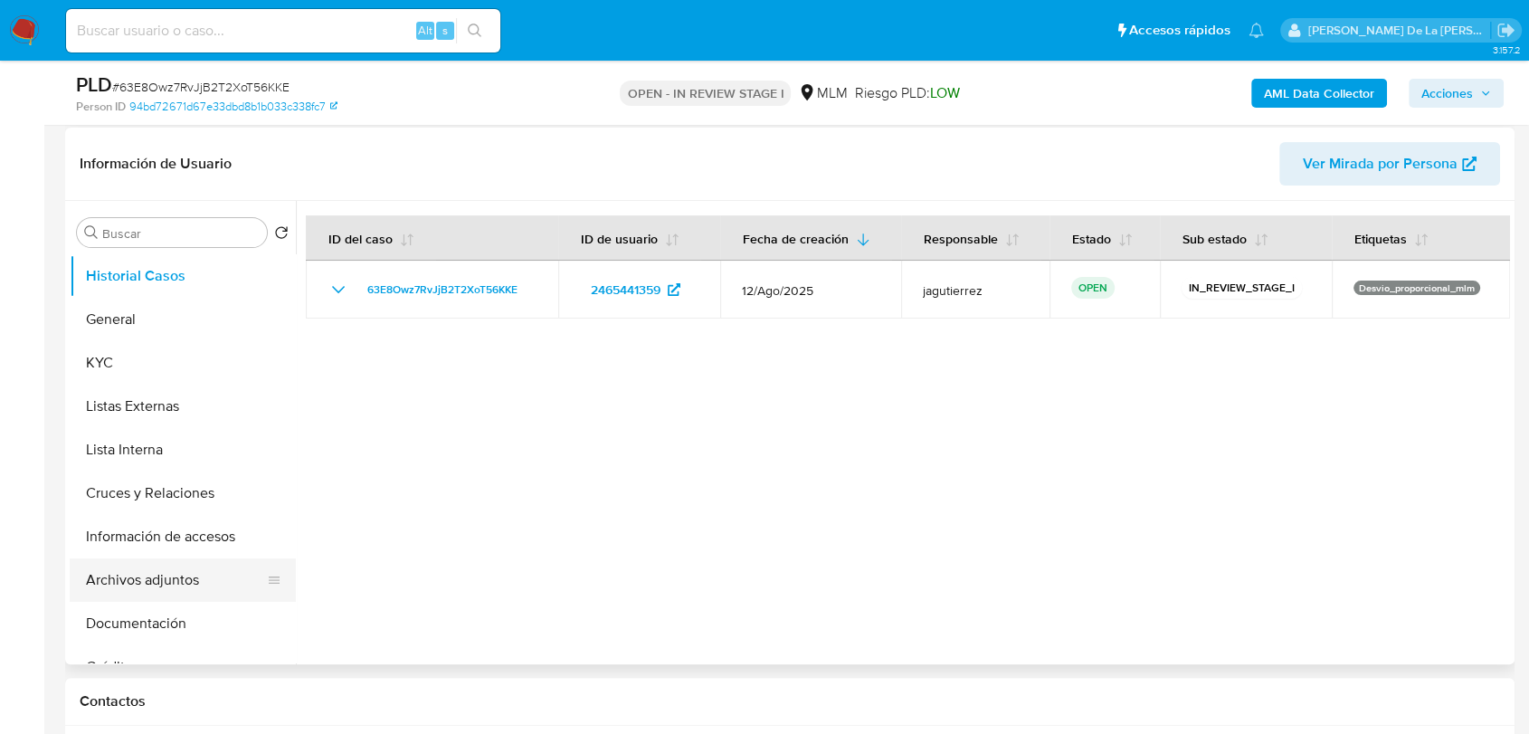
click at [166, 576] on button "Archivos adjuntos" at bounding box center [176, 579] width 212 height 43
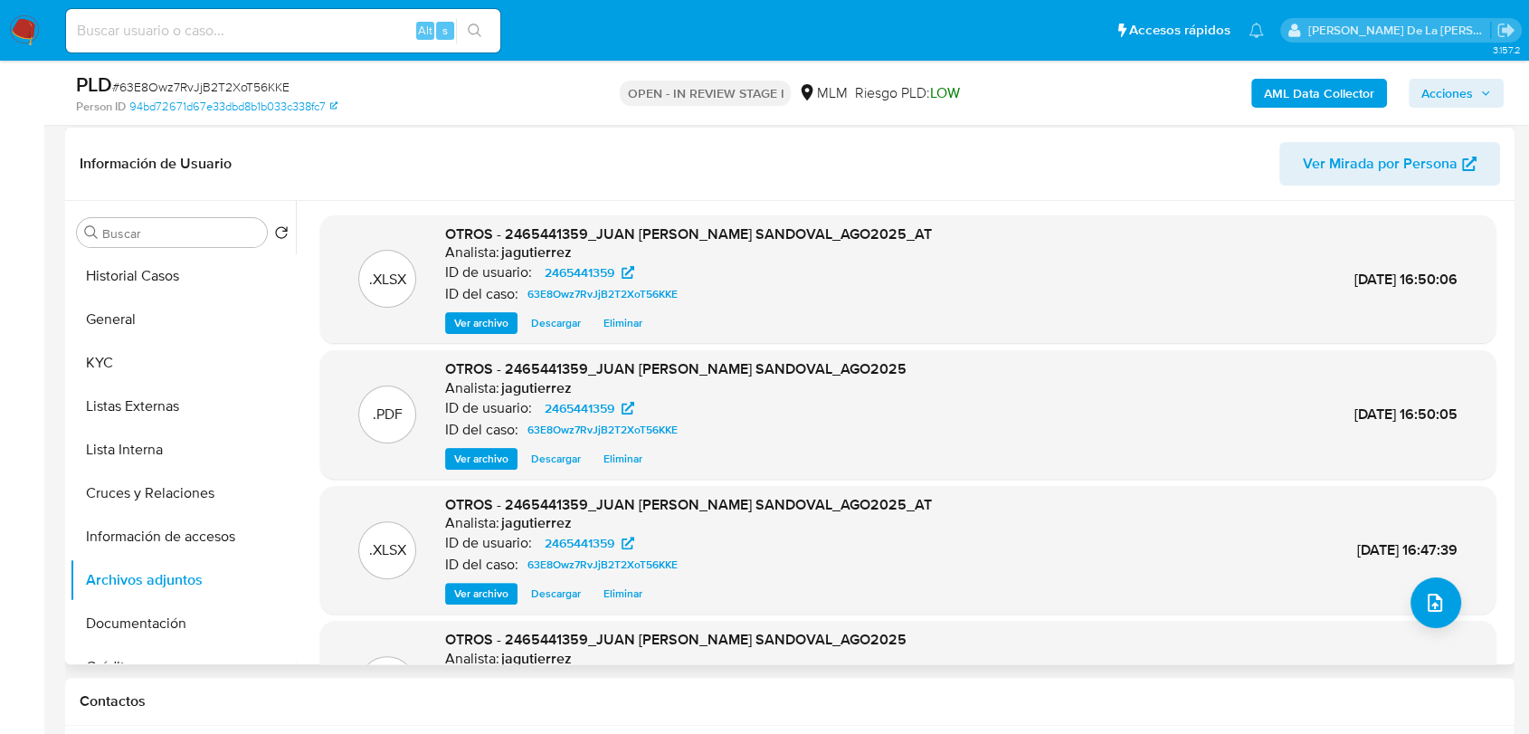
click at [450, 164] on header "Información de Usuario Ver Mirada por Persona" at bounding box center [790, 163] width 1421 height 43
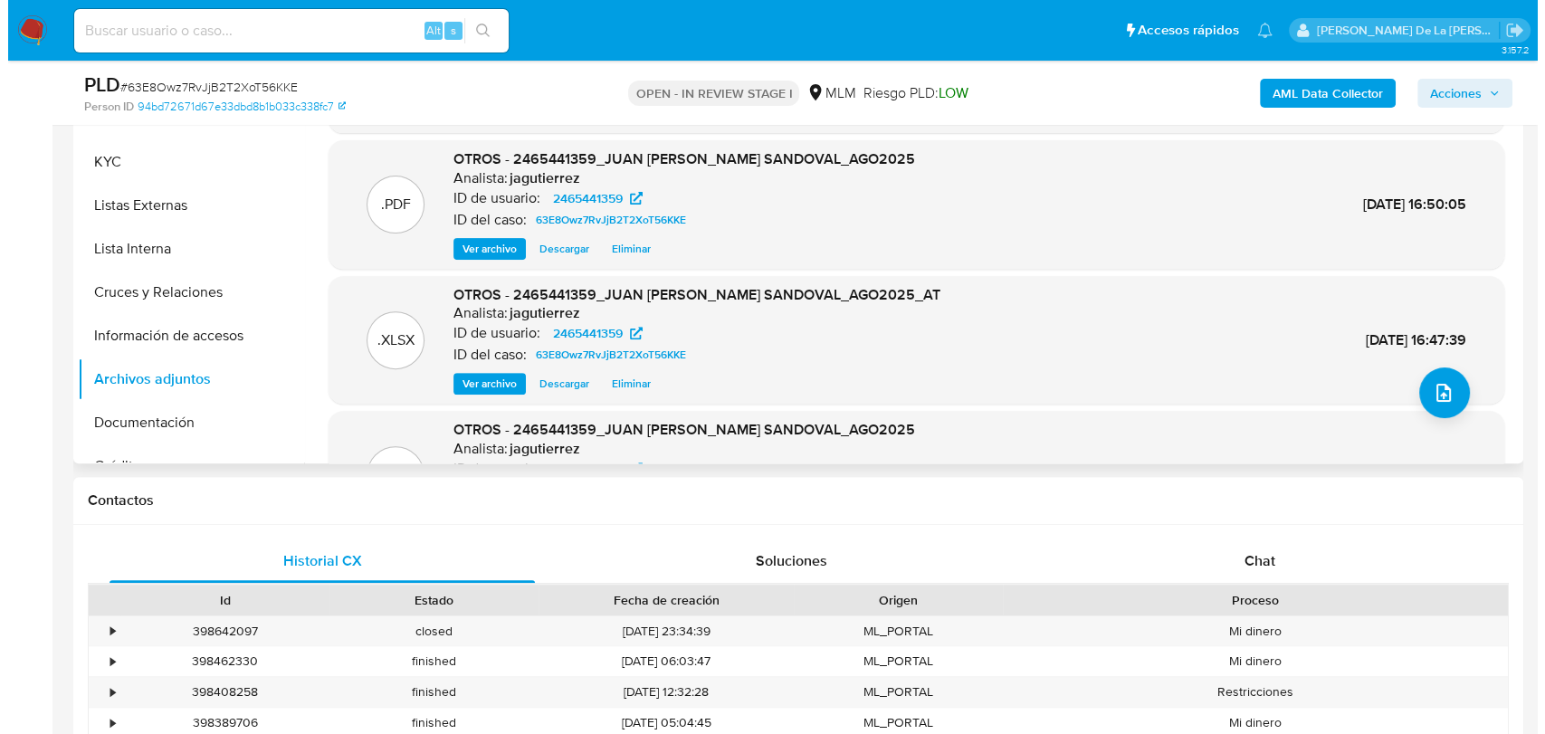
scroll to position [0, 0]
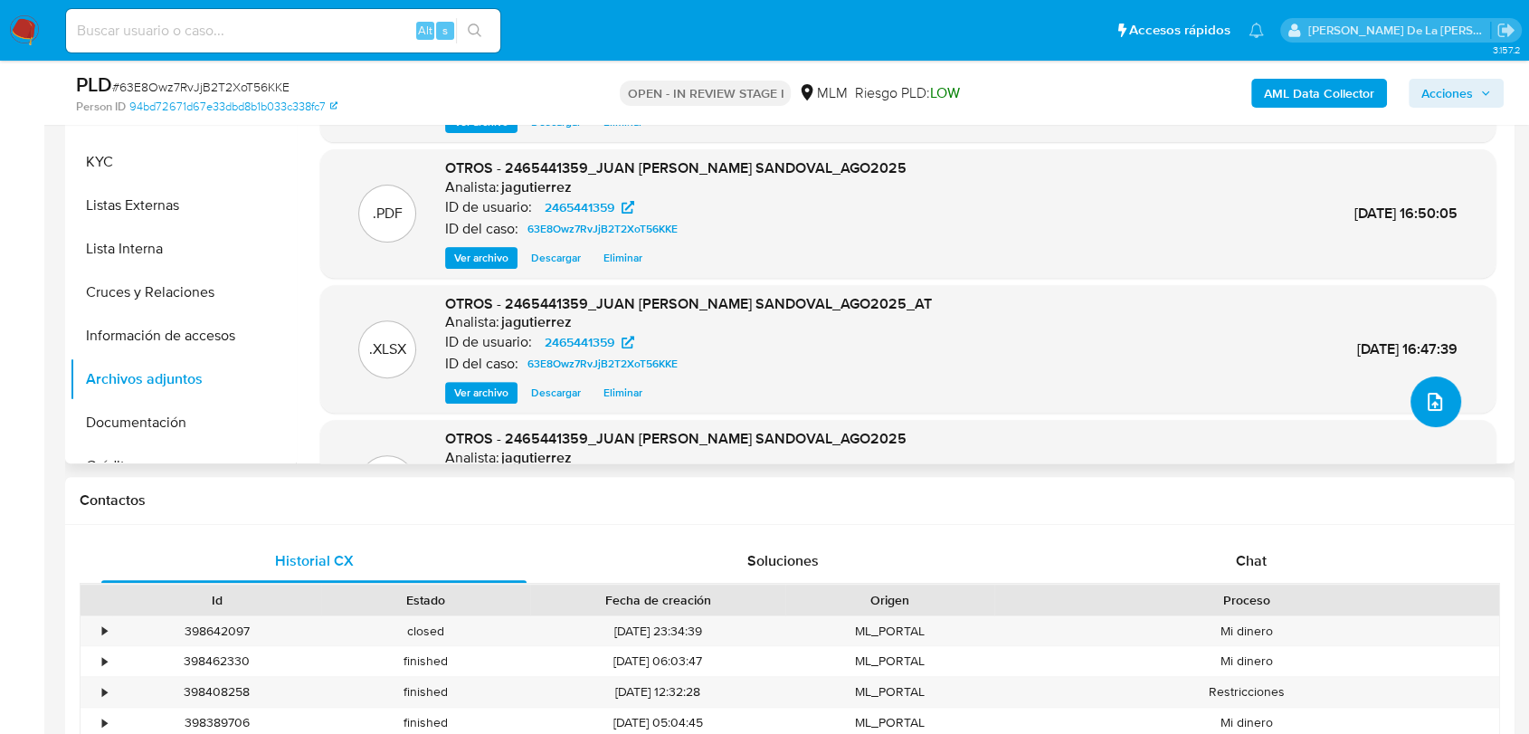
click at [1435, 407] on icon "upload-file" at bounding box center [1435, 402] width 22 height 22
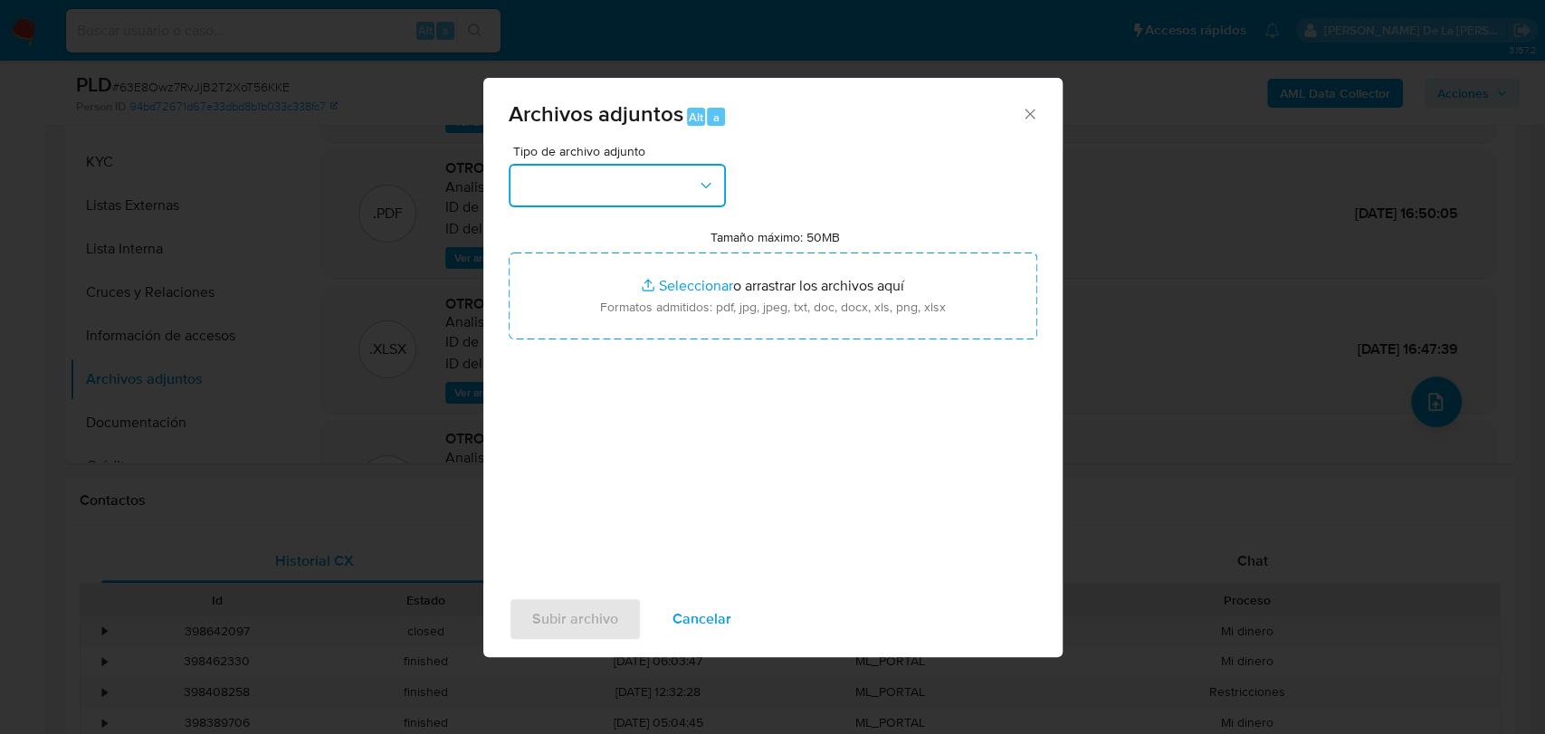
click at [651, 188] on button "button" at bounding box center [617, 185] width 217 height 43
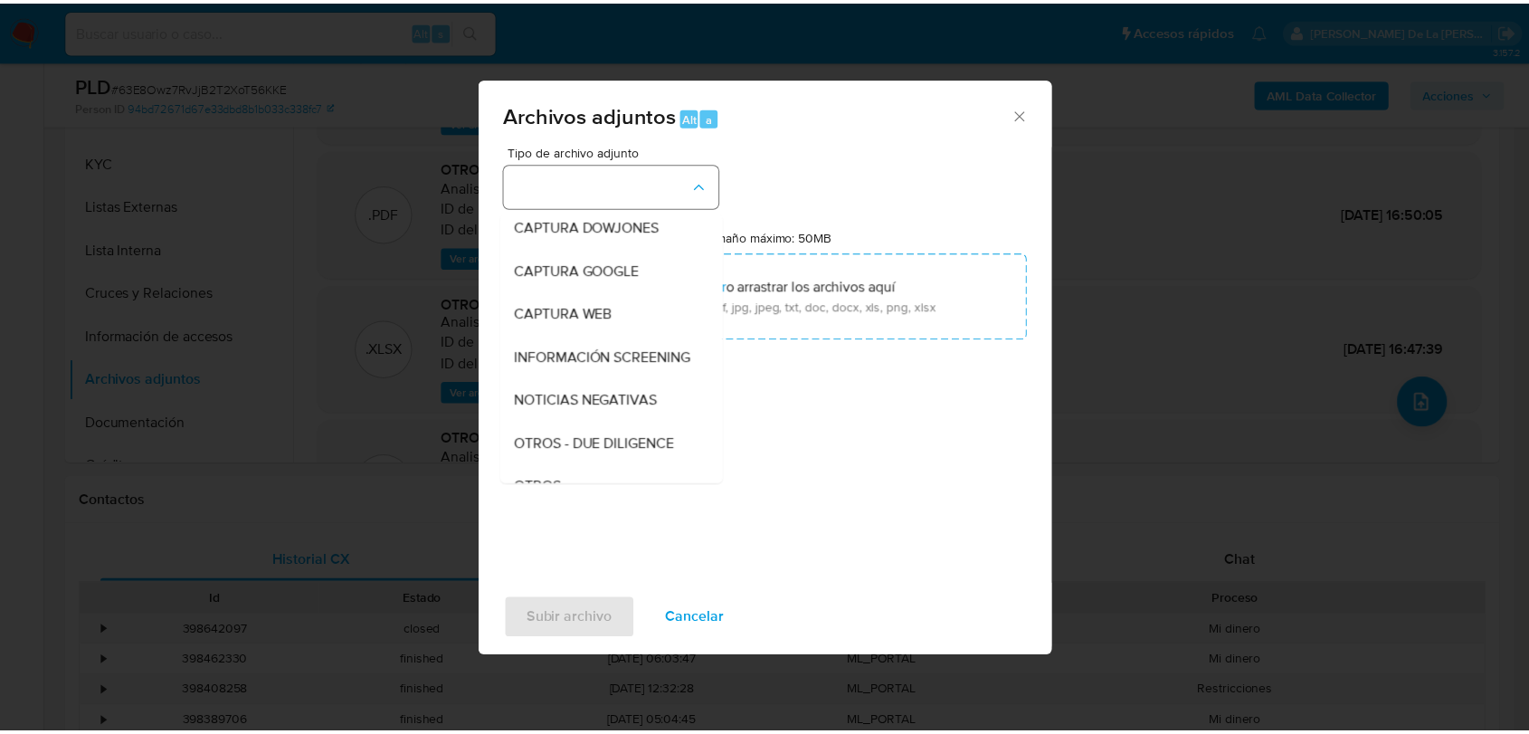
scroll to position [94, 0]
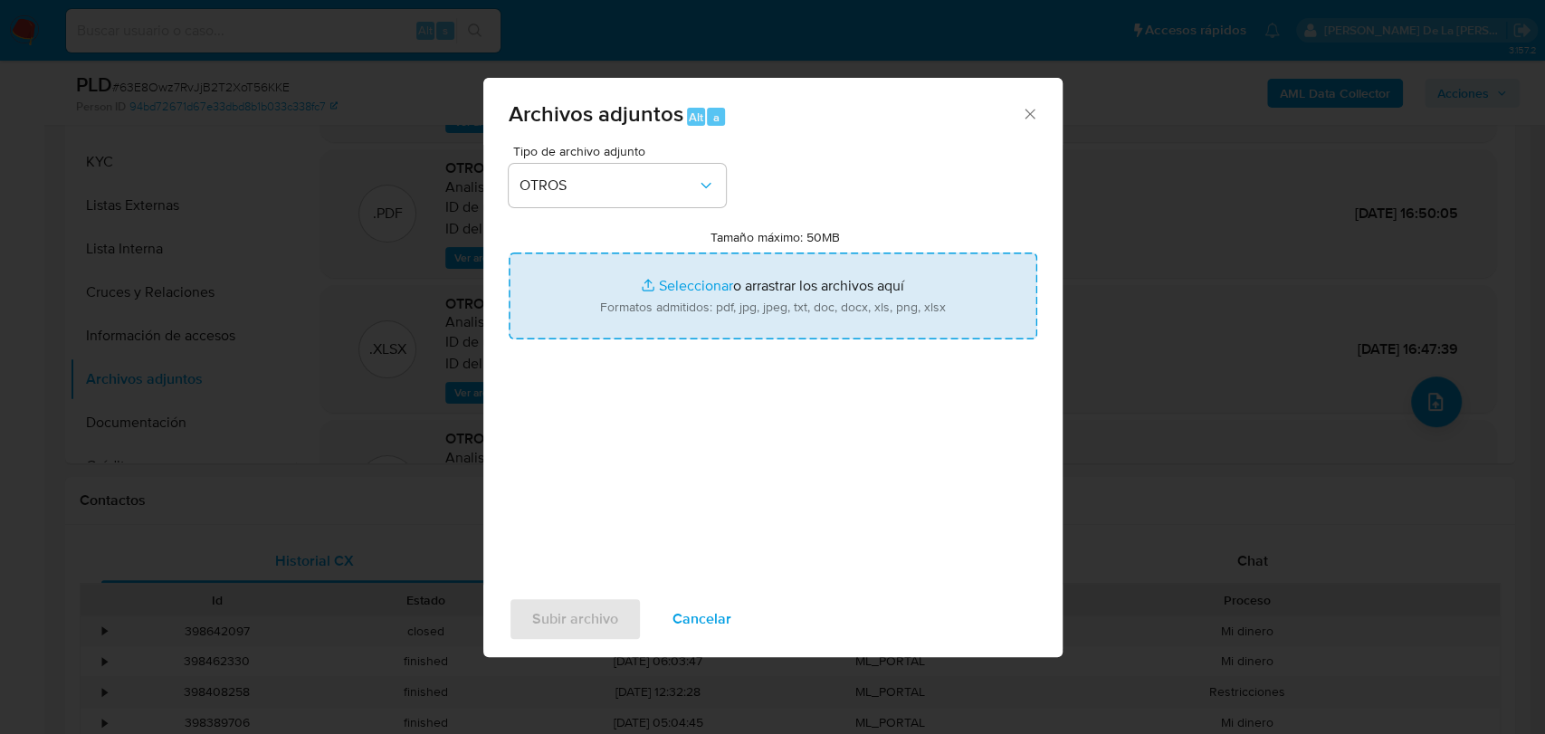
type input "C:\fakepath\2465441359_JUAN [PERSON_NAME] SANDOVAL_AGO2025-.pdf"
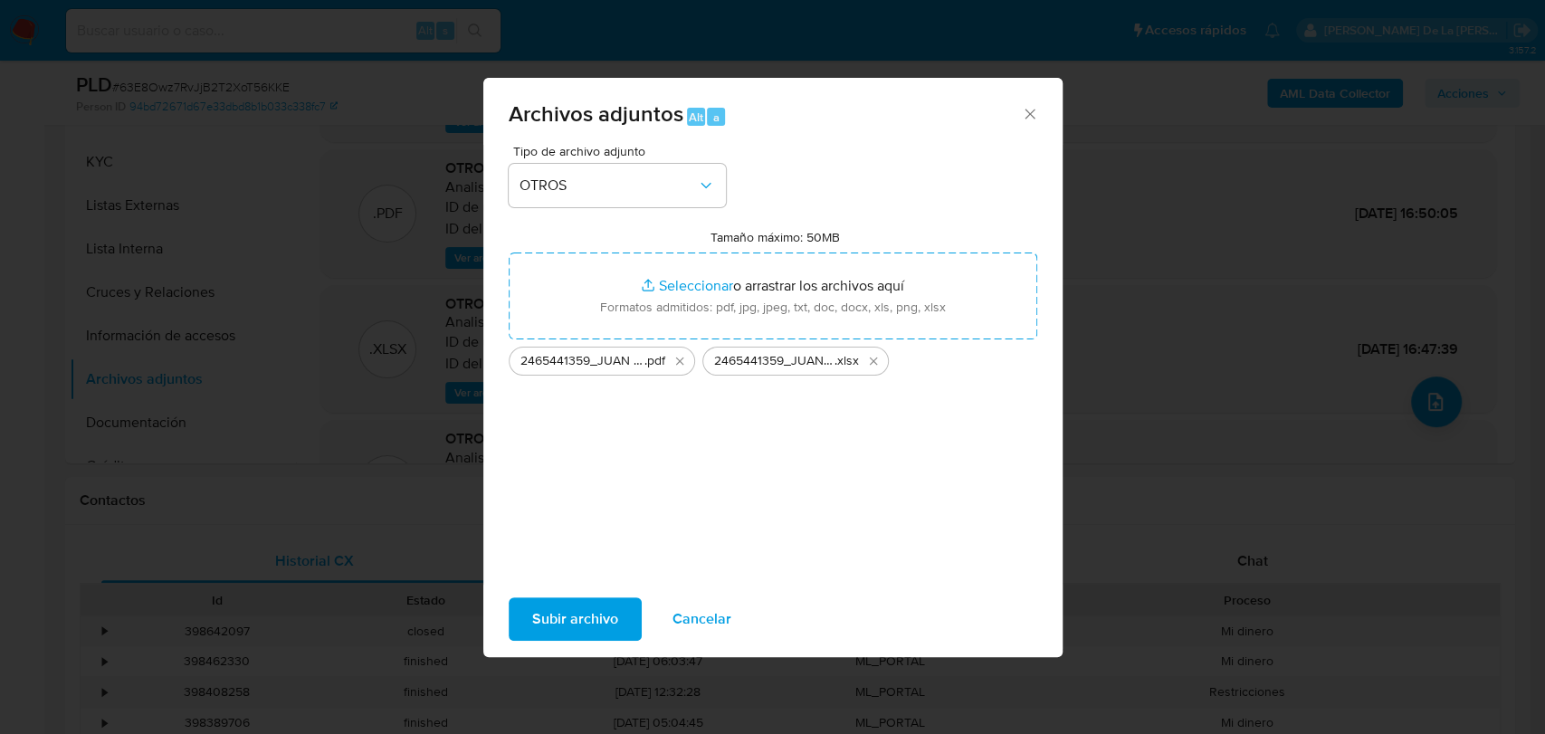
click at [567, 620] on span "Subir archivo" at bounding box center [575, 619] width 86 height 40
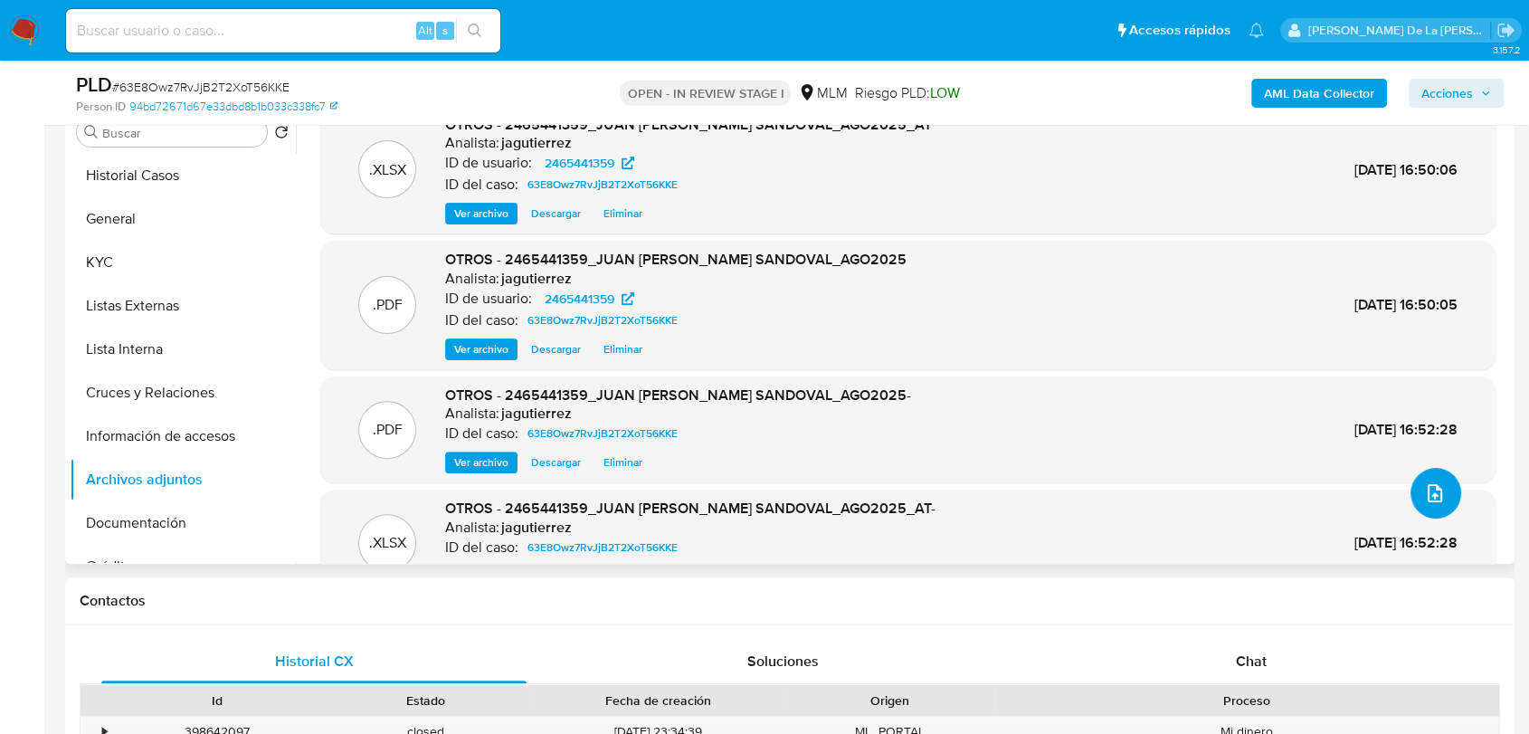
scroll to position [0, 0]
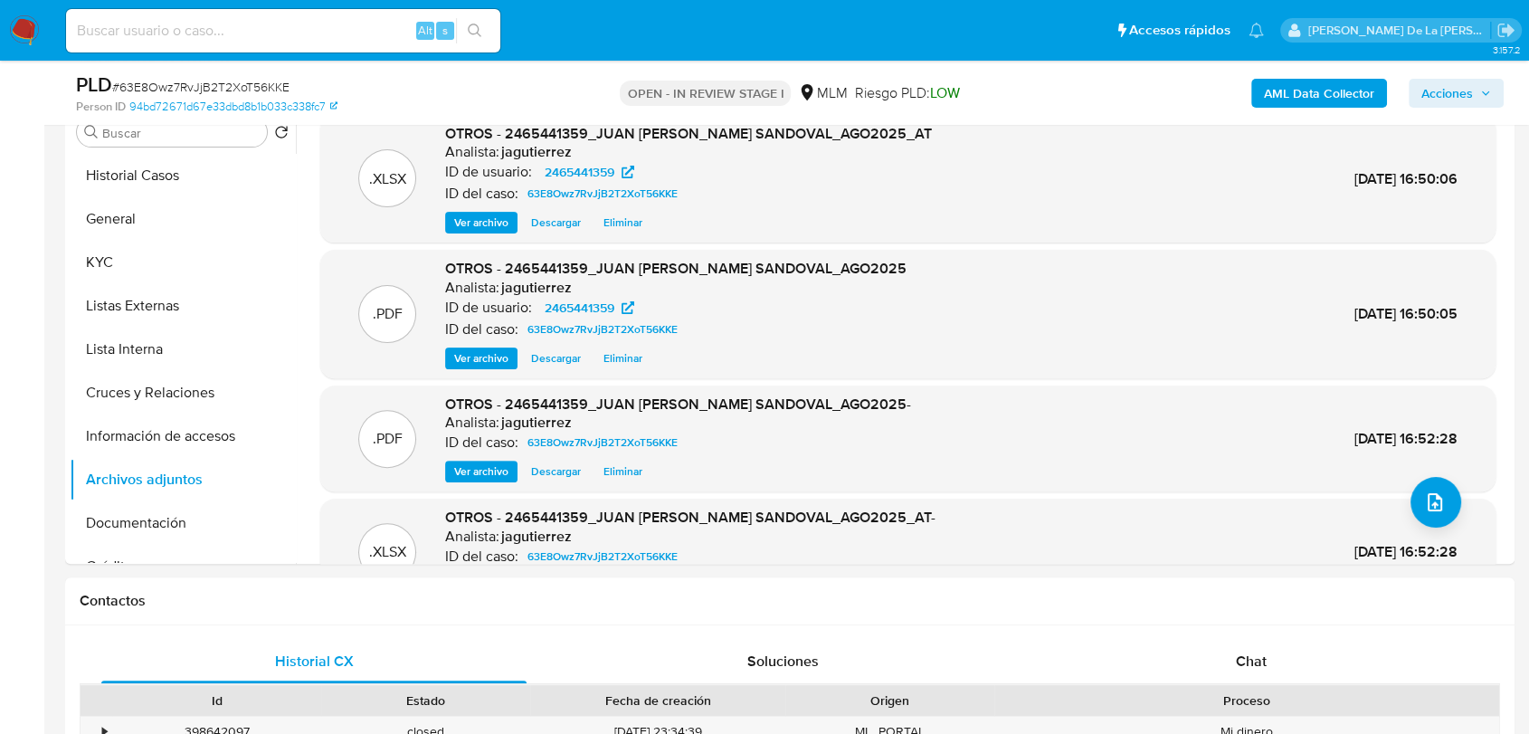
drag, startPoint x: 1469, startPoint y: 80, endPoint x: 1462, endPoint y: 89, distance: 11.0
click at [1468, 81] on span "Acciones" at bounding box center [1448, 93] width 52 height 29
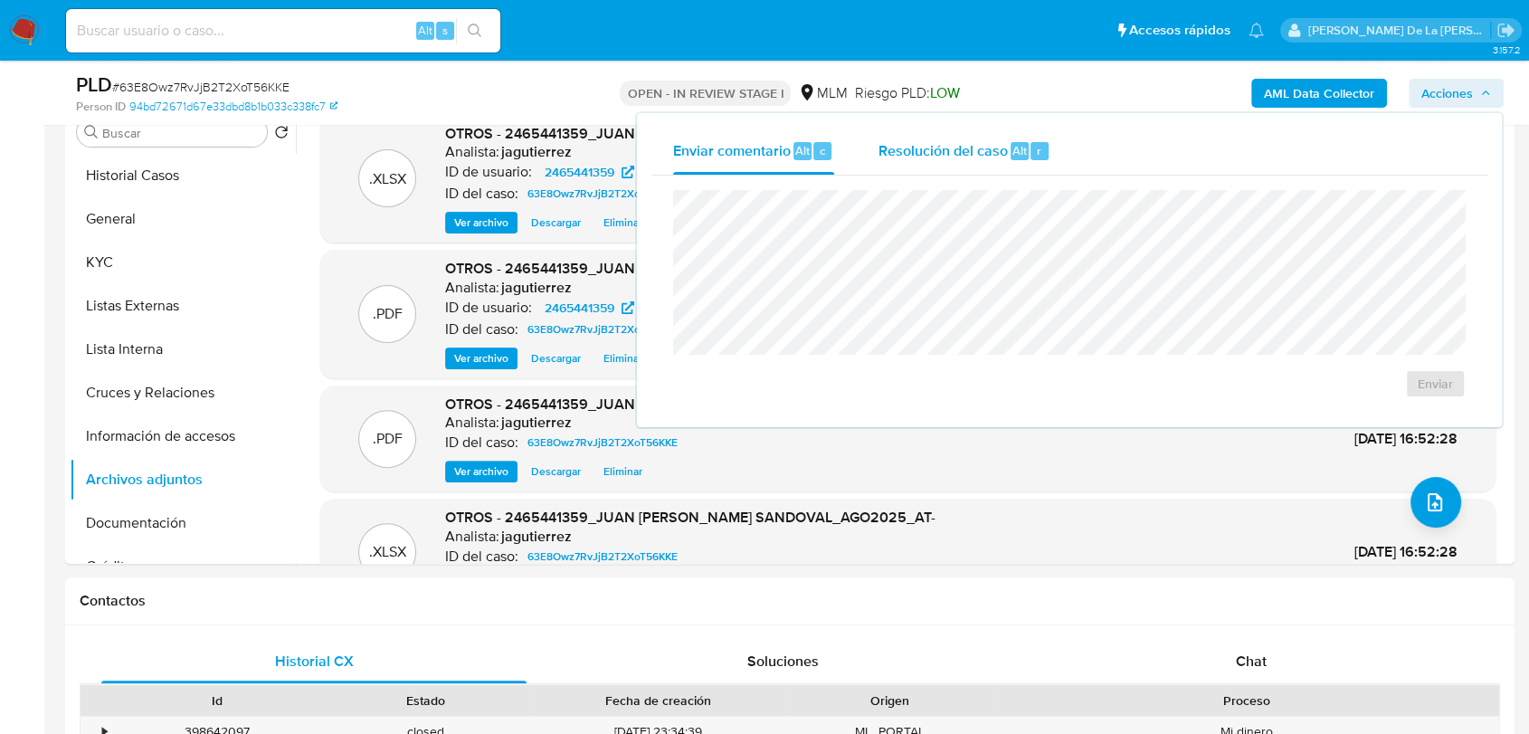
click at [895, 168] on div "Resolución del caso Alt r" at bounding box center [964, 151] width 173 height 47
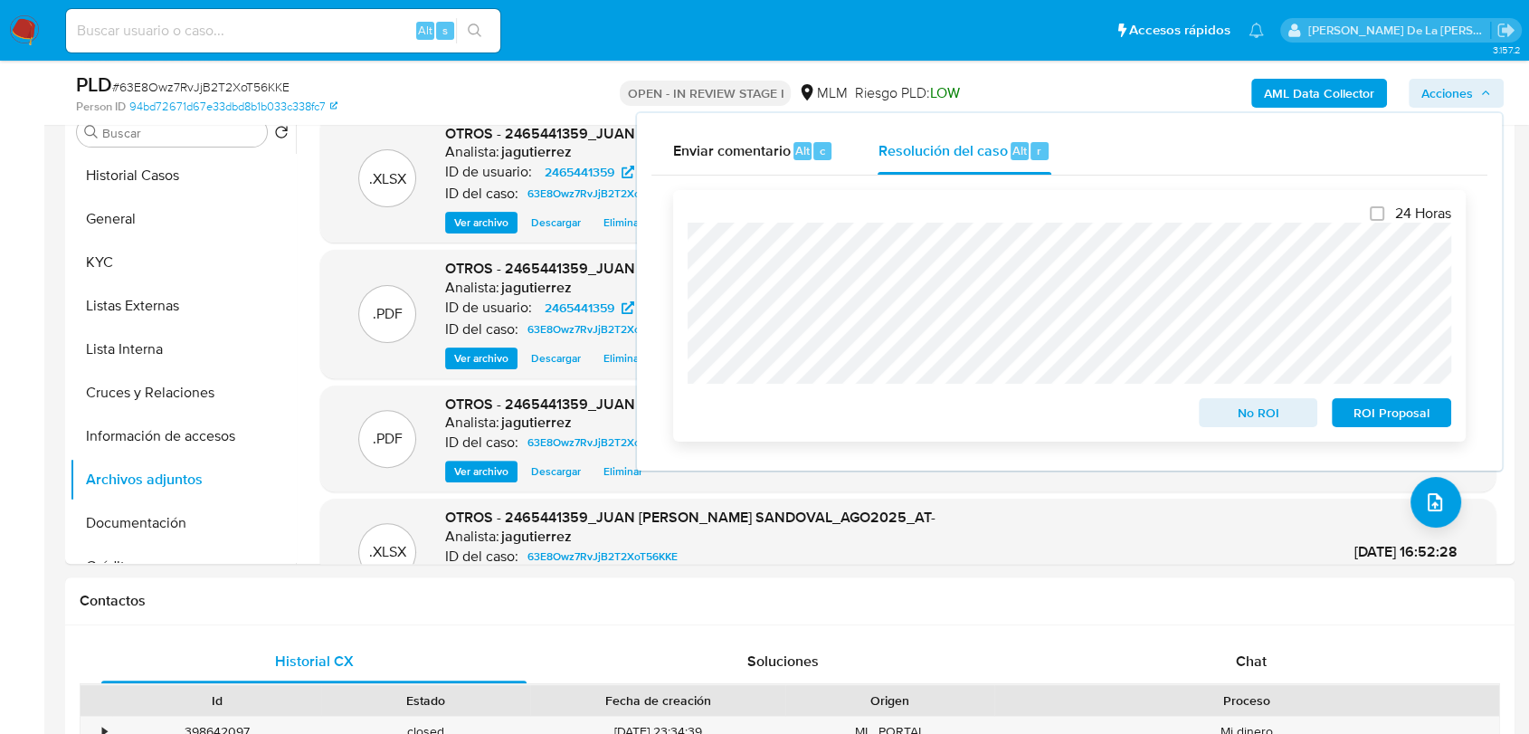
scroll to position [804, 0]
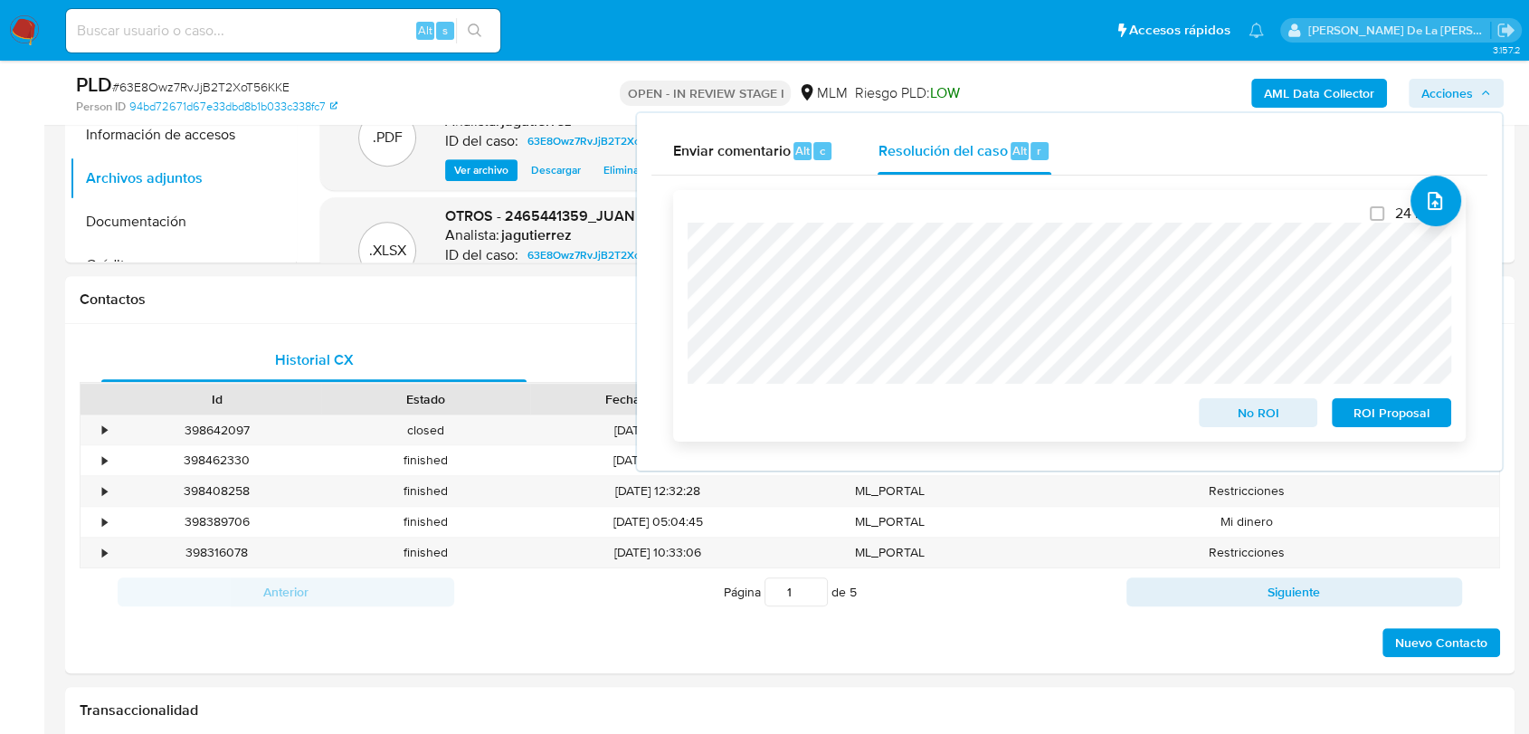
click at [1369, 417] on span "ROI Proposal" at bounding box center [1392, 412] width 94 height 25
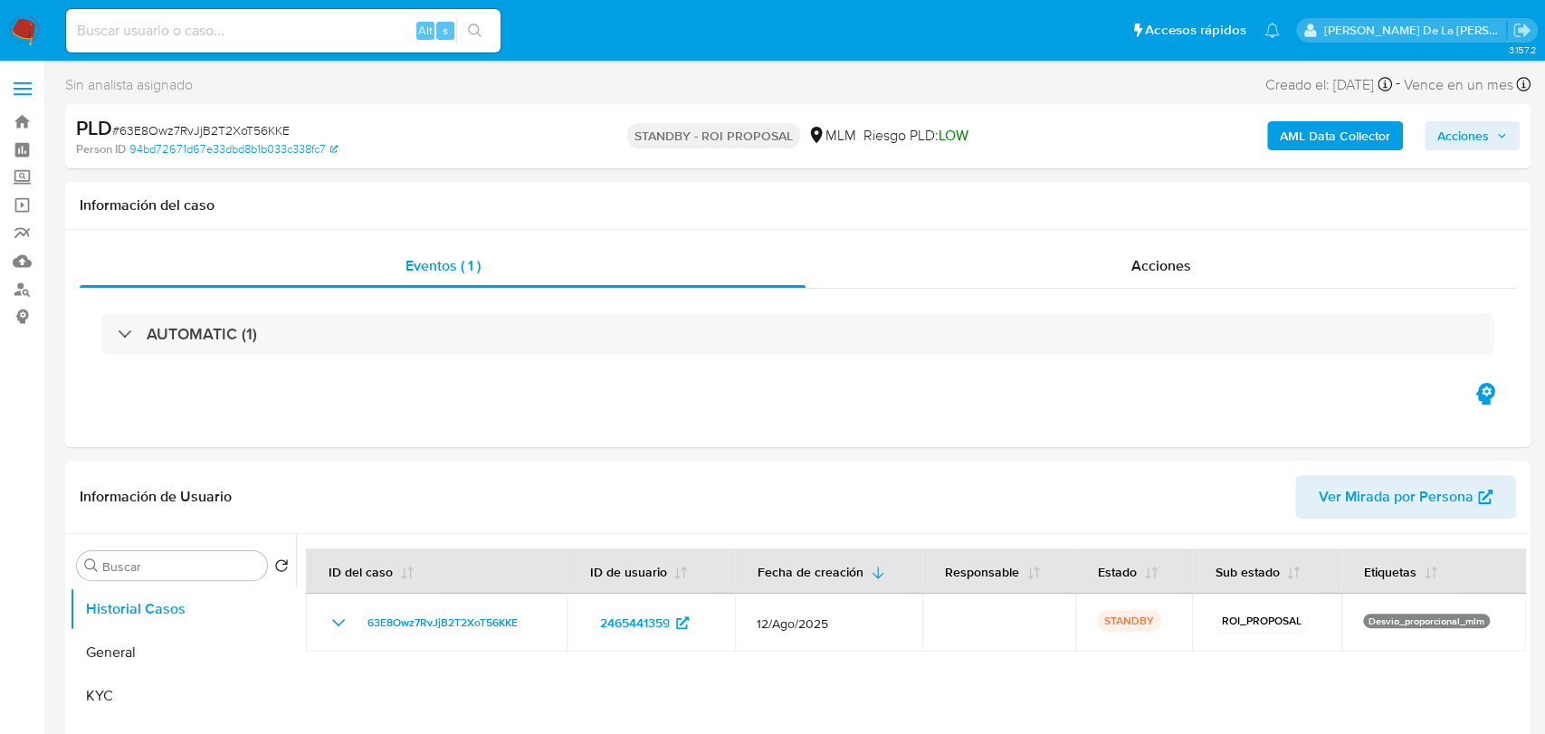
select select "10"
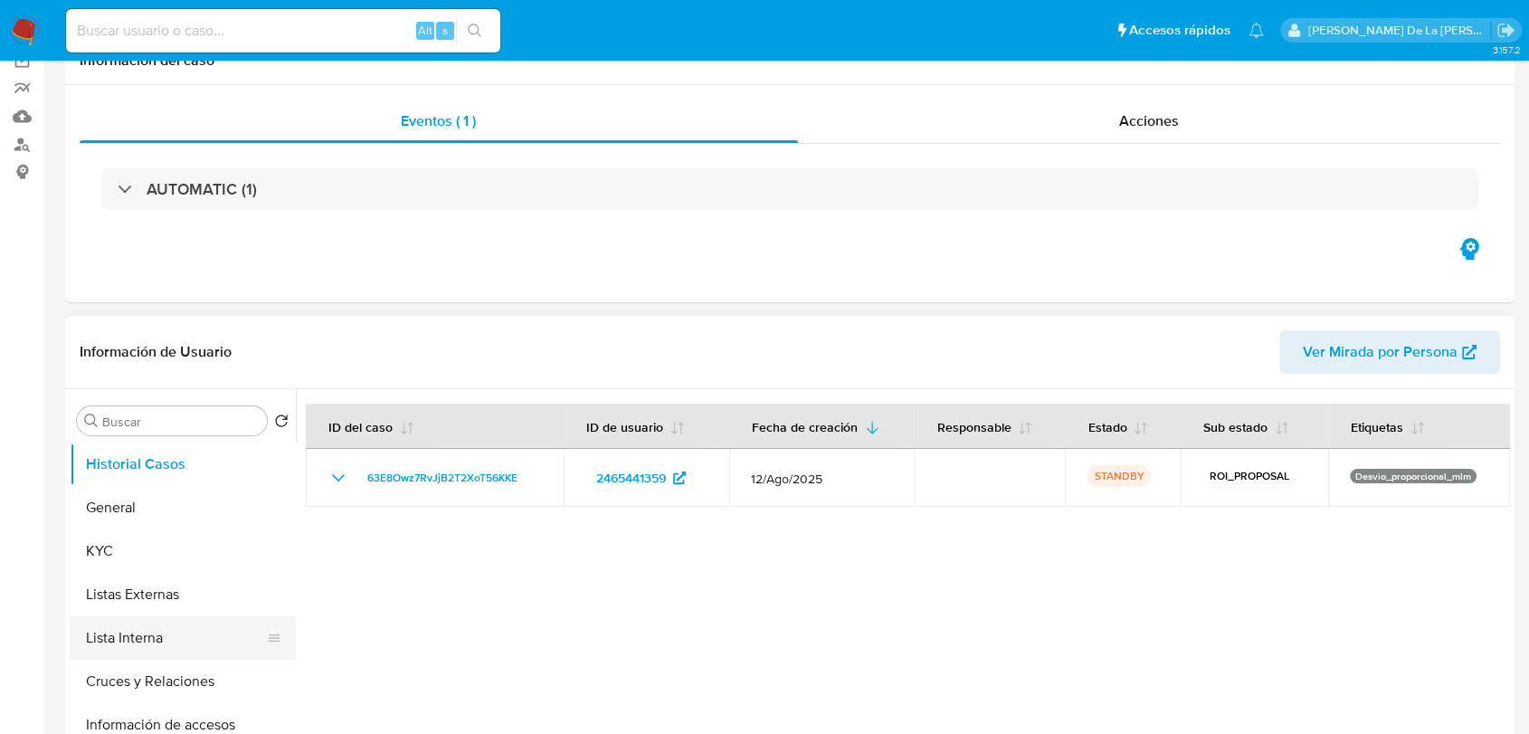
scroll to position [201, 0]
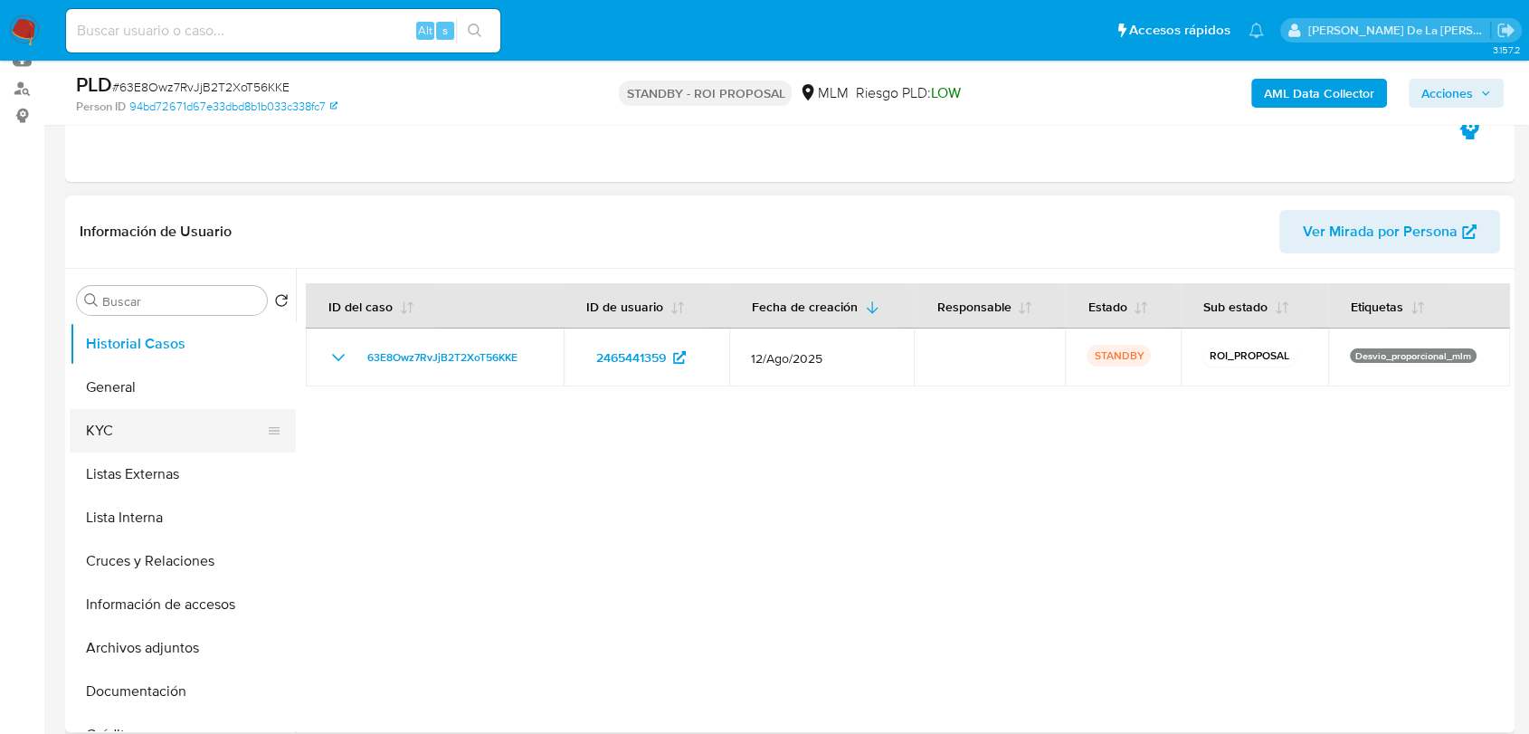
click at [180, 419] on button "KYC" at bounding box center [176, 430] width 212 height 43
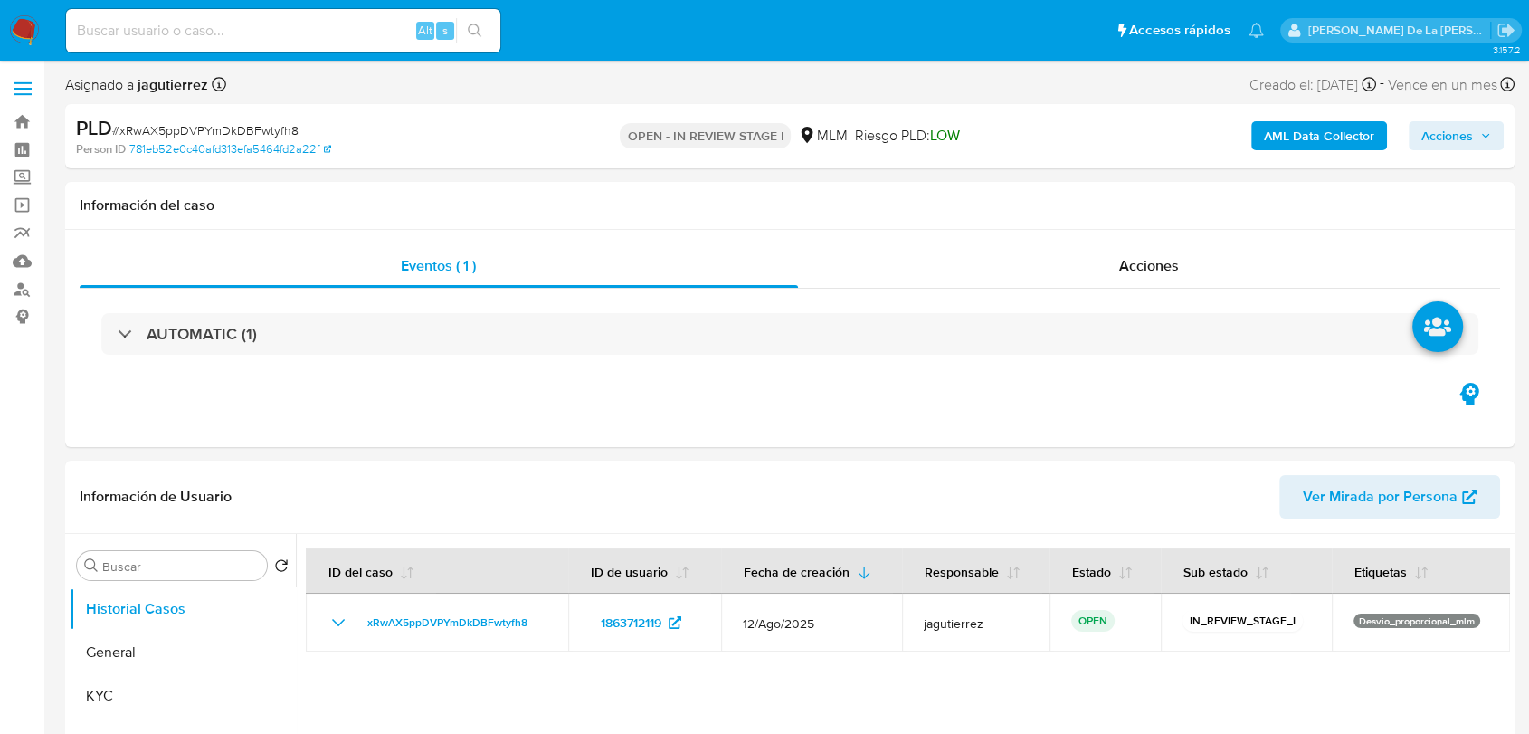
select select "10"
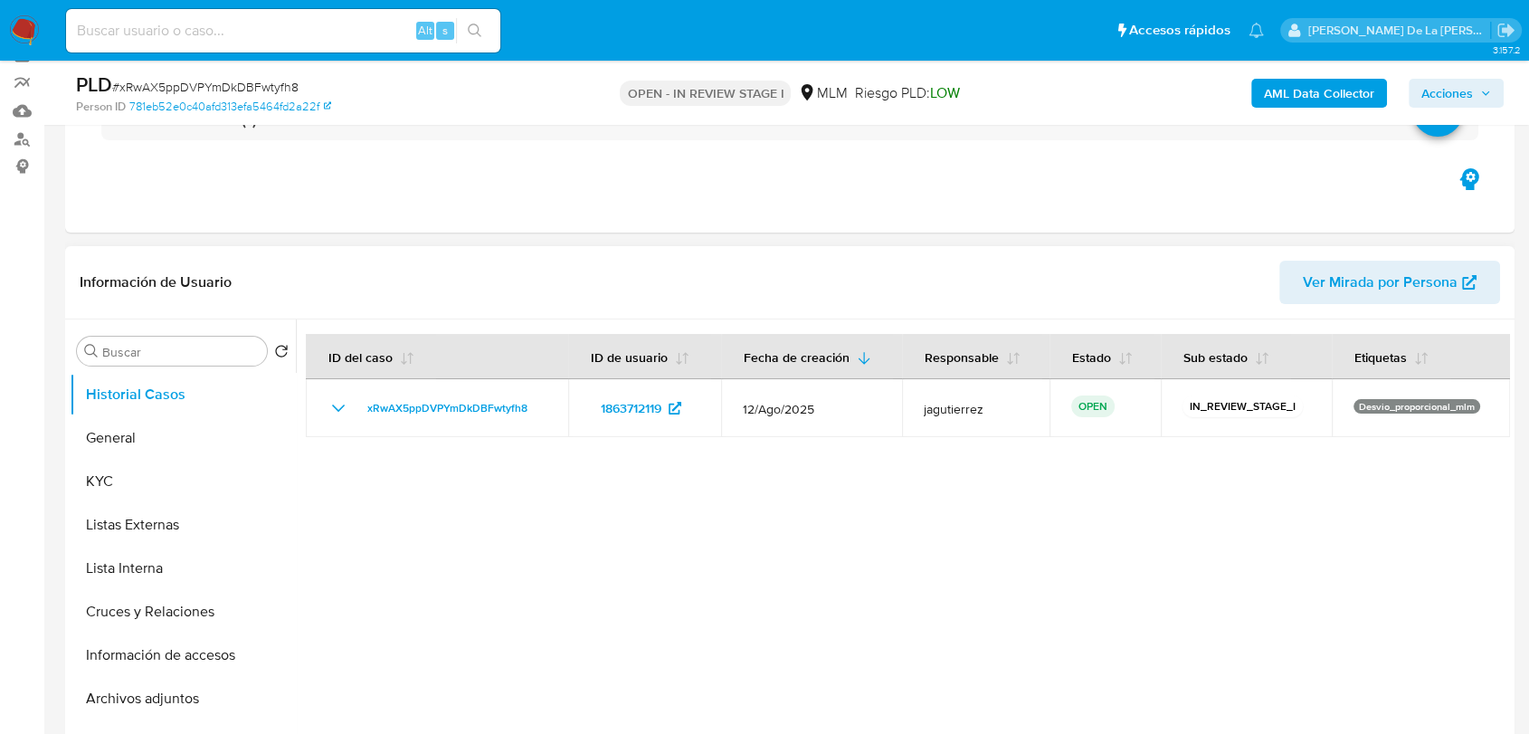
scroll to position [301, 0]
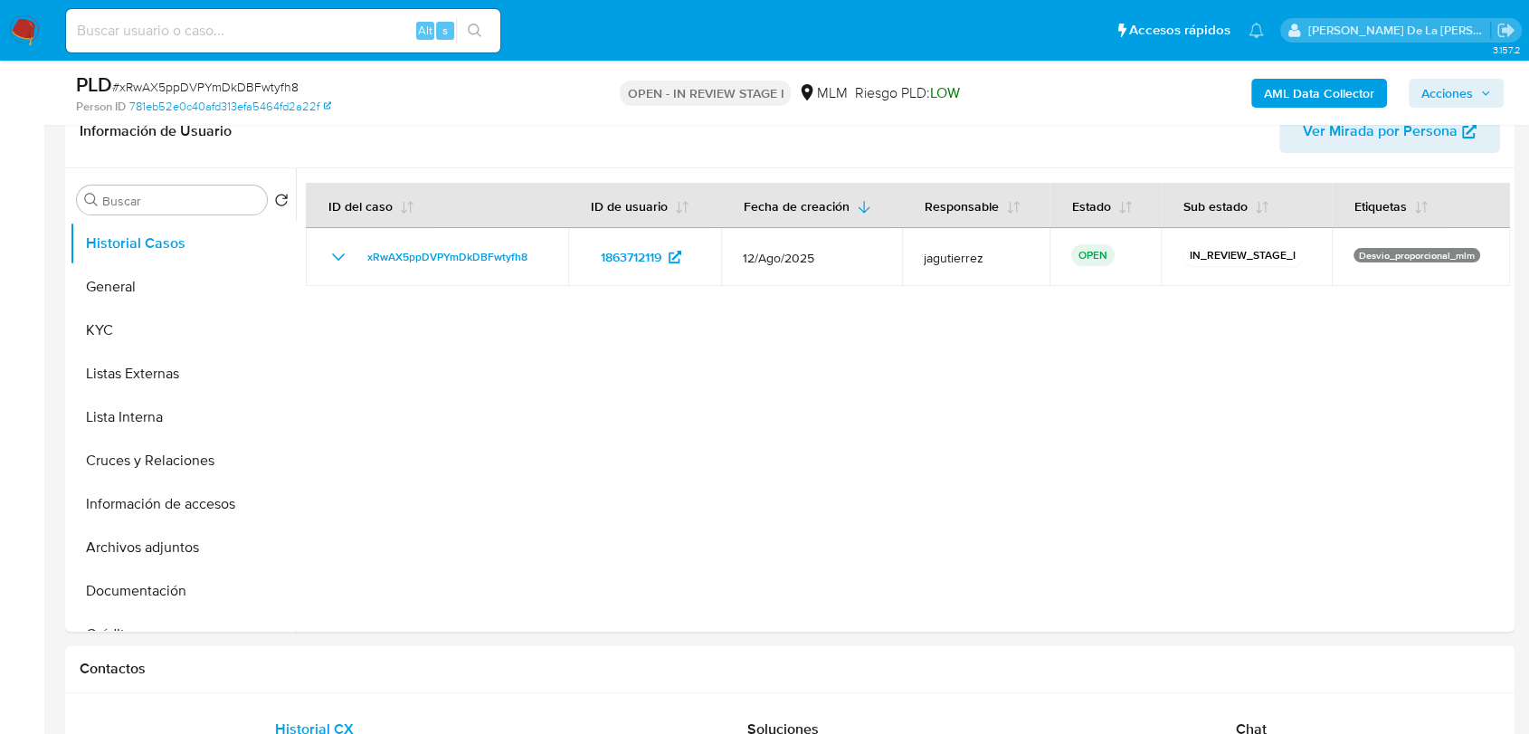
click at [144, 45] on div "Alt s" at bounding box center [283, 30] width 434 height 43
click at [148, 31] on input at bounding box center [283, 31] width 434 height 24
paste input "1547961379,"
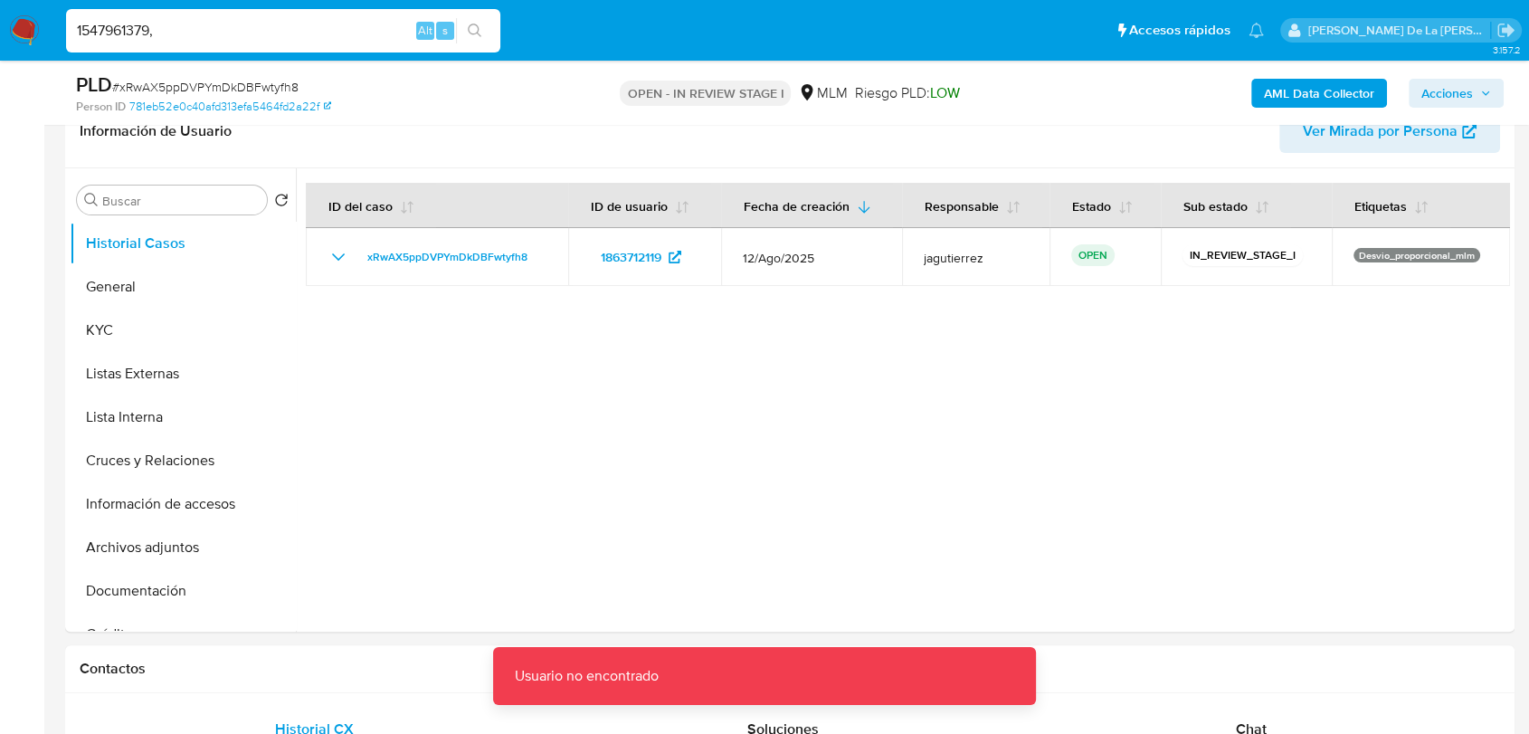
click at [181, 24] on input "1547961379," at bounding box center [283, 31] width 434 height 24
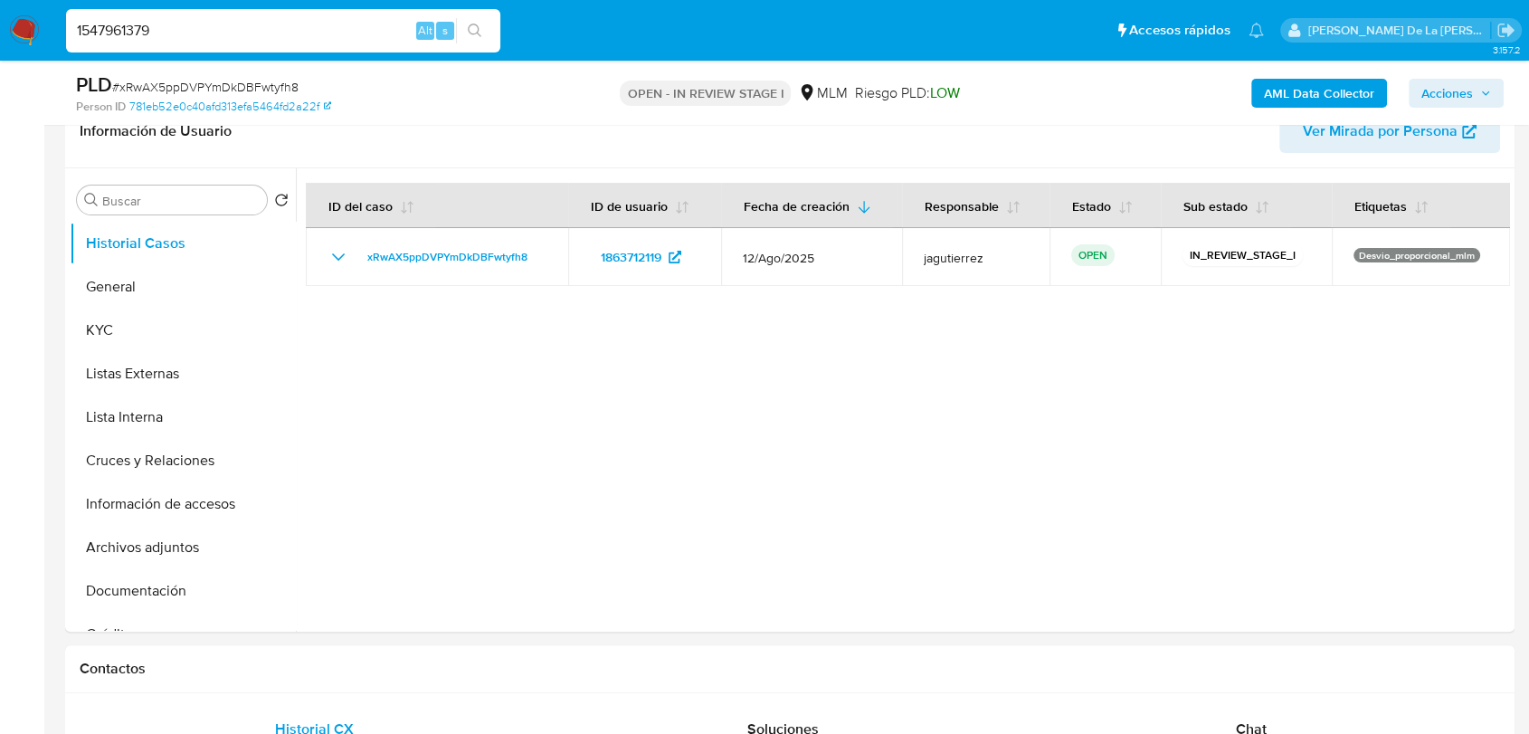
type input "1547961379"
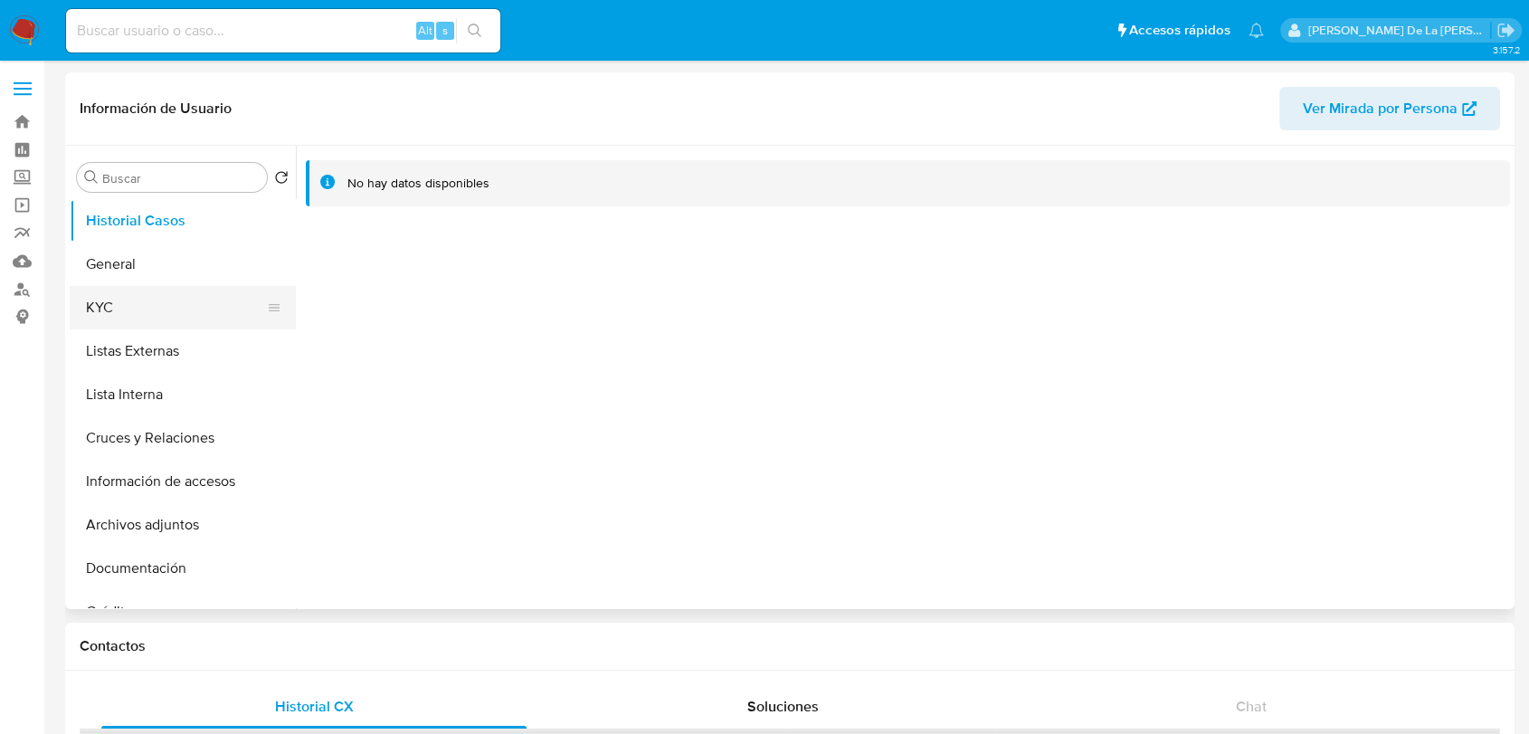
click at [187, 299] on button "KYC" at bounding box center [176, 307] width 212 height 43
select select "10"
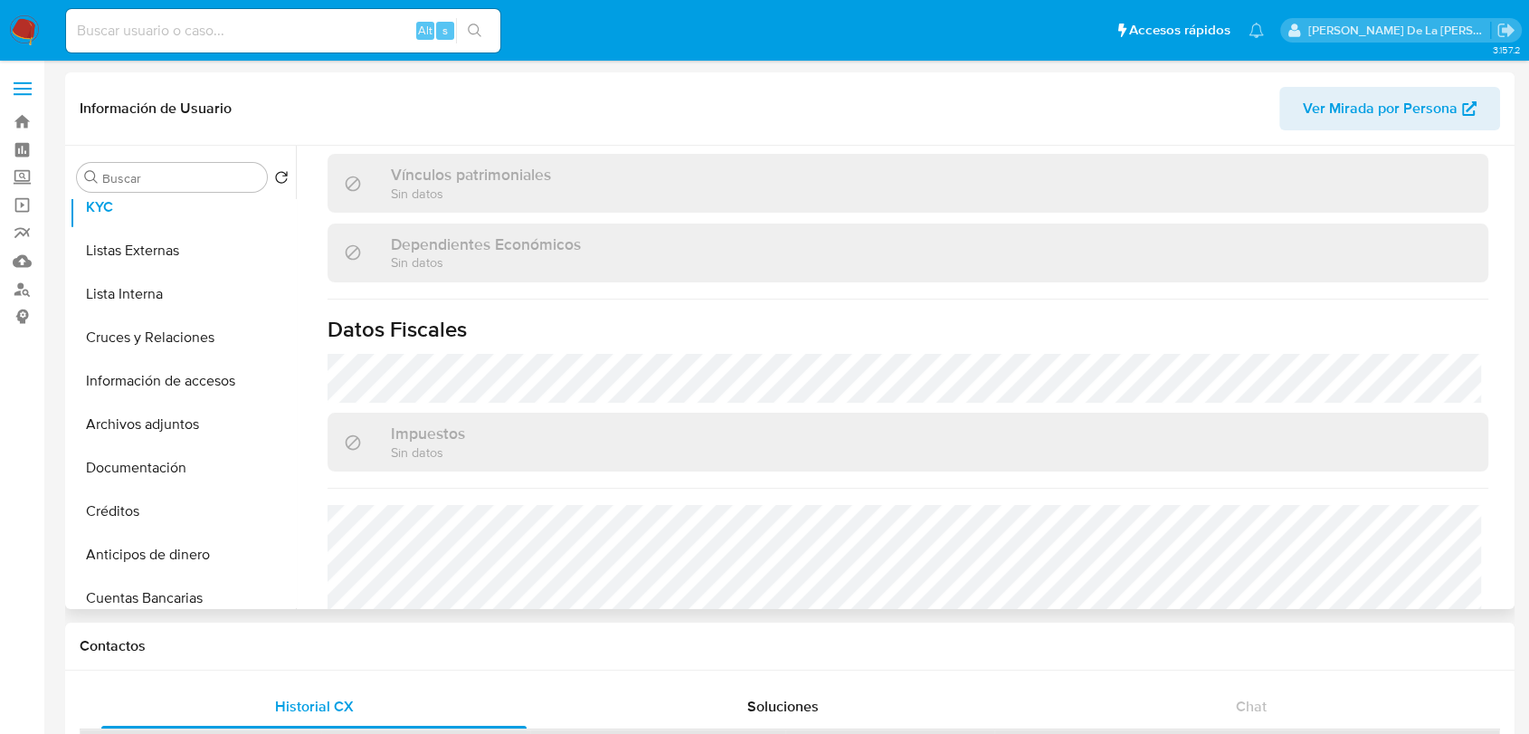
scroll to position [1136, 0]
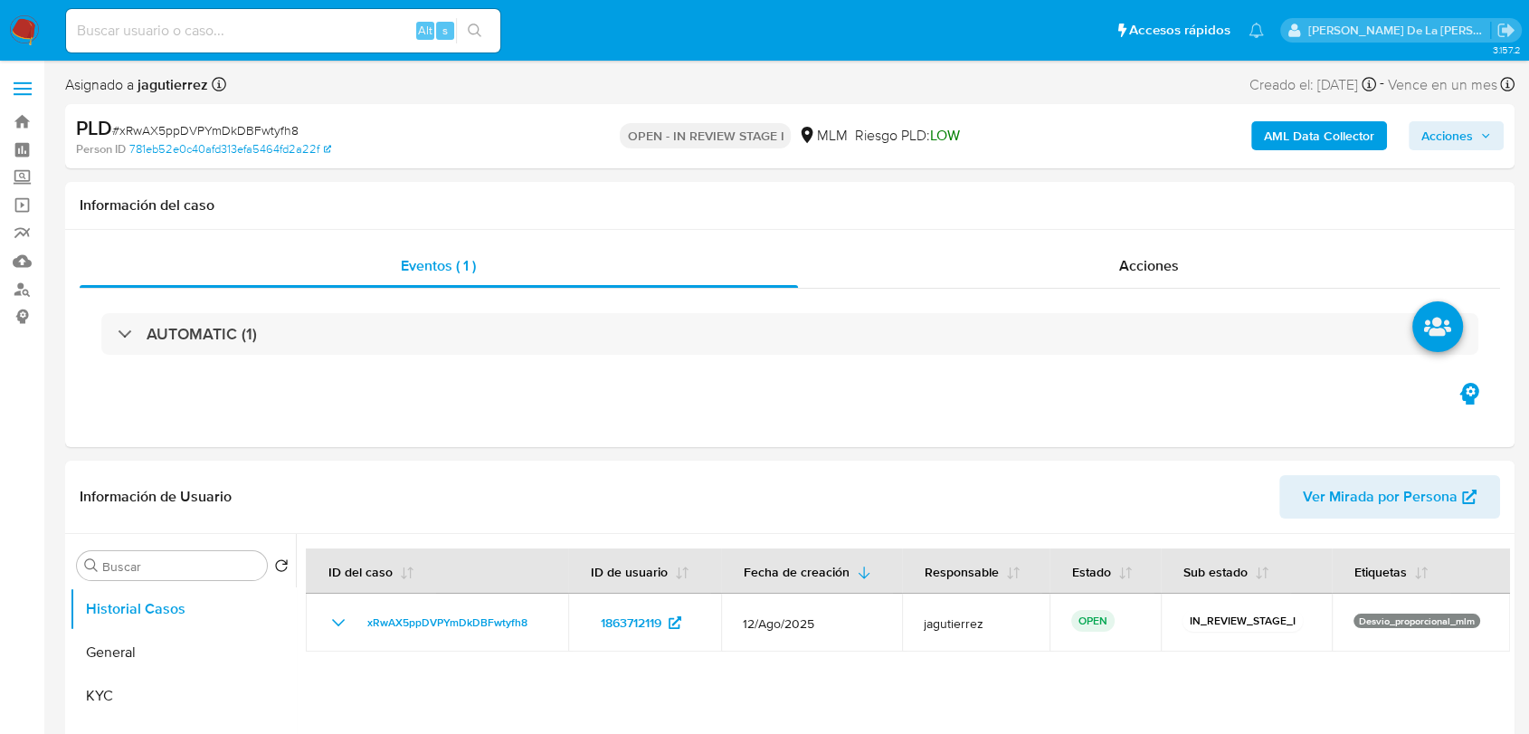
select select "10"
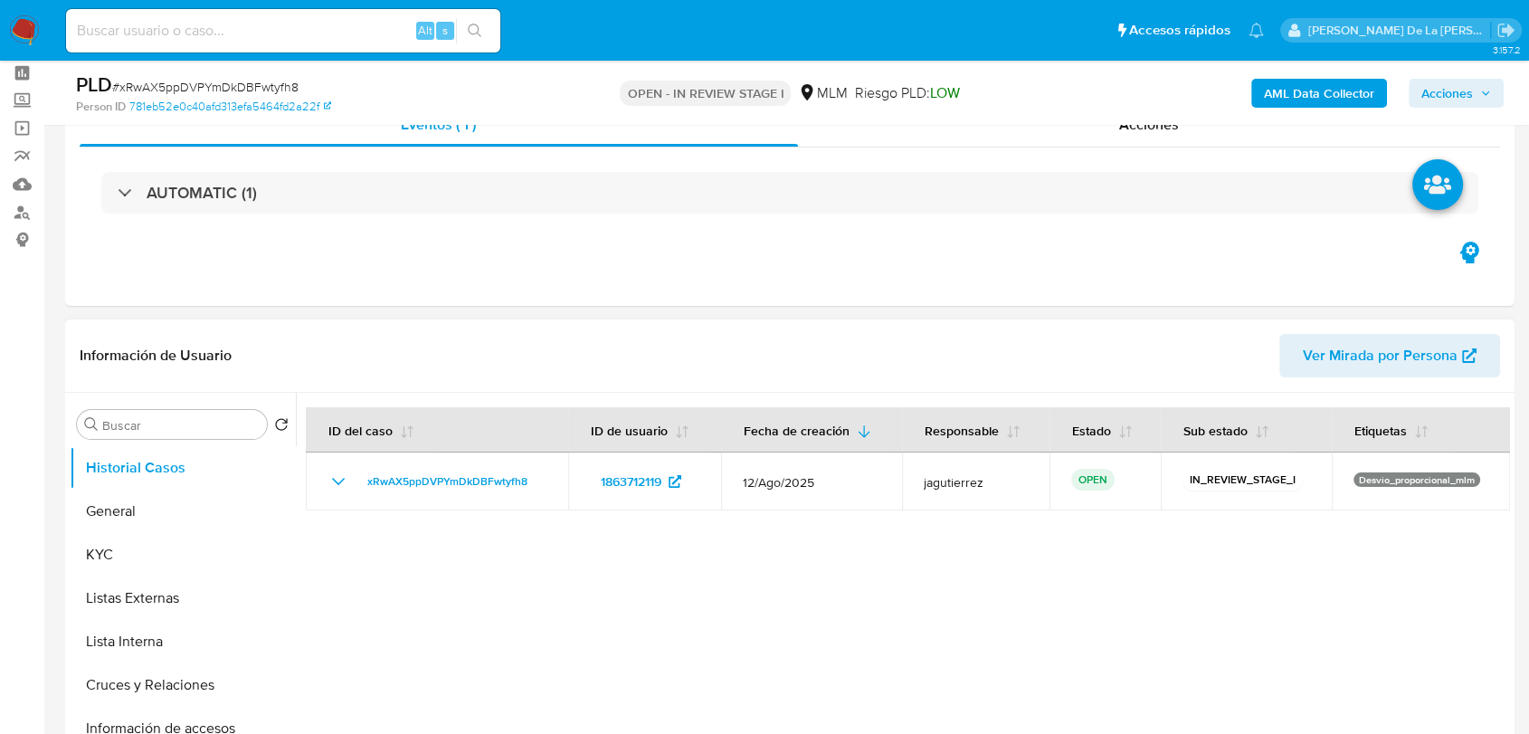
scroll to position [201, 0]
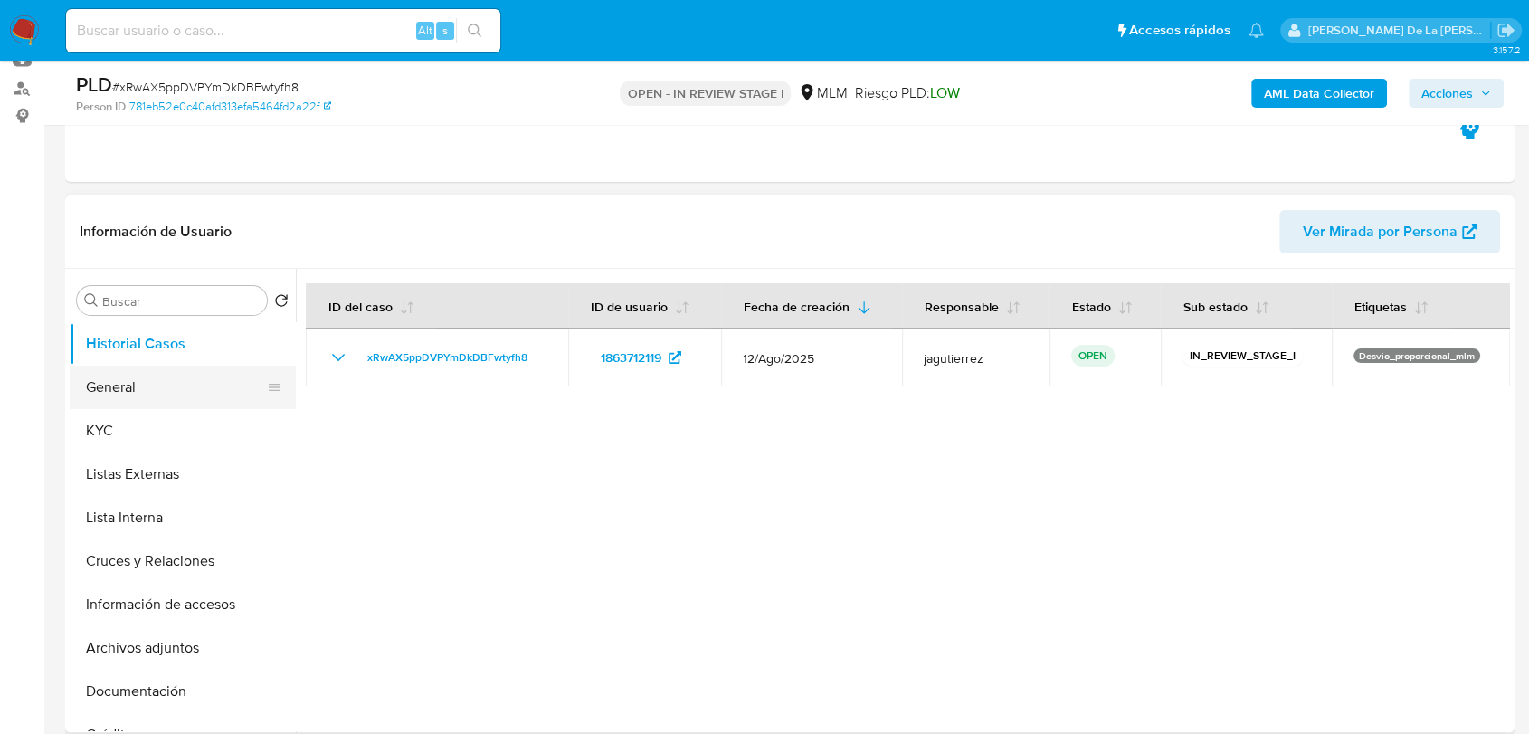
click at [87, 396] on button "General" at bounding box center [176, 387] width 212 height 43
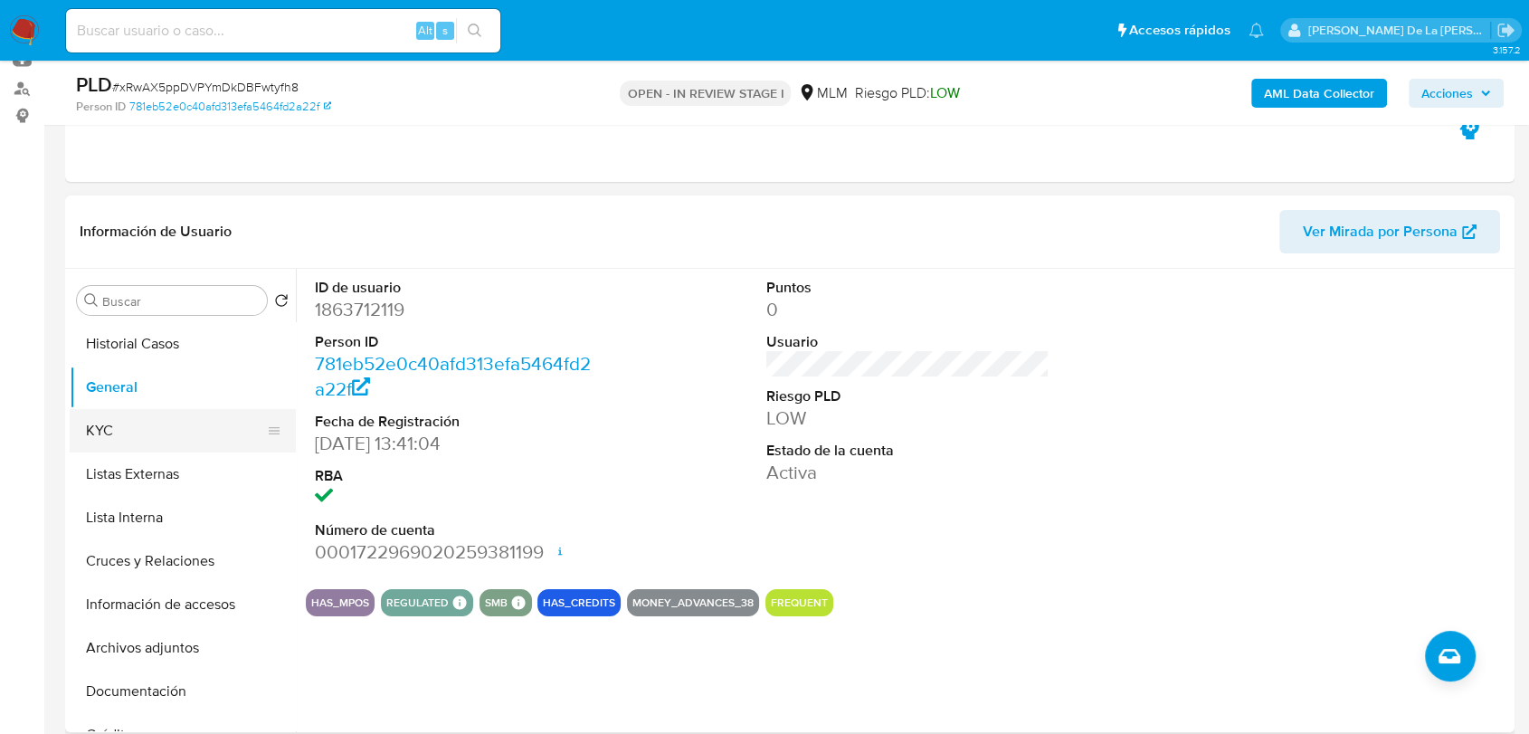
click at [147, 434] on button "KYC" at bounding box center [176, 430] width 212 height 43
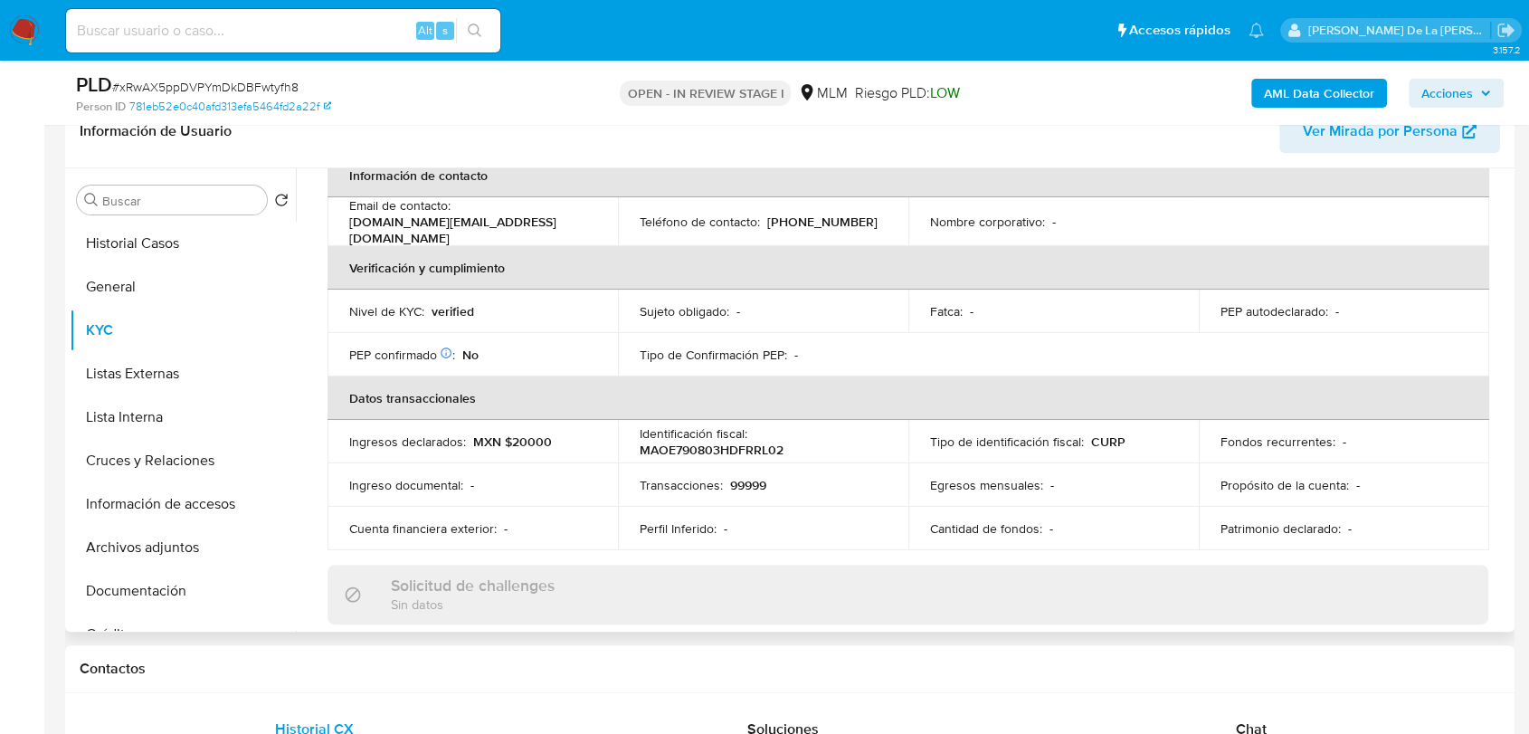
scroll to position [402, 0]
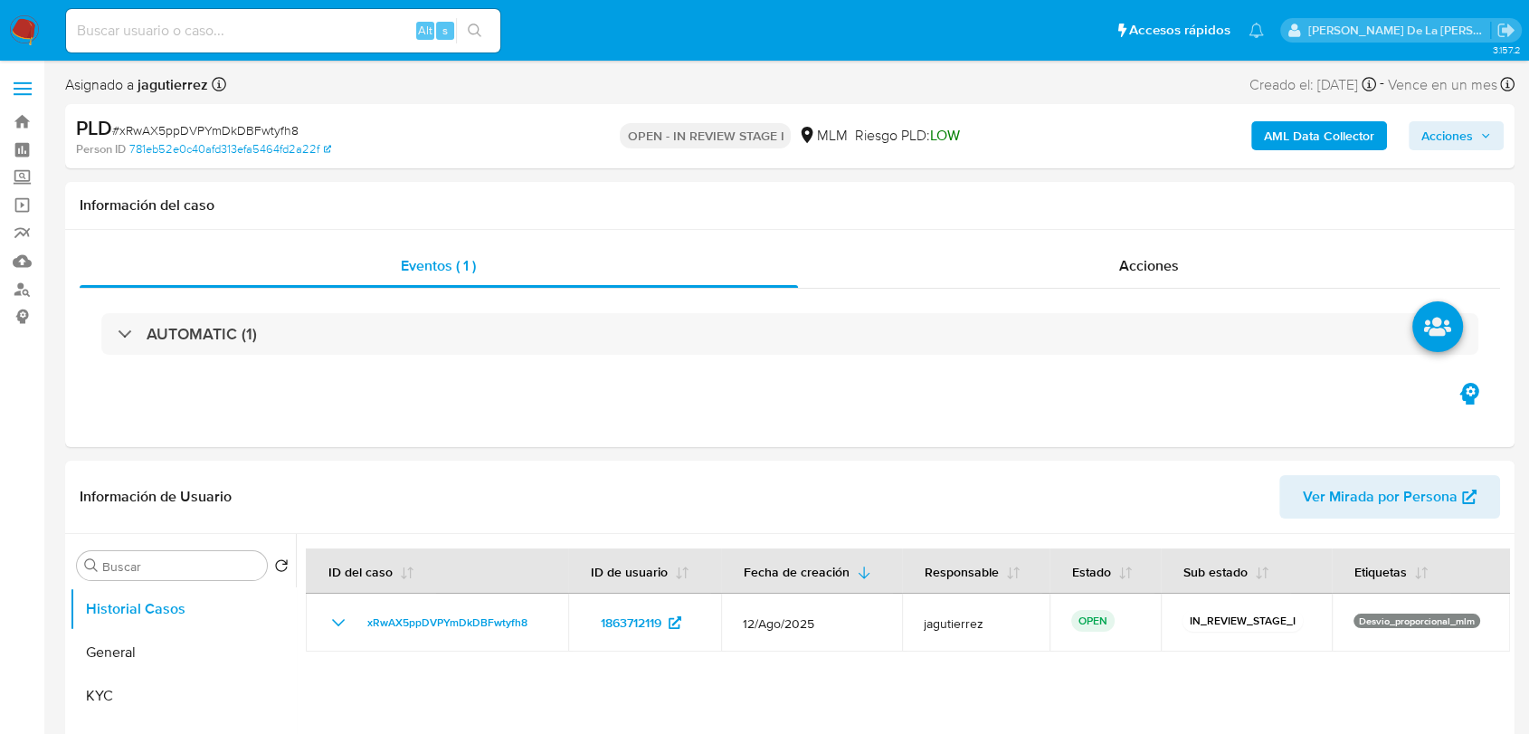
select select "10"
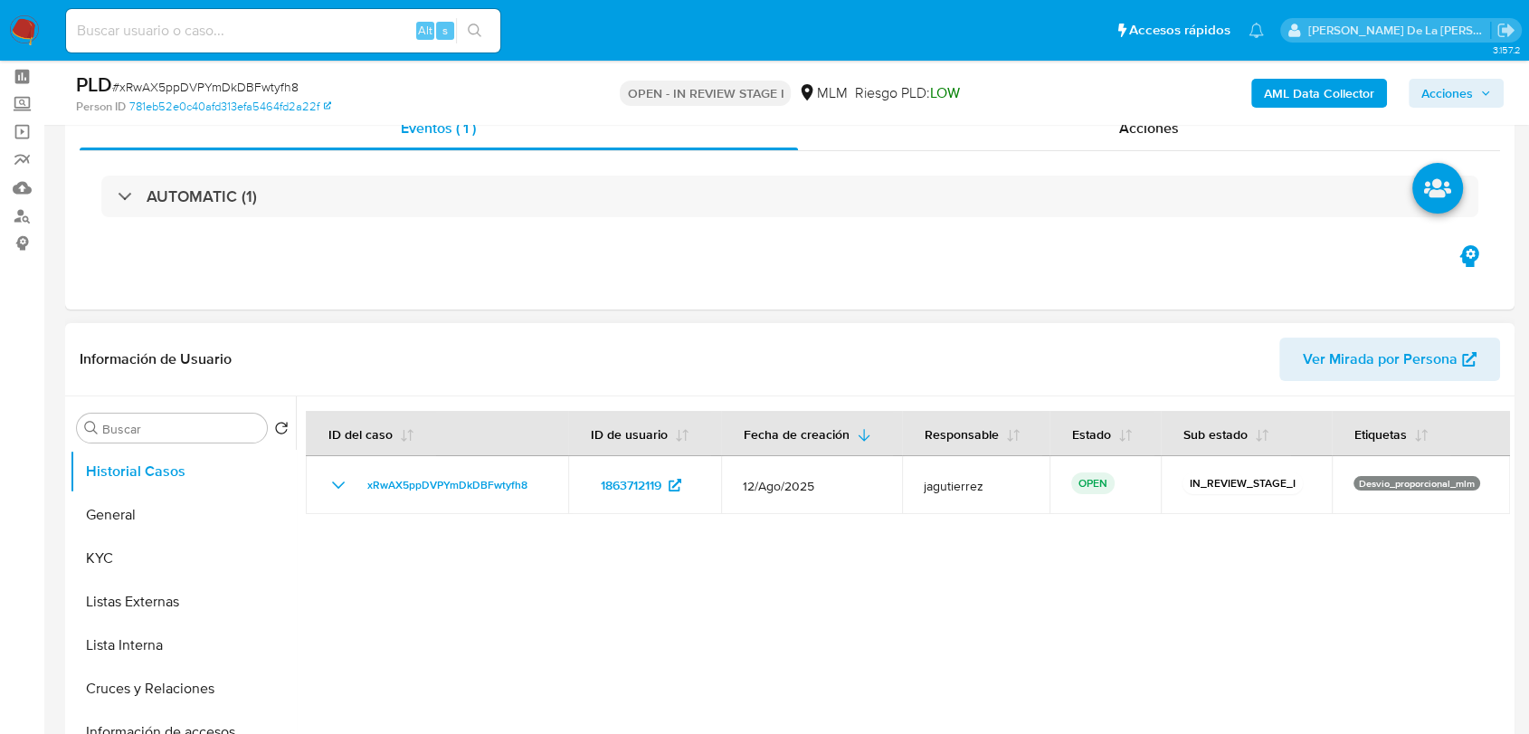
scroll to position [301, 0]
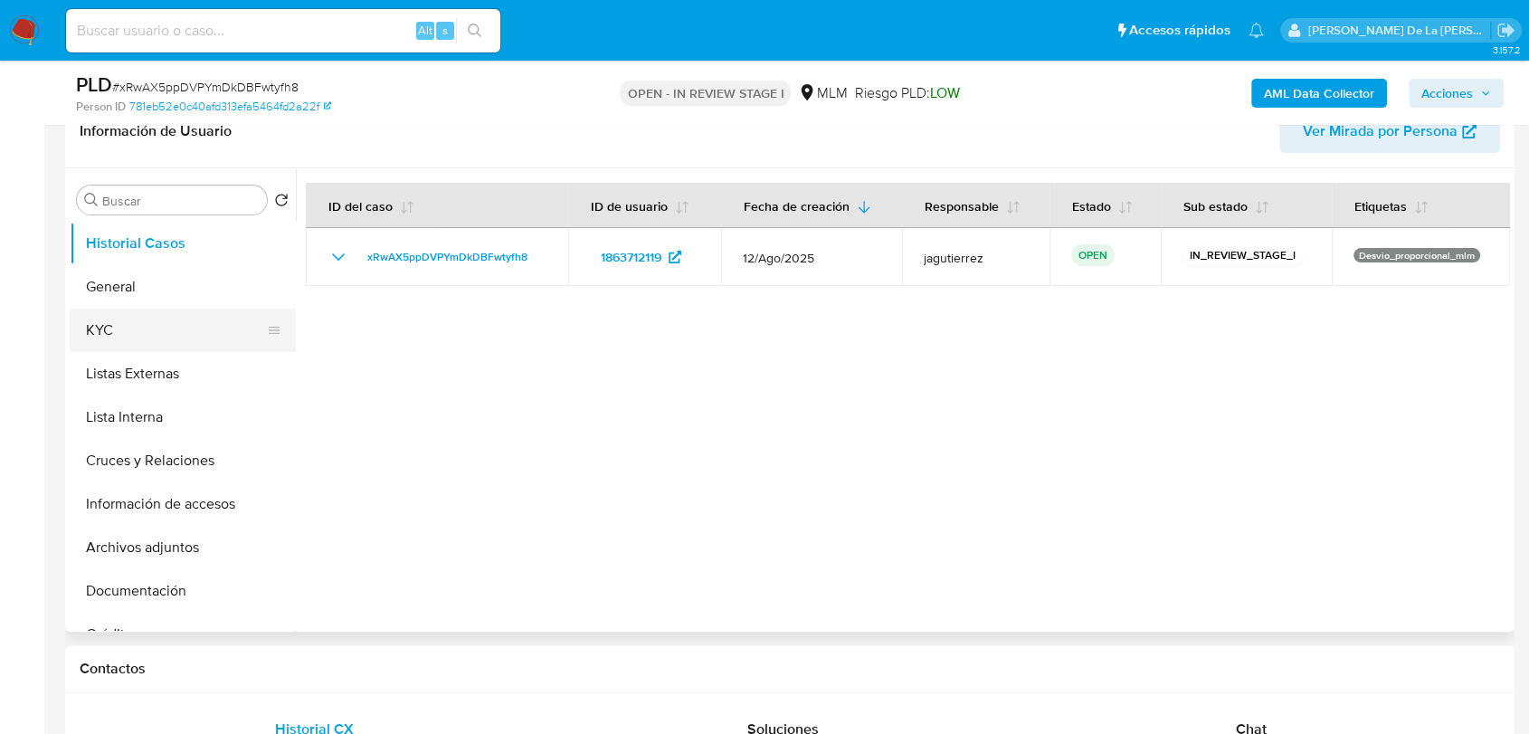
click at [159, 346] on button "KYC" at bounding box center [176, 330] width 212 height 43
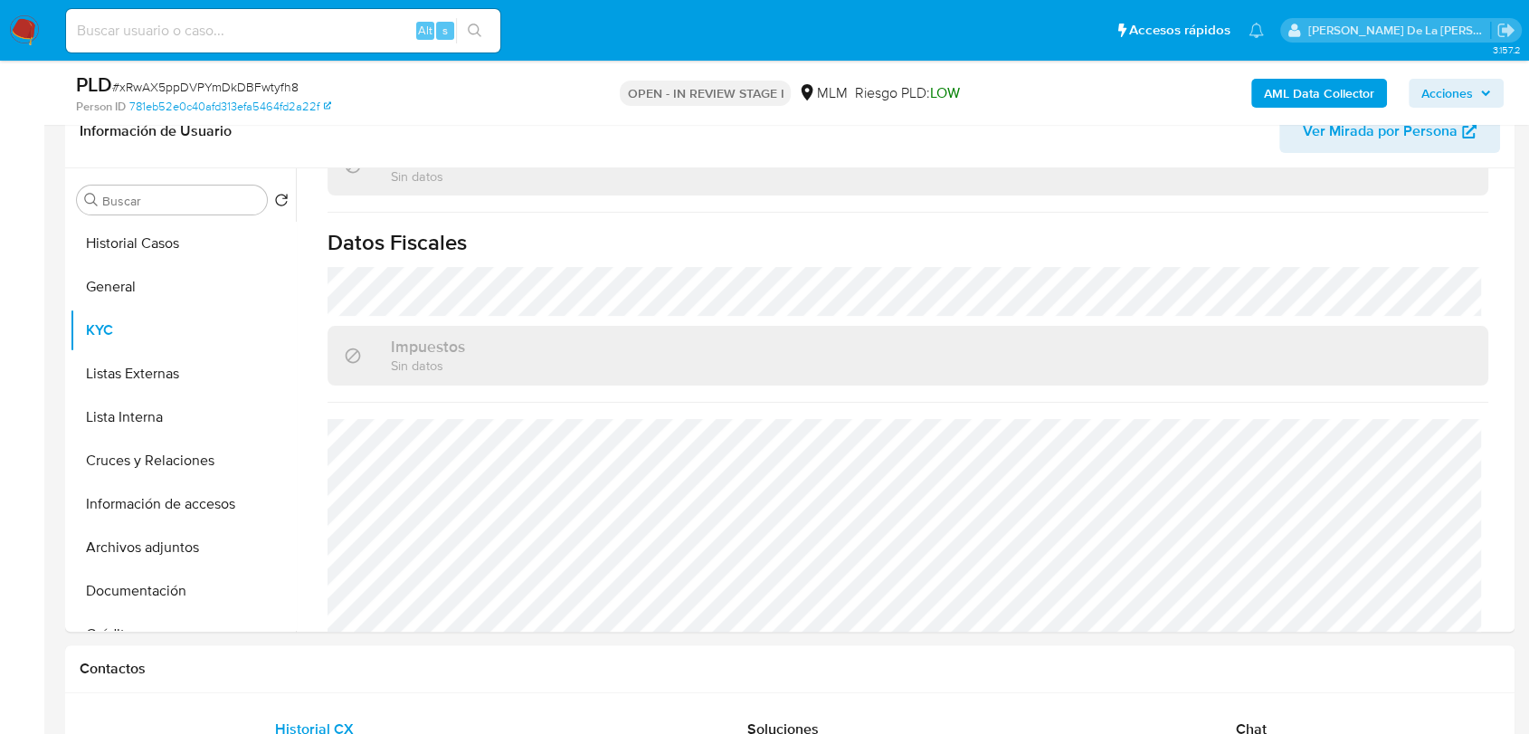
scroll to position [1119, 0]
click at [170, 342] on button "KYC" at bounding box center [176, 330] width 212 height 43
click at [165, 368] on button "Listas Externas" at bounding box center [176, 373] width 212 height 43
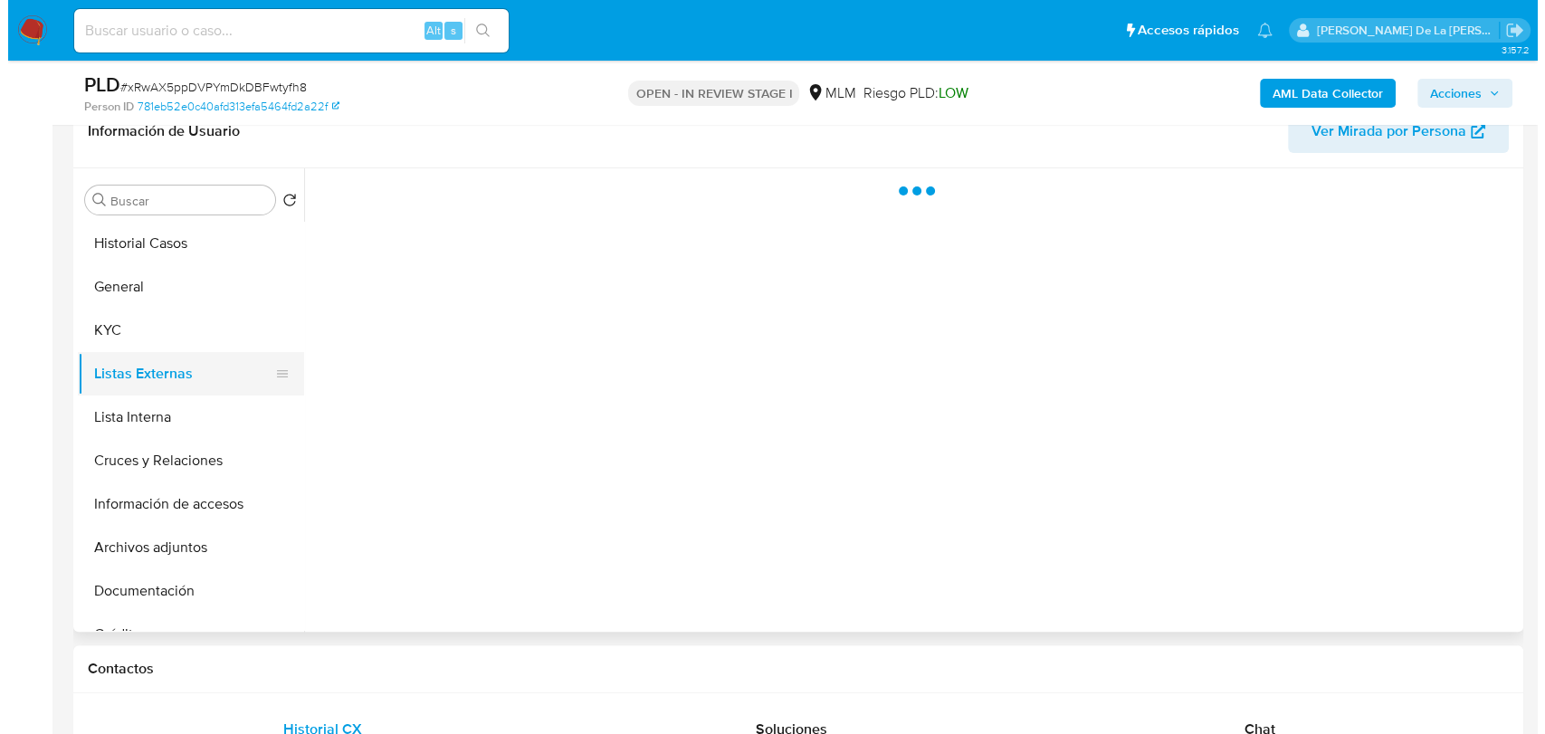
scroll to position [0, 0]
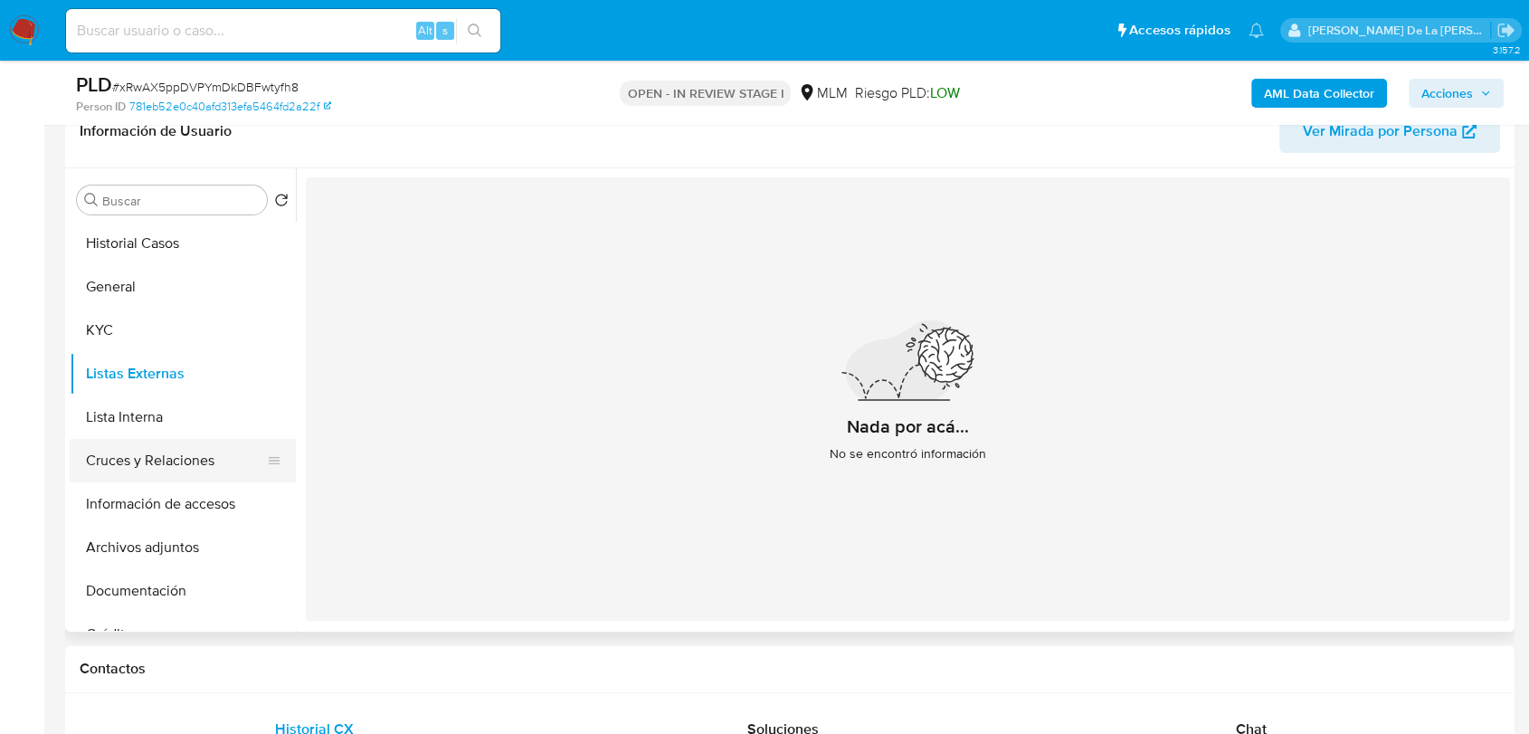
drag, startPoint x: 217, startPoint y: 401, endPoint x: 180, endPoint y: 445, distance: 57.8
click at [217, 401] on button "Lista Interna" at bounding box center [183, 416] width 226 height 43
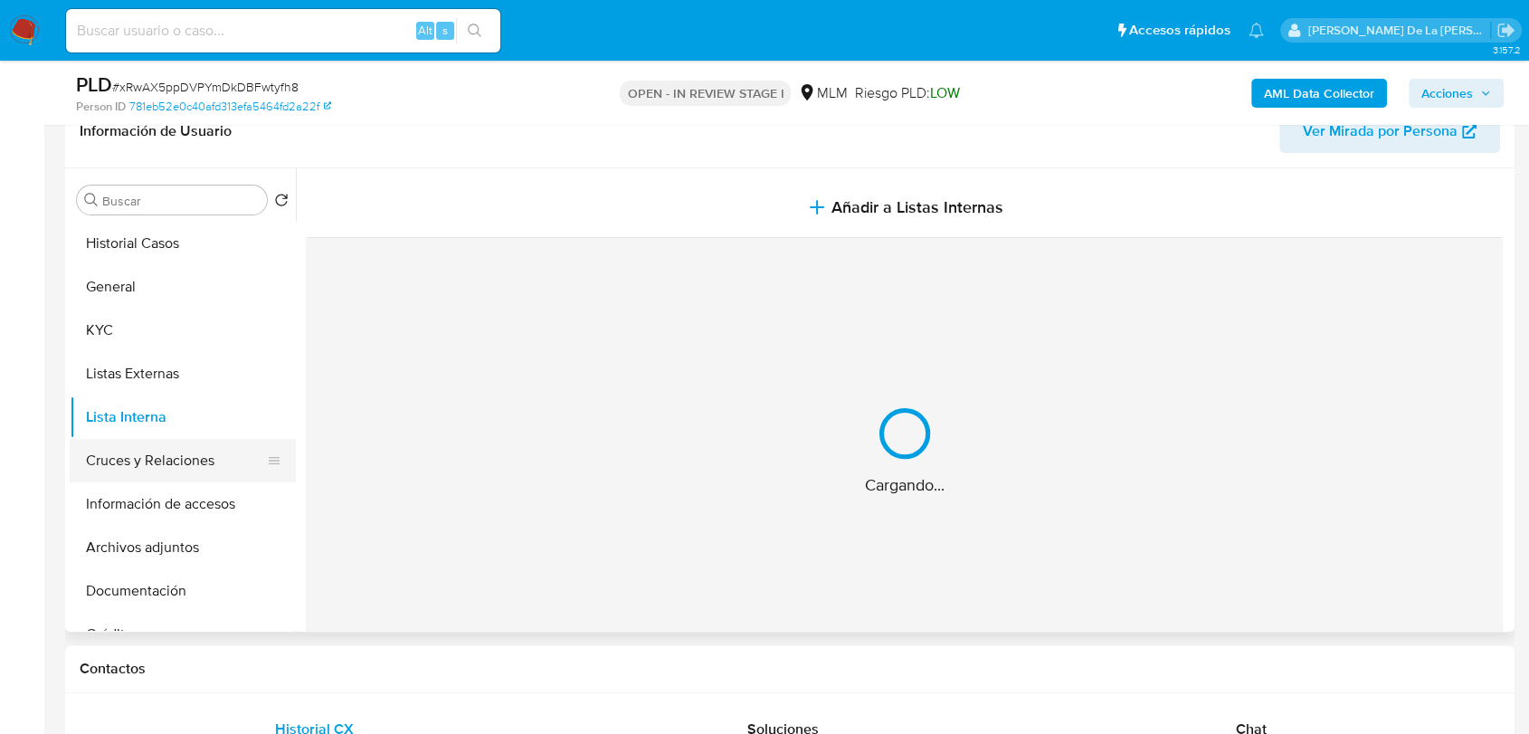
click at [180, 445] on button "Cruces y Relaciones" at bounding box center [176, 460] width 212 height 43
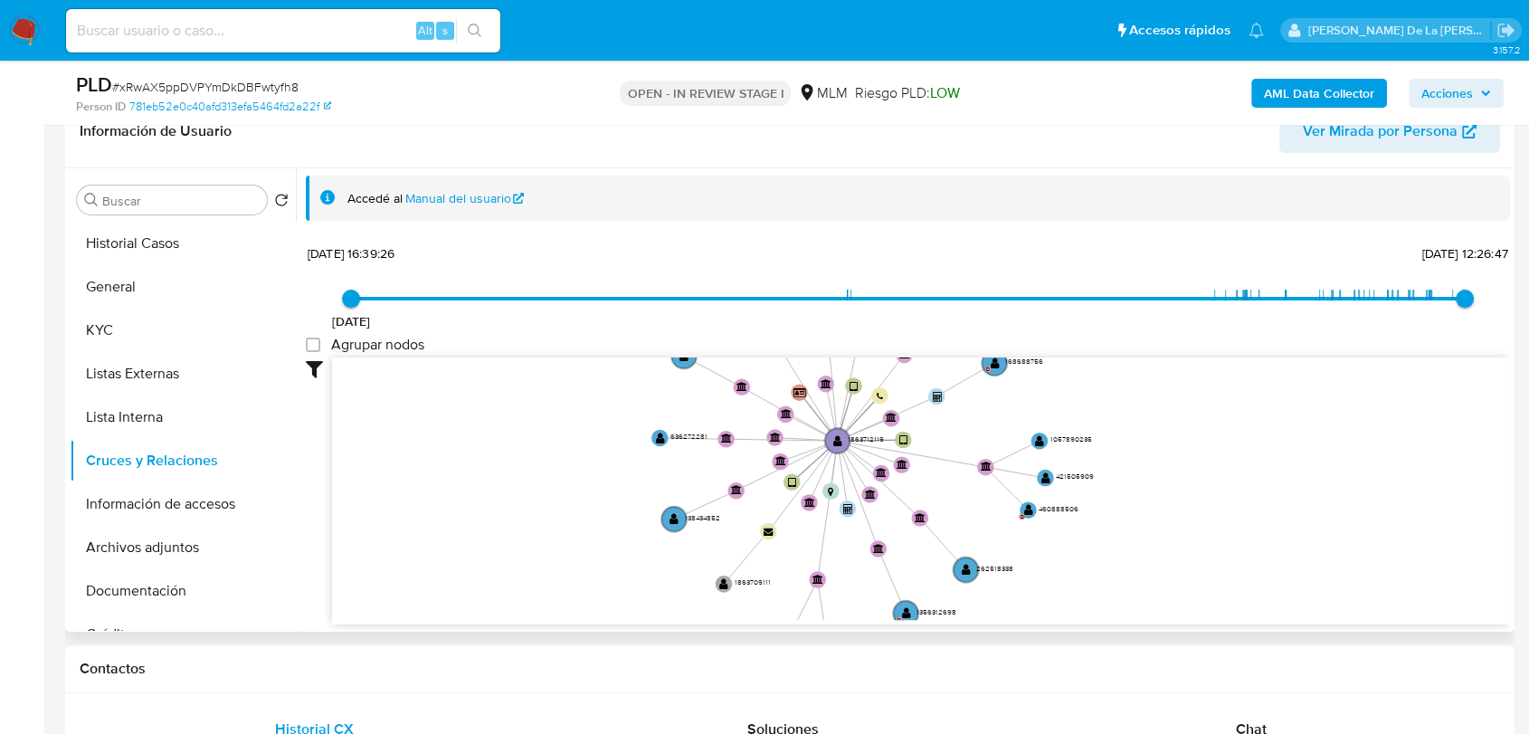
drag, startPoint x: 782, startPoint y: 499, endPoint x: 798, endPoint y: 547, distance: 50.6
click at [798, 547] on icon "user-1863712119  1863712119 device-687e7801a567114f7f5d83f1  device-66733051e…" at bounding box center [921, 488] width 1178 height 262
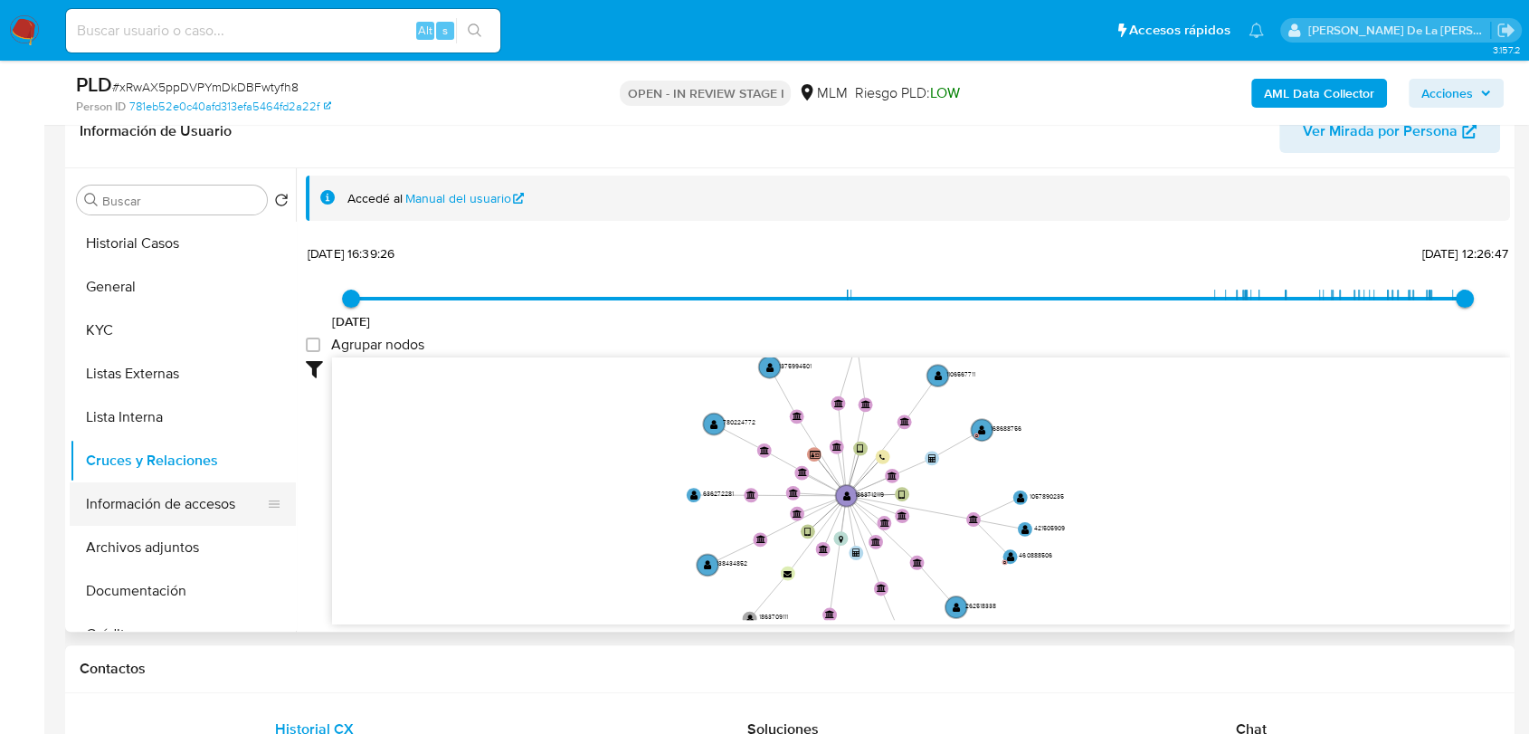
click at [194, 490] on button "Información de accesos" at bounding box center [176, 503] width 212 height 43
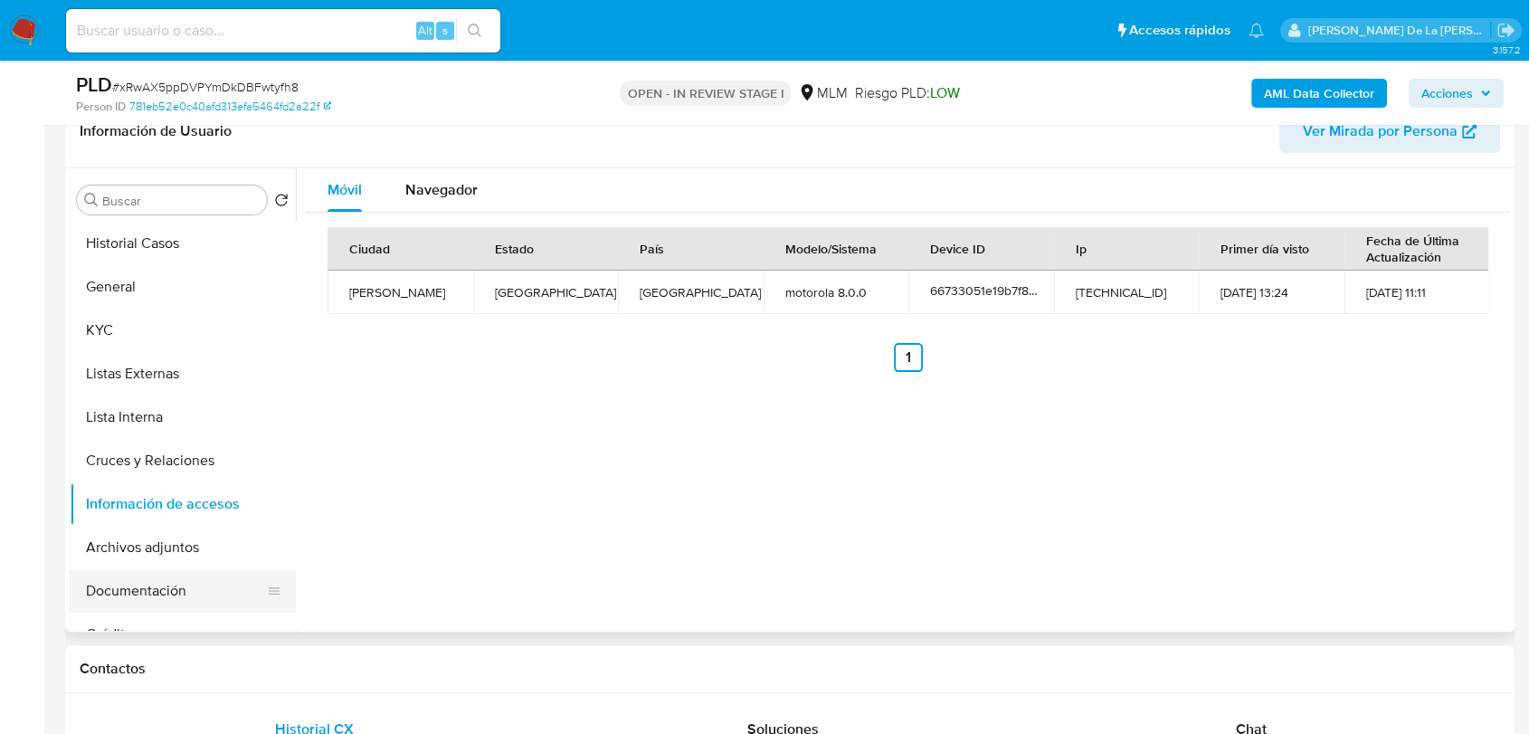
click at [140, 581] on button "Documentación" at bounding box center [176, 590] width 212 height 43
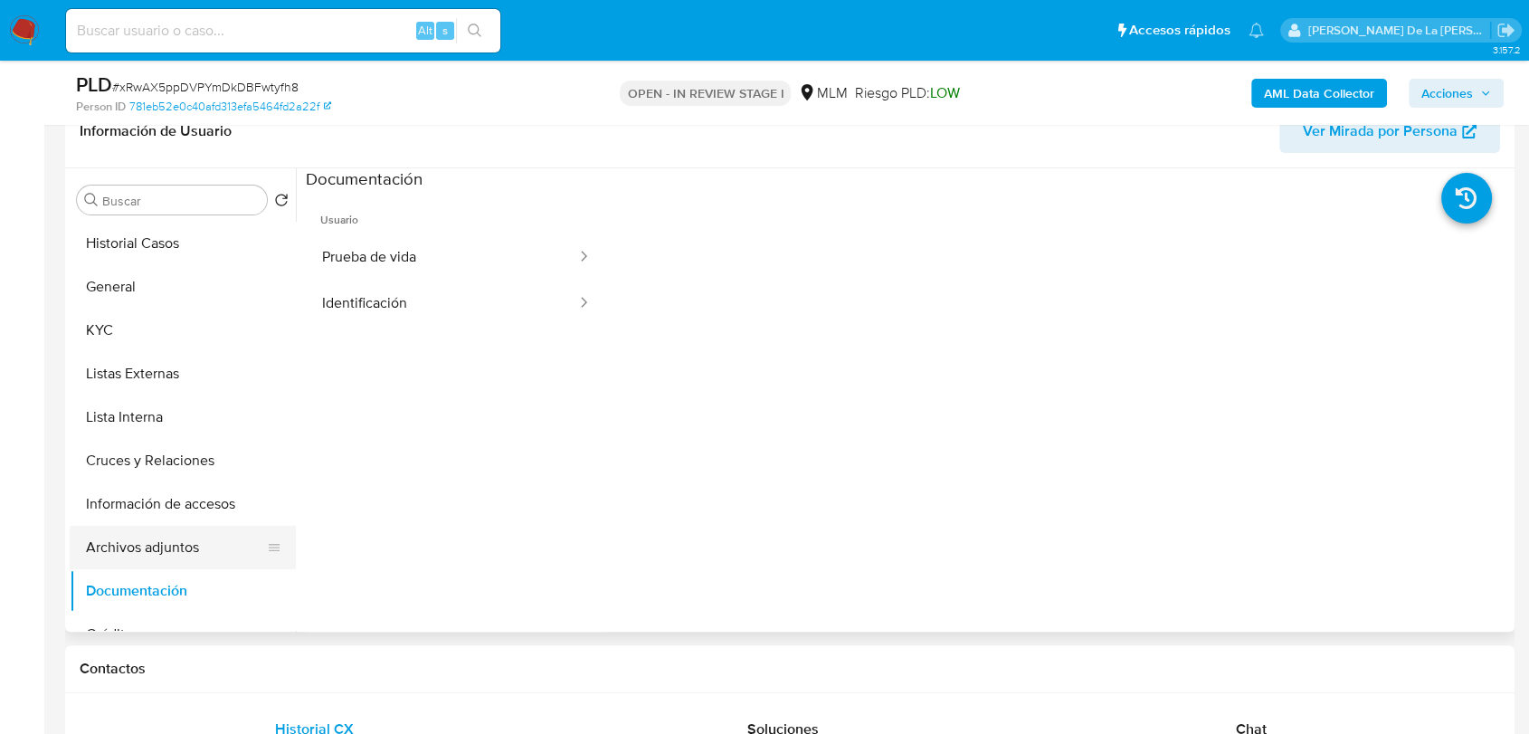
click at [191, 552] on button "Archivos adjuntos" at bounding box center [176, 547] width 212 height 43
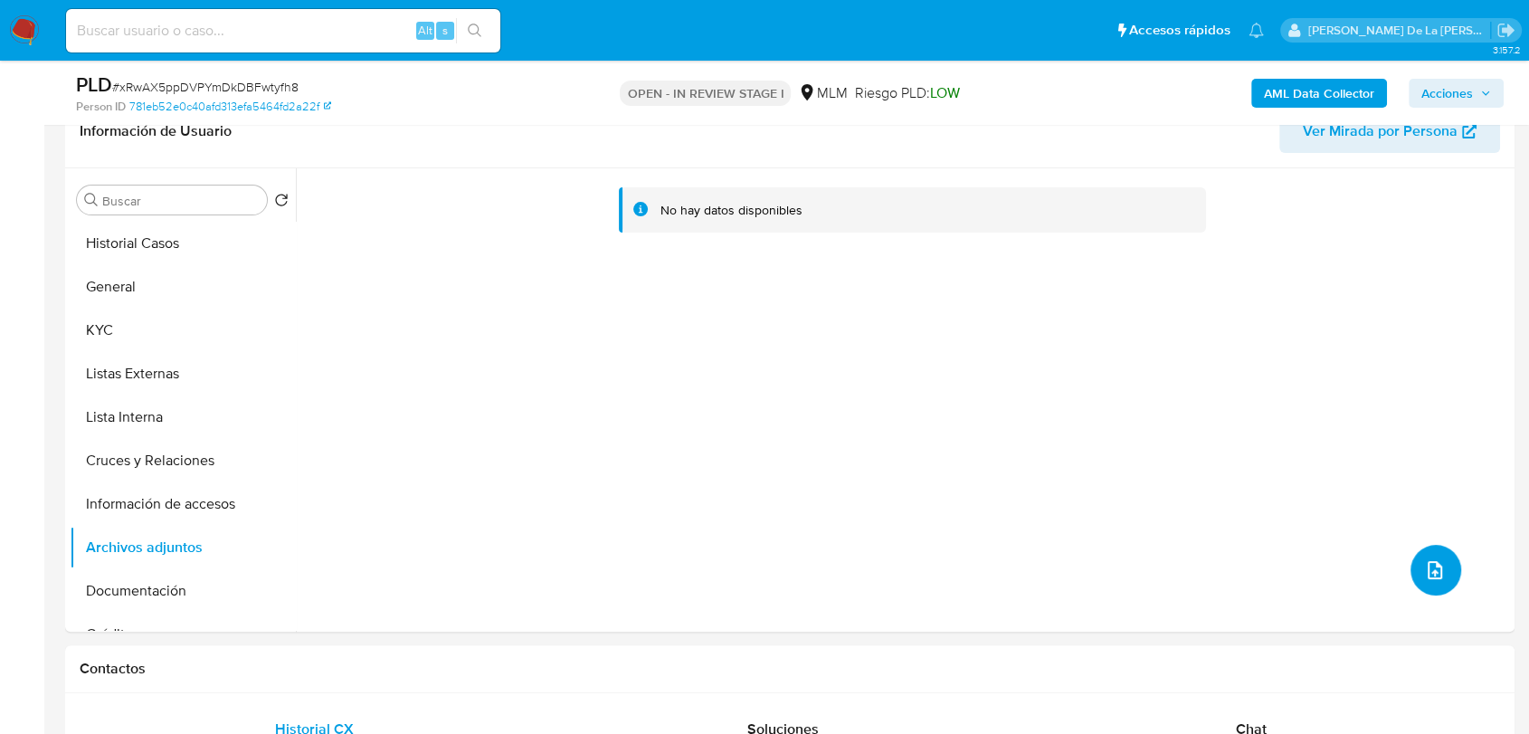
click at [1426, 563] on icon "upload-file" at bounding box center [1435, 570] width 22 height 22
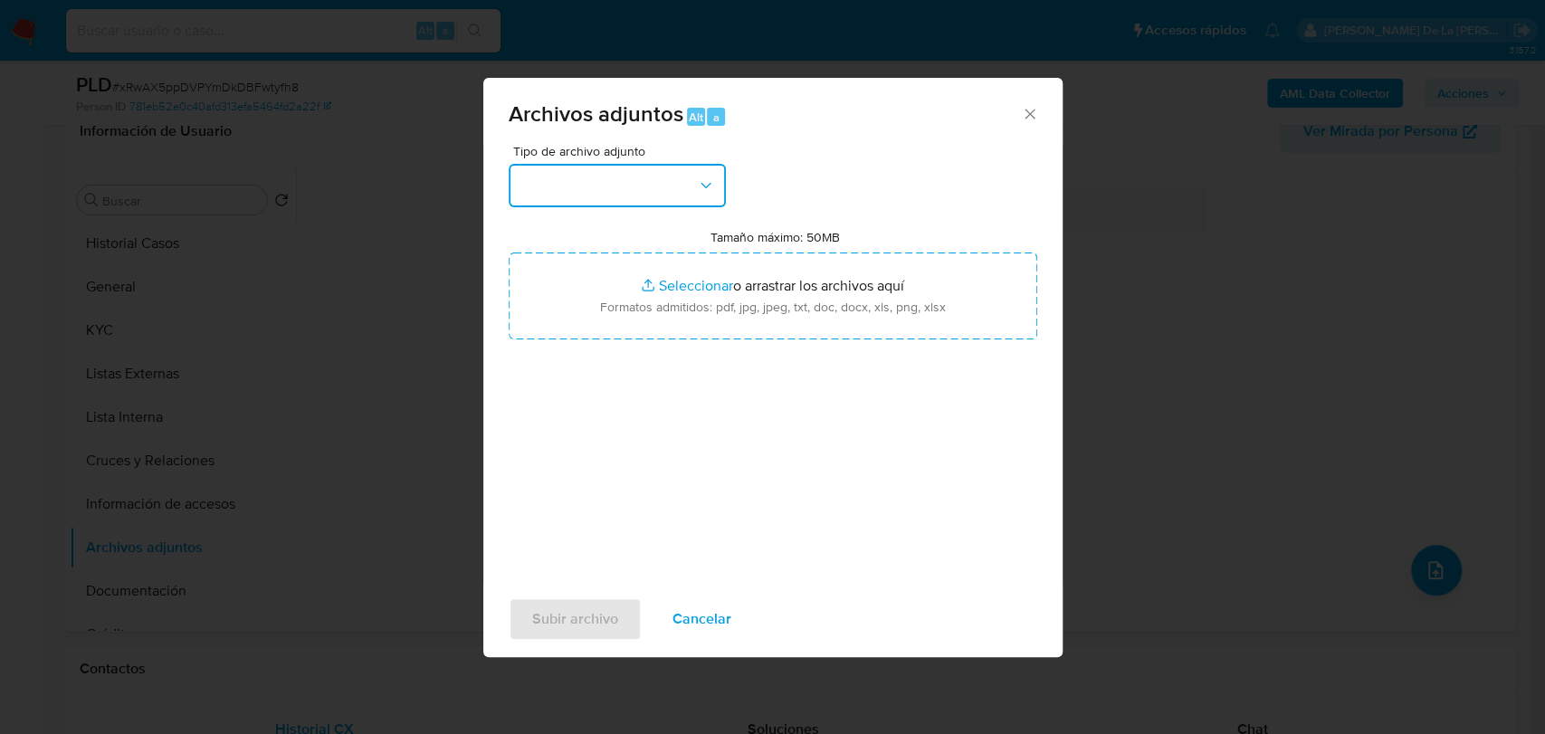
click at [664, 197] on button "button" at bounding box center [617, 185] width 217 height 43
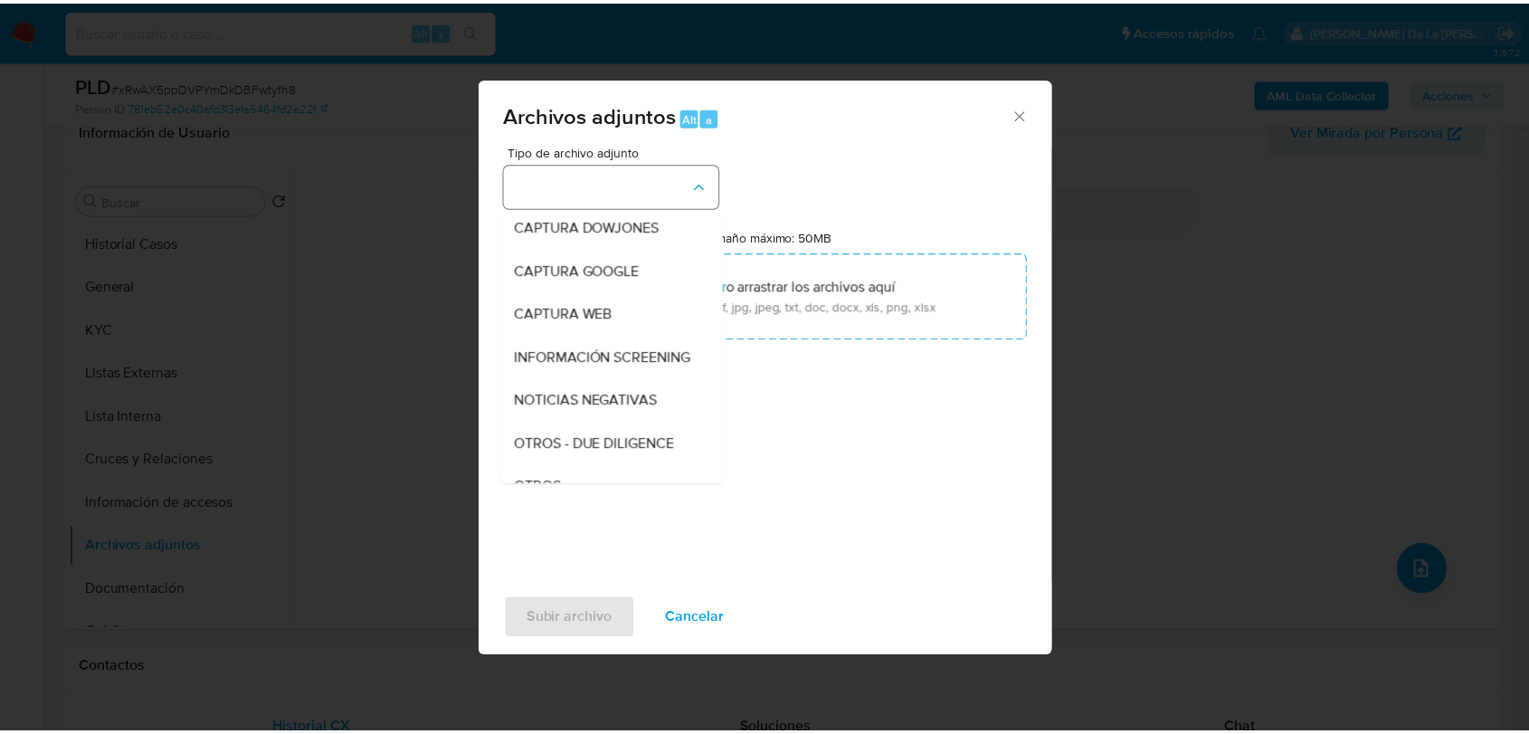
scroll to position [94, 0]
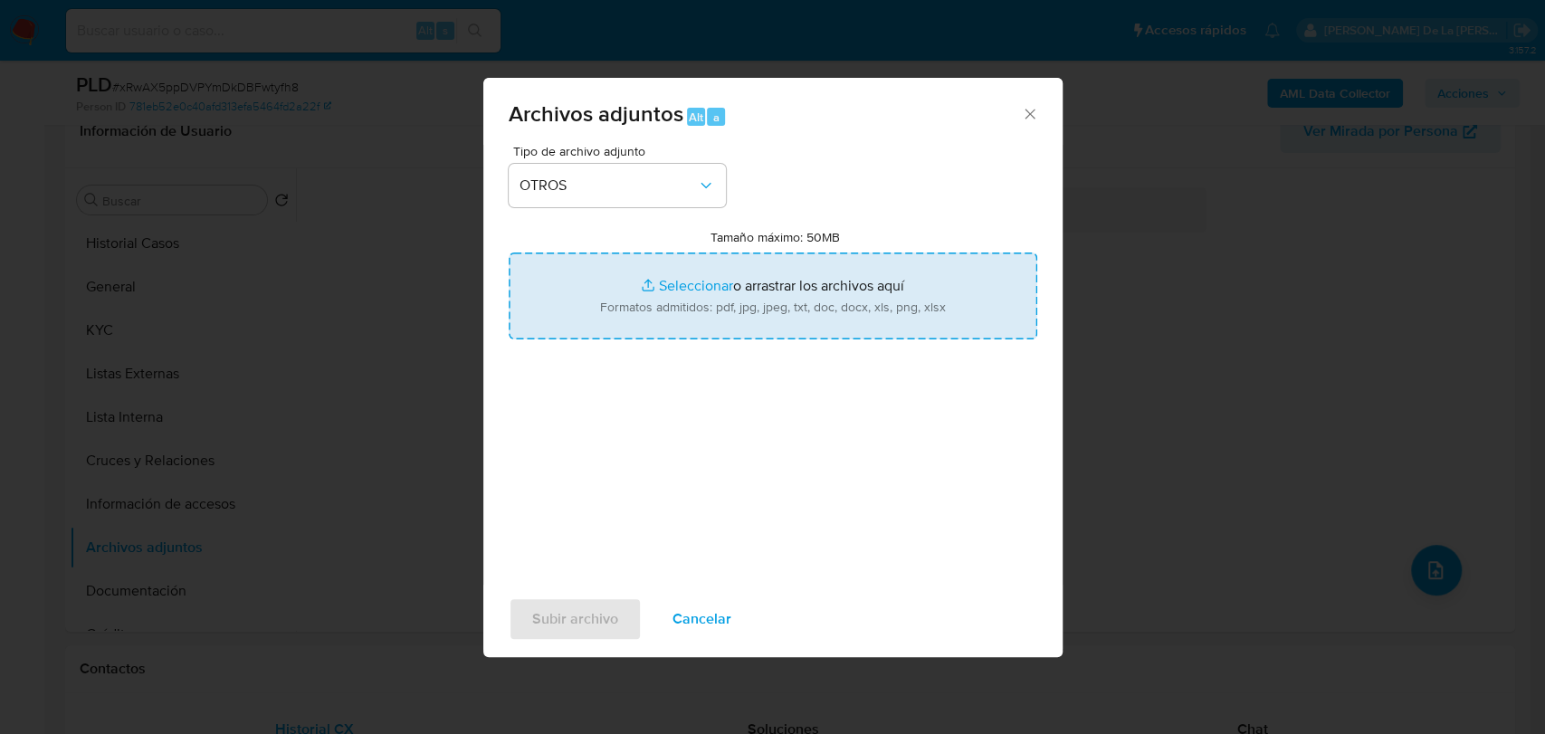
type input "C:\fakepath\1863712119_ELIAS RICARDO MARTINEZ ORTEGA_AGO2025.pdf"
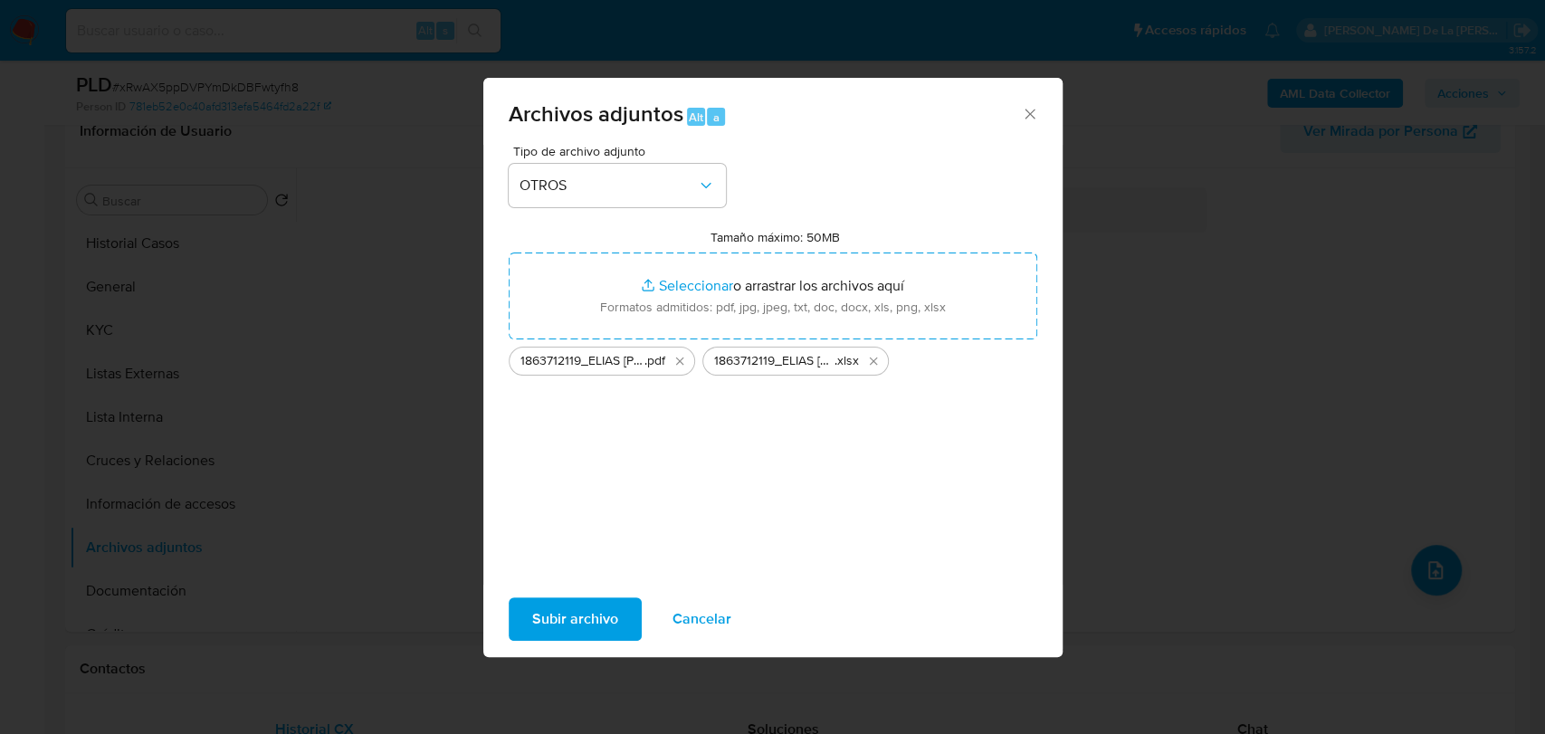
click at [575, 634] on span "Subir archivo" at bounding box center [575, 619] width 86 height 40
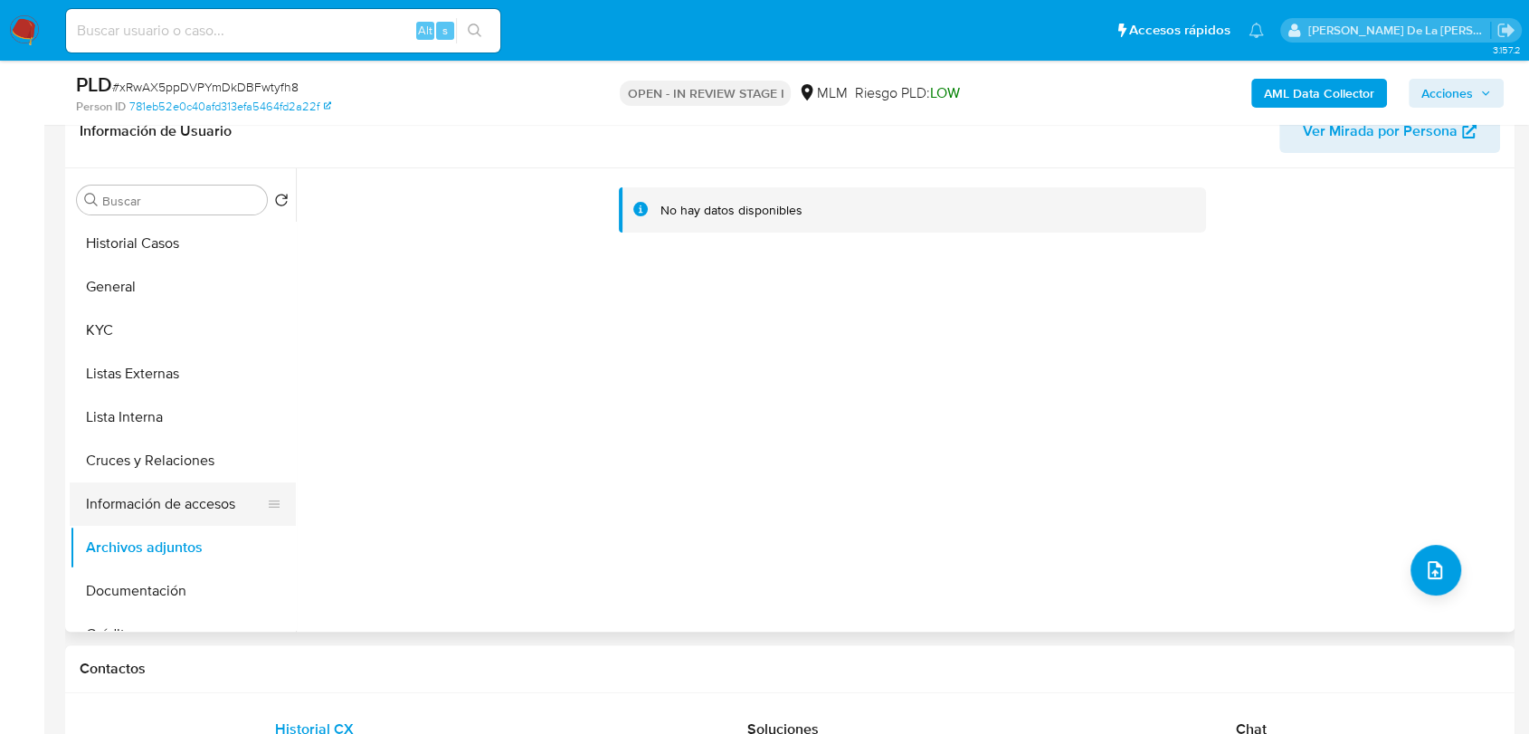
click at [233, 491] on button "Información de accesos" at bounding box center [176, 503] width 212 height 43
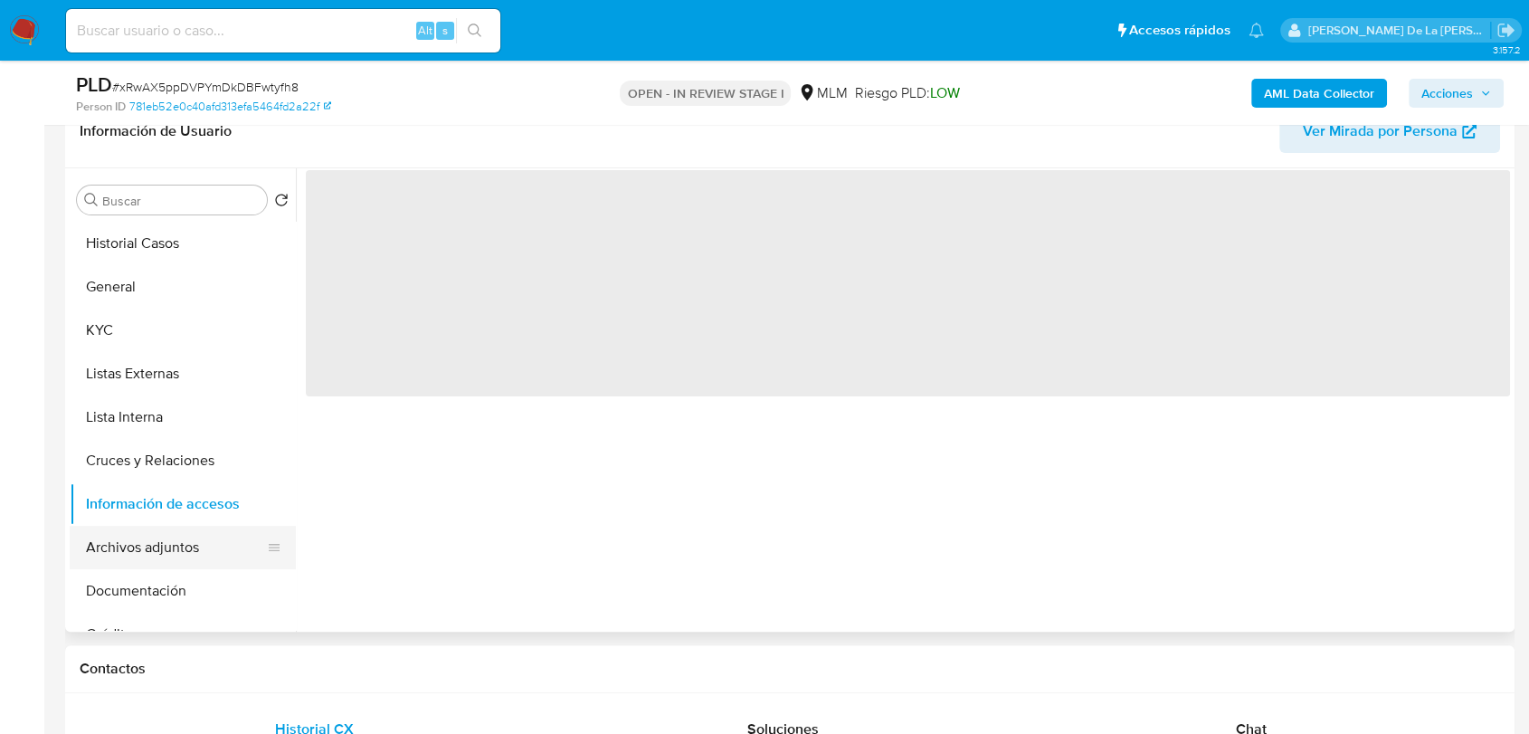
drag, startPoint x: 181, startPoint y: 537, endPoint x: 941, endPoint y: 320, distance: 790.5
click at [182, 537] on button "Archivos adjuntos" at bounding box center [176, 547] width 212 height 43
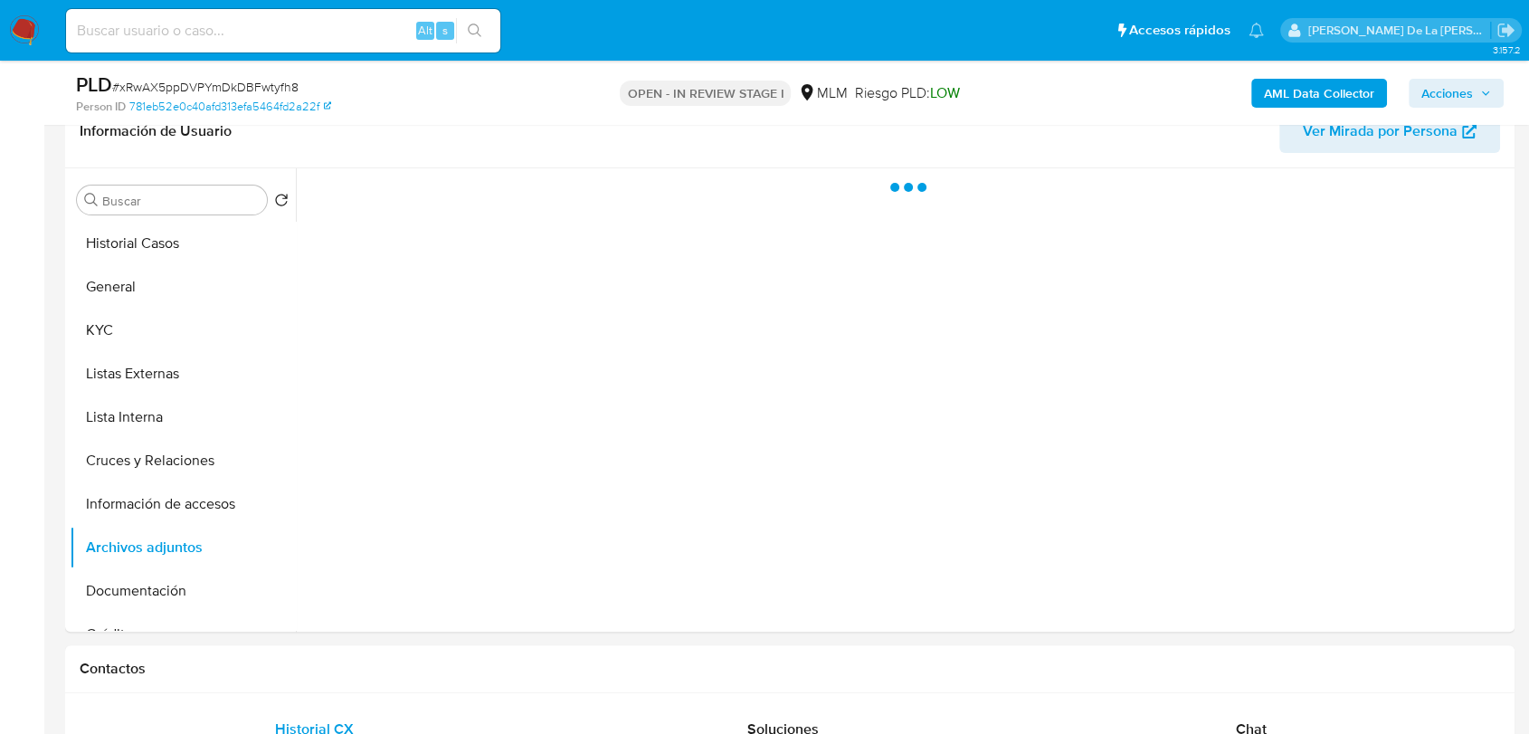
click at [1441, 81] on span "Acciones" at bounding box center [1448, 93] width 52 height 29
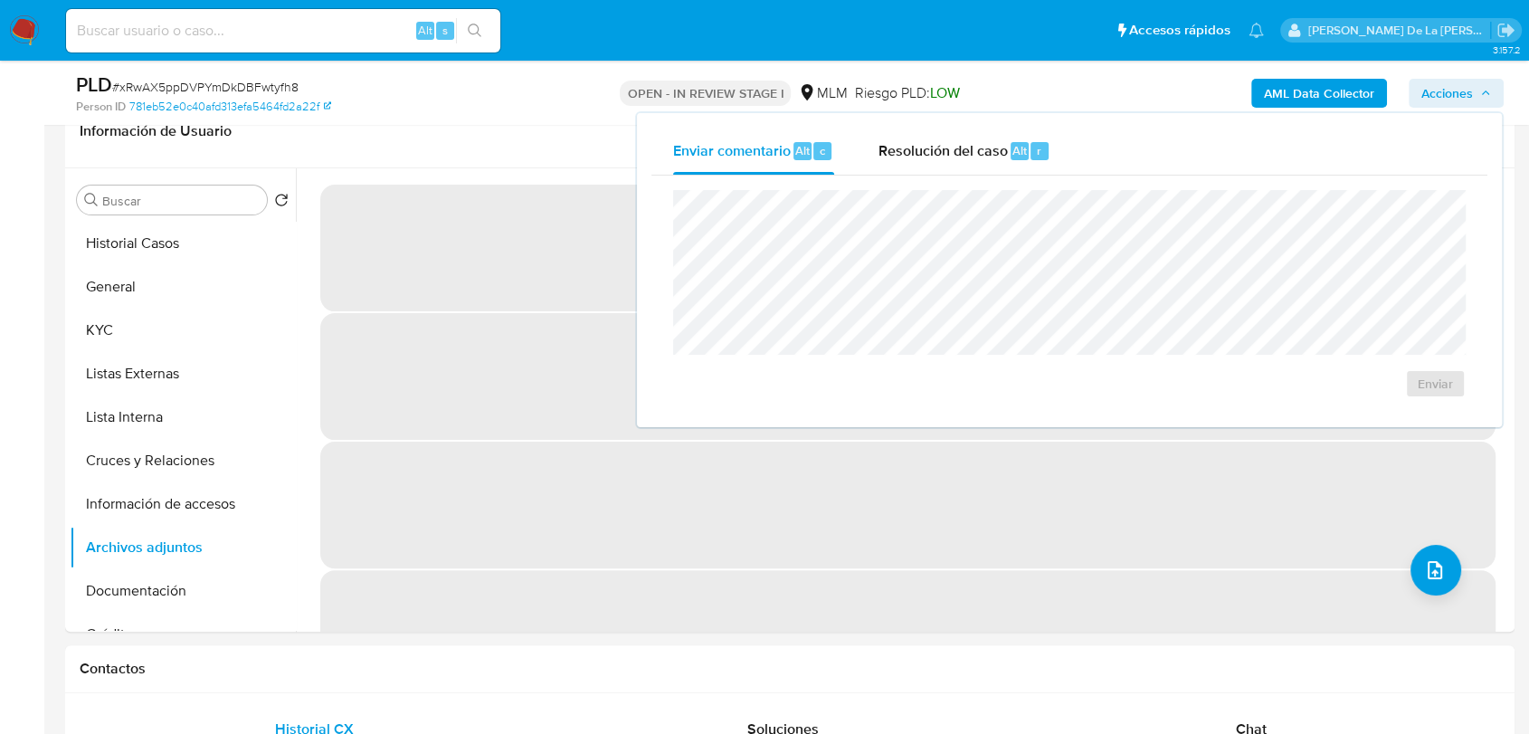
drag, startPoint x: 975, startPoint y: 147, endPoint x: 976, endPoint y: 175, distance: 28.1
click at [976, 146] on span "Resolución del caso" at bounding box center [942, 149] width 129 height 21
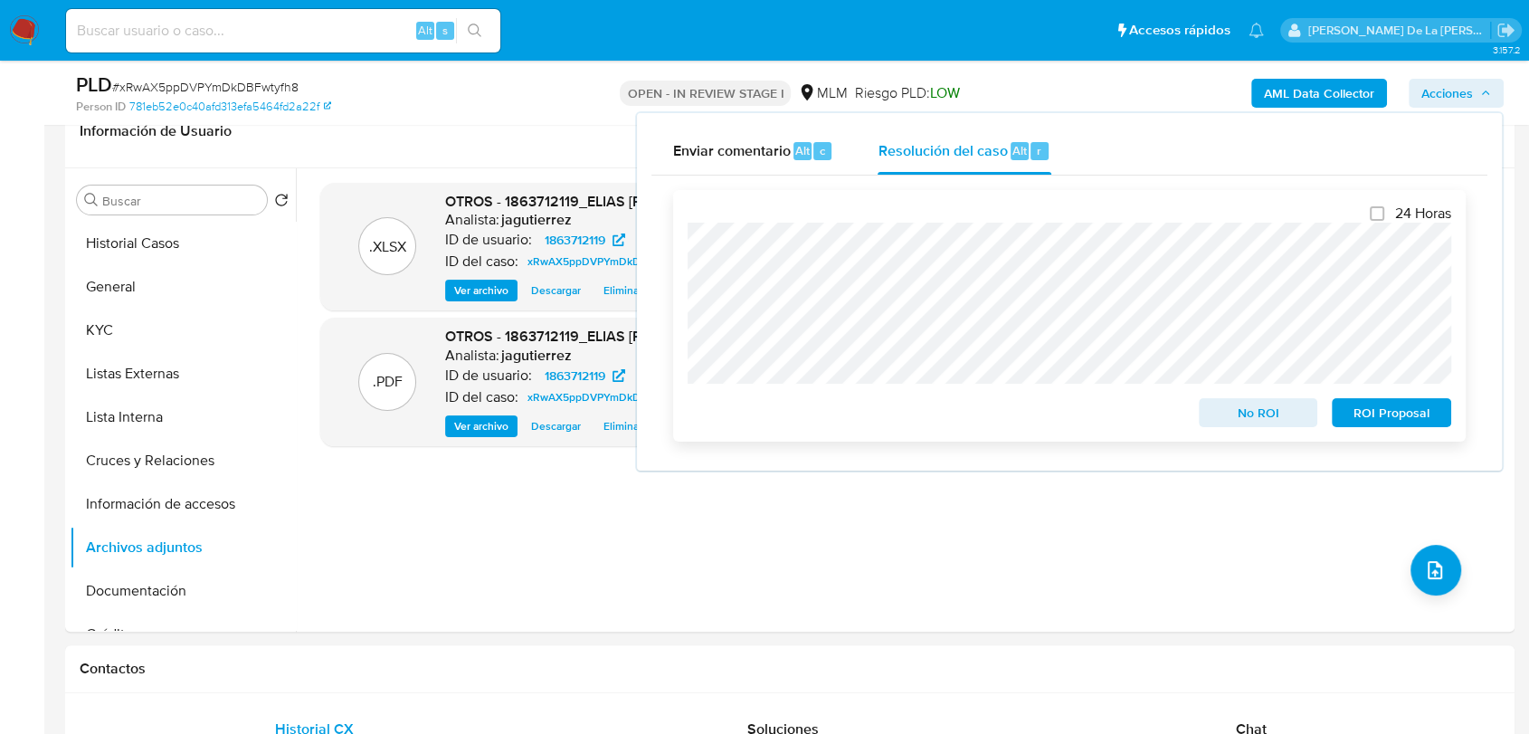
drag, startPoint x: 1381, startPoint y: 416, endPoint x: 1129, endPoint y: 423, distance: 251.6
click at [1129, 423] on div "No ROI ROI Proposal" at bounding box center [1070, 409] width 764 height 36
click at [1231, 421] on span "No ROI" at bounding box center [1259, 412] width 94 height 25
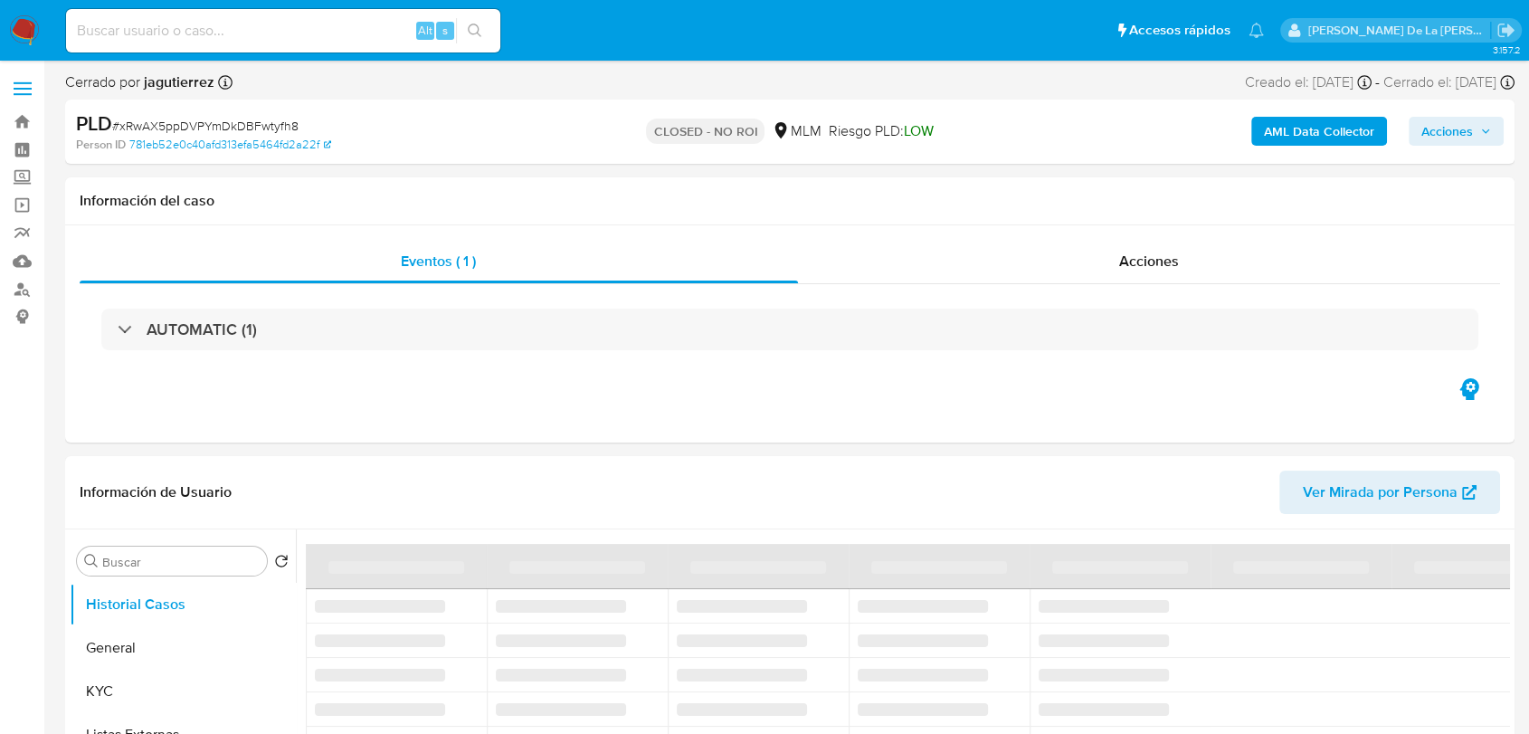
click at [31, 16] on img at bounding box center [24, 30] width 31 height 31
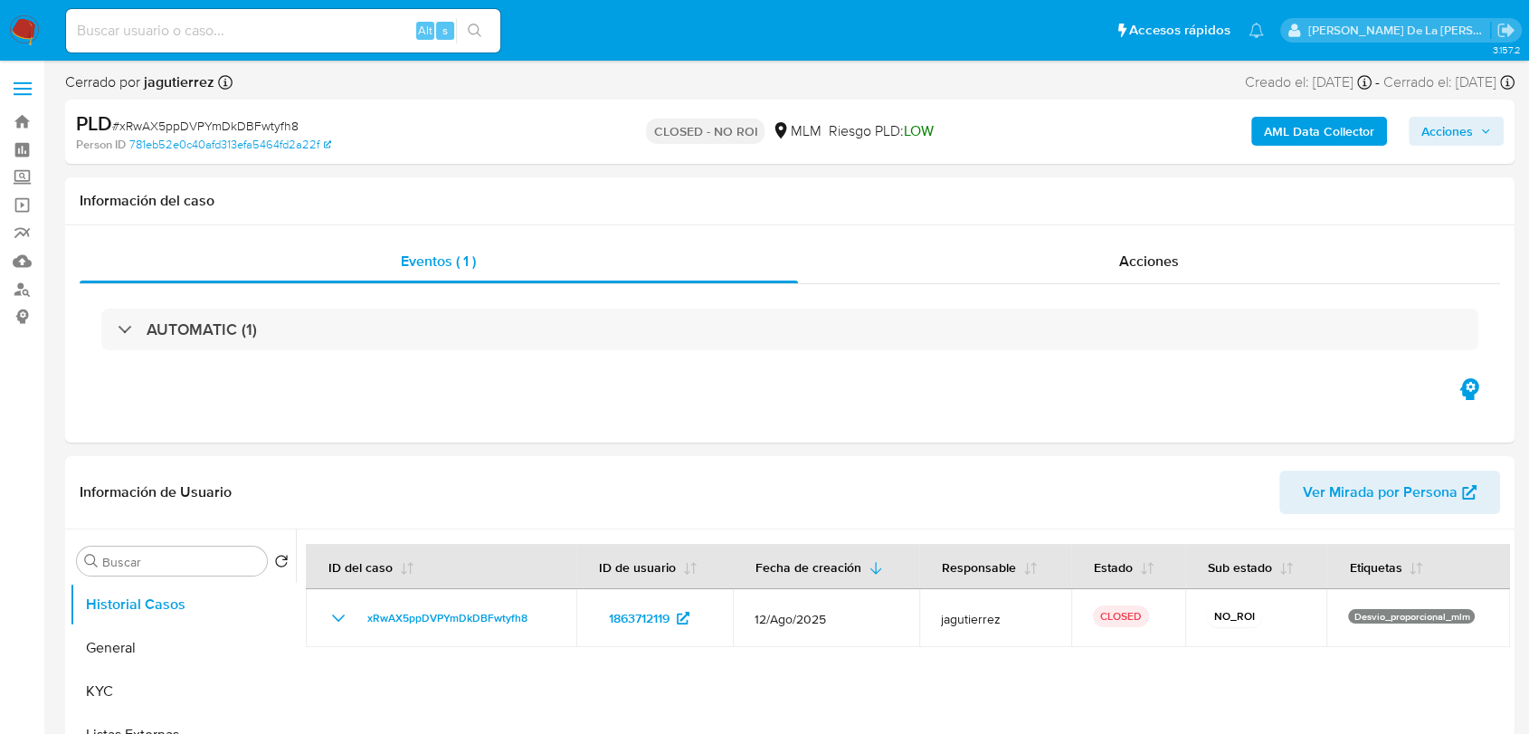
select select "10"
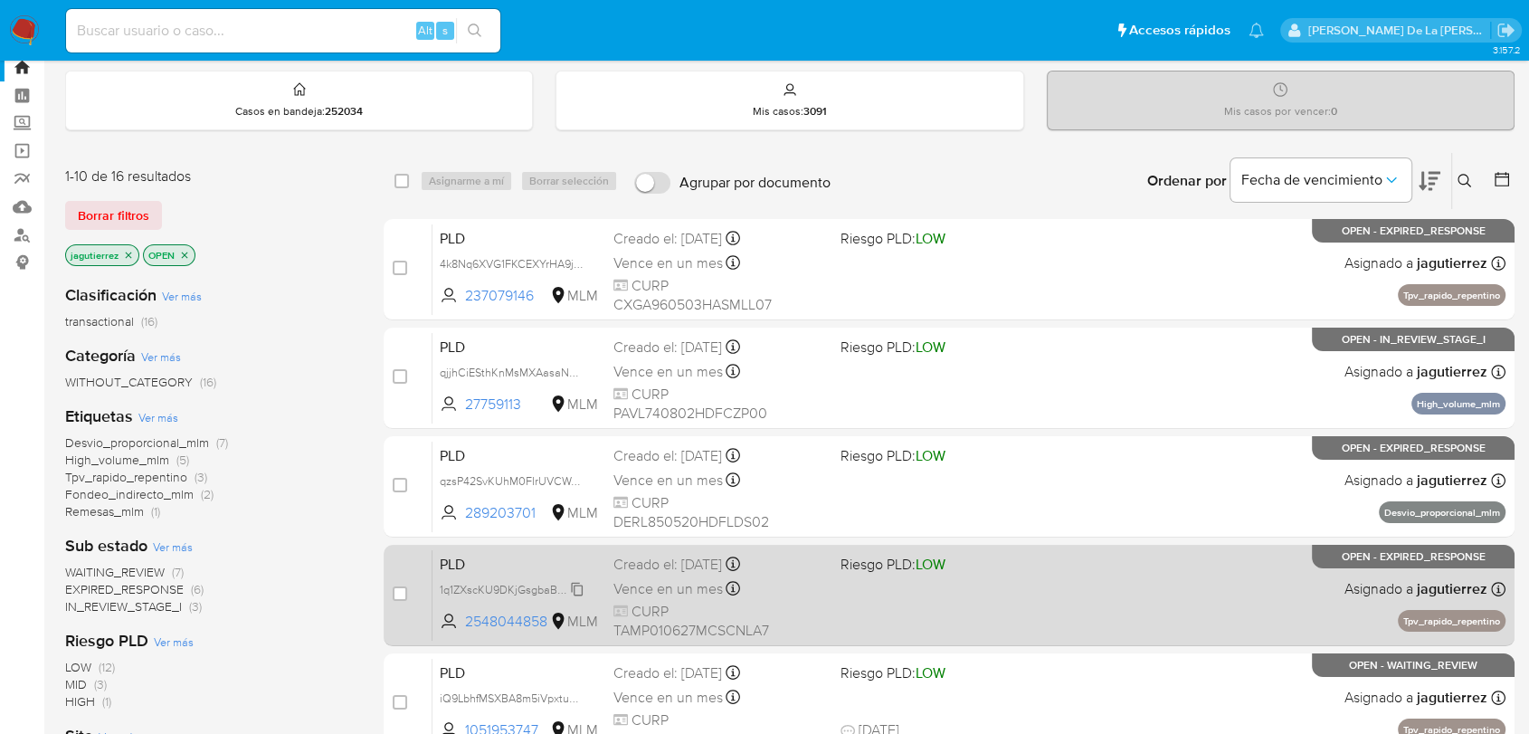
scroll to position [201, 0]
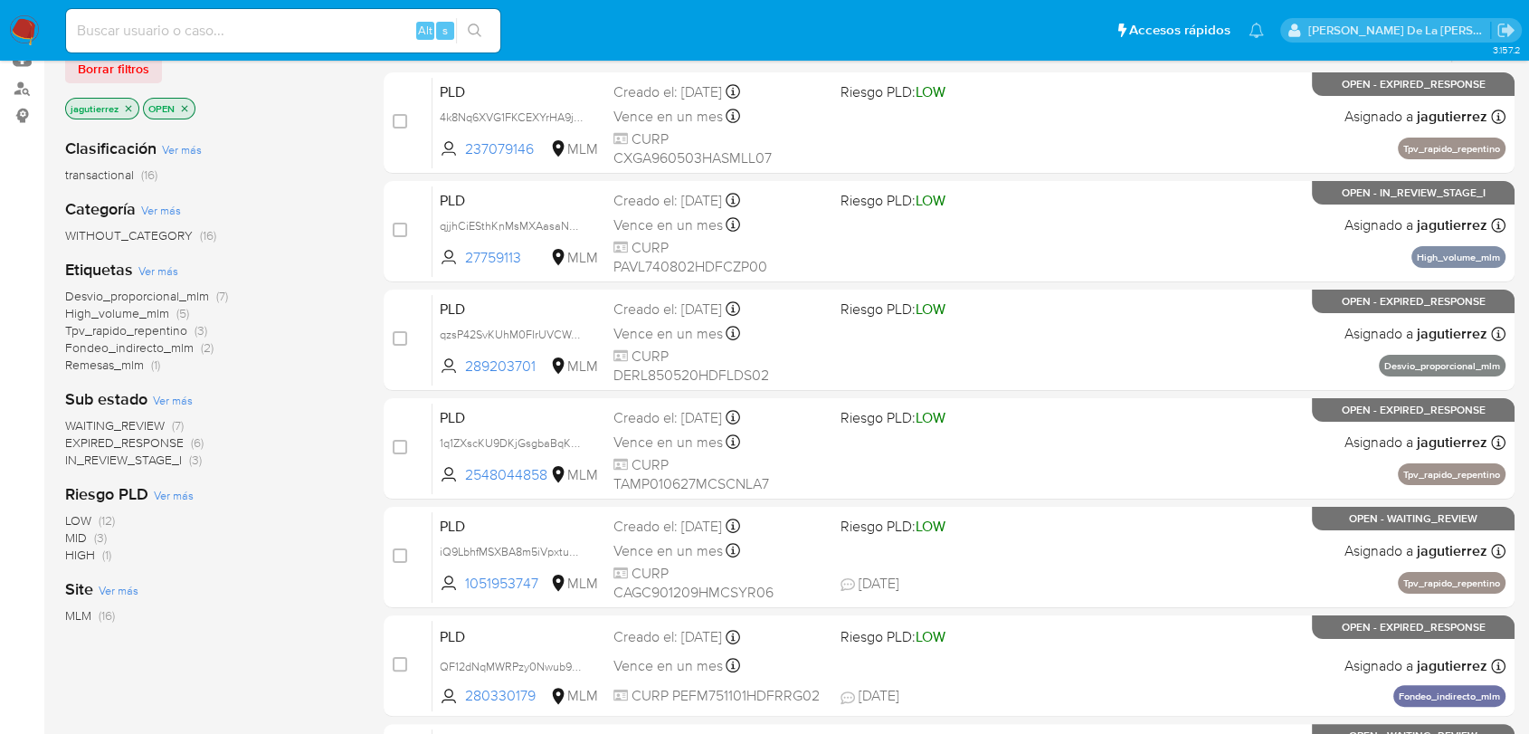
click at [110, 458] on span "IN_REVIEW_STAGE_I" at bounding box center [123, 460] width 117 height 18
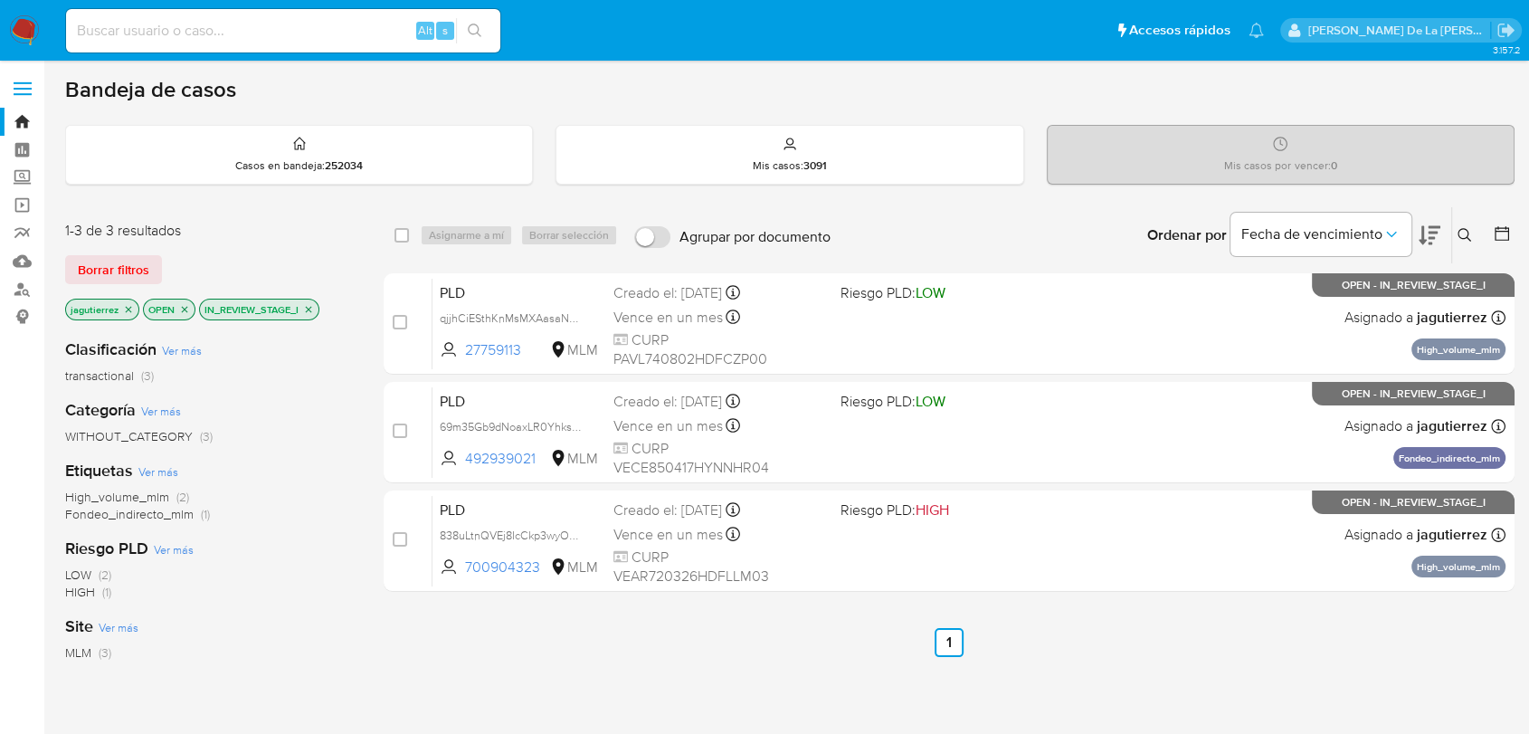
click at [23, 24] on img at bounding box center [24, 30] width 31 height 31
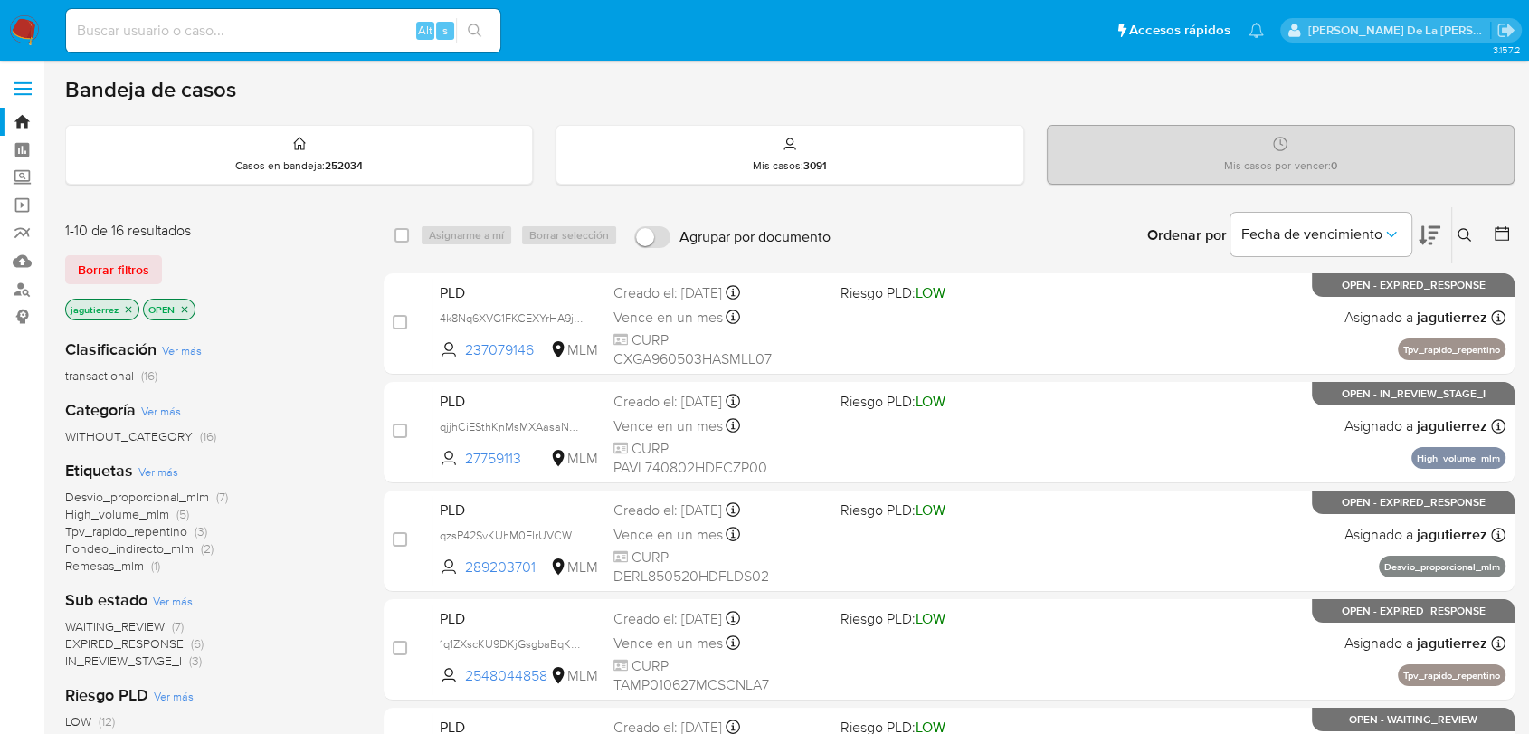
click at [133, 300] on p "jagutierrez" at bounding box center [102, 310] width 72 height 20
click at [129, 307] on icon "close-filter" at bounding box center [128, 309] width 11 height 11
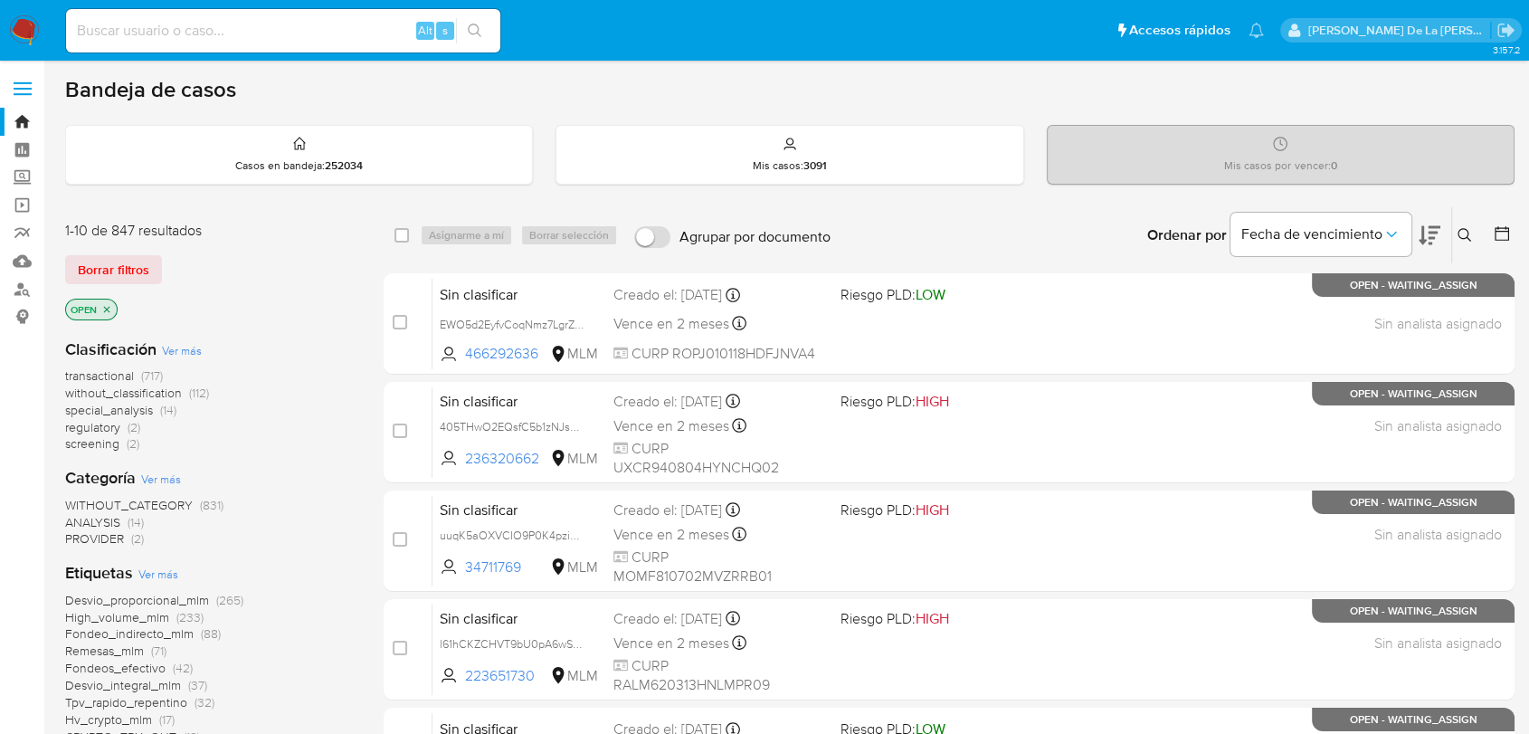
click at [101, 440] on span "screening" at bounding box center [92, 443] width 54 height 18
